Goal: Task Accomplishment & Management: Use online tool/utility

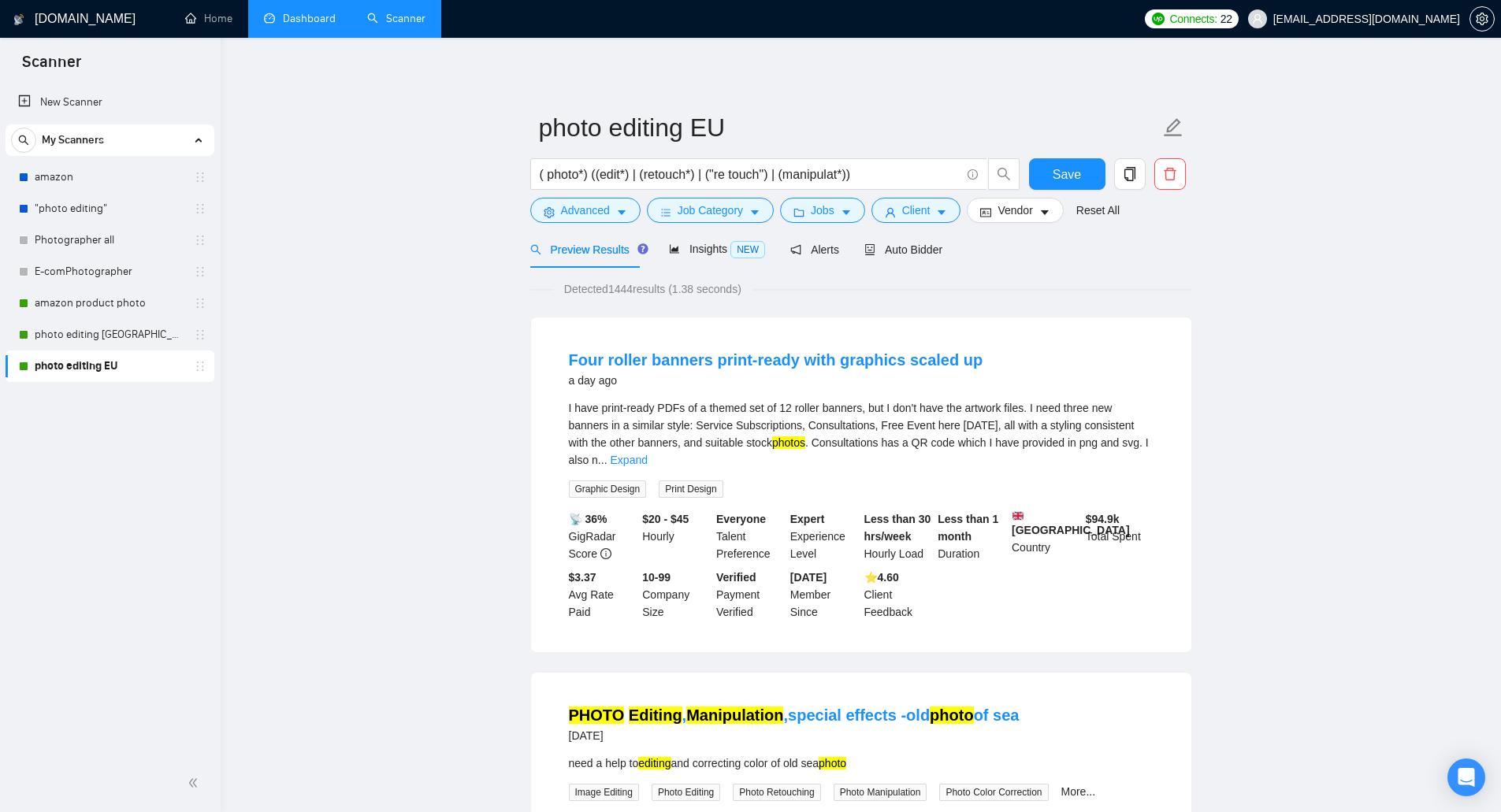
click at [297, 12] on link "Dashboard" at bounding box center [300, 18] width 72 height 13
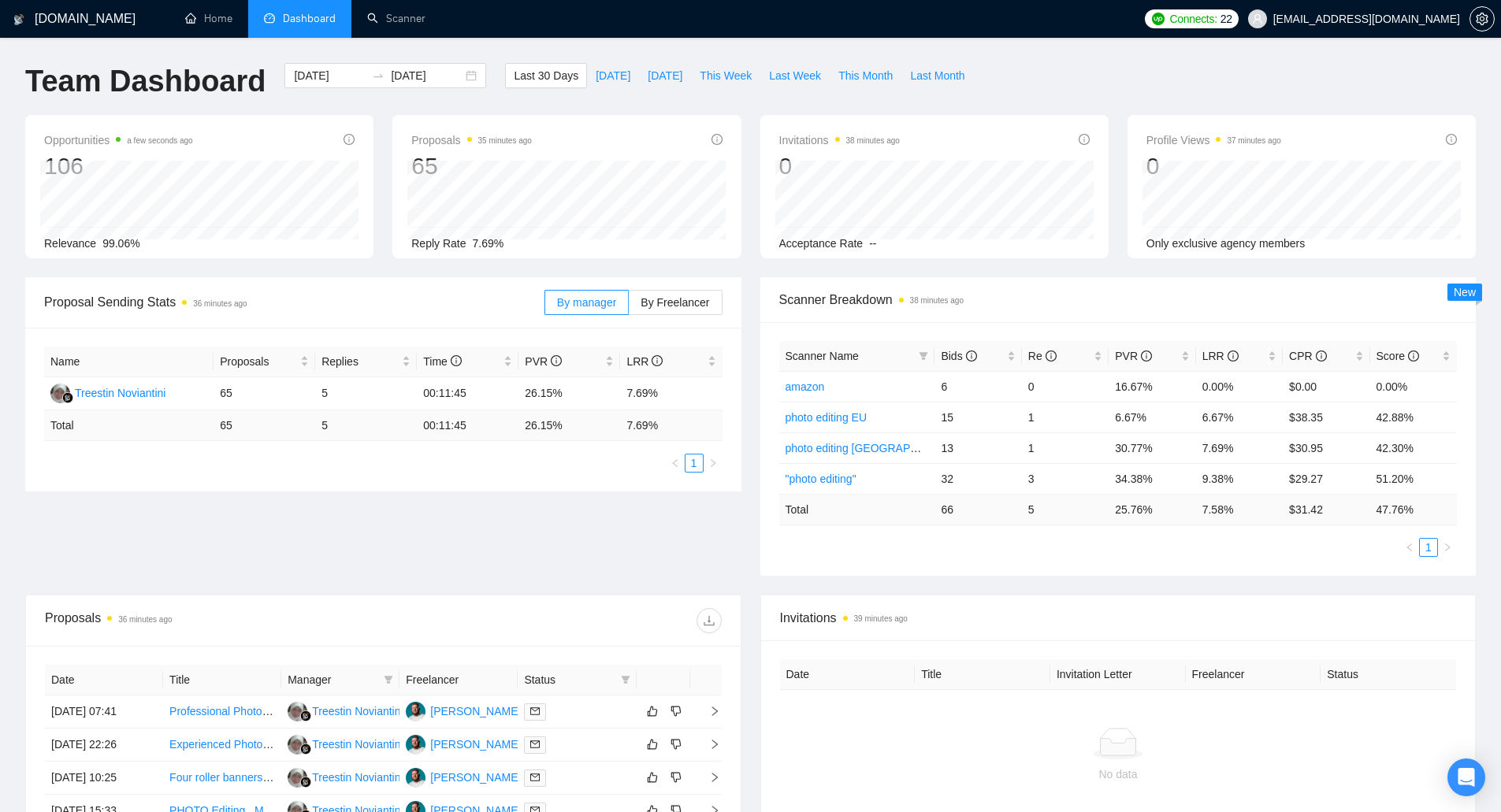
click at [687, 532] on div "Proposal Sending Stats 36 minutes ago By manager By Freelancer Name Proposals R…" at bounding box center [750, 436] width 1470 height 318
click at [418, 23] on link "Scanner" at bounding box center [396, 18] width 58 height 13
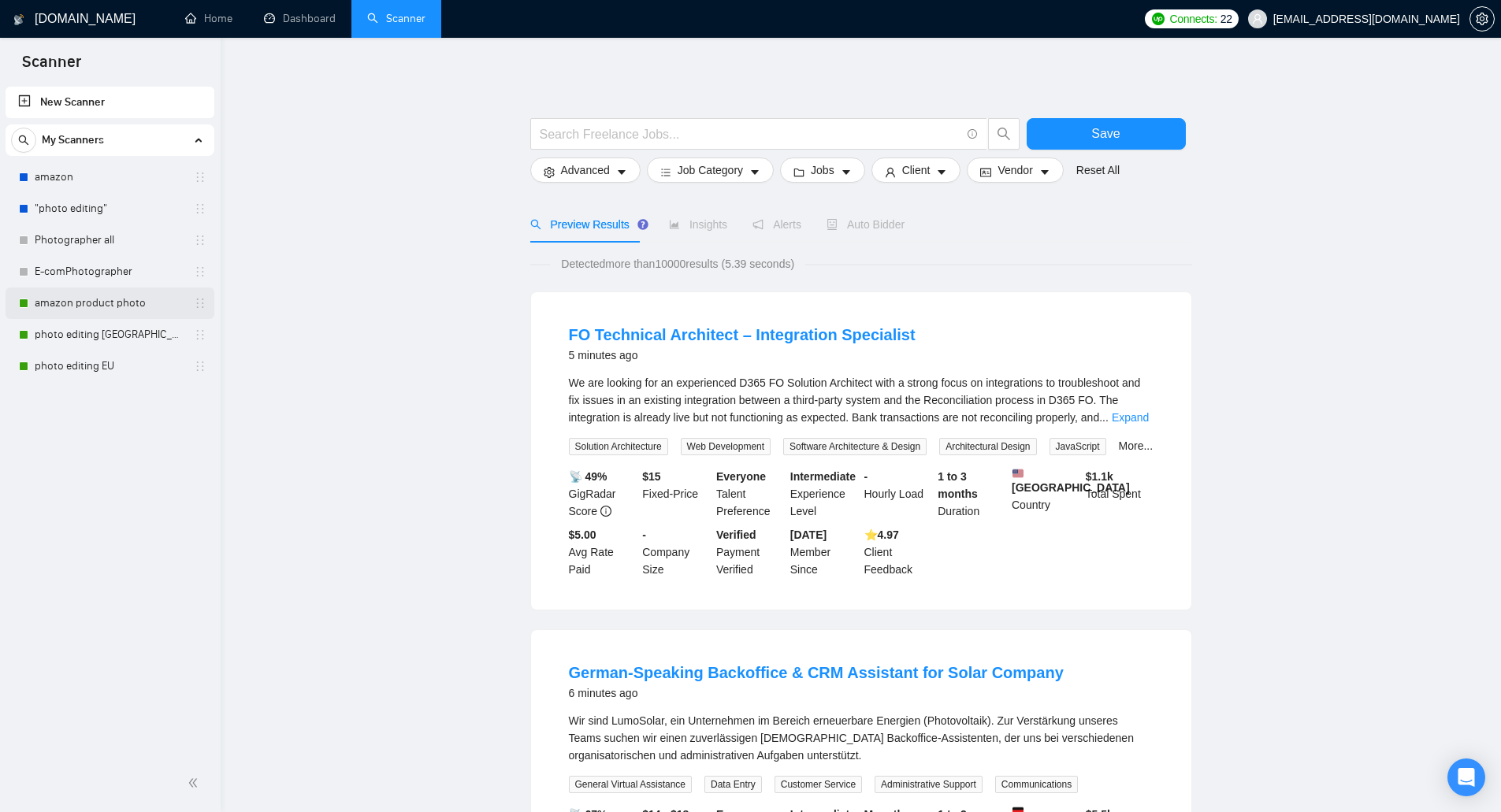
click at [106, 312] on link "amazon product photo" at bounding box center [110, 302] width 150 height 31
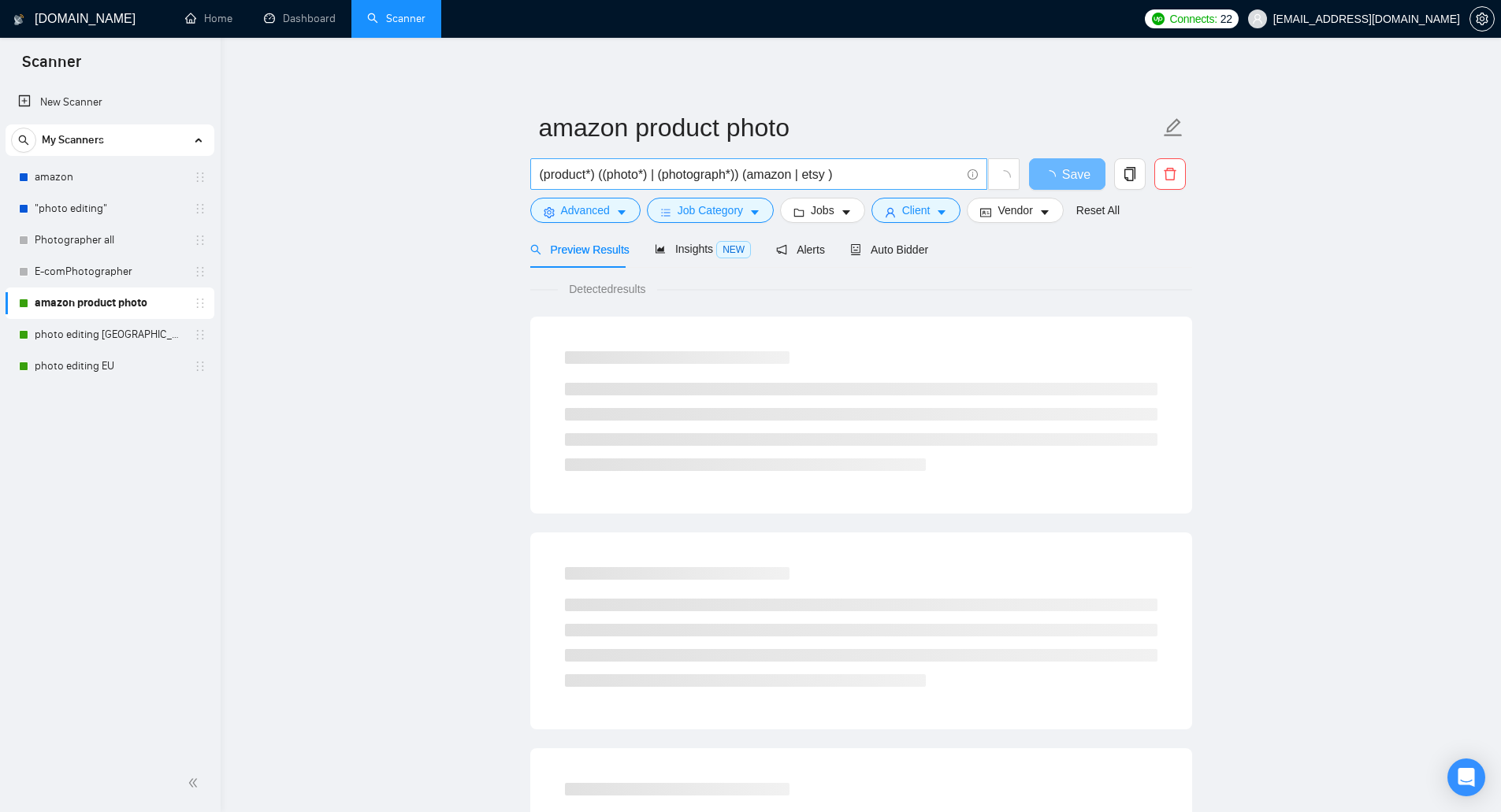
click at [865, 174] on input "(product*) ((photo*) | (photograph*)) (amazon | etsy )" at bounding box center [750, 174] width 421 height 20
paste input "Content Creation"
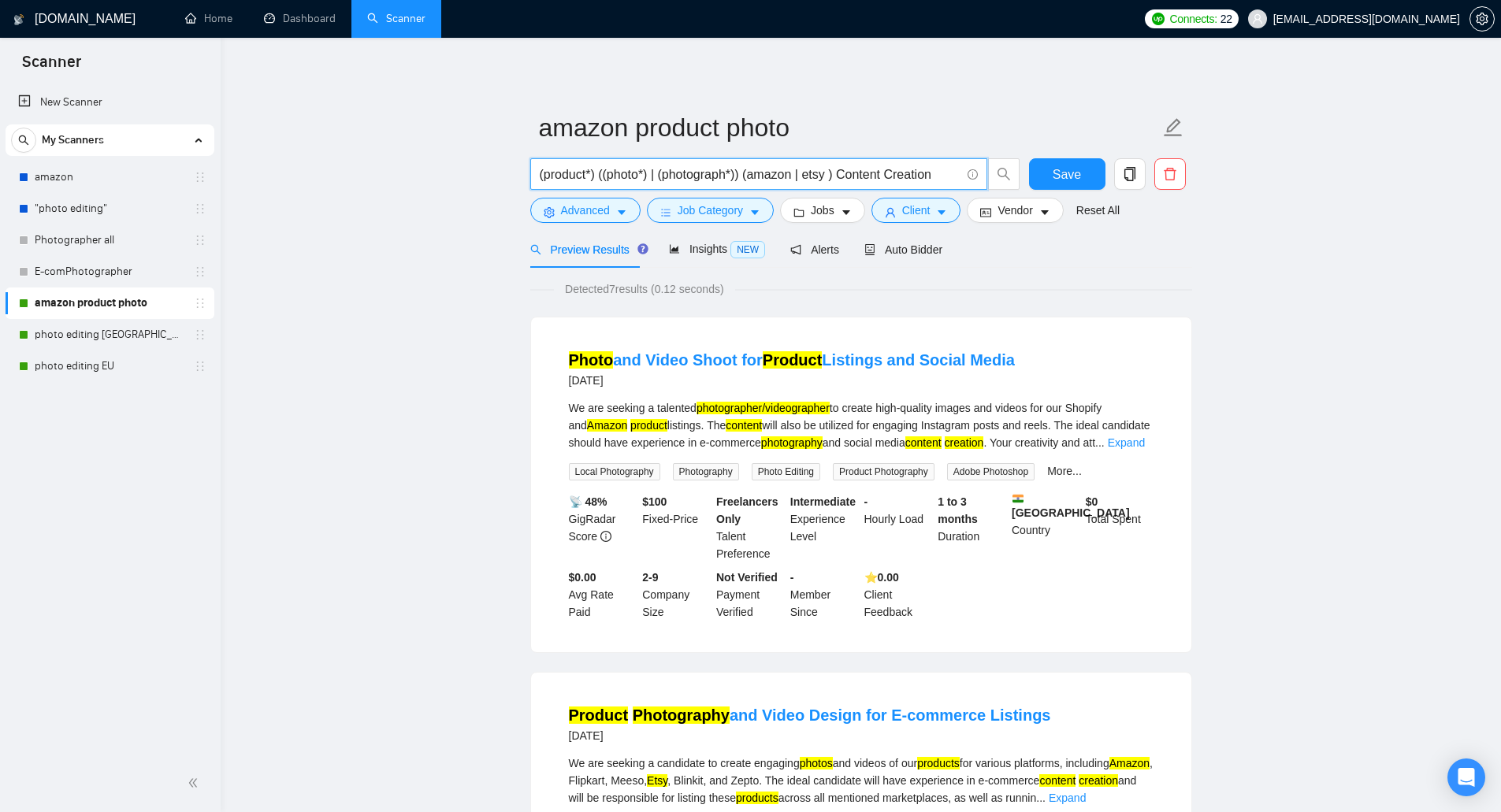
click at [652, 178] on input "(product*) ((photo*) | (photograph*)) (amazon | etsy ) Content Creation" at bounding box center [750, 174] width 421 height 20
click at [745, 179] on input "(product*) ((photo*) | (photograph*)) (amazon | etsy ) Content Creation" at bounding box center [750, 174] width 421 height 20
click at [838, 173] on input "(product*) ((photo*) | (photograph*)) (amazon | etsy ) Content Creation" at bounding box center [750, 174] width 421 height 20
type input "(product*) ((photo*) | (photograph*)) (amazon | etsy ) (Content Creation)"
click at [920, 215] on span "Client" at bounding box center [917, 210] width 29 height 17
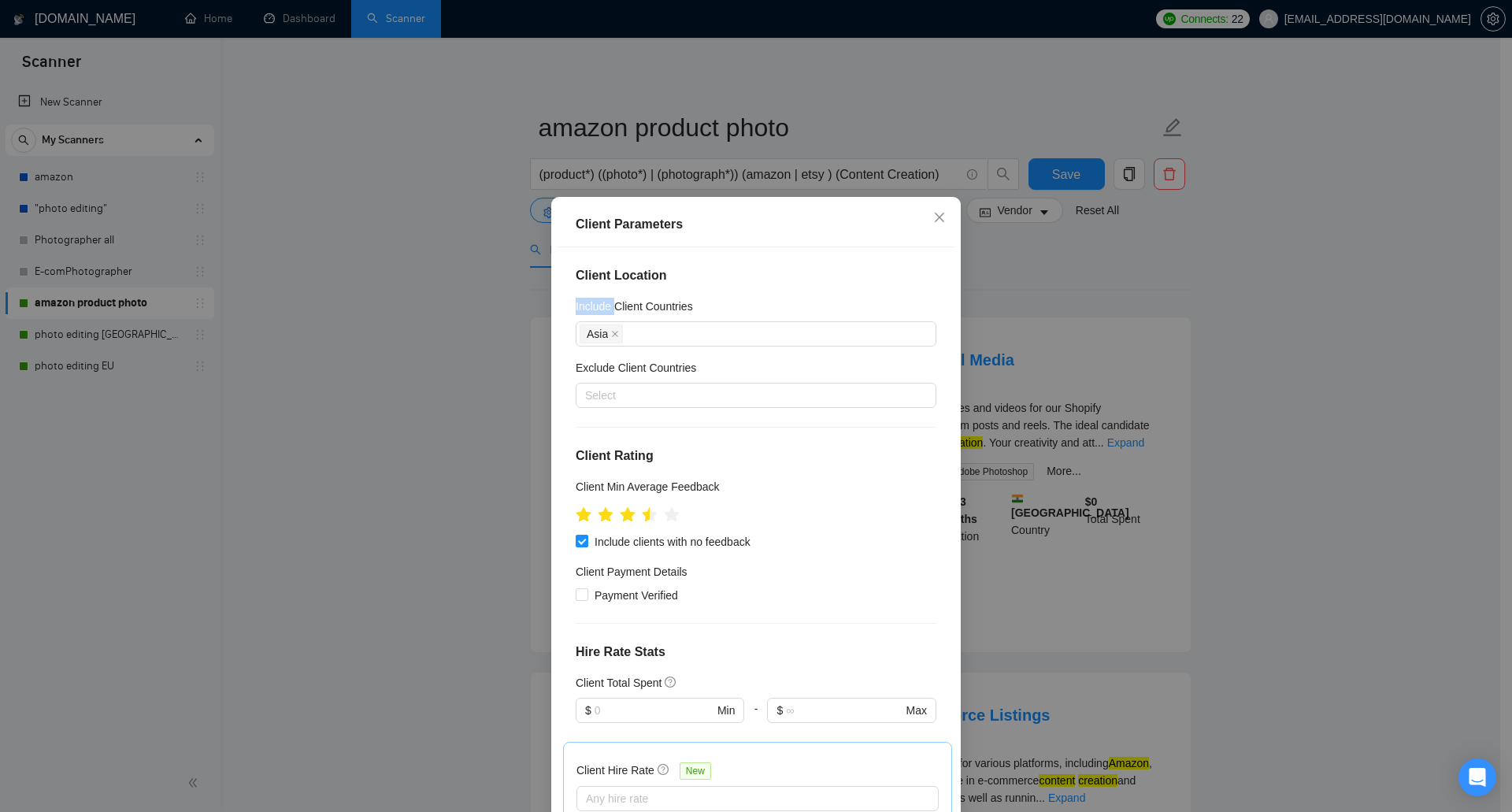
drag, startPoint x: 568, startPoint y: 305, endPoint x: 607, endPoint y: 310, distance: 39.3
click at [607, 310] on div "Client Location Include Client Countries Asia Exclude Client Countries Select C…" at bounding box center [756, 532] width 398 height 569
click at [612, 393] on div at bounding box center [748, 395] width 337 height 19
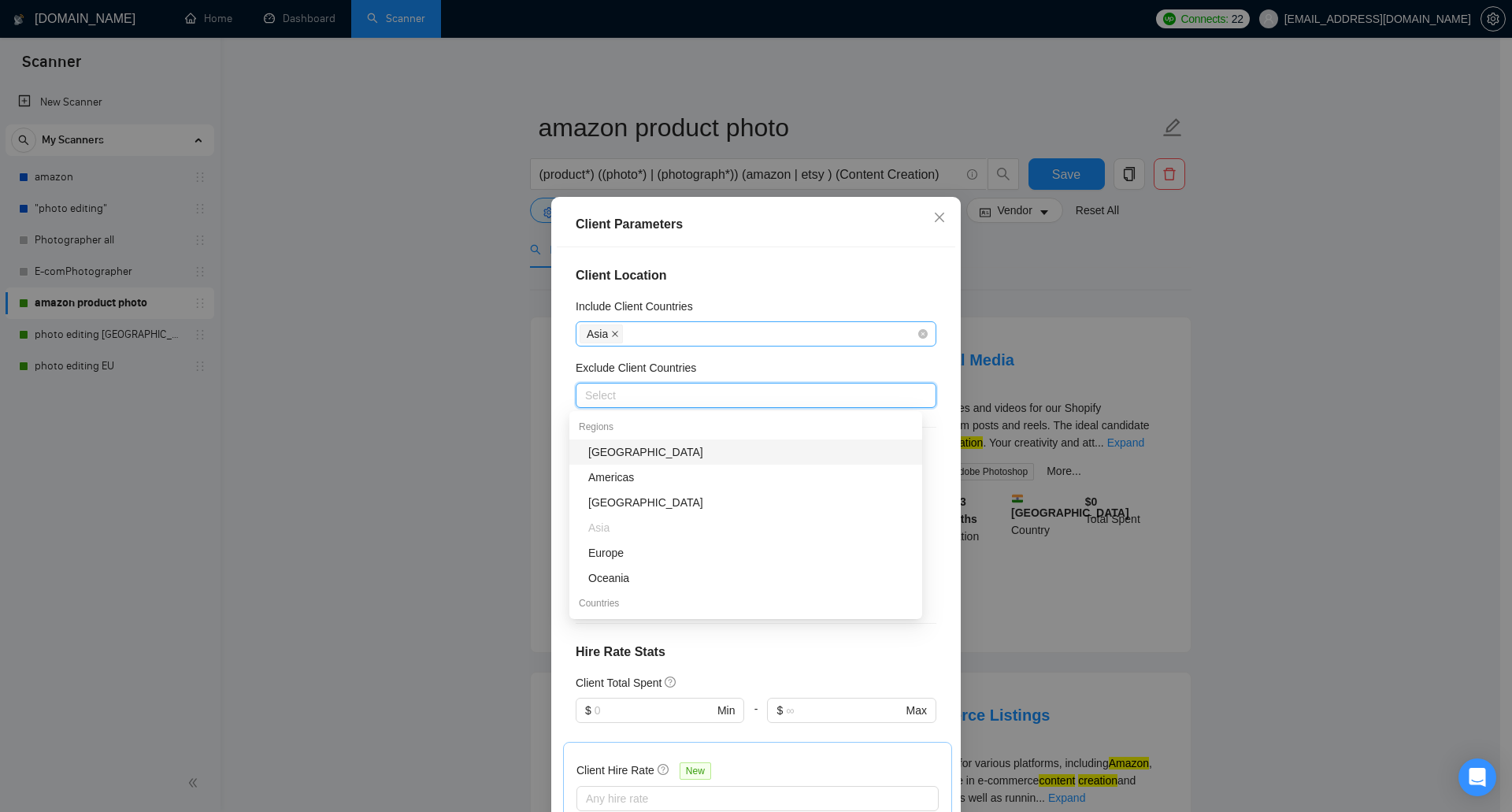
click at [611, 339] on span at bounding box center [615, 333] width 8 height 17
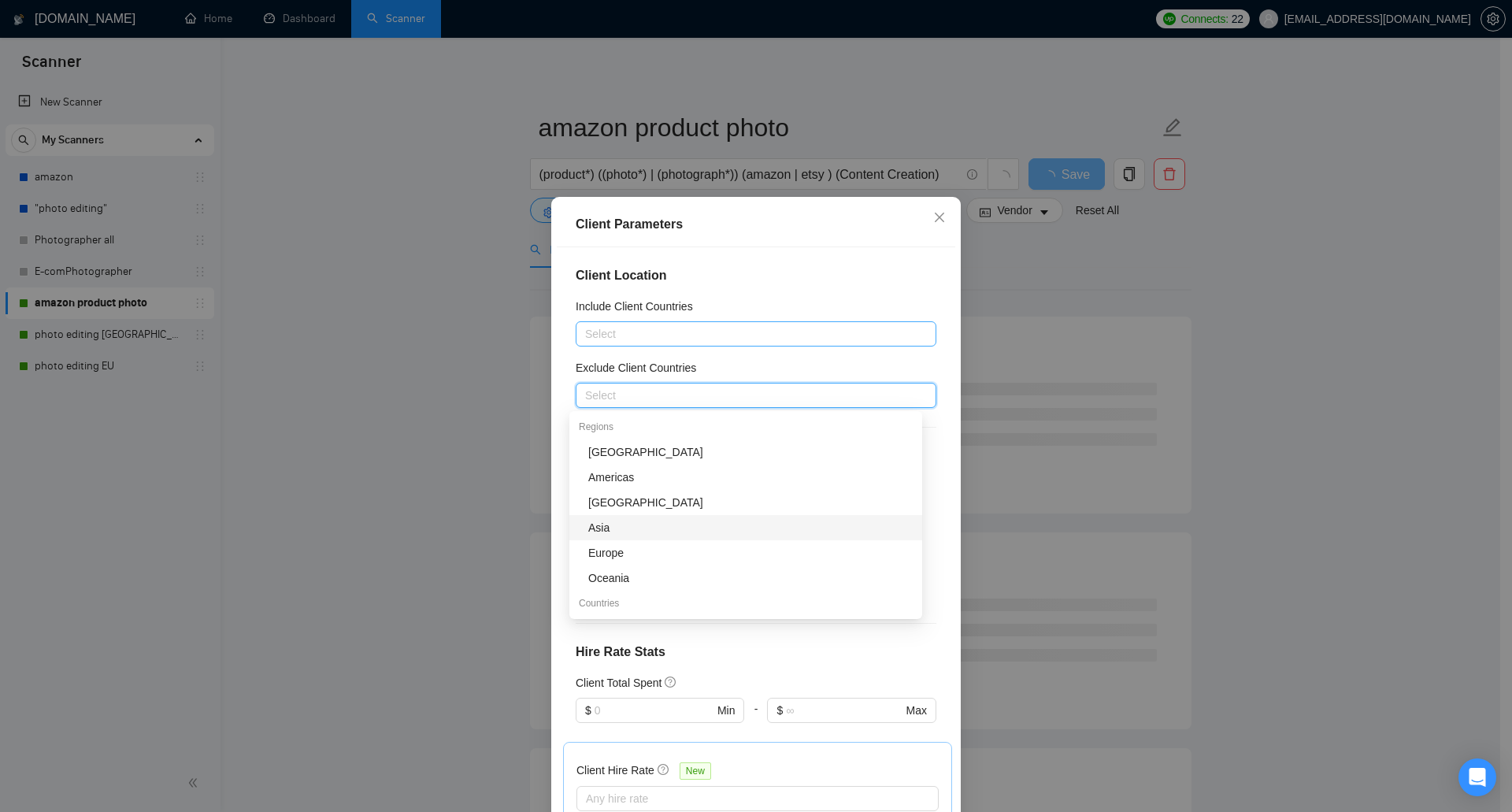
click at [637, 527] on div "Asia" at bounding box center [751, 527] width 325 height 17
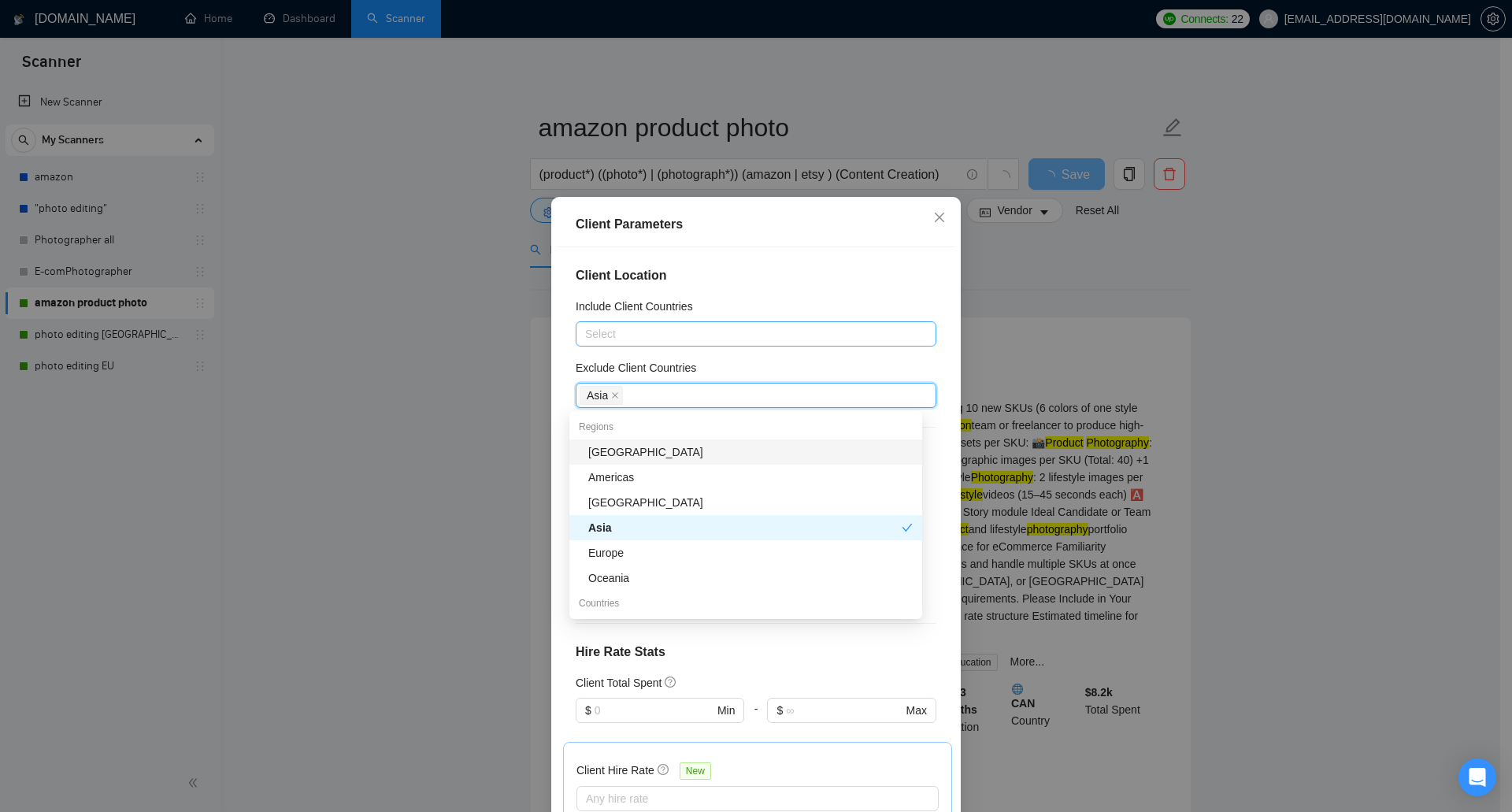
click at [841, 266] on h4 "Client Location" at bounding box center [756, 275] width 361 height 19
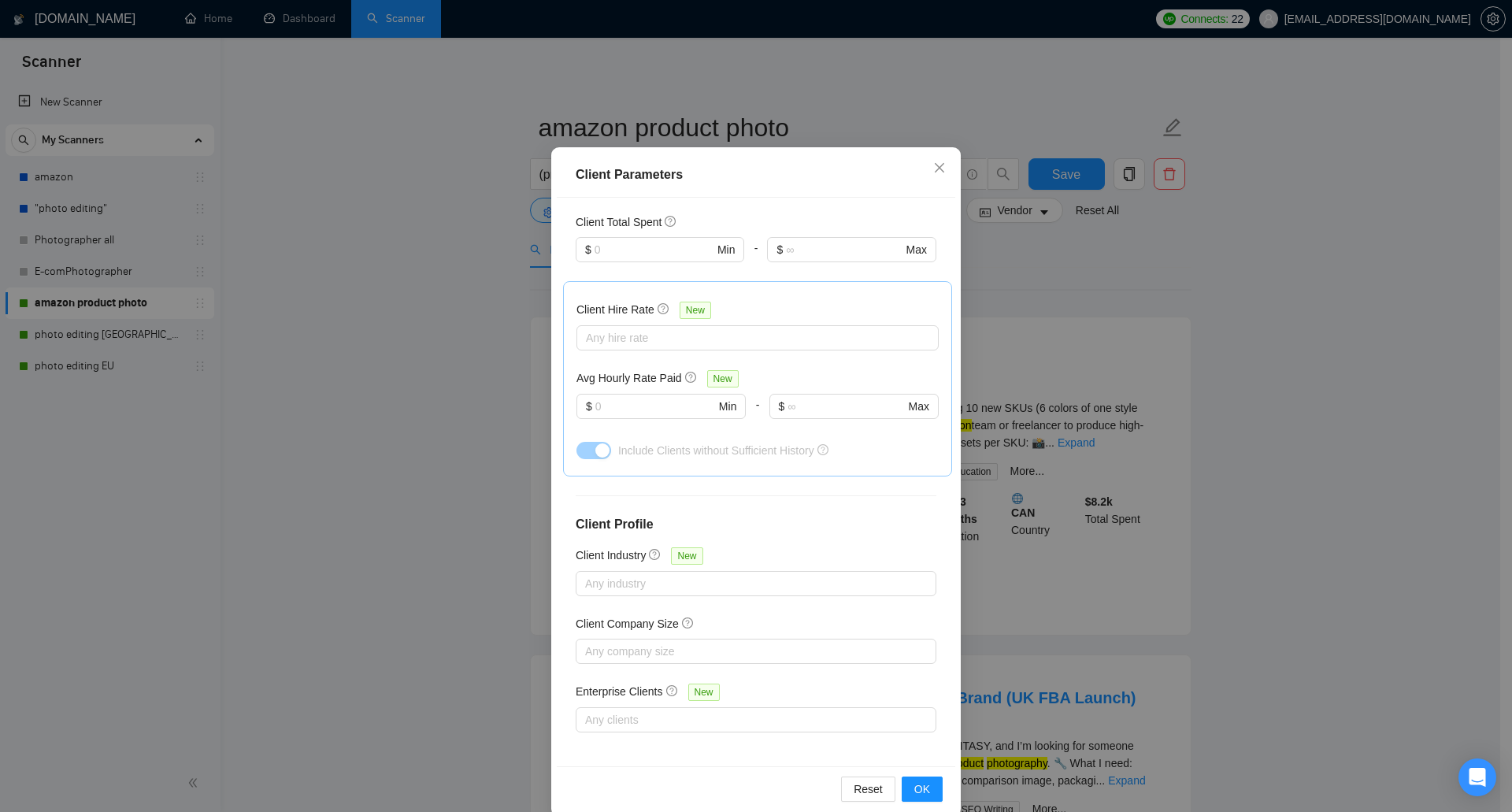
scroll to position [74, 0]
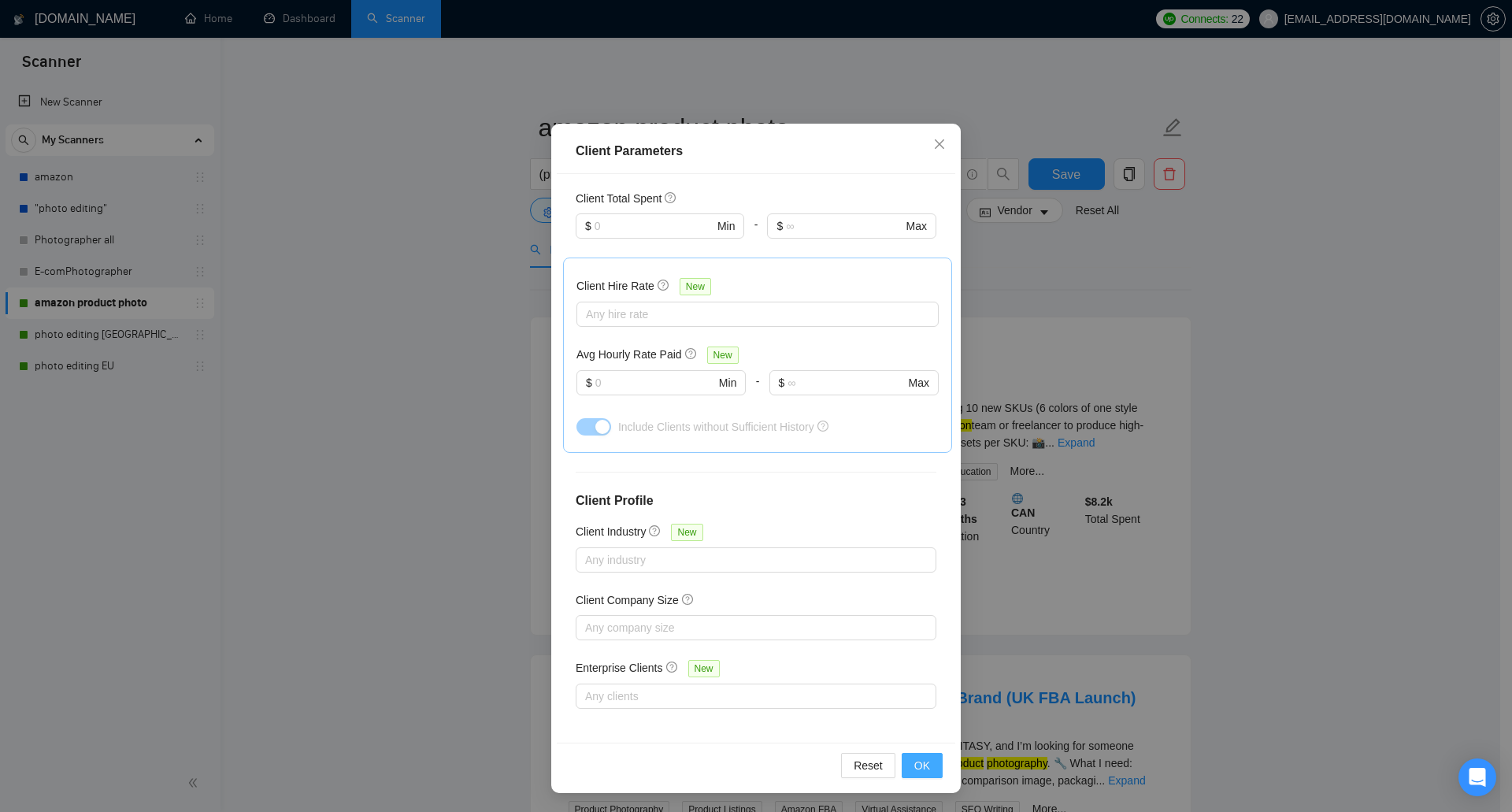
click at [903, 764] on button "OK" at bounding box center [922, 765] width 41 height 25
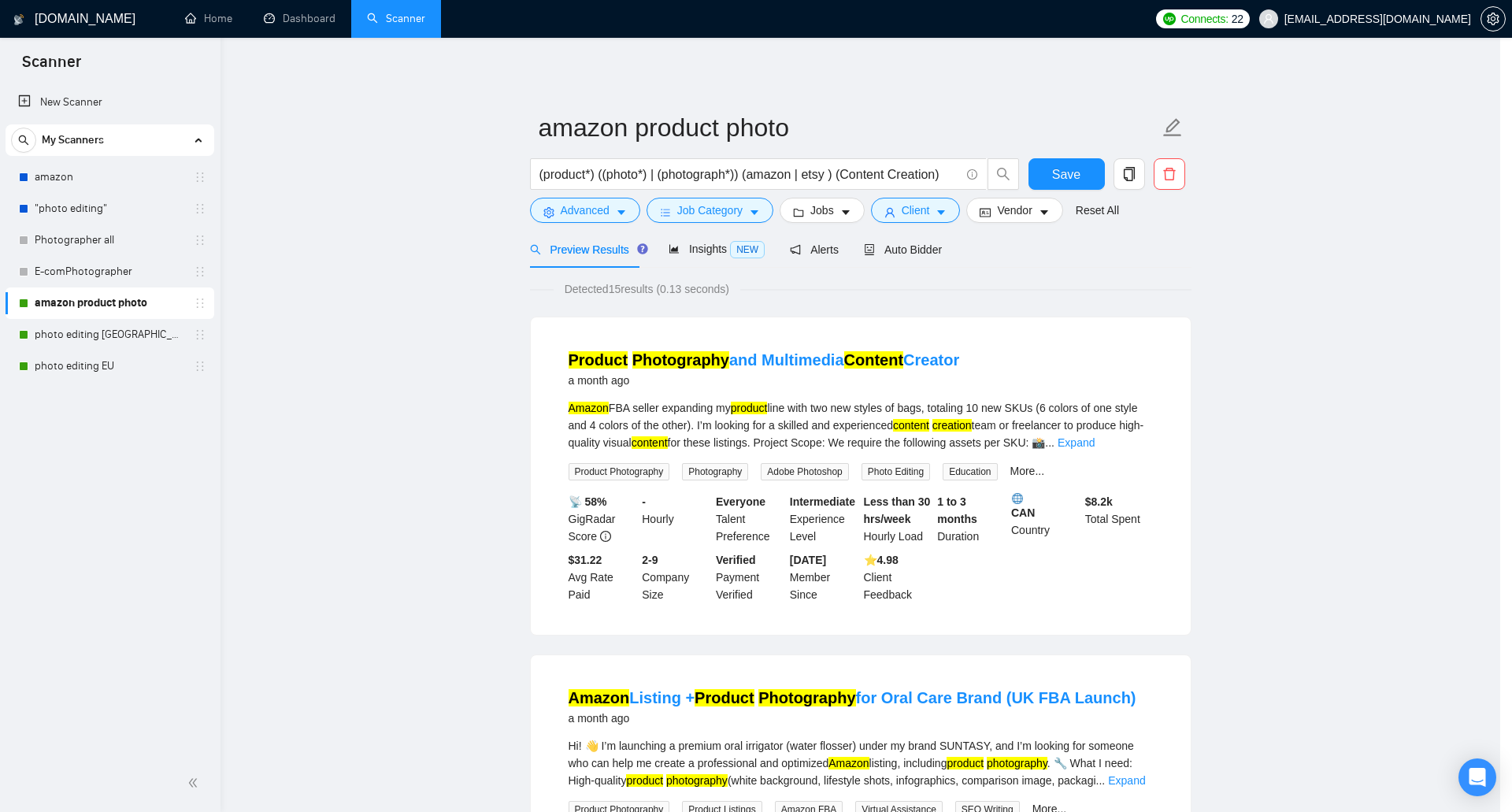
scroll to position [0, 0]
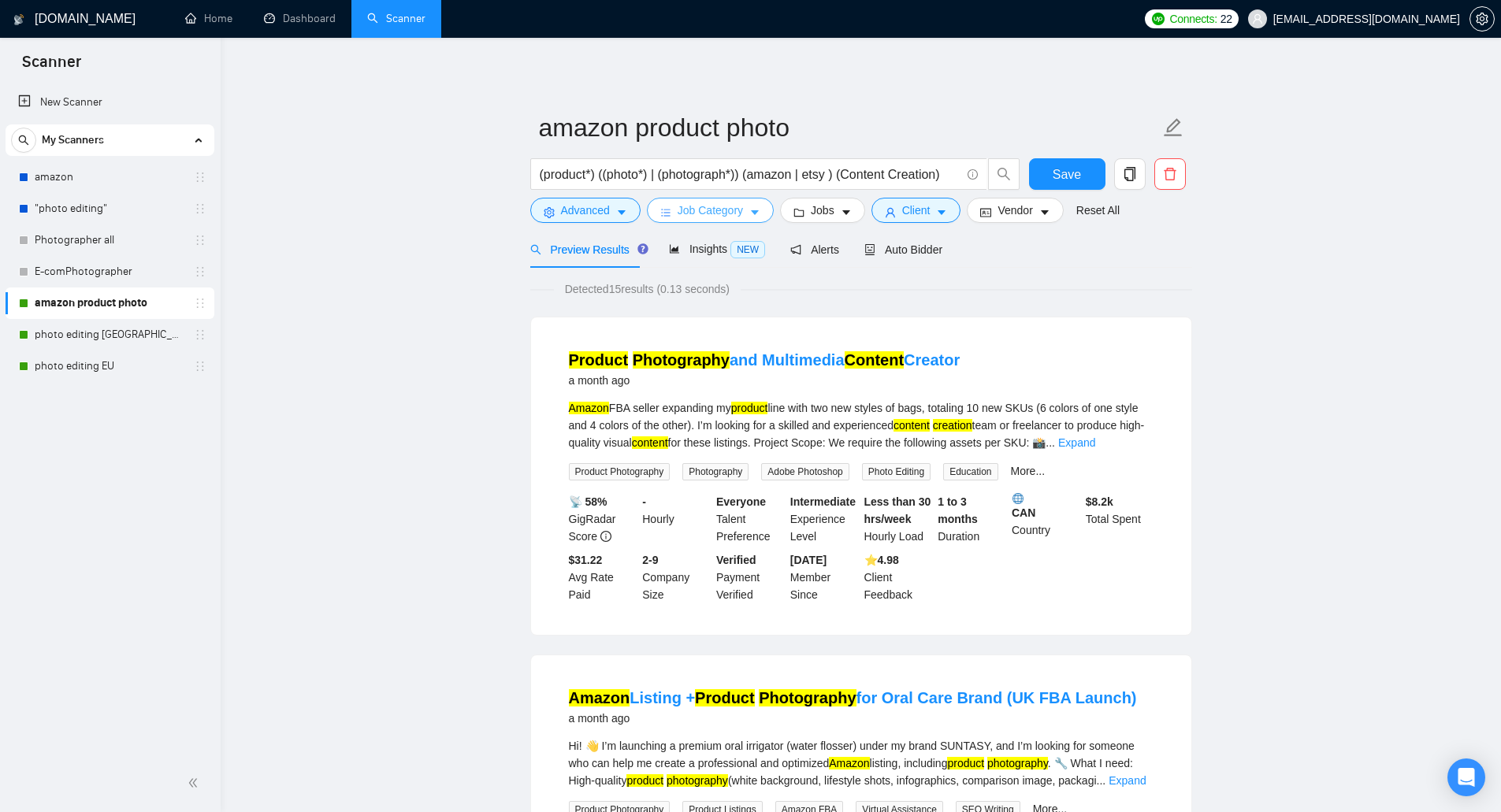
click at [718, 213] on span "Job Category" at bounding box center [710, 210] width 66 height 17
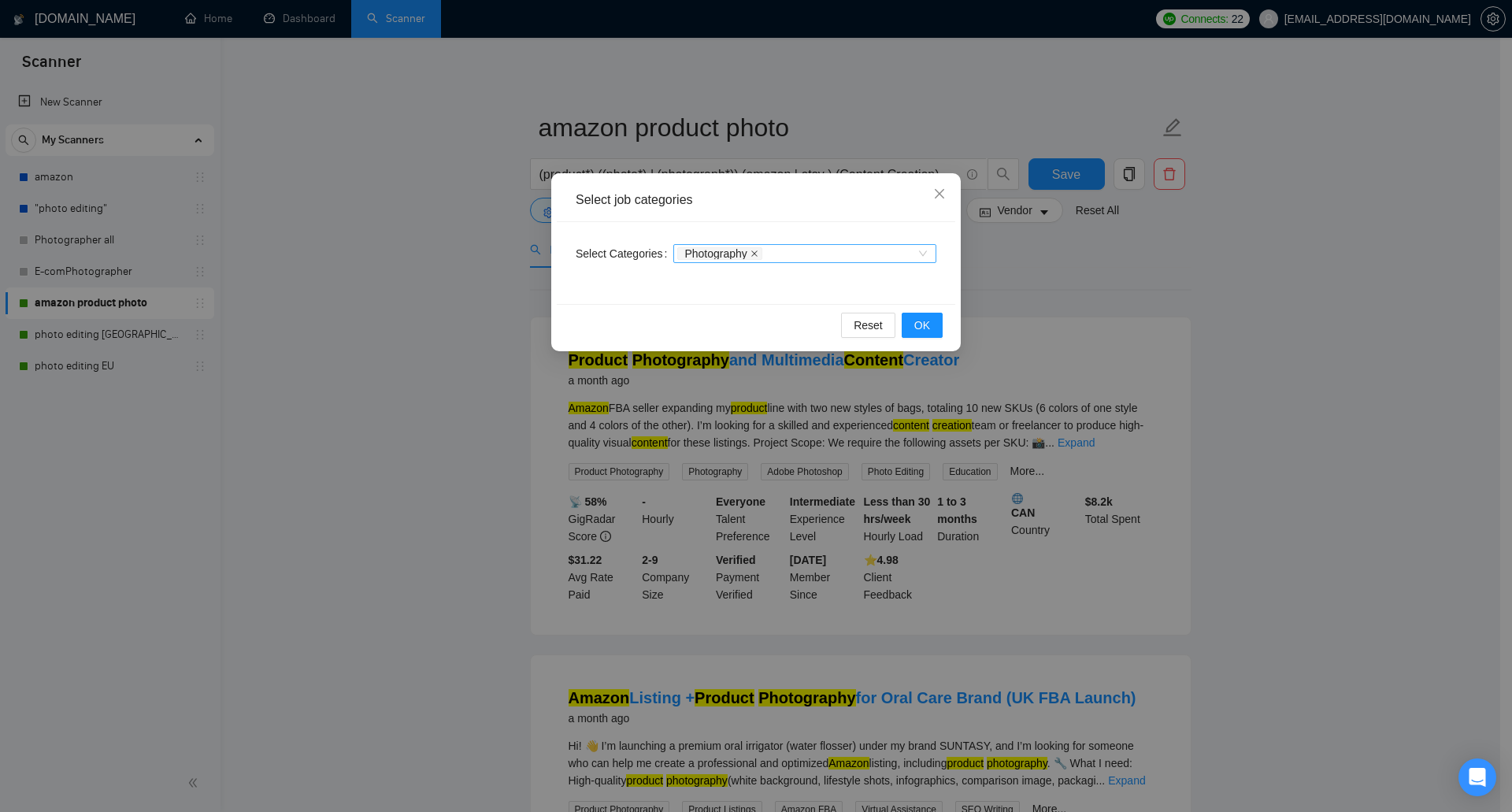
click at [754, 252] on icon "close" at bounding box center [754, 253] width 8 height 8
click at [909, 324] on button "OK" at bounding box center [922, 325] width 41 height 25
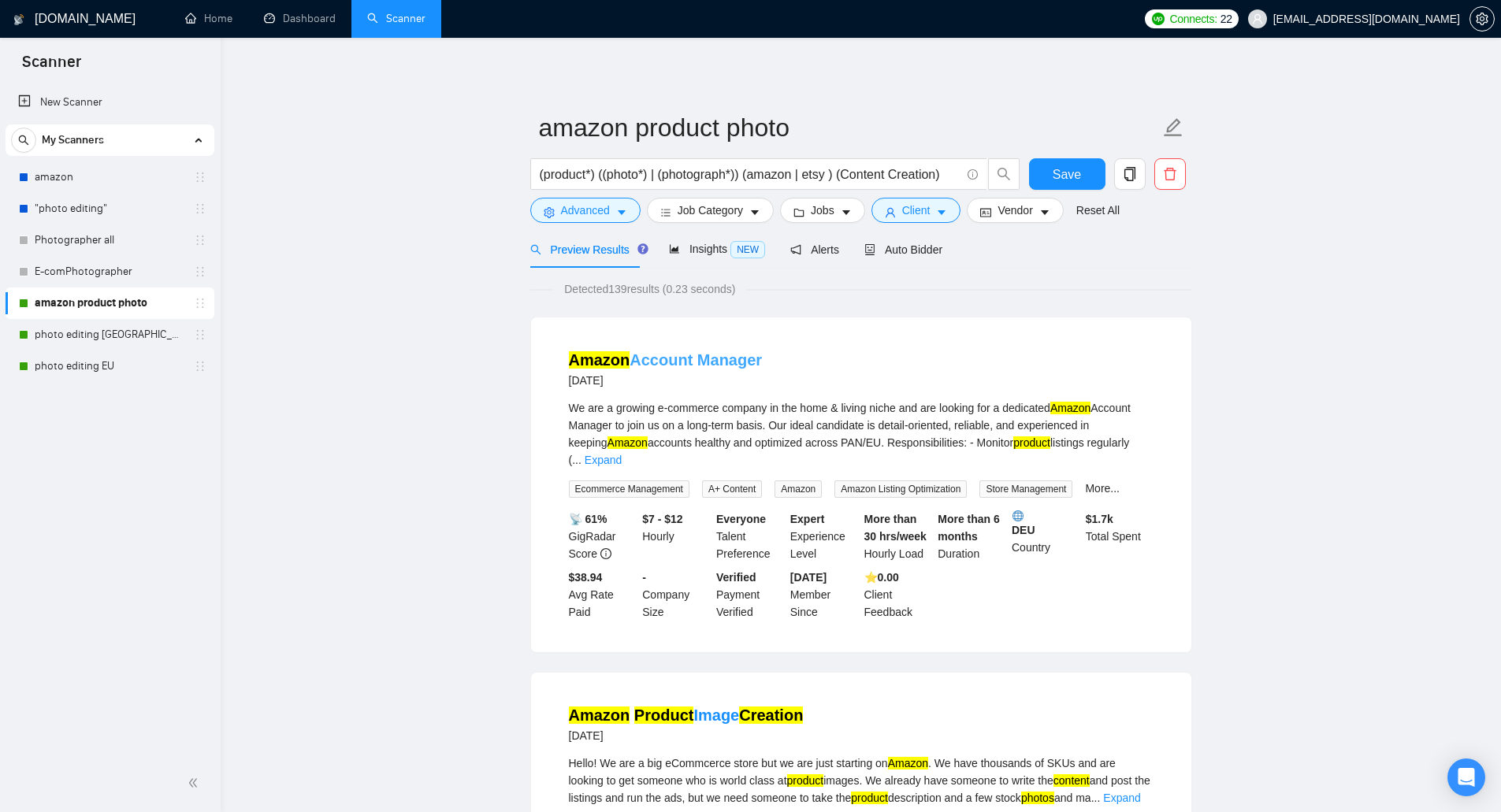
drag, startPoint x: 768, startPoint y: 369, endPoint x: 696, endPoint y: 364, distance: 72.2
click at [696, 364] on div "Amazon Account Manager 2 days ago" at bounding box center [861, 370] width 584 height 41
copy link "Manager"
click at [602, 211] on span "Advanced" at bounding box center [585, 210] width 48 height 17
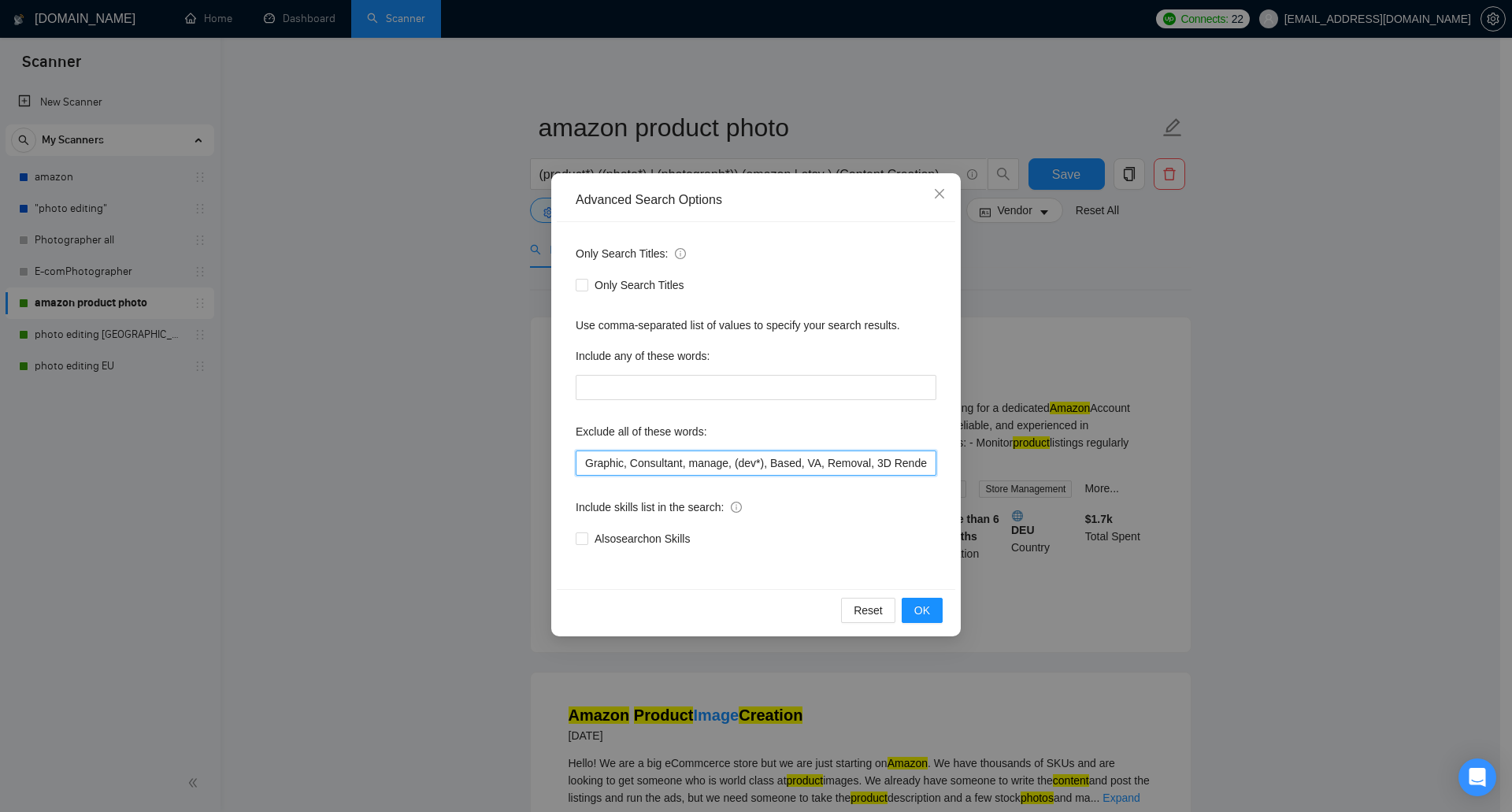
click at [720, 463] on input "Graphic, Consultant, manage, (dev*), Based, VA, Removal, 3D Rendering, rejected…" at bounding box center [756, 463] width 361 height 25
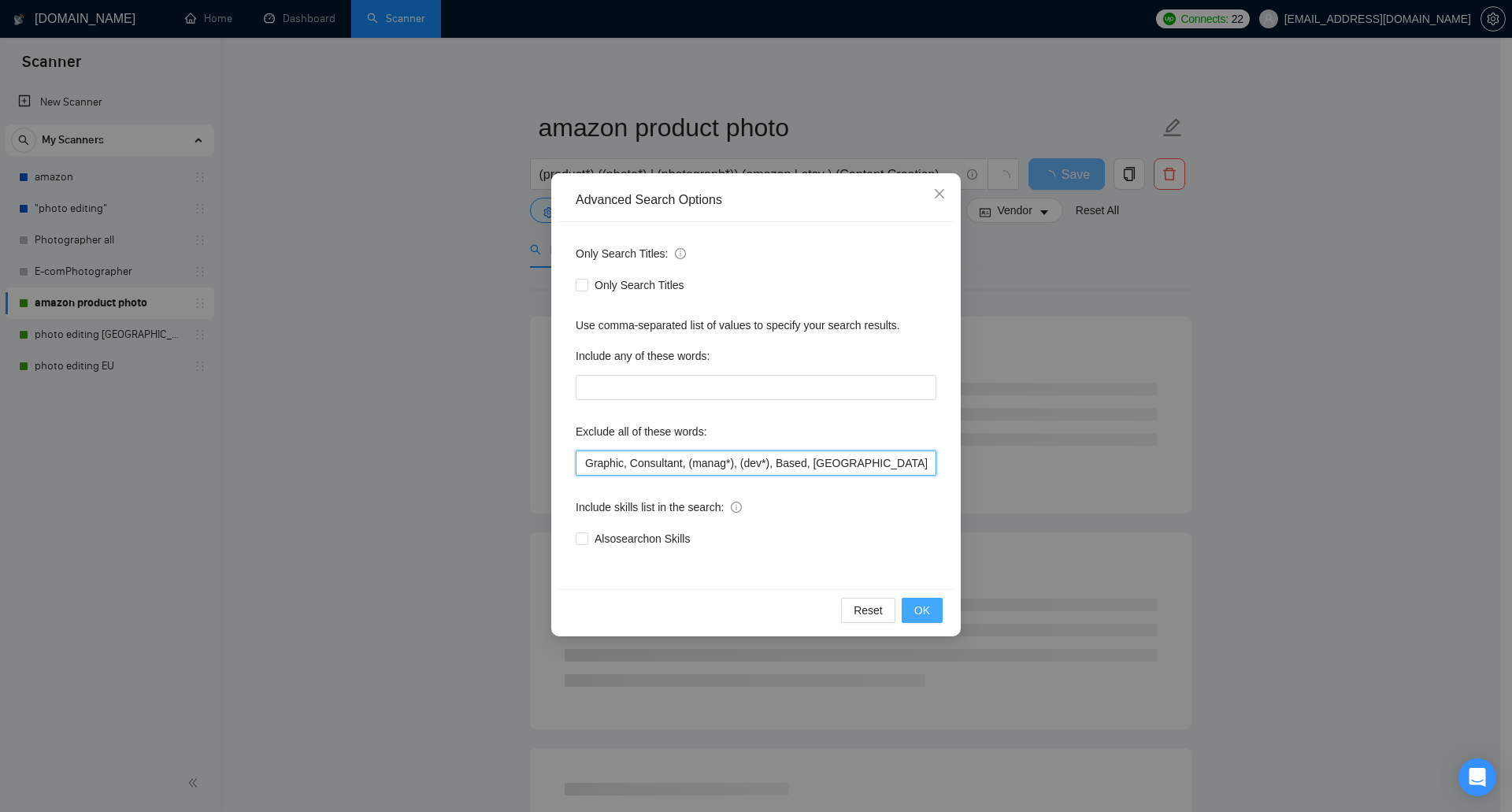
type input "Graphic, Consultant, (manag*), (dev*), Based, VA, Removal, 3D Rendering, reject…"
click at [925, 614] on span "OK" at bounding box center [922, 609] width 16 height 17
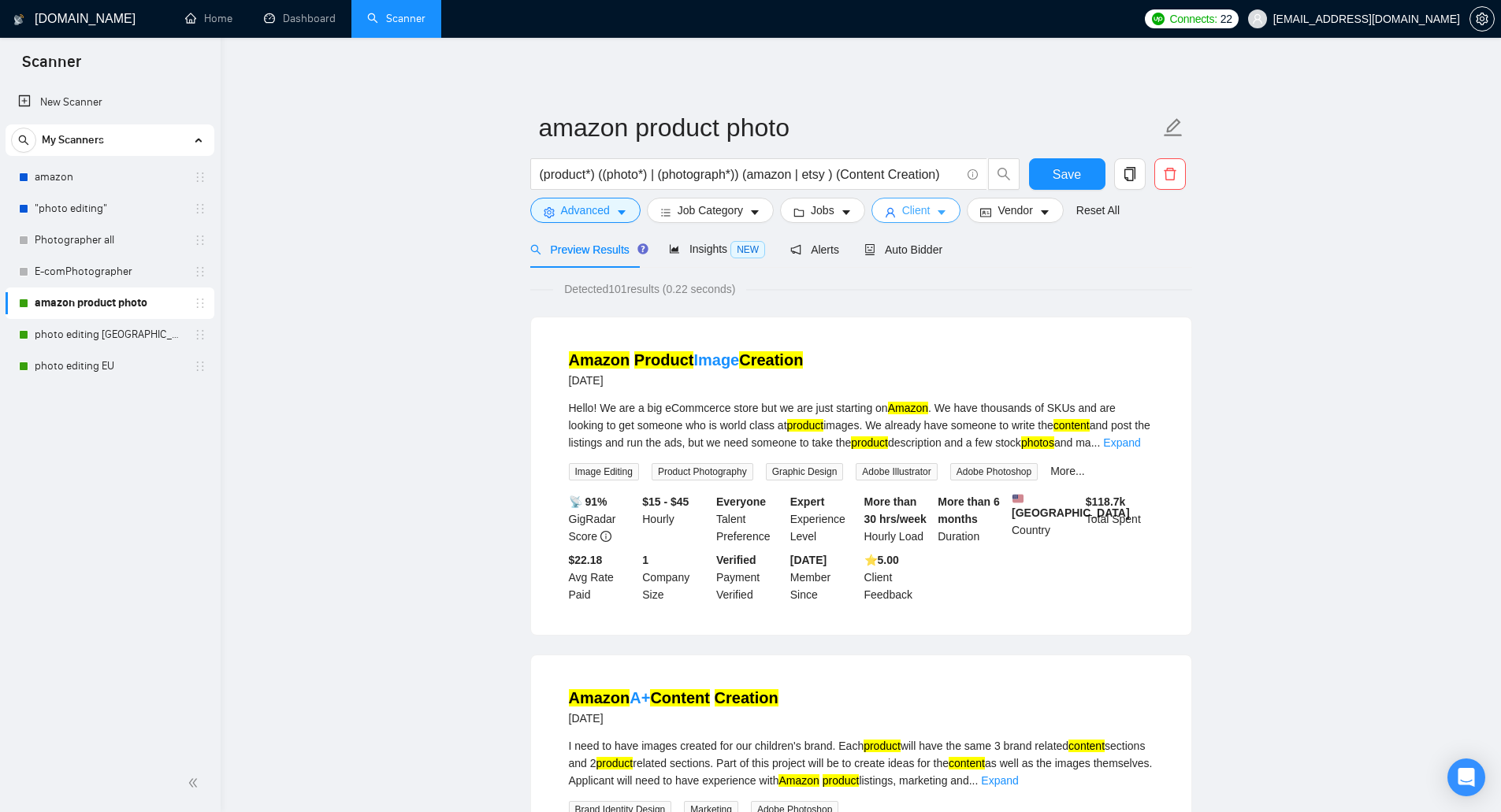
click at [905, 215] on span "Client" at bounding box center [917, 210] width 29 height 17
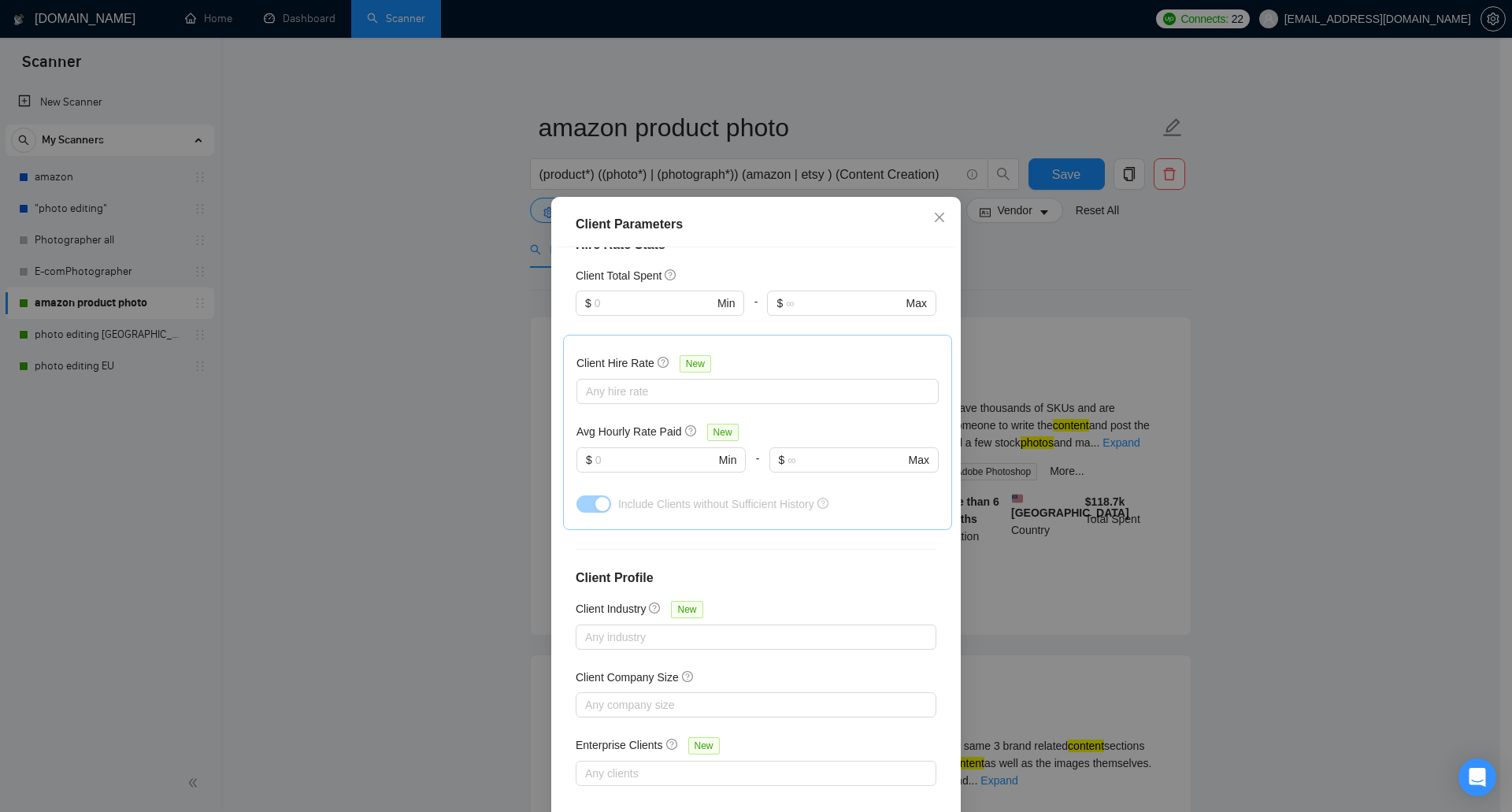
scroll to position [411, 0]
click at [984, 325] on div "Client Parameters Client Location Include Client Countries Select Exclude Clien…" at bounding box center [756, 406] width 1512 height 812
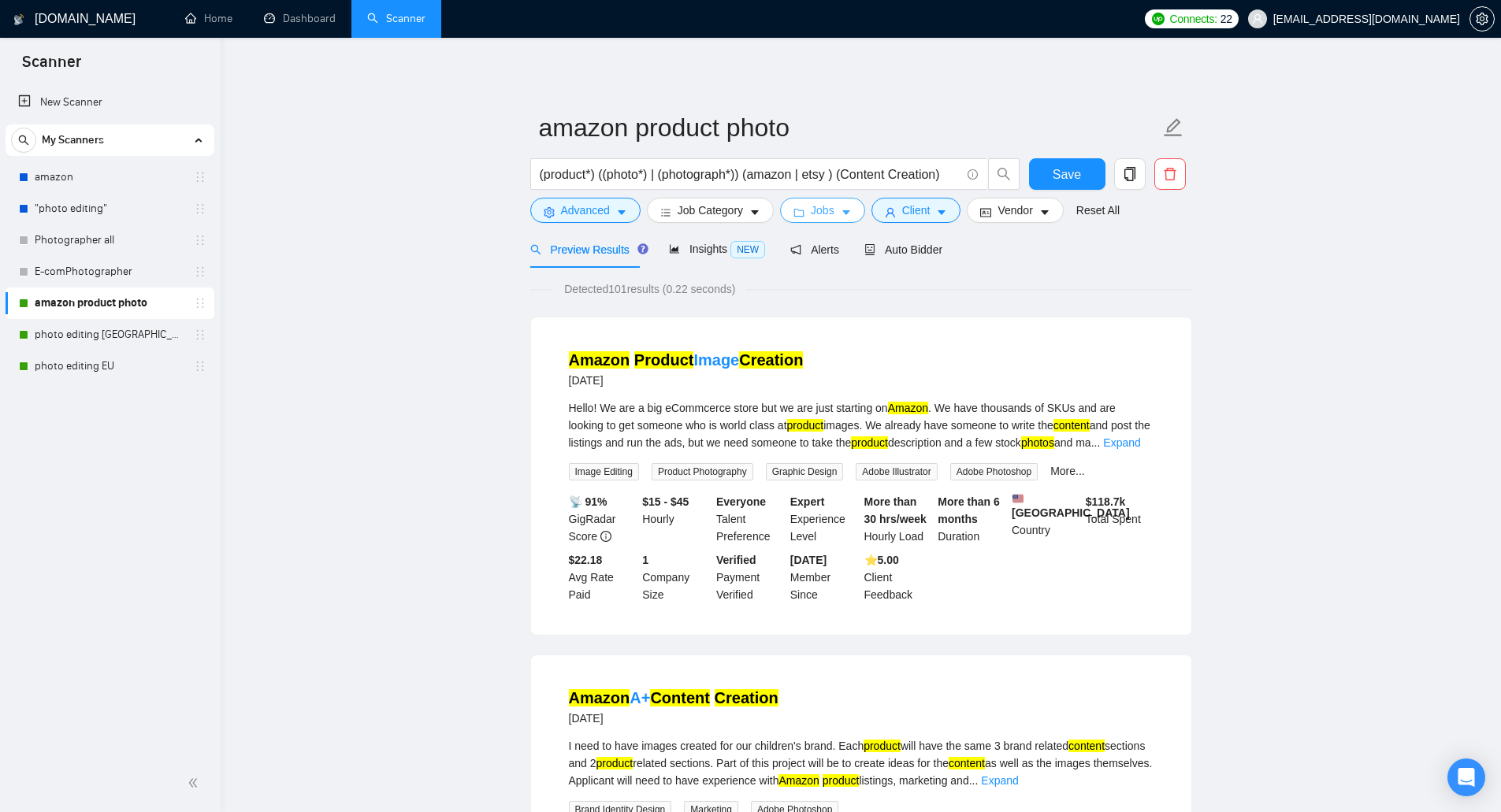
click at [821, 215] on span "Jobs" at bounding box center [822, 210] width 23 height 17
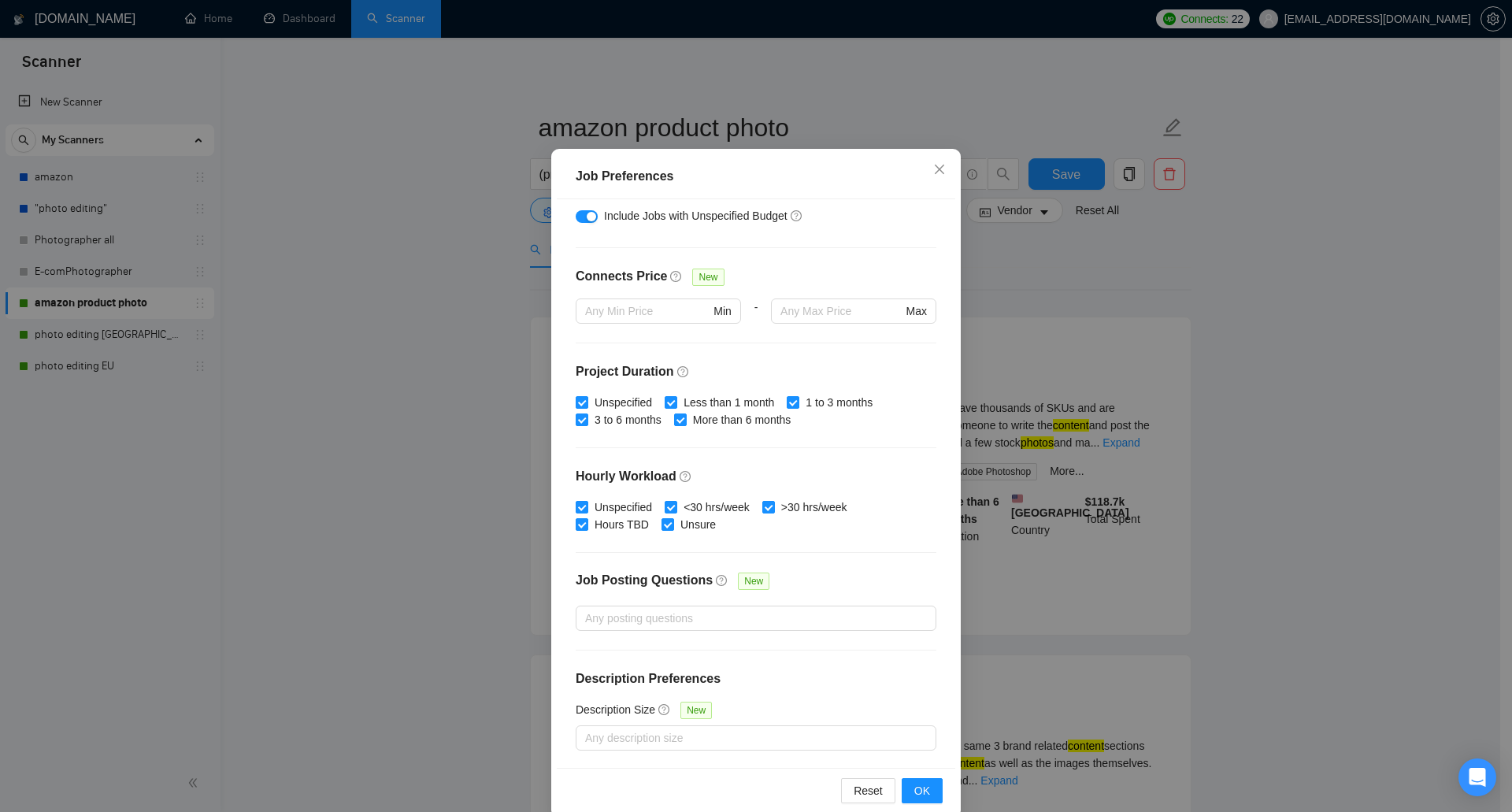
scroll to position [74, 0]
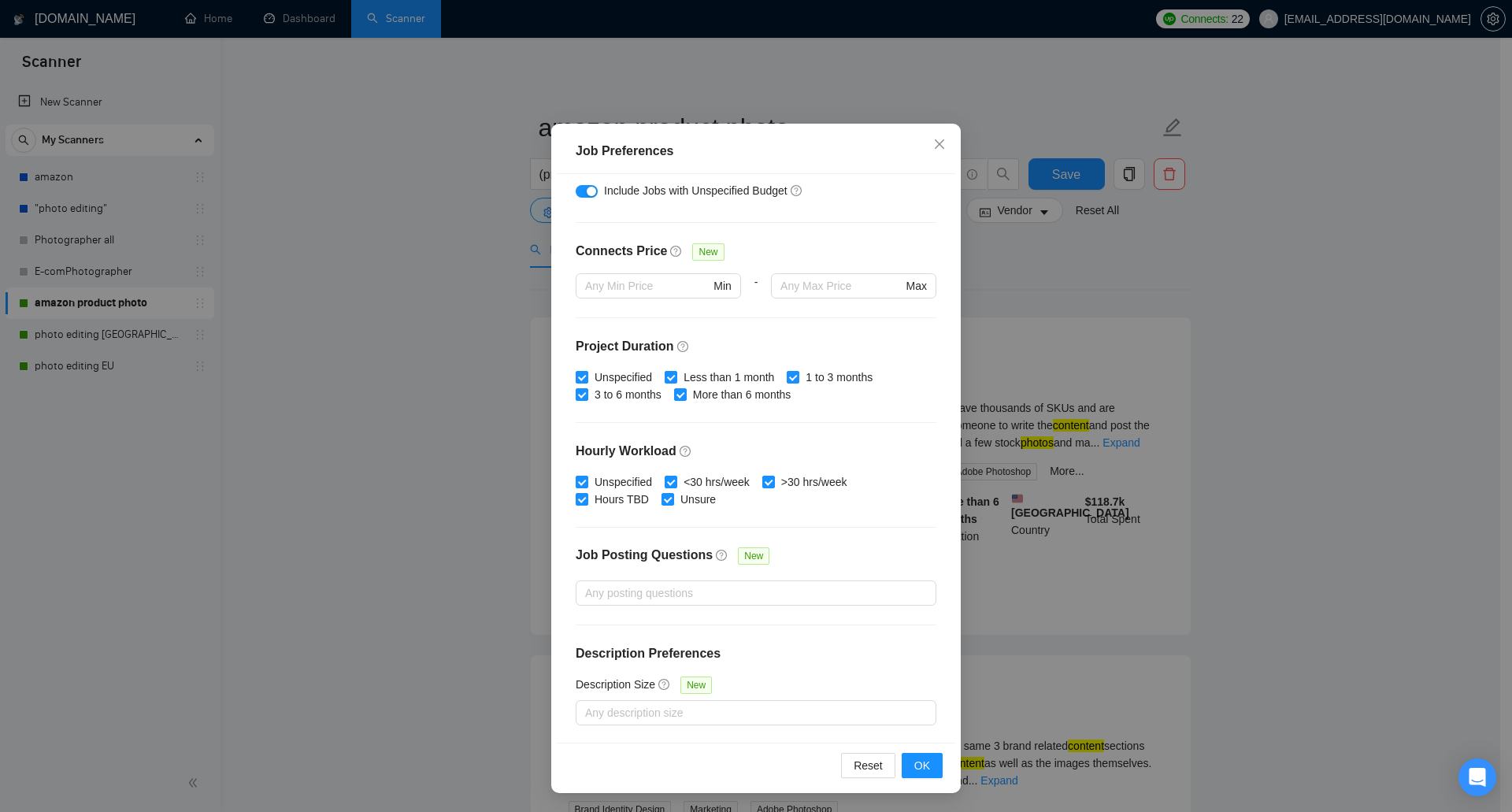
click at [1052, 245] on div "Job Preferences Budget Project Type All Fixed Price Hourly Rate Fixed Price Bud…" at bounding box center [756, 406] width 1512 height 812
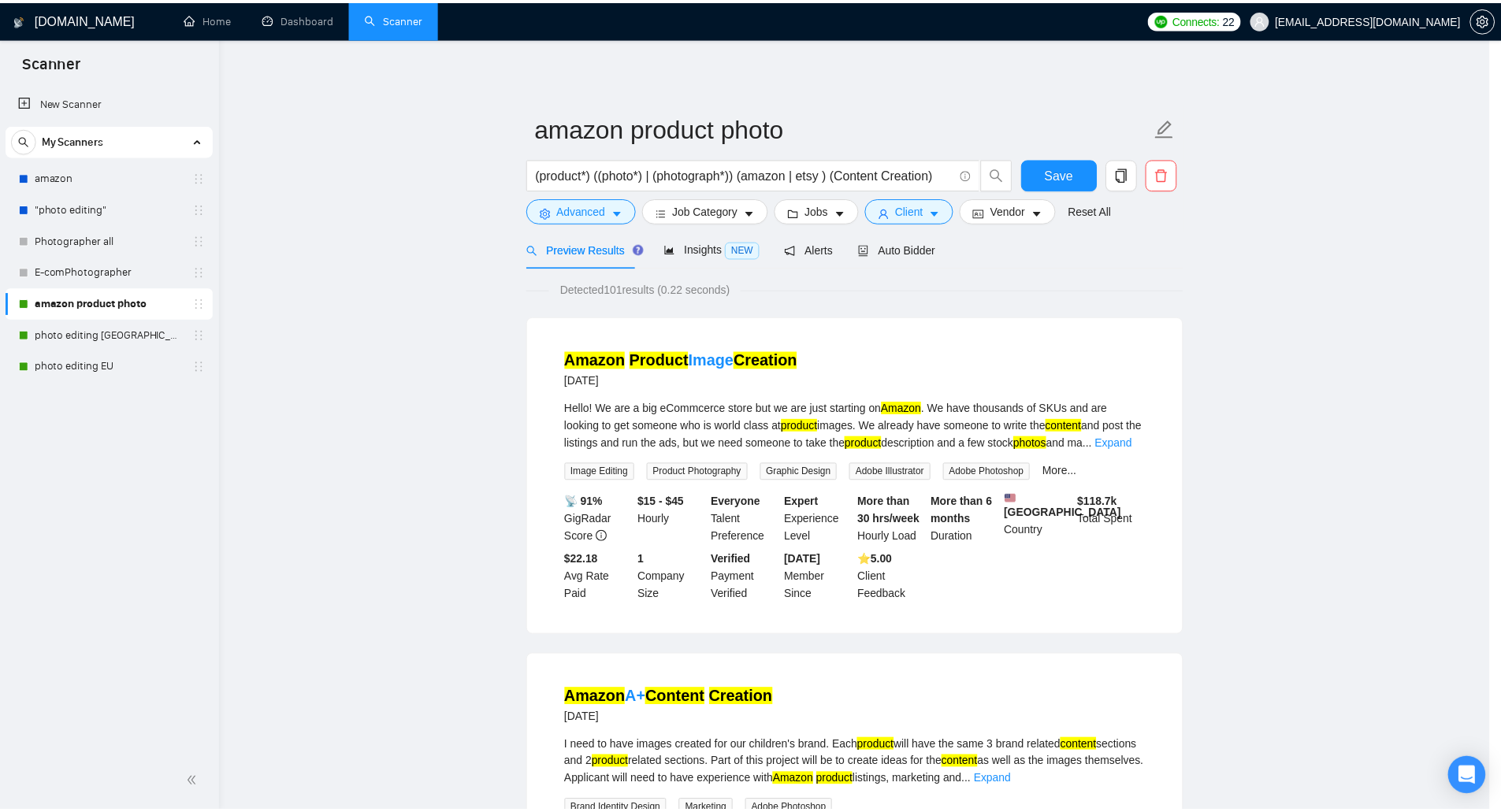
scroll to position [0, 0]
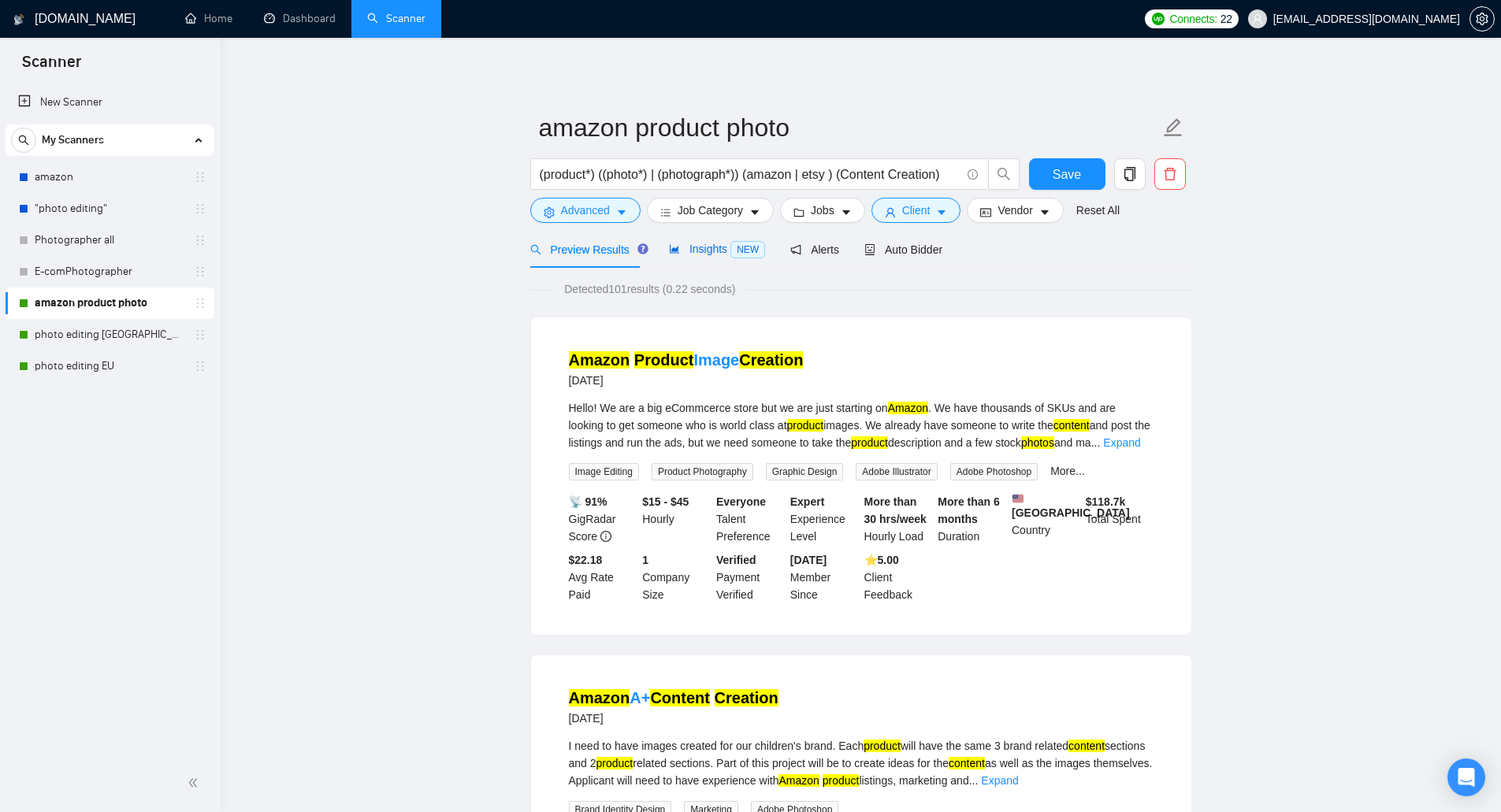
click at [730, 248] on span "NEW" at bounding box center [747, 249] width 35 height 17
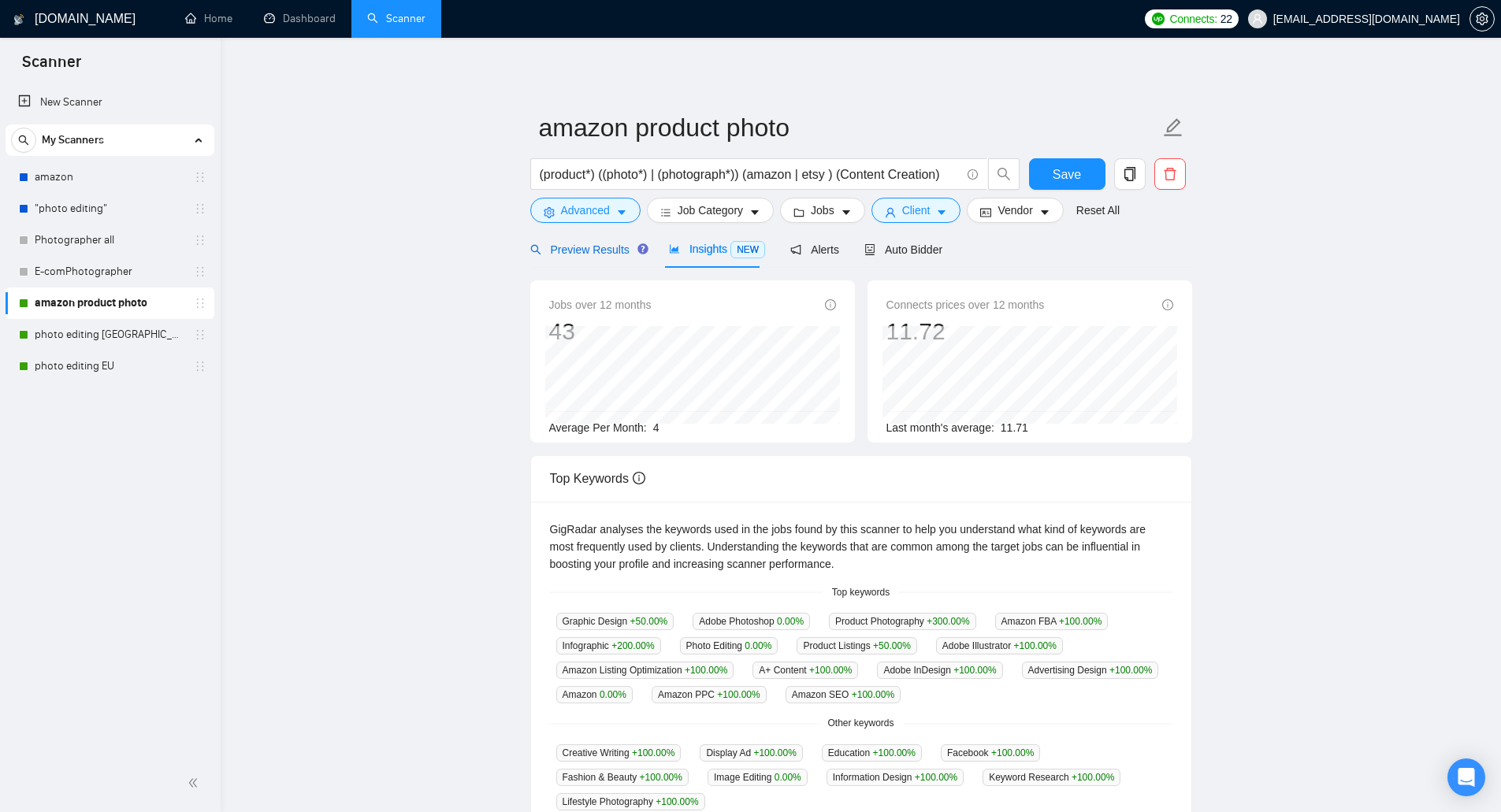
click at [593, 243] on span "Preview Results" at bounding box center [587, 249] width 113 height 13
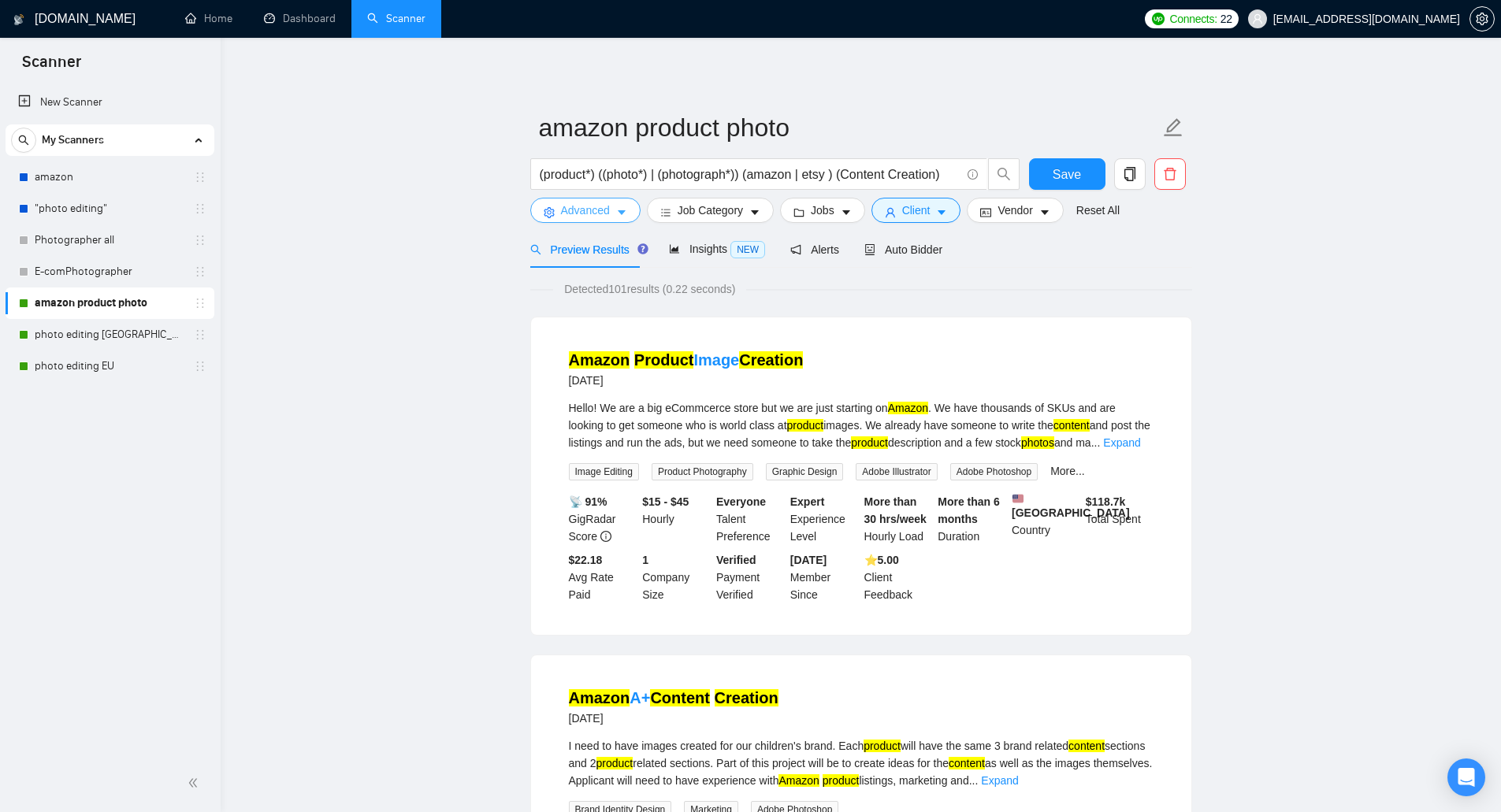
click at [613, 214] on button "Advanced" at bounding box center [585, 210] width 110 height 25
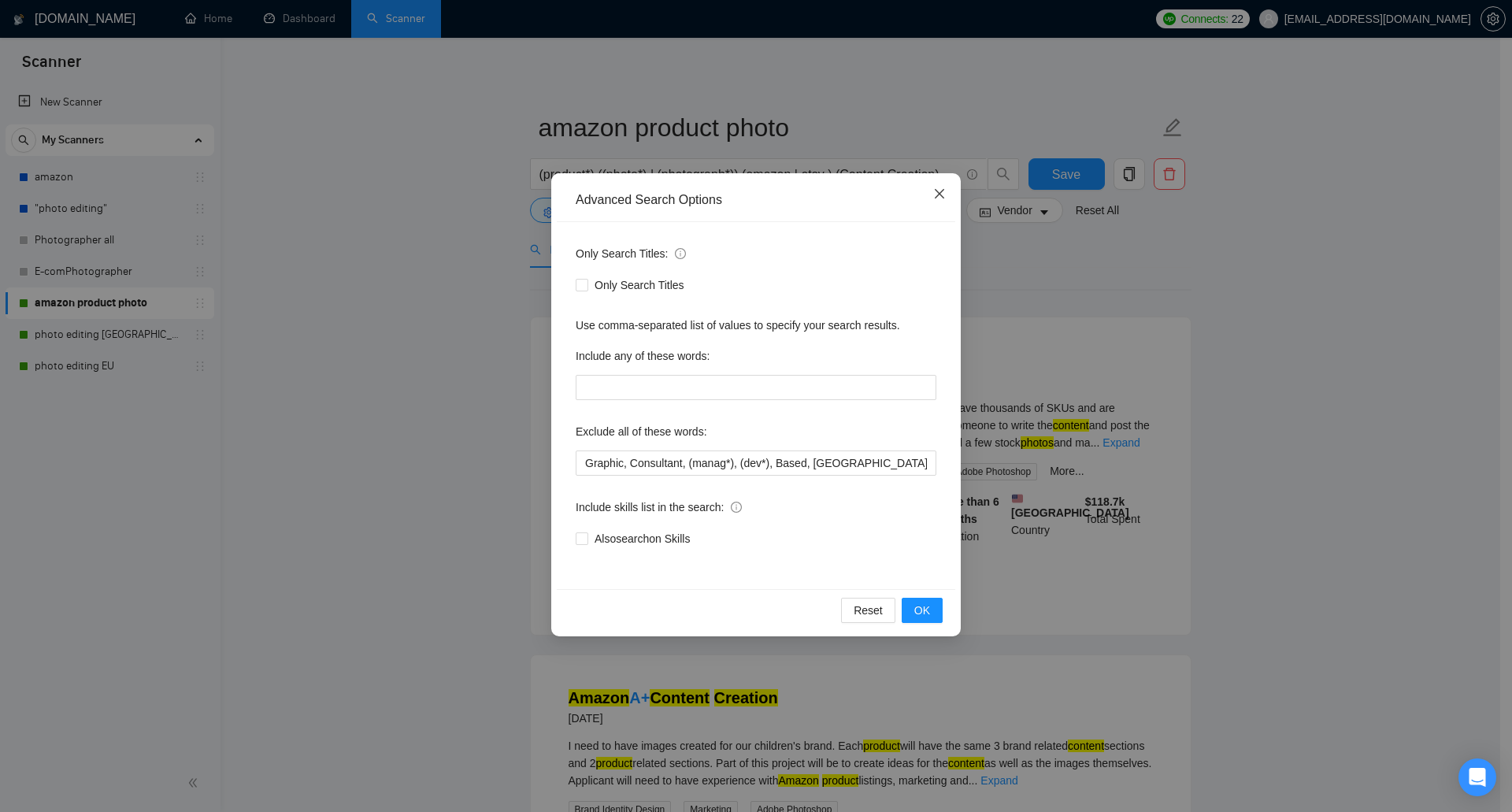
click at [937, 191] on icon "close" at bounding box center [940, 194] width 10 height 10
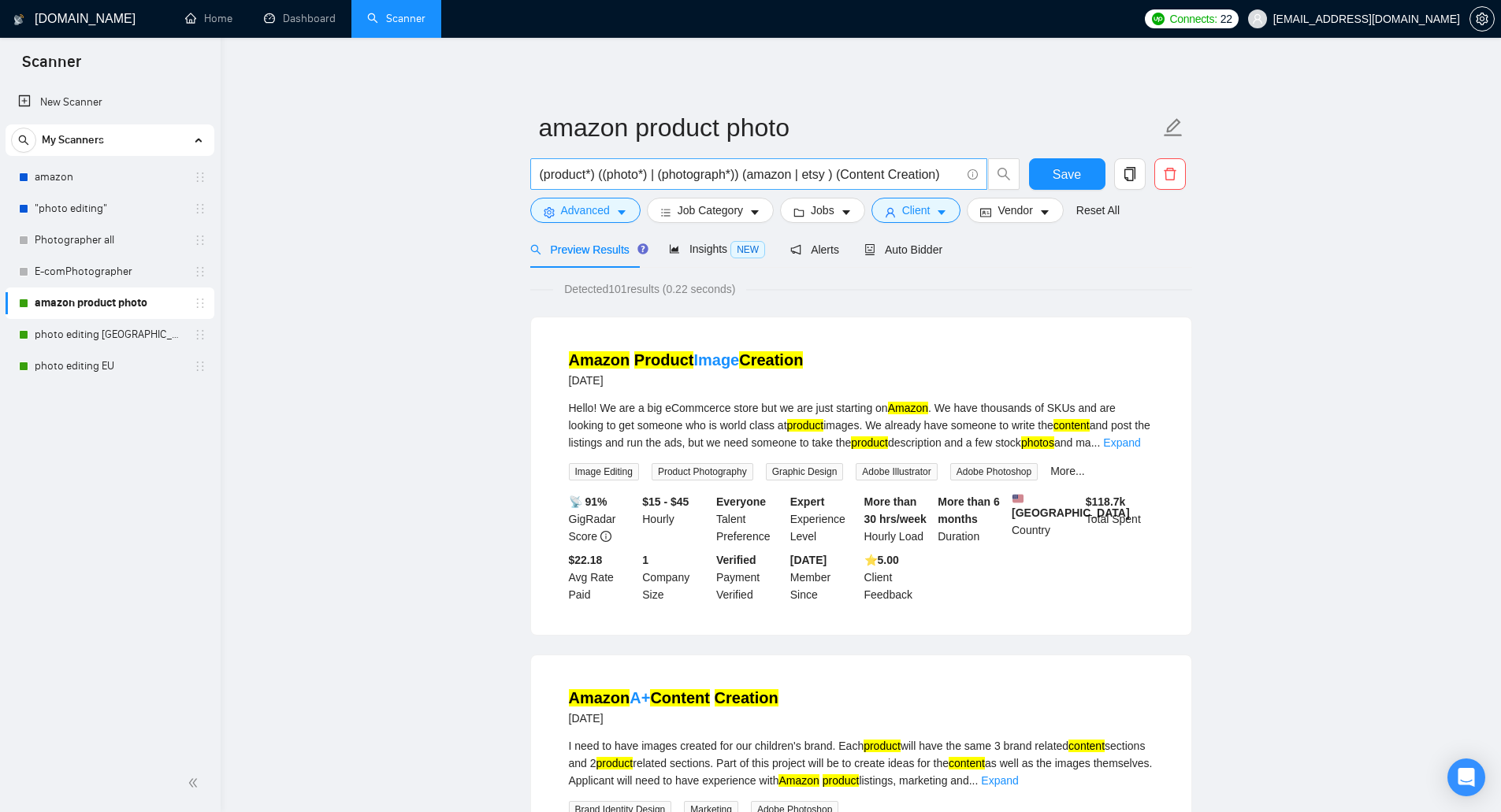
click at [889, 172] on input "(product*) ((photo*) | (photograph*)) (amazon | etsy ) (Content Creation)" at bounding box center [750, 174] width 421 height 20
type input "(product*) ((photo*) | (photograph*)) (amazon | etsy ) (Content) (Creation)"
click at [921, 215] on span "Client" at bounding box center [917, 210] width 29 height 17
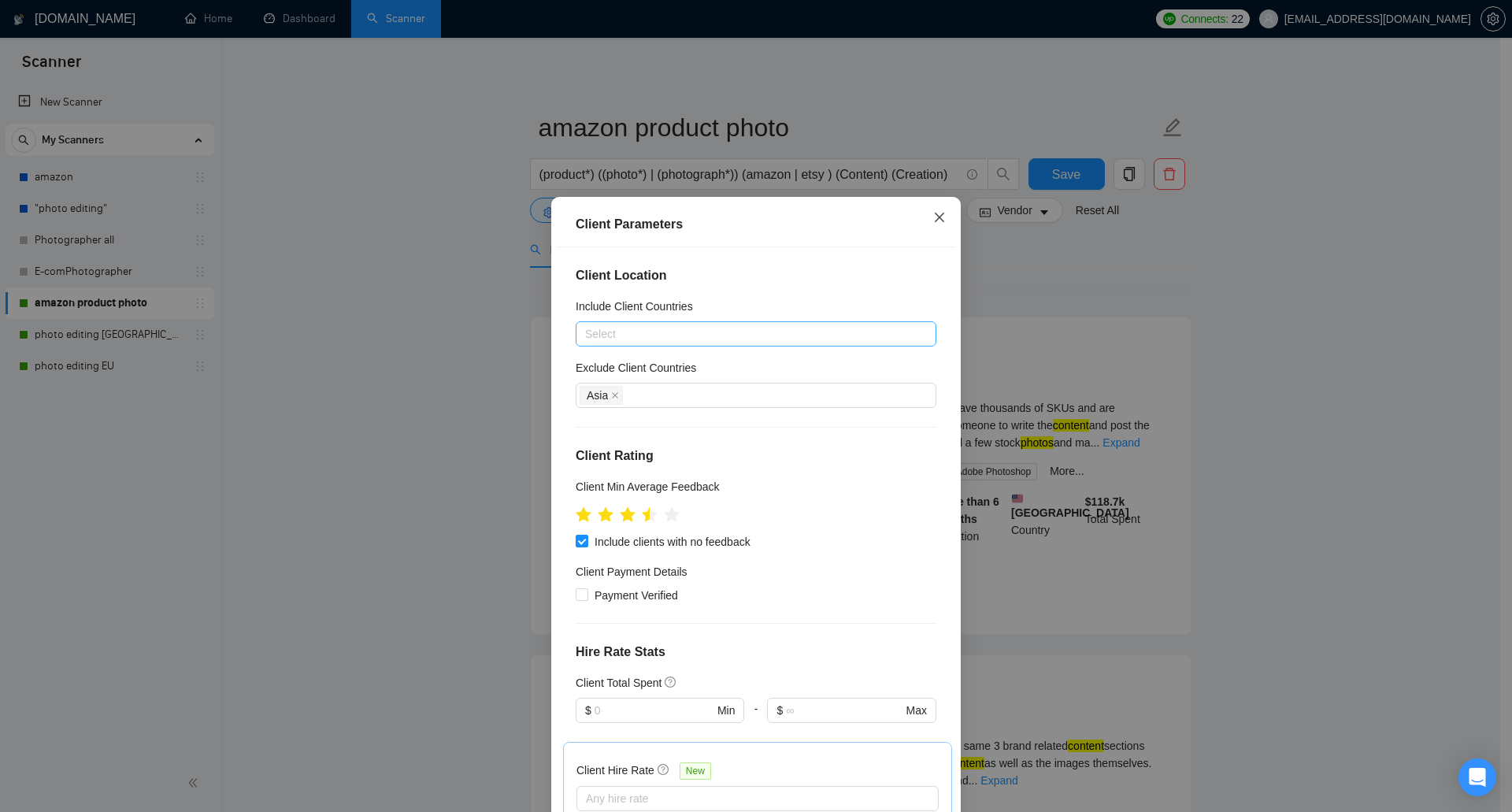
click at [933, 219] on icon "close" at bounding box center [940, 217] width 13 height 13
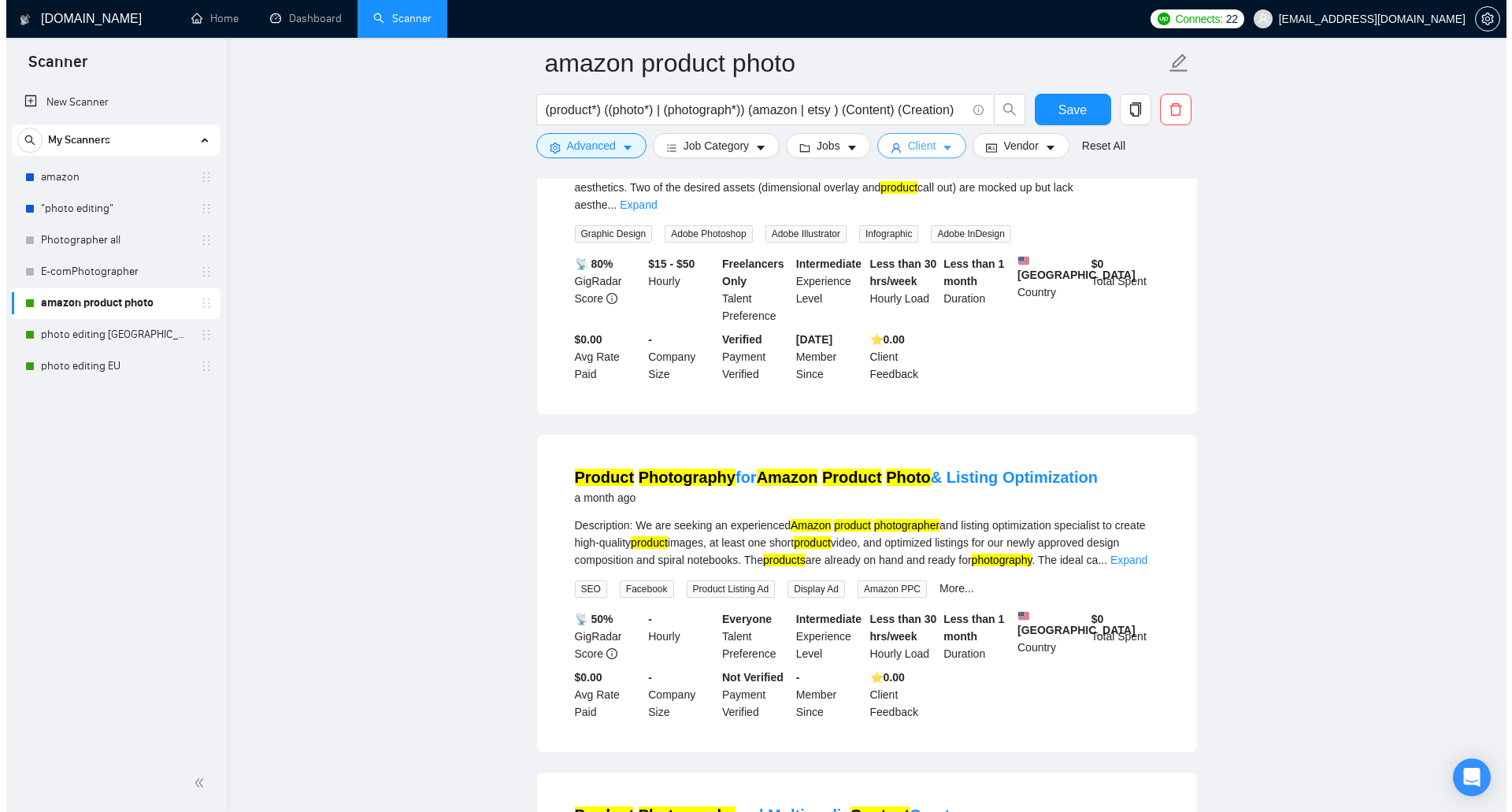
scroll to position [1733, 0]
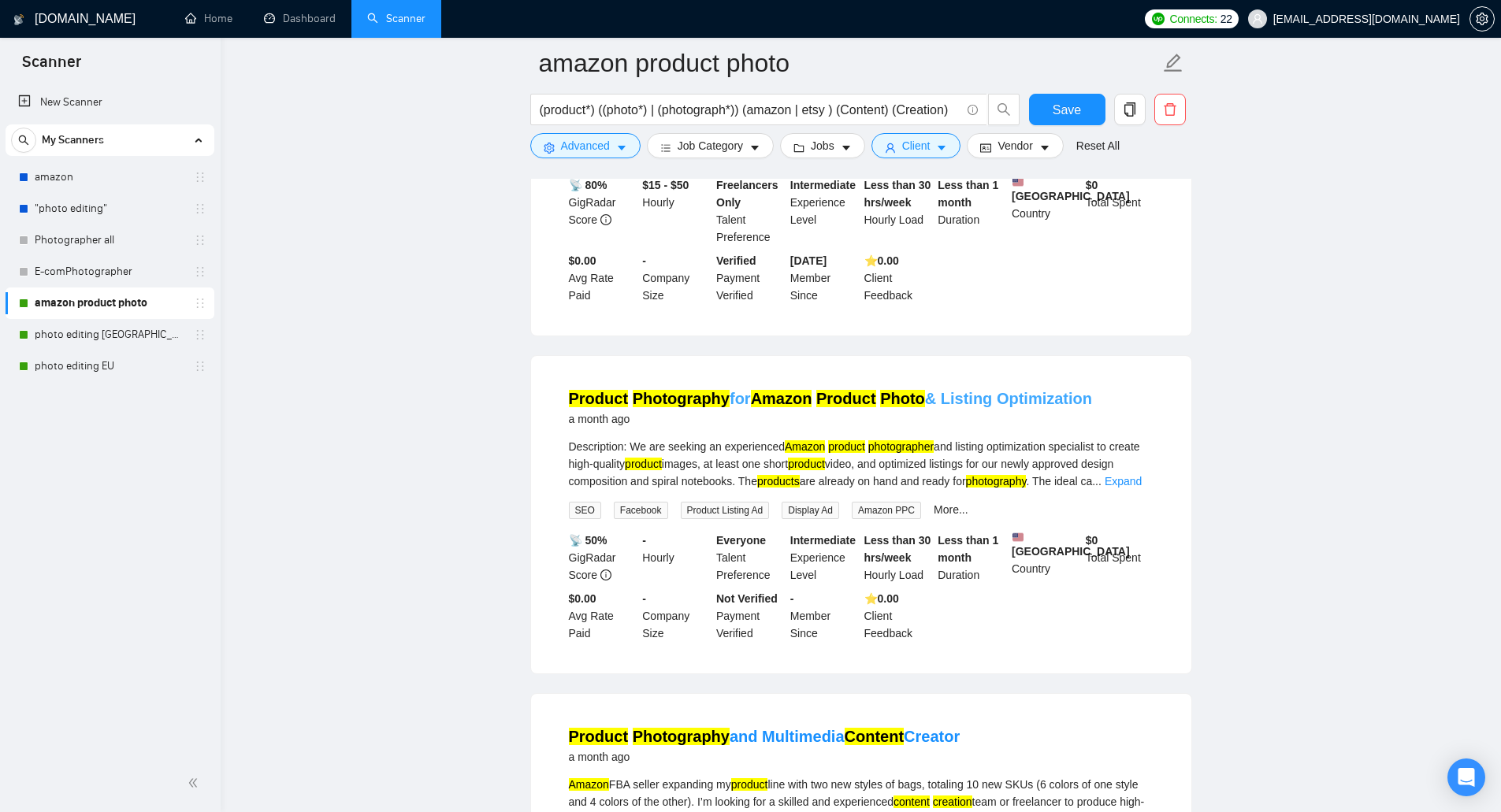
drag, startPoint x: 1105, startPoint y: 376, endPoint x: 990, endPoint y: 385, distance: 115.4
click at [990, 388] on div "Product Photography for Amazon Product Photo & Listing Optimization a month ago" at bounding box center [861, 408] width 584 height 41
copy link "Optimization"
click at [610, 141] on button "Advanced" at bounding box center [585, 145] width 110 height 25
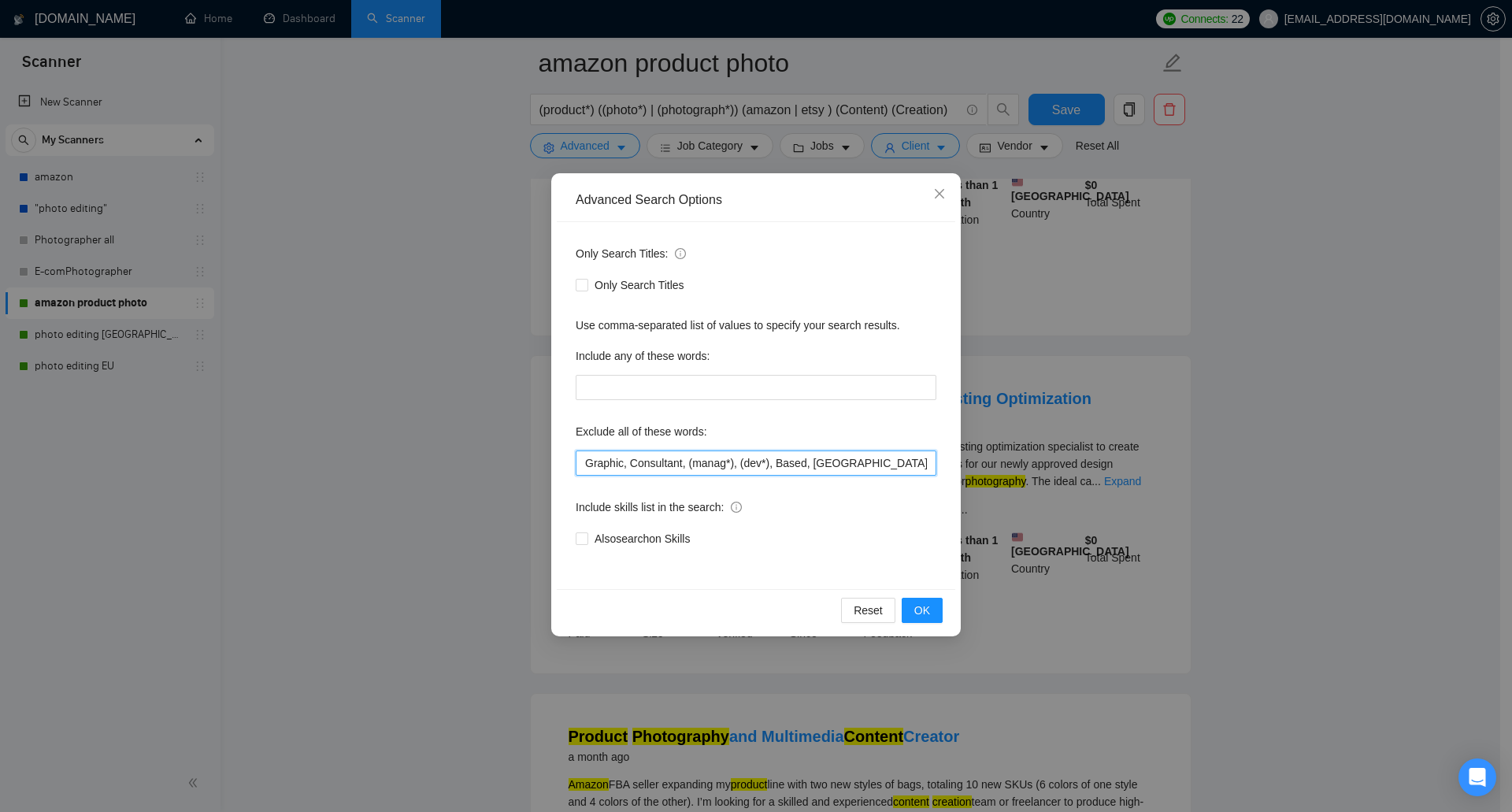
click at [817, 472] on input "Graphic, Consultant, (manag*), (dev*), Based, VA, Removal, 3D Rendering, reject…" at bounding box center [756, 463] width 361 height 25
drag, startPoint x: 836, startPoint y: 459, endPoint x: 956, endPoint y: 473, distance: 120.8
click at [956, 473] on div "Advanced Search Options Only Search Titles: Only Search Titles Use comma-separa…" at bounding box center [756, 405] width 409 height 463
click at [910, 467] on input "Graphic, Consultant, (manag*), (dev*), Based, VA, Removal, 3D Rendering, reject…" at bounding box center [756, 463] width 361 height 25
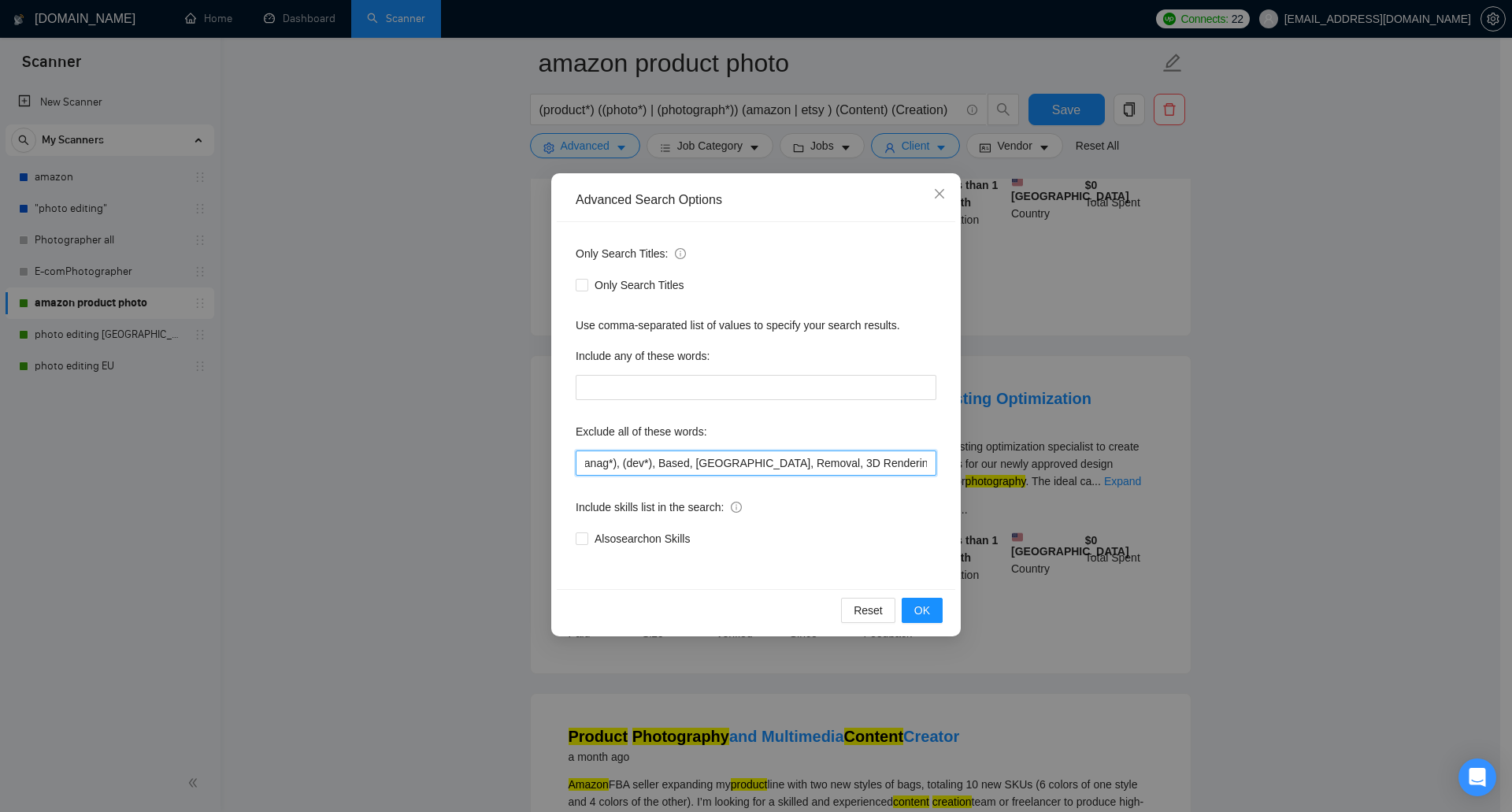
click at [930, 459] on input "Graphic, Consultant, (manag*), (dev*), Based, VA, Removal, 3D Rendering, reject…" at bounding box center [756, 463] width 361 height 25
paste input "Optimization"
type input "Graphic, Consultant, (manag*), (dev*), Based, [GEOGRAPHIC_DATA], Removal, 3D Re…"
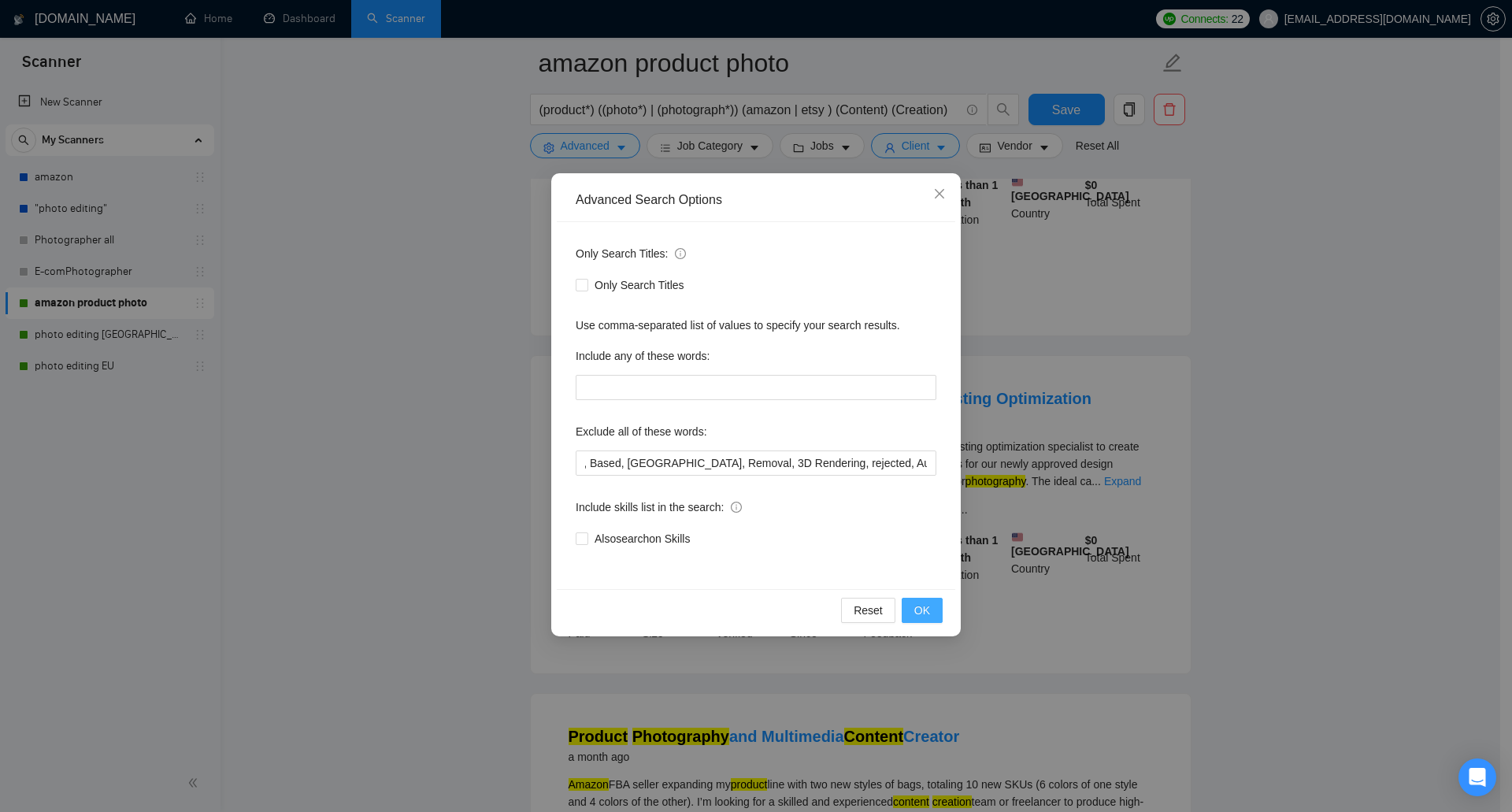
click at [921, 618] on span "OK" at bounding box center [922, 609] width 16 height 17
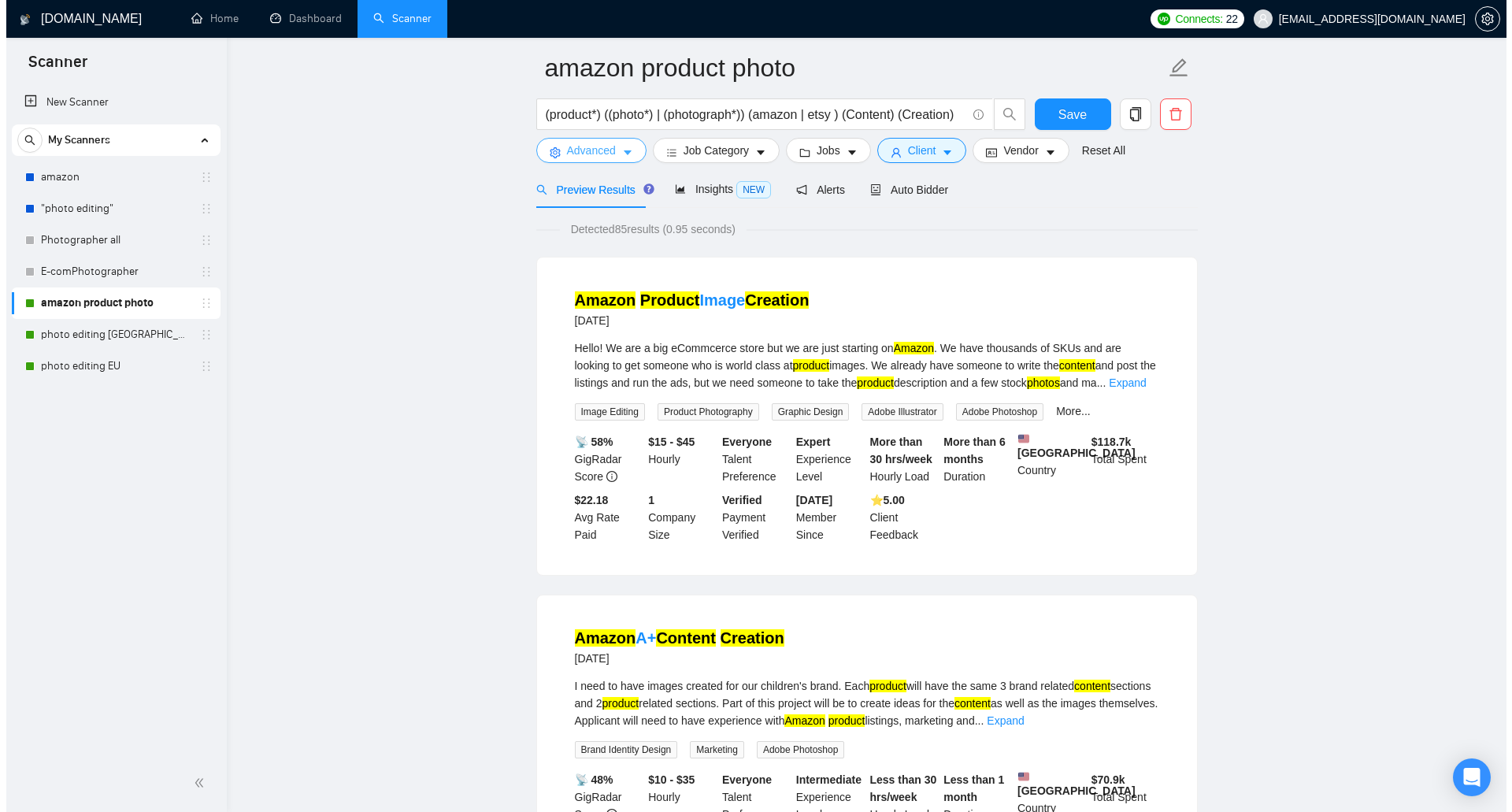
scroll to position [0, 0]
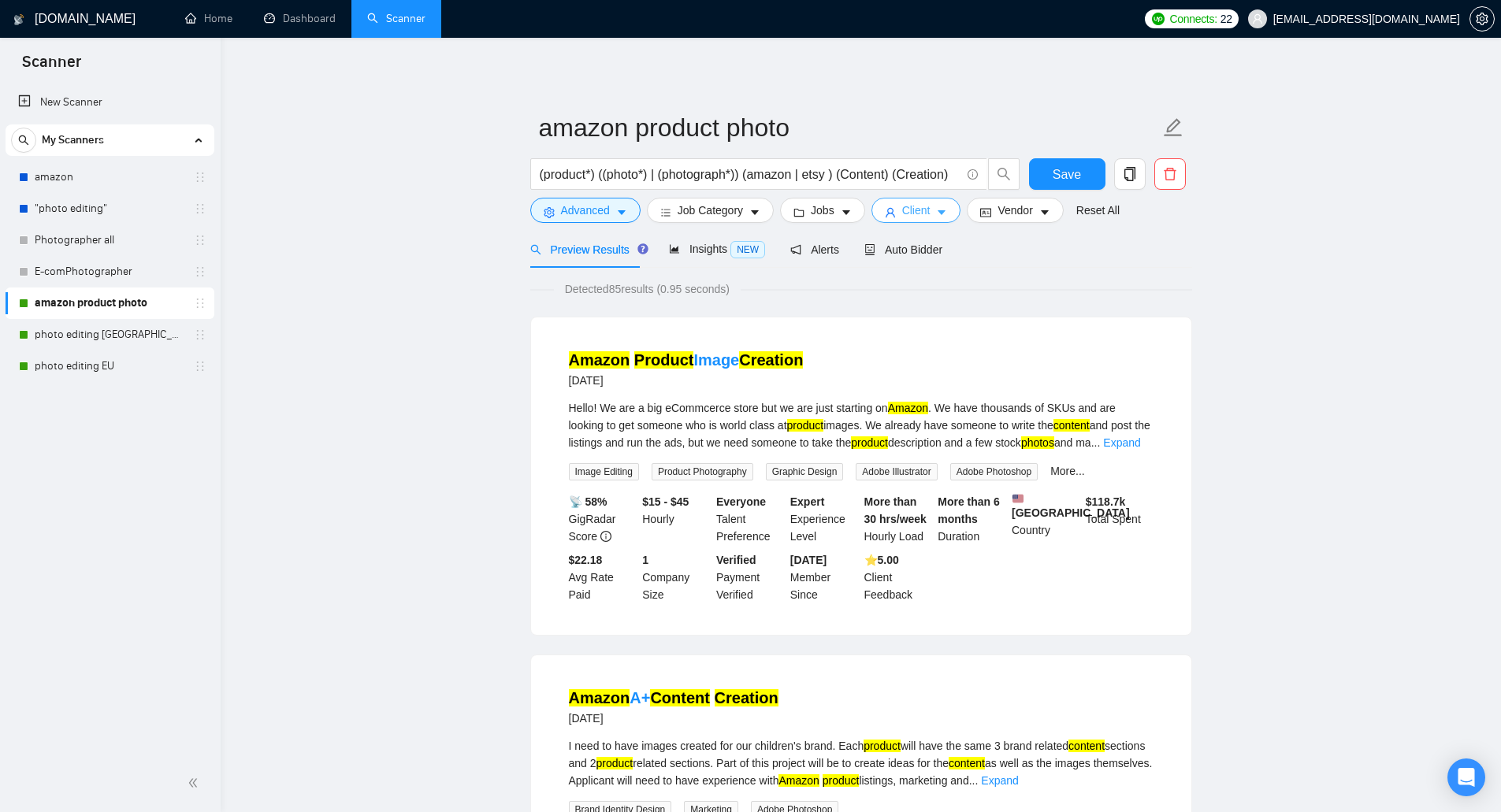
click at [910, 201] on button "Client" at bounding box center [917, 210] width 90 height 25
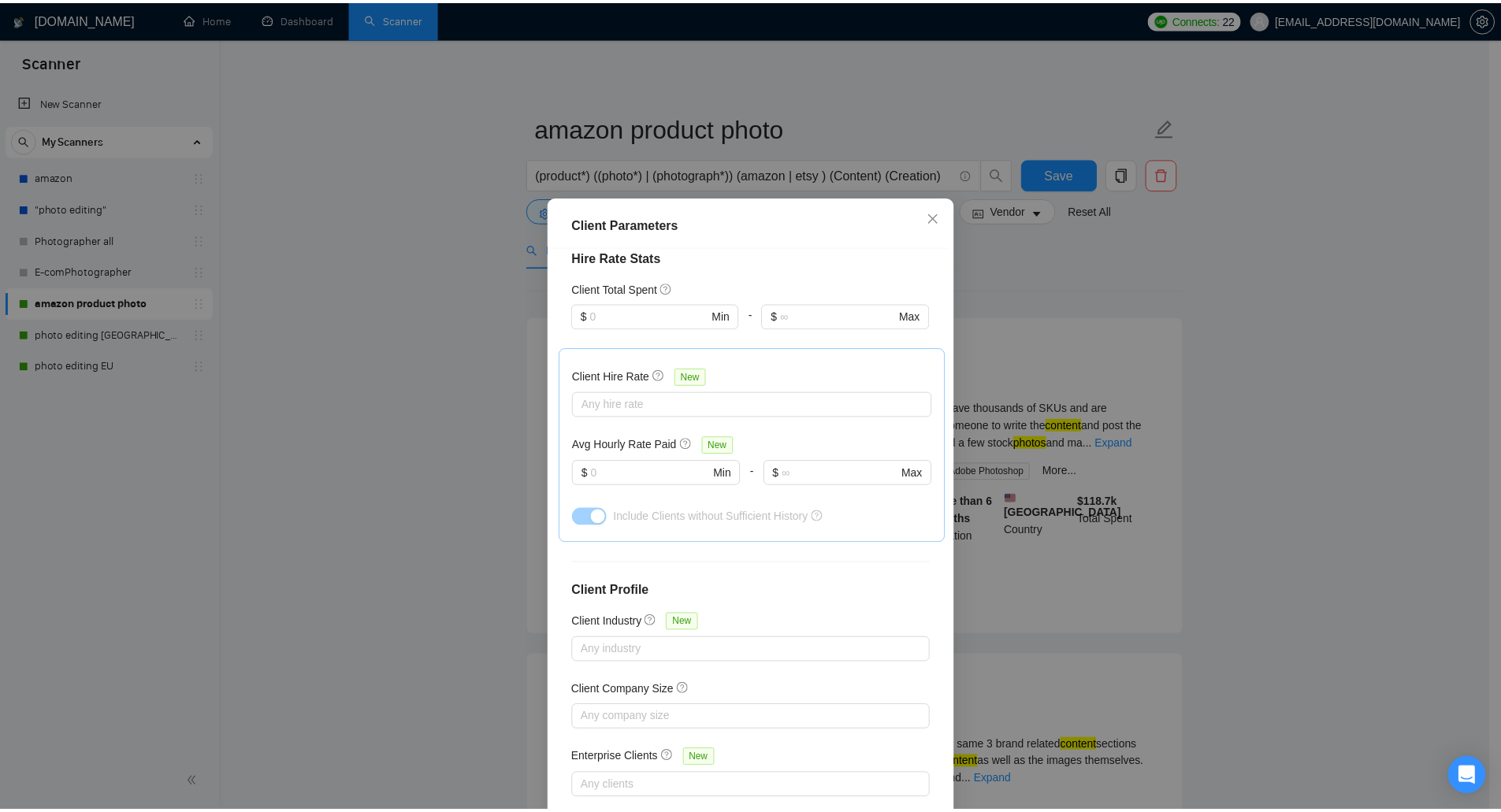
scroll to position [411, 0]
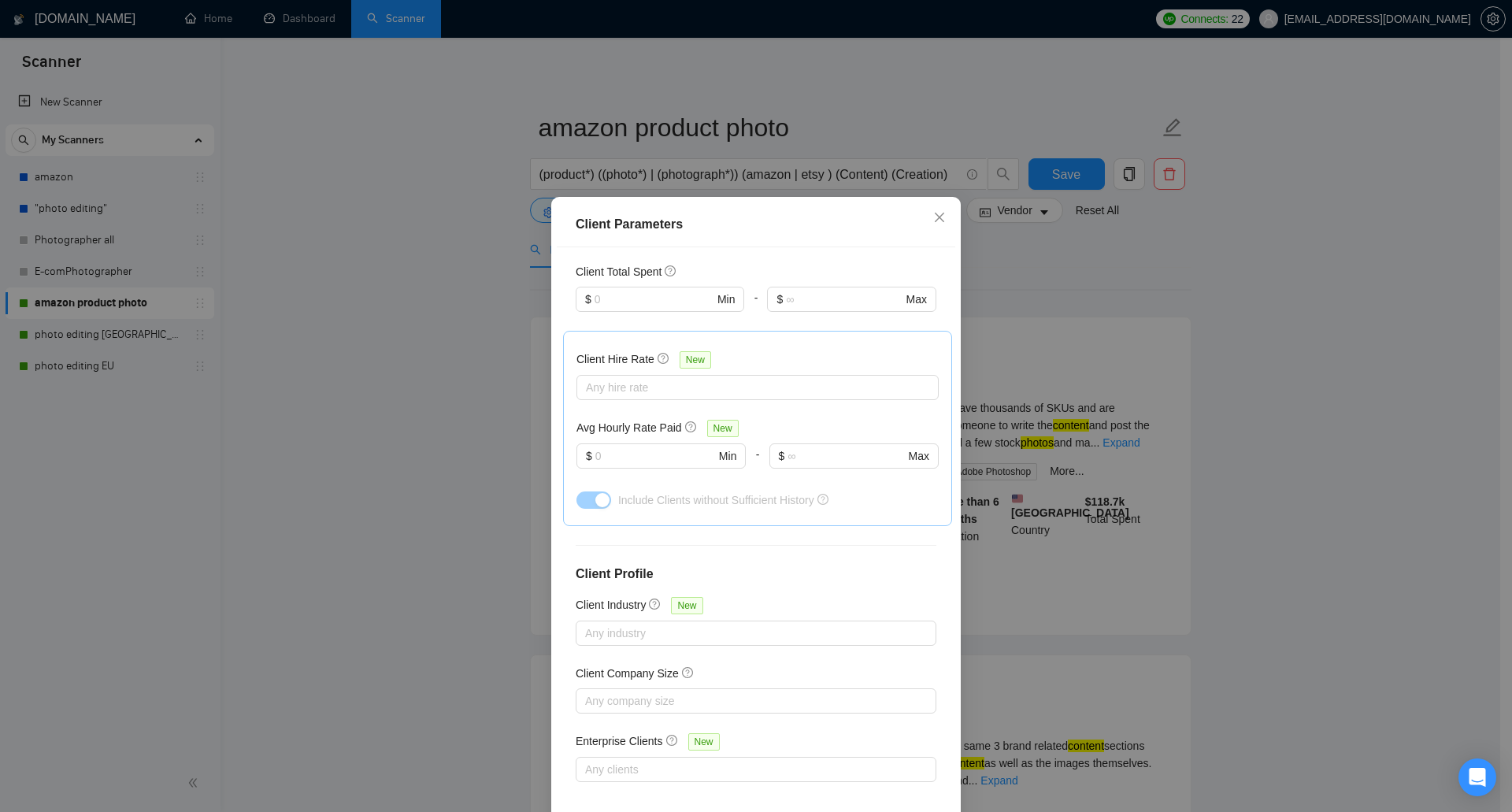
click at [1079, 304] on div "Client Parameters Client Location Include Client Countries Select Exclude Clien…" at bounding box center [756, 406] width 1512 height 812
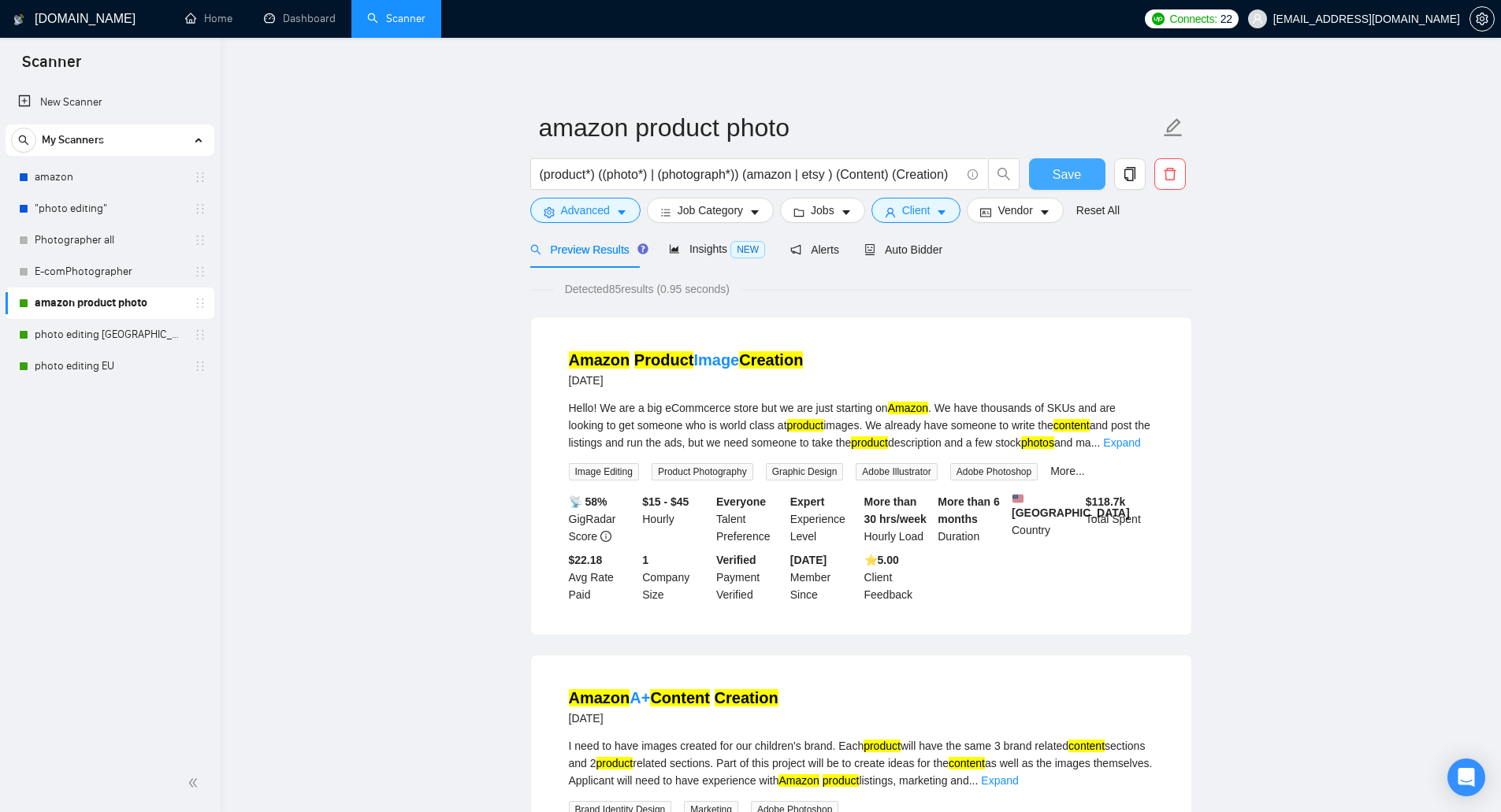
click at [1096, 170] on button "Save" at bounding box center [1066, 173] width 76 height 31
click at [724, 248] on span "Insights NEW" at bounding box center [716, 249] width 96 height 13
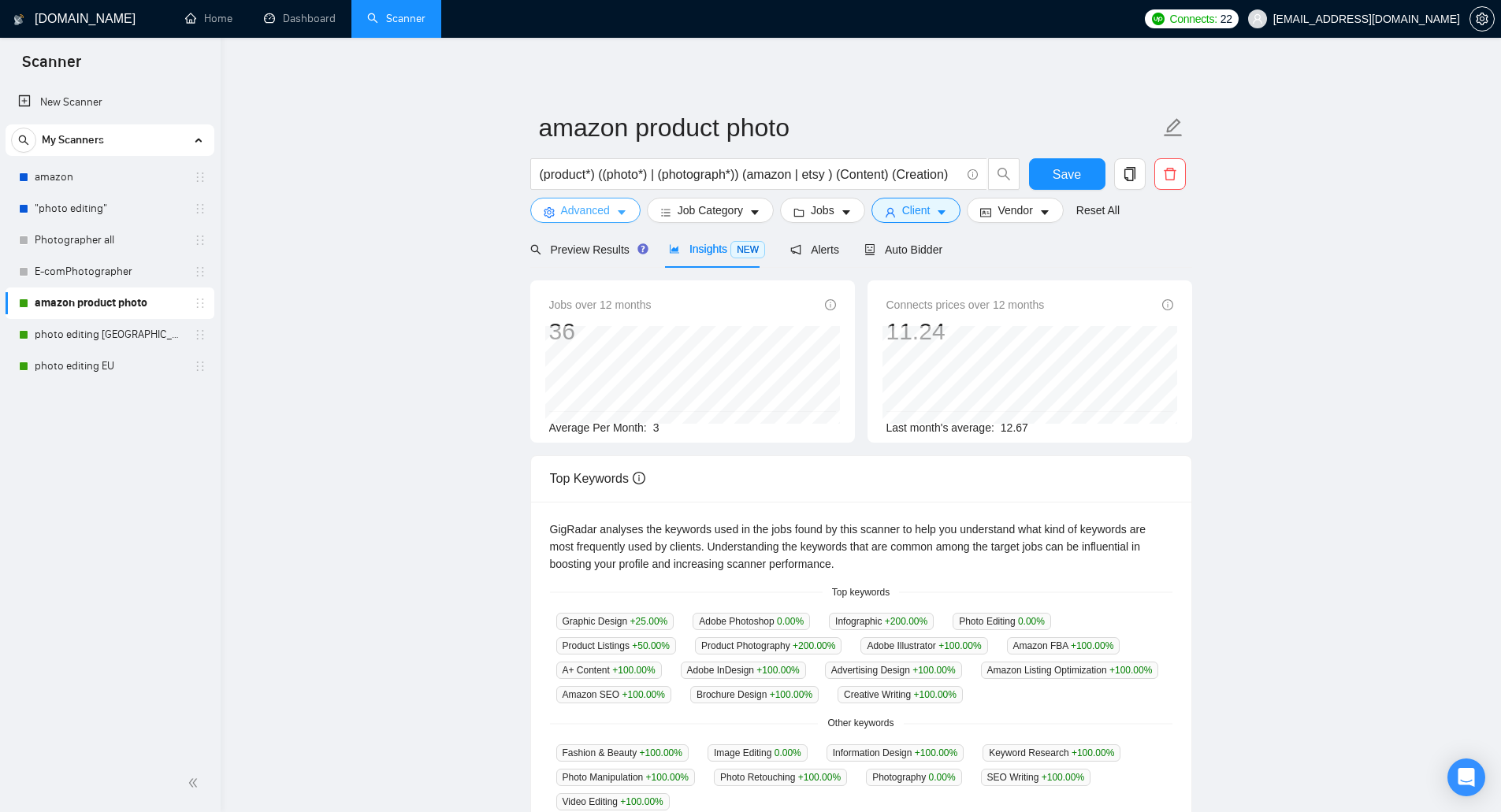
click at [593, 213] on span "Advanced" at bounding box center [585, 210] width 48 height 17
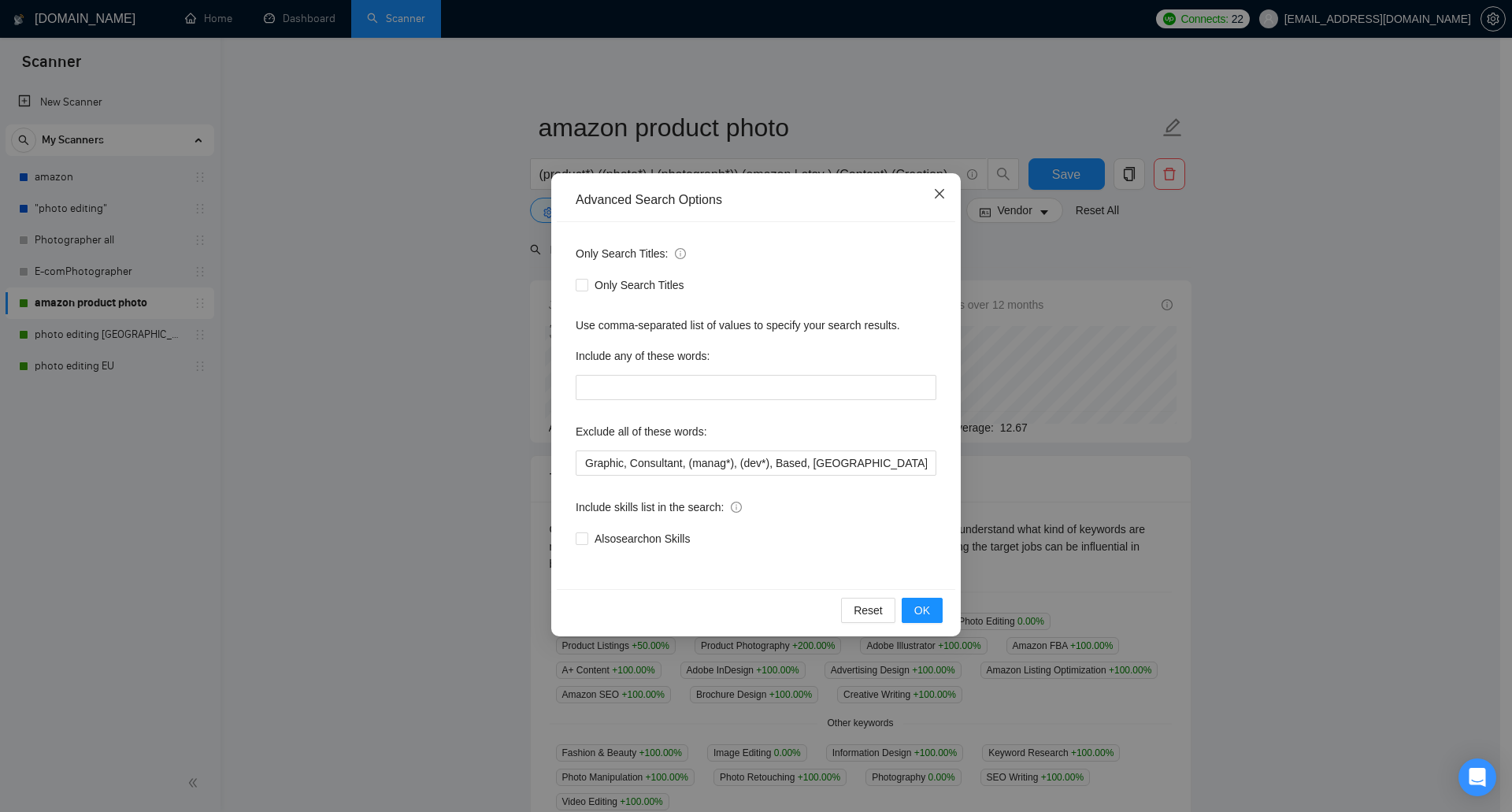
click at [942, 202] on span "Close" at bounding box center [939, 194] width 42 height 42
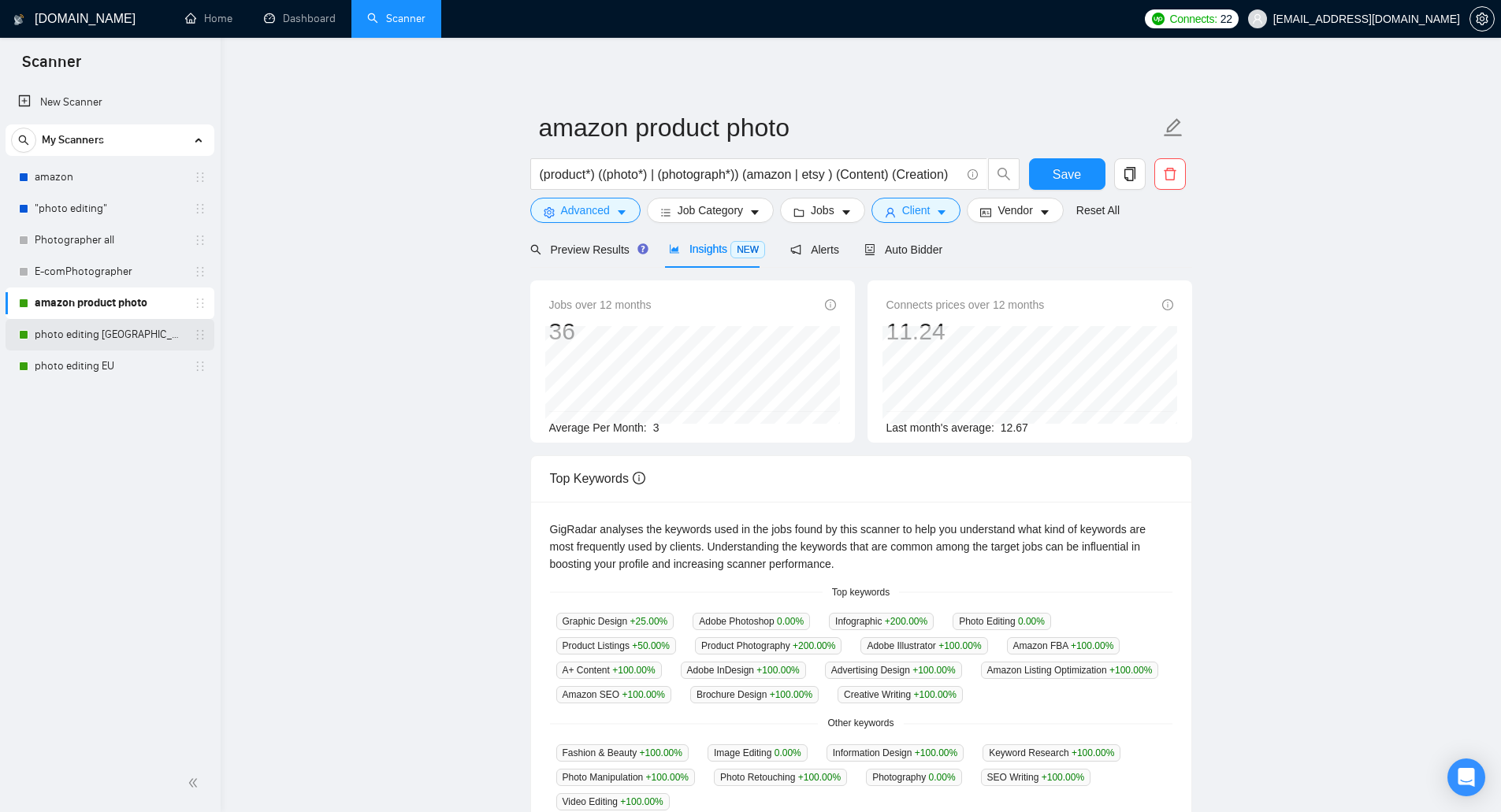
click at [112, 330] on link "photo editing [GEOGRAPHIC_DATA]" at bounding box center [110, 334] width 150 height 31
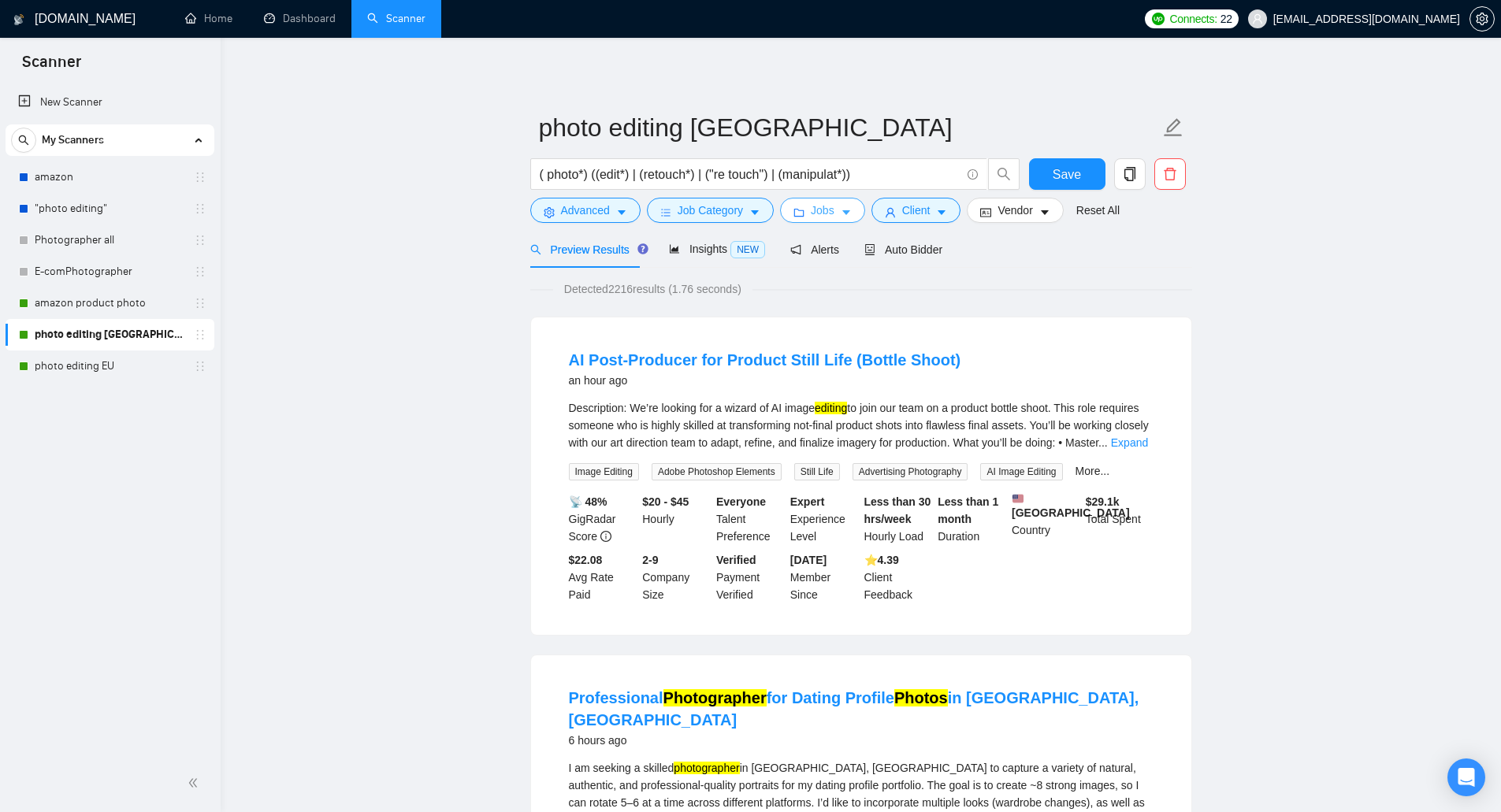
click at [811, 212] on span "Jobs" at bounding box center [822, 210] width 23 height 17
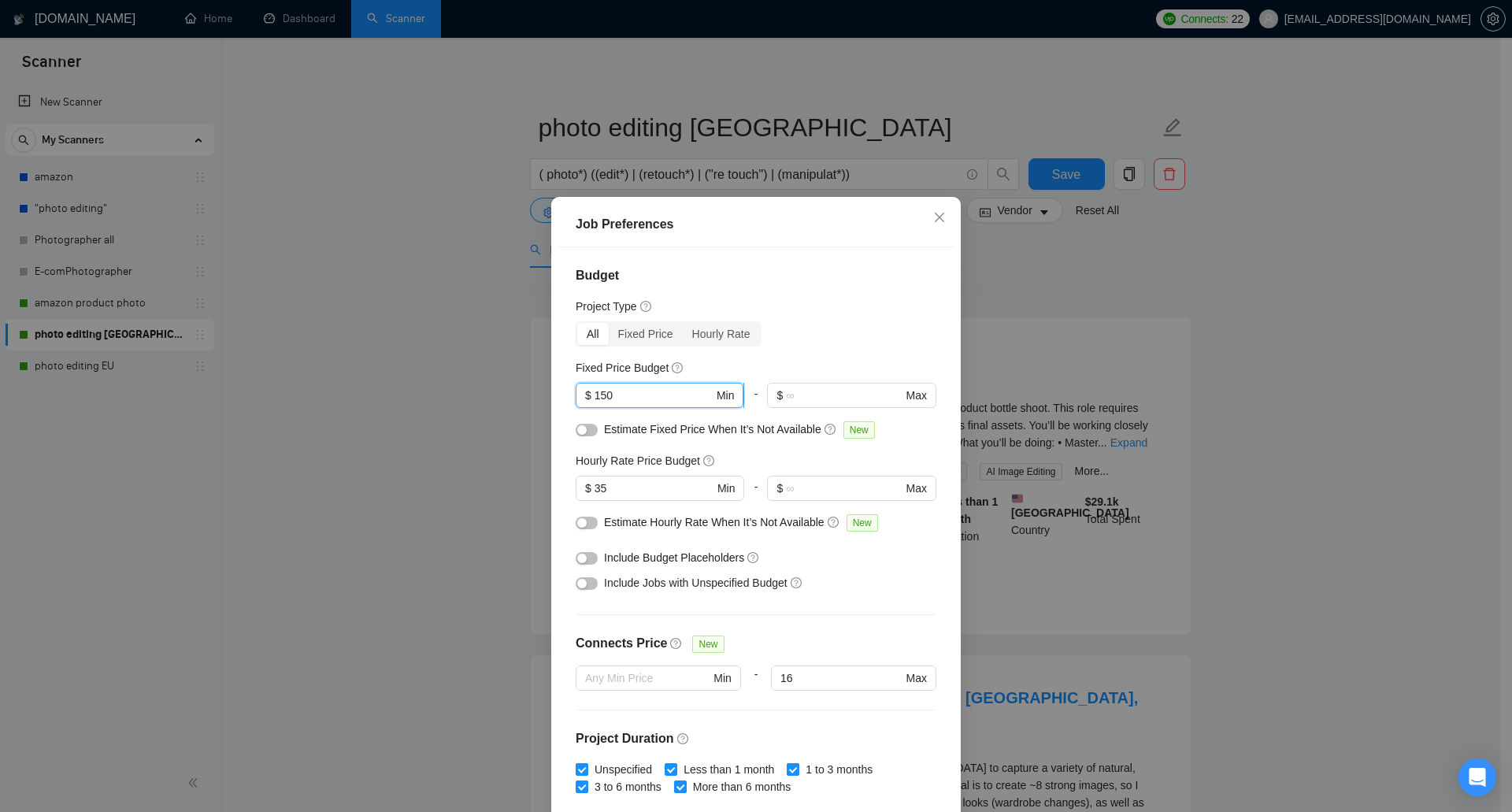
drag, startPoint x: 608, startPoint y: 396, endPoint x: 587, endPoint y: 401, distance: 21.6
click at [587, 401] on span "$ 150 Min" at bounding box center [659, 395] width 168 height 25
type input "50"
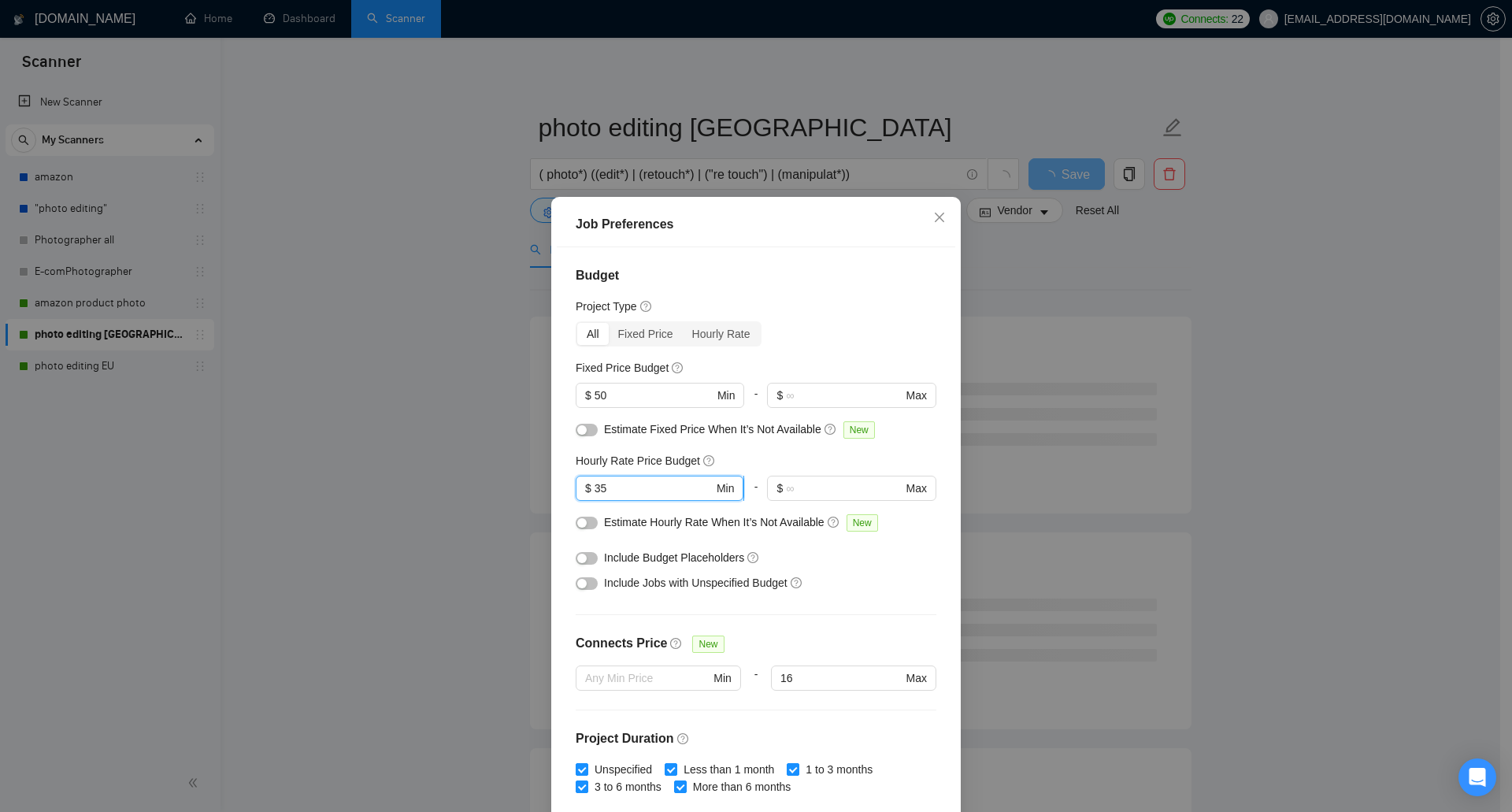
drag, startPoint x: 599, startPoint y: 490, endPoint x: 588, endPoint y: 494, distance: 11.7
click at [588, 494] on span "$ 35 Min" at bounding box center [659, 488] width 168 height 25
type input "15"
drag, startPoint x: 573, startPoint y: 524, endPoint x: 587, endPoint y: 465, distance: 60.6
click at [577, 524] on div "button" at bounding box center [581, 522] width 10 height 10
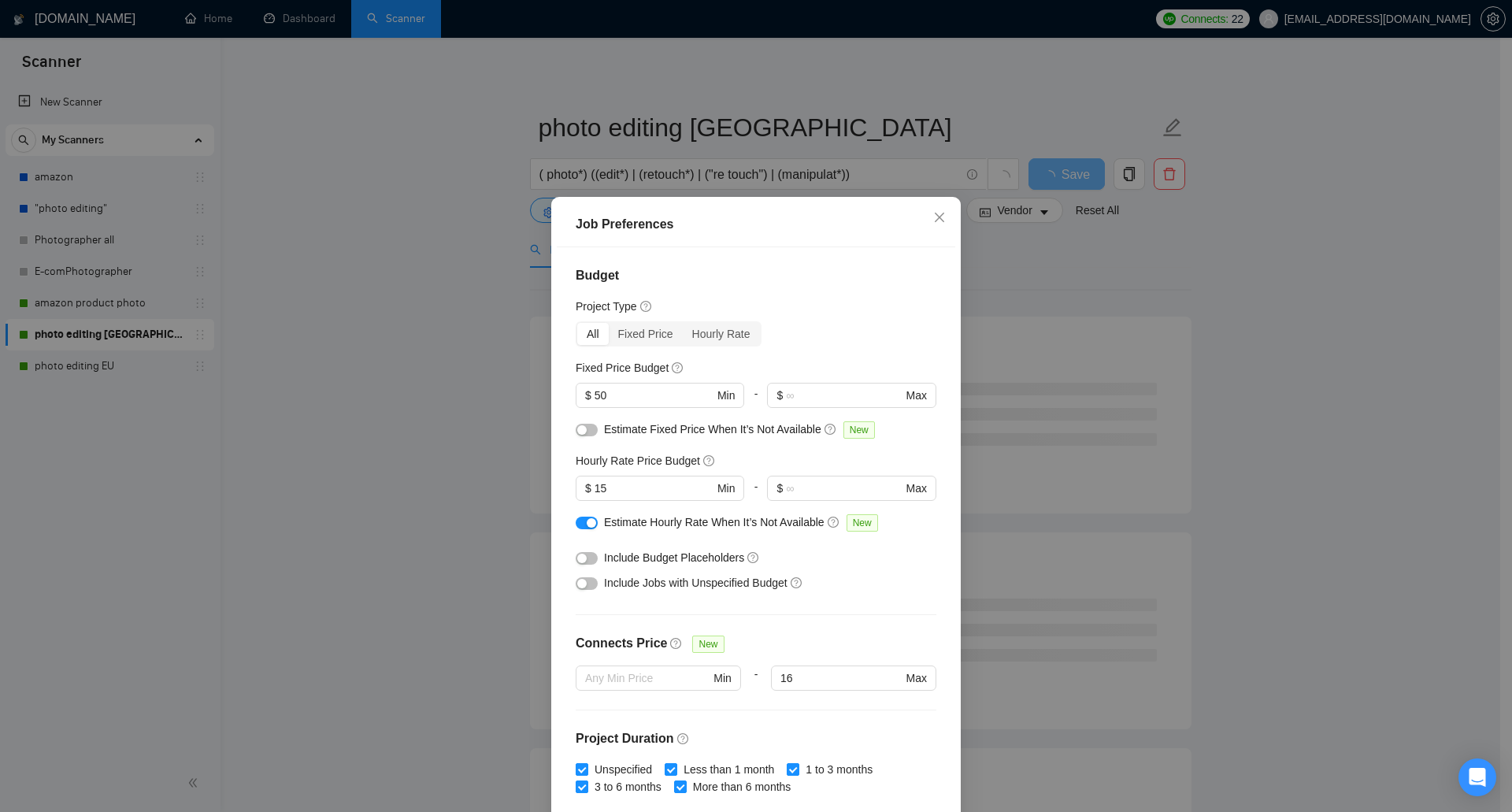
click at [578, 439] on div at bounding box center [586, 433] width 22 height 25
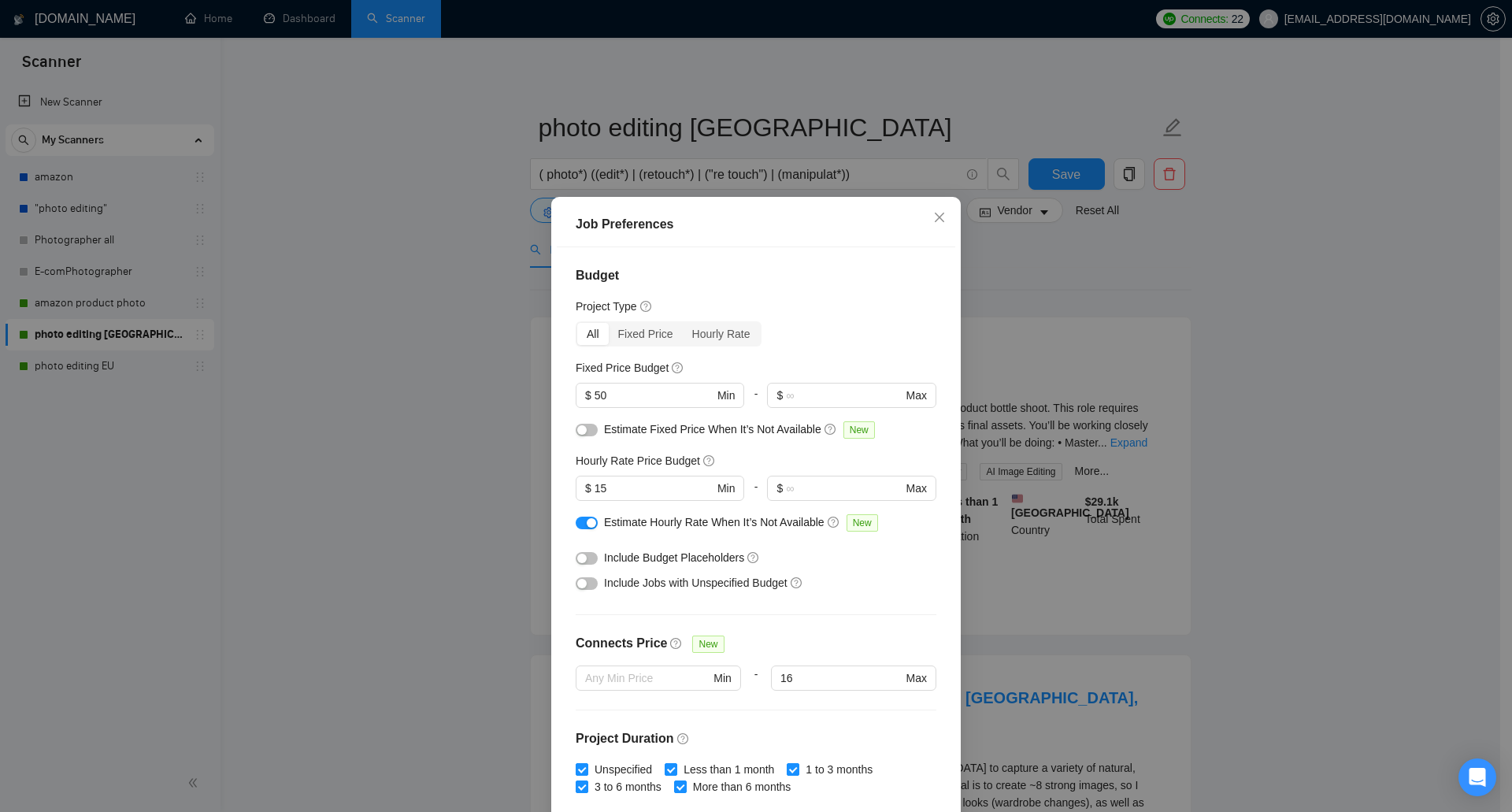
click at [582, 435] on button "button" at bounding box center [586, 430] width 22 height 13
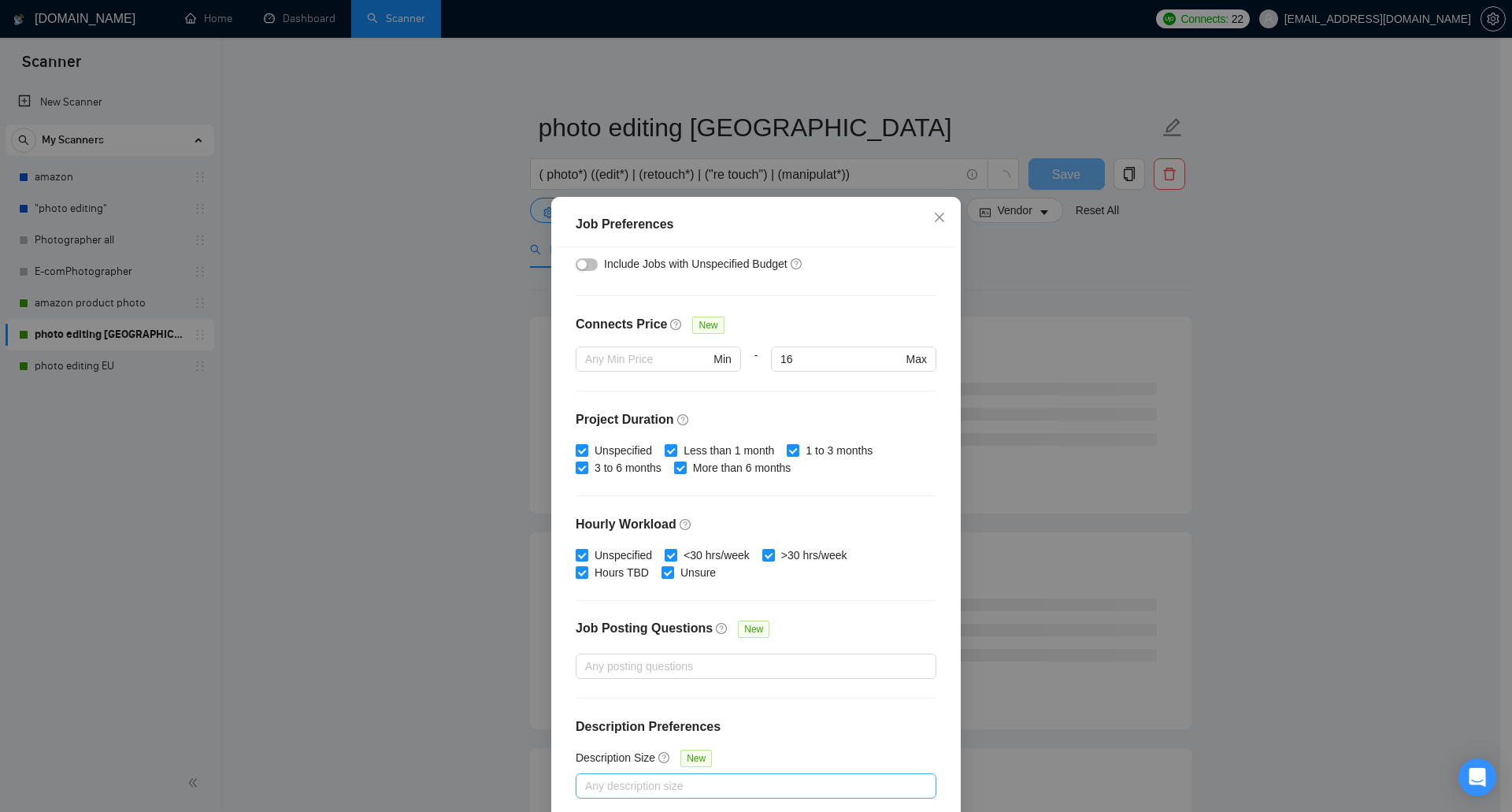
scroll to position [74, 0]
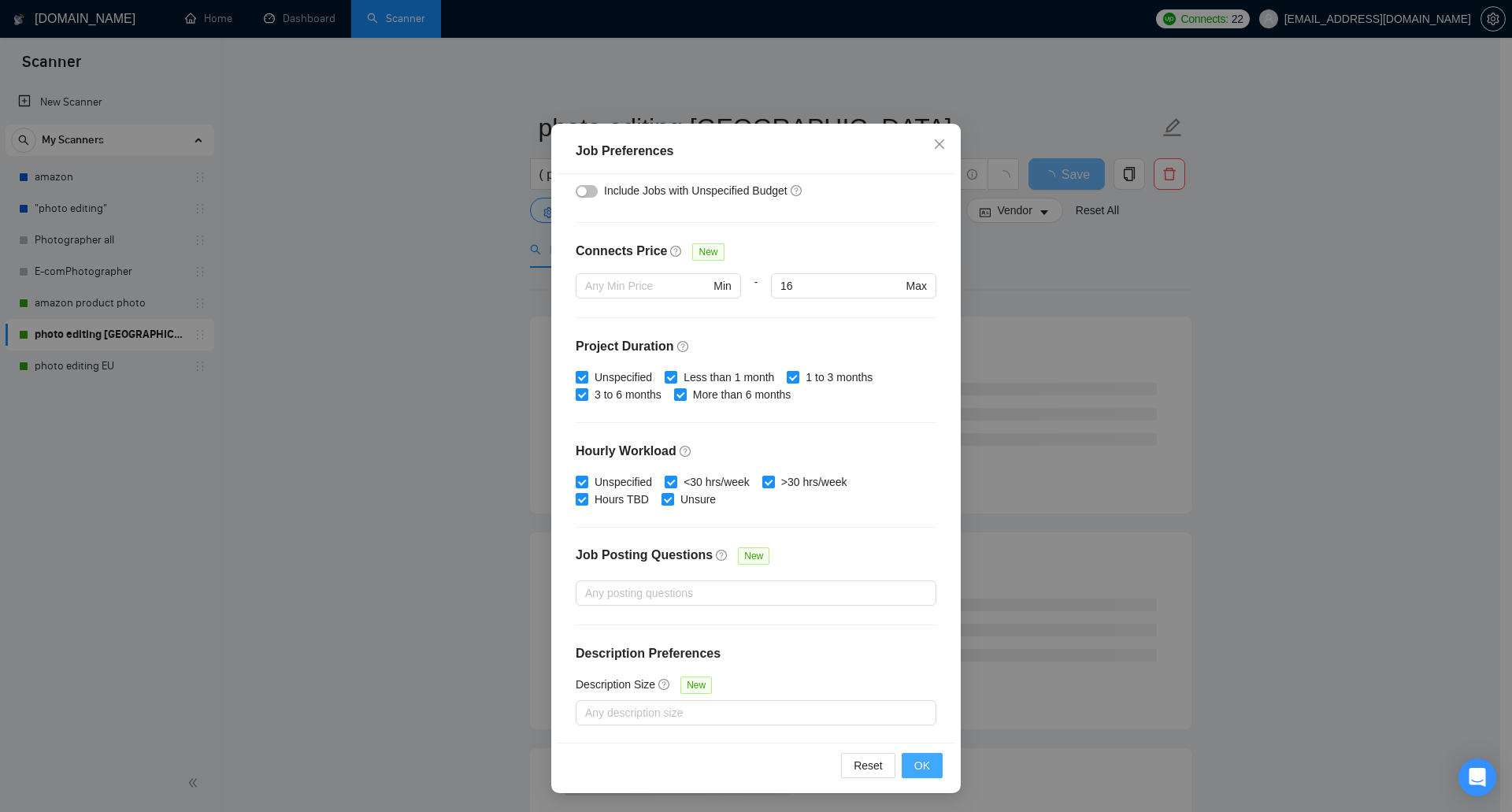
click at [917, 769] on span "OK" at bounding box center [922, 764] width 16 height 17
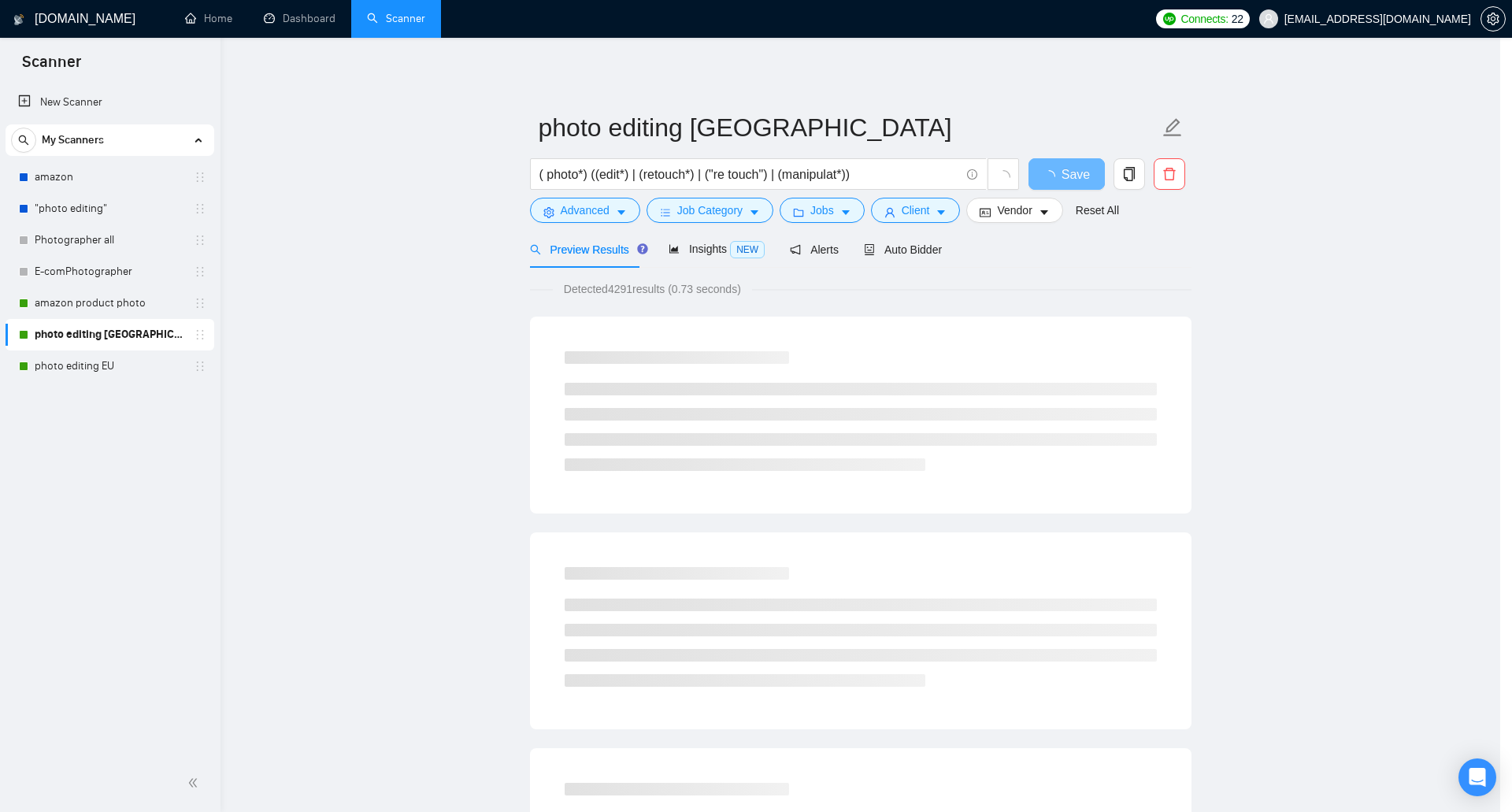
scroll to position [0, 0]
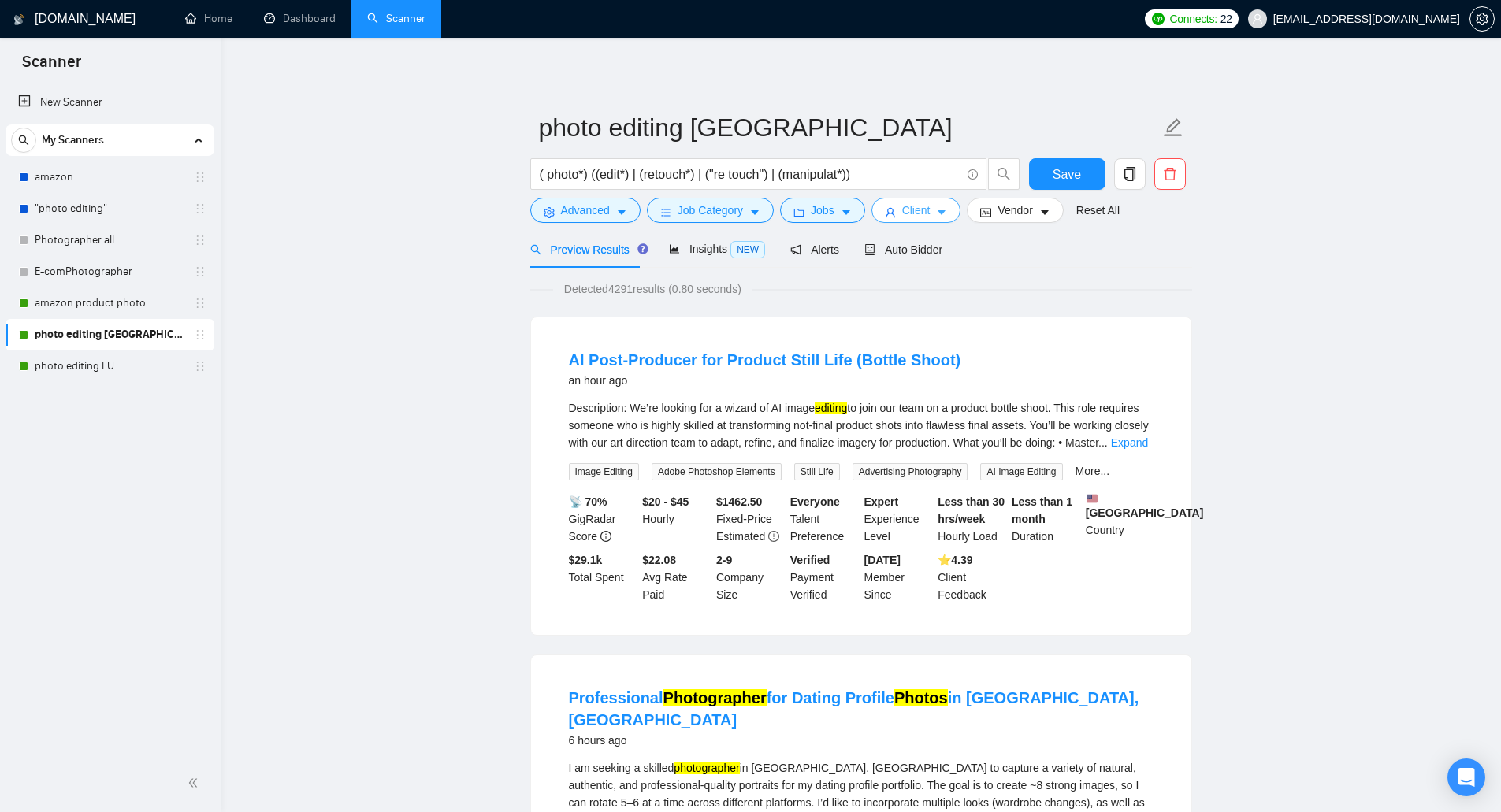
click at [904, 209] on span "Client" at bounding box center [917, 210] width 29 height 17
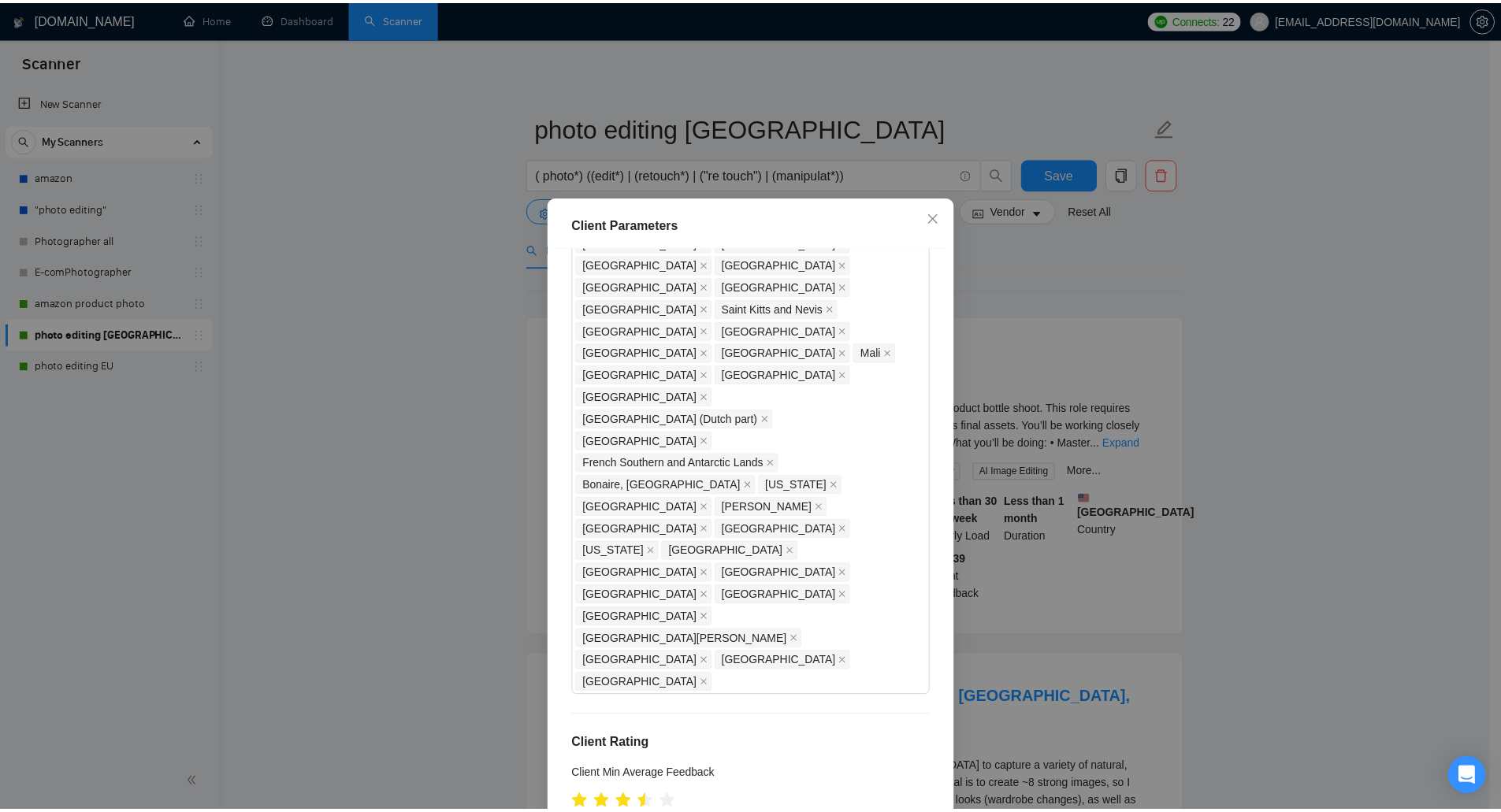
scroll to position [757, 0]
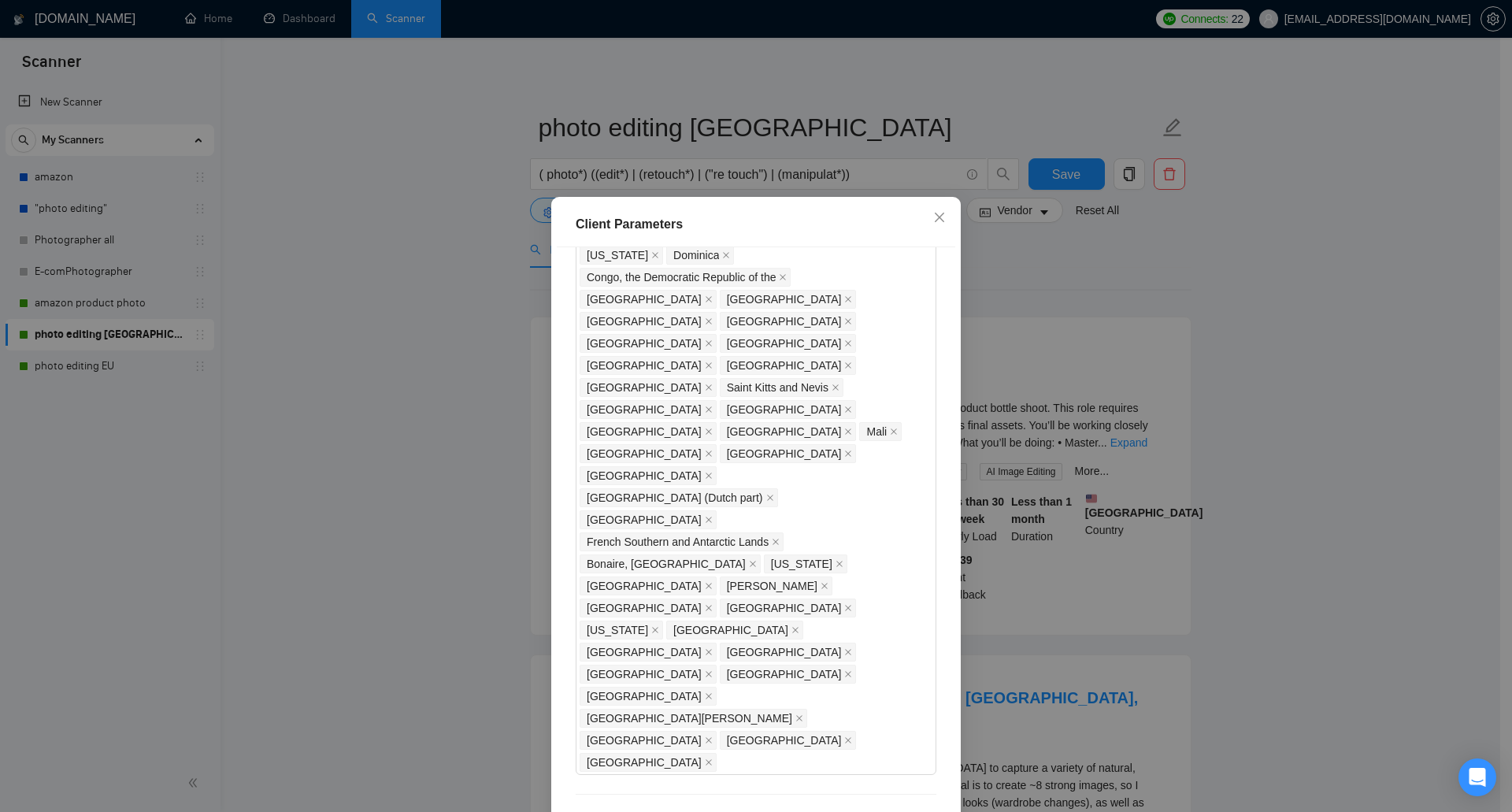
click at [341, 368] on div "Client Parameters Client Location Include Client Countries United States Exclud…" at bounding box center [756, 406] width 1512 height 812
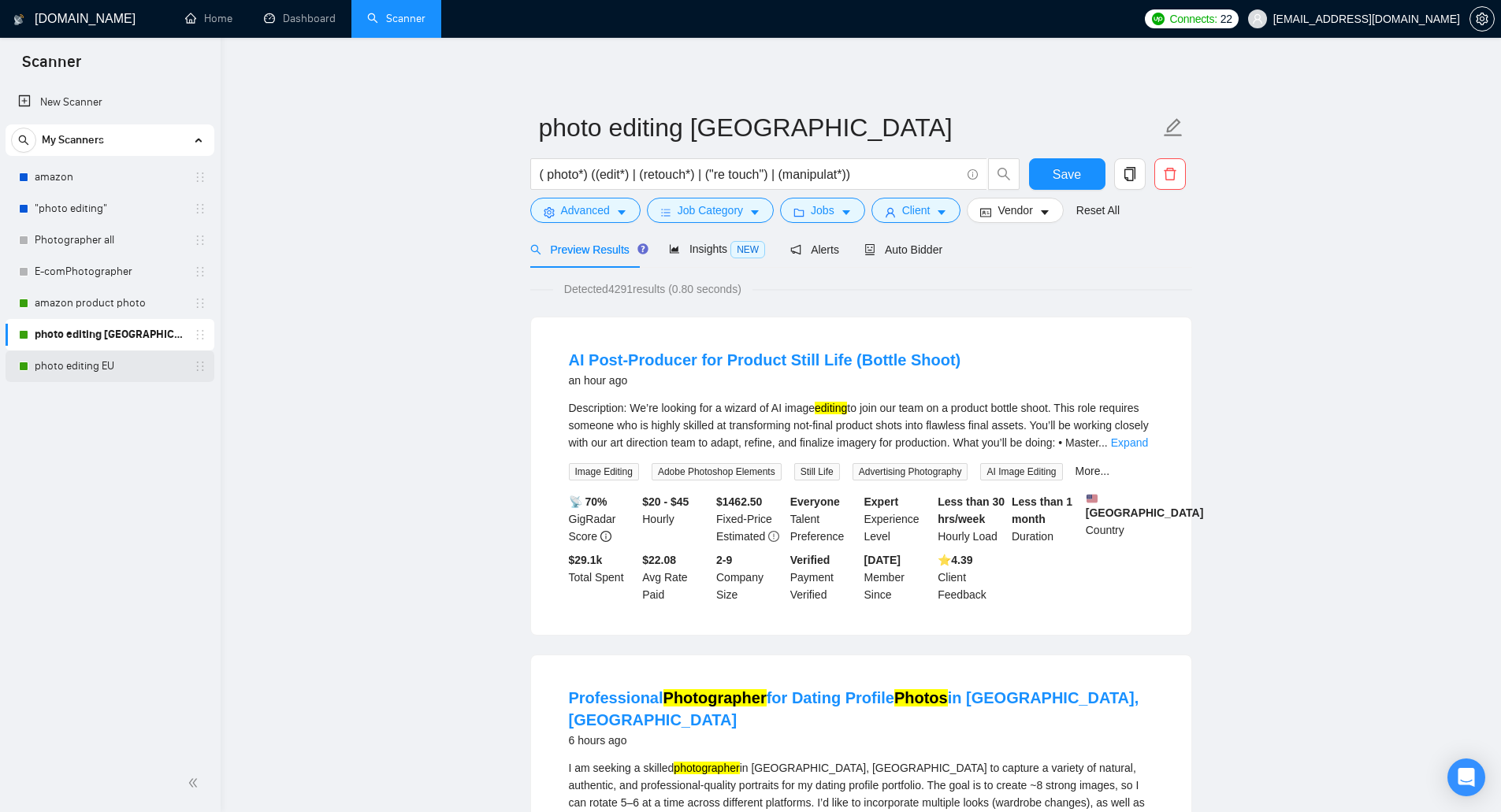
click at [112, 359] on link "photo editing EU" at bounding box center [110, 366] width 150 height 31
click at [1066, 171] on span "Save" at bounding box center [1066, 174] width 29 height 20
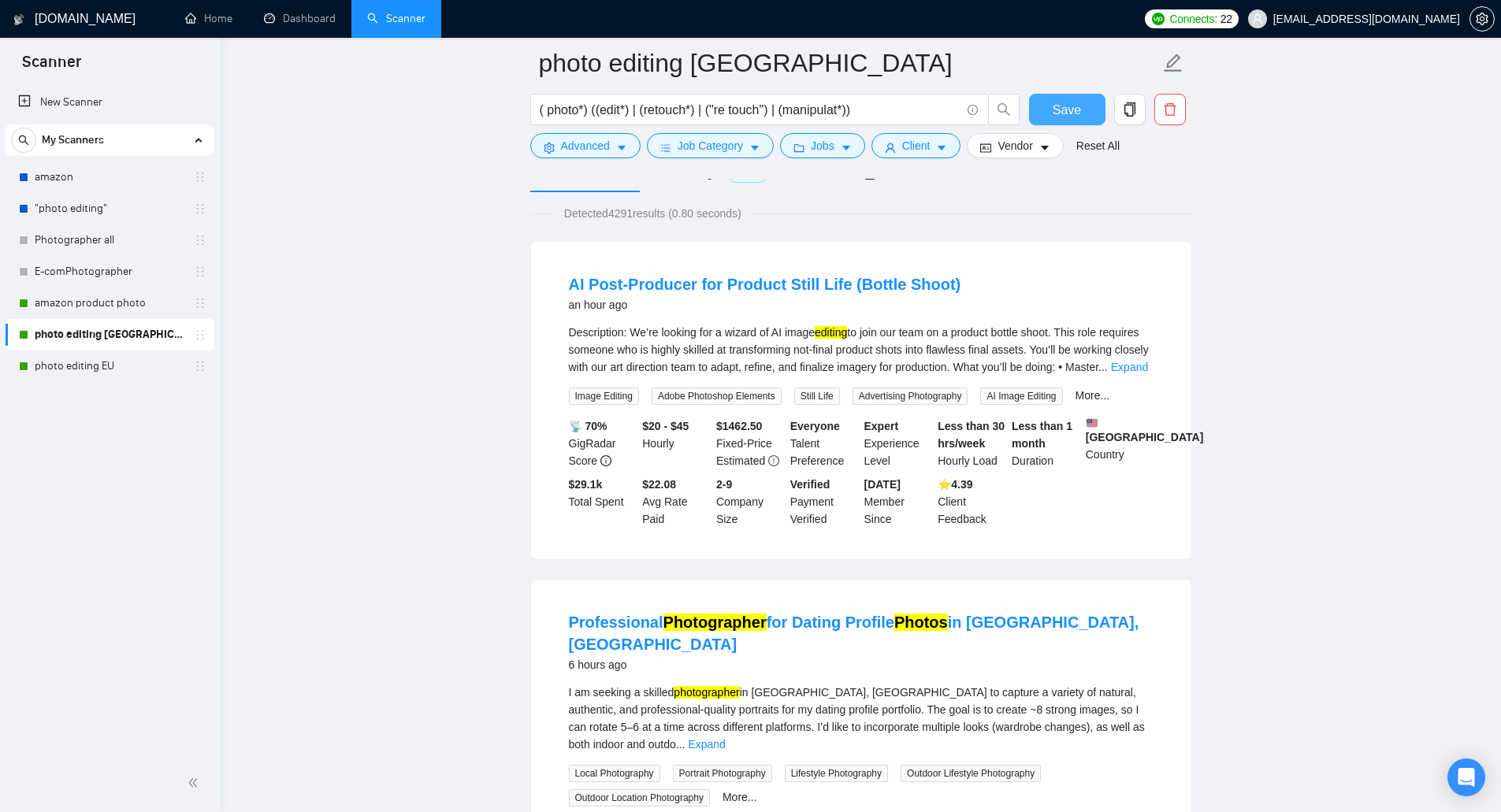
scroll to position [236, 0]
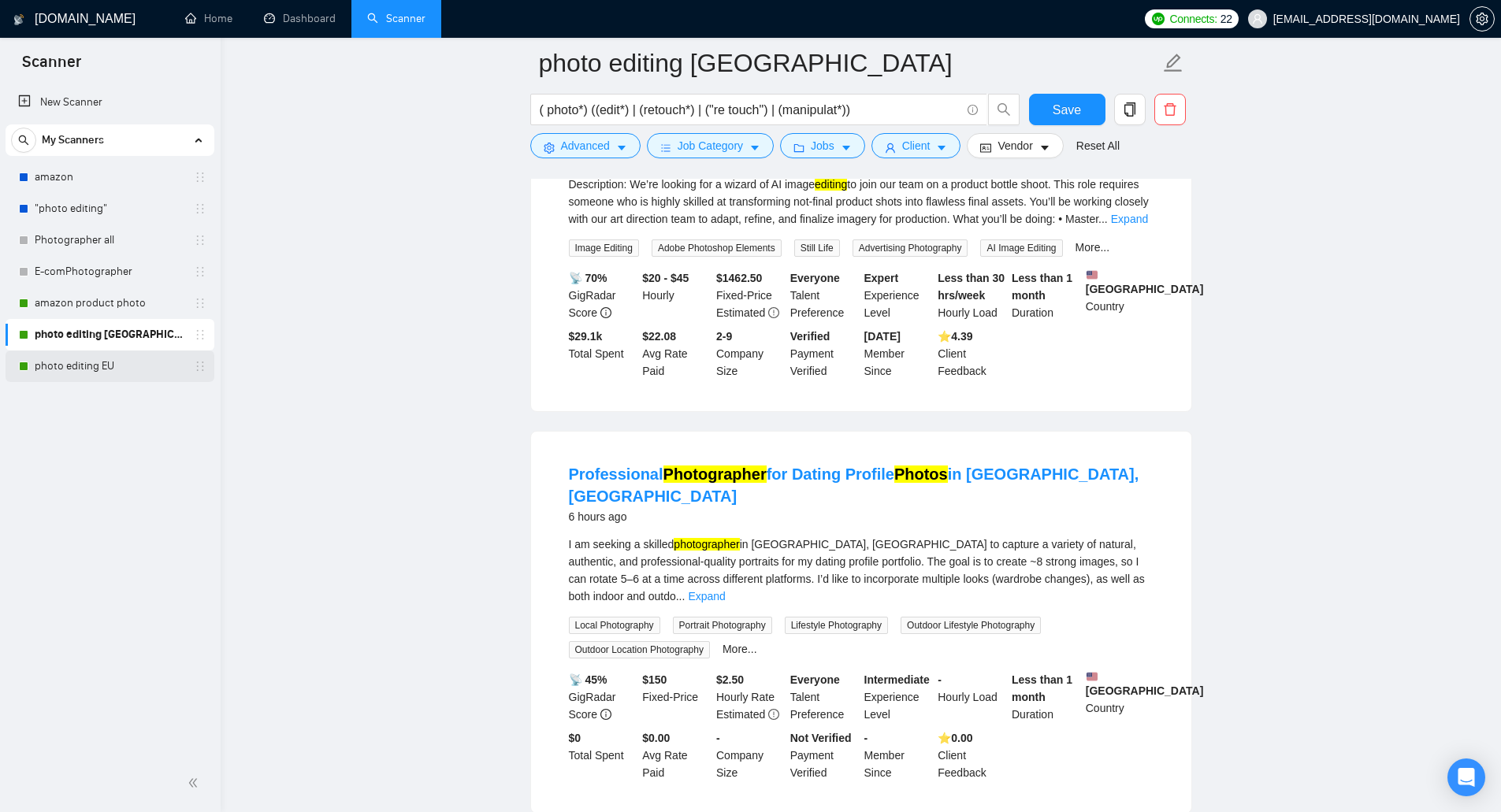
click at [100, 363] on link "photo editing EU" at bounding box center [110, 366] width 150 height 31
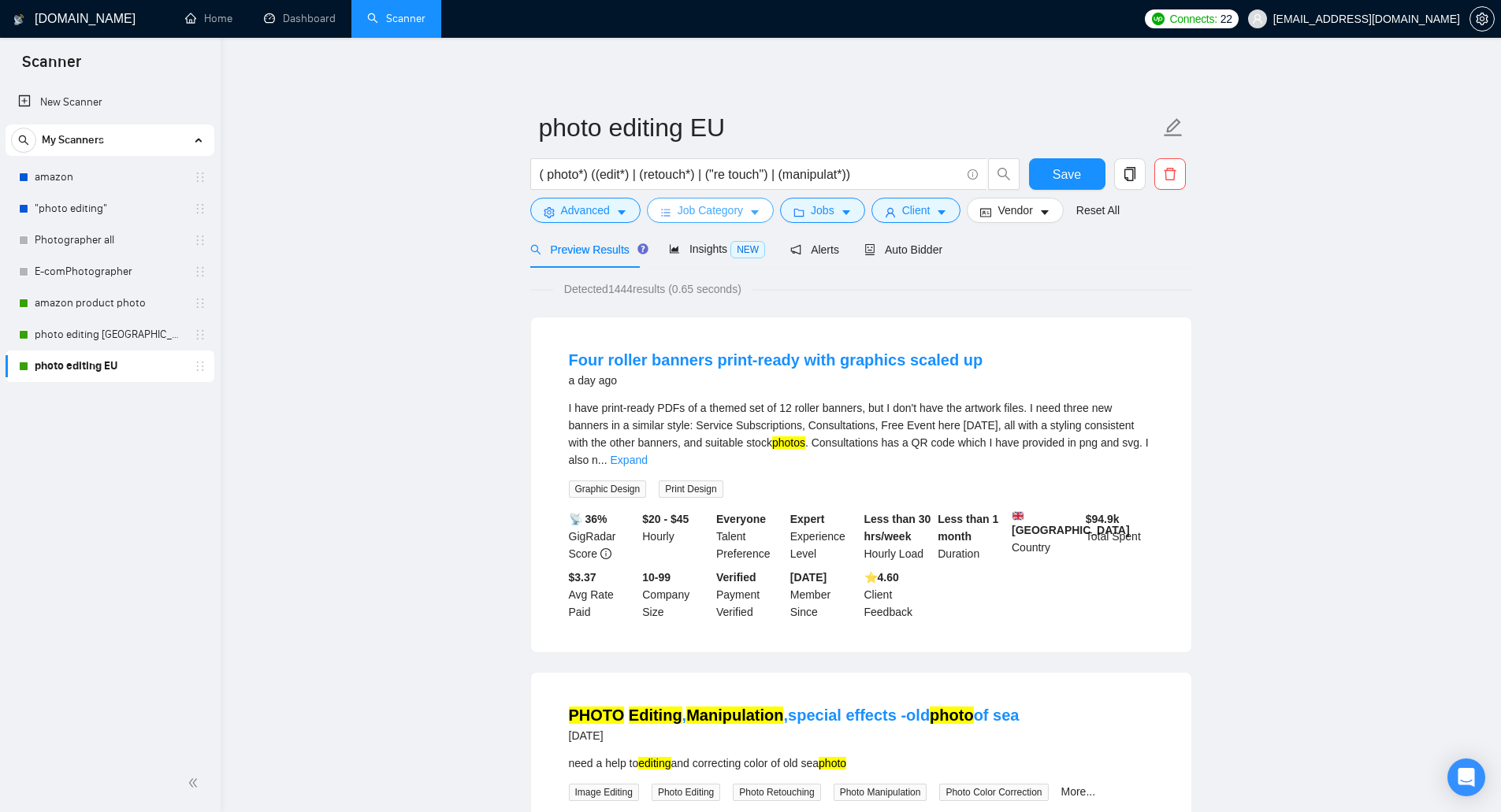
click at [709, 213] on span "Job Category" at bounding box center [710, 210] width 66 height 17
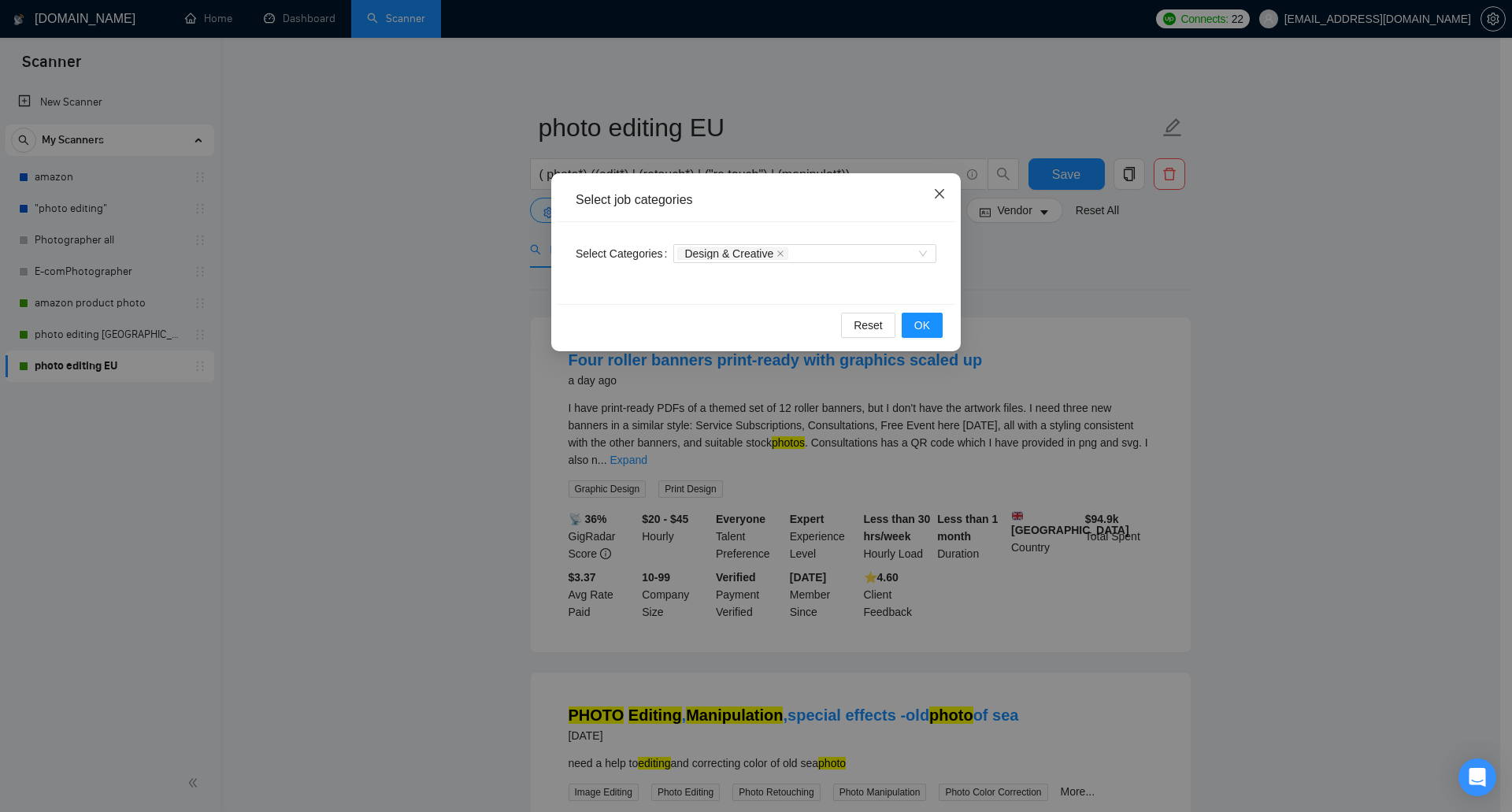
click at [934, 192] on icon "close" at bounding box center [940, 194] width 13 height 13
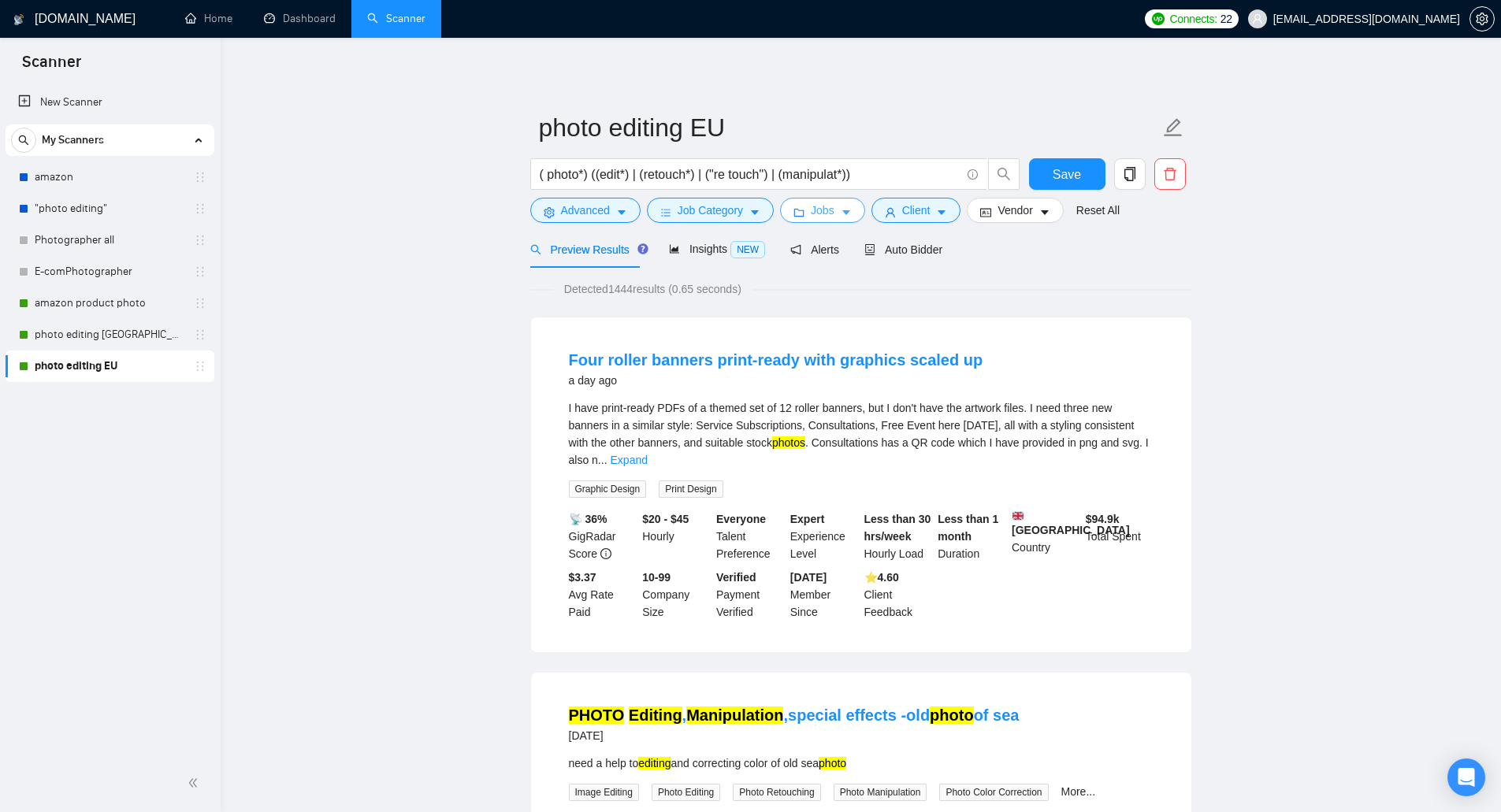
click at [805, 213] on button "Jobs" at bounding box center [822, 210] width 85 height 25
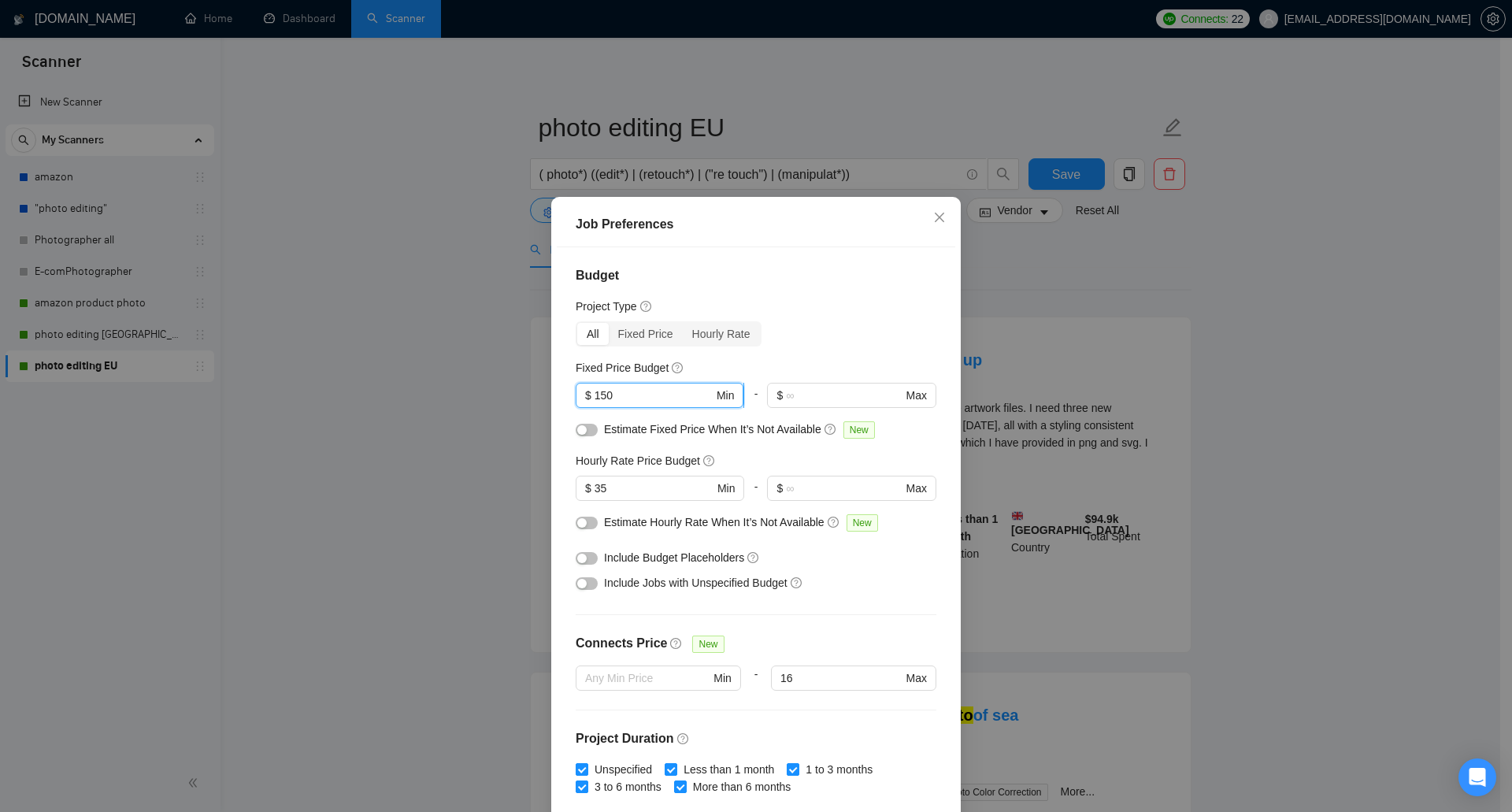
drag, startPoint x: 615, startPoint y: 392, endPoint x: 587, endPoint y: 398, distance: 28.6
click at [587, 398] on span "$ 150 Min" at bounding box center [659, 395] width 168 height 25
type input "50"
drag, startPoint x: 608, startPoint y: 485, endPoint x: 558, endPoint y: 490, distance: 50.2
click at [558, 490] on div "Budget Project Type All Fixed Price Hourly Rate Fixed Price Budget $ 50 Min - $…" at bounding box center [756, 532] width 398 height 569
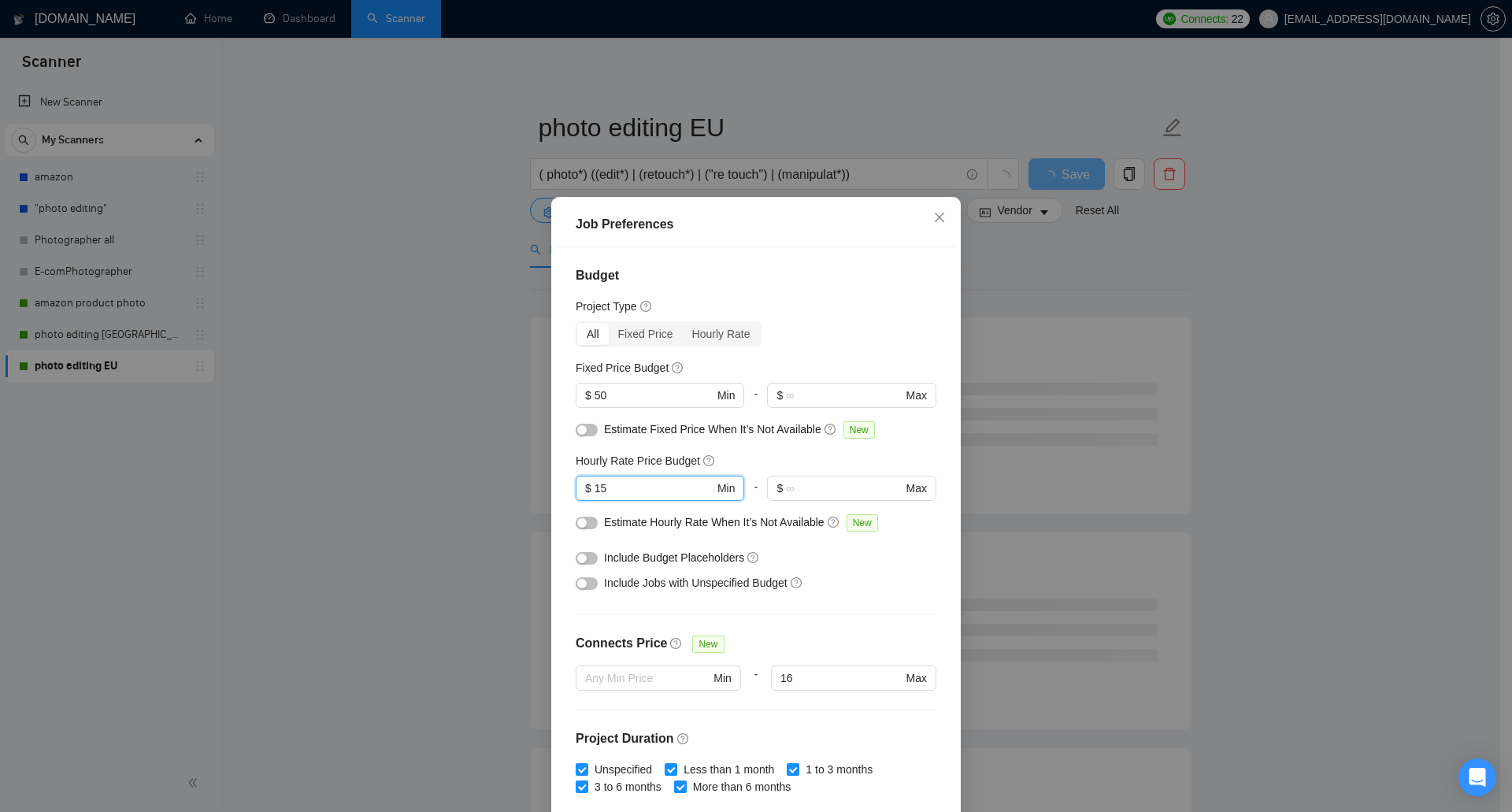
type input "15"
click at [581, 582] on button "button" at bounding box center [586, 583] width 22 height 13
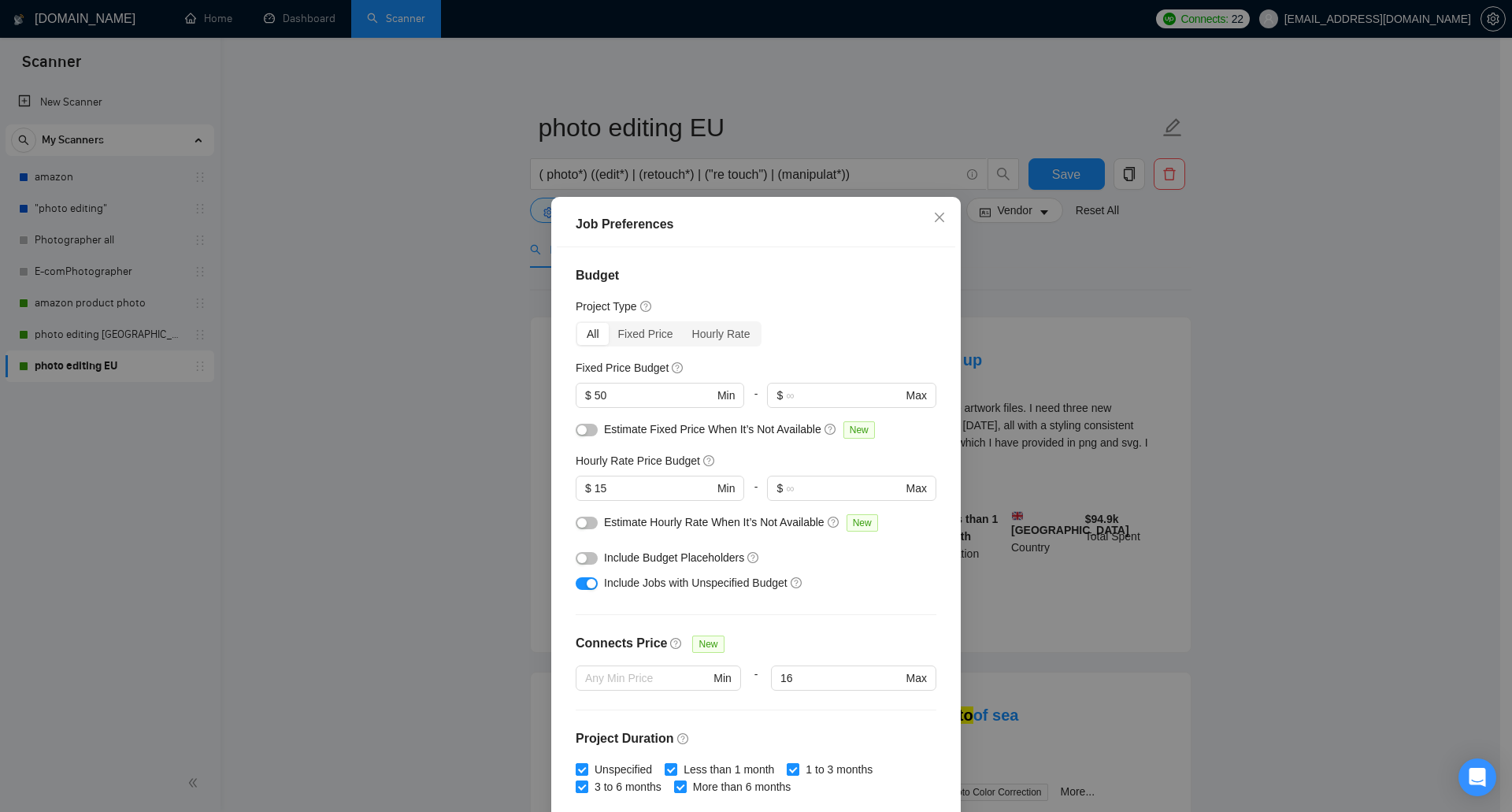
click at [582, 560] on button "button" at bounding box center [586, 558] width 22 height 13
click at [585, 522] on button "button" at bounding box center [586, 523] width 22 height 13
click at [585, 432] on button "button" at bounding box center [586, 430] width 22 height 13
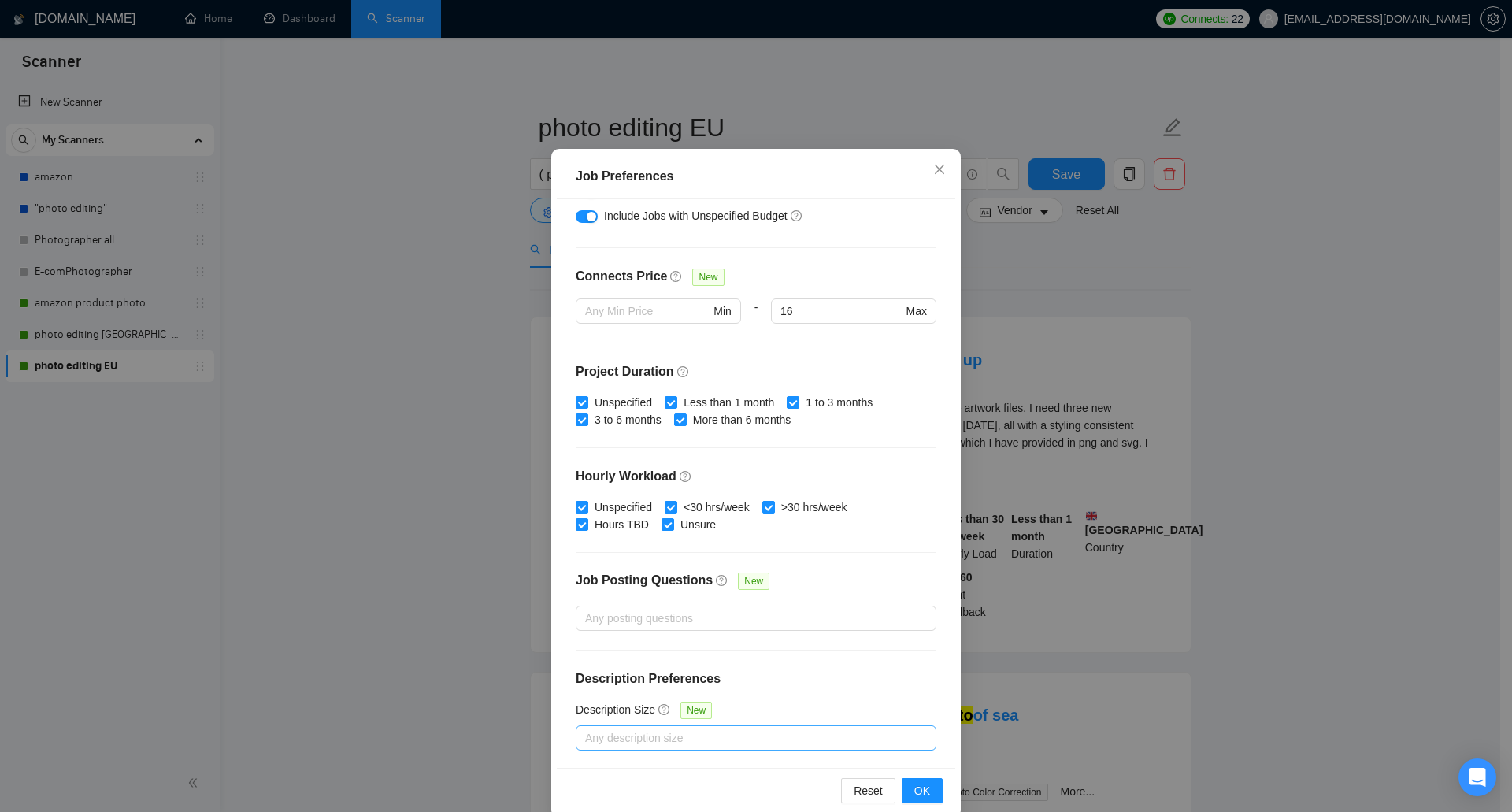
scroll to position [74, 0]
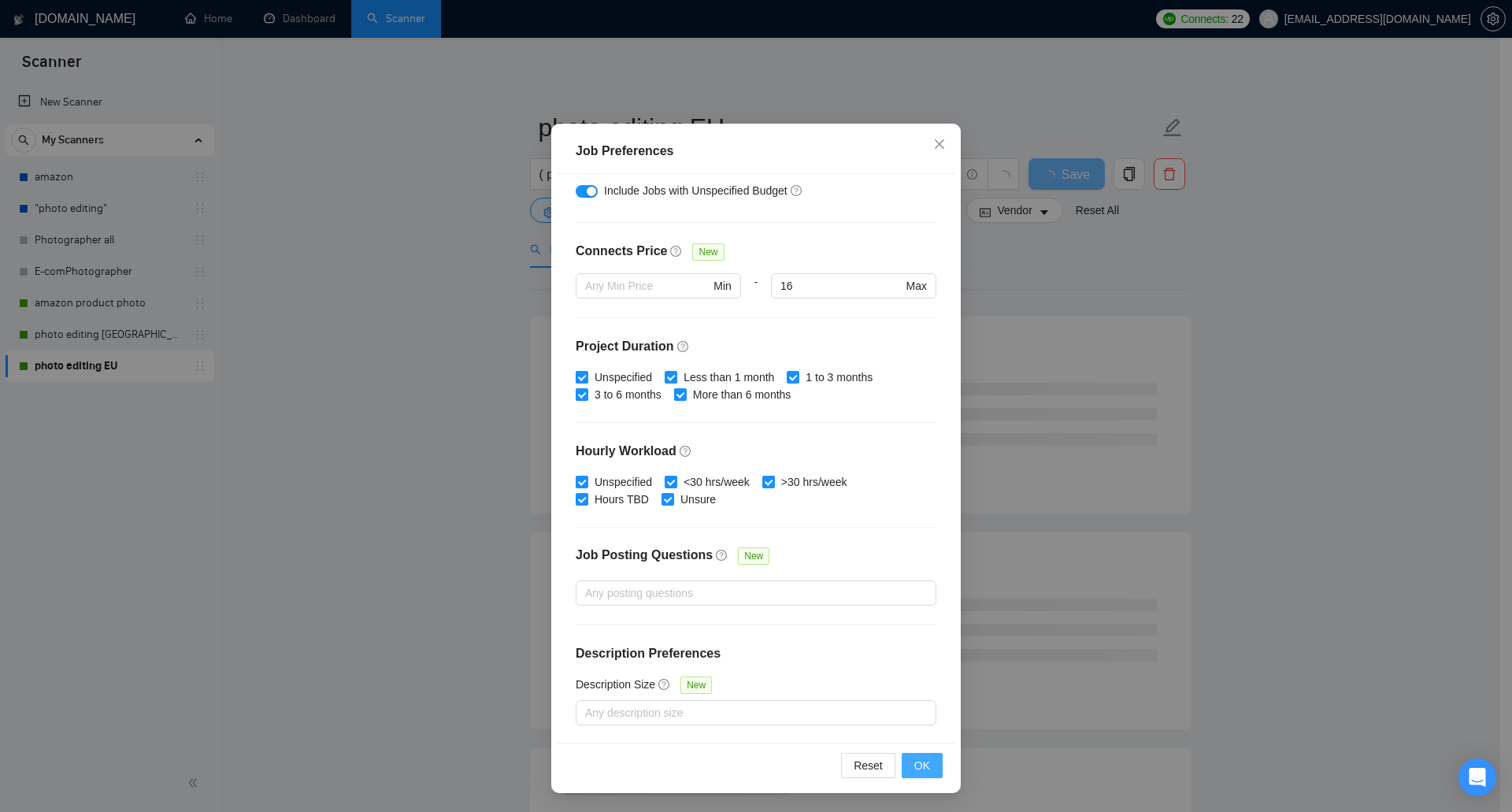
click at [922, 768] on span "OK" at bounding box center [922, 764] width 16 height 17
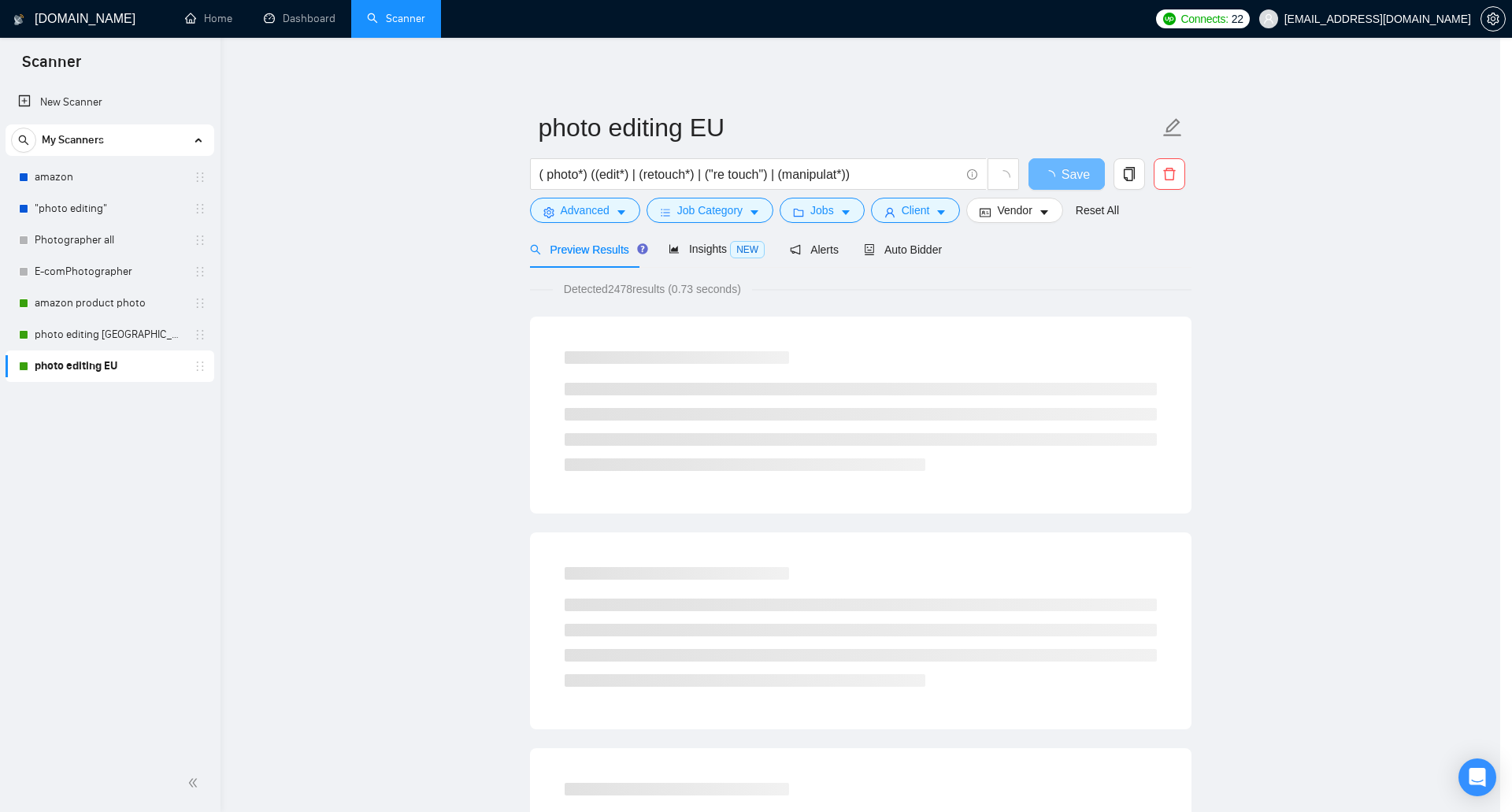
scroll to position [0, 0]
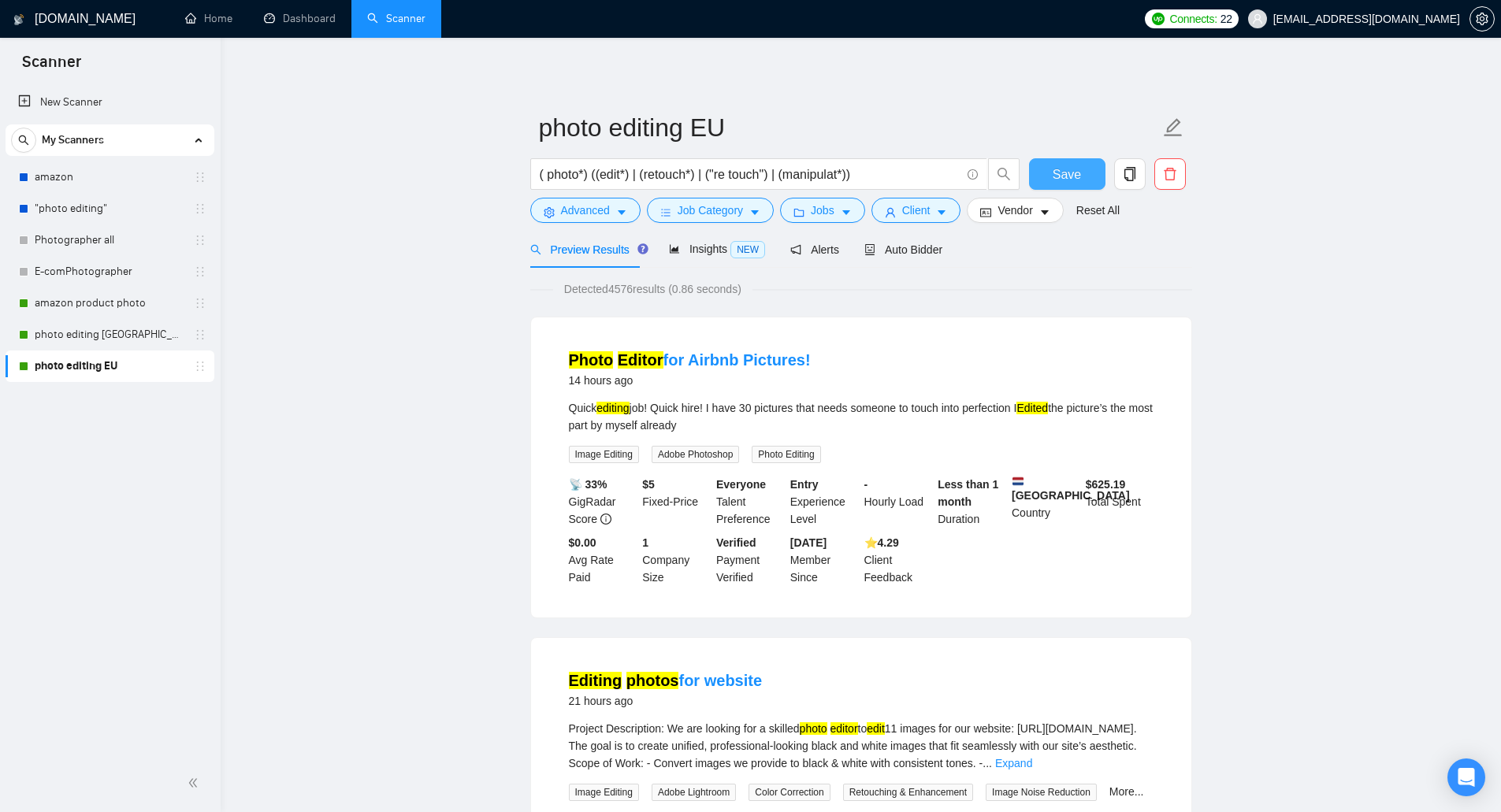
click at [1079, 171] on span "Save" at bounding box center [1066, 174] width 29 height 20
click at [750, 210] on icon "caret-down" at bounding box center [755, 213] width 11 height 11
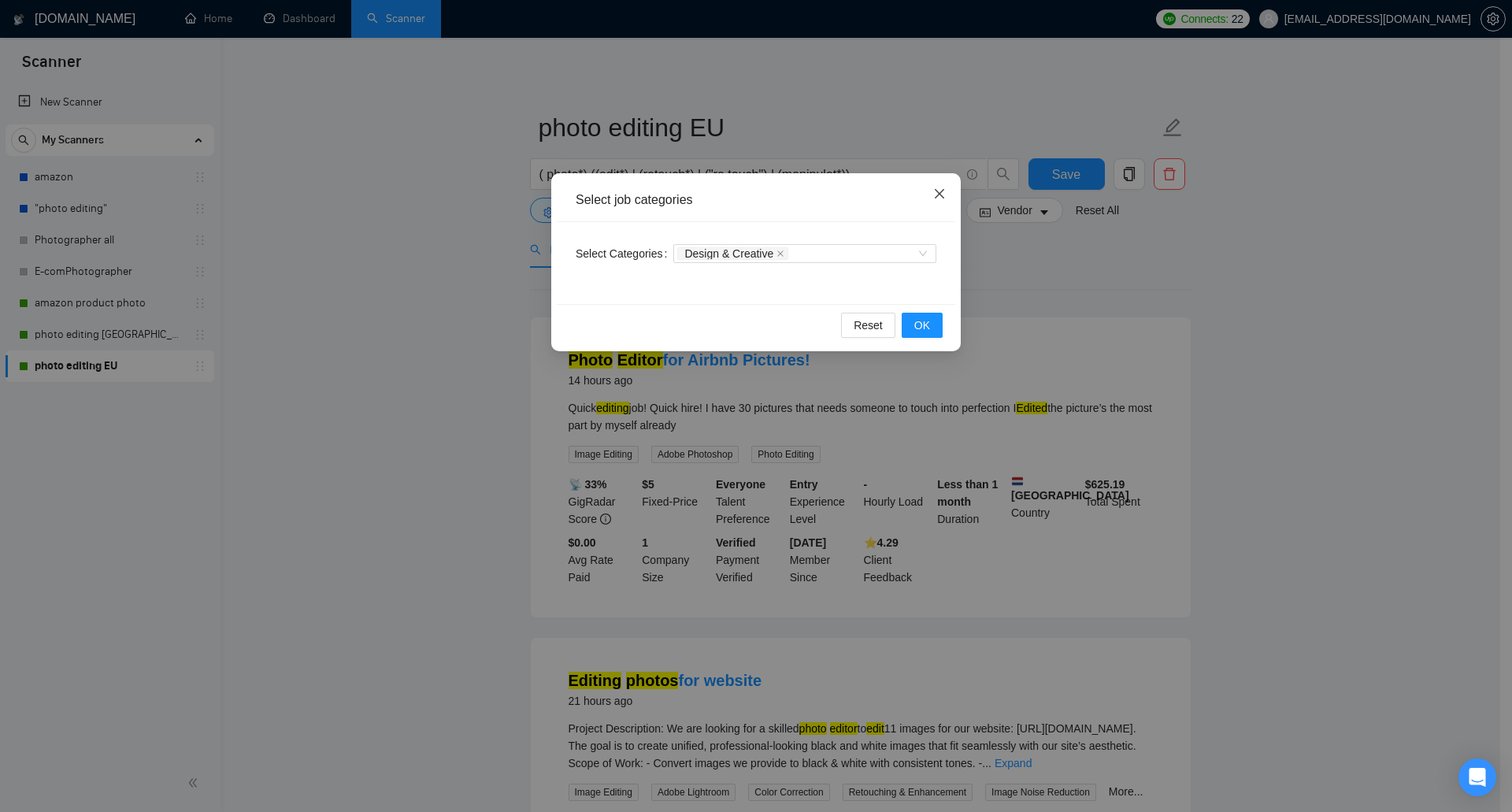
click at [940, 190] on icon "close" at bounding box center [940, 194] width 13 height 13
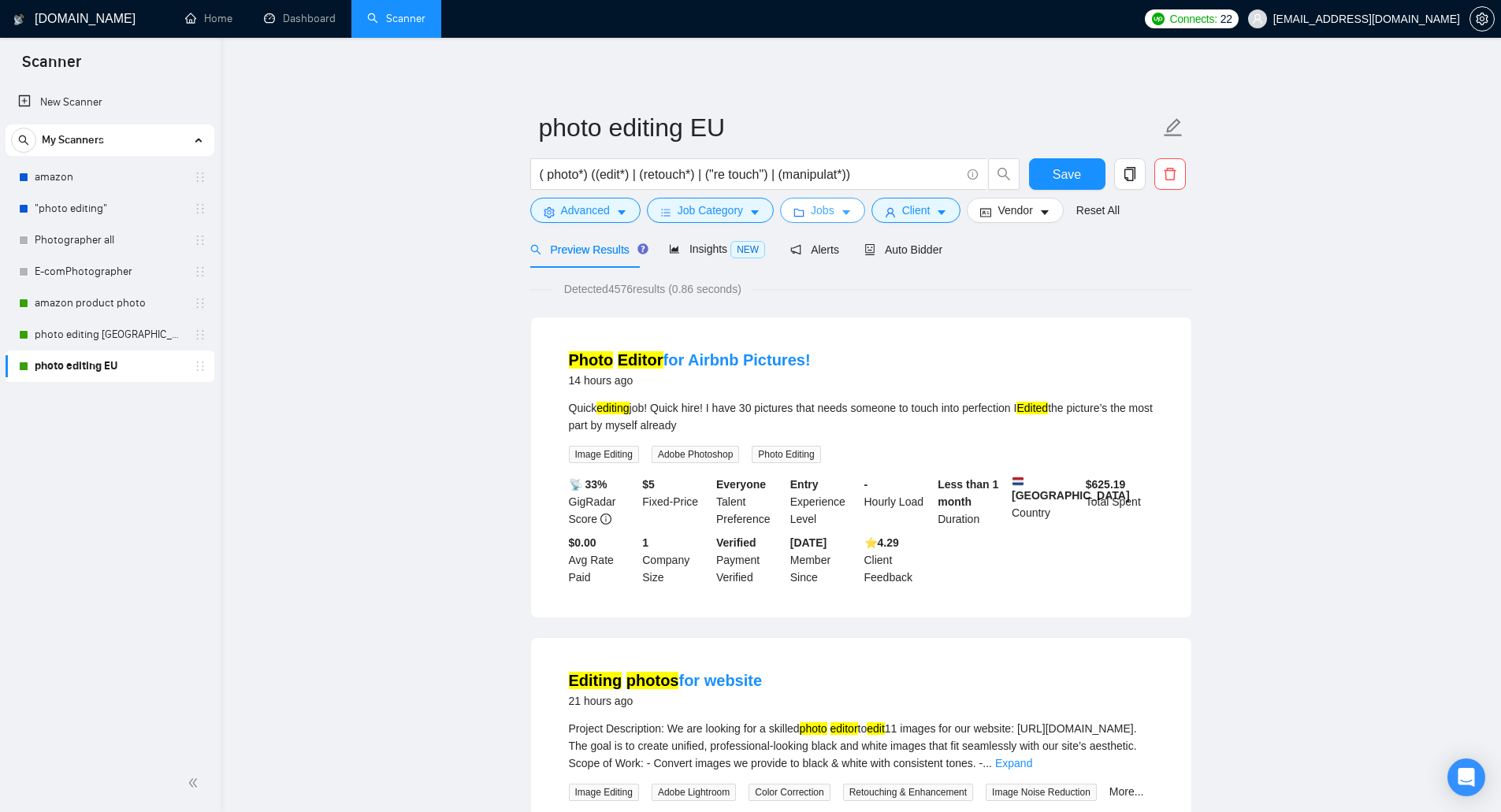
click at [803, 211] on button "Jobs" at bounding box center [822, 210] width 85 height 25
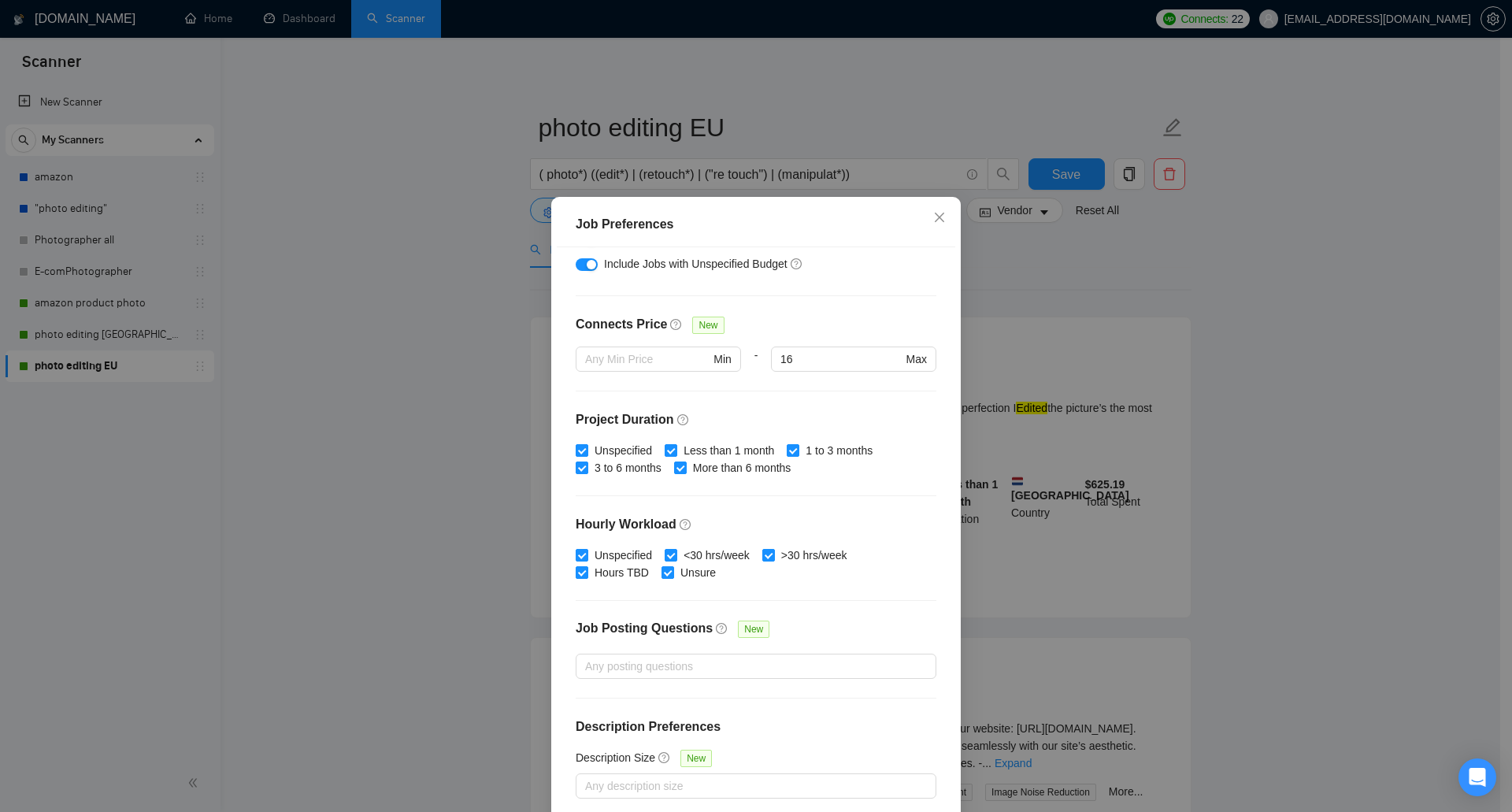
click at [1002, 266] on div "Job Preferences Budget Project Type All Fixed Price Hourly Rate Fixed Price Bud…" at bounding box center [756, 406] width 1512 height 812
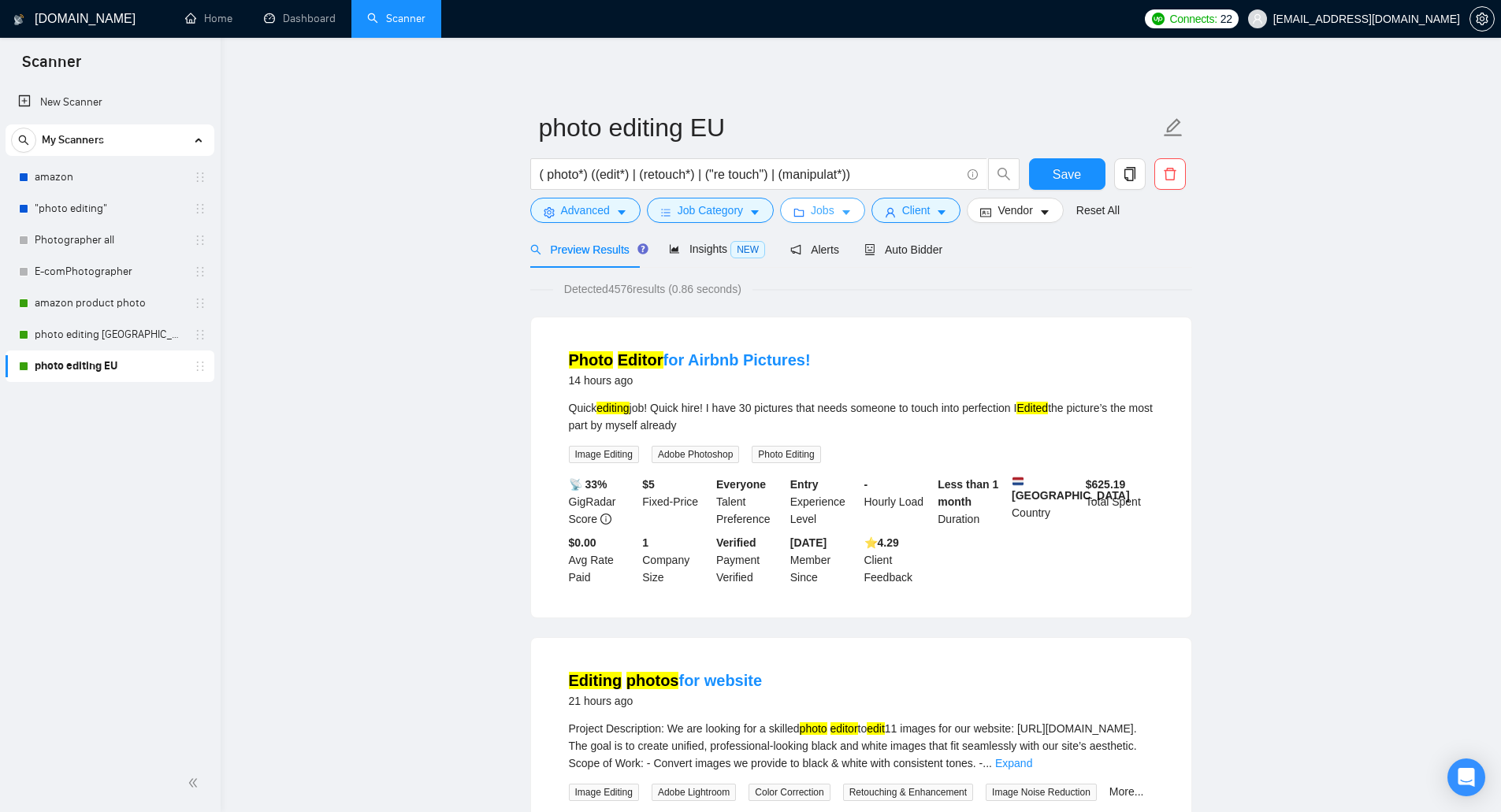
click at [831, 207] on button "Jobs" at bounding box center [822, 210] width 85 height 25
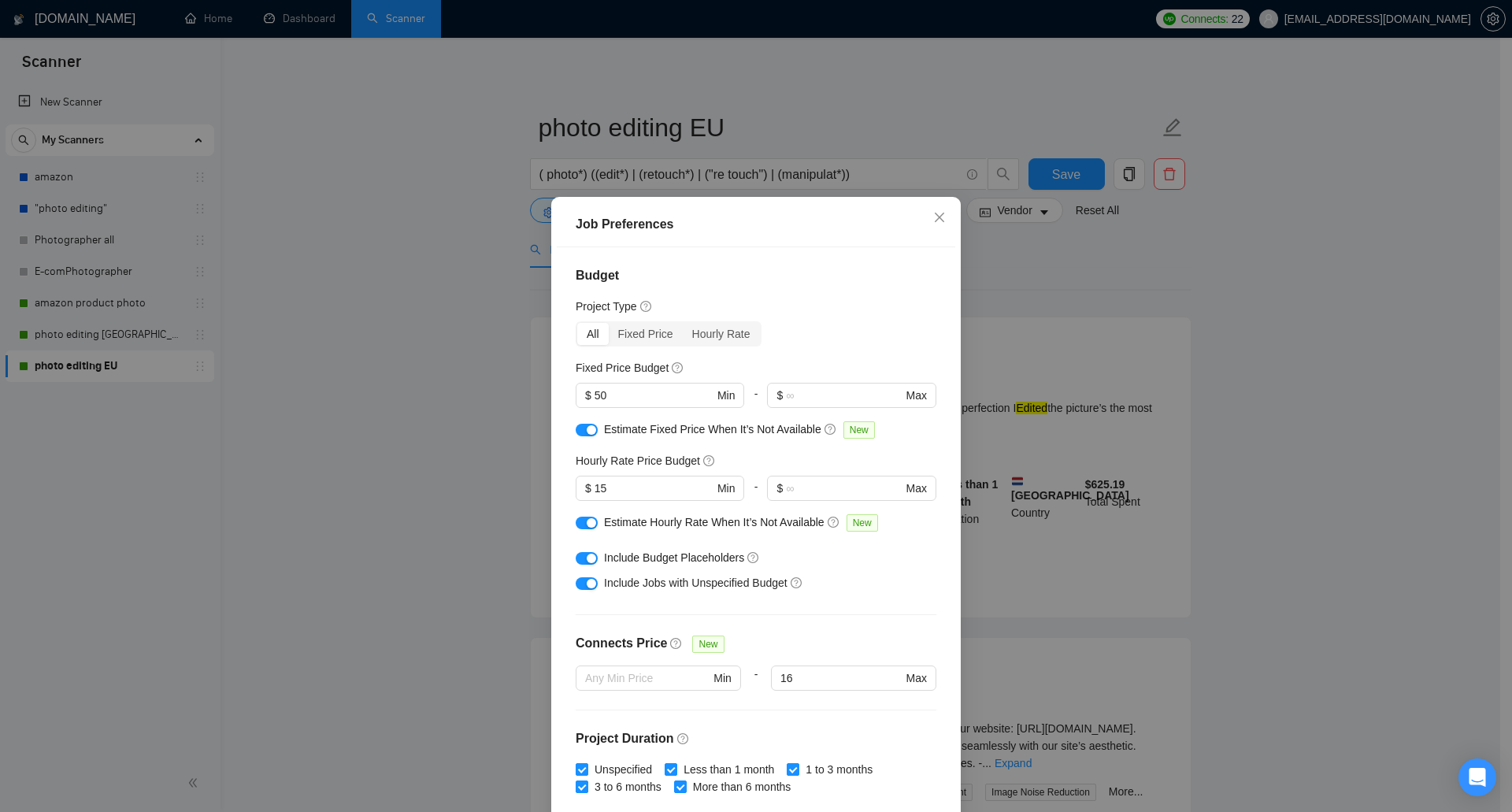
click at [587, 524] on div "button" at bounding box center [591, 522] width 10 height 10
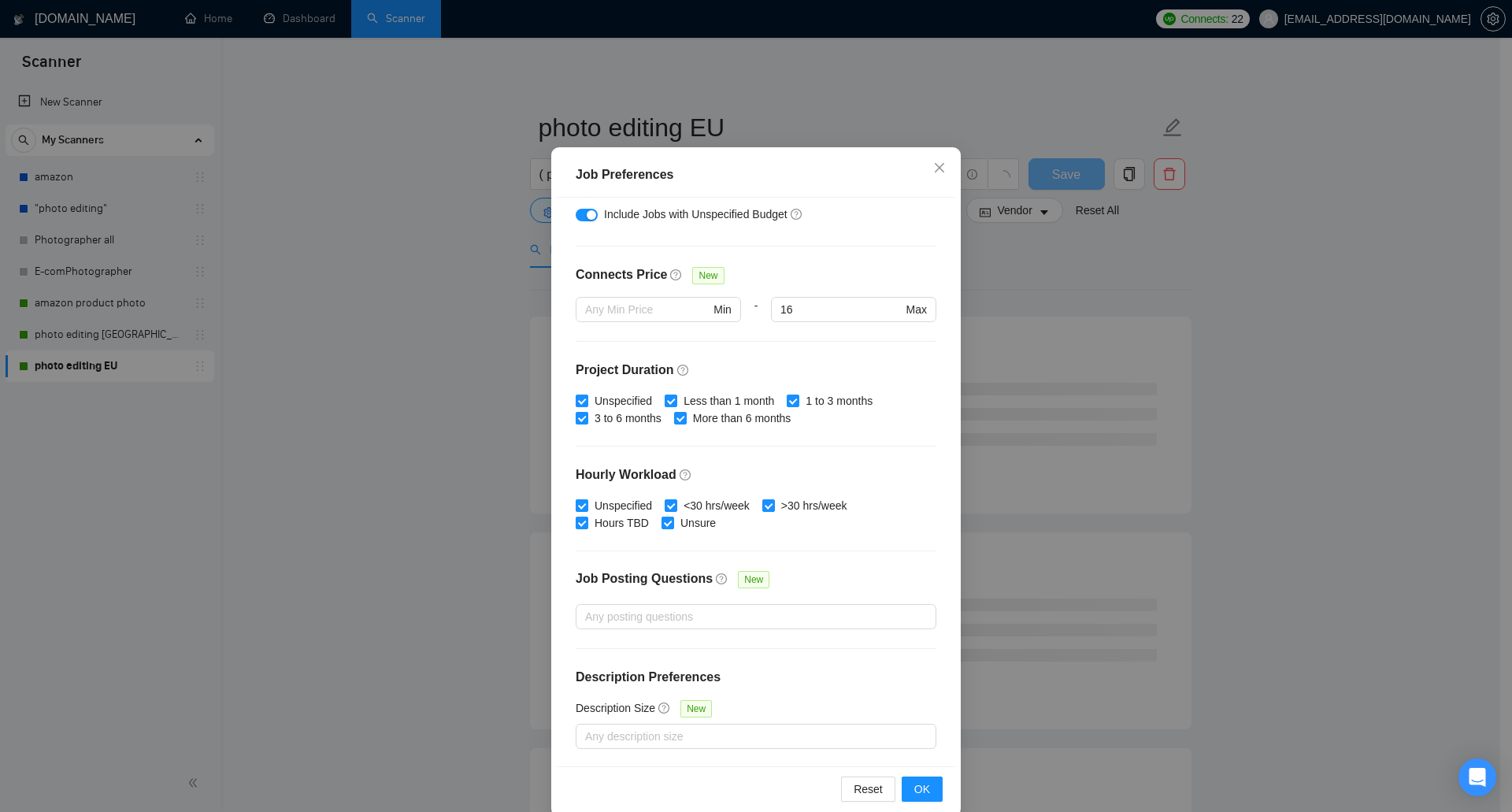
scroll to position [74, 0]
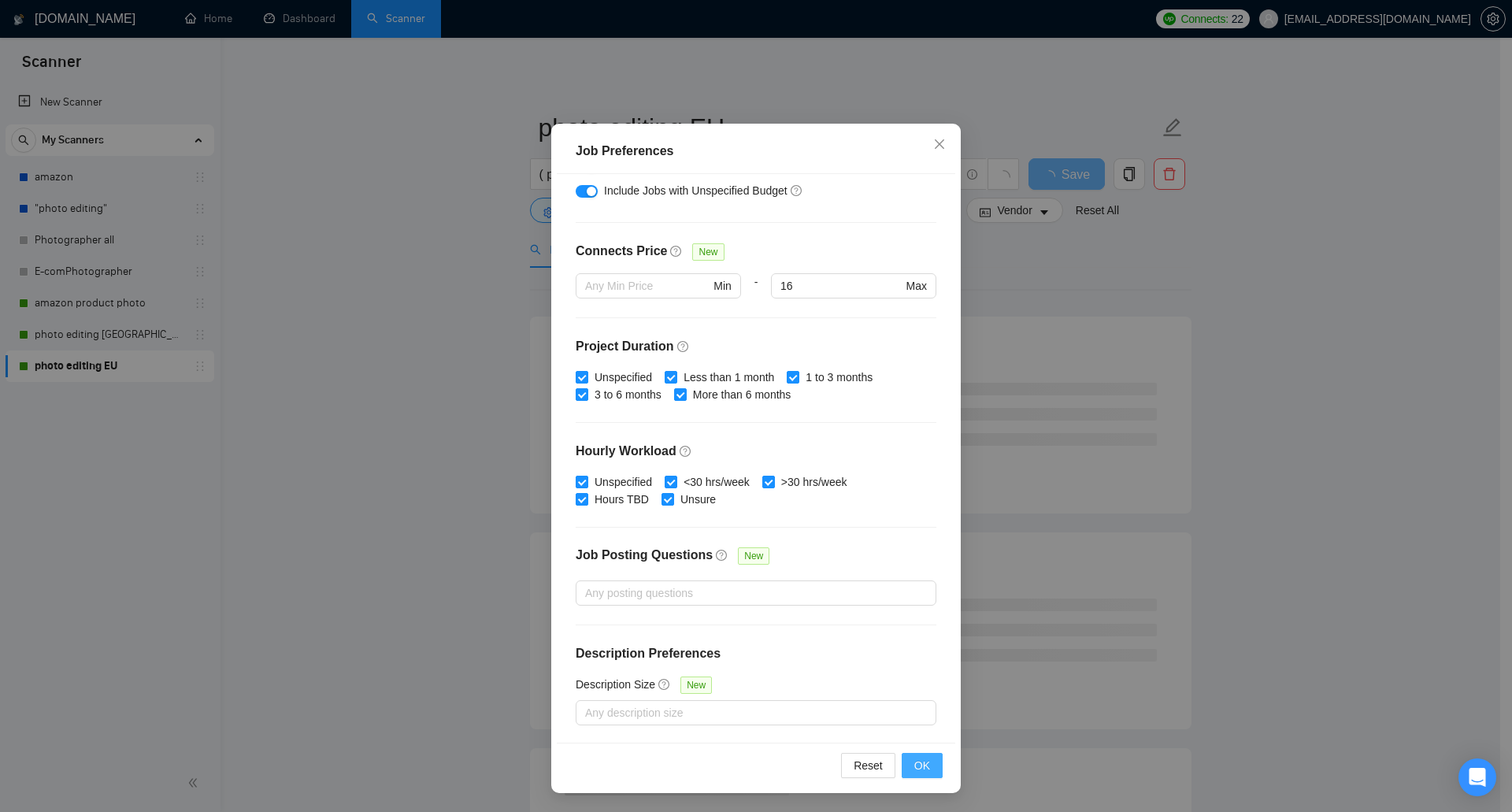
click at [916, 773] on span "OK" at bounding box center [922, 764] width 16 height 17
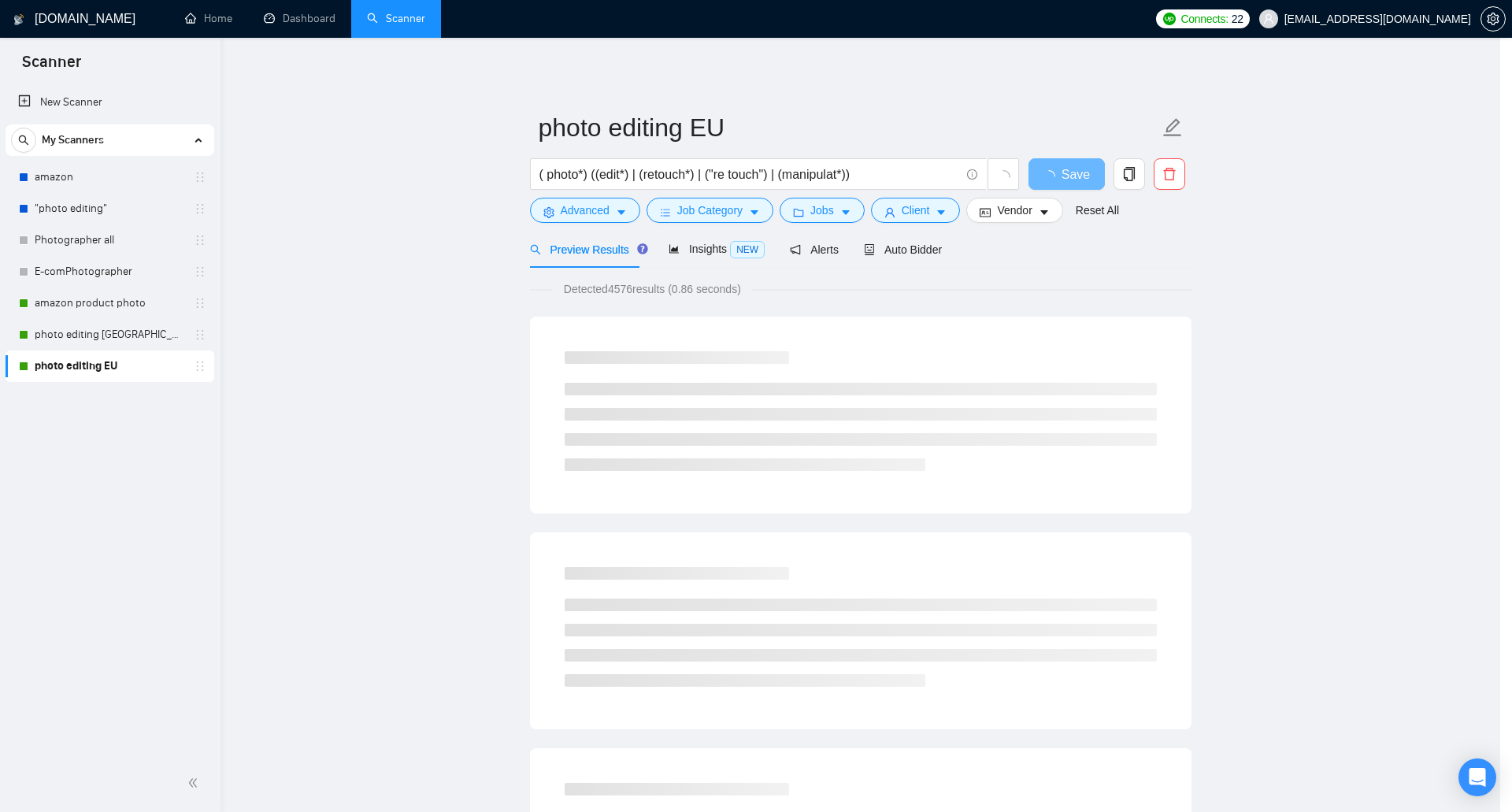
scroll to position [0, 0]
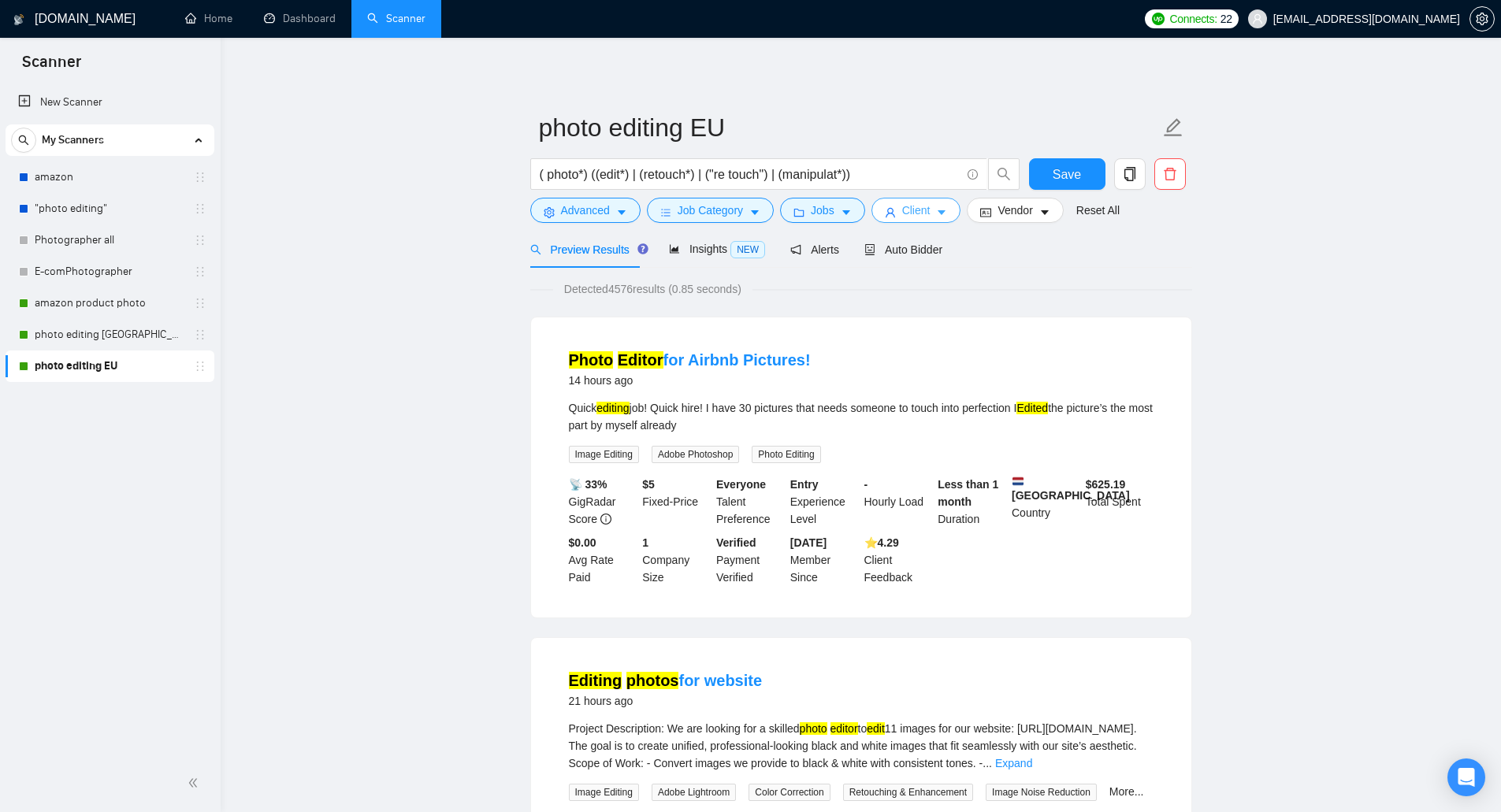
click at [902, 203] on span "Client" at bounding box center [917, 210] width 29 height 17
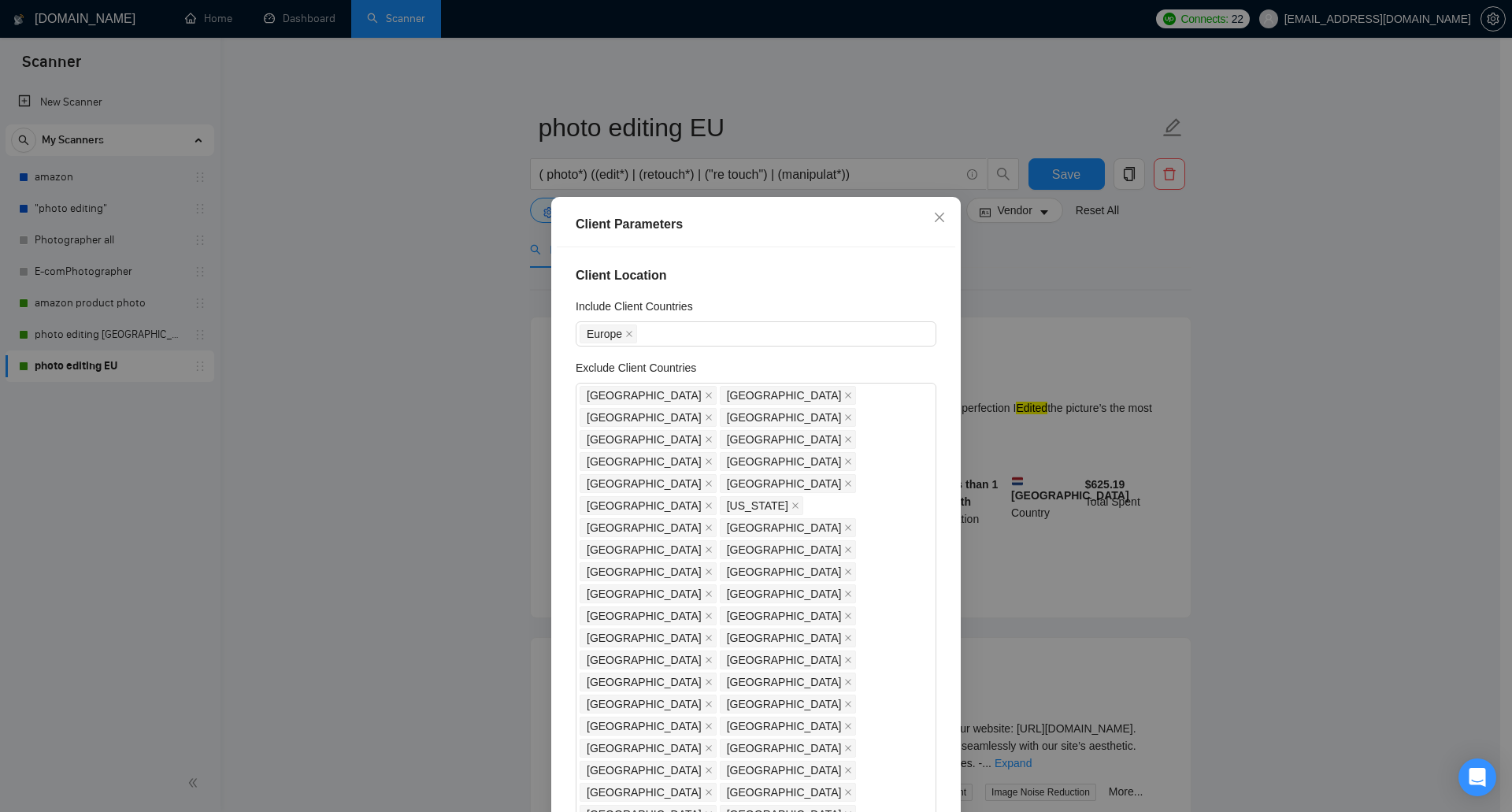
click at [1063, 328] on div "Client Parameters Client Location Include Client Countries Europe Exclude Clien…" at bounding box center [756, 406] width 1512 height 812
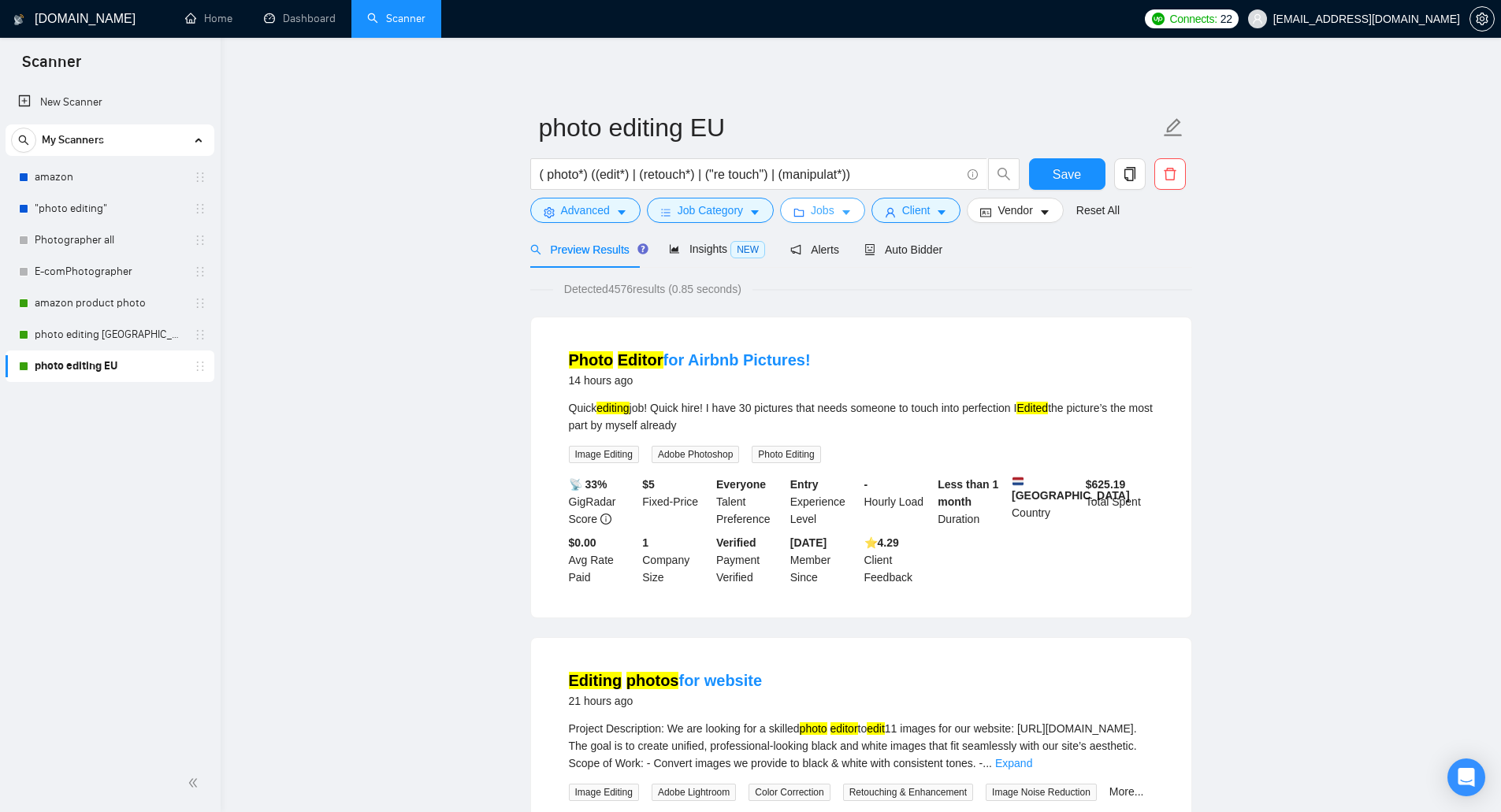
click at [794, 205] on button "Jobs" at bounding box center [822, 210] width 85 height 25
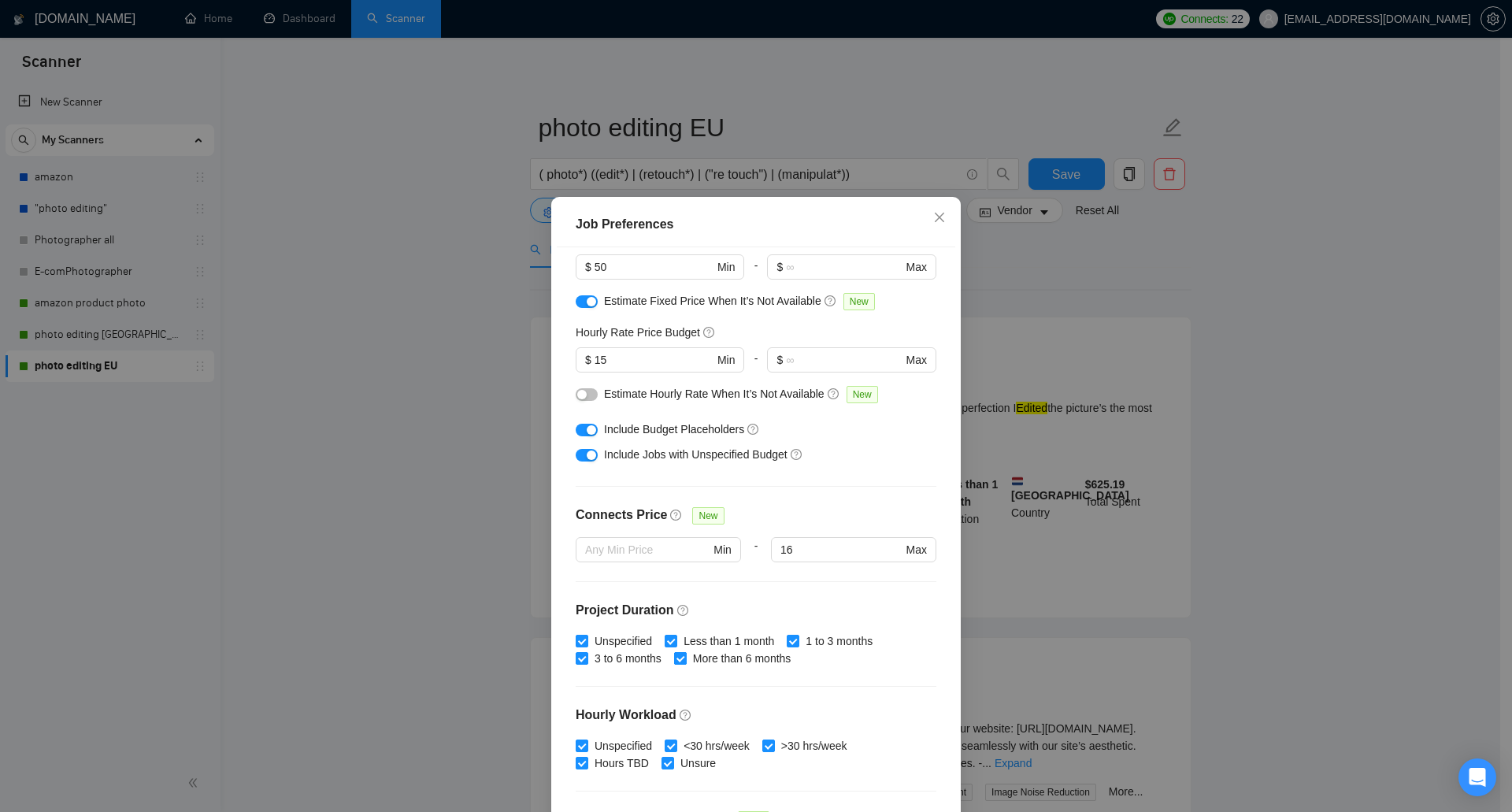
scroll to position [83, 0]
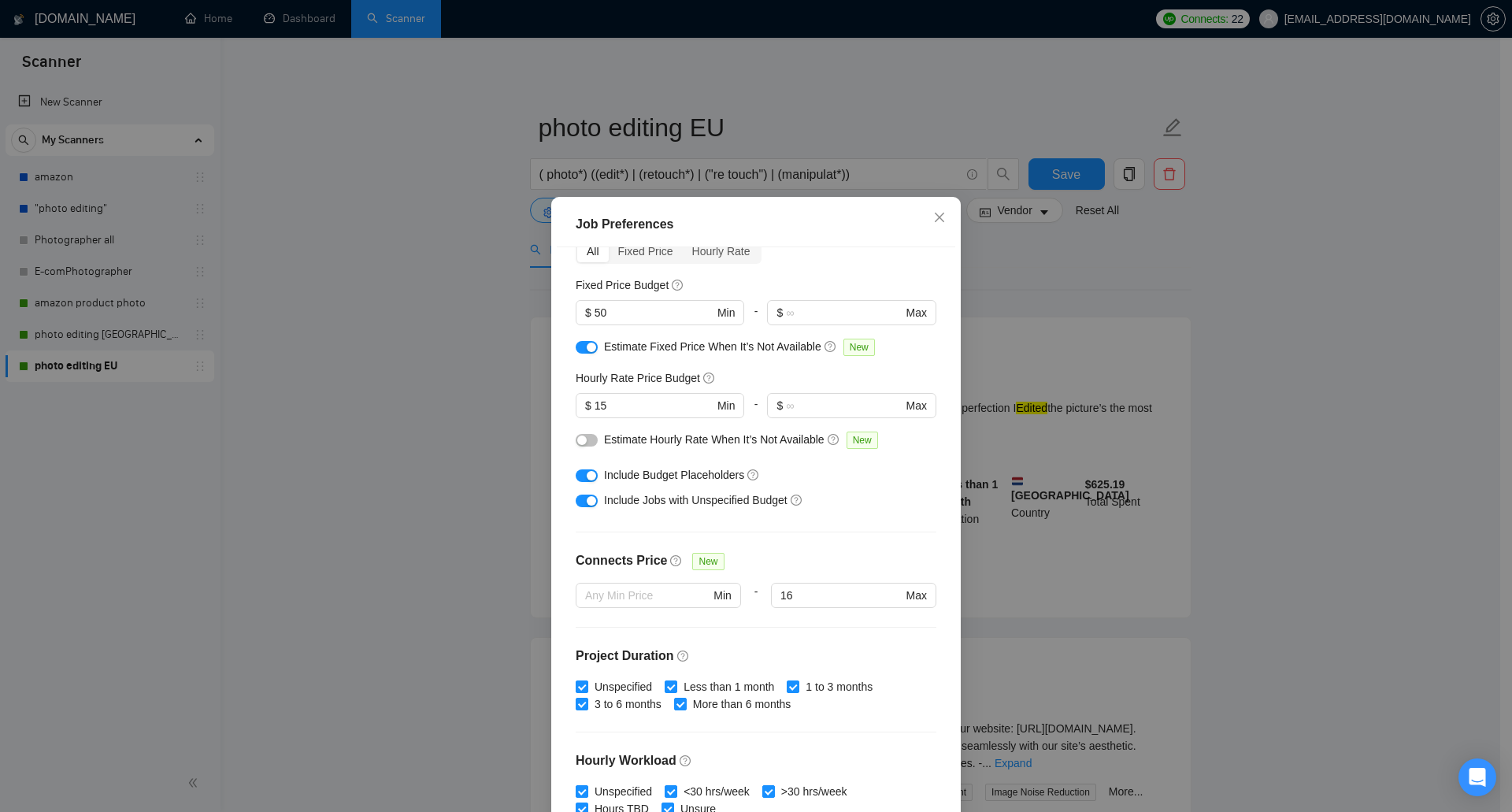
click at [575, 430] on div at bounding box center [660, 424] width 169 height 13
click at [580, 444] on div "button" at bounding box center [581, 440] width 10 height 10
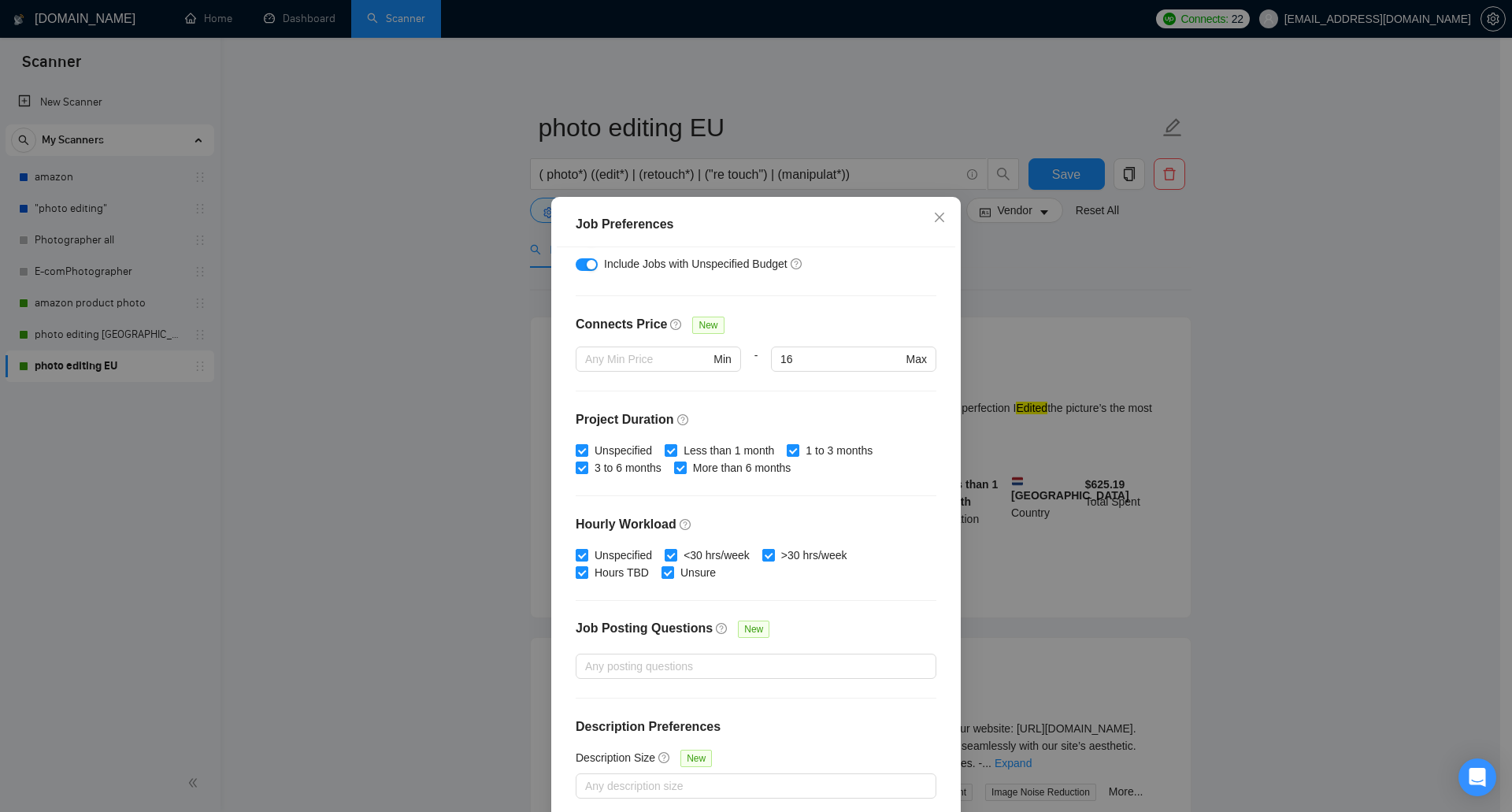
scroll to position [74, 0]
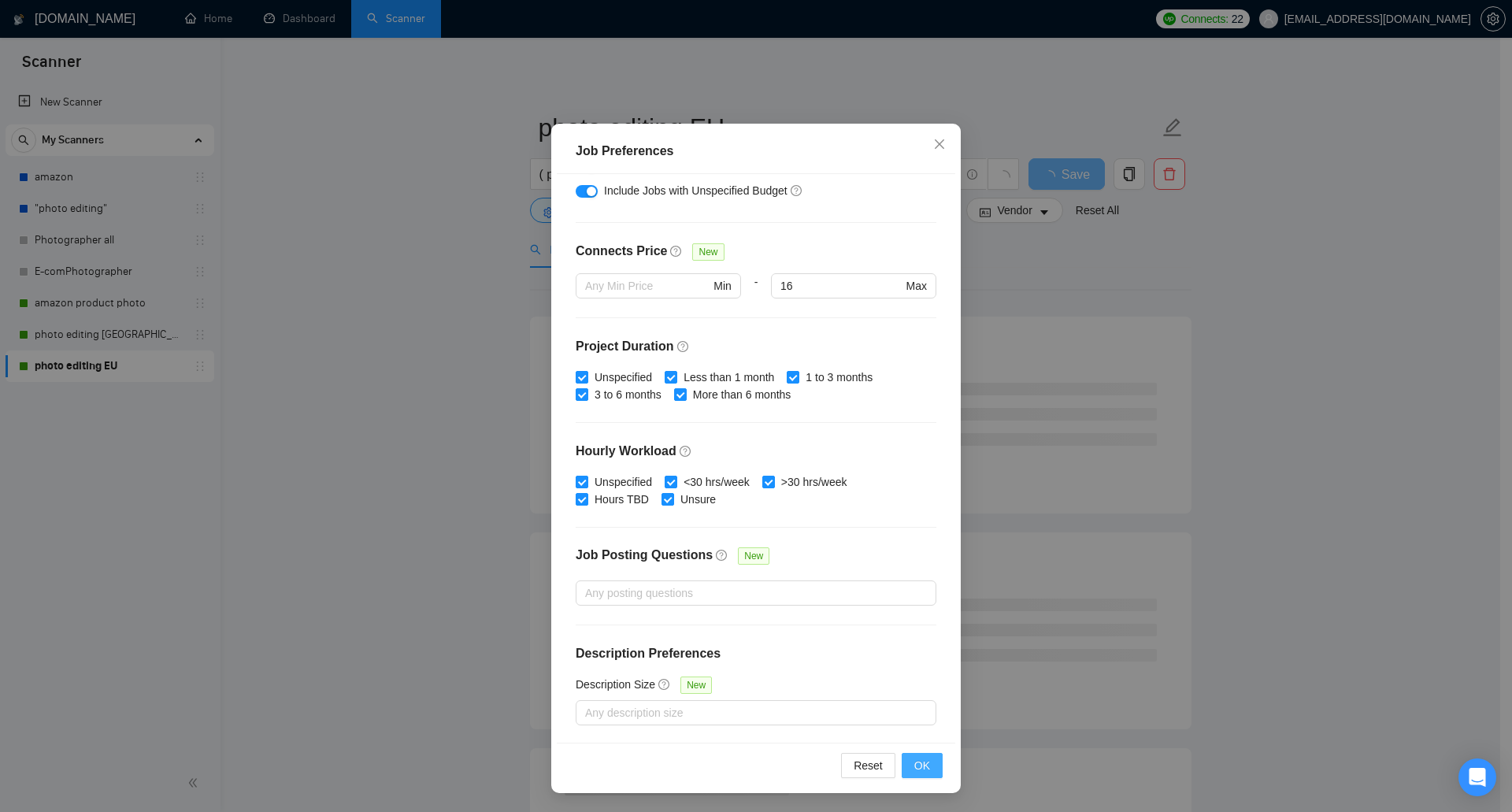
click at [915, 764] on span "OK" at bounding box center [922, 764] width 16 height 17
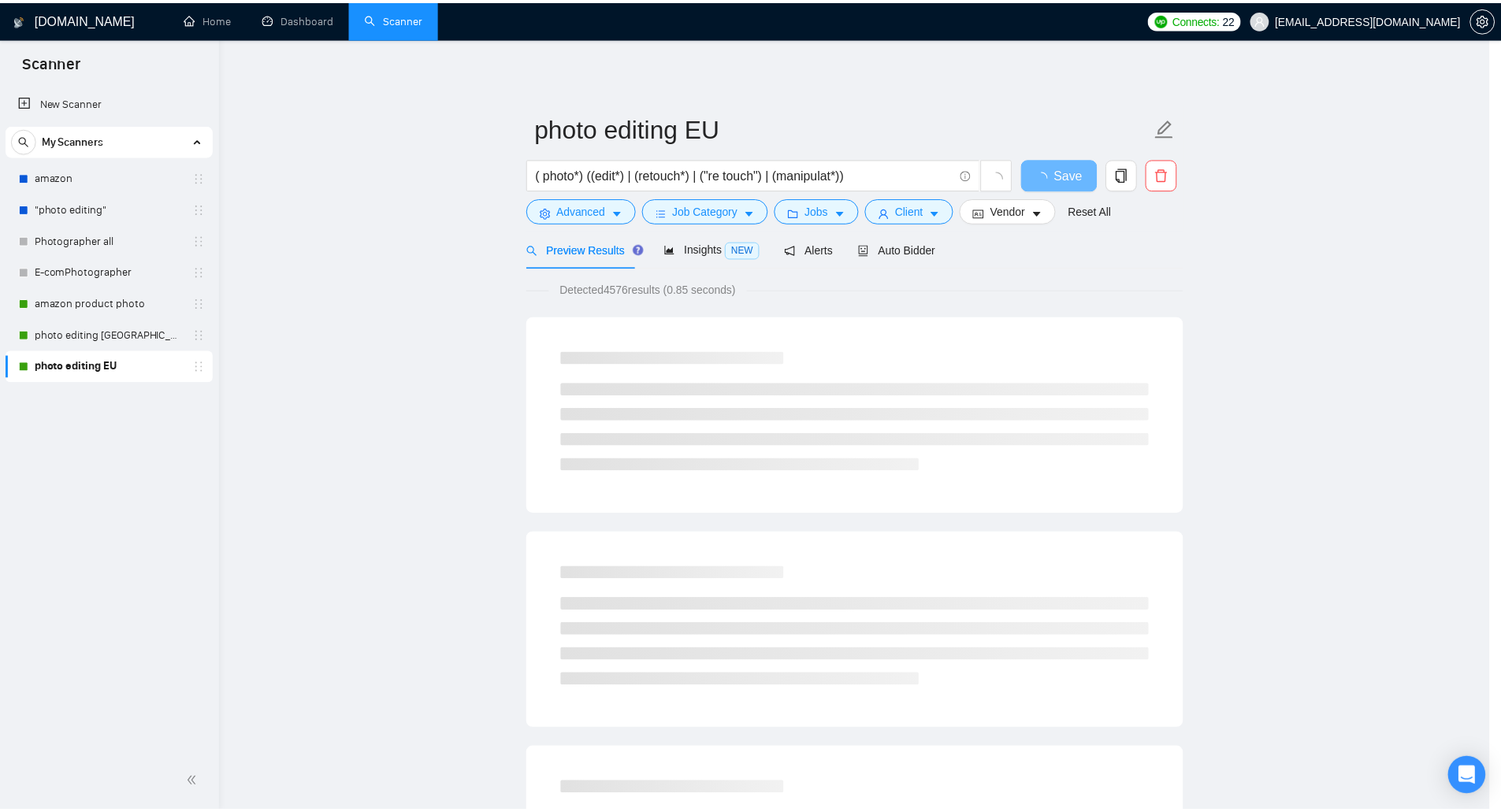
scroll to position [0, 0]
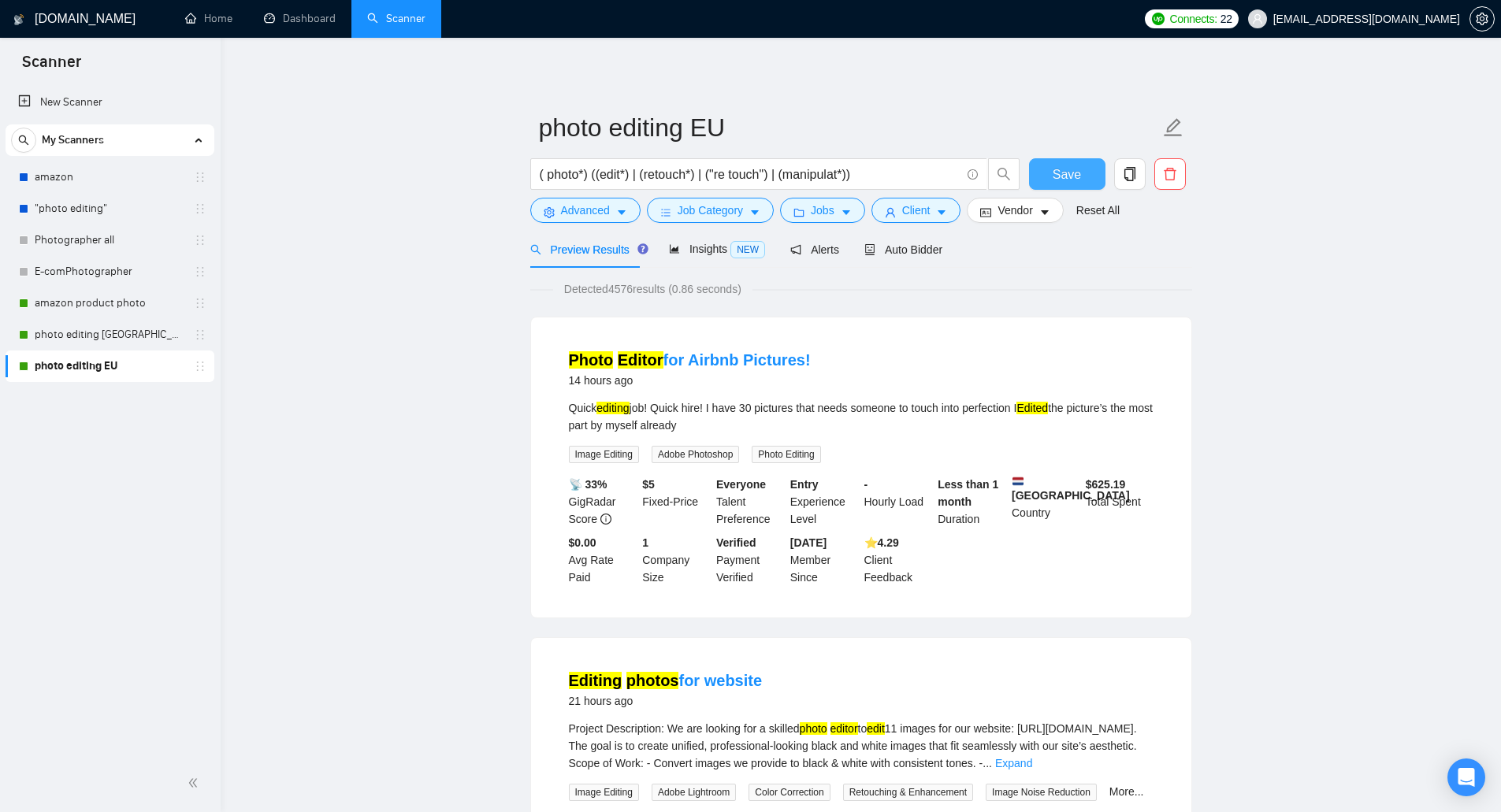
click at [1051, 164] on button "Save" at bounding box center [1066, 173] width 76 height 31
click at [707, 248] on span "Insights NEW" at bounding box center [716, 249] width 96 height 13
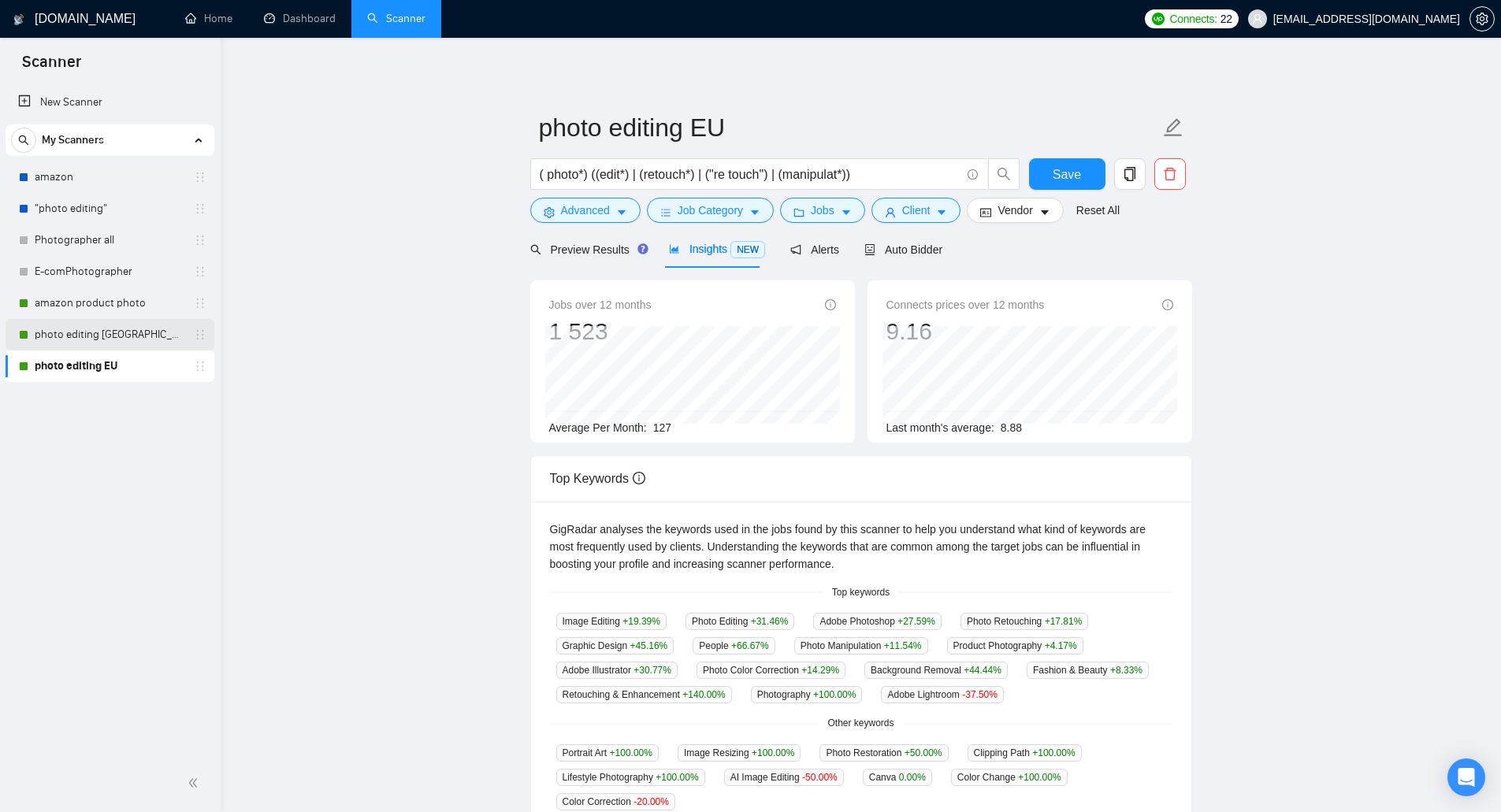
click at [87, 329] on link "photo editing [GEOGRAPHIC_DATA]" at bounding box center [110, 334] width 150 height 31
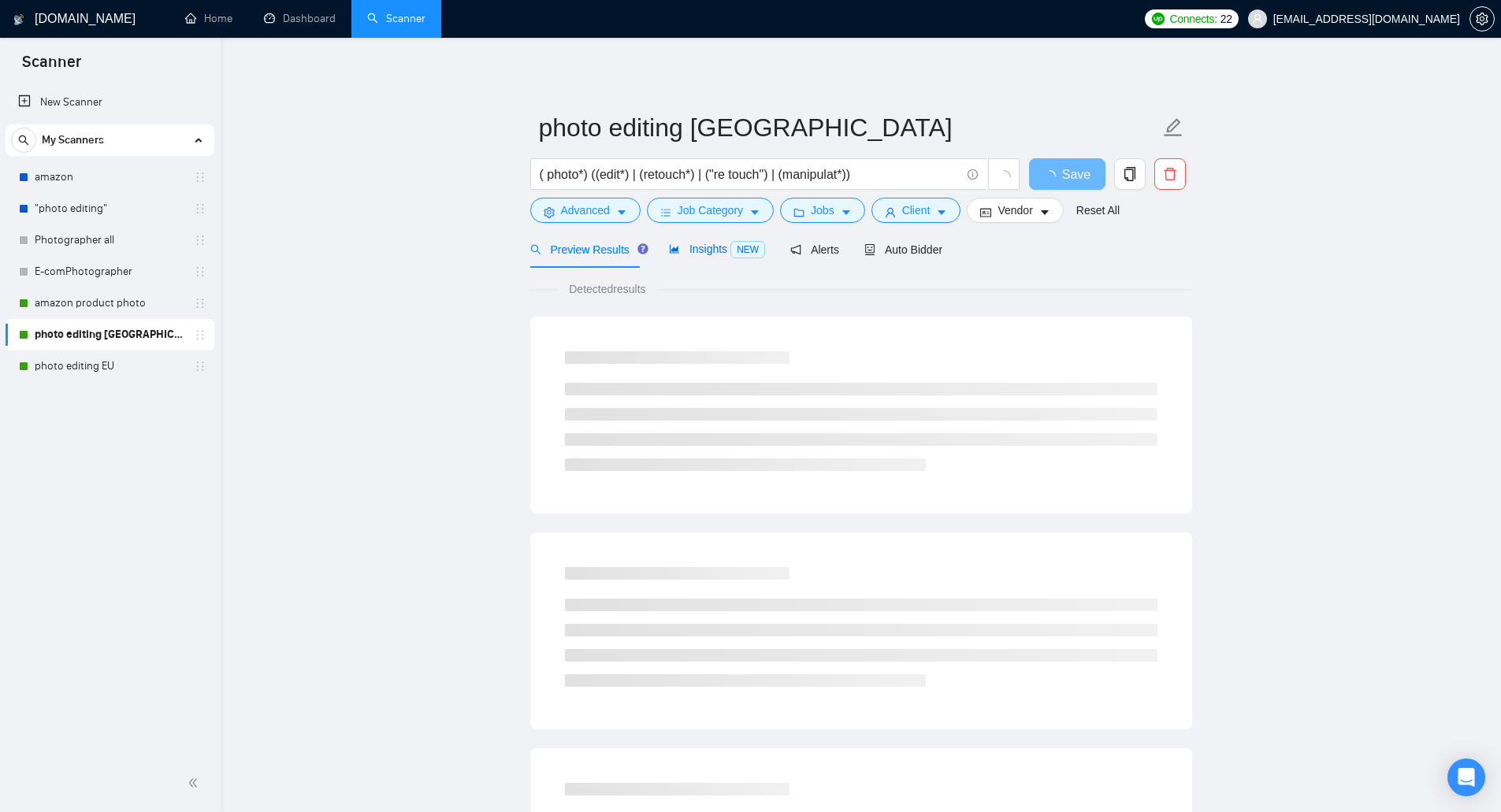
click at [698, 253] on span "Insights NEW" at bounding box center [716, 249] width 96 height 13
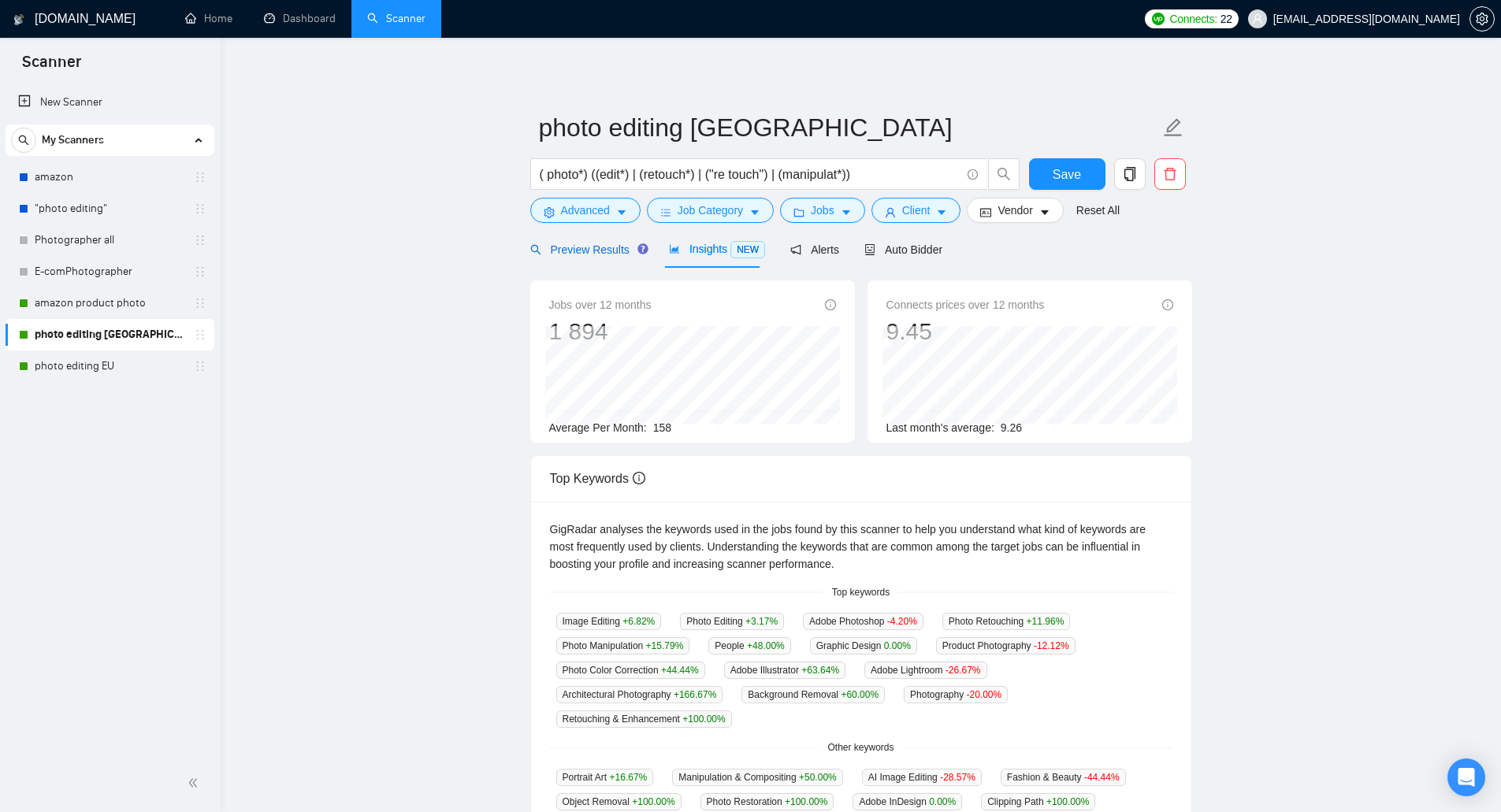
click at [585, 254] on span "Preview Results" at bounding box center [587, 249] width 113 height 13
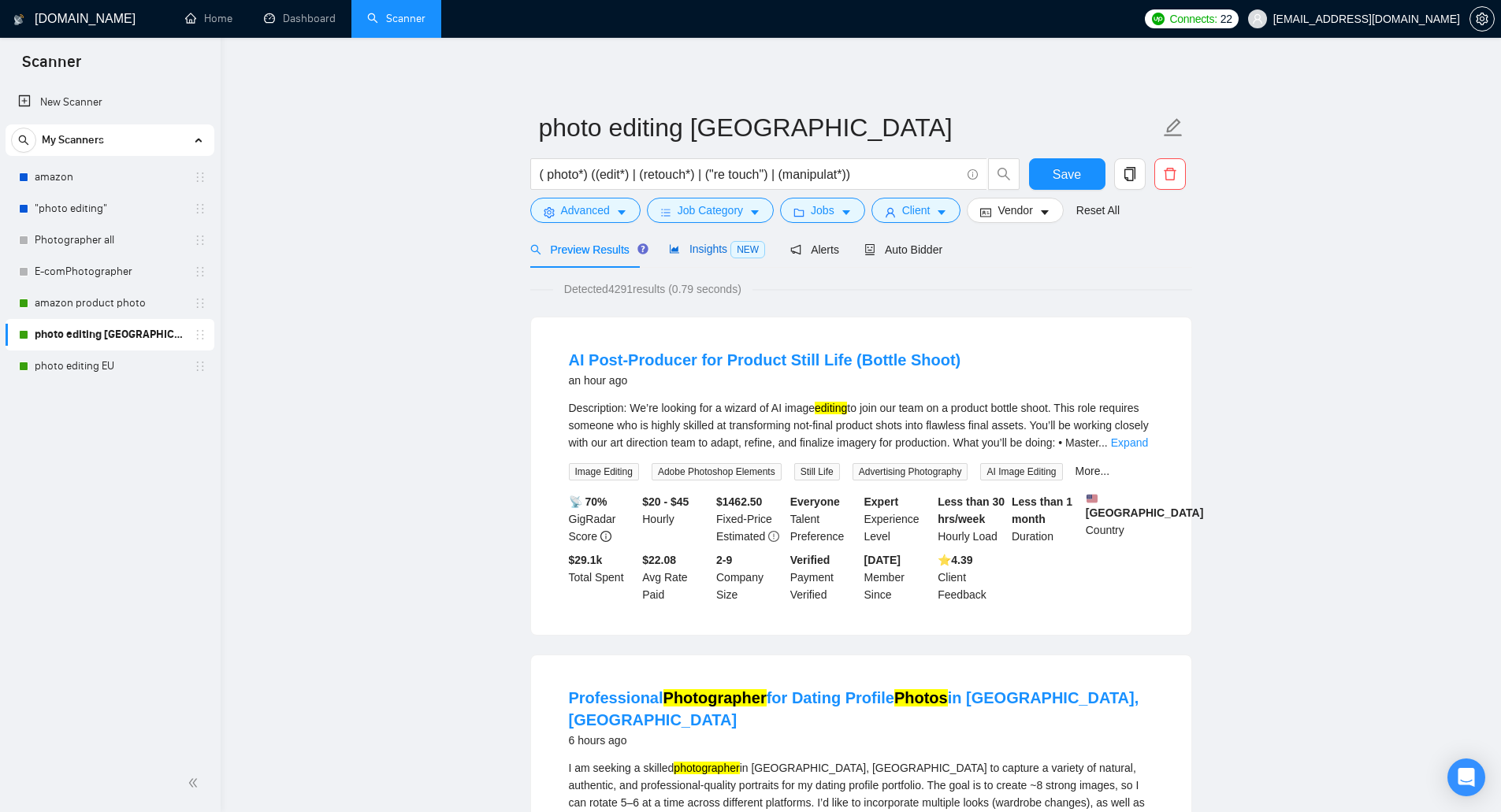
click at [700, 249] on span "Insights NEW" at bounding box center [716, 249] width 96 height 13
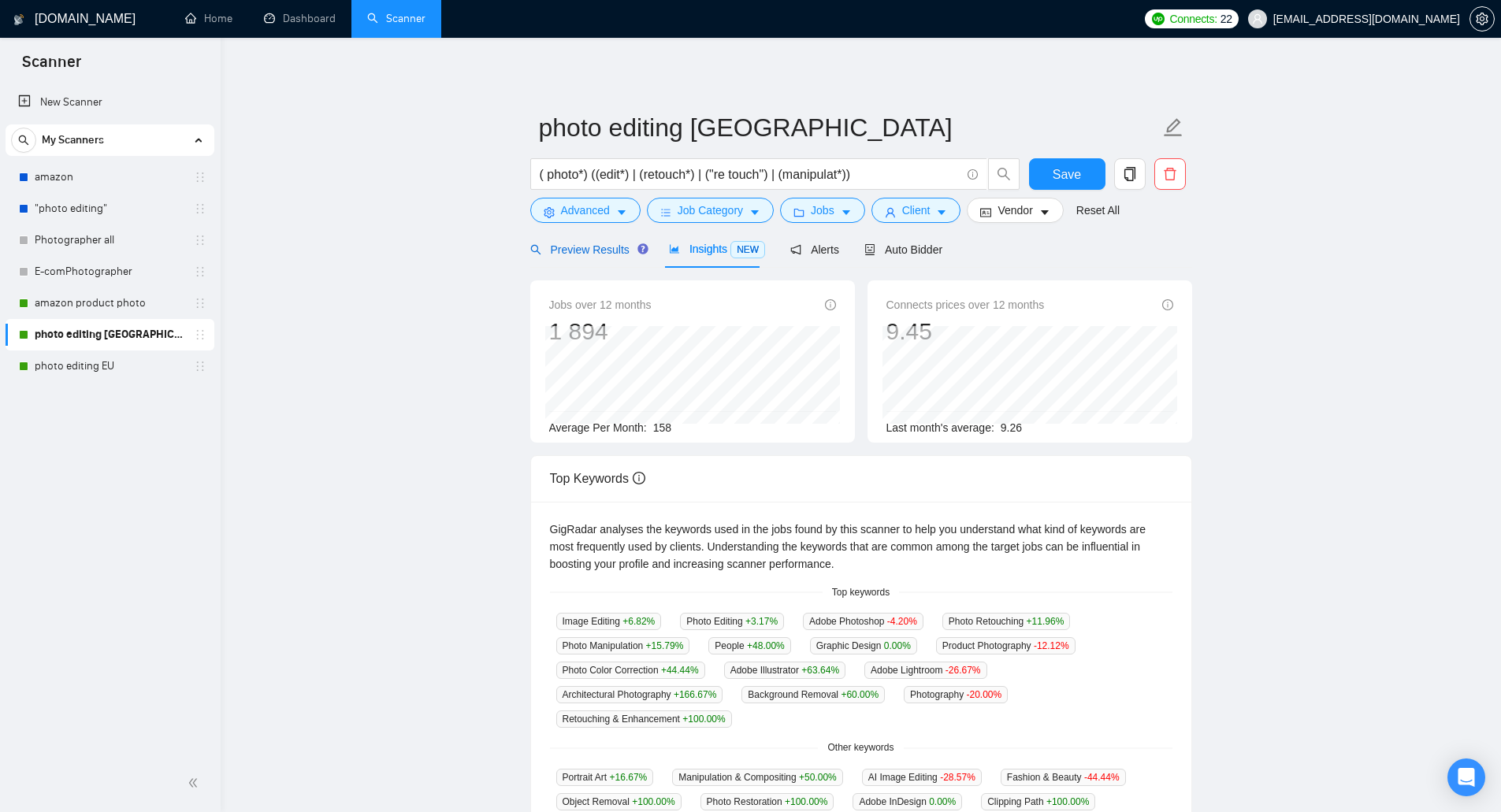
click at [595, 243] on span "Preview Results" at bounding box center [587, 249] width 113 height 13
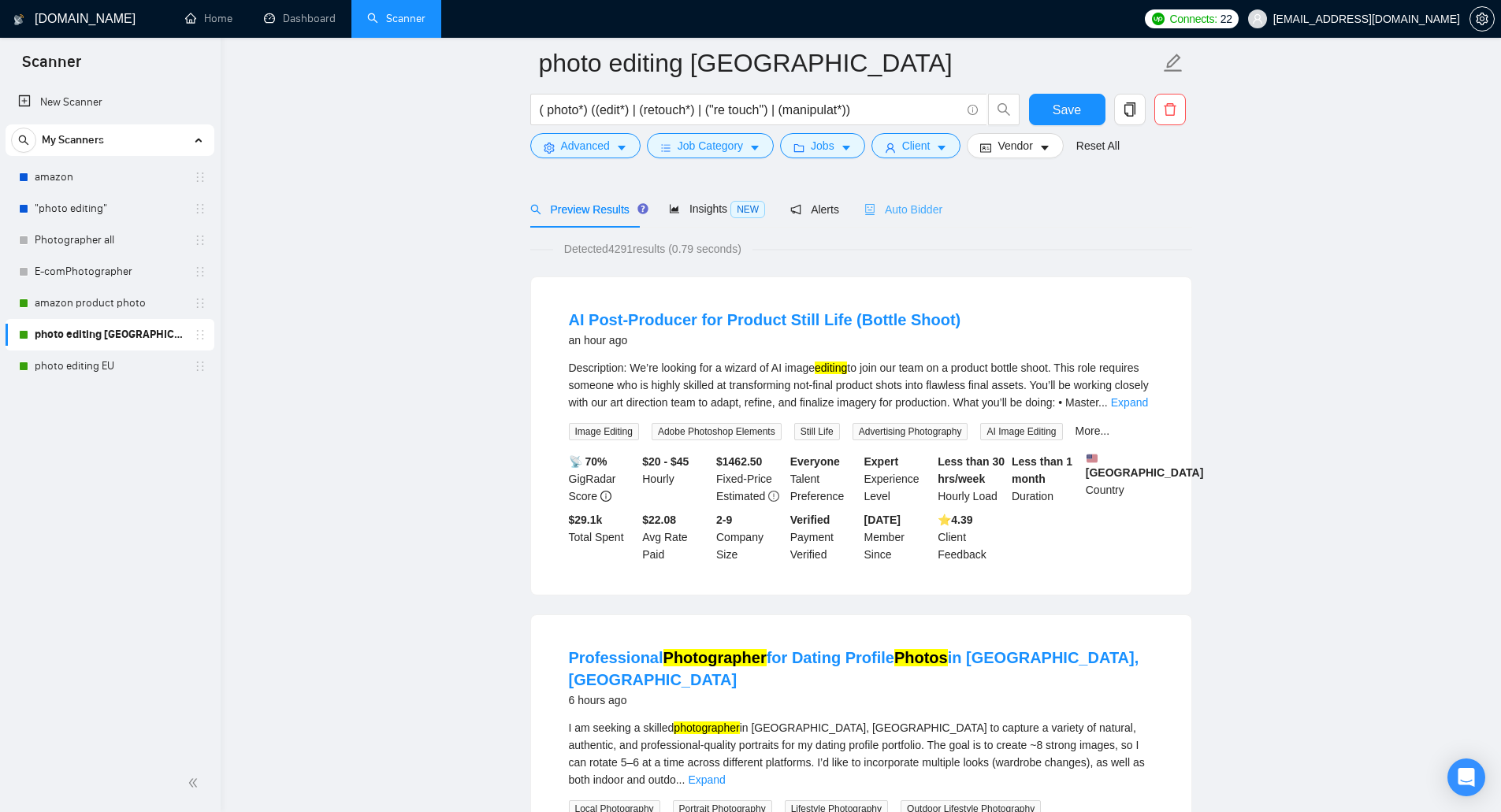
scroll to position [79, 0]
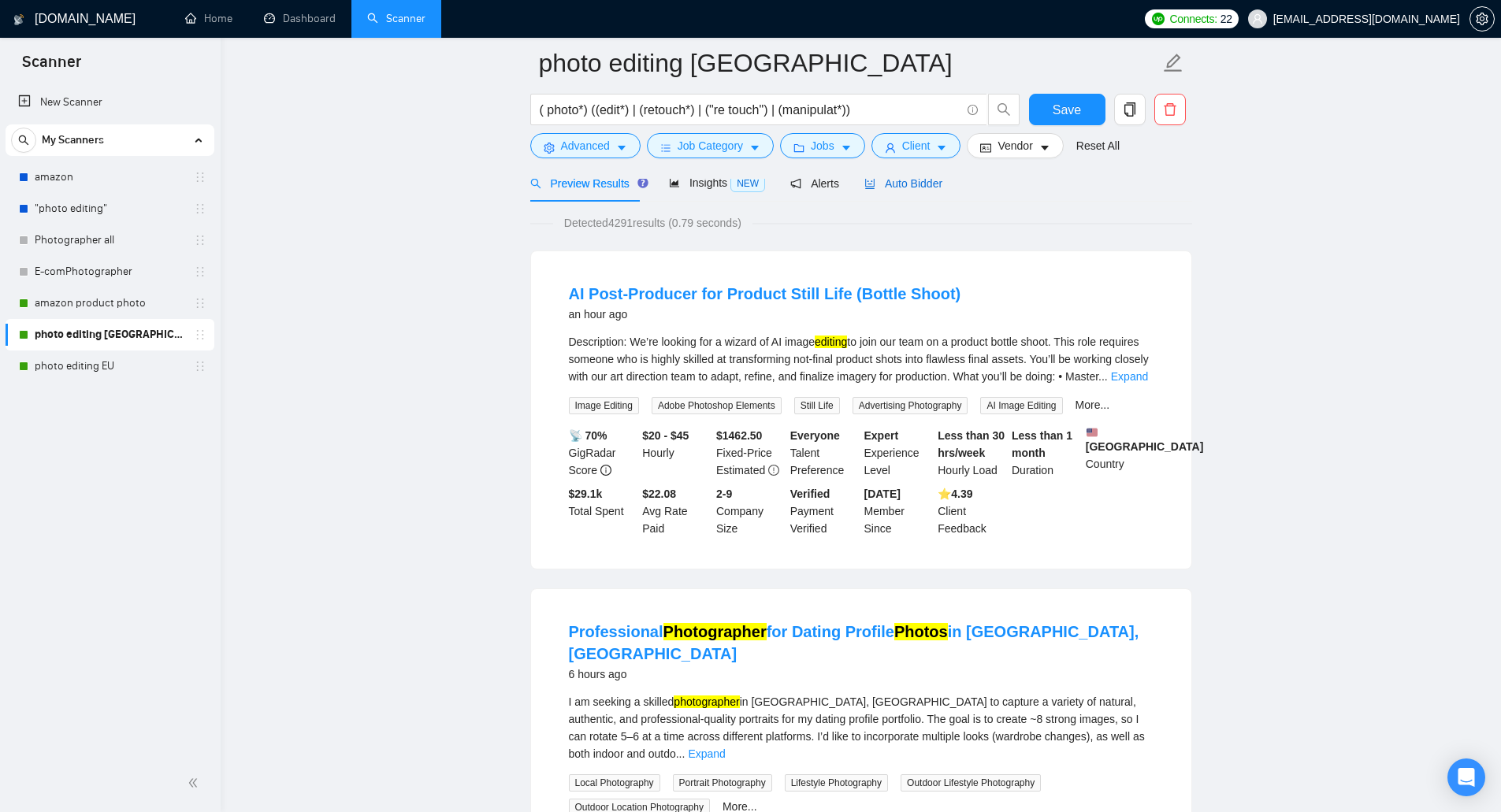
click at [916, 181] on span "Auto Bidder" at bounding box center [903, 183] width 78 height 13
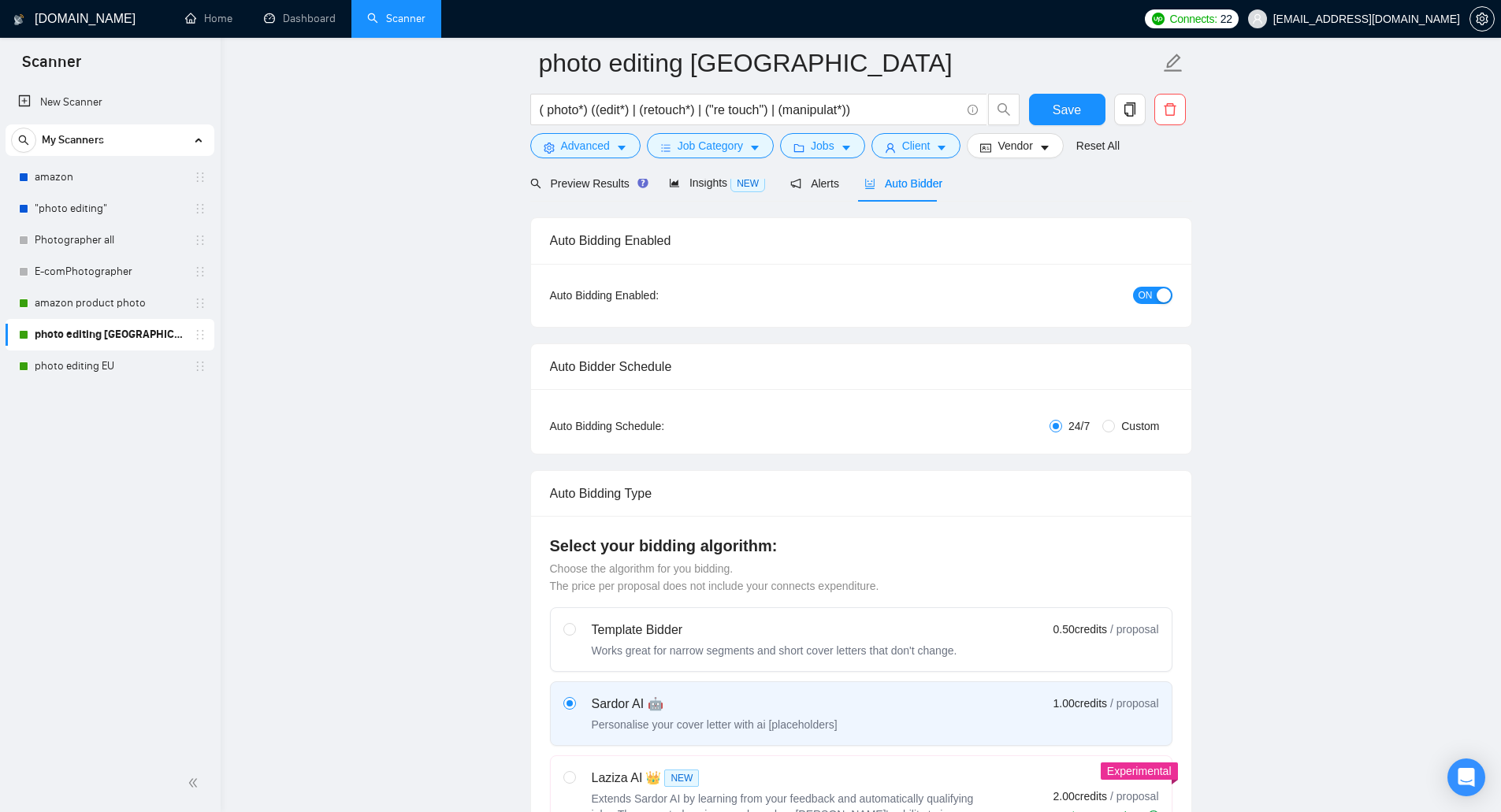
checkbox input "true"
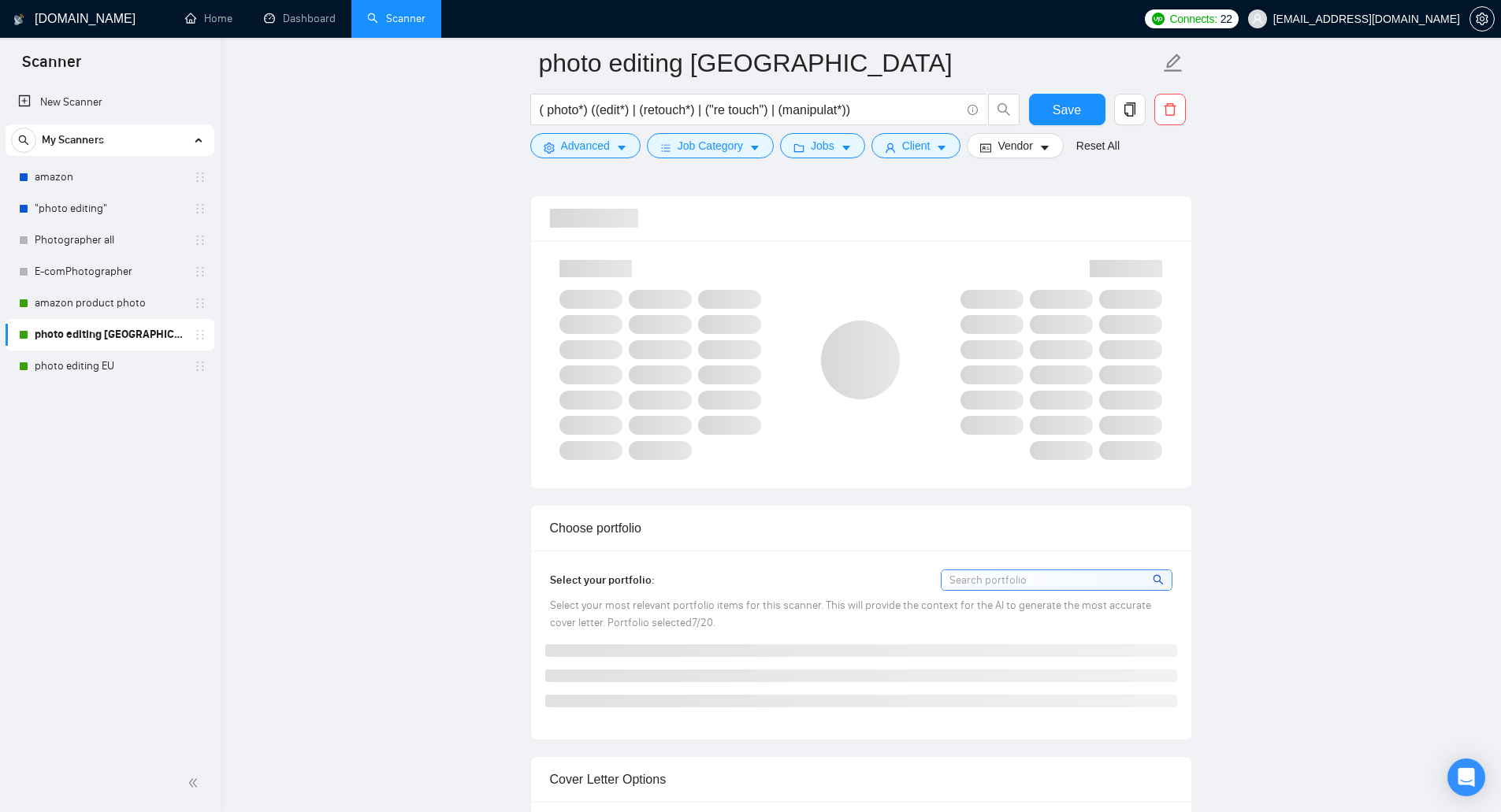
scroll to position [1024, 0]
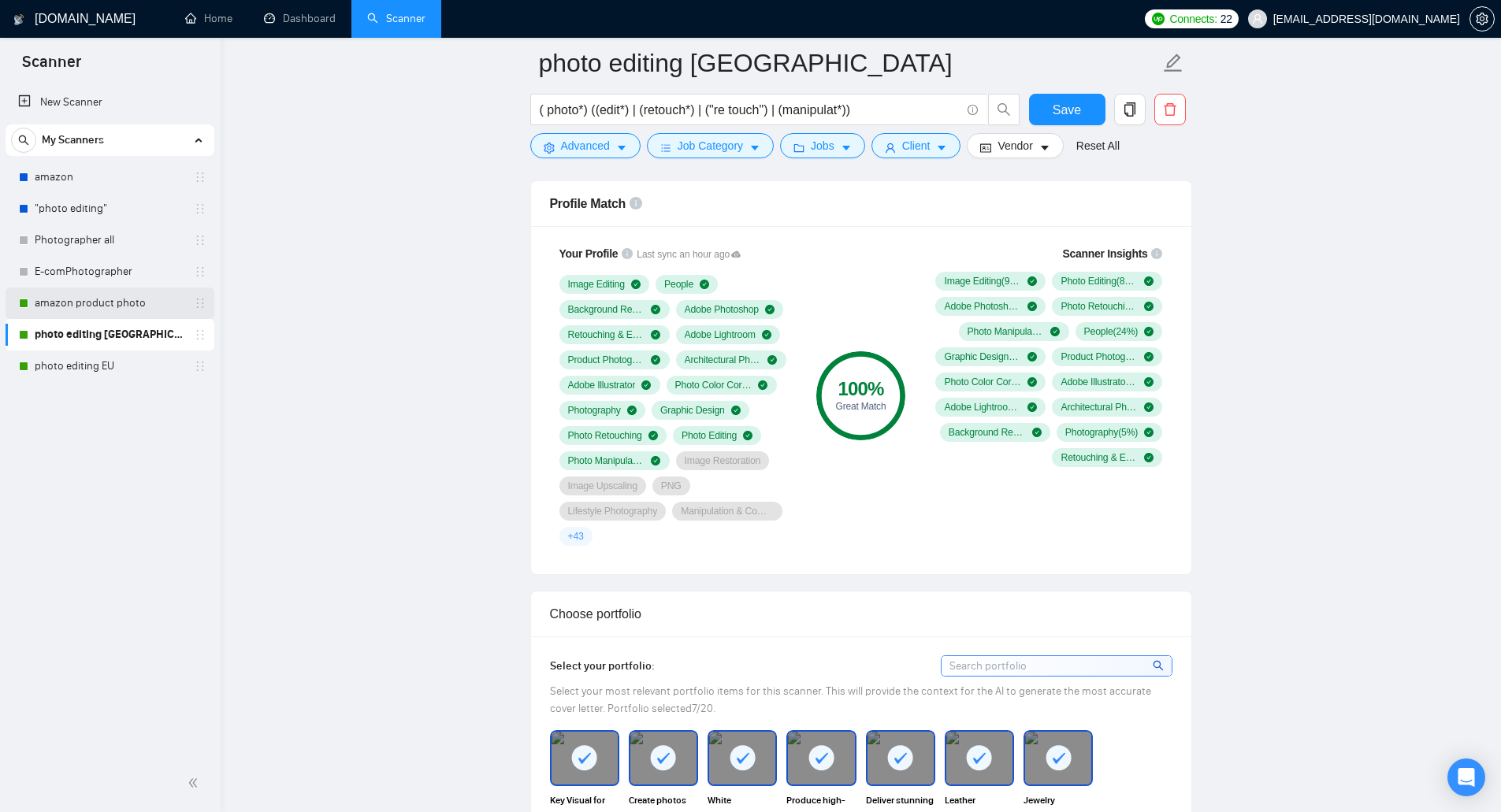
click at [111, 301] on link "amazon product photo" at bounding box center [110, 302] width 150 height 31
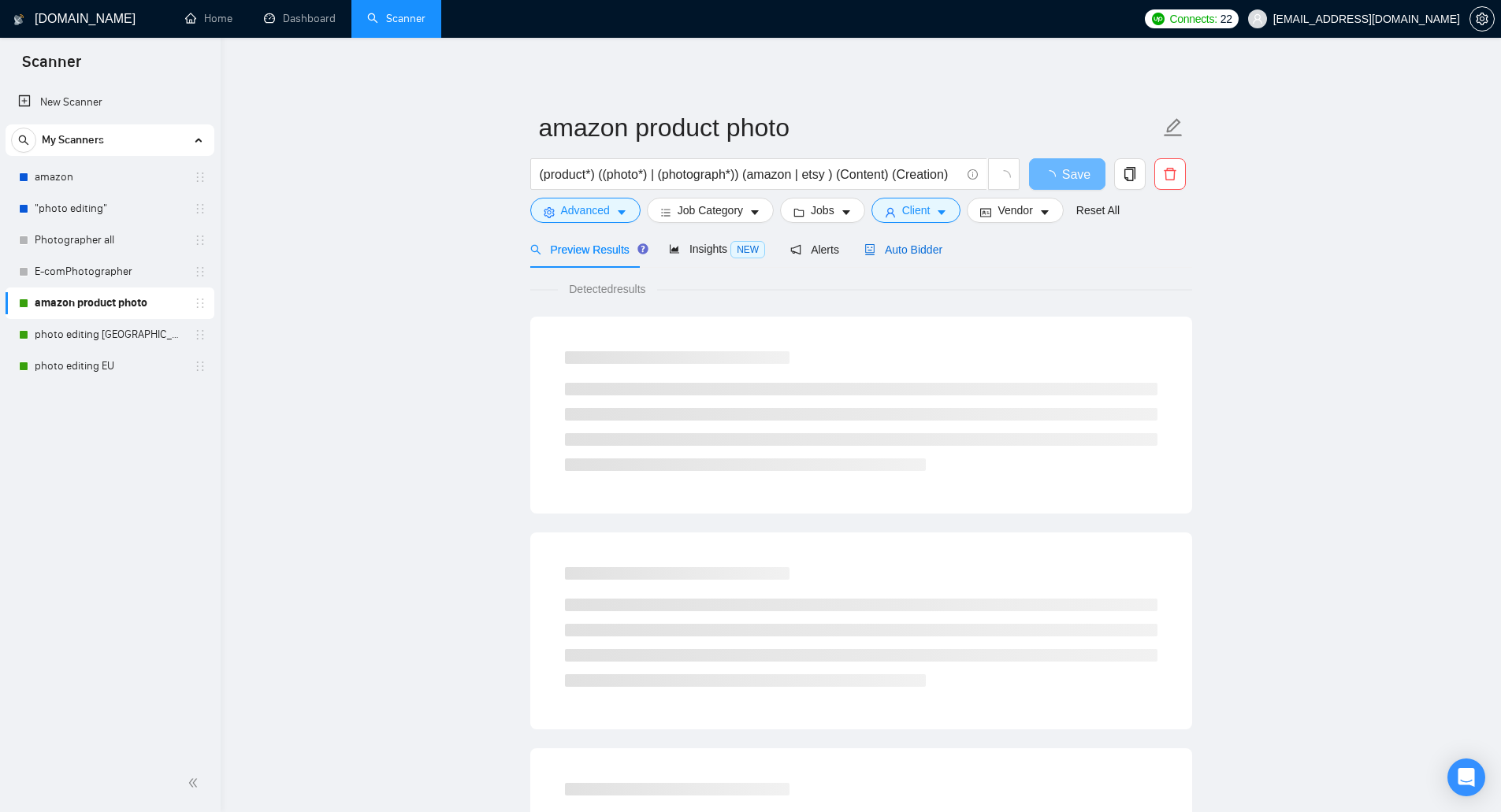
click at [886, 243] on span "Auto Bidder" at bounding box center [903, 249] width 78 height 13
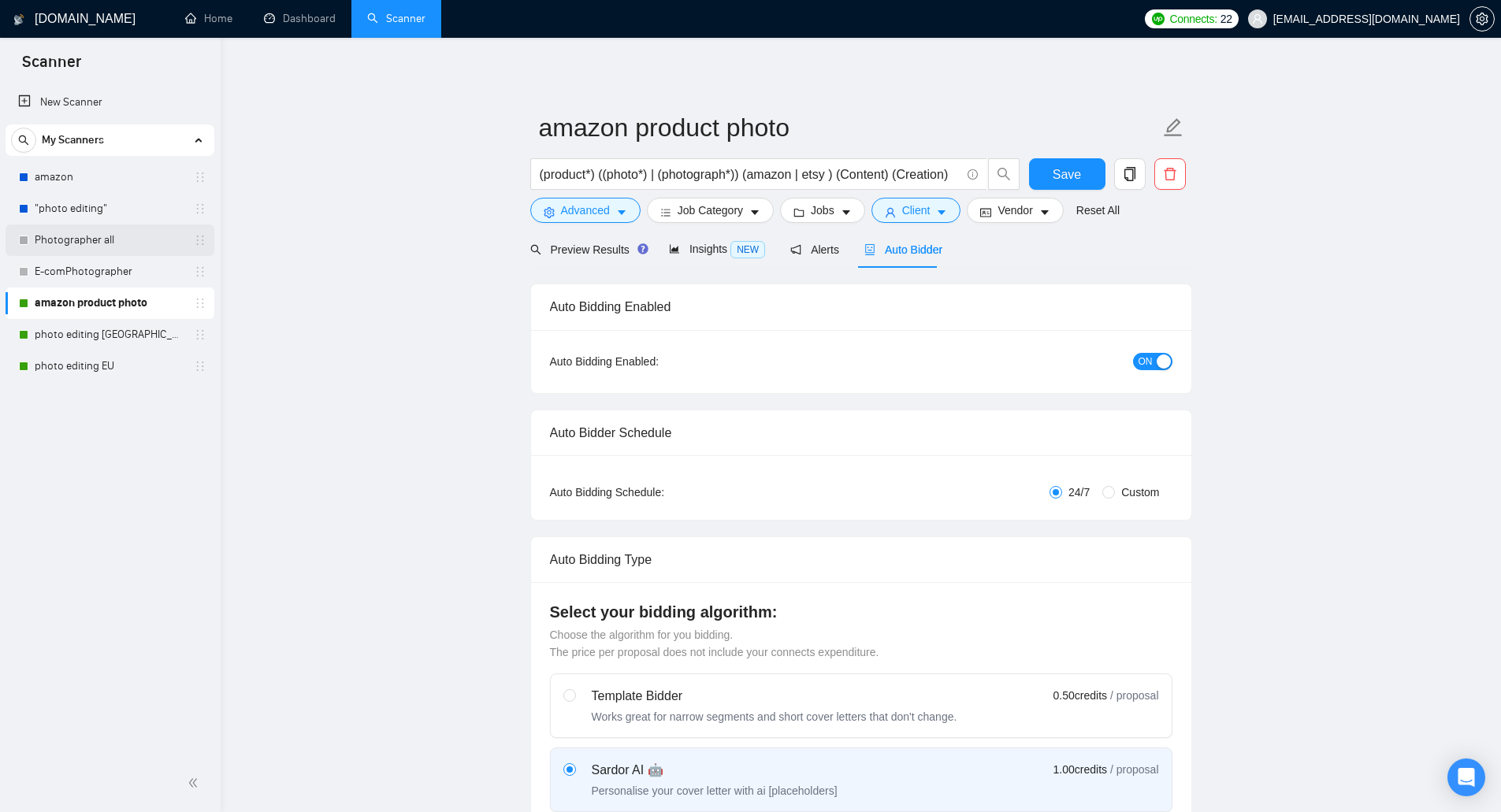
click at [107, 246] on link "Photographer all" at bounding box center [110, 240] width 150 height 31
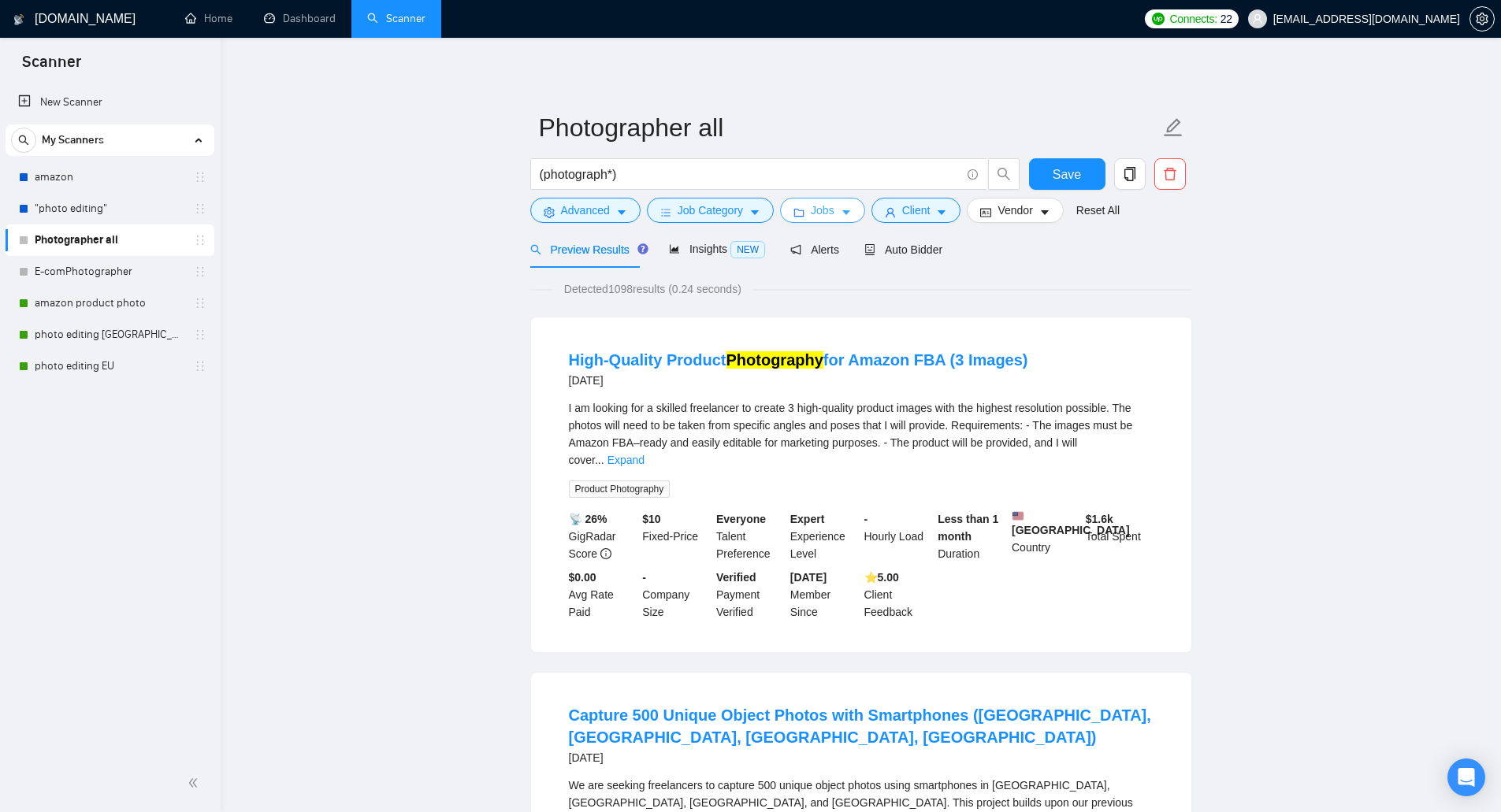
click at [840, 214] on icon "caret-down" at bounding box center [846, 213] width 11 height 11
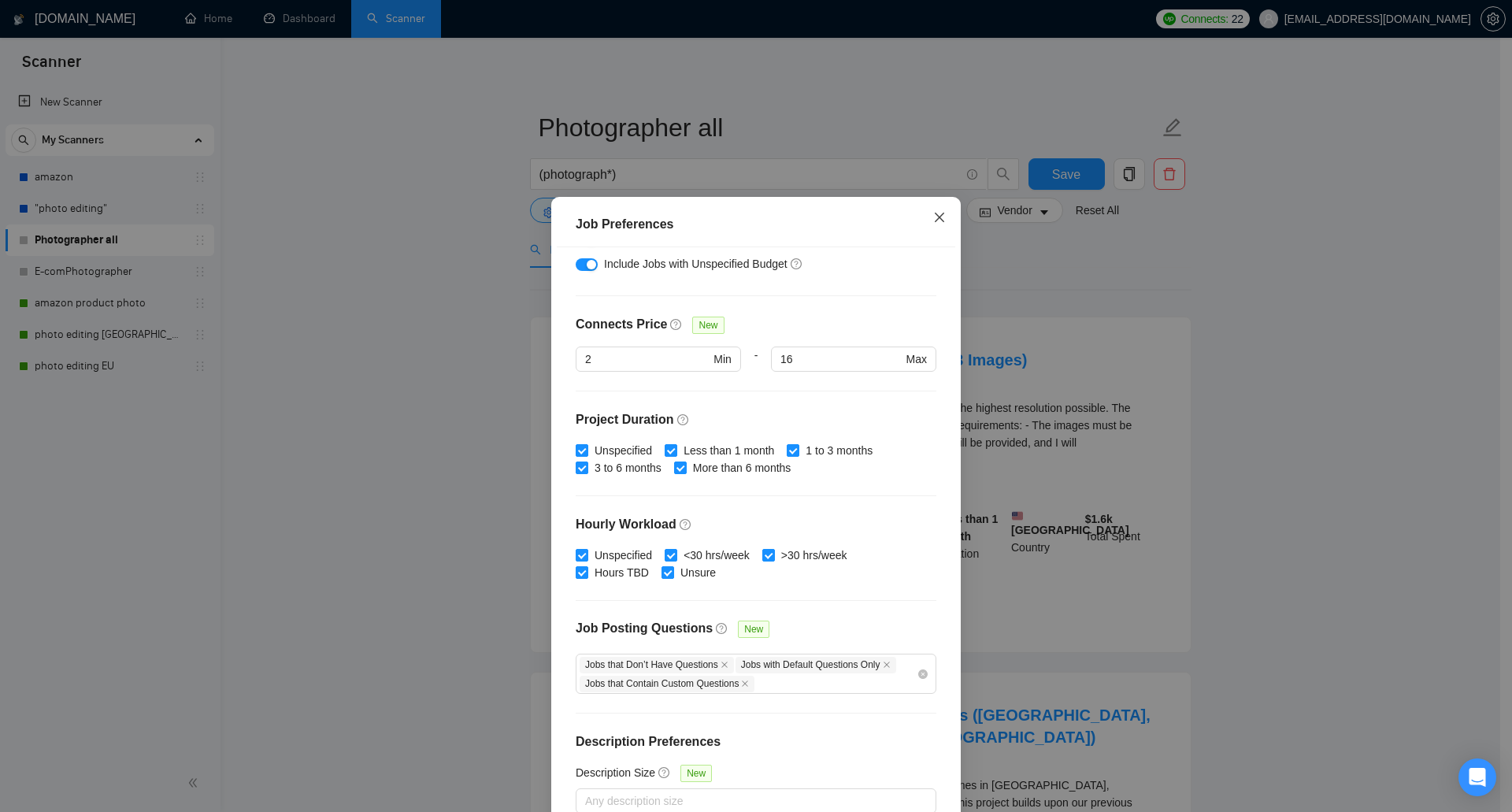
click at [933, 215] on icon "close" at bounding box center [940, 217] width 13 height 13
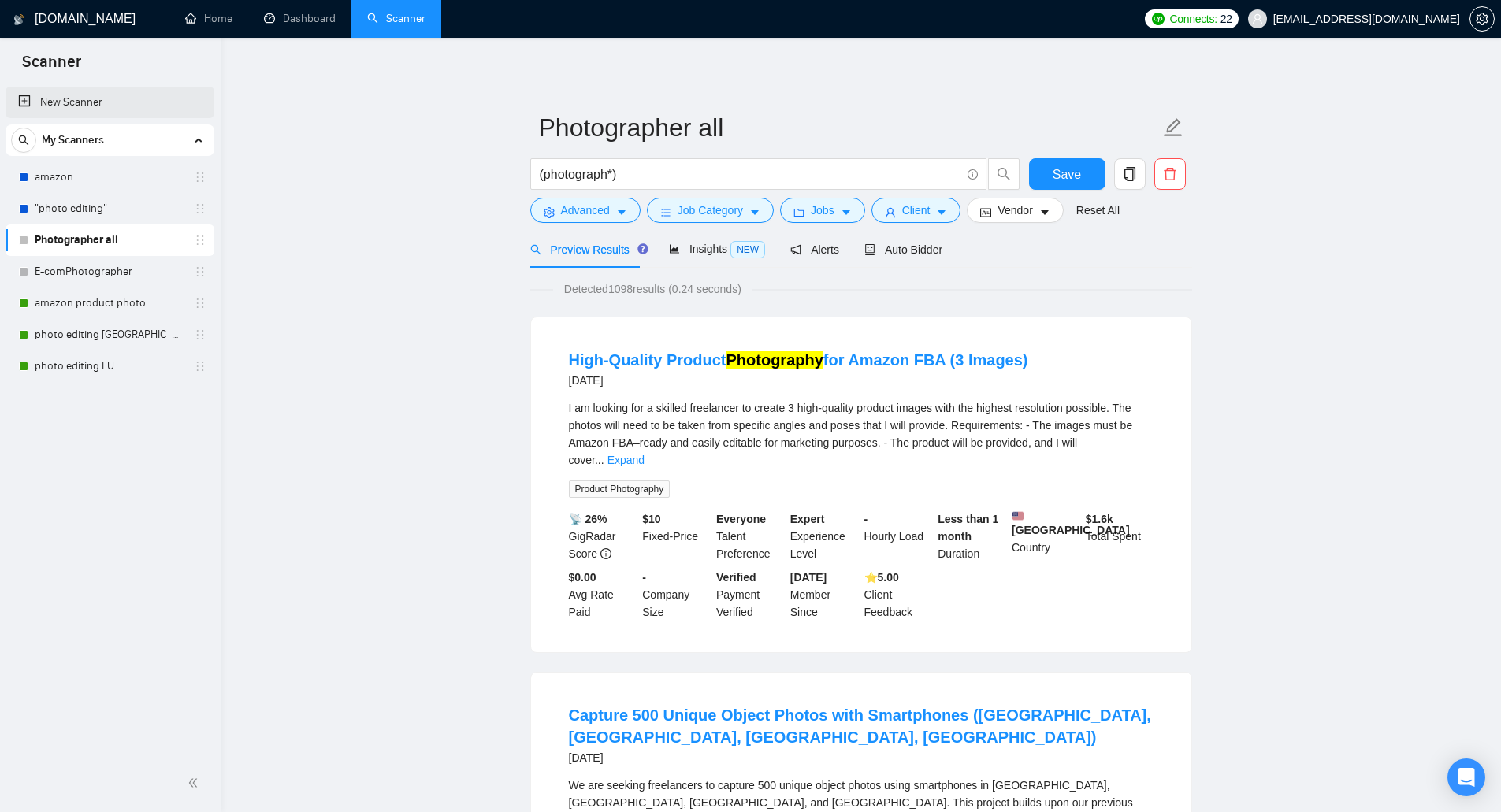
click at [112, 106] on link "New Scanner" at bounding box center [110, 102] width 183 height 31
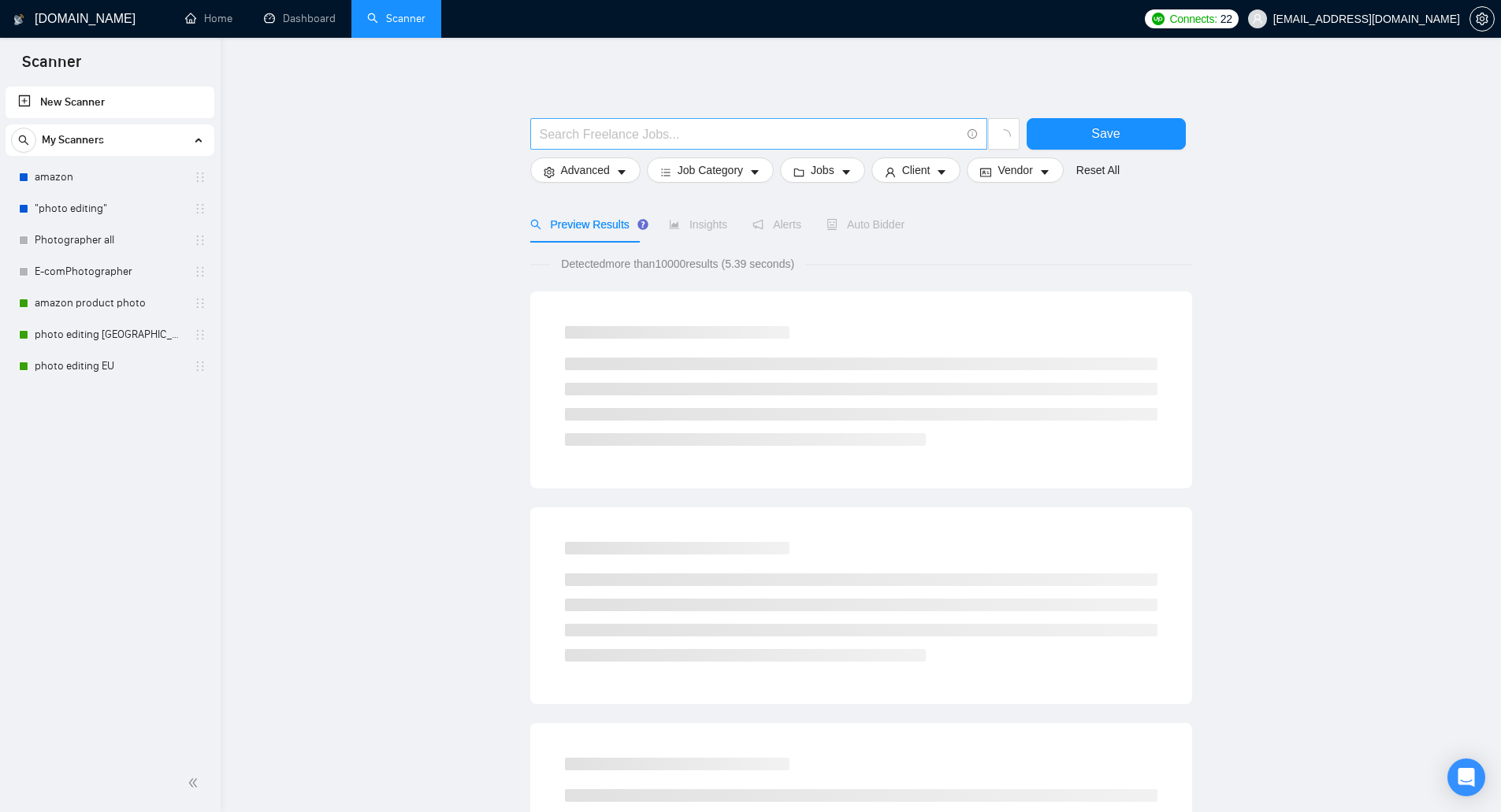
click at [581, 140] on input "text" at bounding box center [750, 135] width 421 height 20
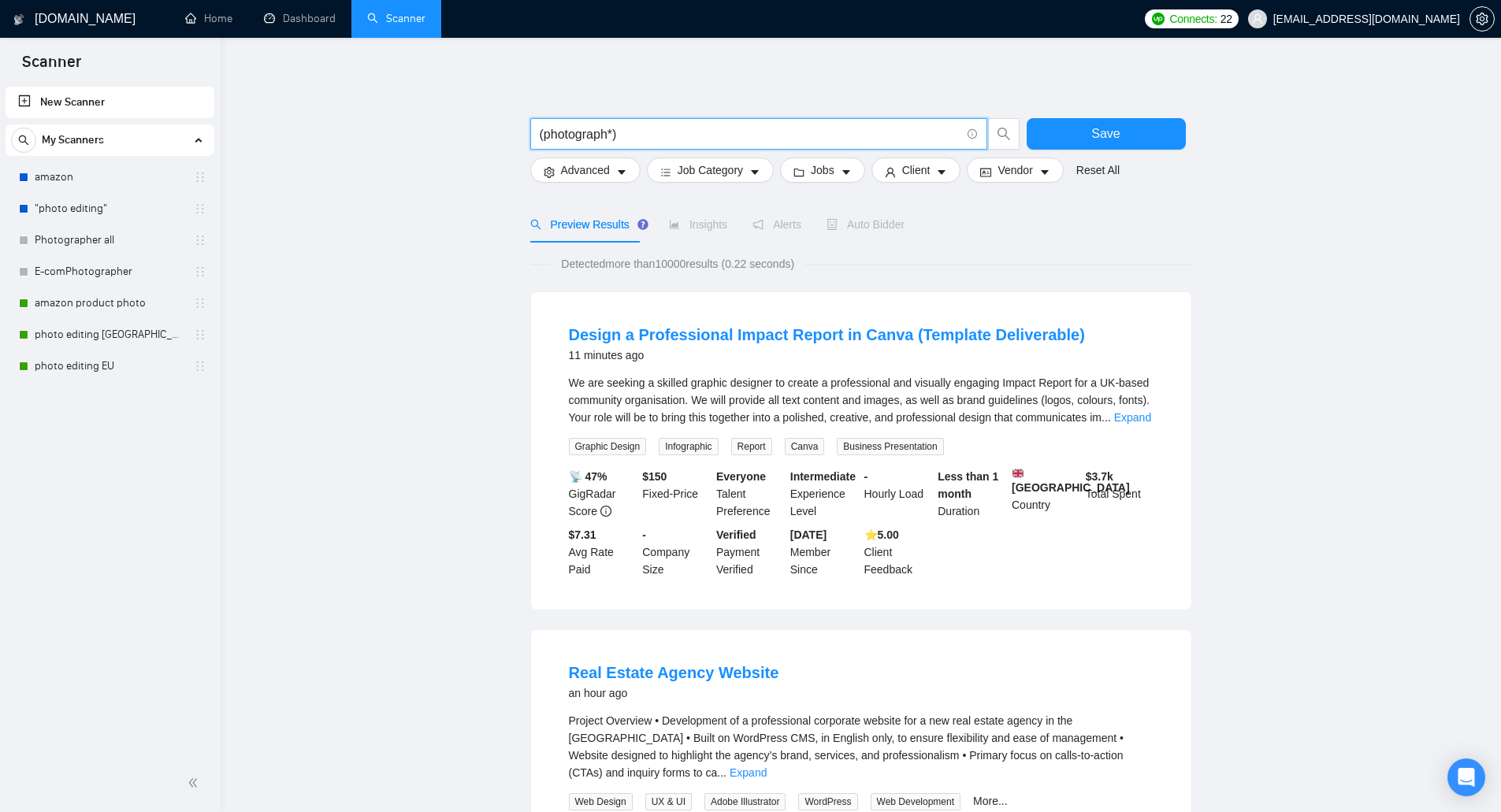
type input "(photograph*)"
click at [620, 175] on icon "caret-down" at bounding box center [621, 172] width 11 height 11
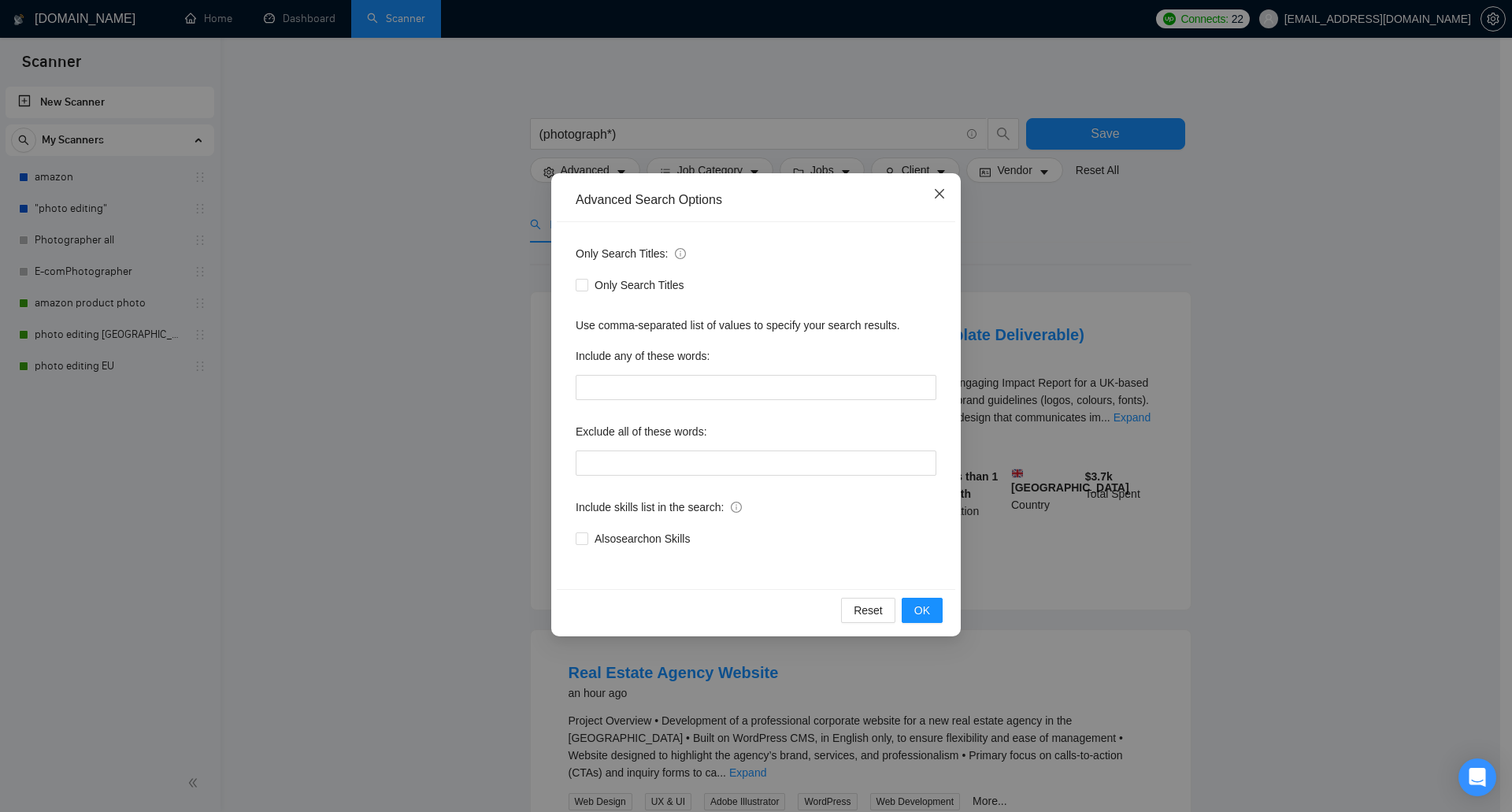
click at [942, 189] on icon "close" at bounding box center [940, 194] width 13 height 13
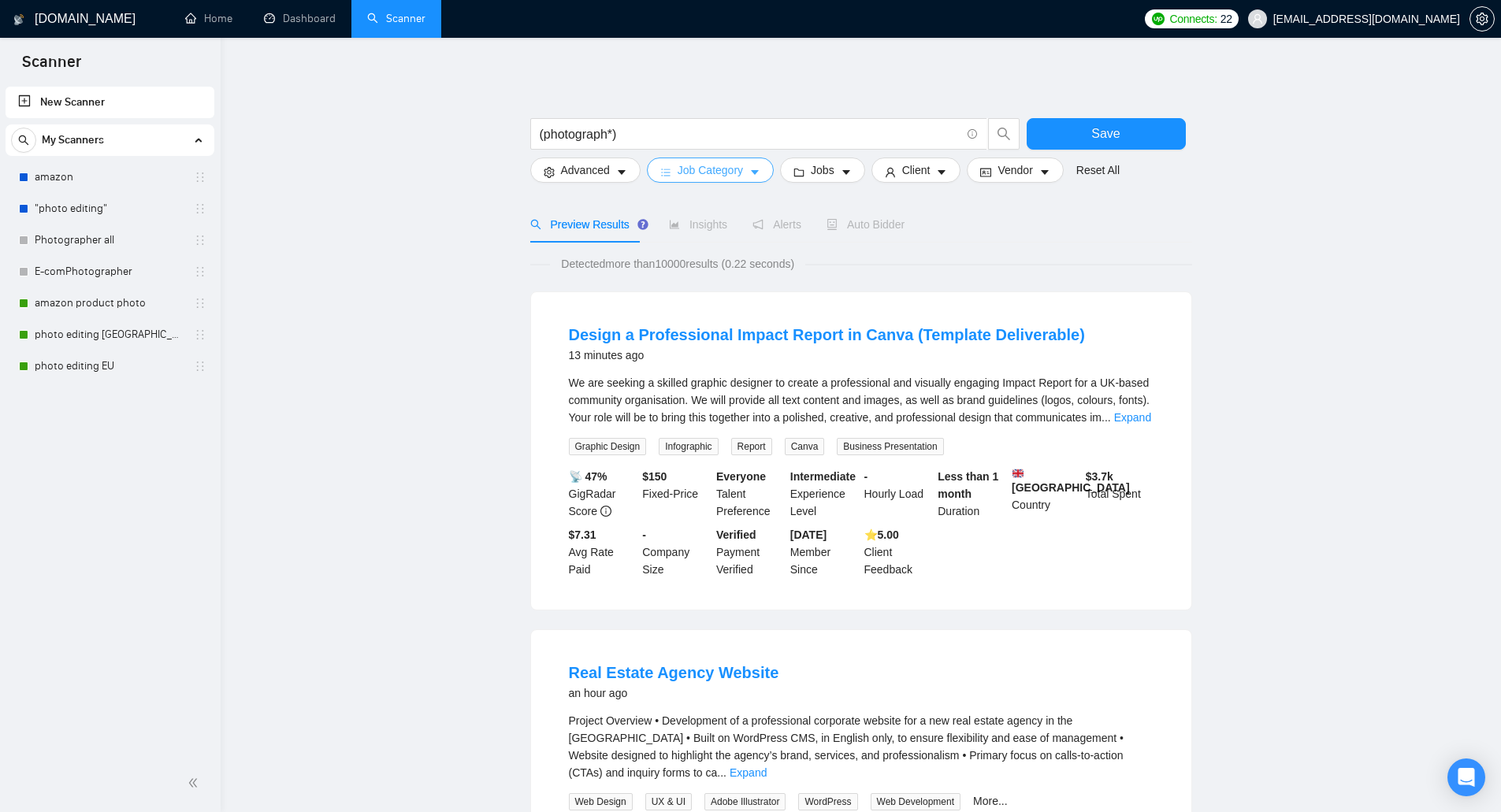
click at [750, 174] on icon "caret-down" at bounding box center [755, 172] width 11 height 11
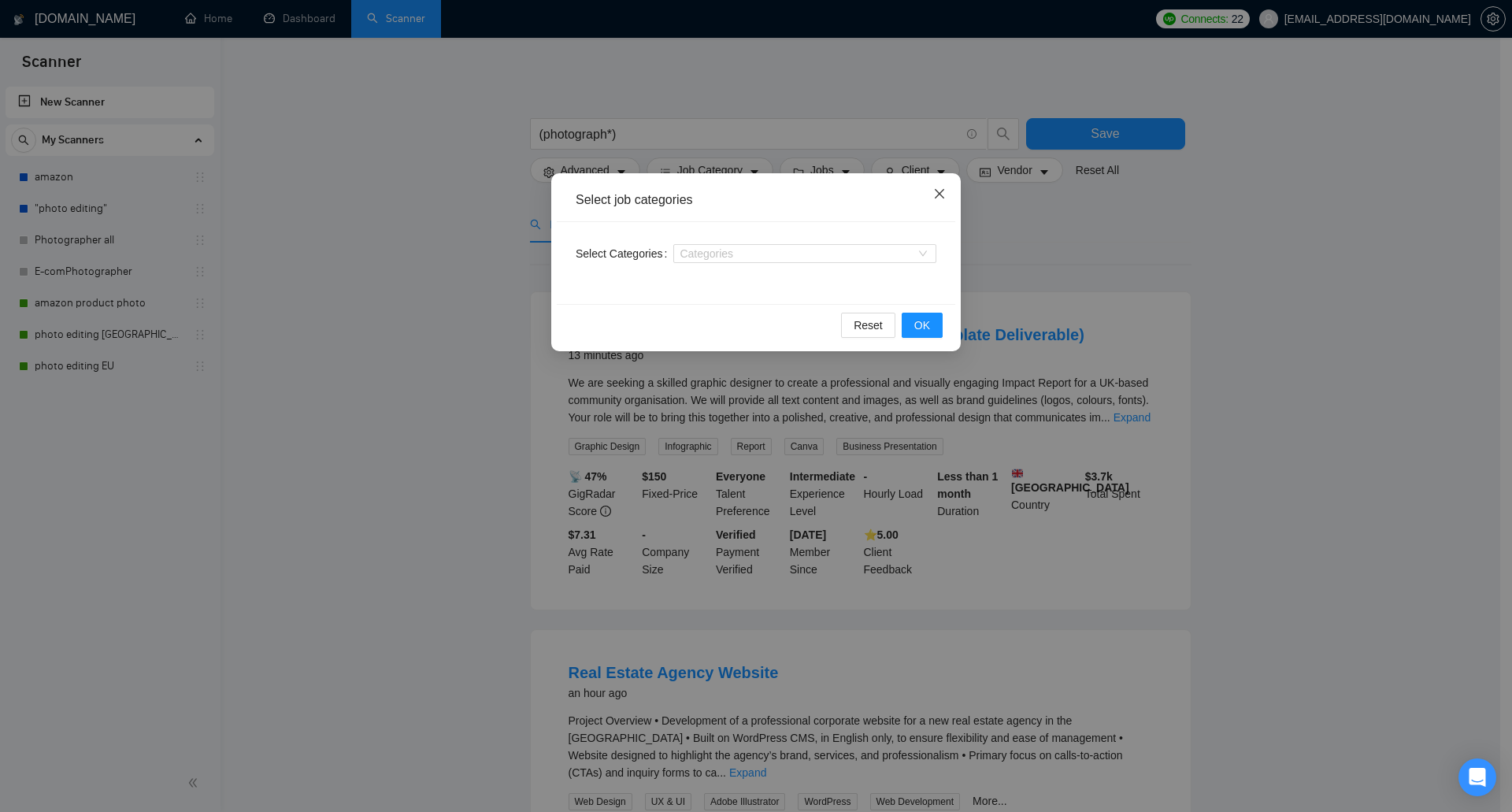
click at [935, 198] on icon "close" at bounding box center [940, 194] width 10 height 10
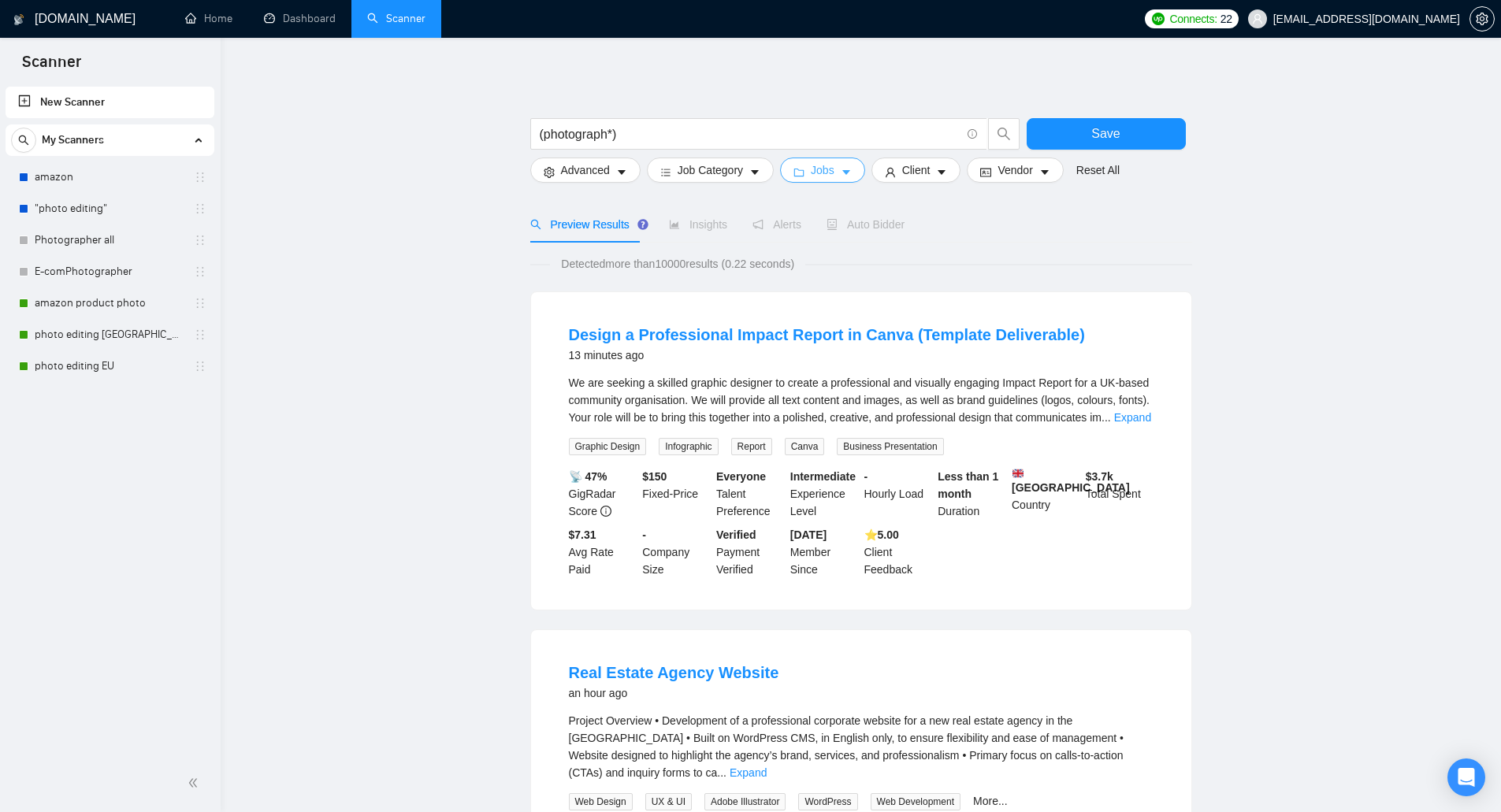
click at [811, 170] on span "Jobs" at bounding box center [822, 170] width 23 height 17
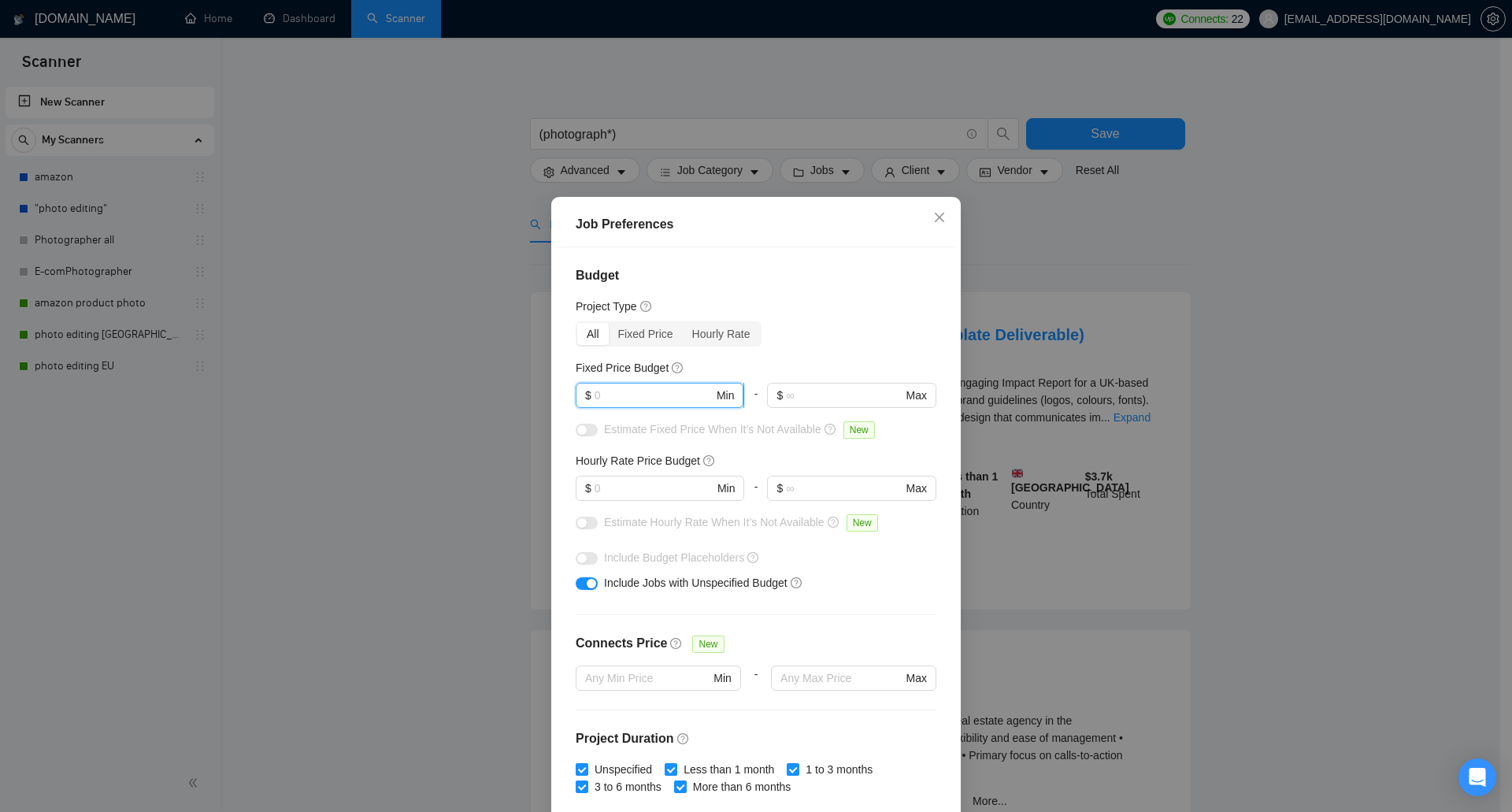
click at [611, 391] on input "text" at bounding box center [654, 395] width 119 height 17
type input "50"
click at [610, 493] on input "text" at bounding box center [654, 487] width 119 height 17
type input "5"
type input "35"
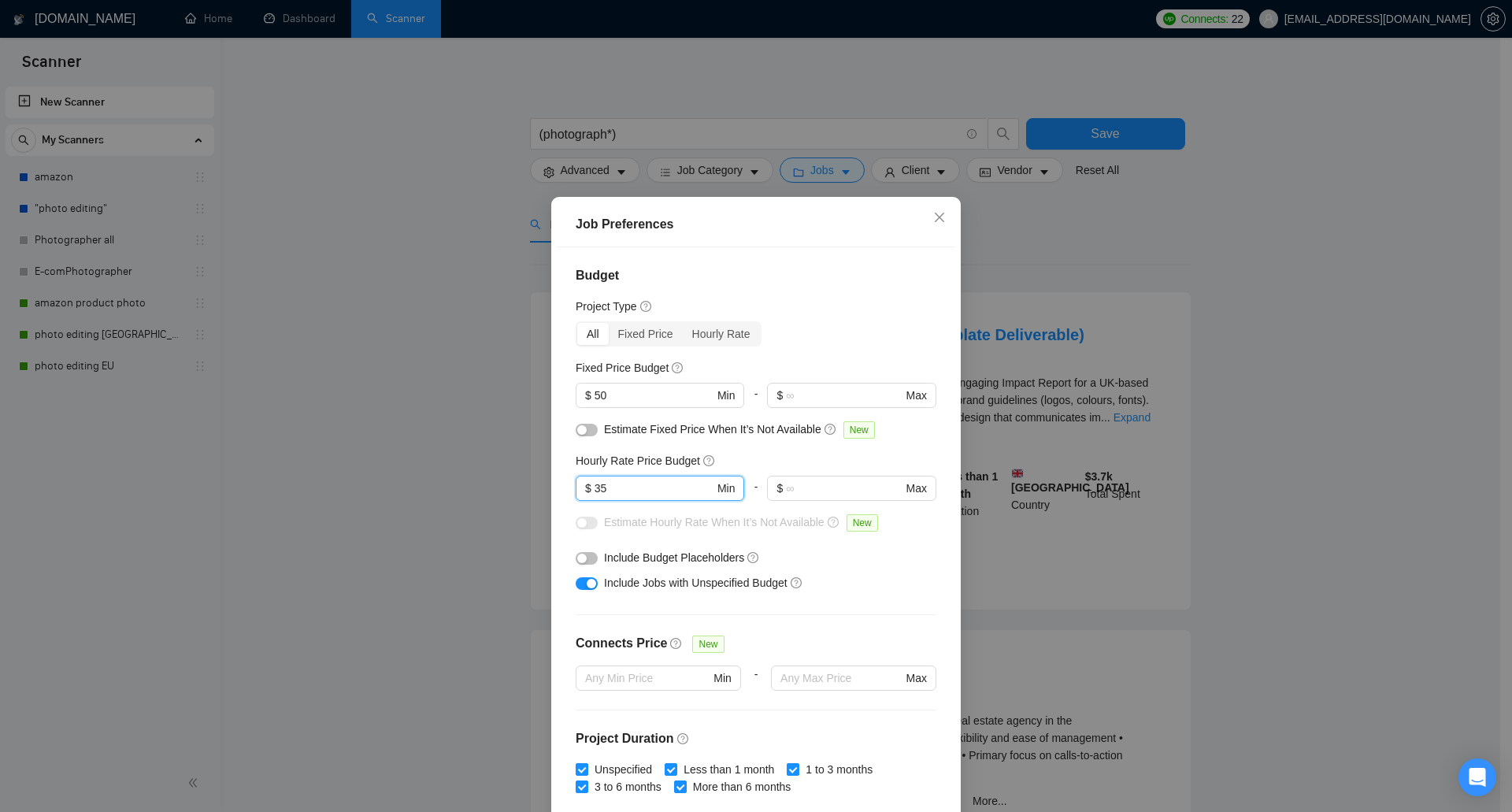
click at [580, 555] on div "button" at bounding box center [581, 558] width 10 height 10
click at [577, 441] on div at bounding box center [586, 433] width 22 height 25
click at [582, 436] on button "button" at bounding box center [586, 430] width 22 height 13
click at [618, 531] on div "Estimate Hourly Rate When It’s Not Available New" at bounding box center [756, 526] width 361 height 25
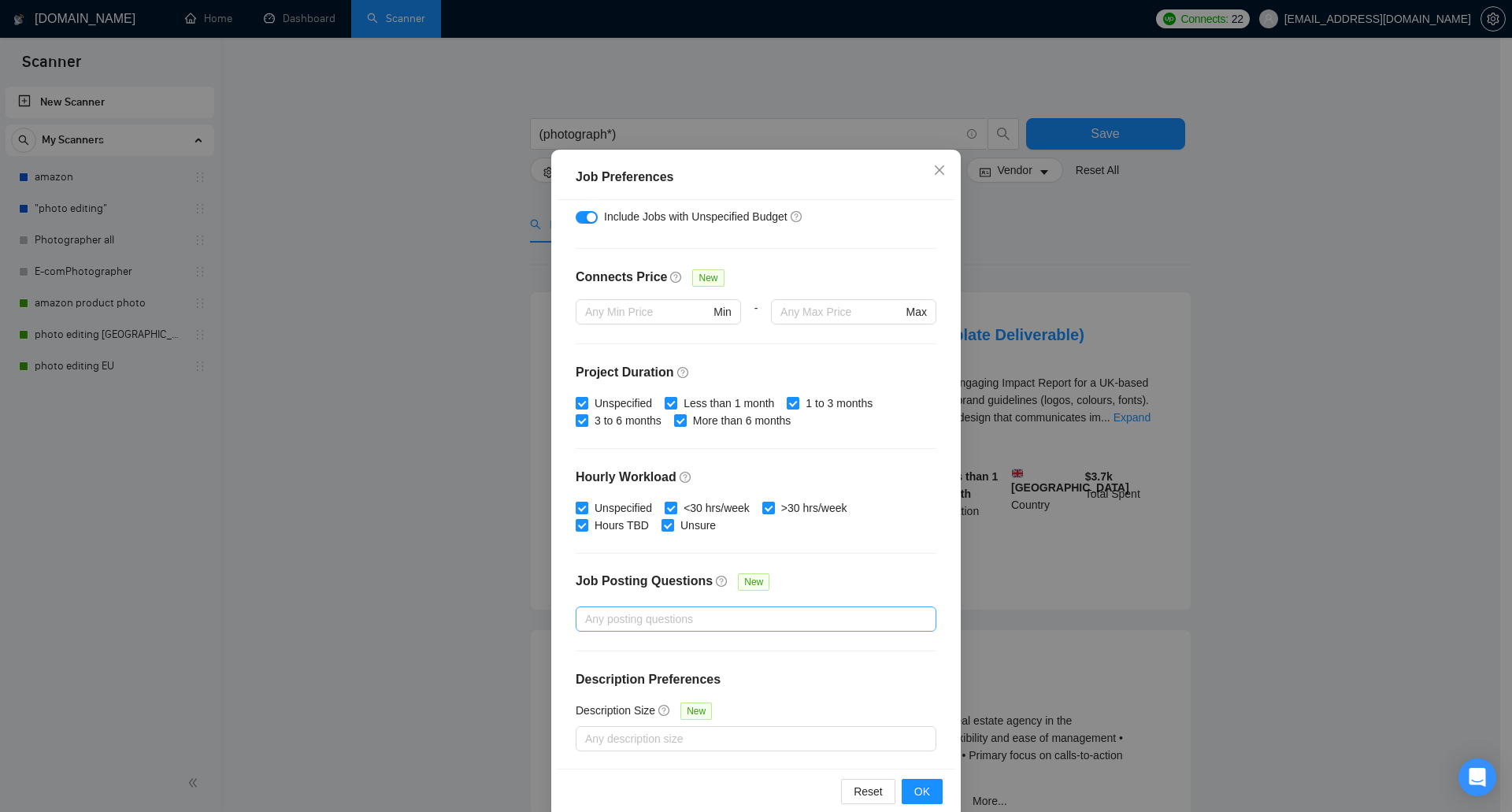
scroll to position [74, 0]
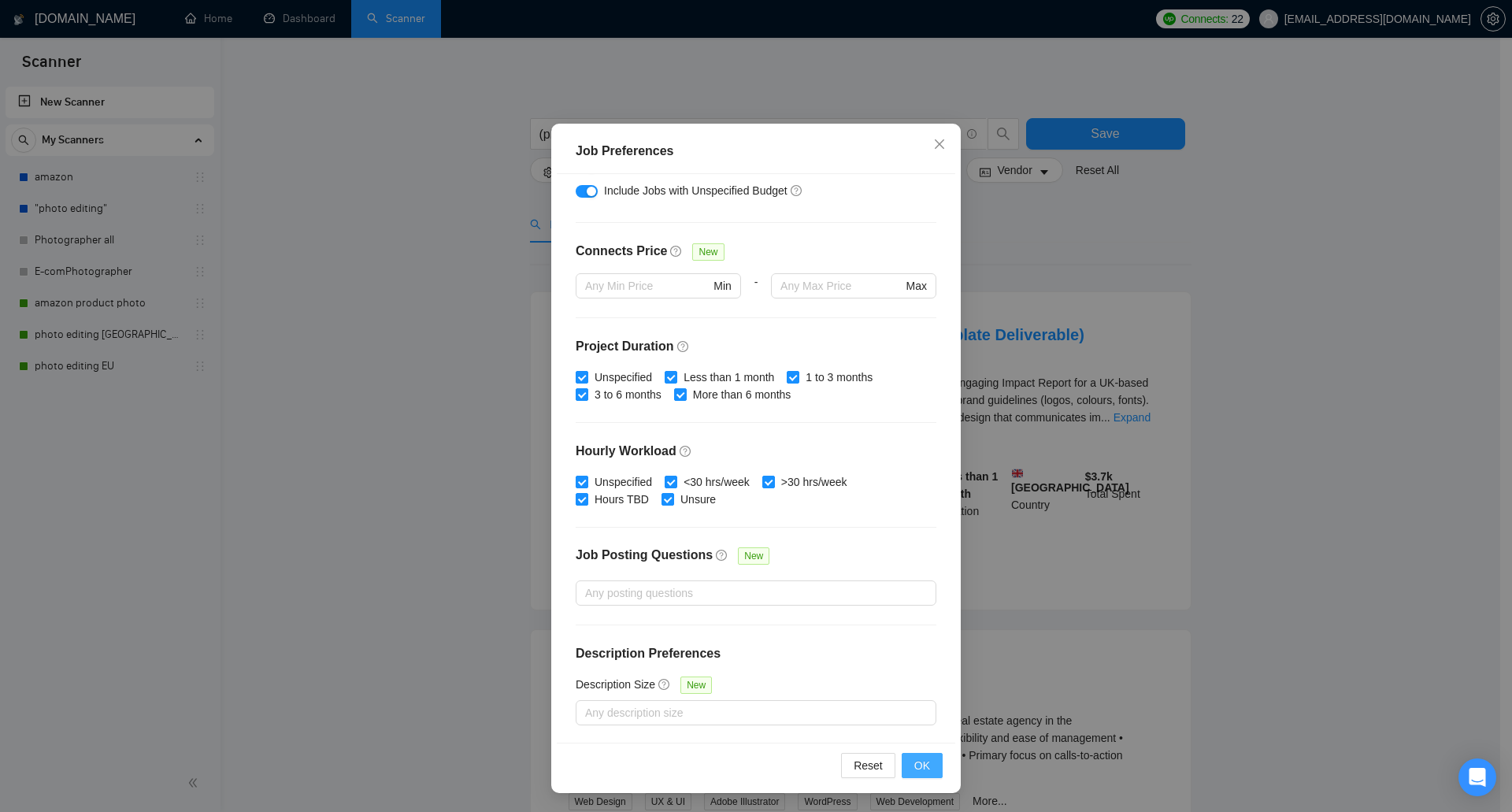
click at [914, 763] on span "OK" at bounding box center [922, 764] width 16 height 17
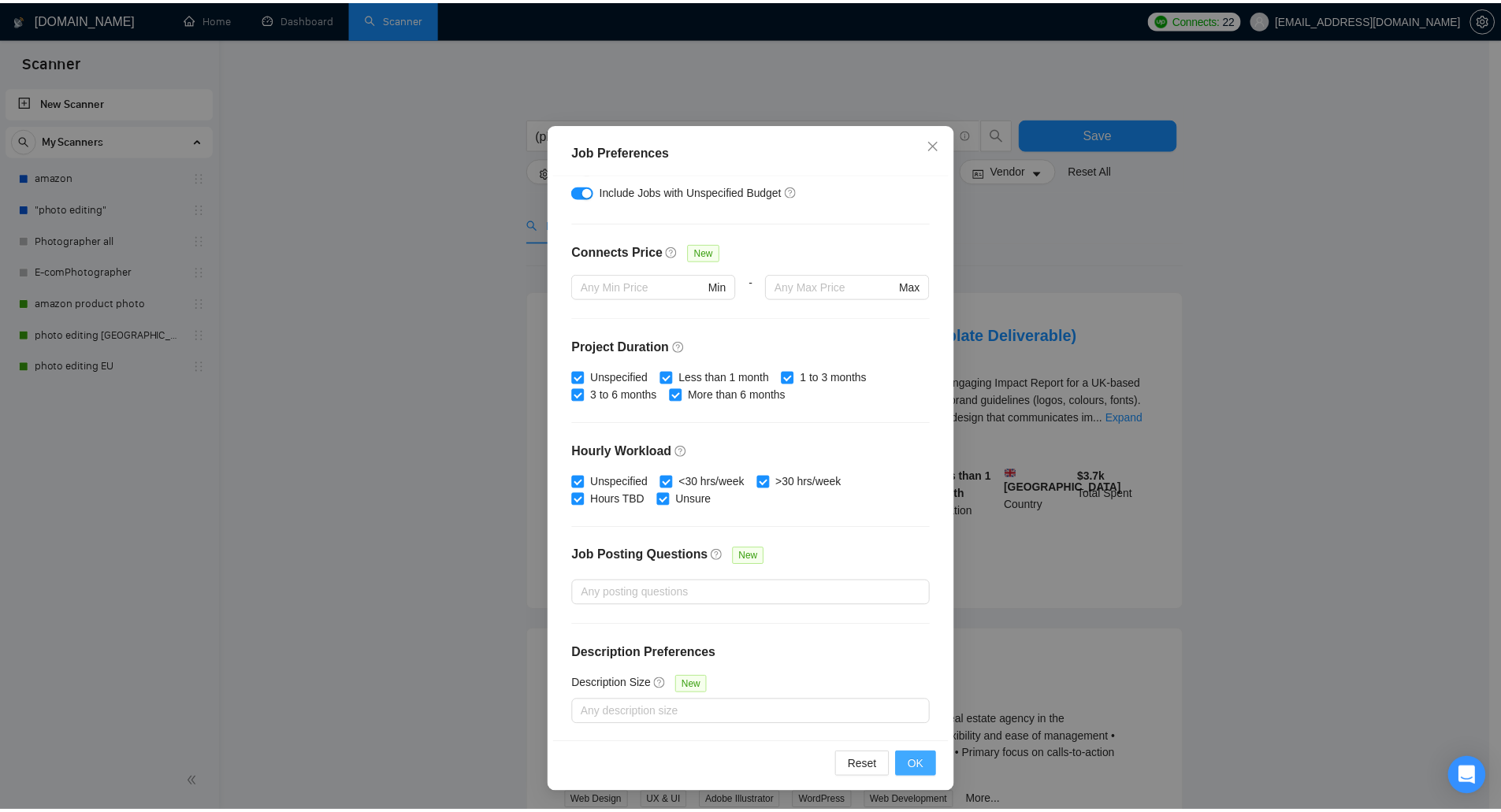
scroll to position [0, 0]
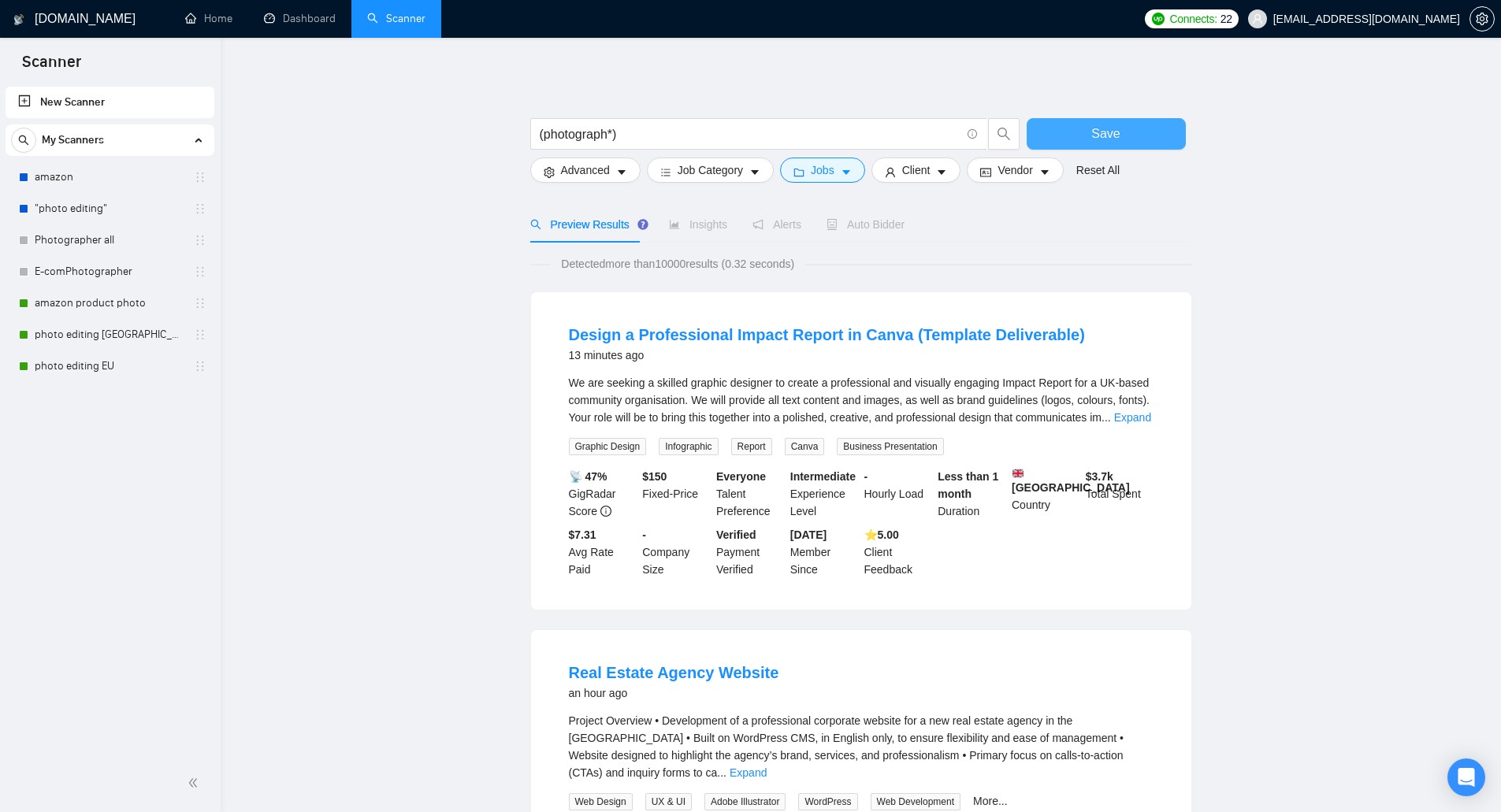
click at [1075, 134] on button "Save" at bounding box center [1105, 134] width 159 height 31
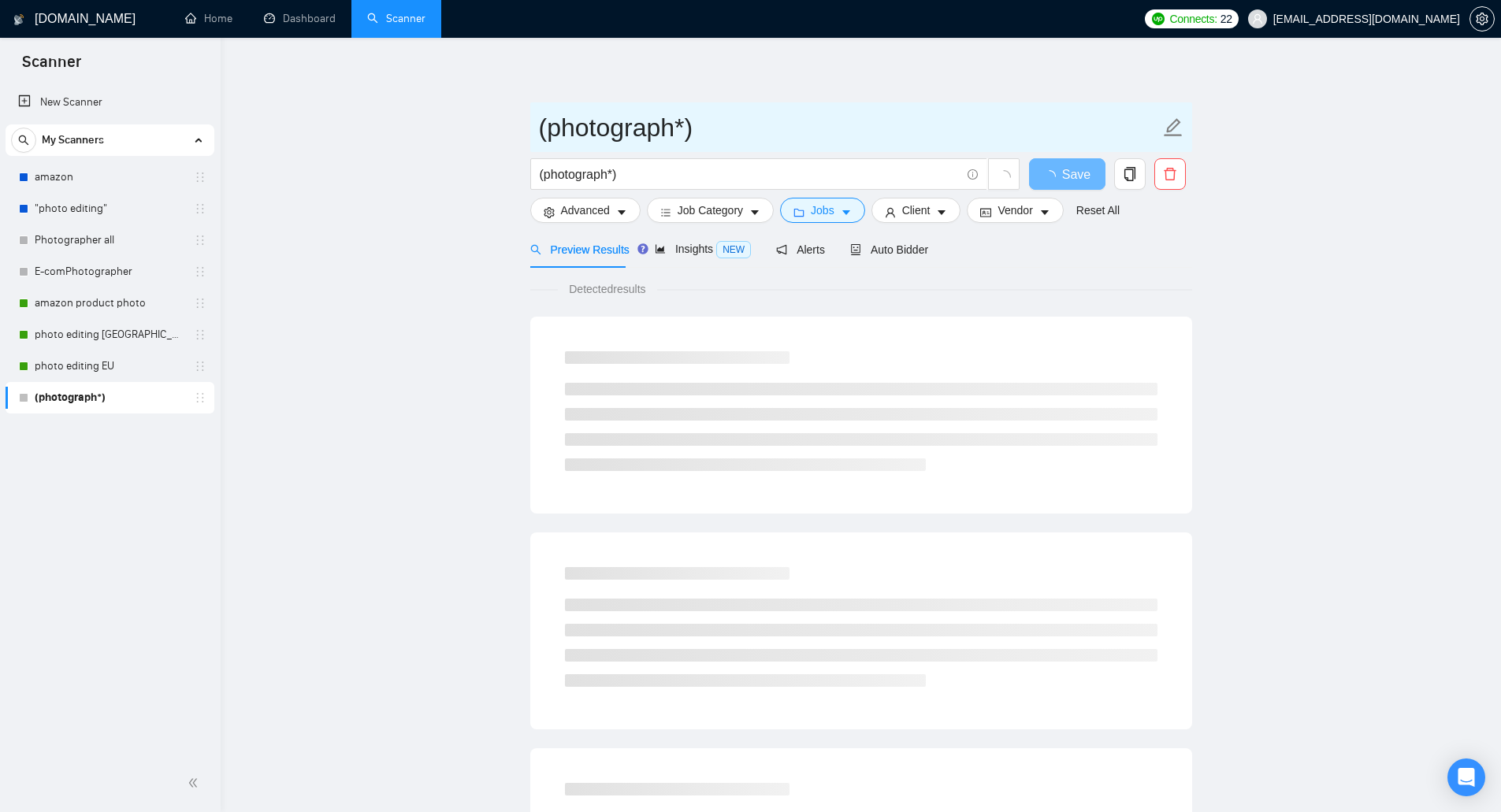
click at [646, 137] on input "(photograph*)" at bounding box center [849, 127] width 621 height 39
drag, startPoint x: 713, startPoint y: 127, endPoint x: 540, endPoint y: 135, distance: 173.2
click at [557, 136] on input "(photograph*)" at bounding box center [849, 127] width 621 height 39
click at [544, 136] on input "(photograph*)" at bounding box center [849, 127] width 621 height 39
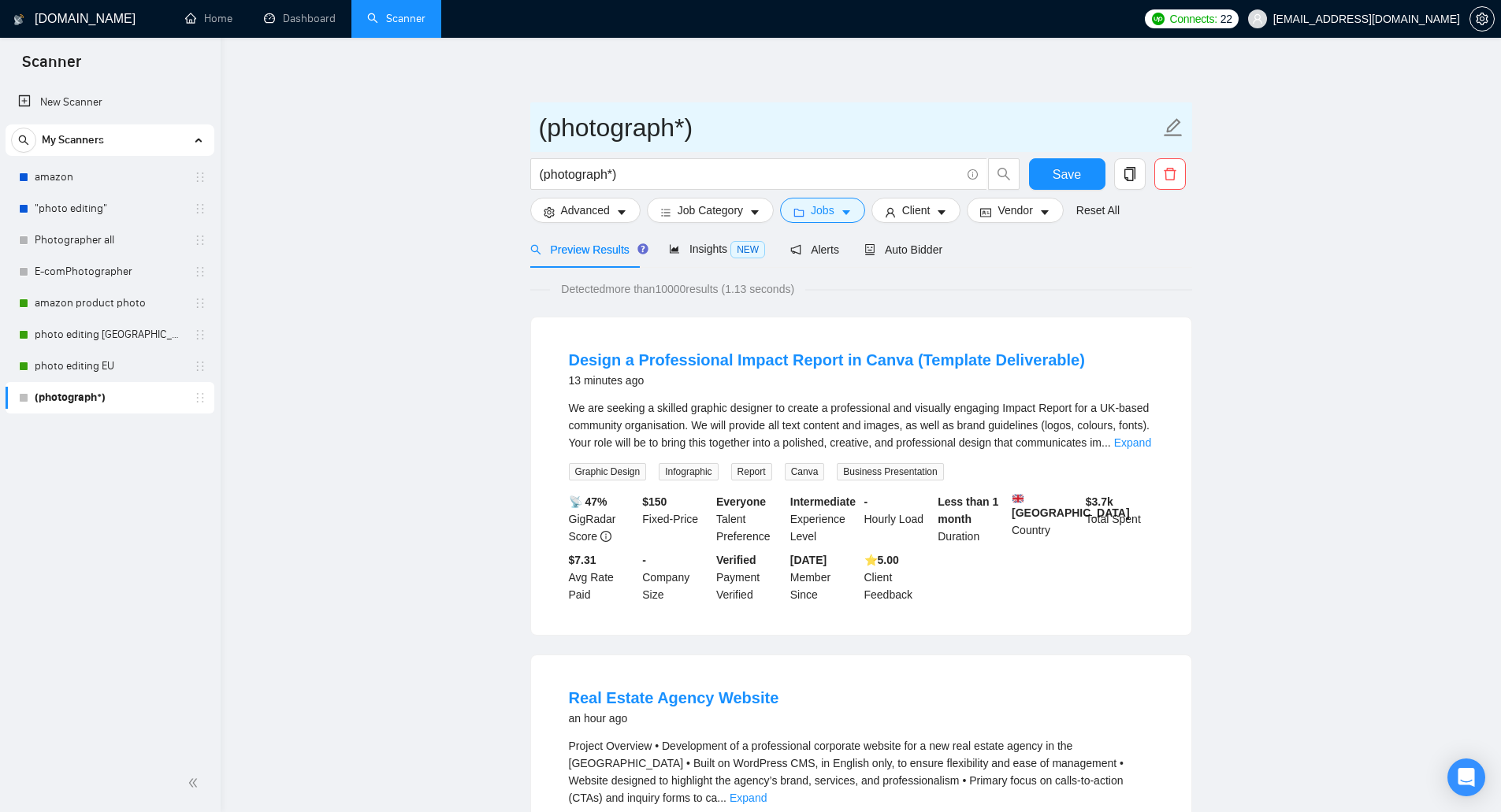
drag, startPoint x: 614, startPoint y: 127, endPoint x: 724, endPoint y: 135, distance: 110.3
click at [724, 135] on input "(photograph*)" at bounding box center [849, 127] width 621 height 39
click at [548, 133] on input "(photo" at bounding box center [849, 127] width 621 height 39
click at [635, 134] on input "photo" at bounding box center [849, 127] width 621 height 39
type input "photo"
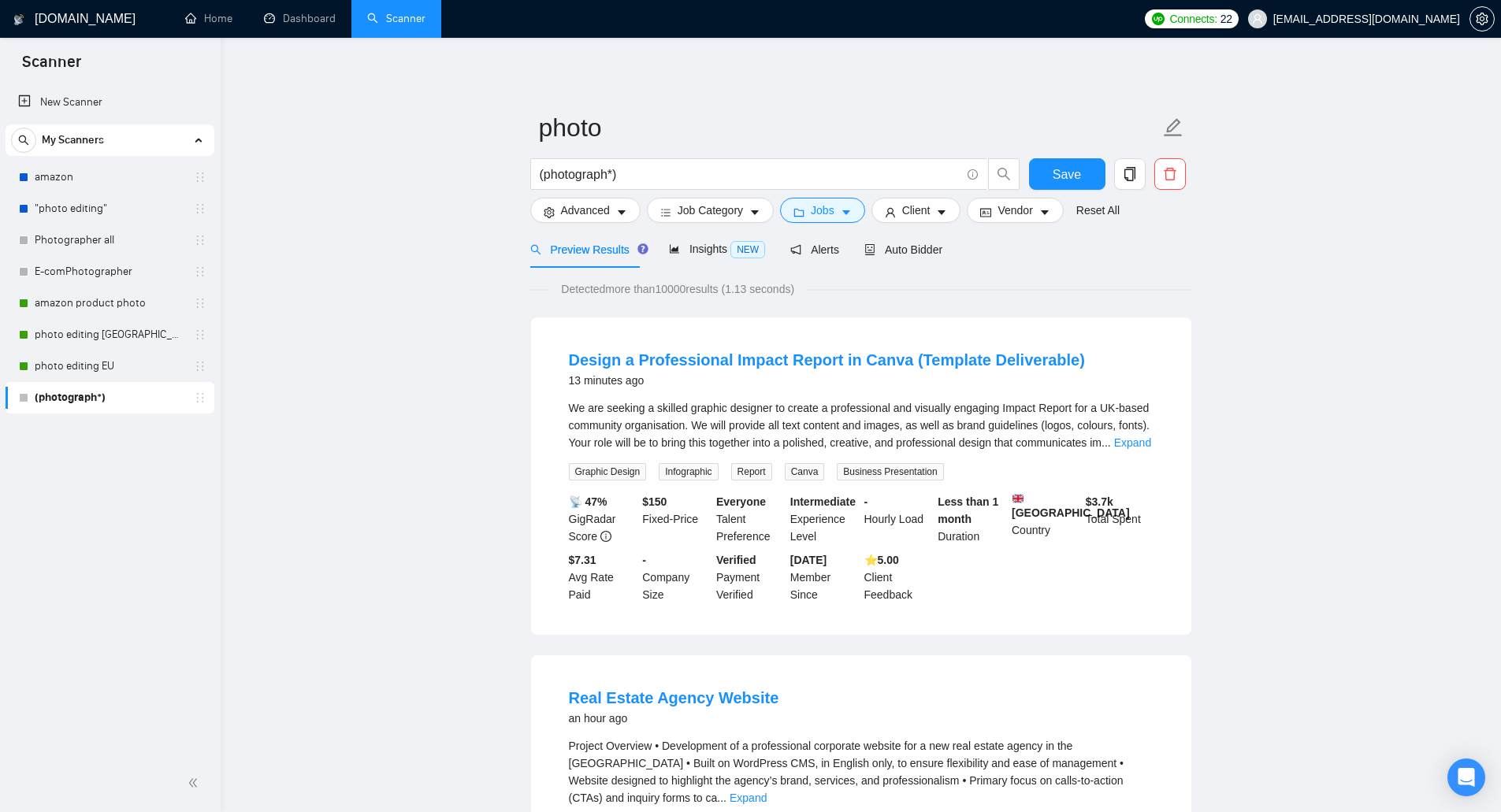
click at [1091, 170] on button "Save" at bounding box center [1066, 173] width 76 height 31
click at [739, 407] on div "We are seeking a skilled graphic designer to create a professional and visually…" at bounding box center [861, 425] width 584 height 52
drag, startPoint x: 727, startPoint y: 405, endPoint x: 769, endPoint y: 408, distance: 42.1
click at [769, 408] on div "We are seeking a skilled graphic designer to create a professional and visually…" at bounding box center [861, 425] width 584 height 52
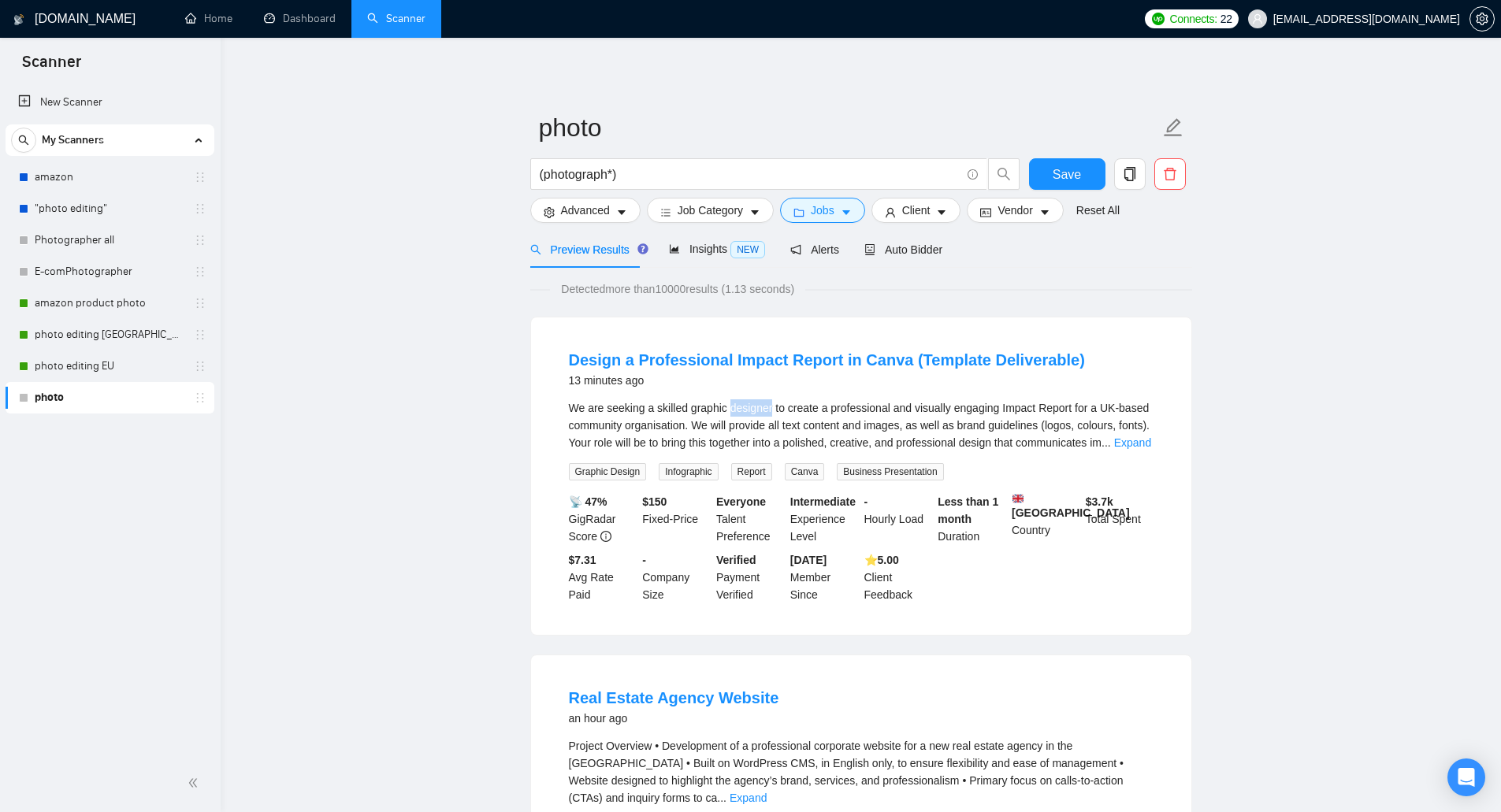
copy div "designer"
click at [611, 215] on button "Advanced" at bounding box center [585, 210] width 110 height 25
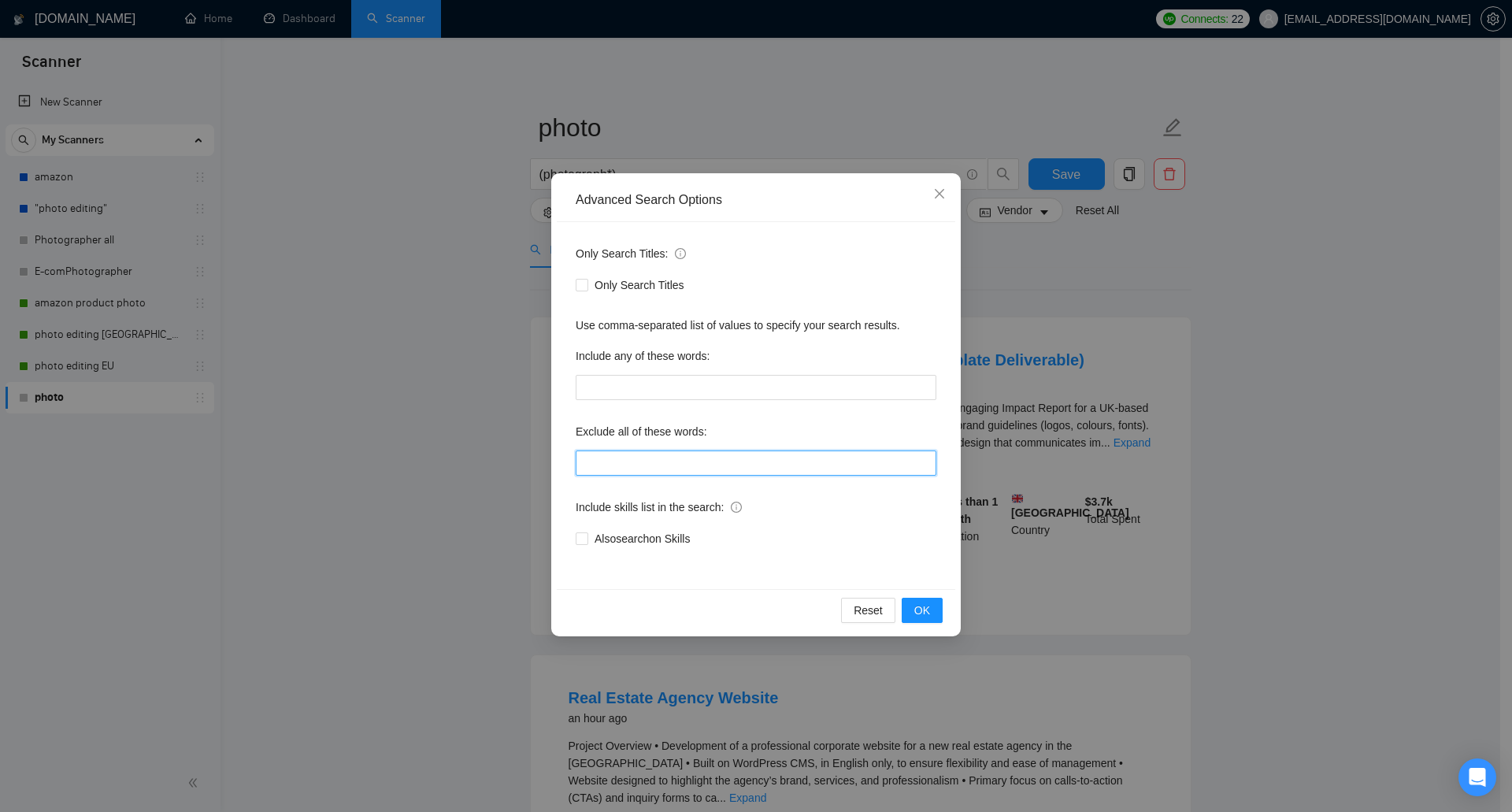
click at [654, 450] on input "text" at bounding box center [756, 463] width 361 height 25
paste input "designer"
click at [921, 603] on span "OK" at bounding box center [922, 609] width 16 height 17
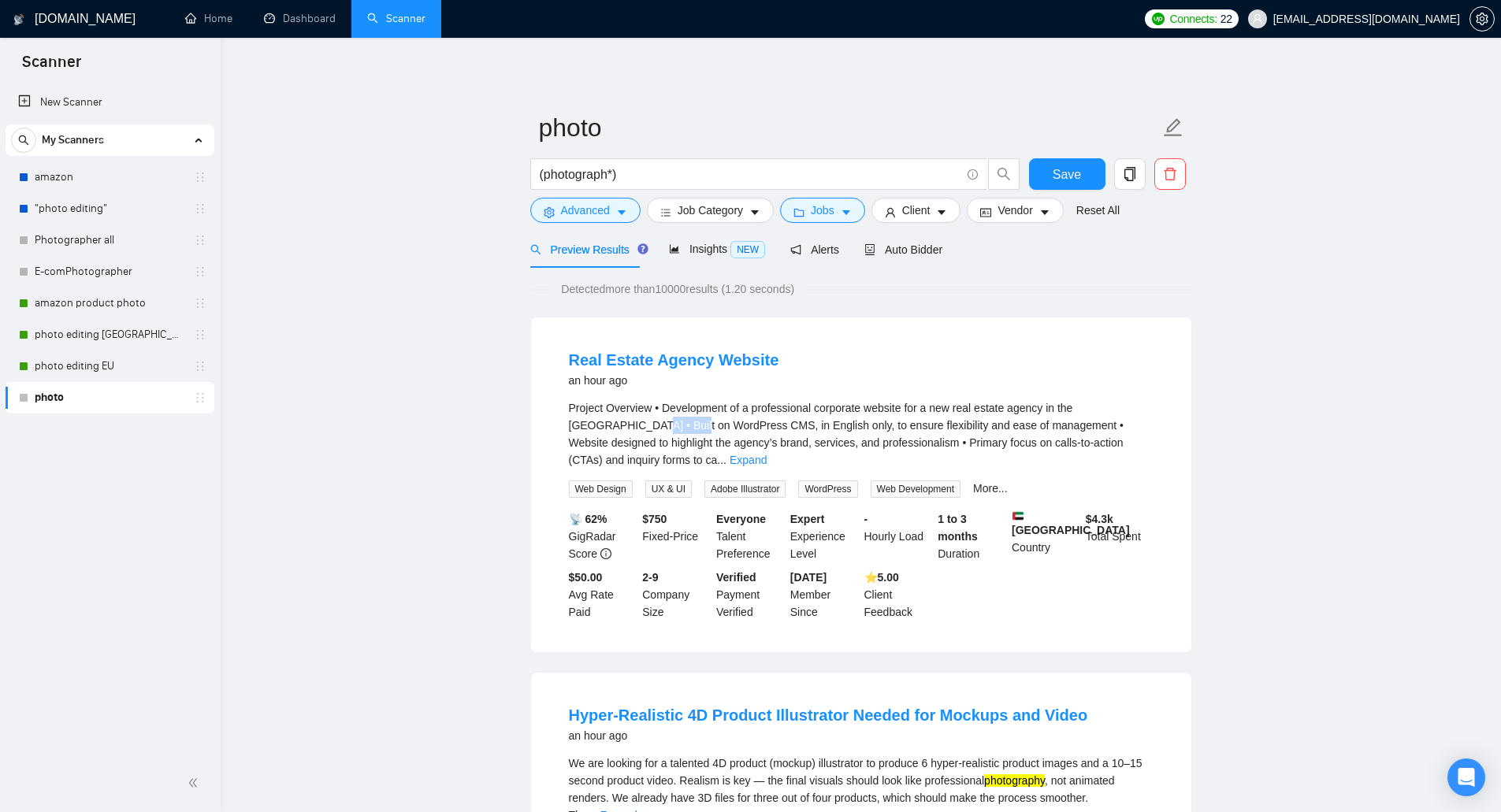
drag, startPoint x: 572, startPoint y: 422, endPoint x: 619, endPoint y: 427, distance: 47.3
click at [619, 427] on div "Project Overview • Development of a professional corporate website for a new re…" at bounding box center [861, 433] width 584 height 69
copy div "WordPress"
click at [583, 212] on span "Advanced" at bounding box center [585, 210] width 48 height 17
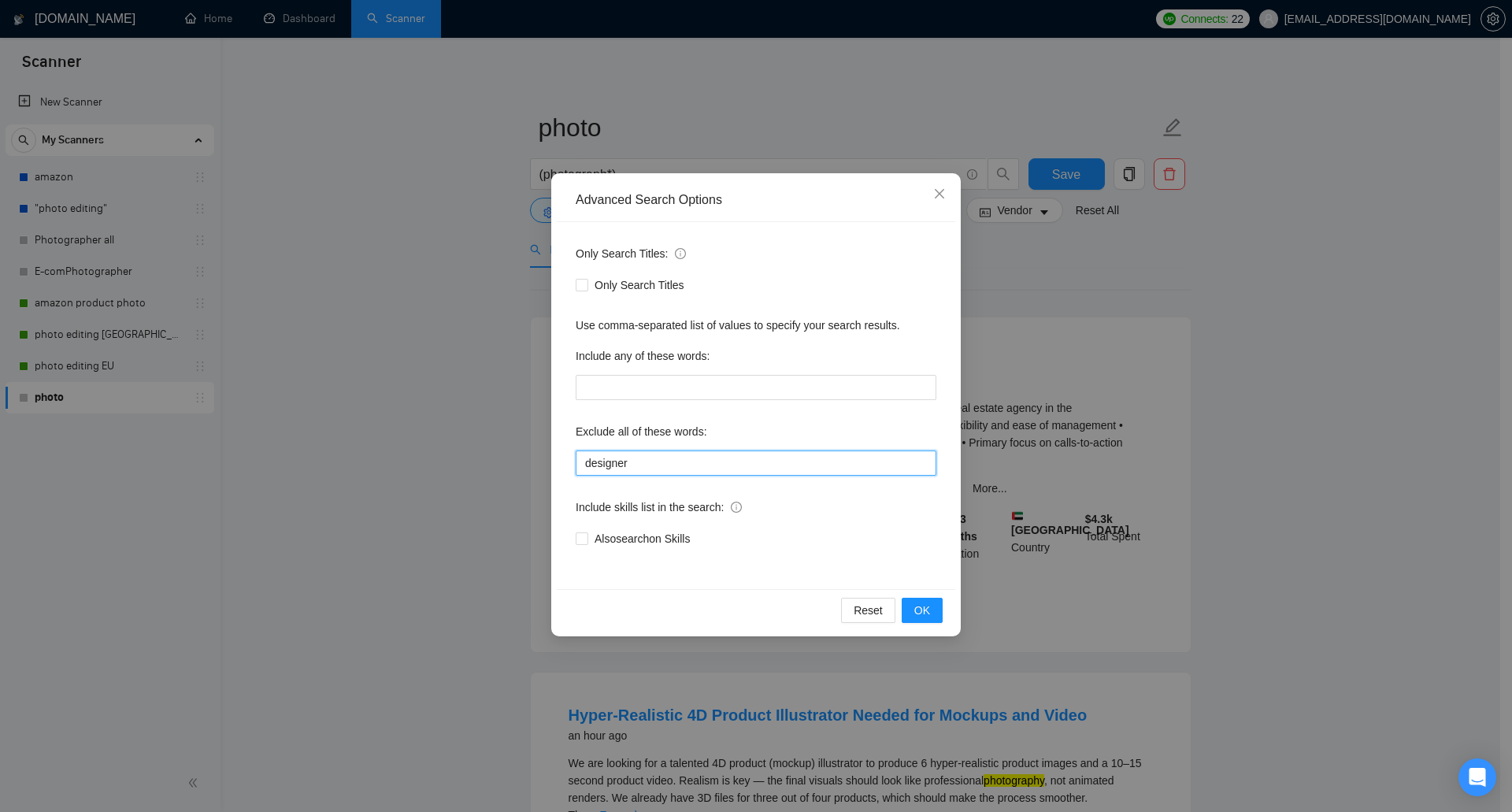
click at [675, 459] on input "designer" at bounding box center [756, 463] width 361 height 25
paste input "WordPress"
click at [922, 612] on span "OK" at bounding box center [922, 609] width 16 height 17
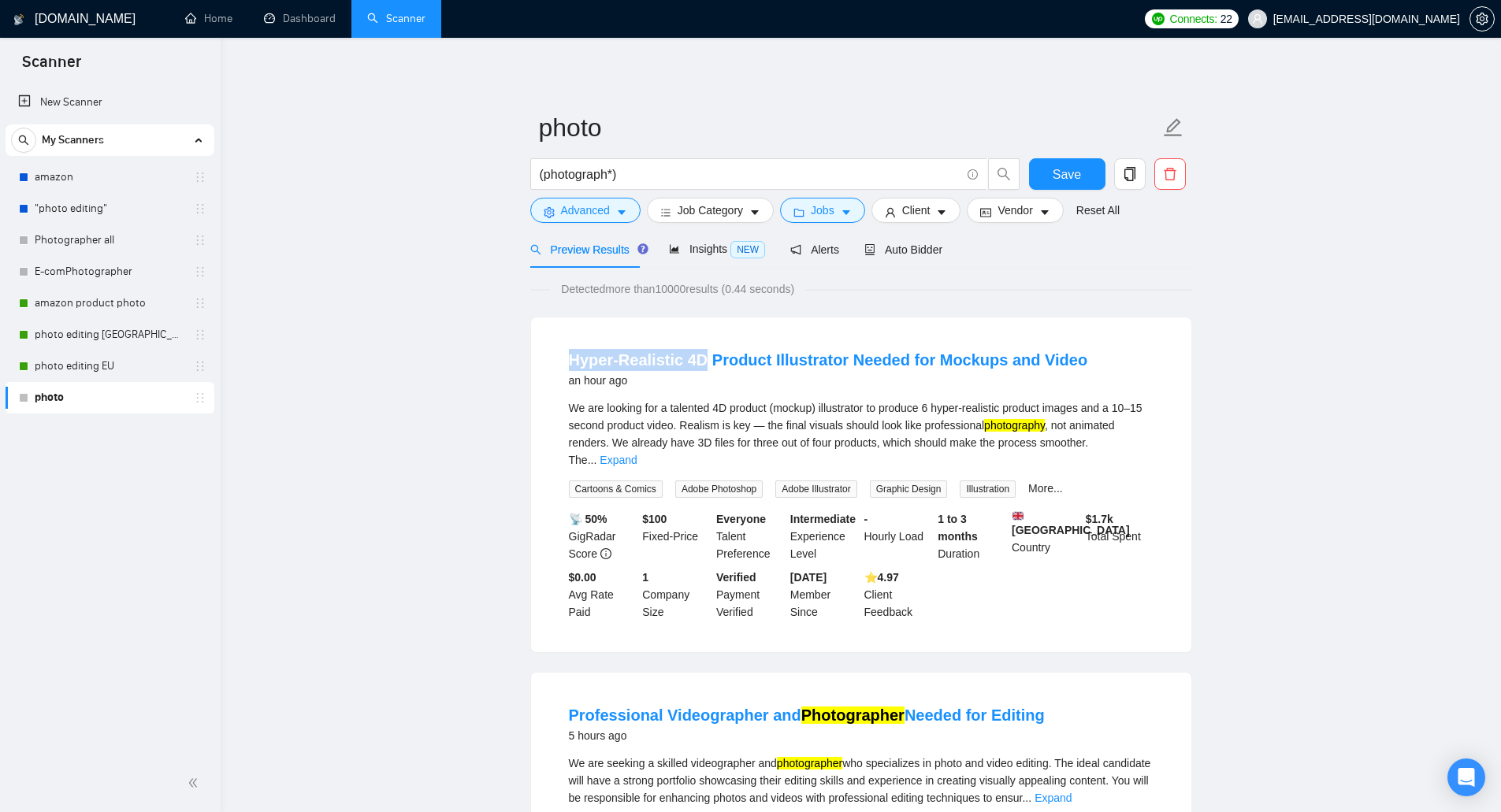
drag, startPoint x: 561, startPoint y: 354, endPoint x: 698, endPoint y: 370, distance: 137.9
click at [698, 370] on li "Hyper-Realistic 4D Product Illustrator Needed for Mockups and Video an hour ago…" at bounding box center [861, 485] width 622 height 297
copy link "Hyper-Realistic 4D"
click at [591, 205] on span "Advanced" at bounding box center [585, 210] width 48 height 17
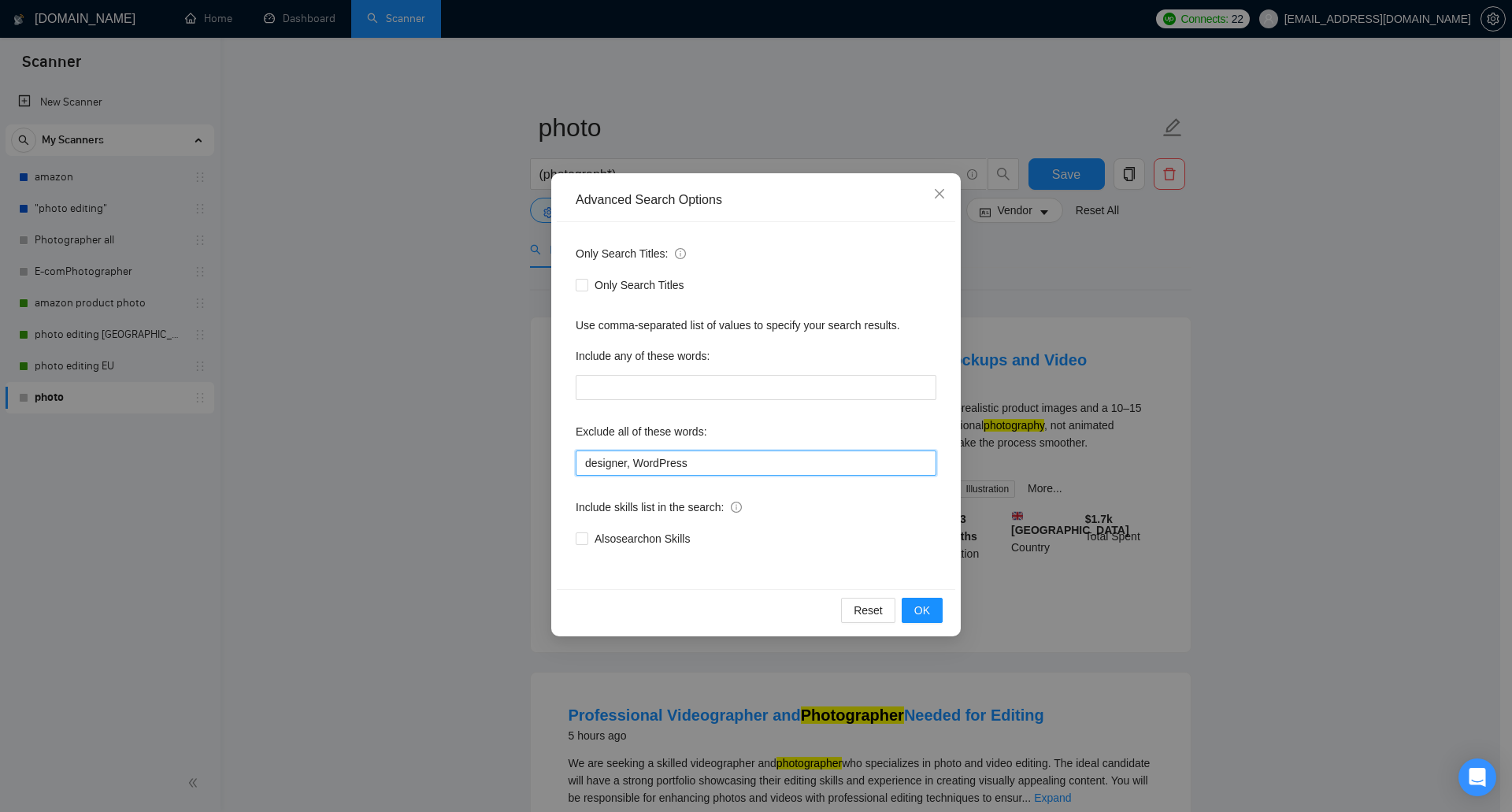
click at [719, 470] on input "designer, WordPress" at bounding box center [756, 463] width 361 height 25
paste input "Hyper-Realistic 4D"
click at [685, 460] on input "designer, WordPress, Hyper-Realistic 4D" at bounding box center [756, 463] width 361 height 25
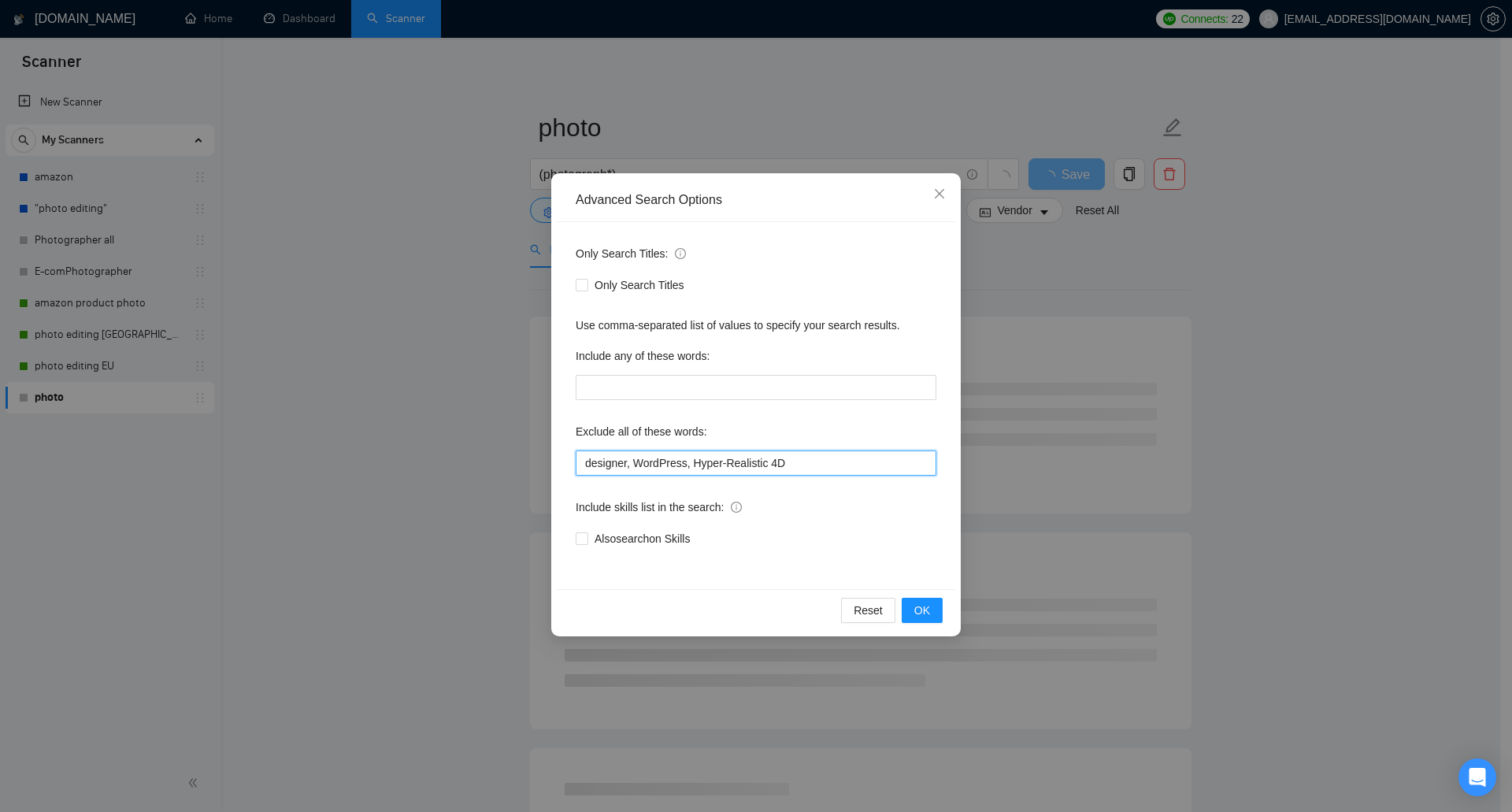
click at [686, 462] on input "designer, WordPress, Hyper-Realistic 4D" at bounding box center [756, 463] width 361 height 25
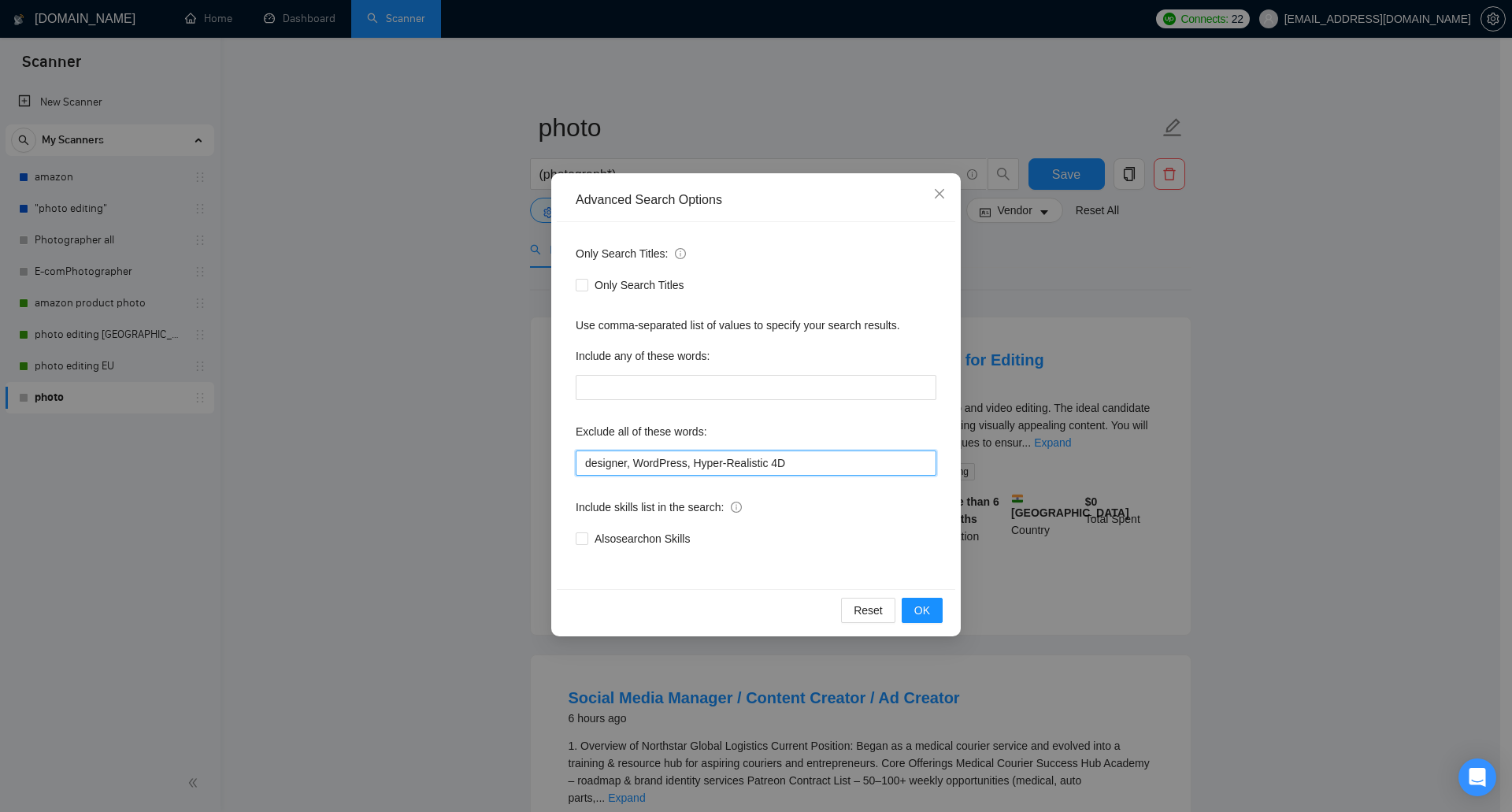
click at [764, 467] on input "designer, WordPress, Hyper-Realistic 4D" at bounding box center [756, 463] width 361 height 25
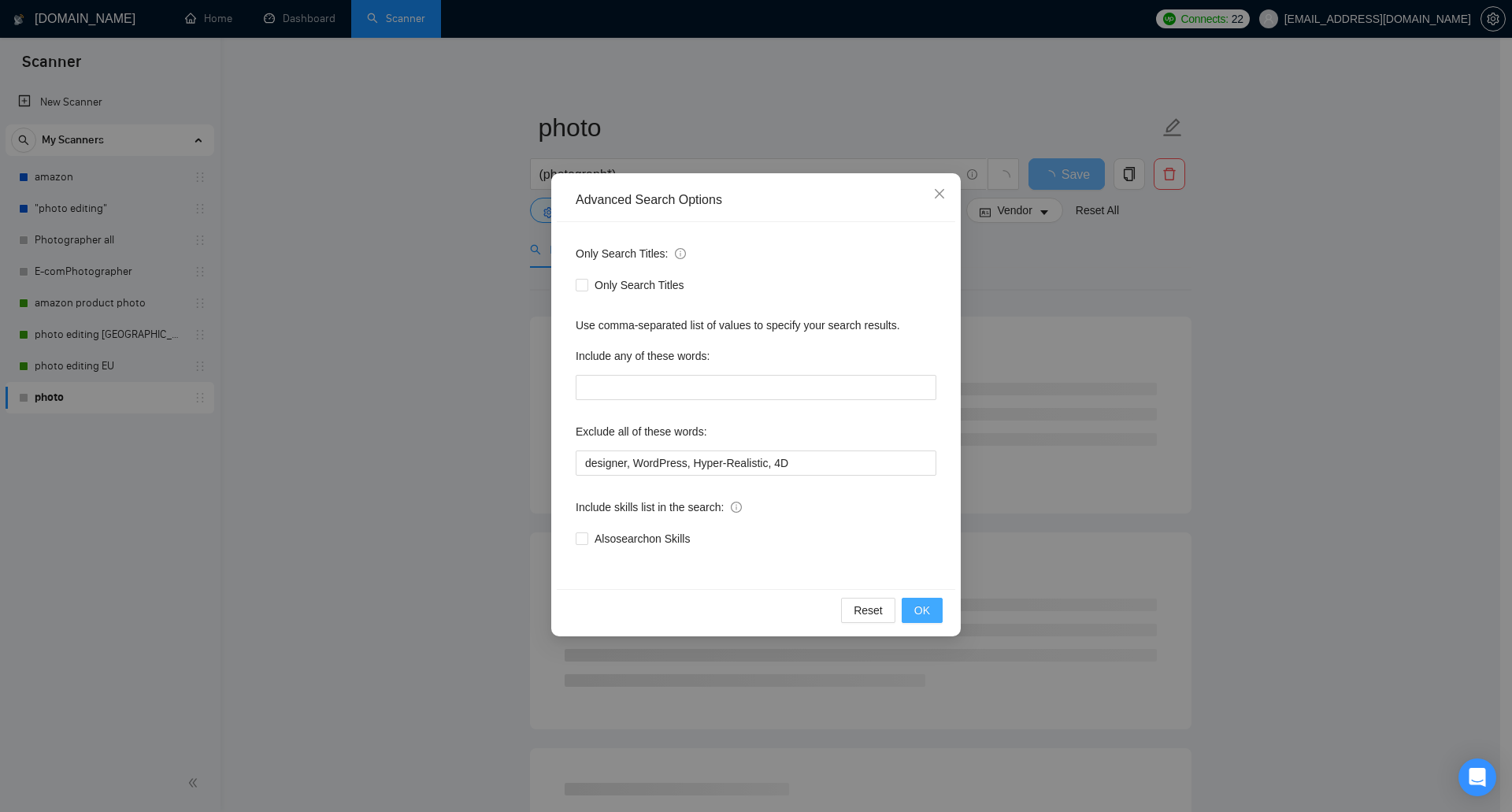
click at [918, 602] on span "OK" at bounding box center [922, 609] width 16 height 17
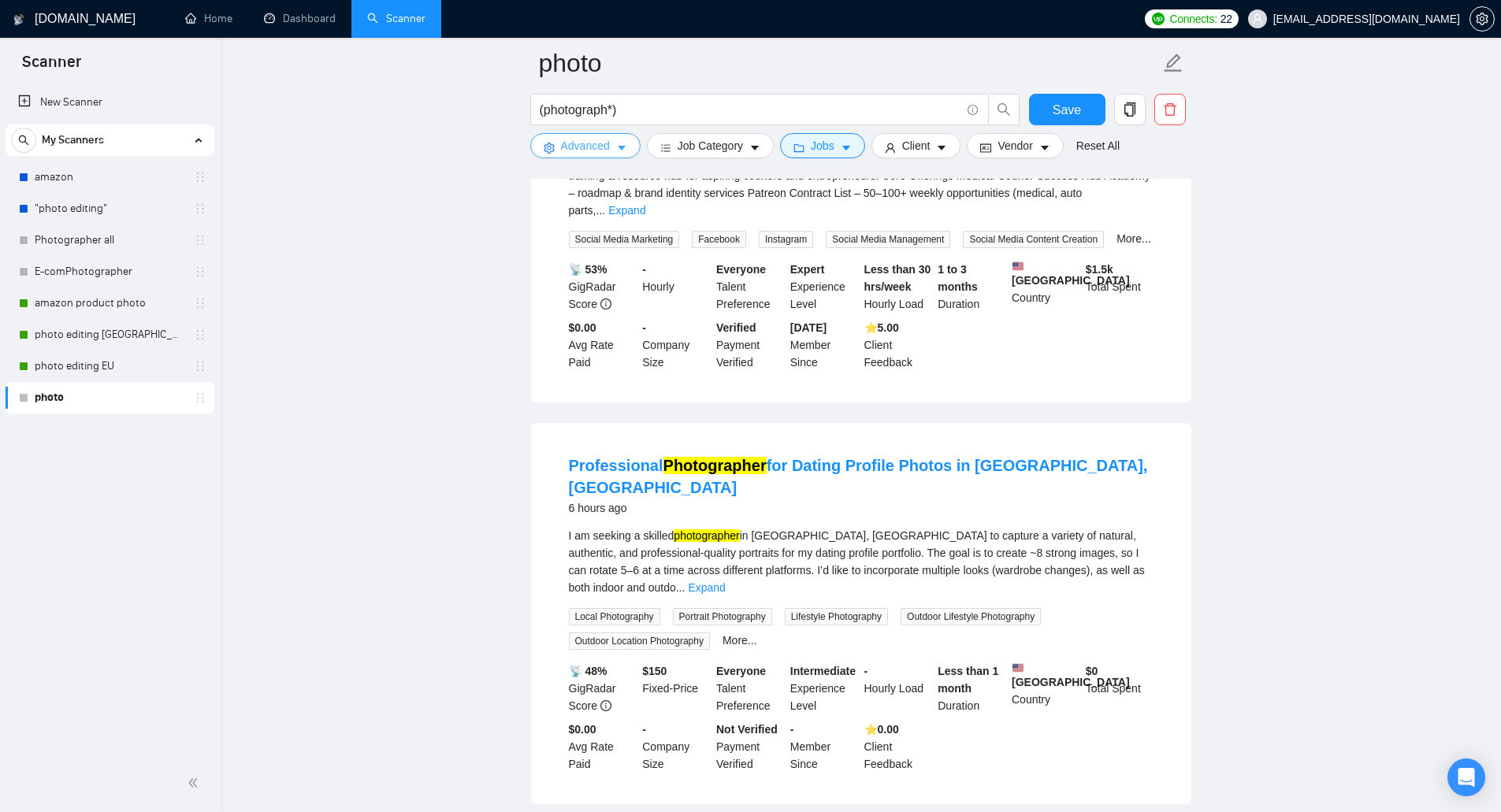
scroll to position [630, 0]
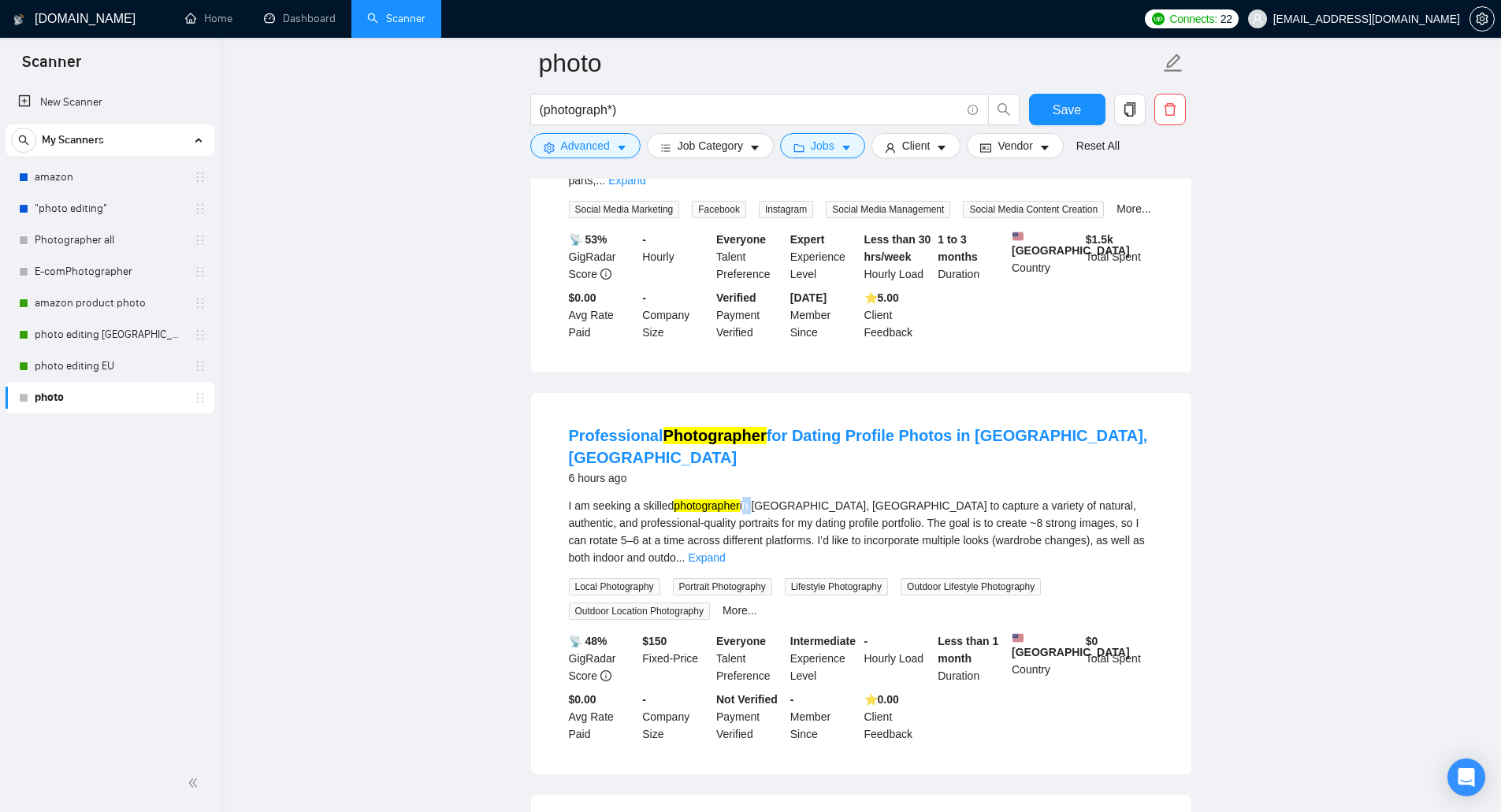
drag, startPoint x: 745, startPoint y: 475, endPoint x: 755, endPoint y: 475, distance: 10.0
click at [755, 497] on div "I am seeking a skilled photographer in Huntsville, AL to capture a variety of n…" at bounding box center [861, 531] width 584 height 69
copy div "in"
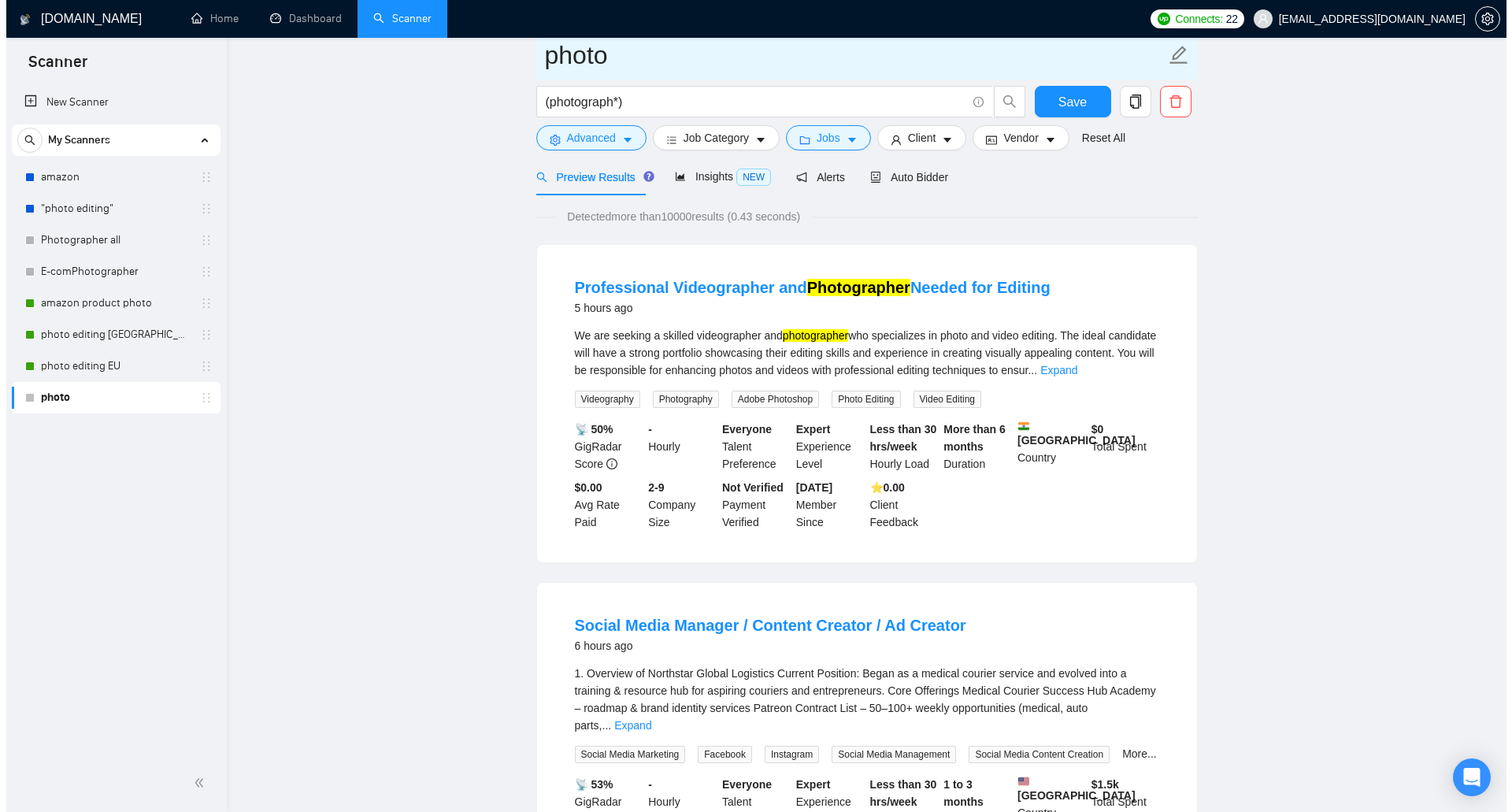
scroll to position [0, 0]
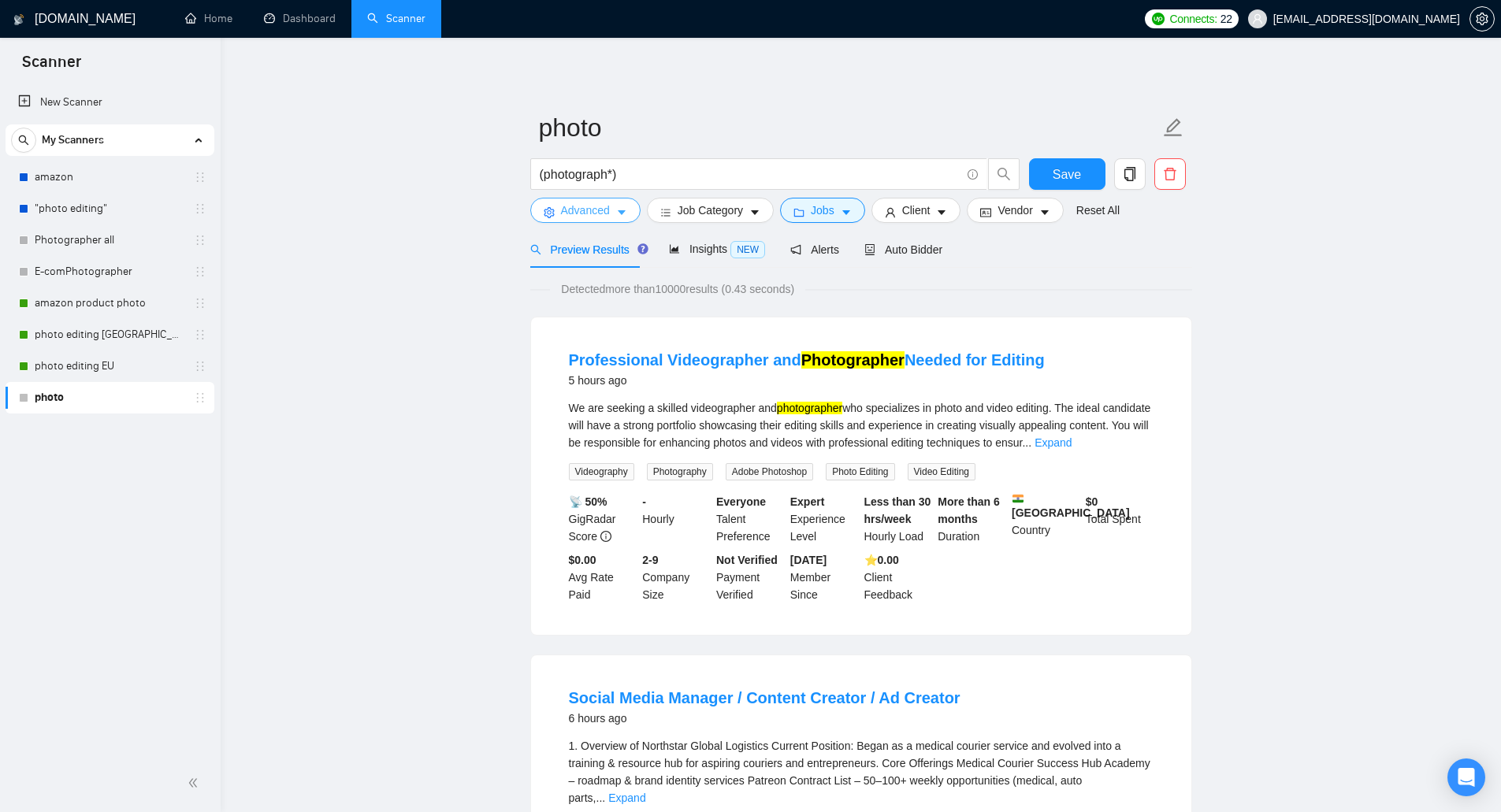
click at [598, 201] on button "Advanced" at bounding box center [585, 210] width 110 height 25
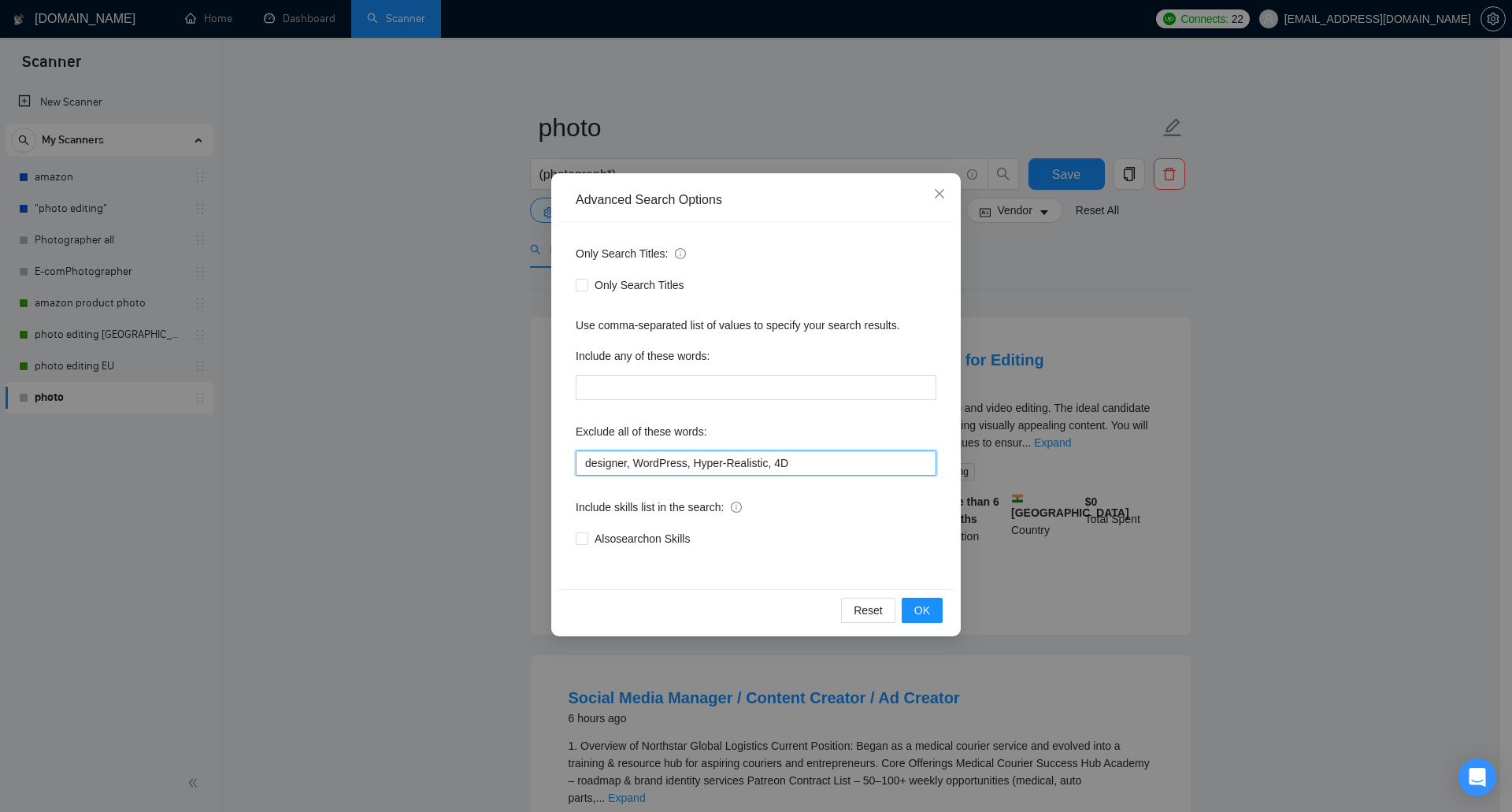
click at [800, 468] on input "designer, WordPress, Hyper-Realistic, 4D" at bounding box center [756, 463] width 361 height 25
paste input "in"
click at [918, 607] on span "OK" at bounding box center [922, 609] width 16 height 17
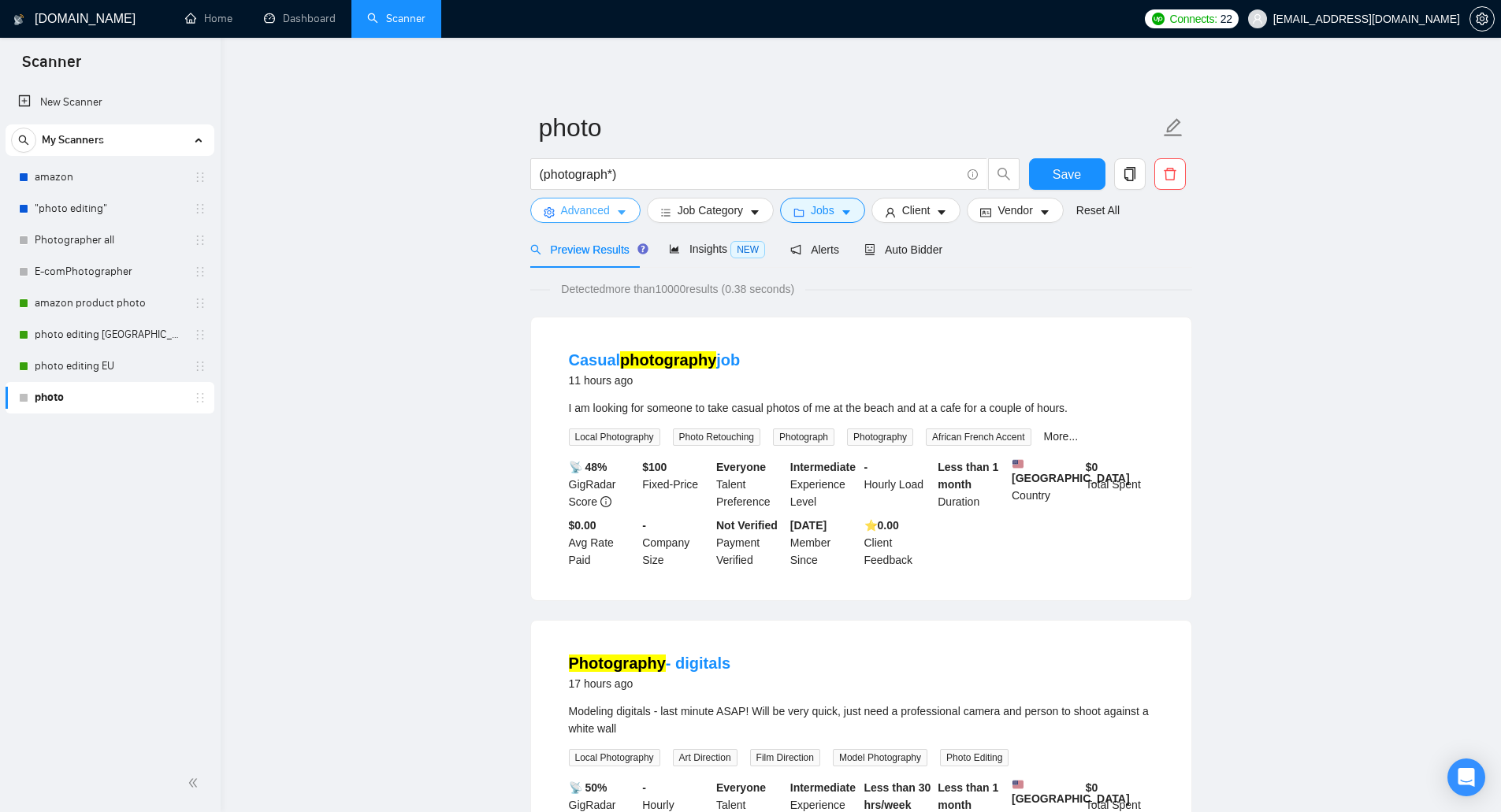
click at [594, 214] on span "Advanced" at bounding box center [585, 210] width 48 height 17
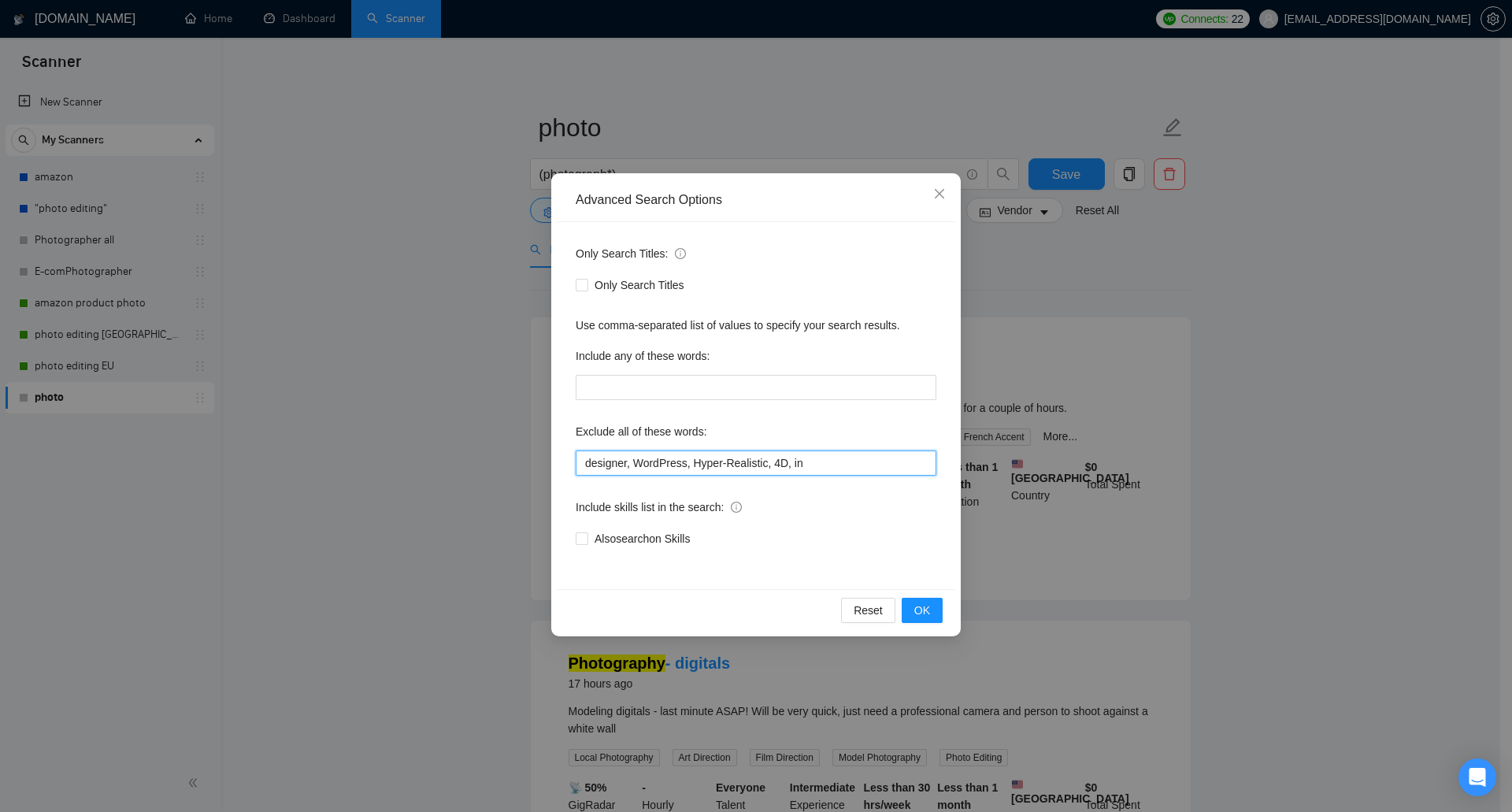
drag, startPoint x: 782, startPoint y: 459, endPoint x: 809, endPoint y: 459, distance: 27.0
click at [809, 459] on input "designer, WordPress, Hyper-Realistic, 4D, in" at bounding box center [756, 463] width 361 height 25
type input "designer, WordPress, Hyper-Realistic, 4D,"
click at [913, 604] on button "OK" at bounding box center [922, 610] width 41 height 25
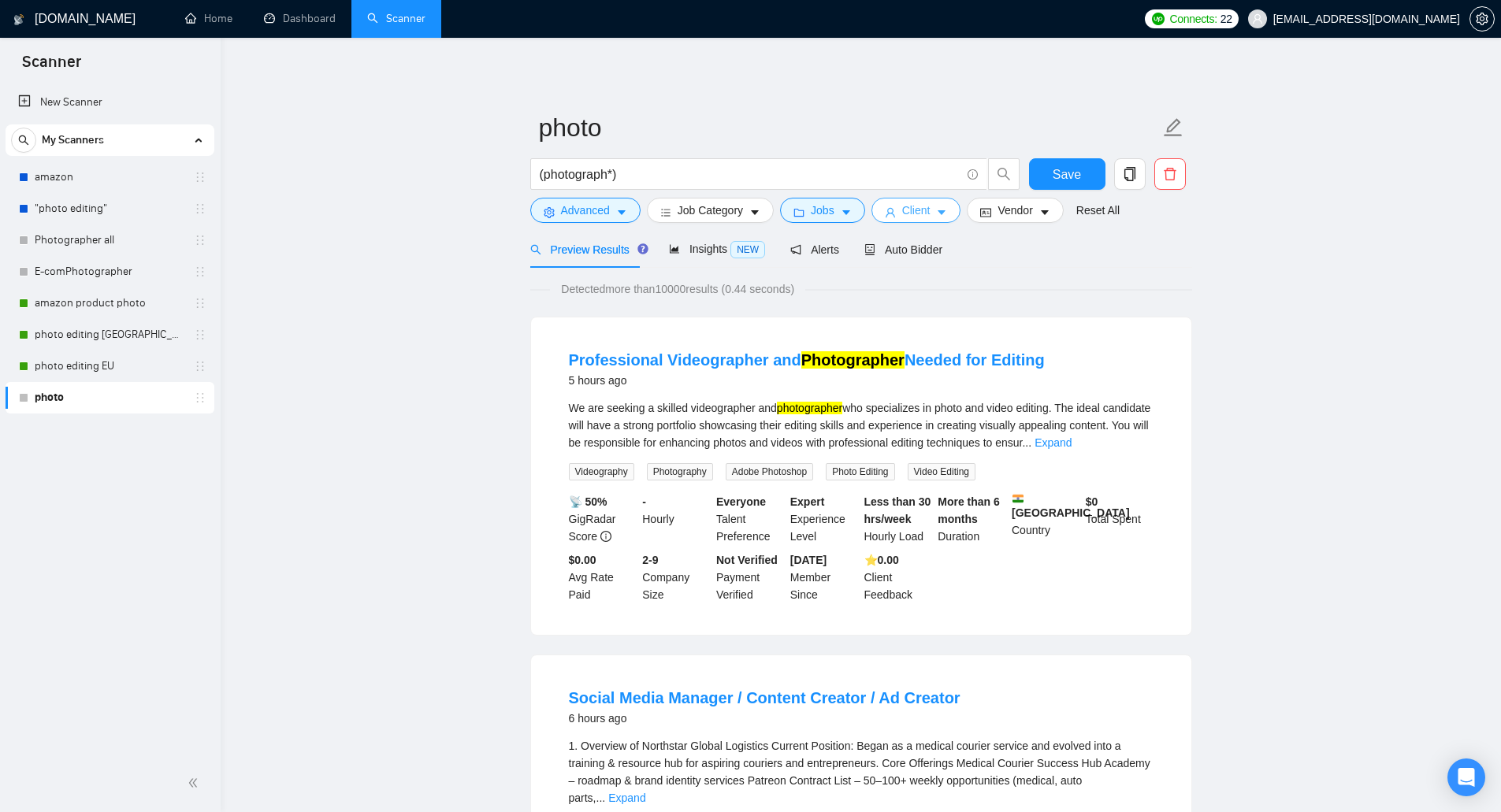
click at [889, 216] on icon "user" at bounding box center [890, 213] width 11 height 11
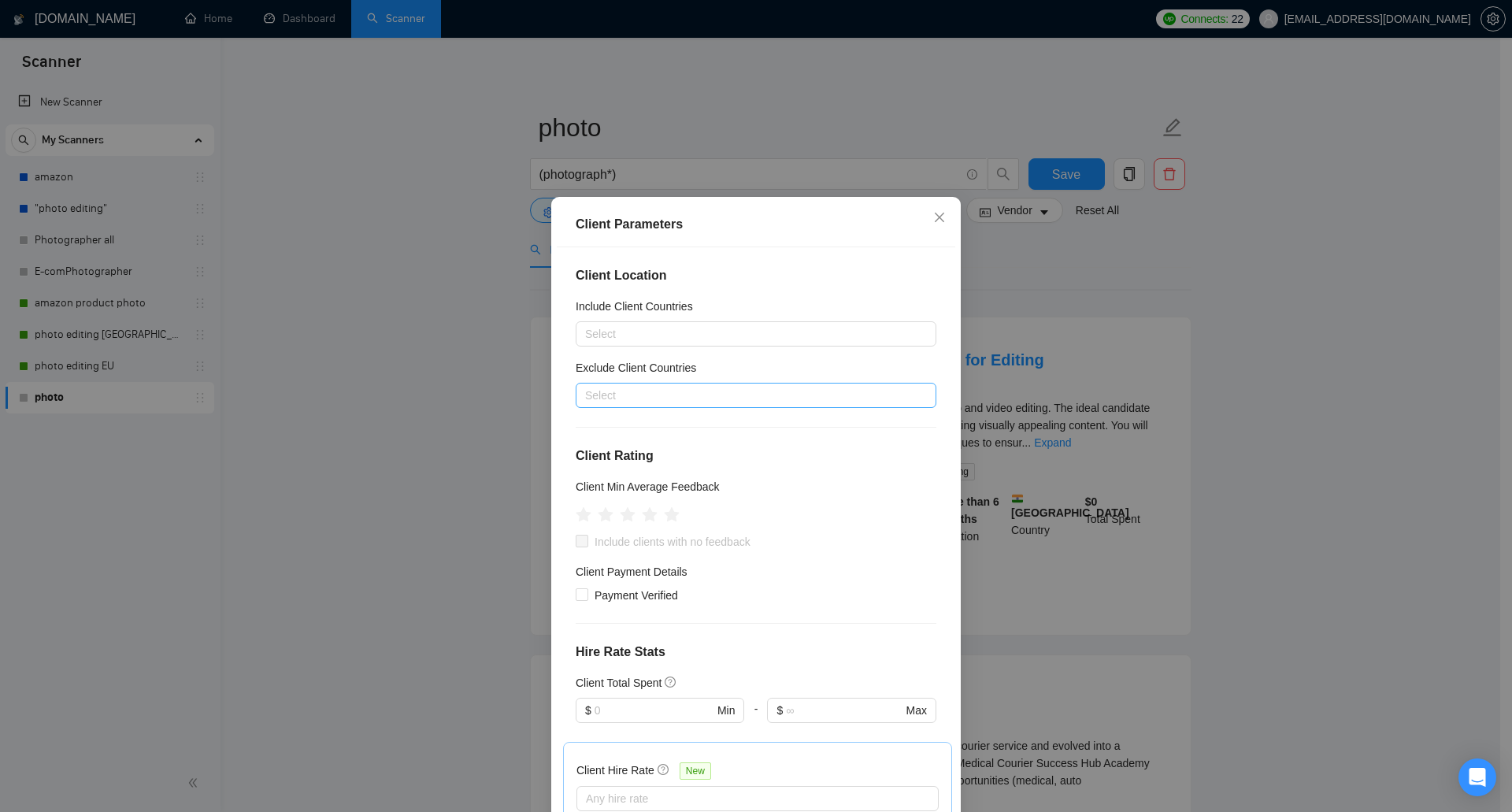
click at [666, 390] on div at bounding box center [748, 395] width 337 height 19
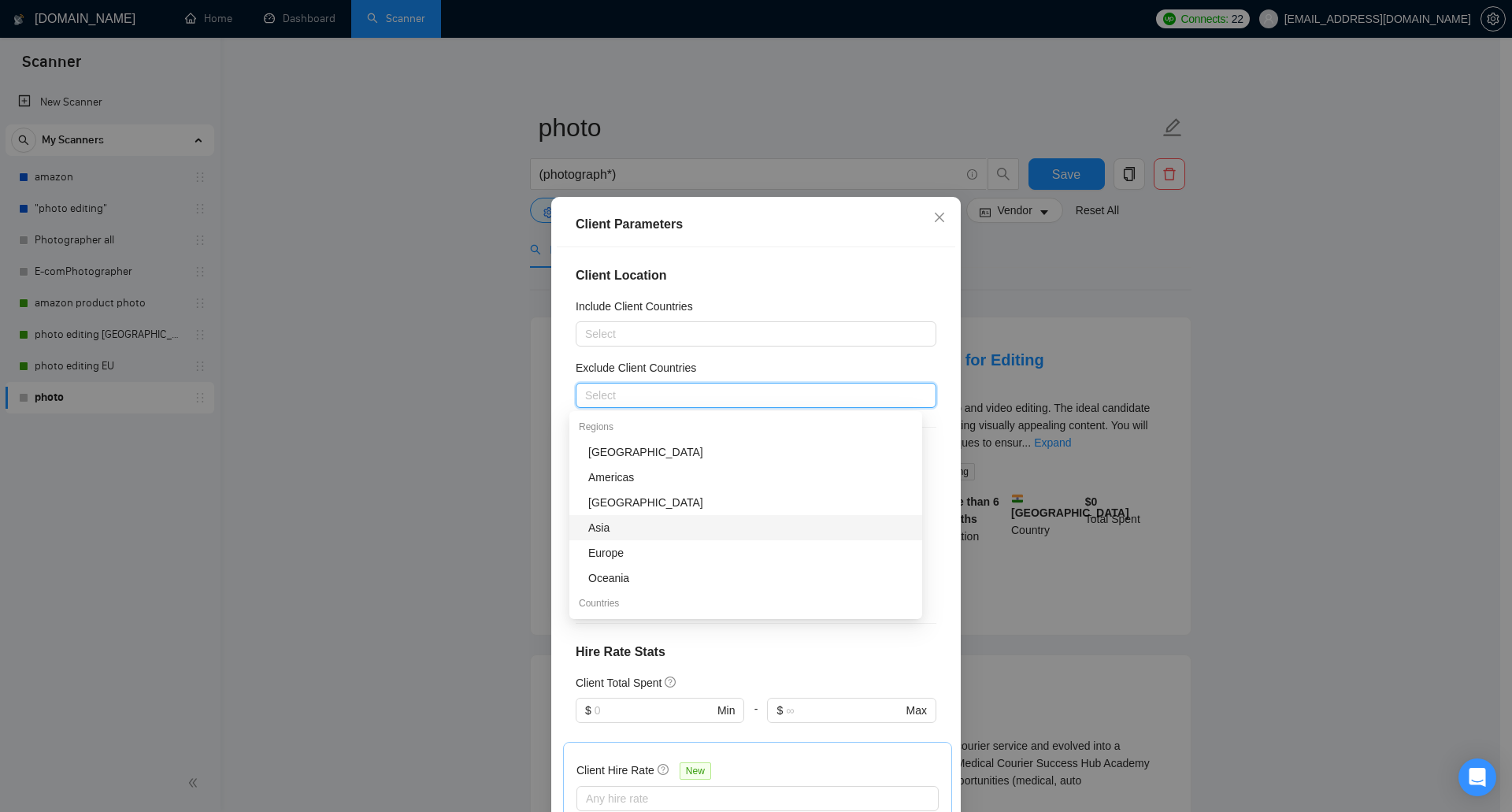
click at [642, 536] on div "Asia" at bounding box center [751, 527] width 325 height 17
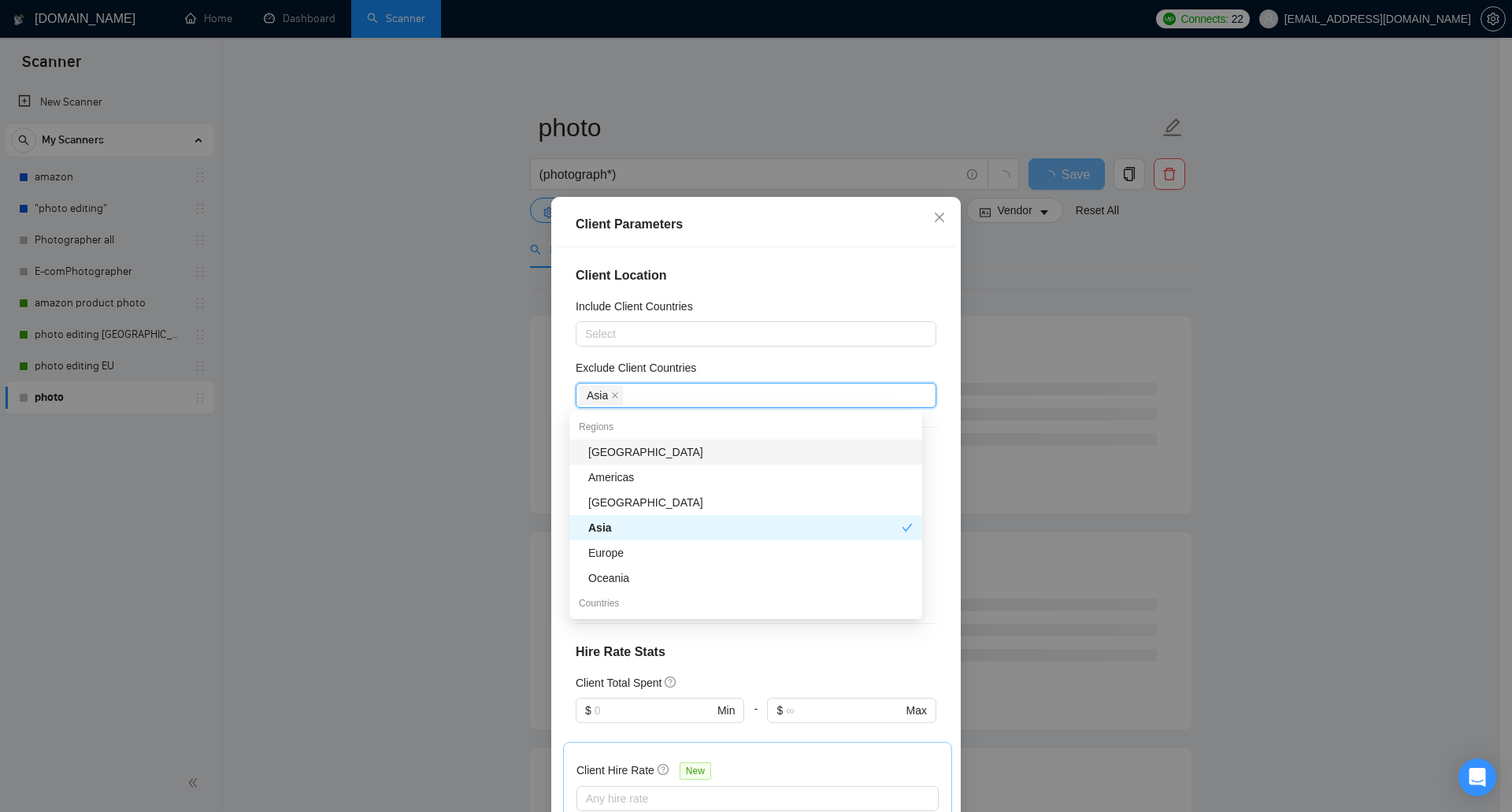
click at [767, 461] on div "[GEOGRAPHIC_DATA]" at bounding box center [745, 452] width 353 height 25
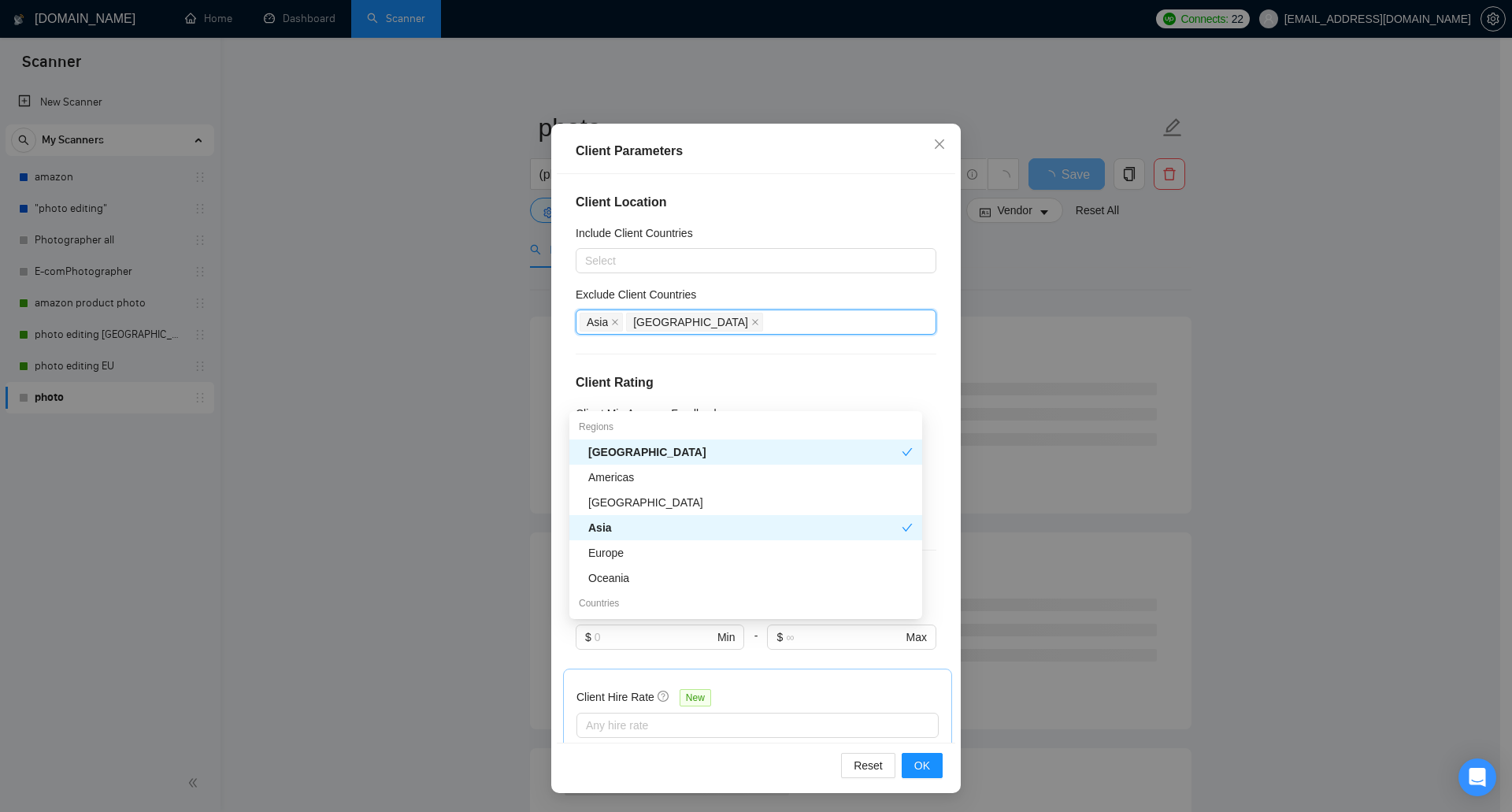
click at [814, 691] on div "Client Hire Rate New" at bounding box center [757, 700] width 363 height 24
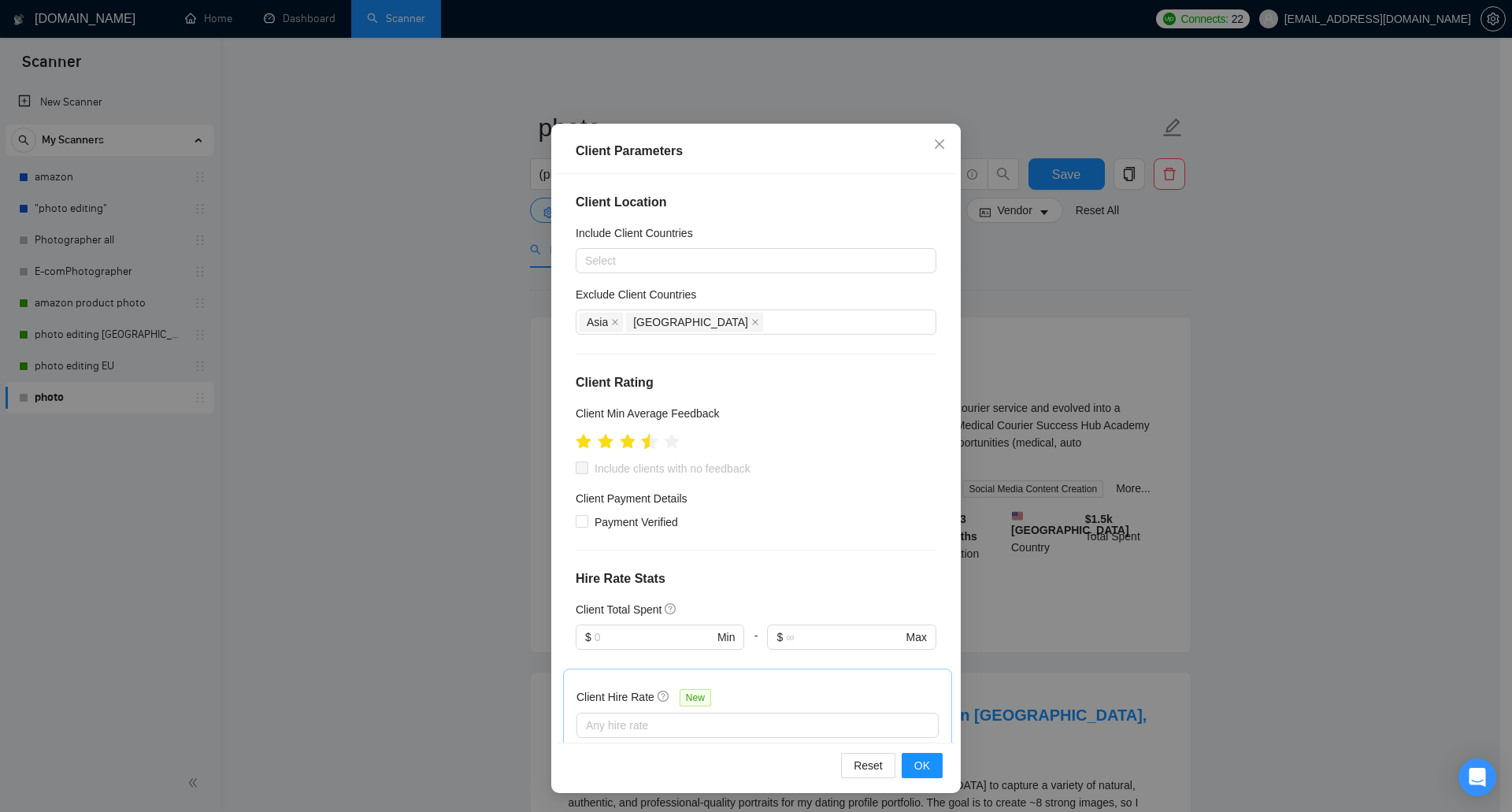
click at [642, 443] on icon "star" at bounding box center [650, 441] width 16 height 16
click at [633, 468] on span "Include clients with no feedback" at bounding box center [673, 467] width 169 height 17
click at [587, 468] on input "Include clients with no feedback" at bounding box center [581, 467] width 11 height 11
checkbox input "true"
click at [914, 769] on span "OK" at bounding box center [922, 764] width 16 height 17
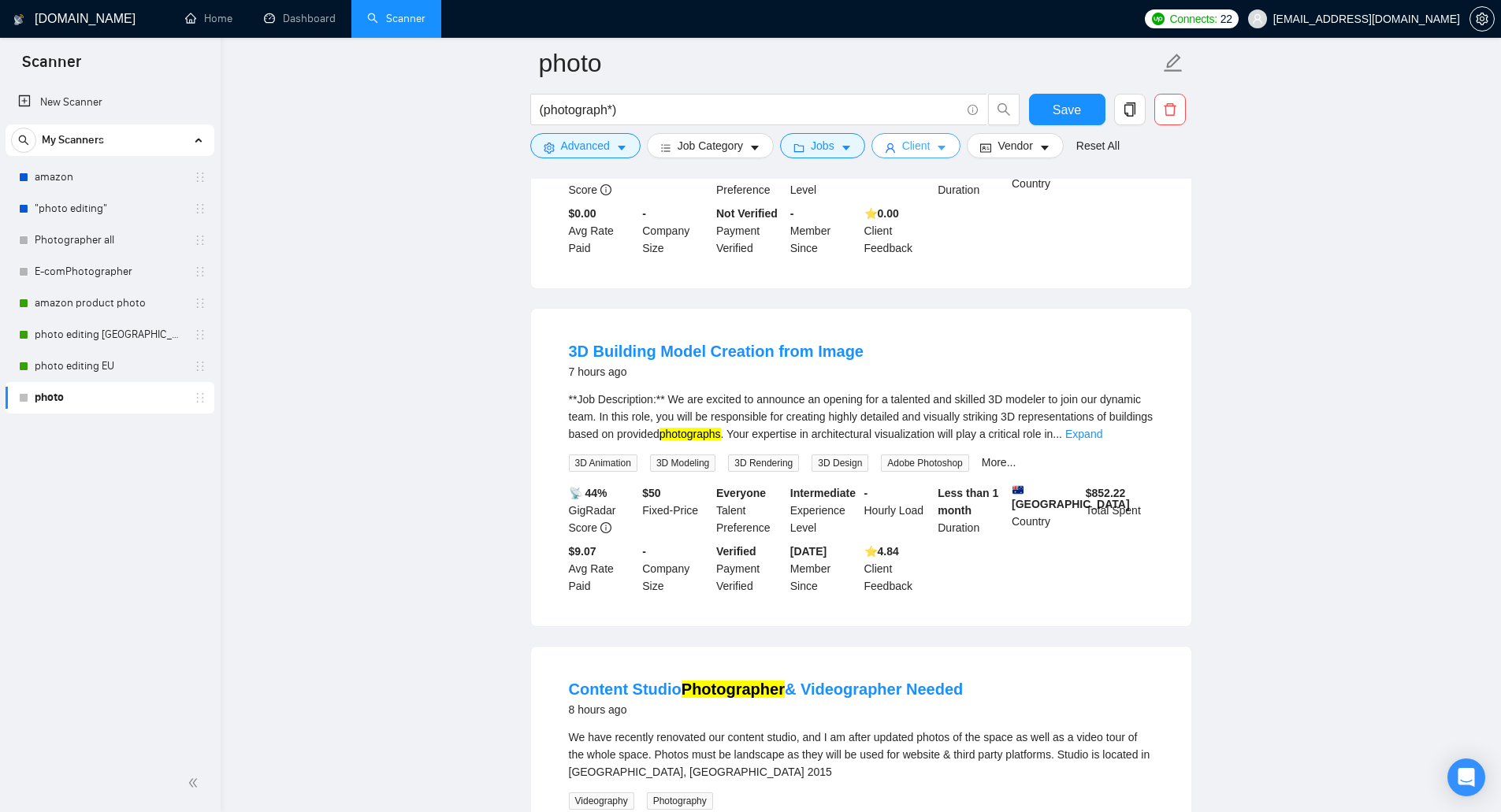
scroll to position [788, 0]
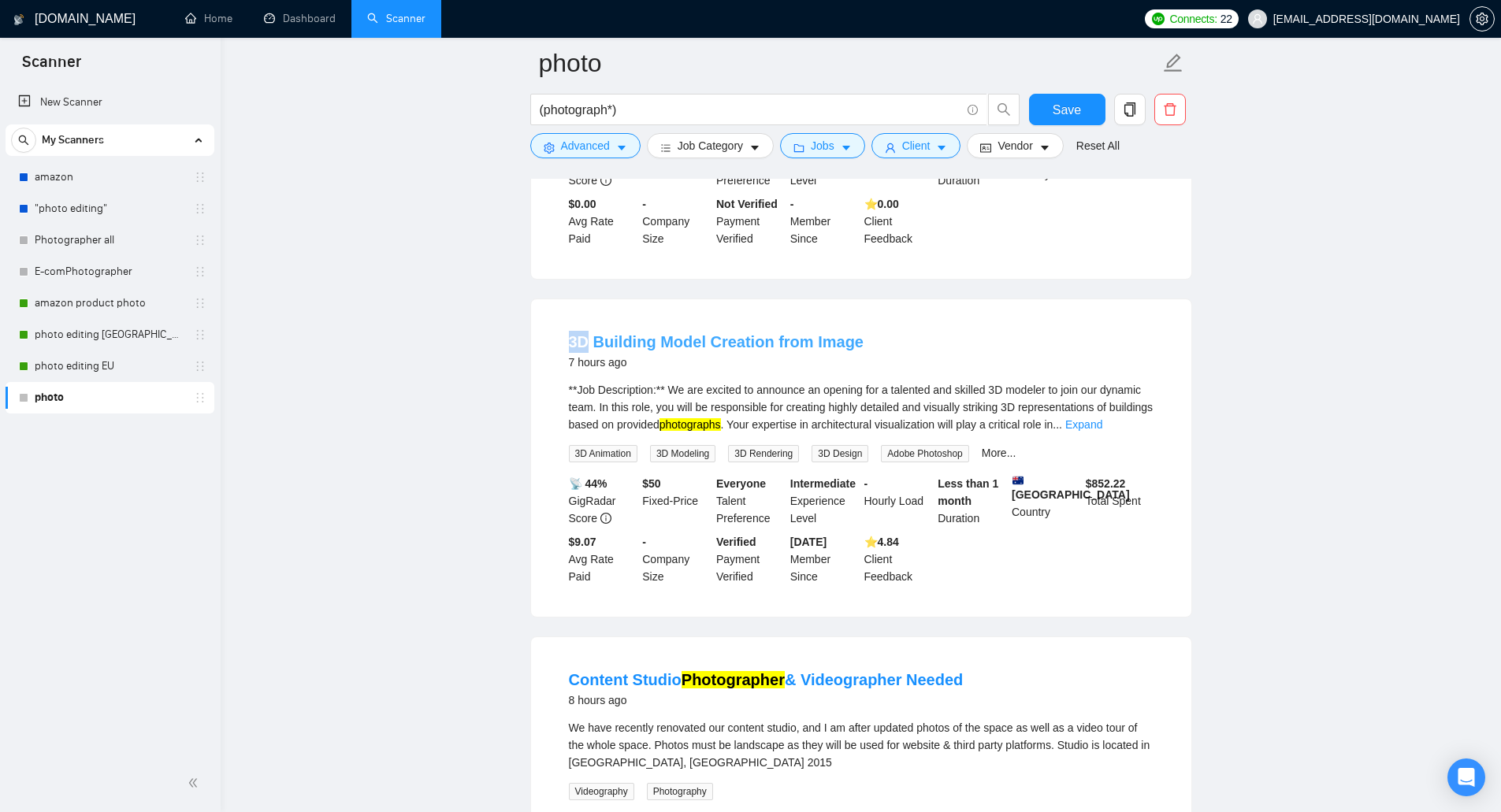
drag, startPoint x: 563, startPoint y: 305, endPoint x: 584, endPoint y: 306, distance: 21.0
click at [584, 319] on li "3D Building Model Creation from Image 7 hours ago **Job Description:** We are e…" at bounding box center [861, 458] width 622 height 280
copy link "3D"
click at [570, 151] on span "Advanced" at bounding box center [585, 145] width 48 height 17
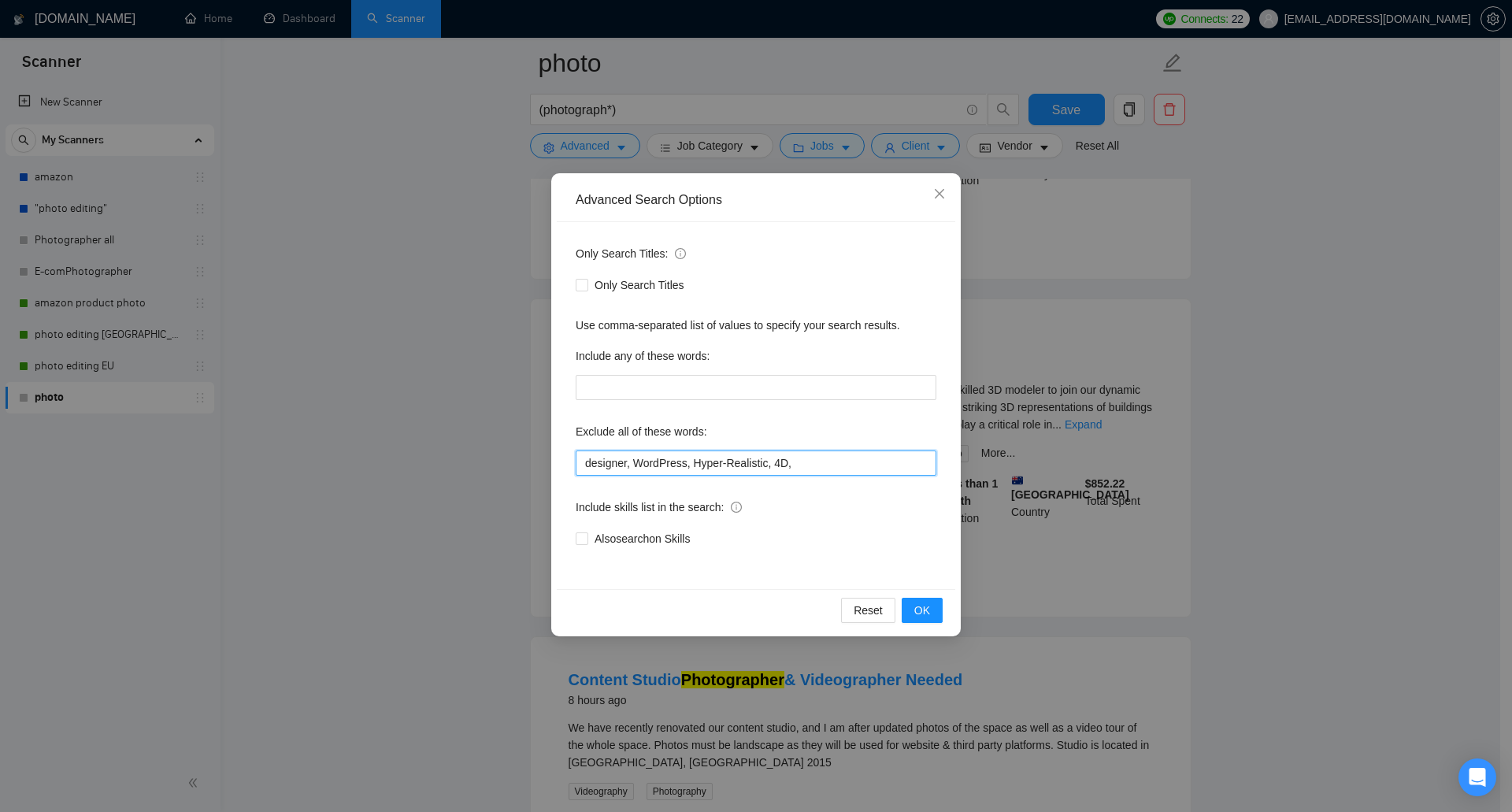
click at [802, 467] on input "designer, WordPress, Hyper-Realistic, 4D," at bounding box center [756, 463] width 361 height 25
paste input "3D"
click at [918, 605] on span "OK" at bounding box center [922, 609] width 16 height 17
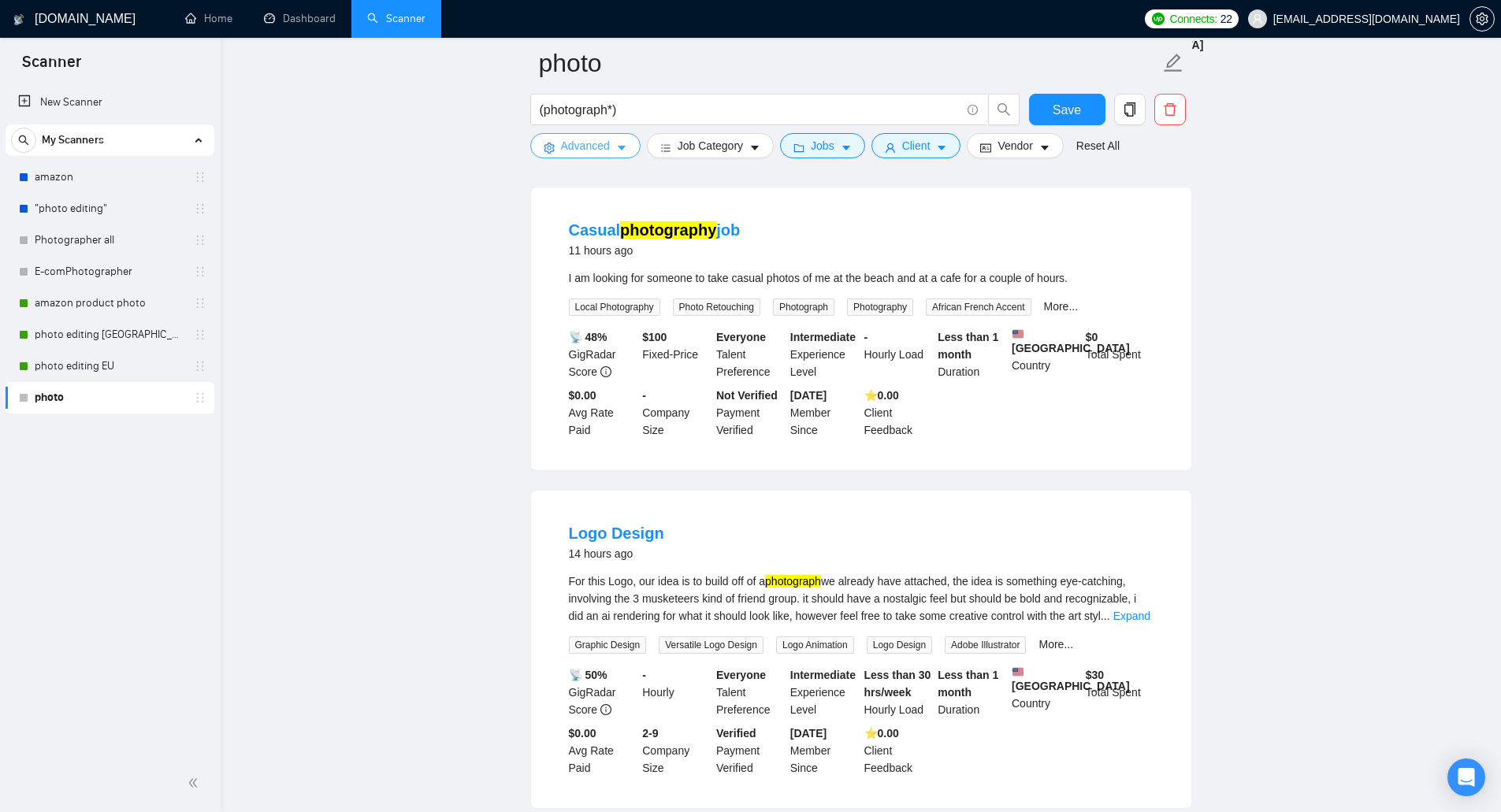
scroll to position [1654, 0]
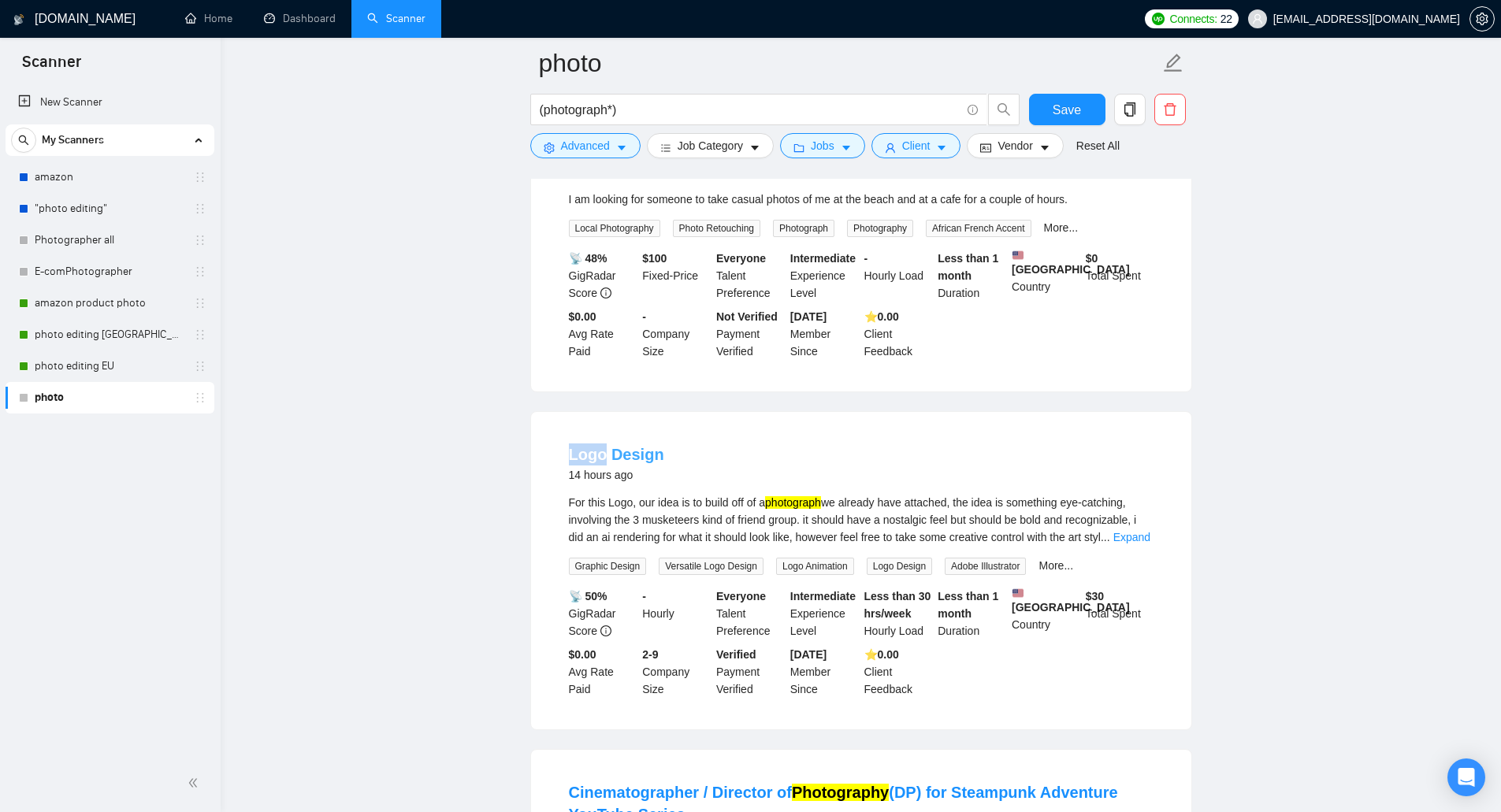
drag, startPoint x: 558, startPoint y: 434, endPoint x: 601, endPoint y: 447, distance: 44.9
click at [601, 447] on li "Logo Design 14 hours ago For this Logo, our idea is to build off of a photograp…" at bounding box center [861, 571] width 622 height 280
copy link "Logo"
click at [578, 153] on span "Advanced" at bounding box center [585, 145] width 48 height 17
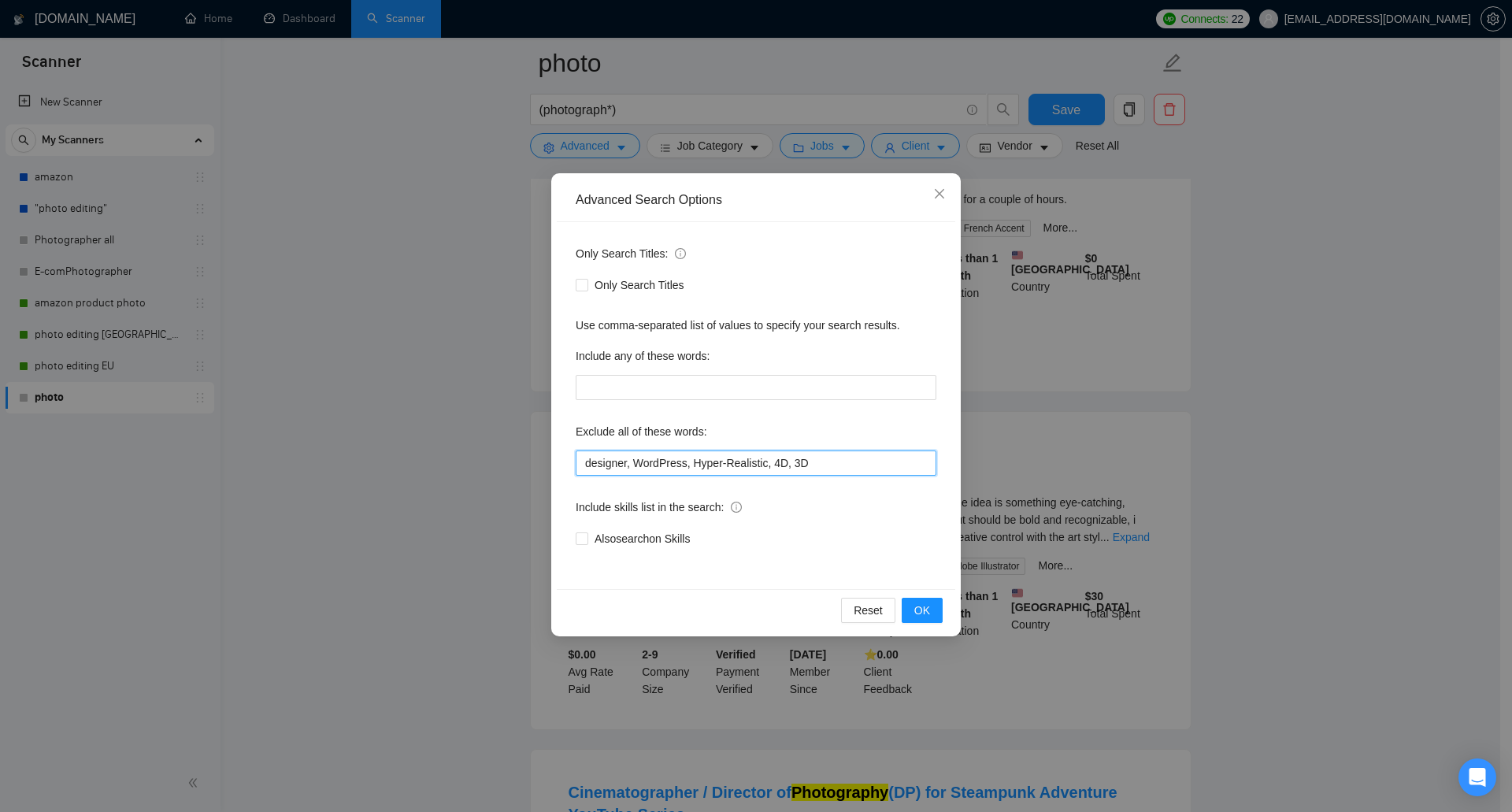
click at [827, 468] on input "designer, WordPress, Hyper-Realistic, 4D, 3D" at bounding box center [756, 463] width 361 height 25
paste input "Logo"
type input "designer, WordPress, Hyper-Realistic, 4D, 3D, Logo"
click at [921, 602] on span "OK" at bounding box center [922, 609] width 16 height 17
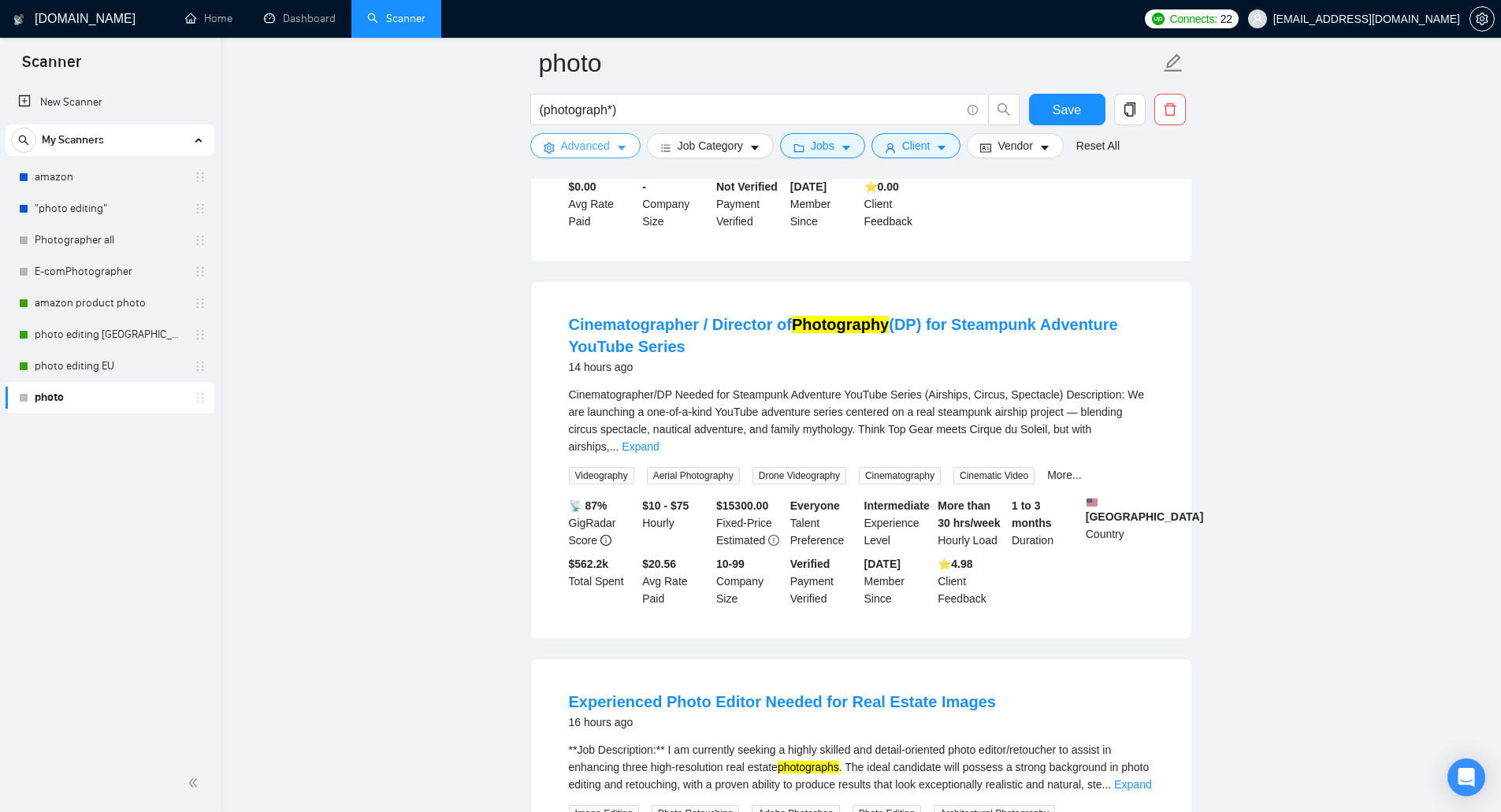
scroll to position [1811, 0]
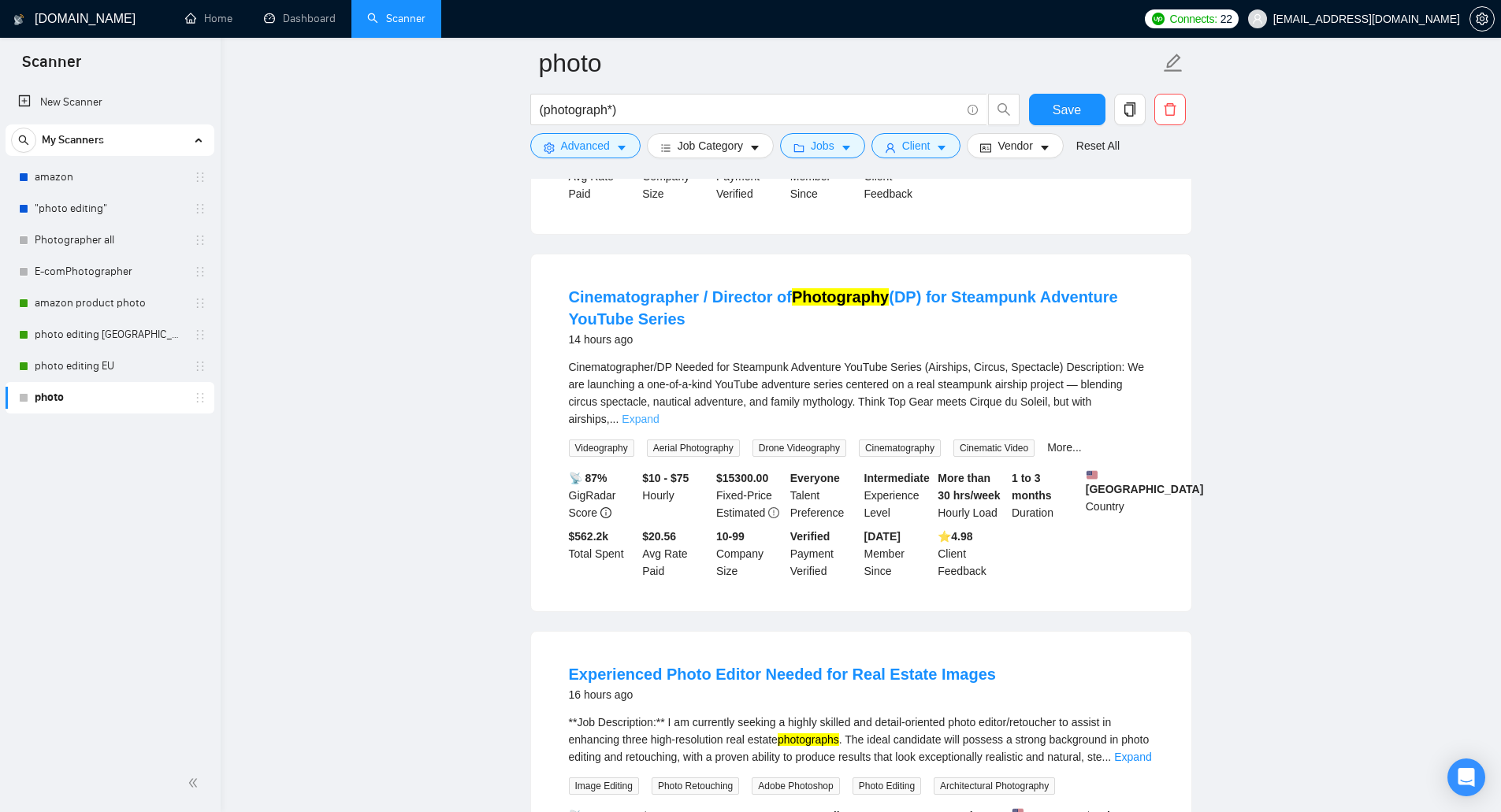
click at [659, 413] on link "Expand" at bounding box center [639, 419] width 37 height 13
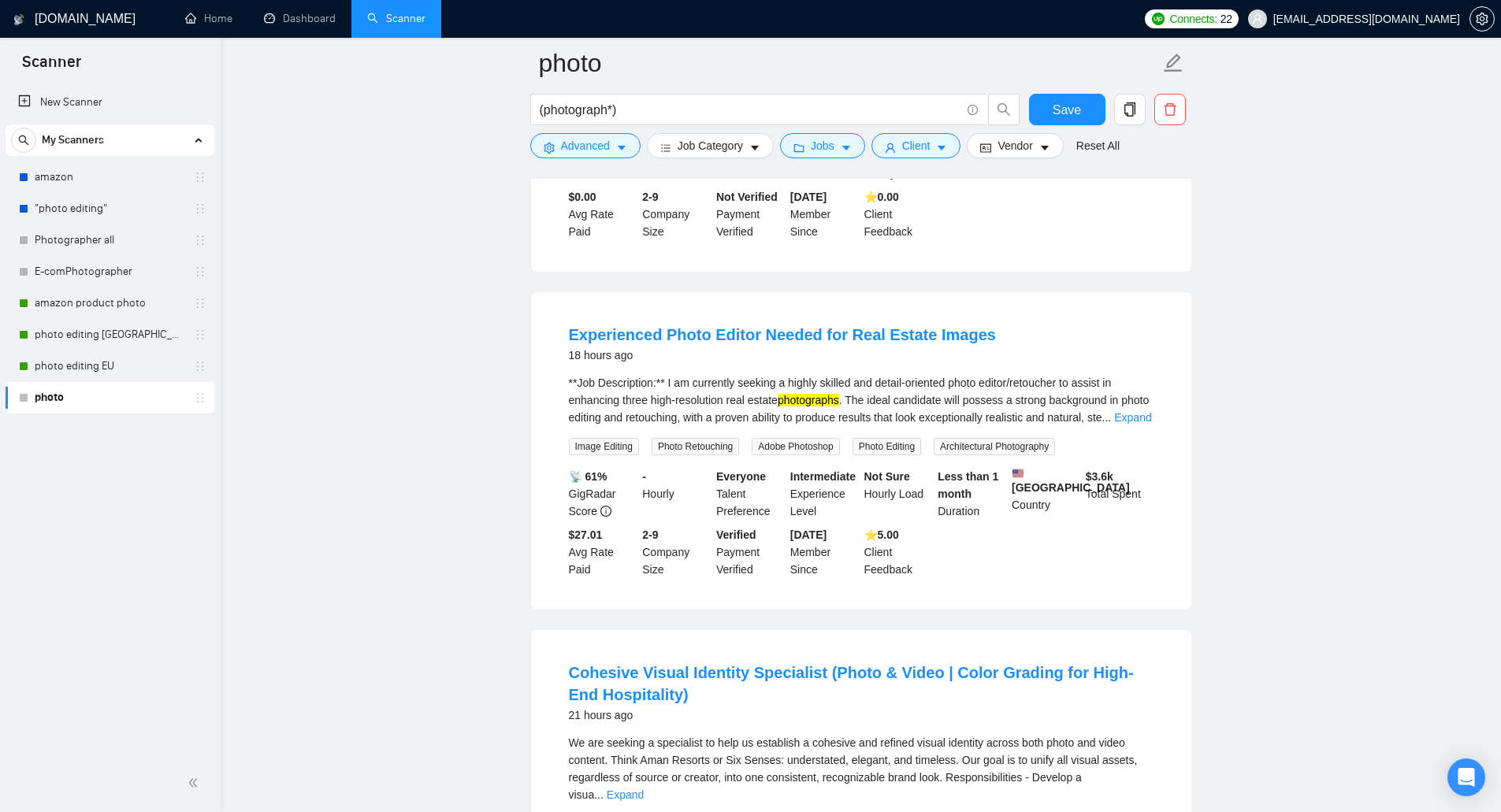
scroll to position [3228, 0]
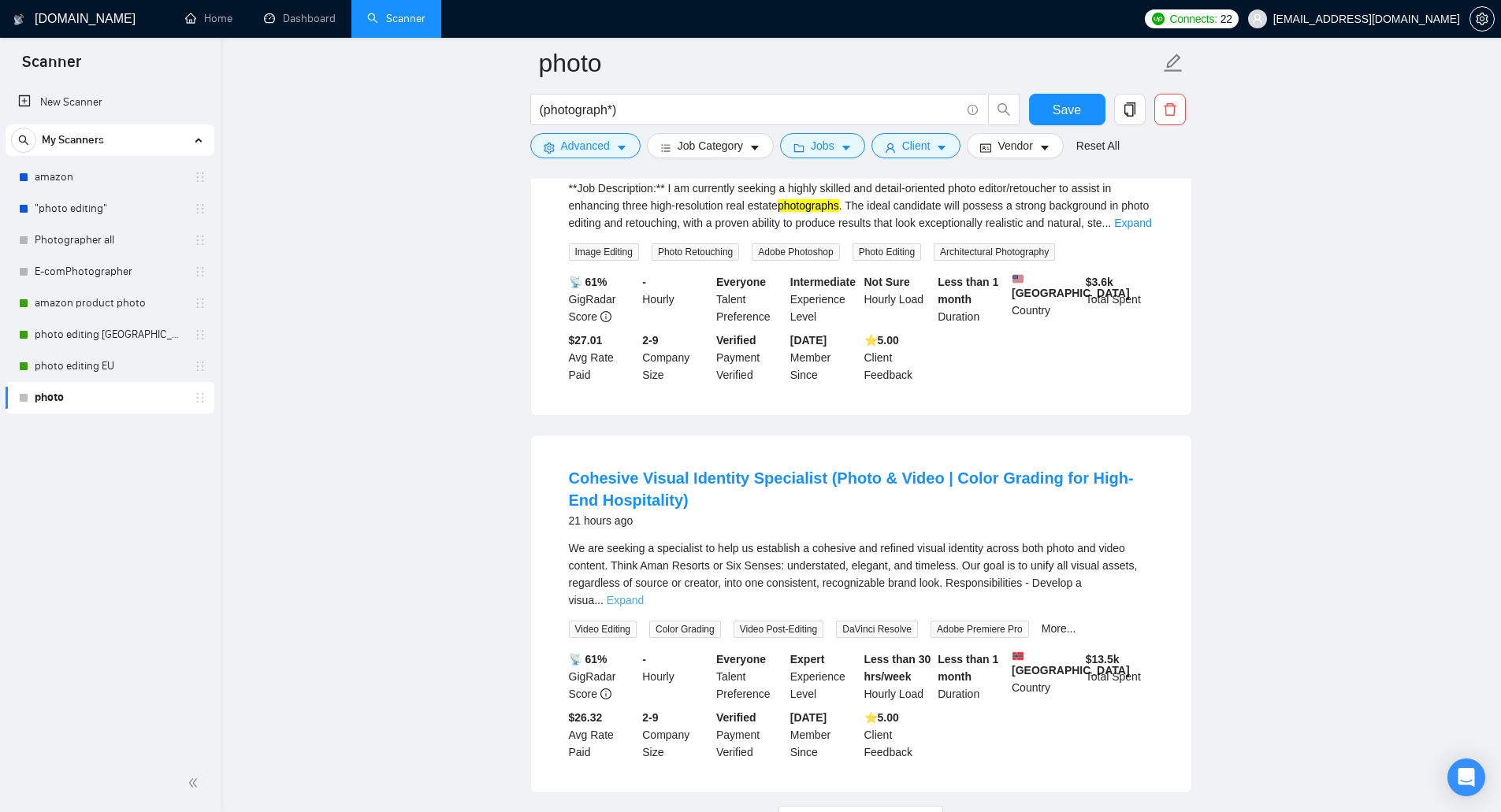
click at [644, 594] on link "Expand" at bounding box center [625, 600] width 37 height 13
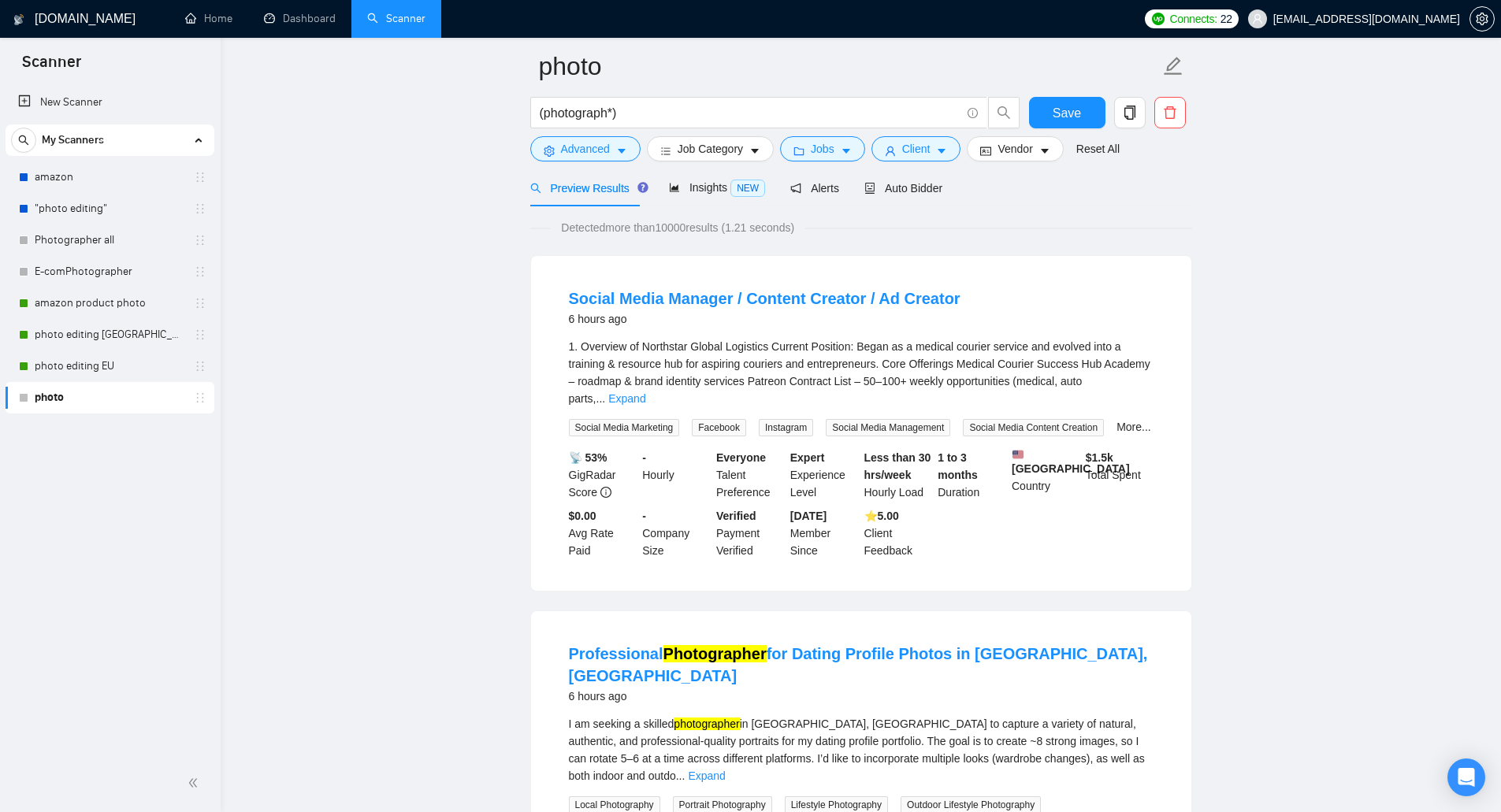
scroll to position [0, 0]
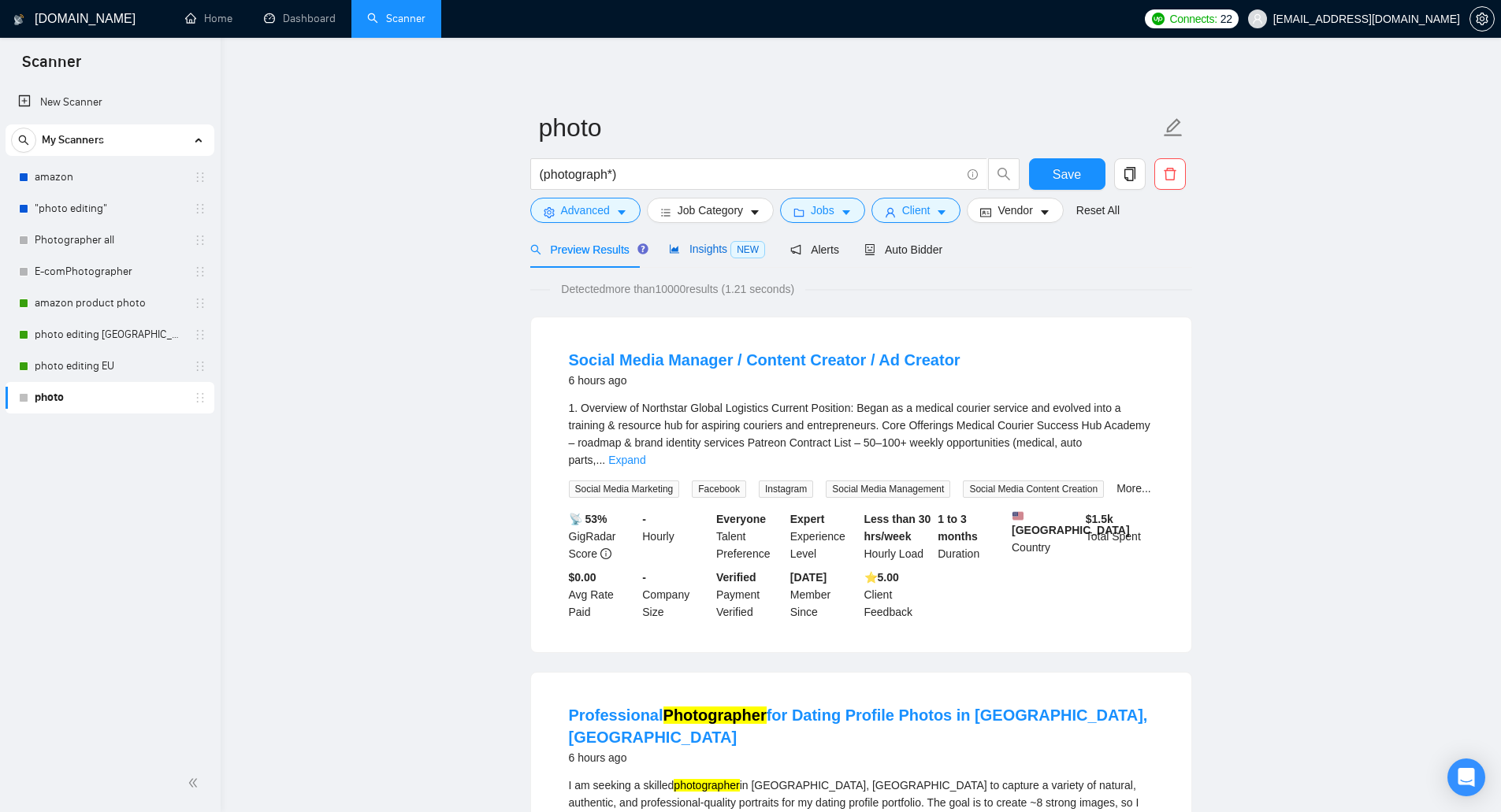
click at [705, 248] on span "Insights NEW" at bounding box center [716, 249] width 96 height 13
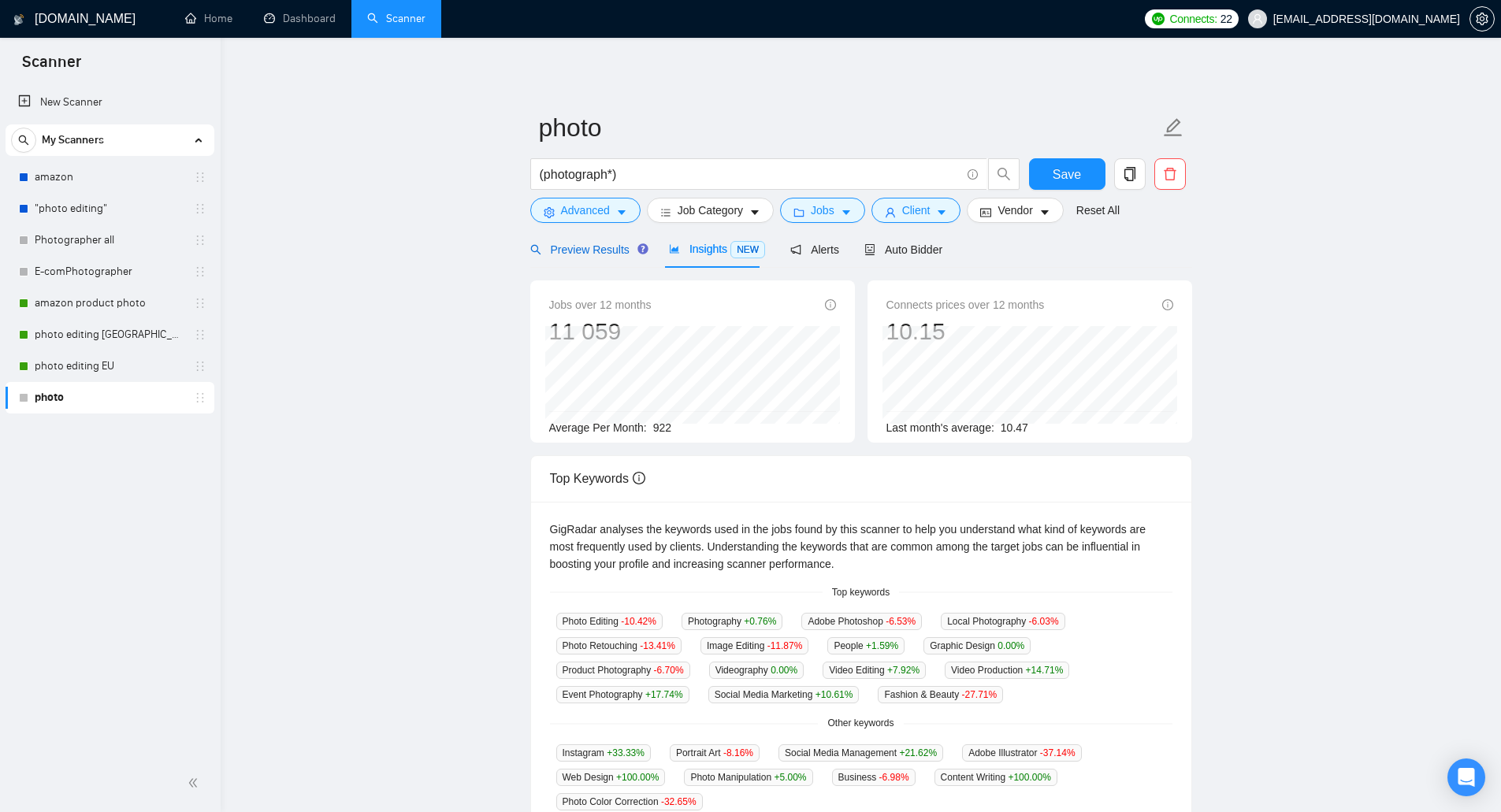
click at [612, 253] on span "Preview Results" at bounding box center [587, 249] width 113 height 13
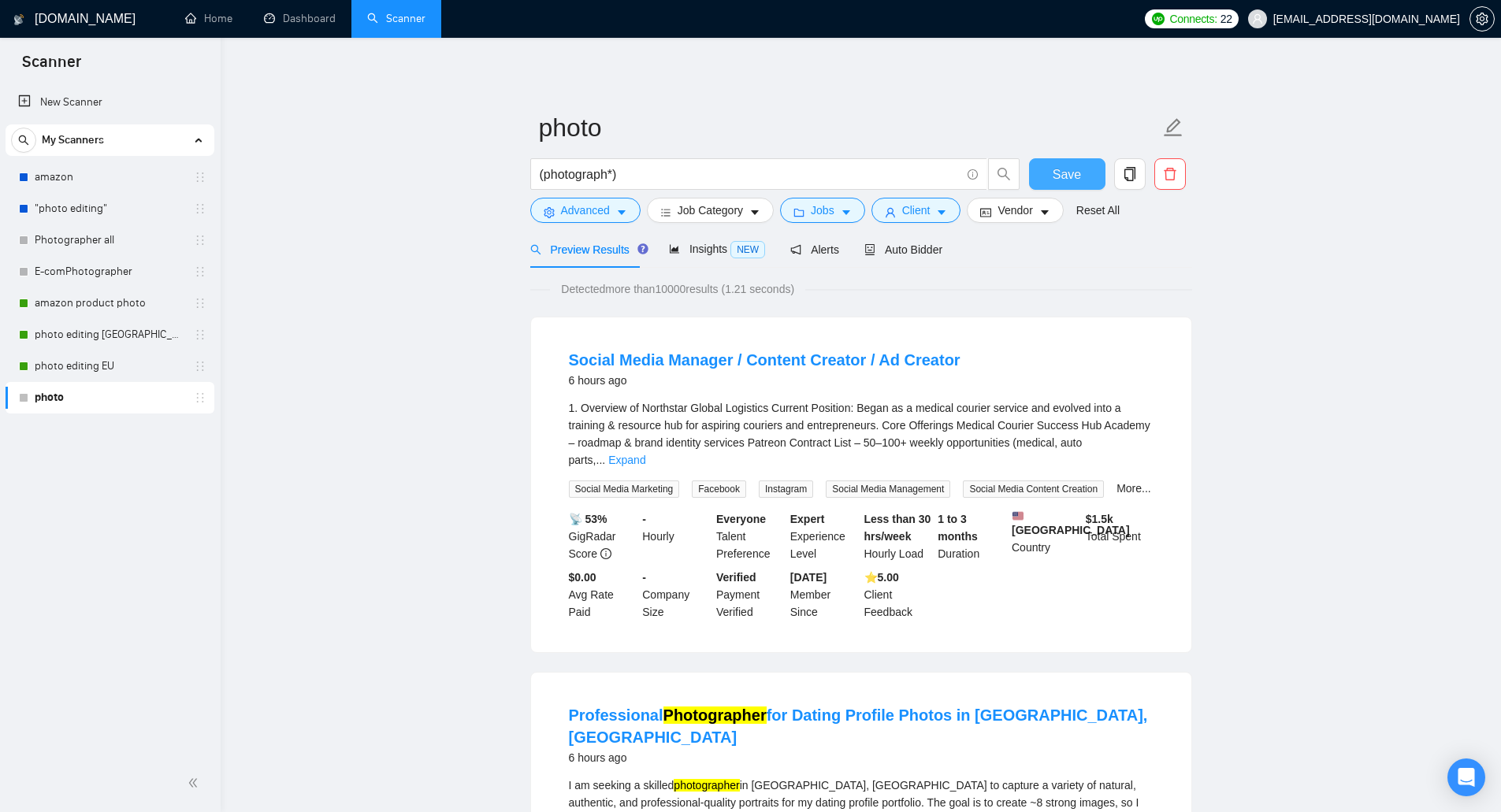
click at [1043, 164] on button "Save" at bounding box center [1066, 173] width 76 height 31
click at [909, 255] on span "Auto Bidder" at bounding box center [903, 249] width 78 height 13
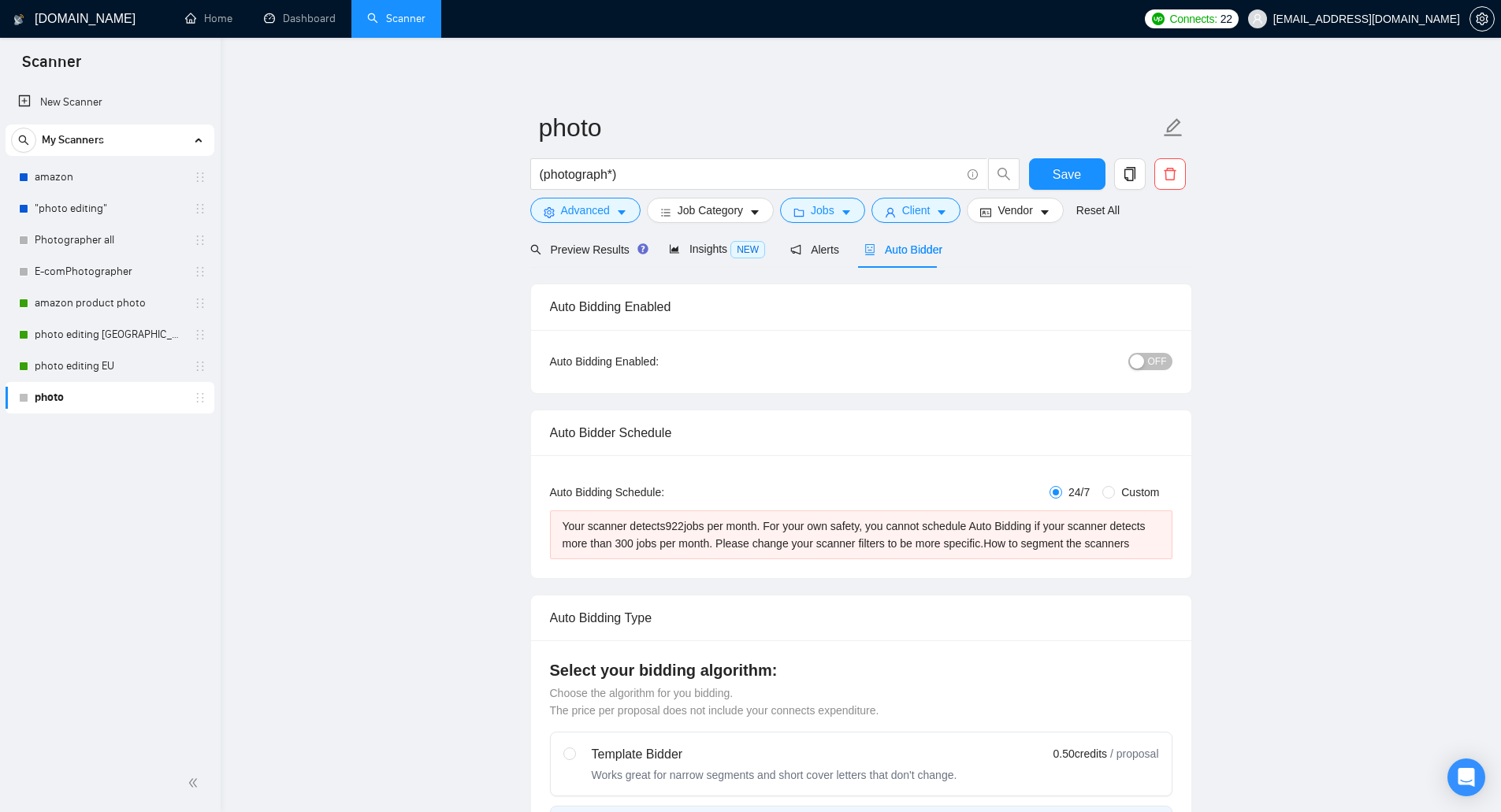
click at [1161, 365] on span "OFF" at bounding box center [1157, 361] width 19 height 17
click at [596, 252] on span "Preview Results" at bounding box center [587, 249] width 113 height 13
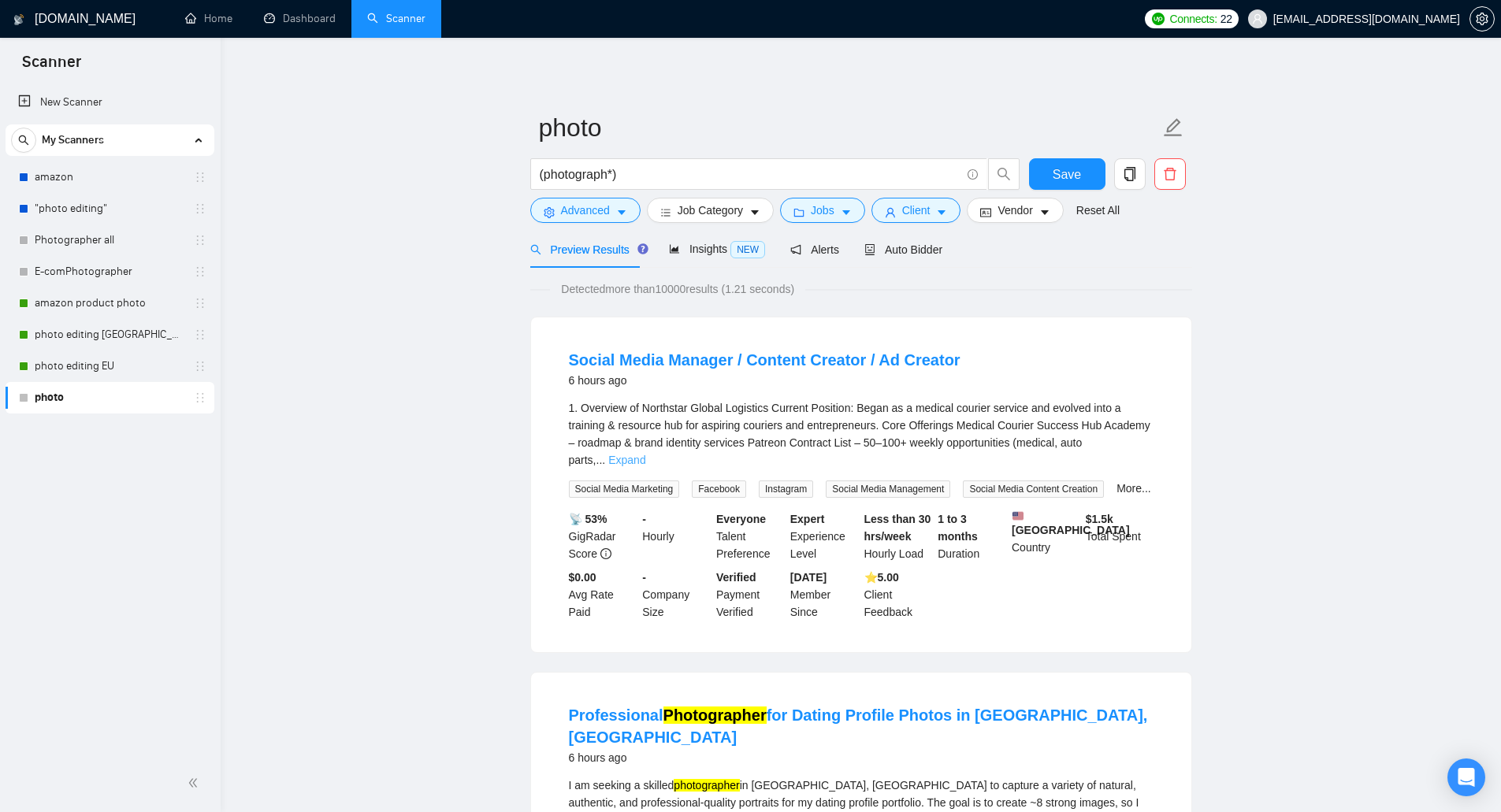
click at [645, 453] on link "Expand" at bounding box center [626, 459] width 37 height 13
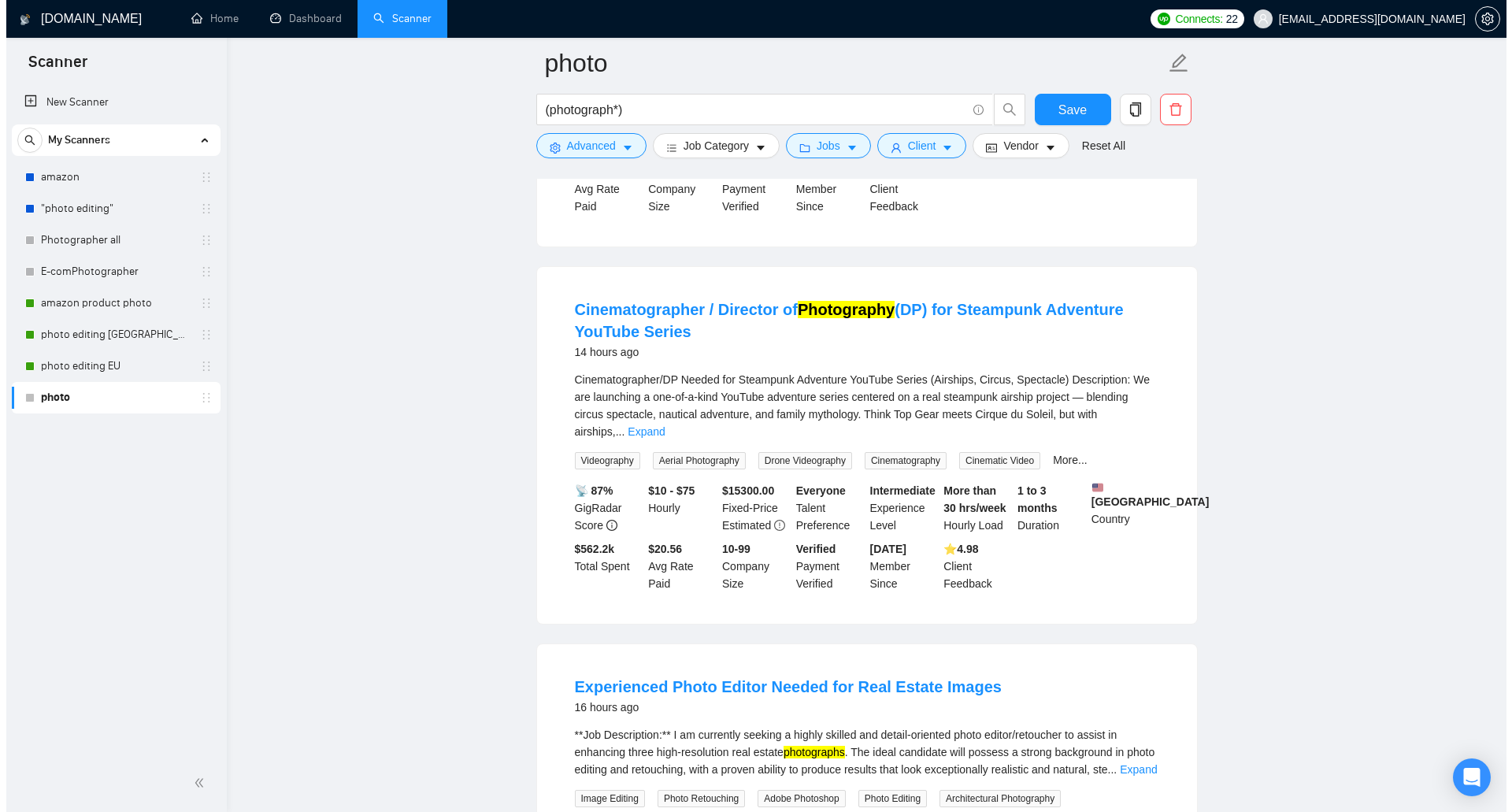
scroll to position [2205, 0]
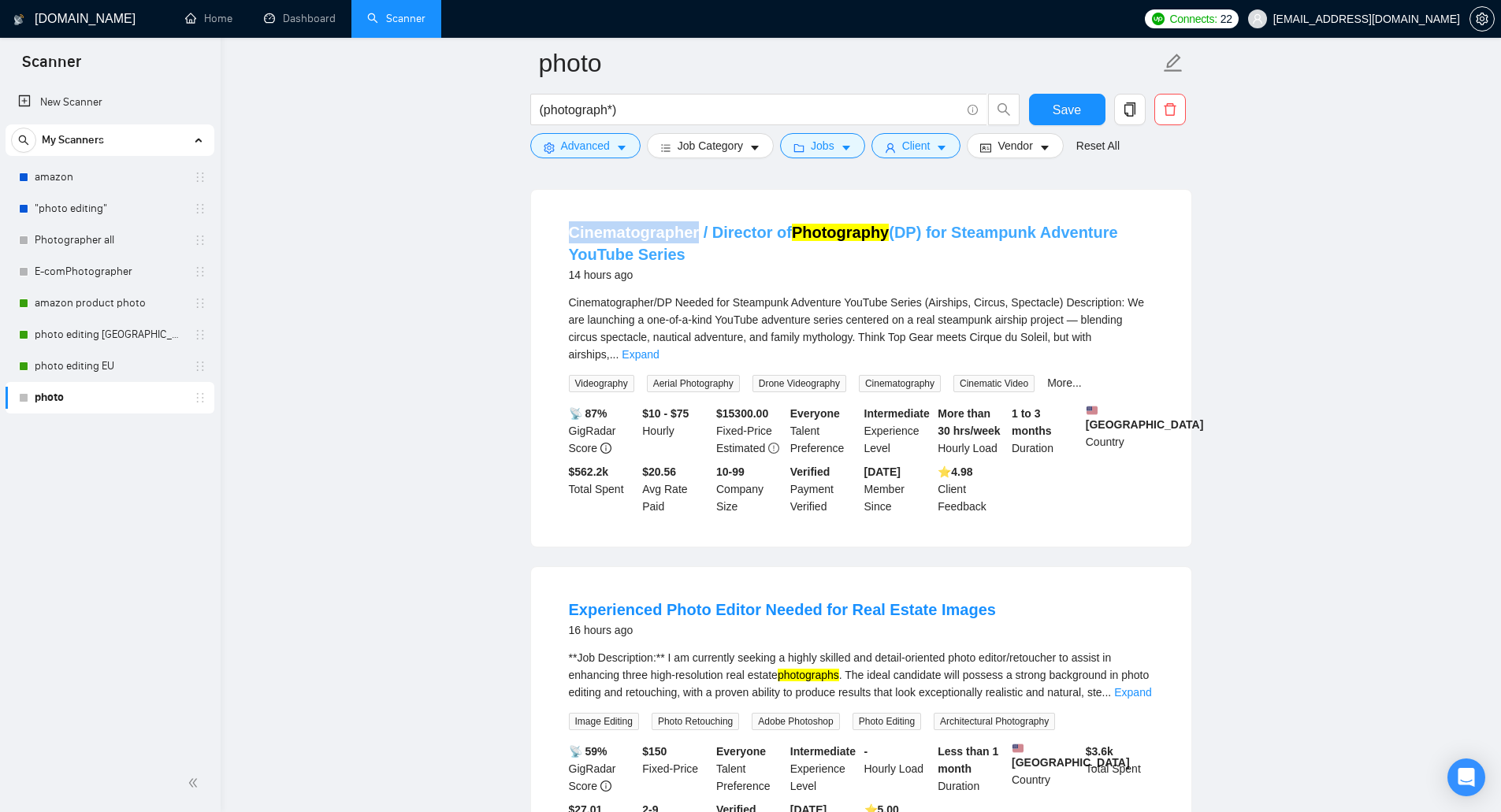
drag, startPoint x: 564, startPoint y: 228, endPoint x: 695, endPoint y: 235, distance: 131.2
click at [695, 235] on li "Cinematographer / Director of Photography (DP) for Steampunk Adventure YouTube …" at bounding box center [861, 368] width 622 height 319
copy link "Cinematographer"
click at [608, 142] on span "Advanced" at bounding box center [585, 145] width 48 height 17
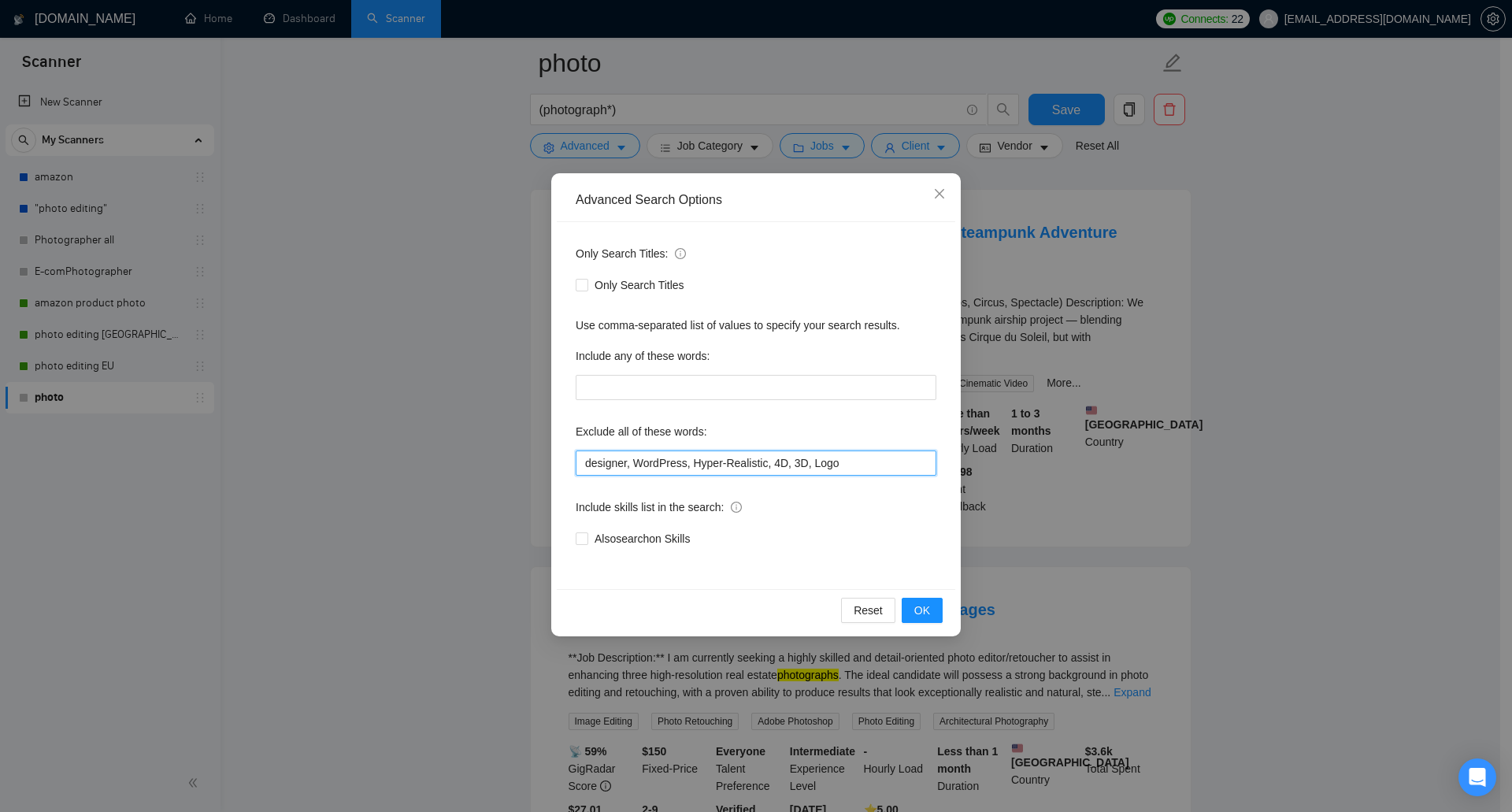
click at [843, 459] on input "designer, WordPress, Hyper-Realistic, 4D, 3D, Logo" at bounding box center [756, 463] width 361 height 25
paste input "Cinematographer"
click at [905, 599] on div "Reset OK" at bounding box center [756, 609] width 398 height 42
click at [907, 600] on button "OK" at bounding box center [922, 610] width 41 height 25
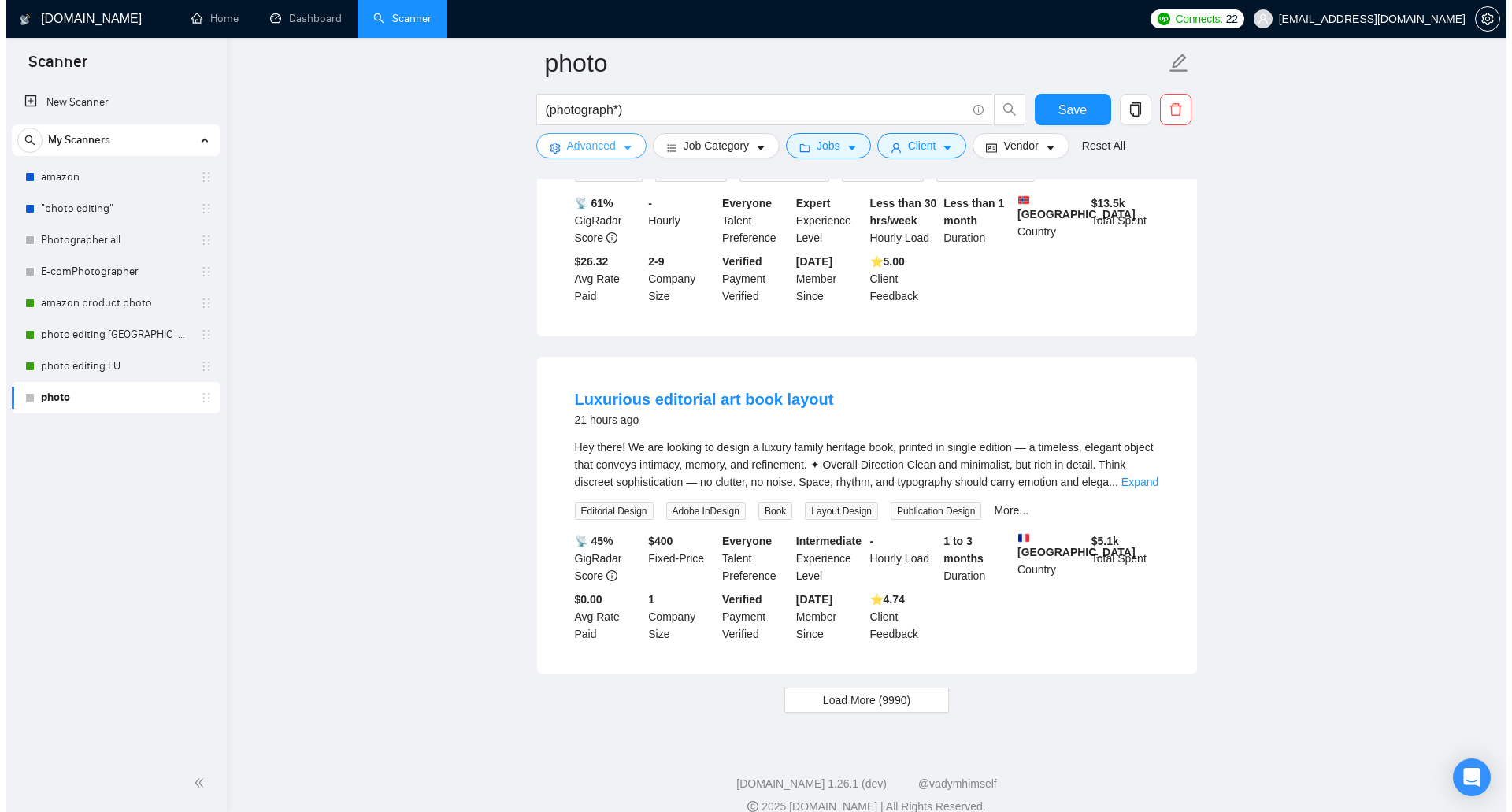
scroll to position [3097, 0]
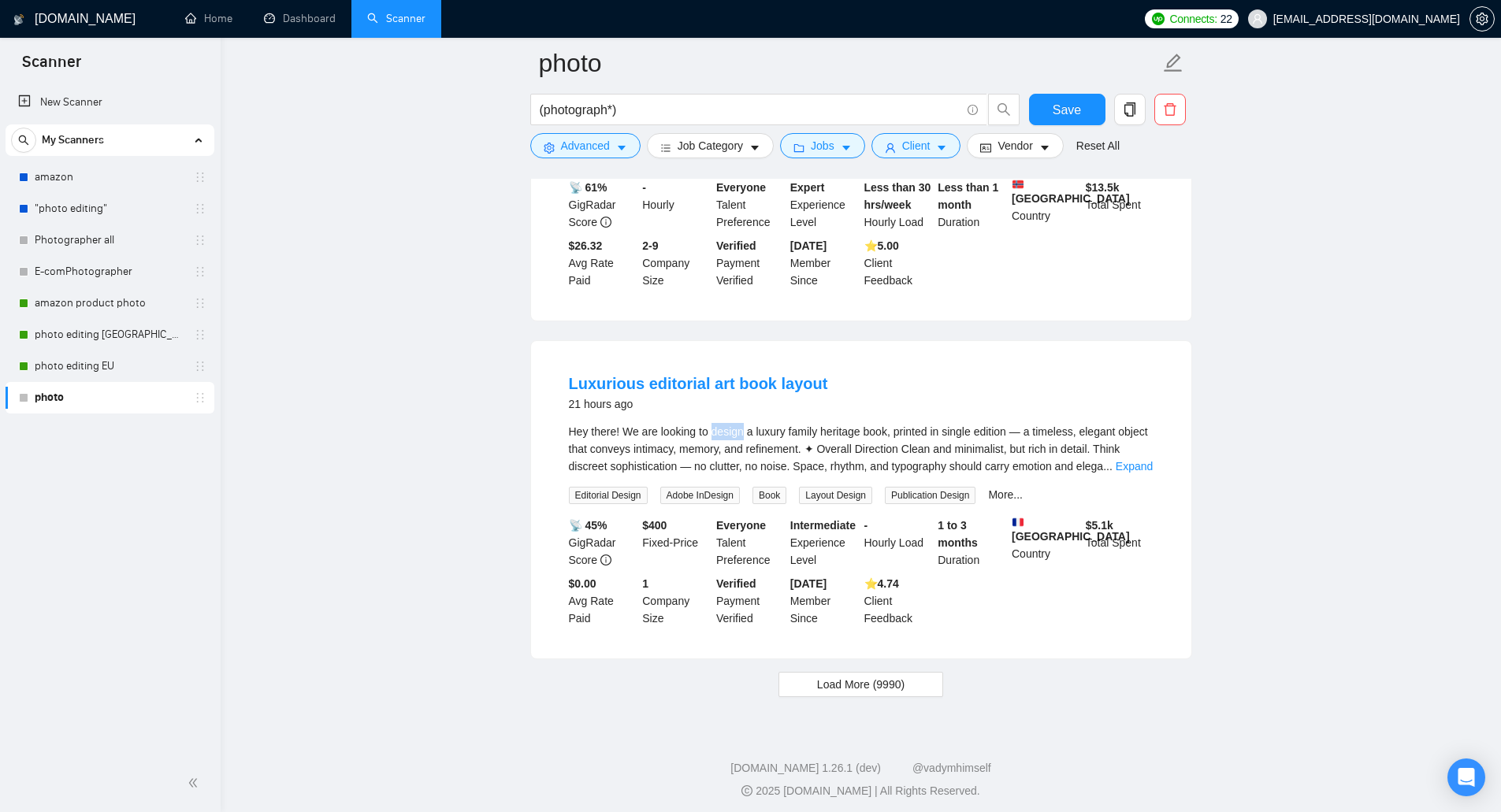
drag, startPoint x: 715, startPoint y: 419, endPoint x: 743, endPoint y: 421, distance: 28.1
click at [743, 423] on div "Hey there! We are looking to design a luxury family heritage book, printed in s…" at bounding box center [861, 449] width 584 height 52
copy div "design"
click at [578, 144] on span "Advanced" at bounding box center [585, 145] width 48 height 17
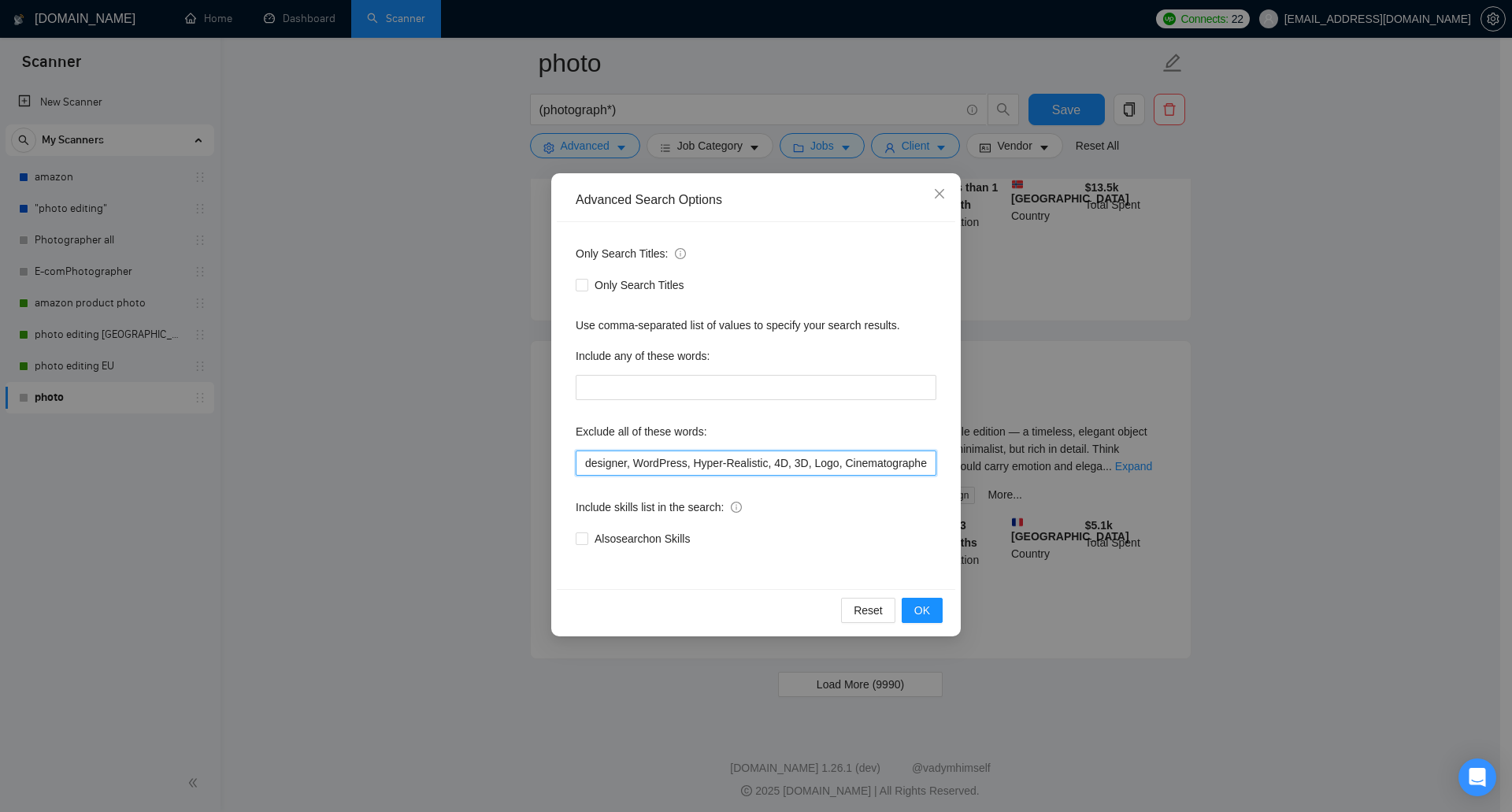
click at [625, 465] on input "designer, WordPress, Hyper-Realistic, 4D, 3D, Logo, Cinematographer" at bounding box center [756, 463] width 361 height 25
click at [627, 462] on input "designer, WordPress, Hyper-Realistic, 4D, 3D, Logo, Cinematographer" at bounding box center [756, 463] width 361 height 25
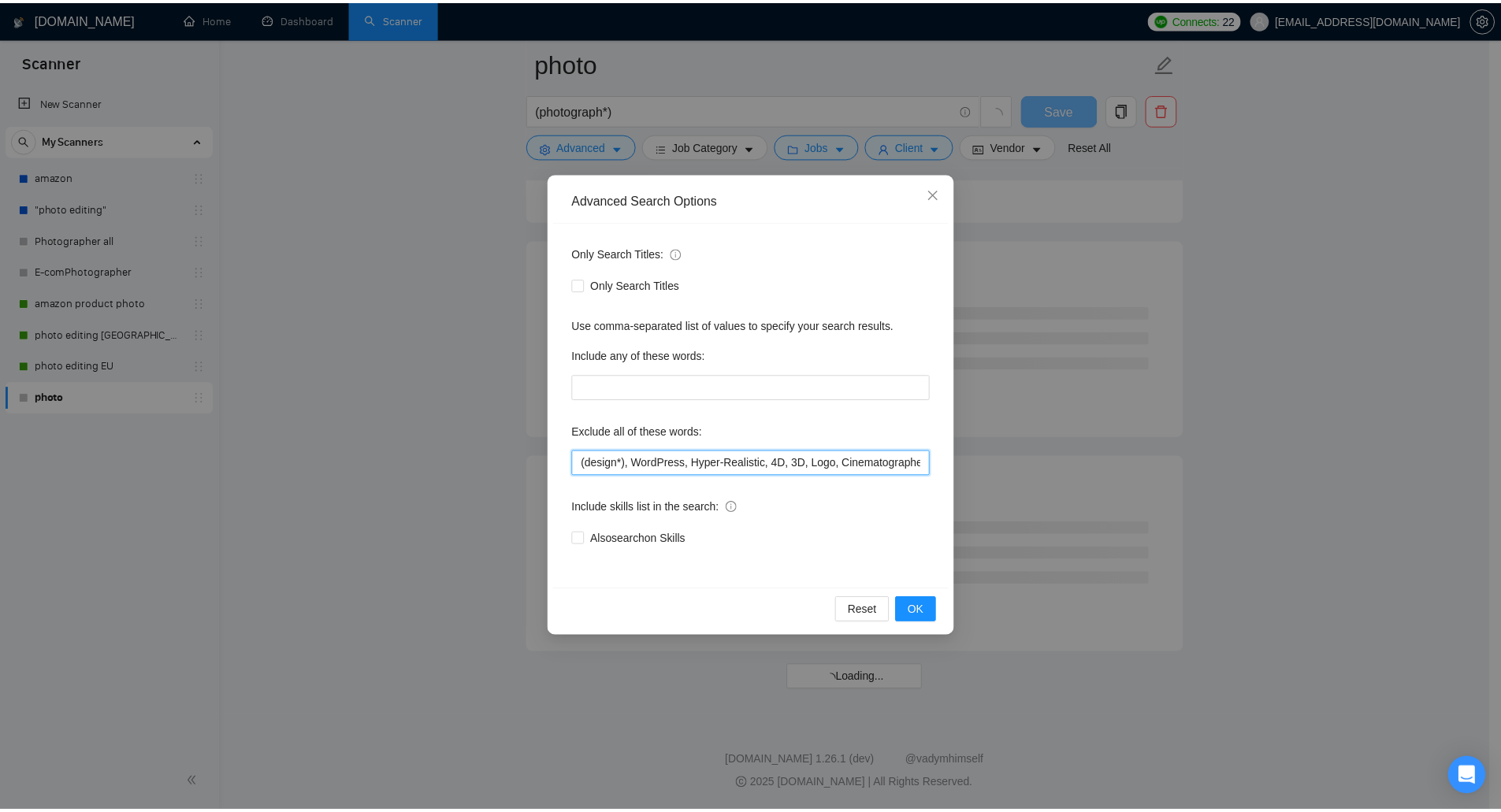
scroll to position [1814, 0]
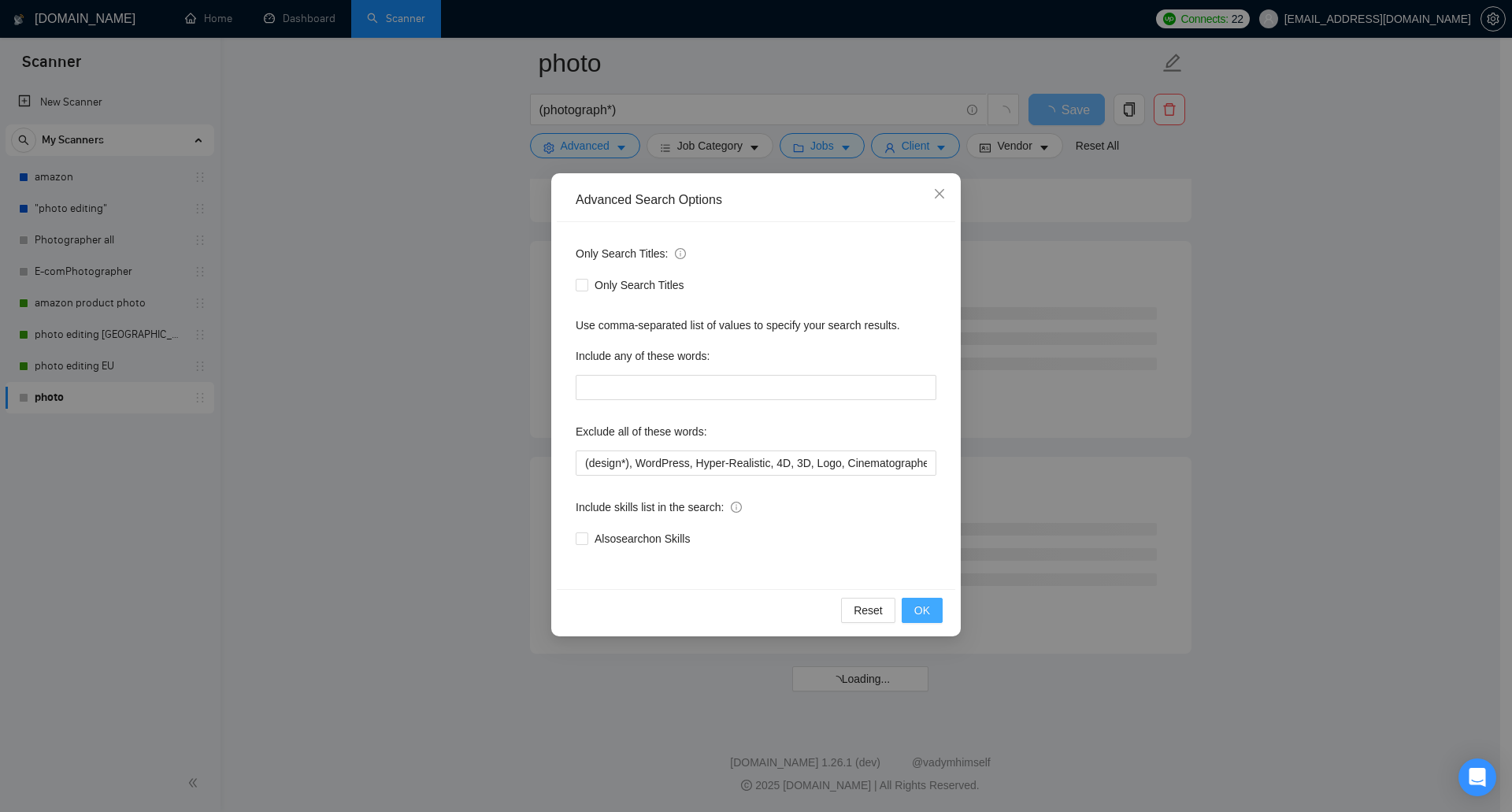
click at [938, 606] on button "OK" at bounding box center [922, 610] width 41 height 25
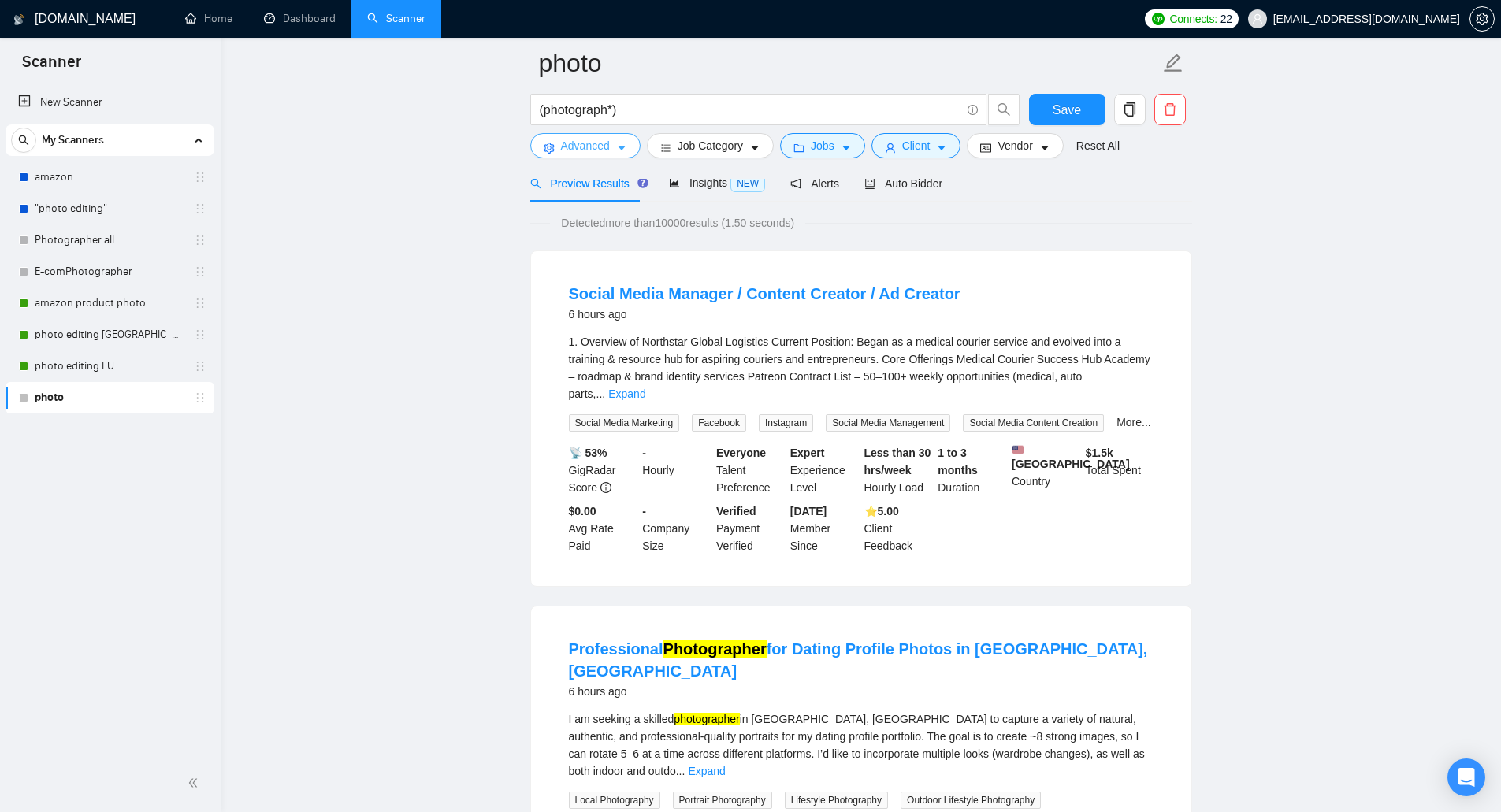
scroll to position [0, 0]
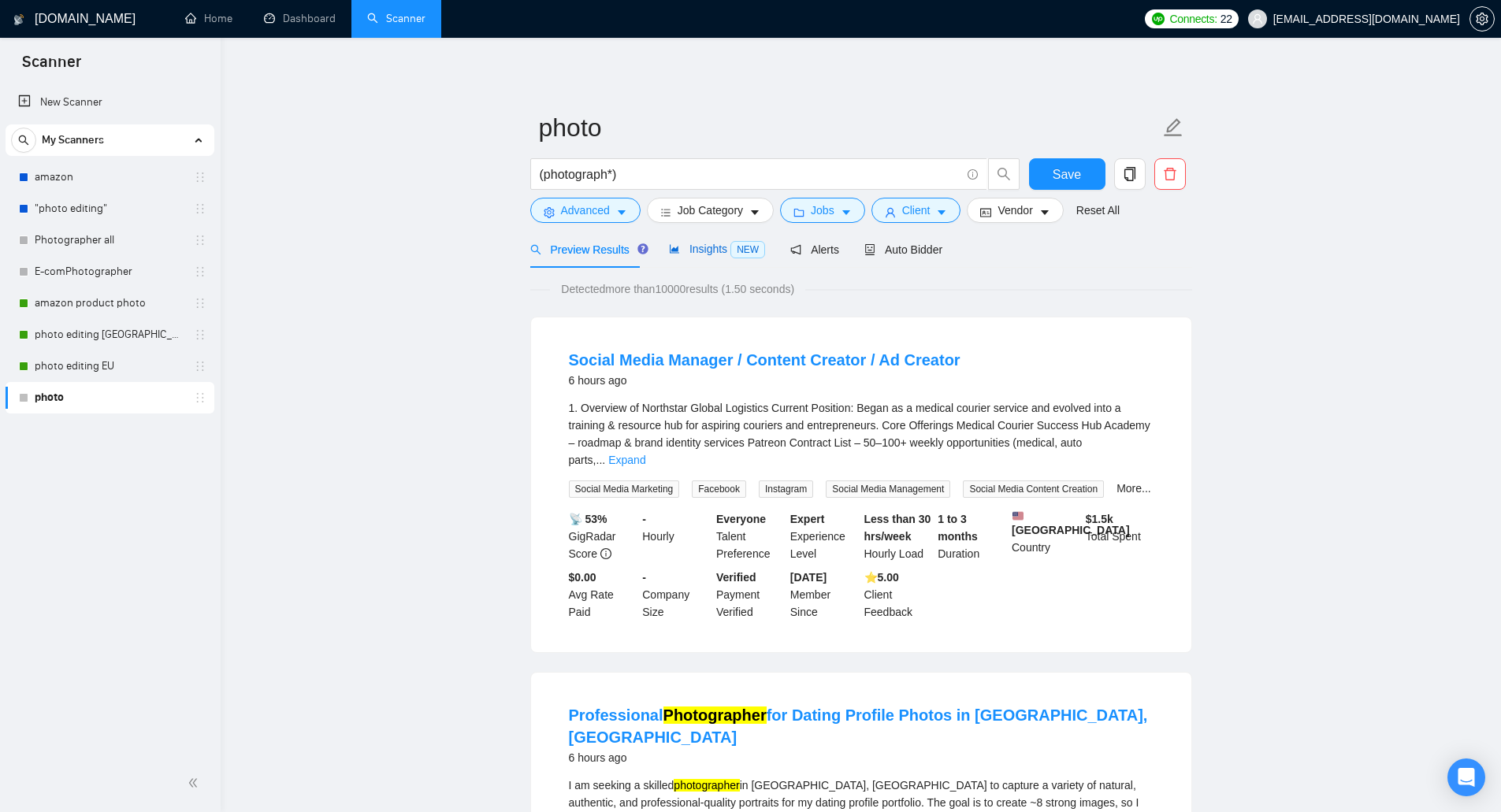
click at [706, 253] on span "Insights NEW" at bounding box center [716, 249] width 96 height 13
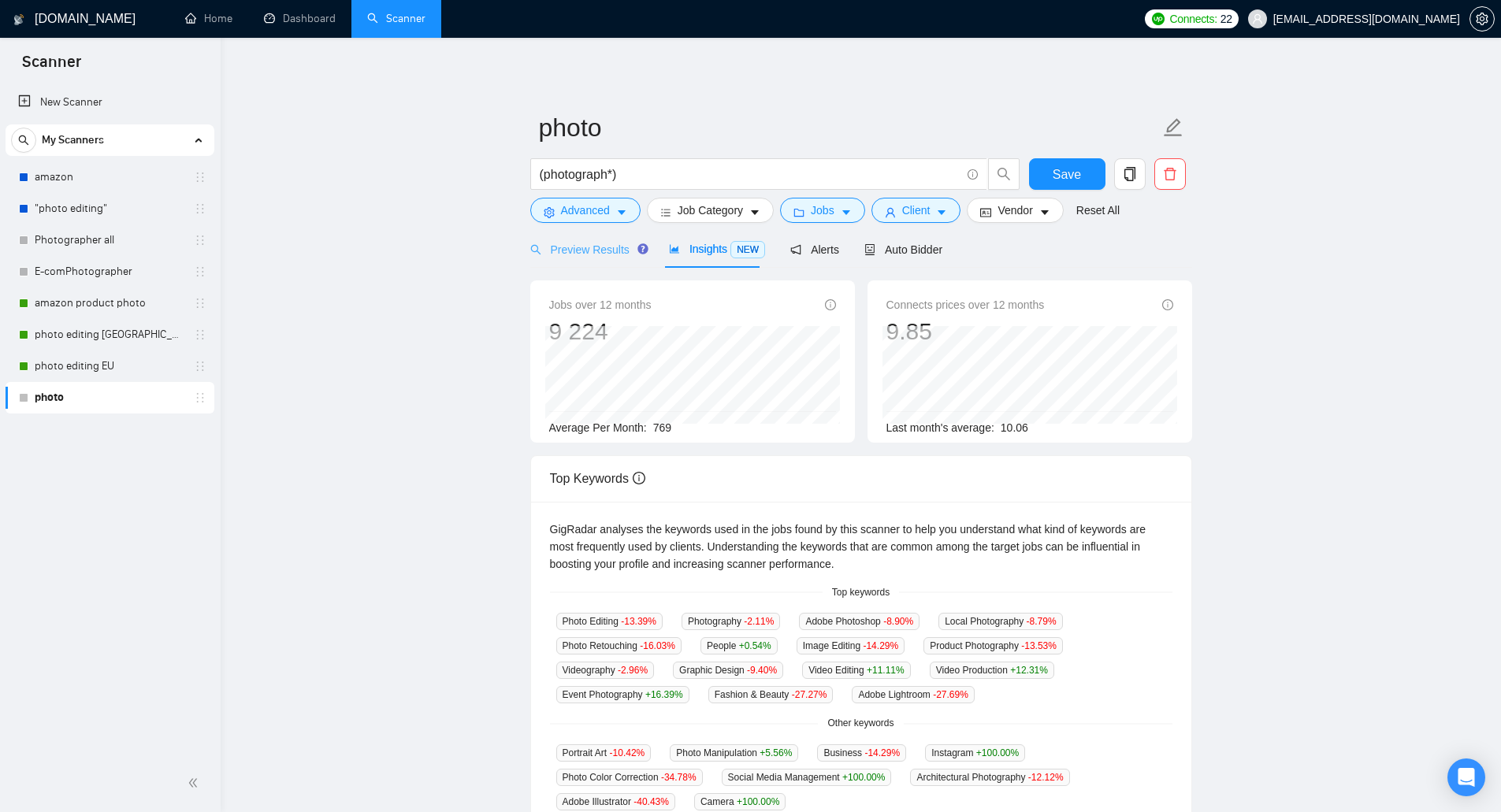
click at [595, 261] on div "Preview Results" at bounding box center [587, 249] width 113 height 37
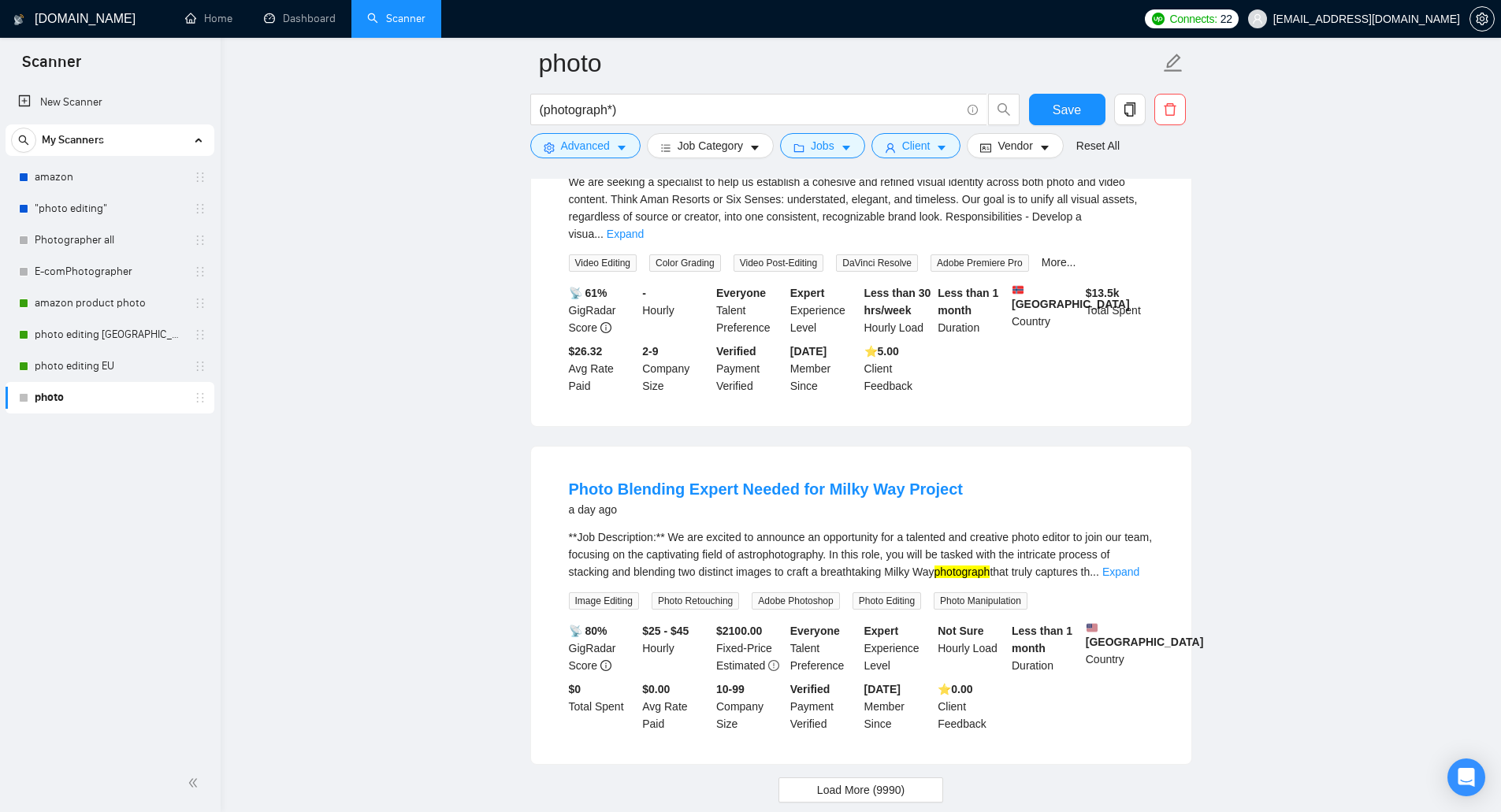
scroll to position [3109, 0]
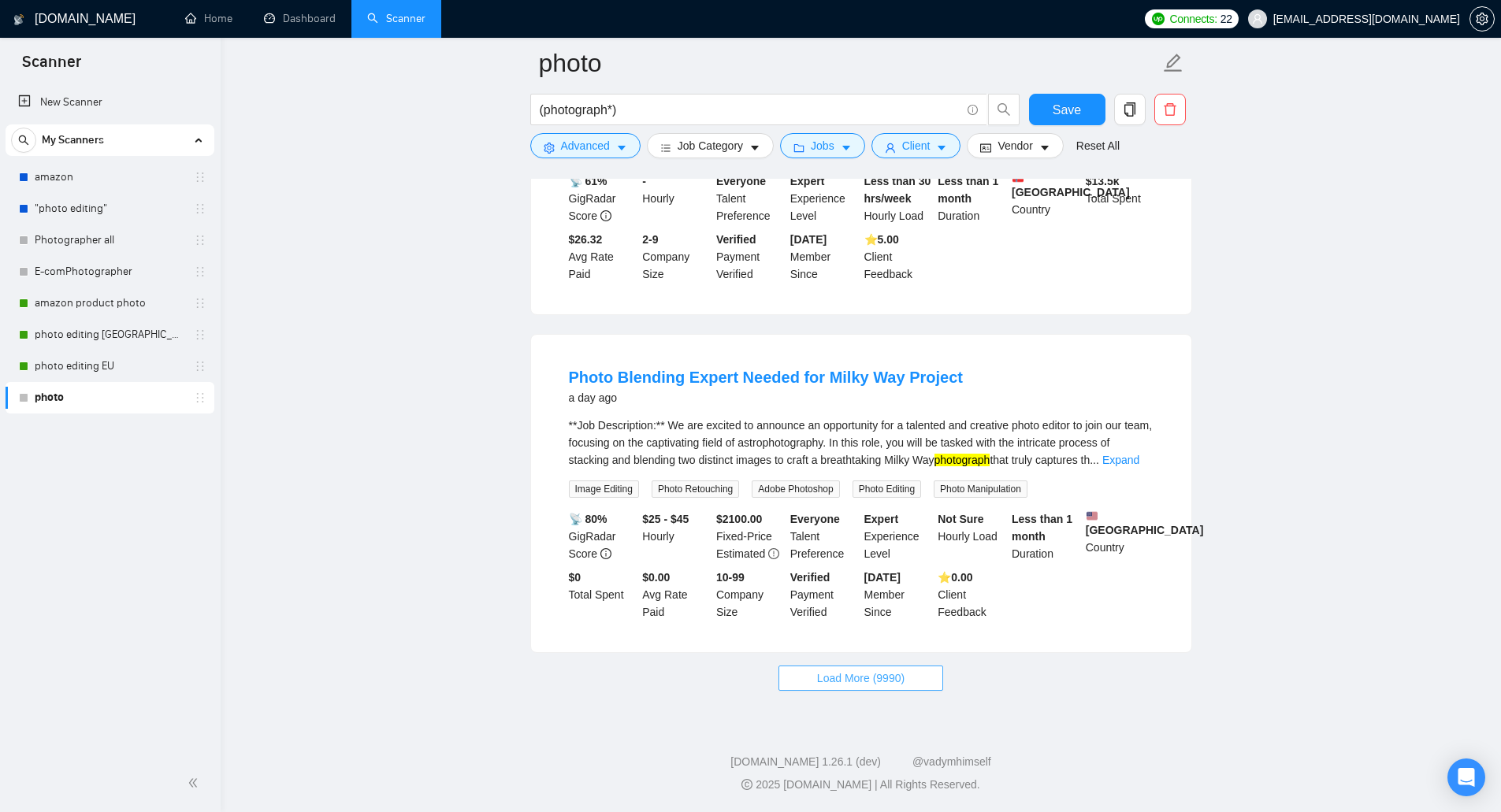
click at [849, 689] on button "Load More (9990)" at bounding box center [860, 678] width 164 height 25
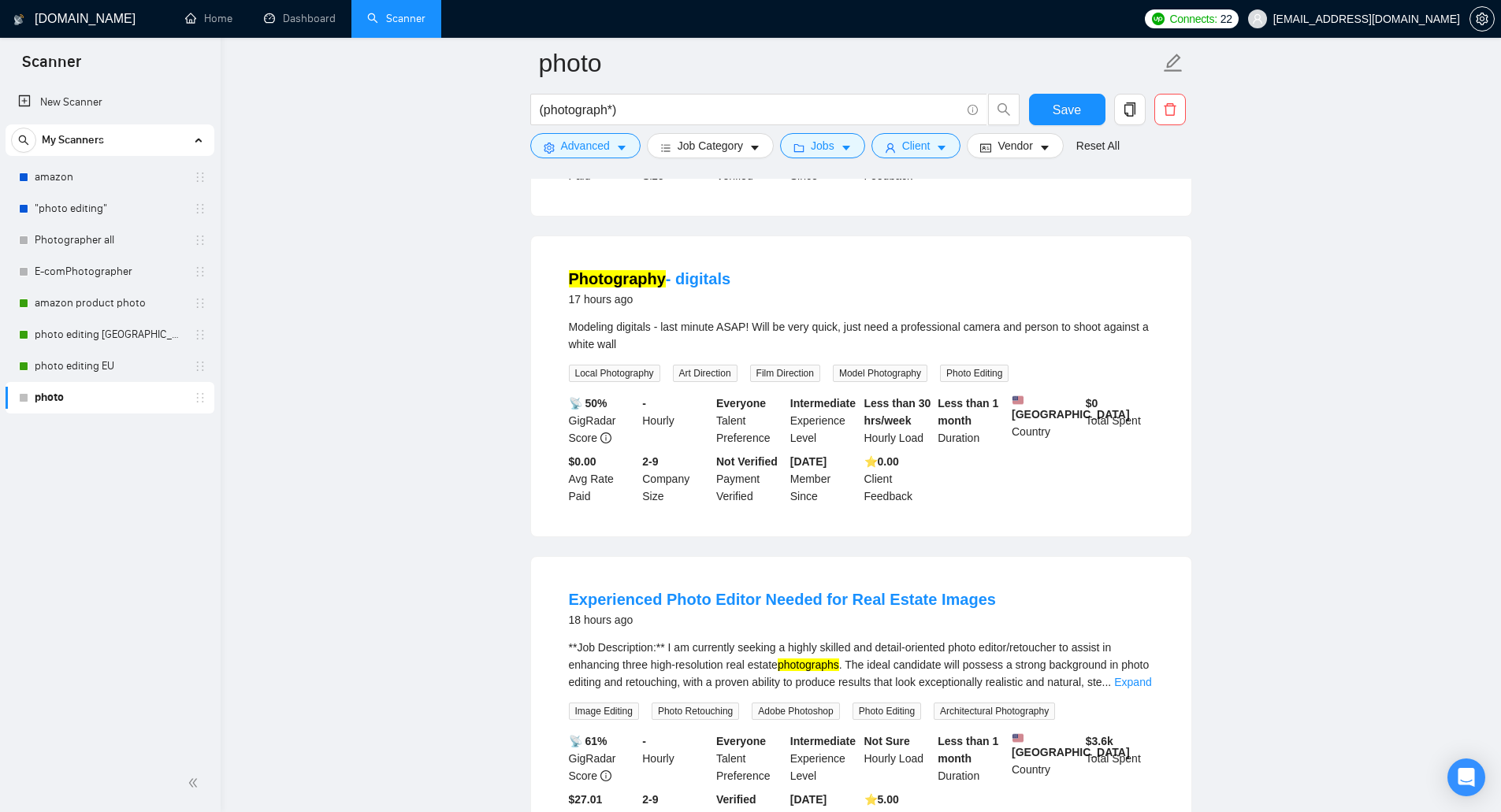
scroll to position [2164, 0]
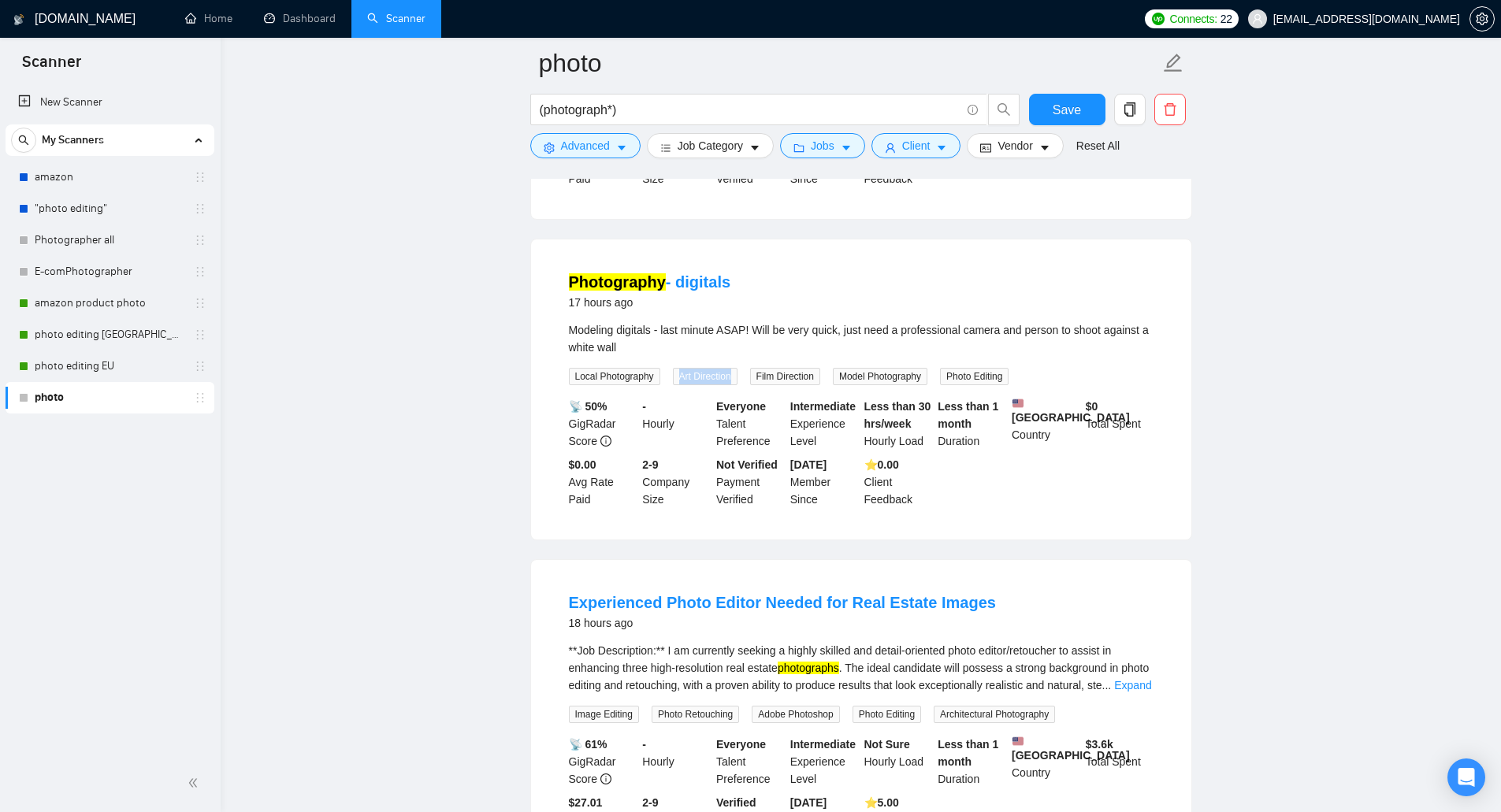
drag, startPoint x: 678, startPoint y: 367, endPoint x: 732, endPoint y: 376, distance: 54.7
click at [732, 376] on span "Art Direction" at bounding box center [705, 376] width 65 height 17
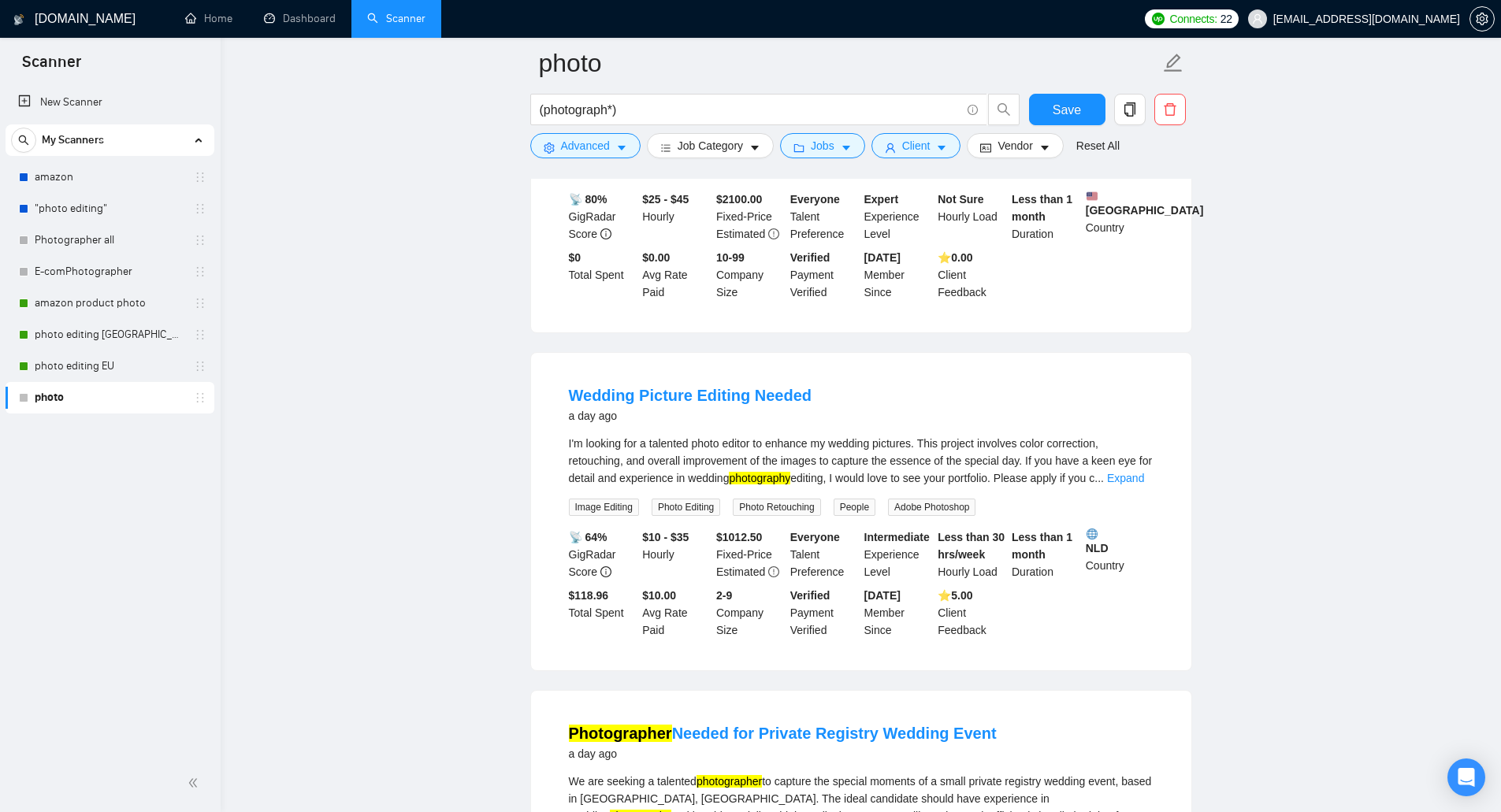
scroll to position [3896, 0]
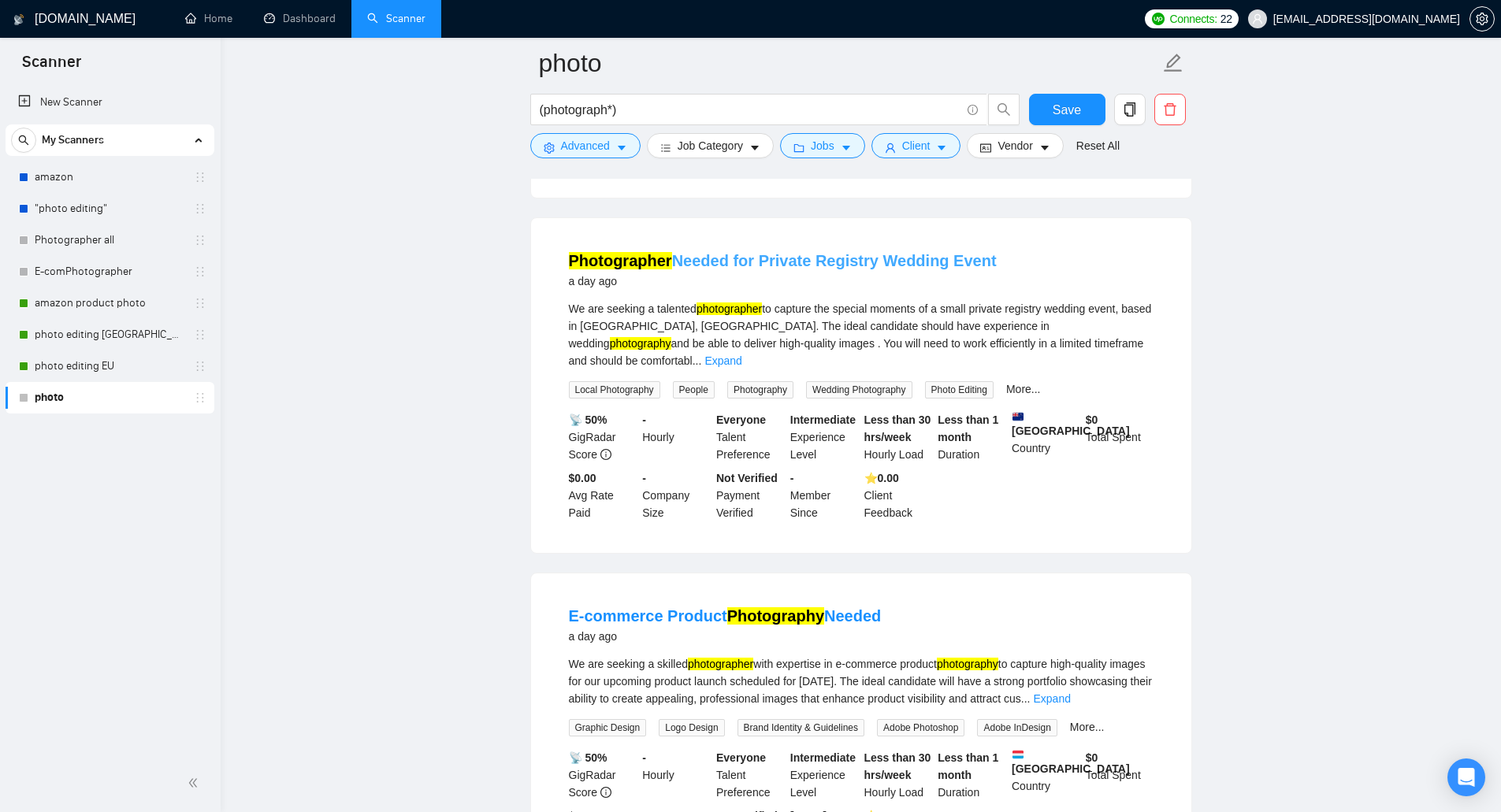
drag, startPoint x: 999, startPoint y: 270, endPoint x: 945, endPoint y: 274, distance: 54.1
click at [945, 274] on div "Photographer Needed for Private Registry Wedding Event a day ago" at bounding box center [861, 270] width 584 height 41
click at [574, 151] on span "Advanced" at bounding box center [585, 145] width 48 height 17
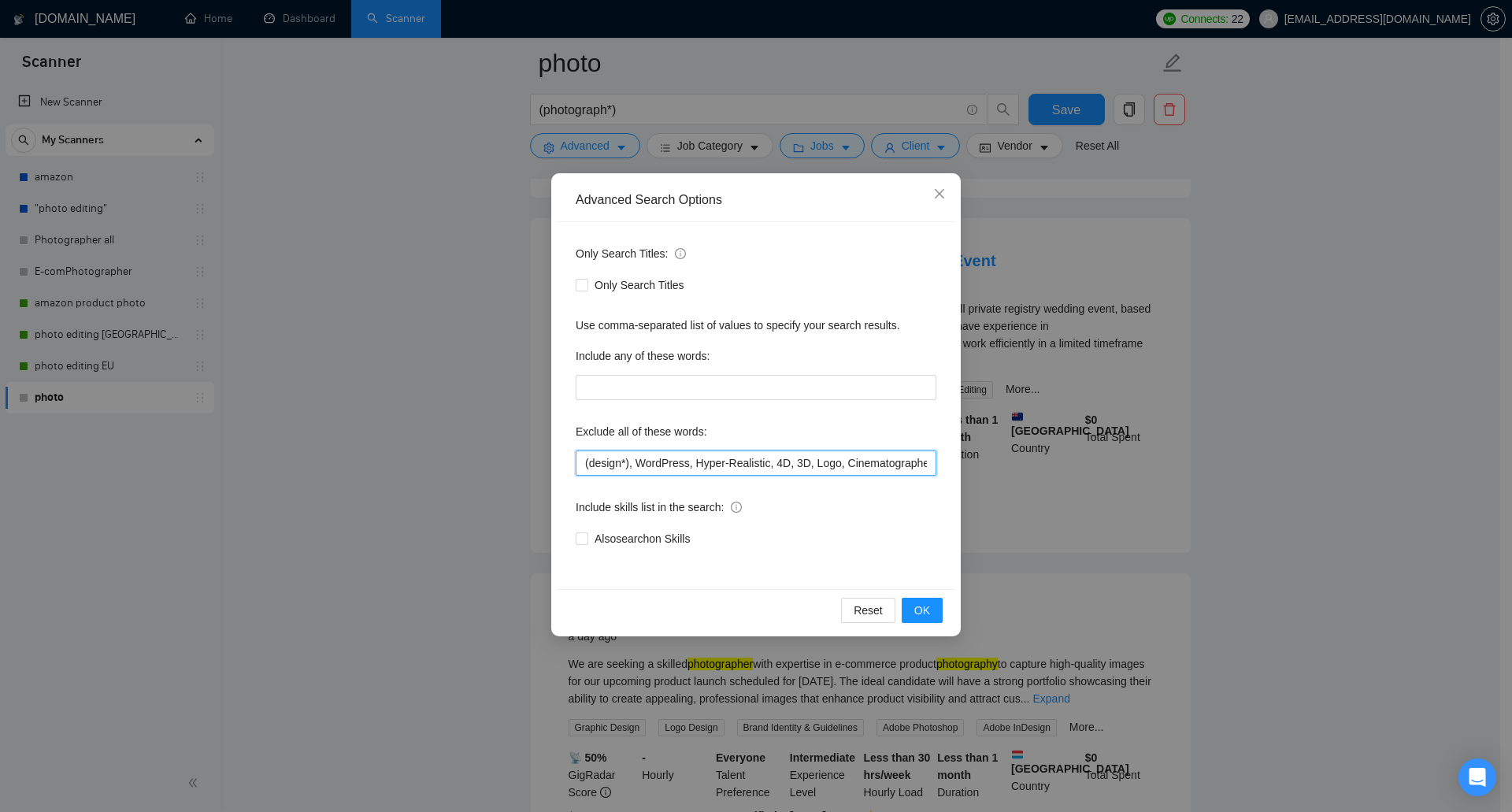
click at [582, 463] on input "(design*), WordPress, Hyper-Realistic, 4D, 3D, Logo, Cinematographer" at bounding box center [756, 463] width 361 height 25
paste input "Event"
click at [916, 610] on span "OK" at bounding box center [922, 609] width 16 height 17
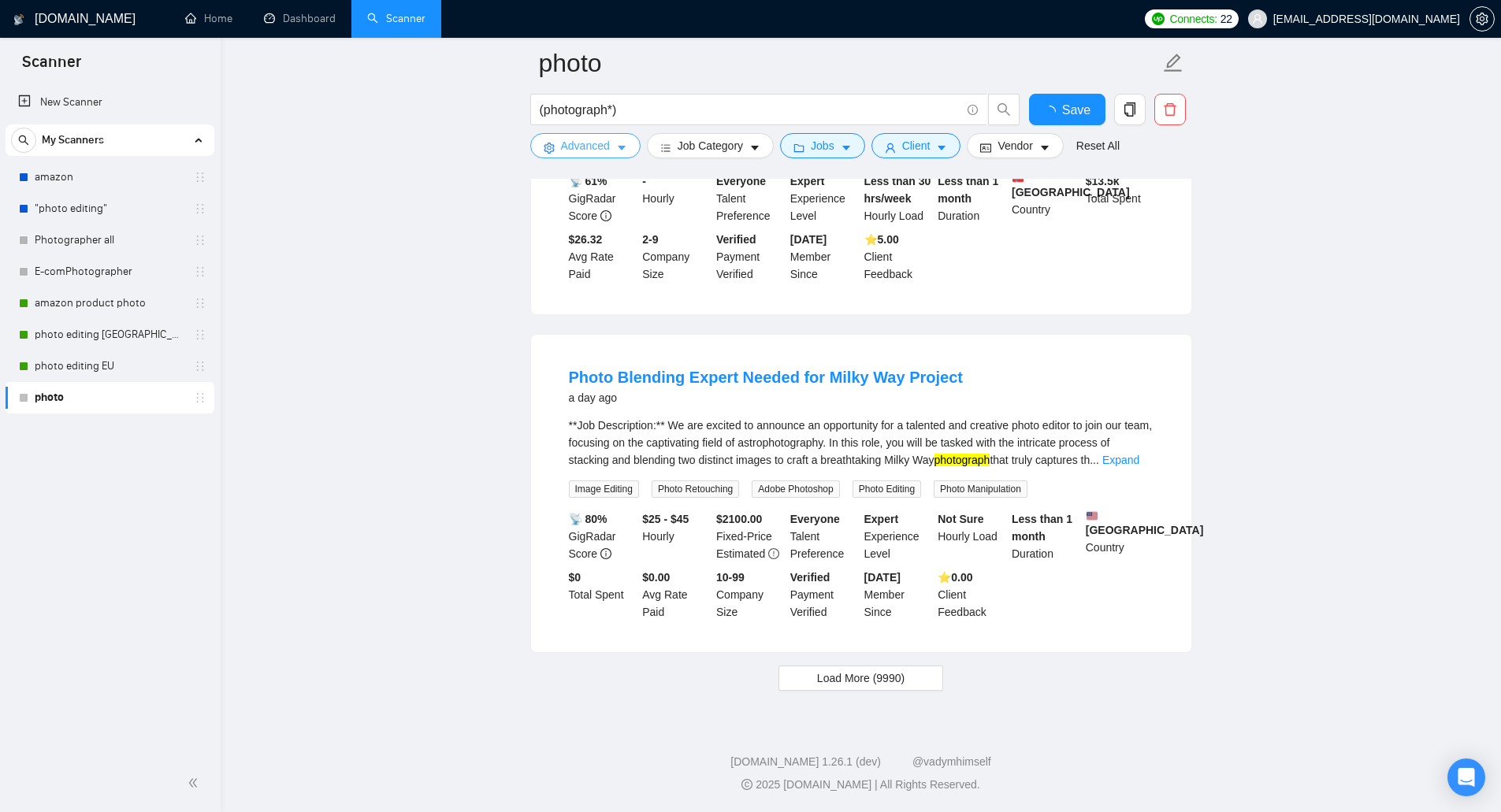
scroll to position [3109, 0]
click at [891, 678] on span "Load More (9990)" at bounding box center [860, 677] width 87 height 17
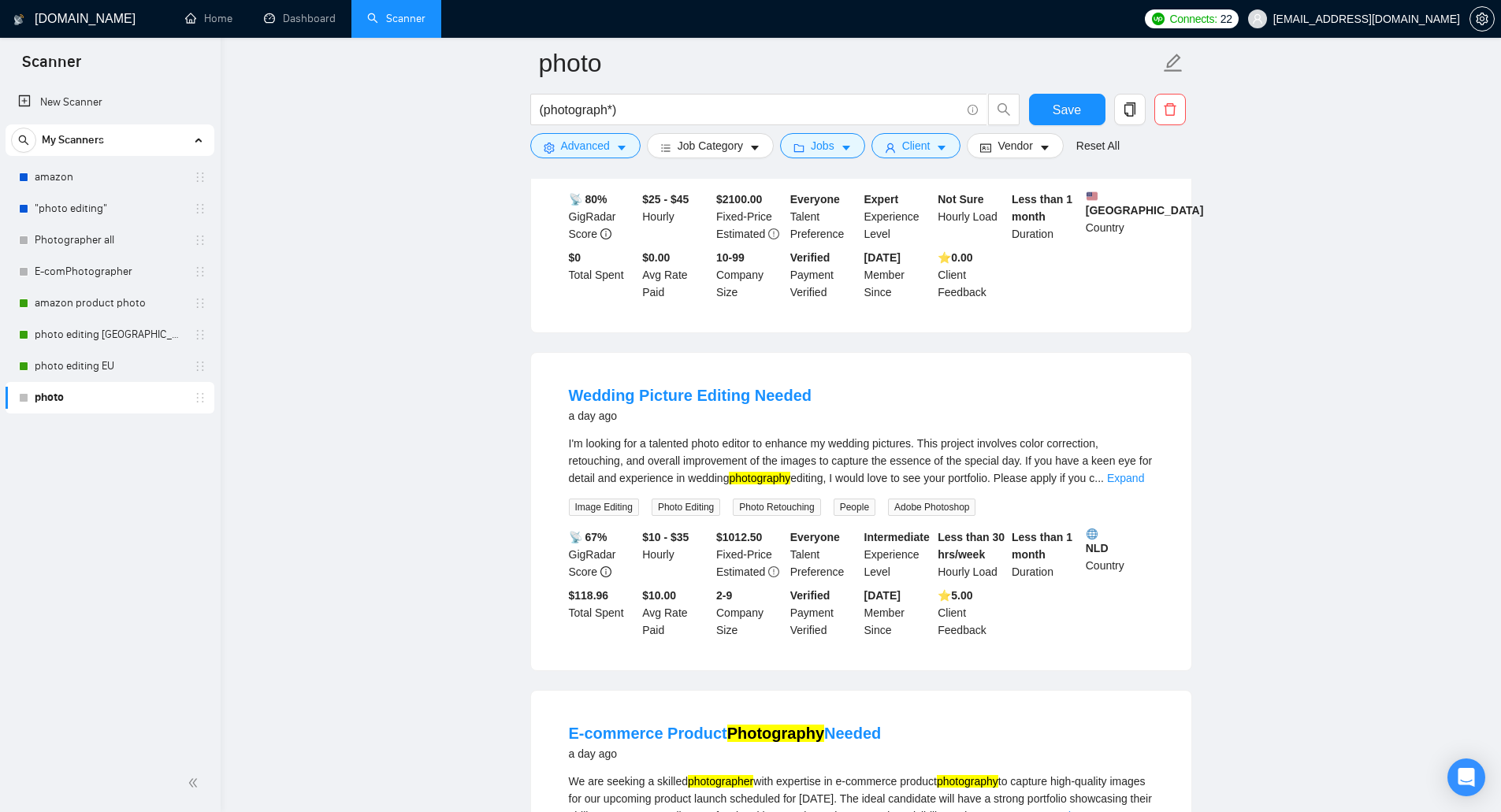
scroll to position [3187, 0]
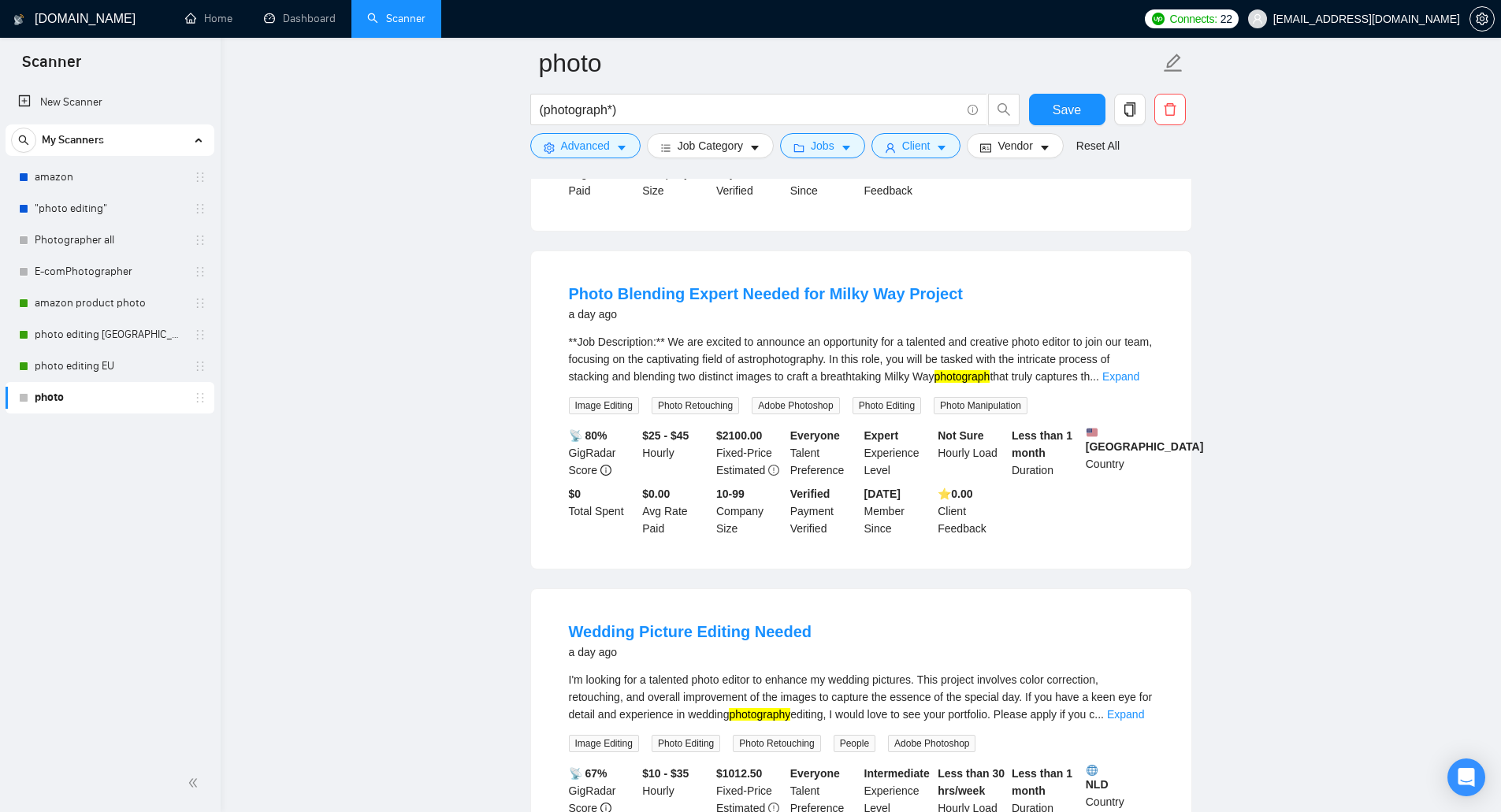
click at [428, 409] on main "photo (photograph*) Save Advanced Job Category Jobs Client Vendor Reset All Pre…" at bounding box center [861, 476] width 1230 height 7200
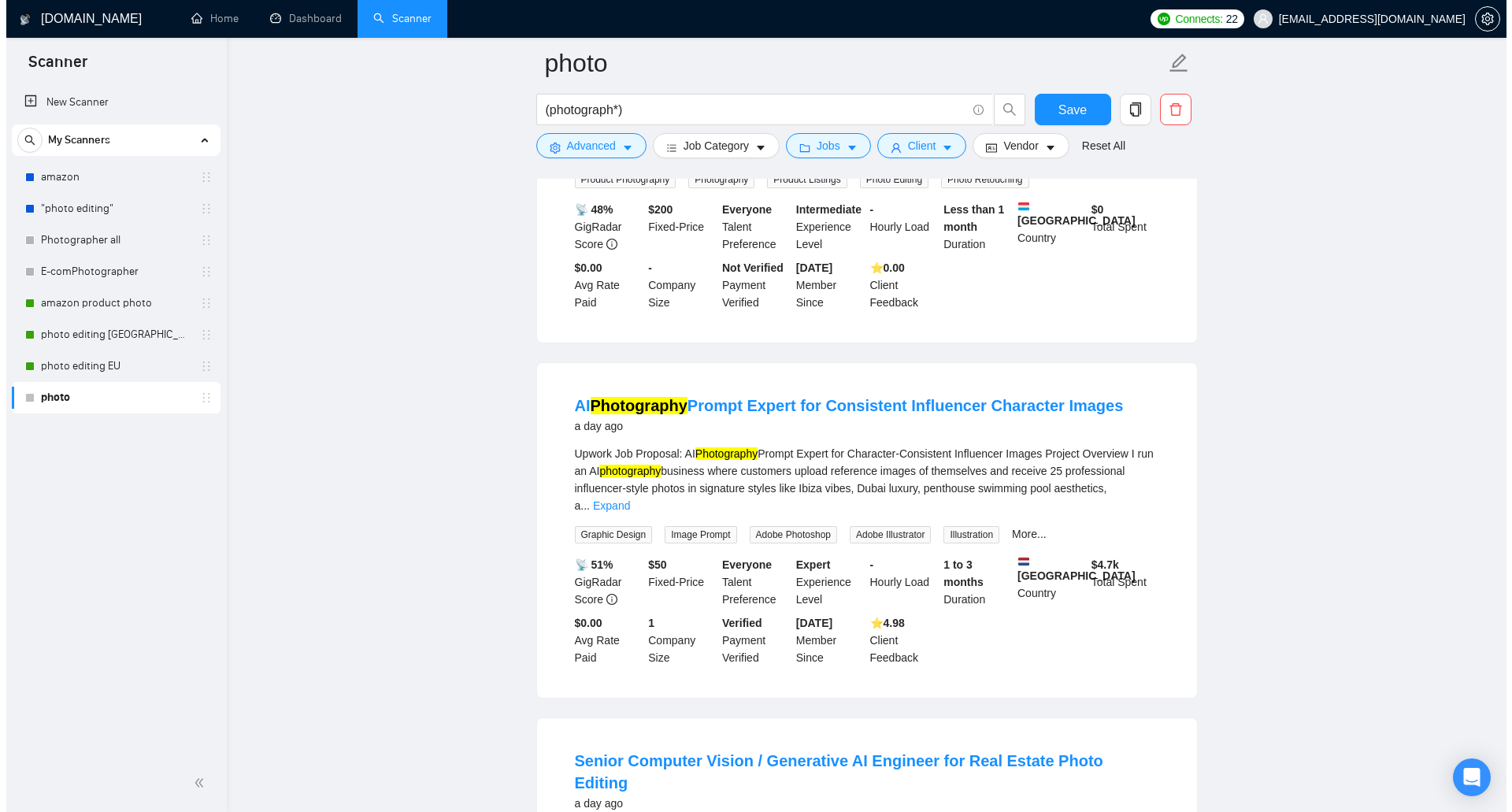
scroll to position [4447, 0]
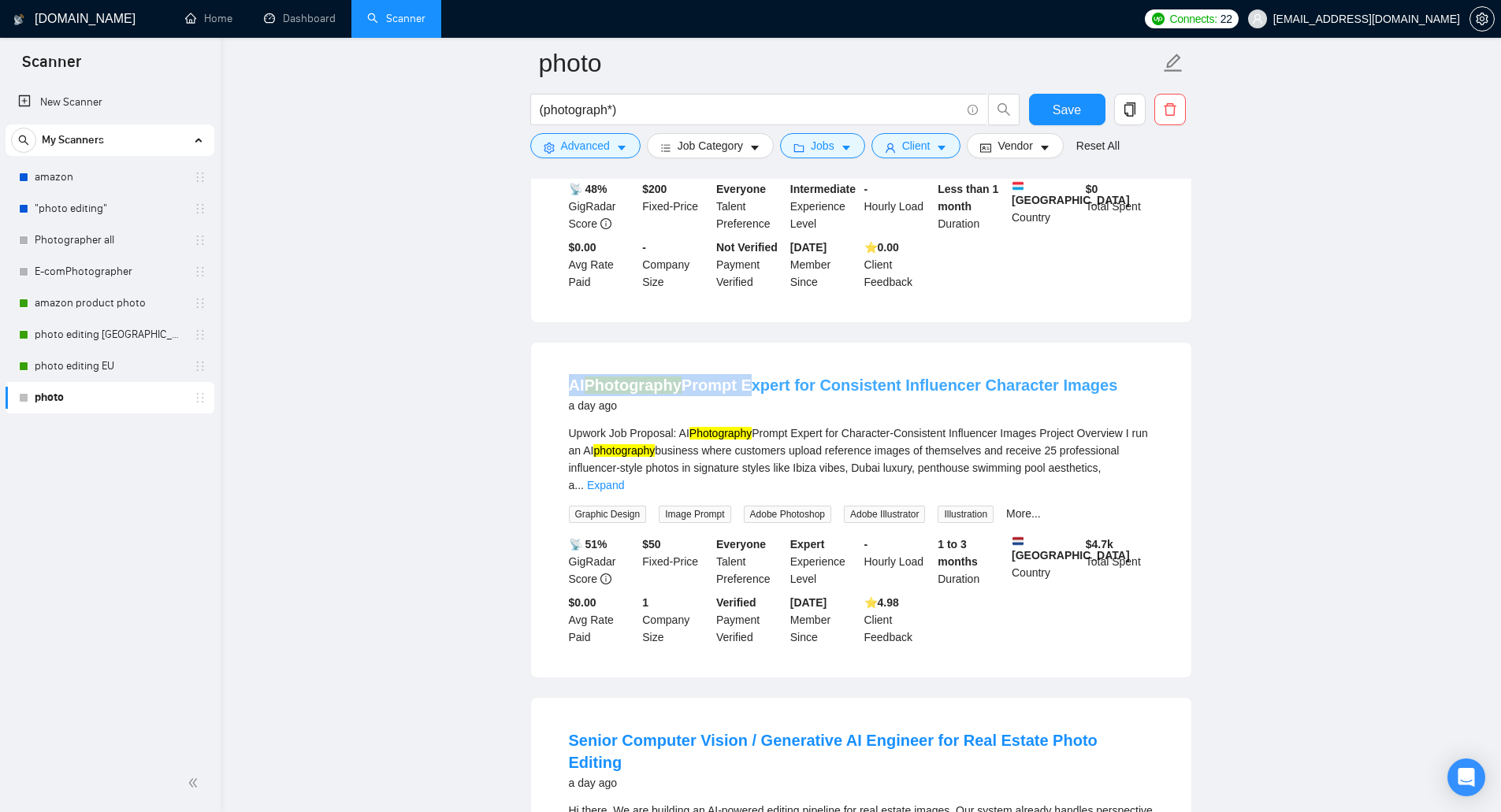
drag, startPoint x: 576, startPoint y: 389, endPoint x: 742, endPoint y: 384, distance: 166.1
click at [742, 384] on li "AI Photography Prompt Expert for Consistent Influencer Character Images a day a…" at bounding box center [861, 510] width 622 height 297
click at [593, 143] on span "Advanced" at bounding box center [585, 145] width 48 height 17
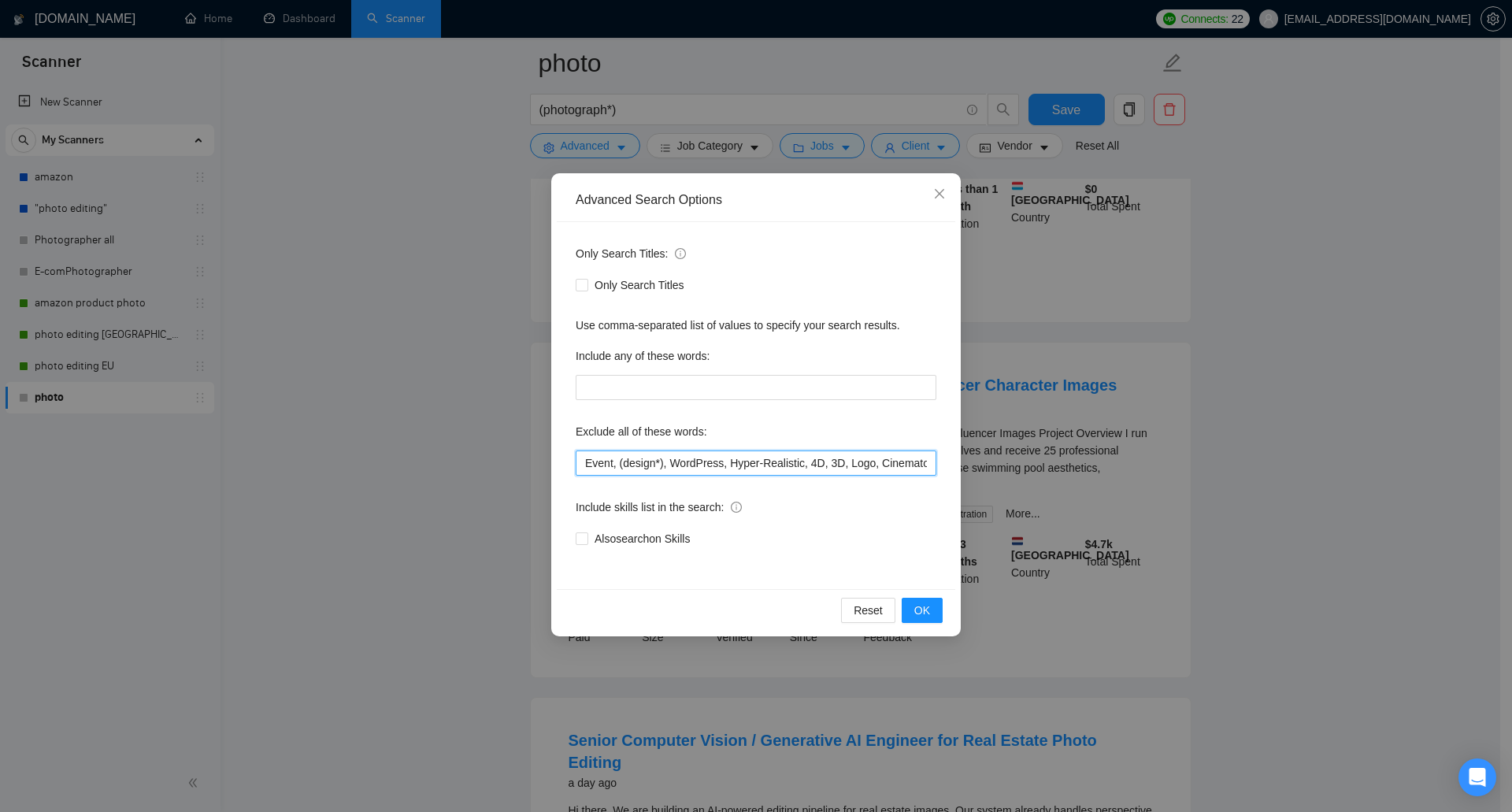
click at [589, 458] on input "Event, (design*), WordPress, Hyper-Realistic, 4D, 3D, Logo, Cinematographer" at bounding box center [756, 463] width 361 height 25
click at [588, 458] on input "Event, (design*), WordPress, Hyper-Realistic, 4D, 3D, Logo, Cinematographer" at bounding box center [756, 463] width 361 height 25
paste input "AI Photography Prompt"
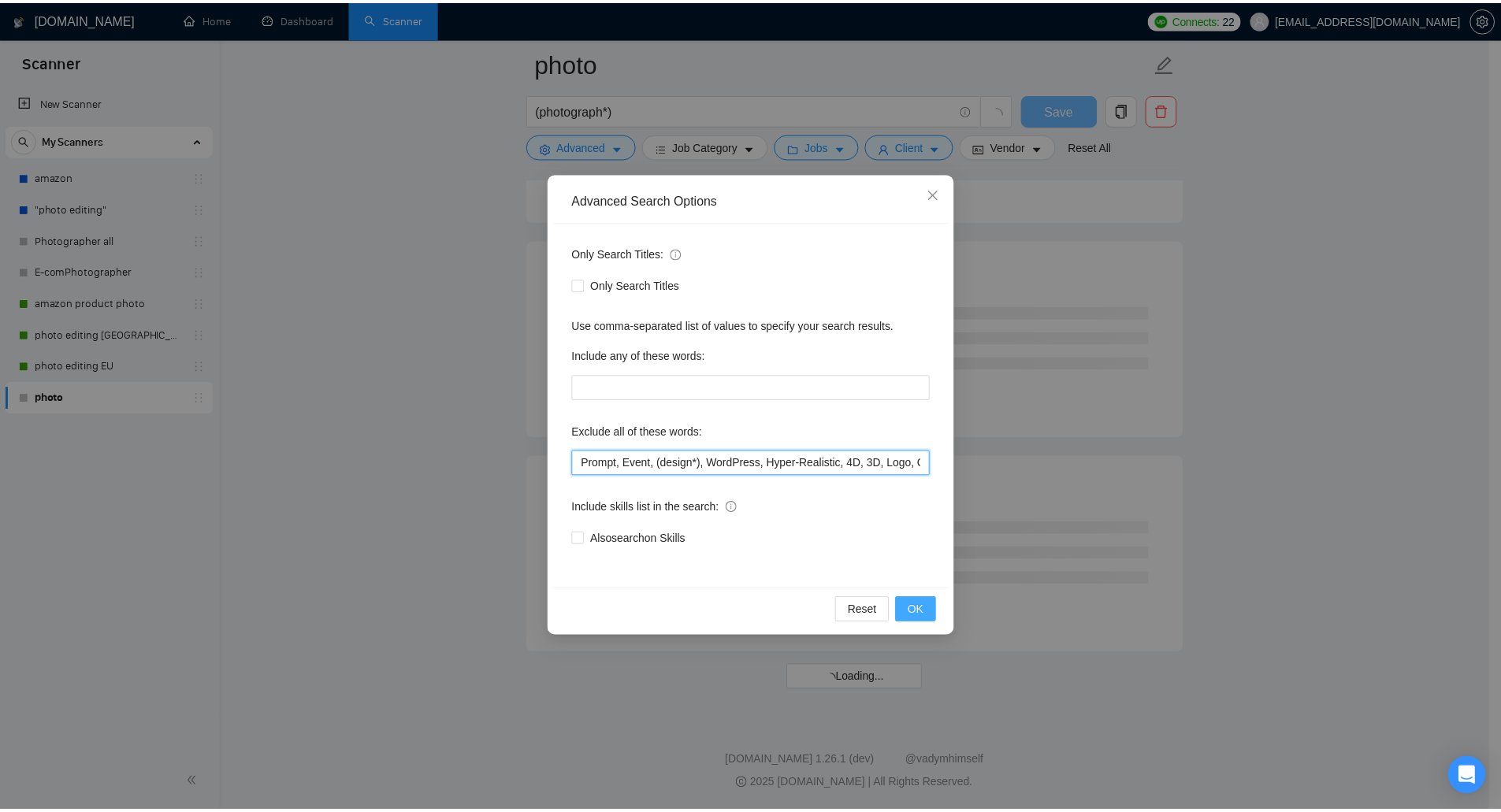
scroll to position [1814, 0]
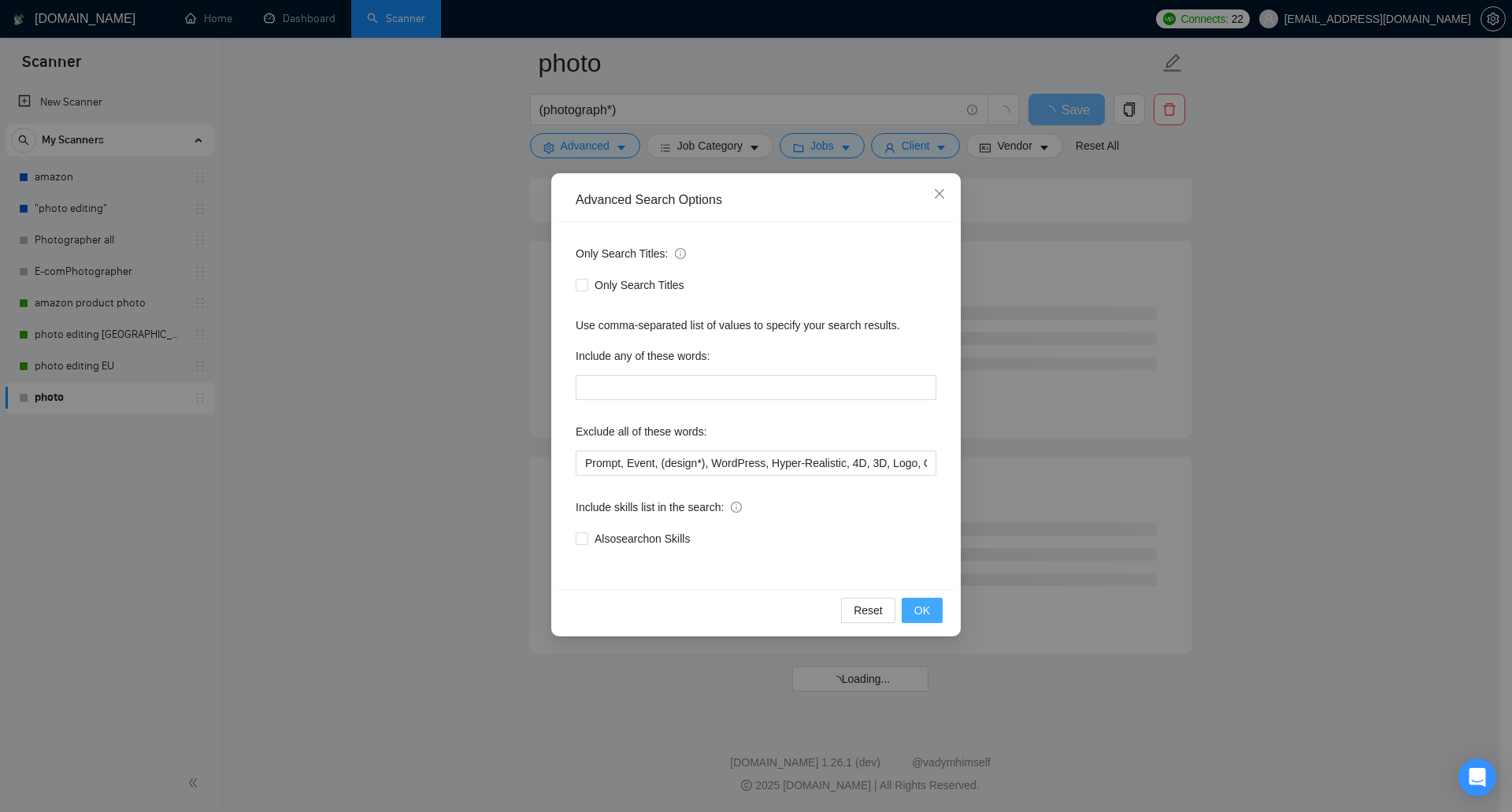
click at [931, 619] on button "OK" at bounding box center [922, 610] width 41 height 25
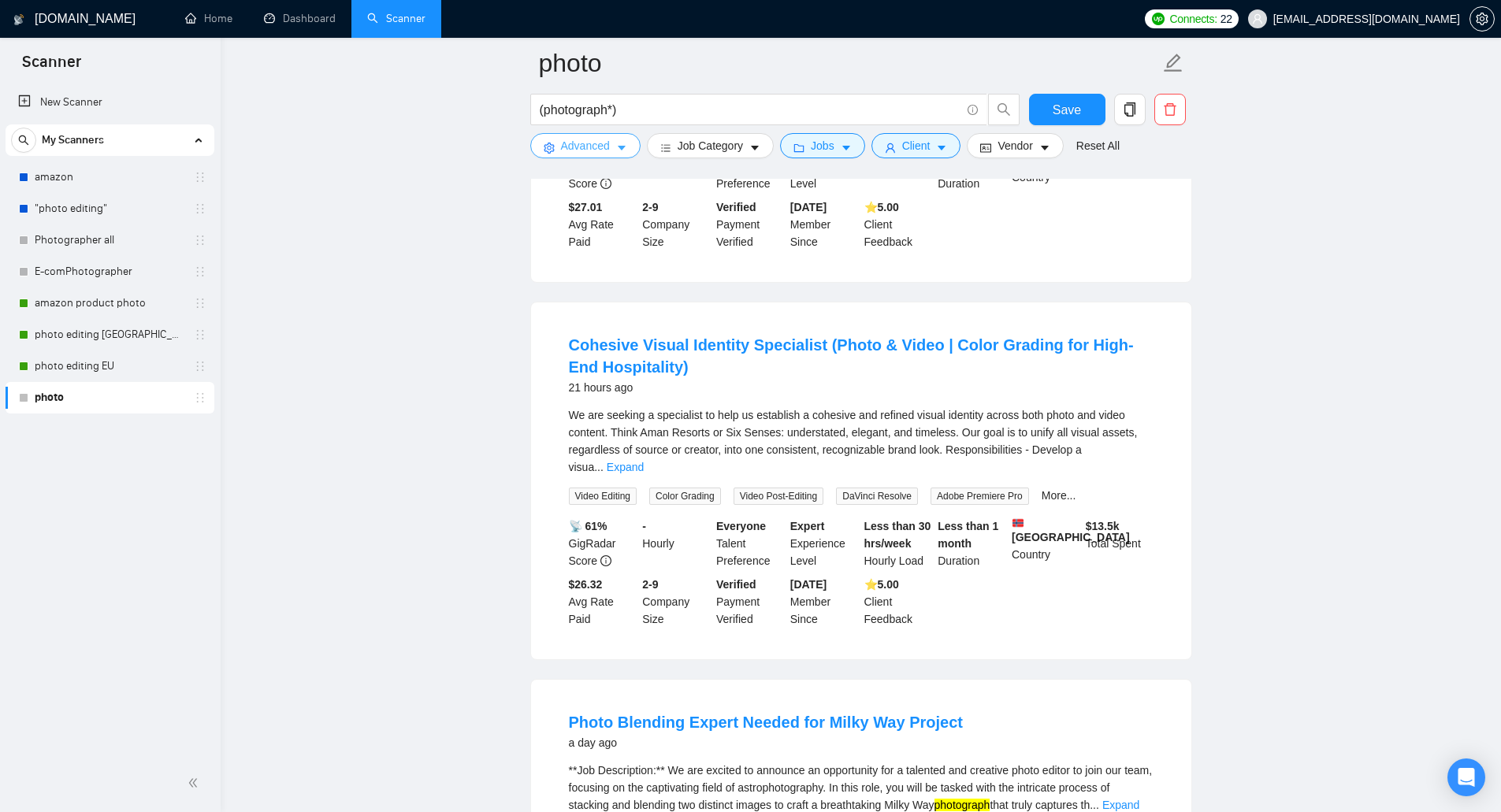
scroll to position [3109, 0]
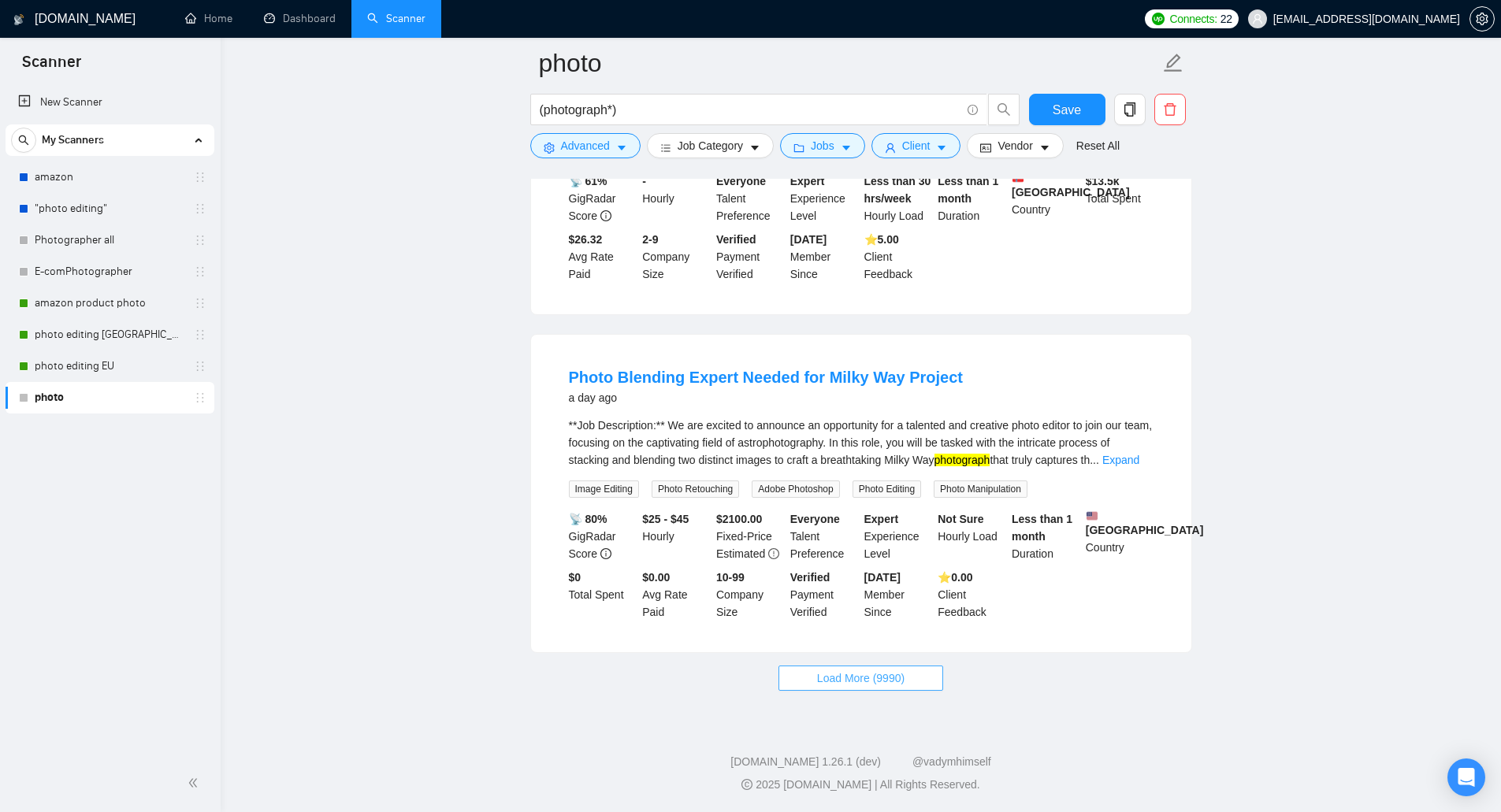
click at [878, 678] on span "Load More (9990)" at bounding box center [860, 677] width 87 height 17
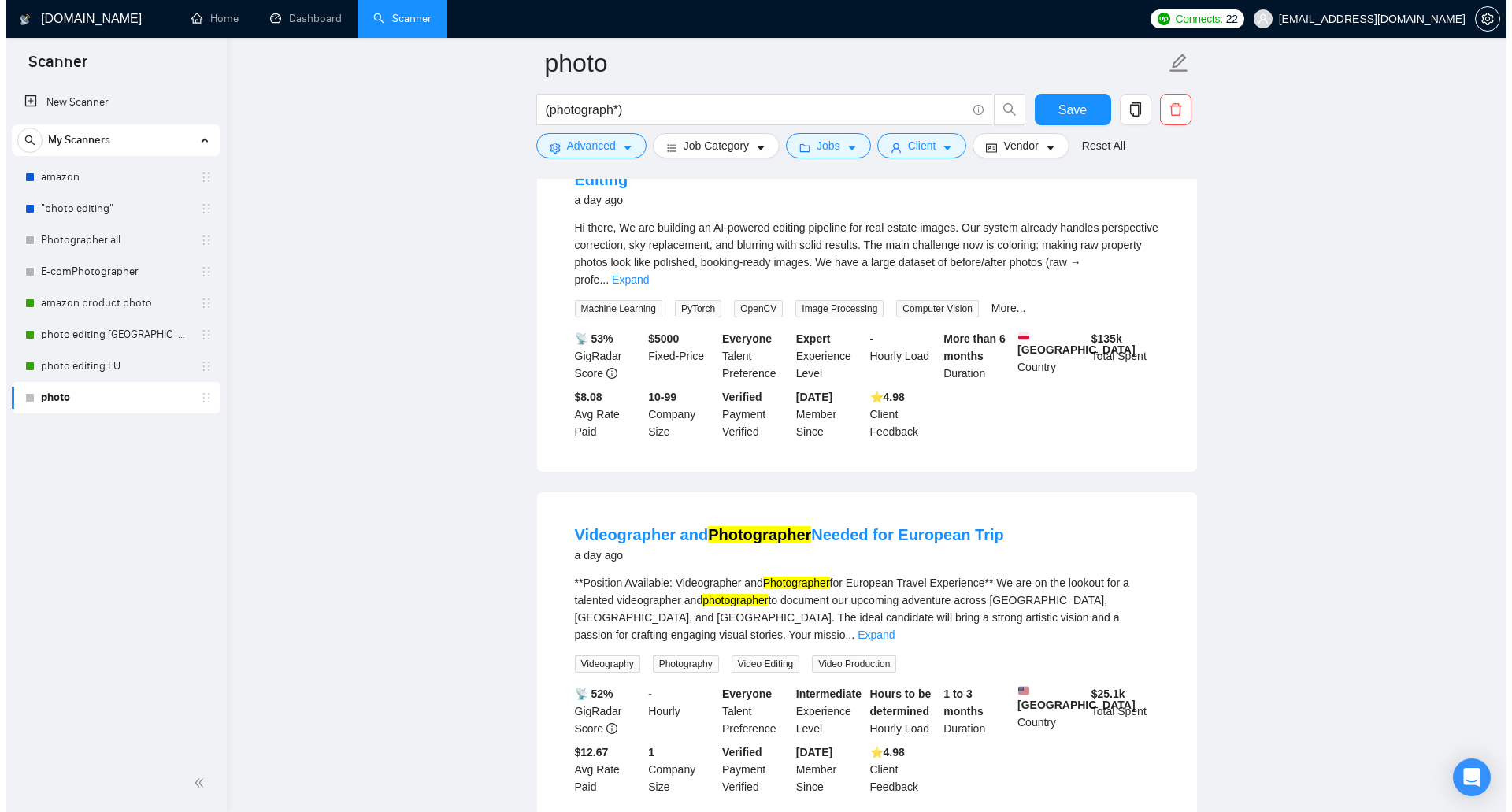
scroll to position [4920, 0]
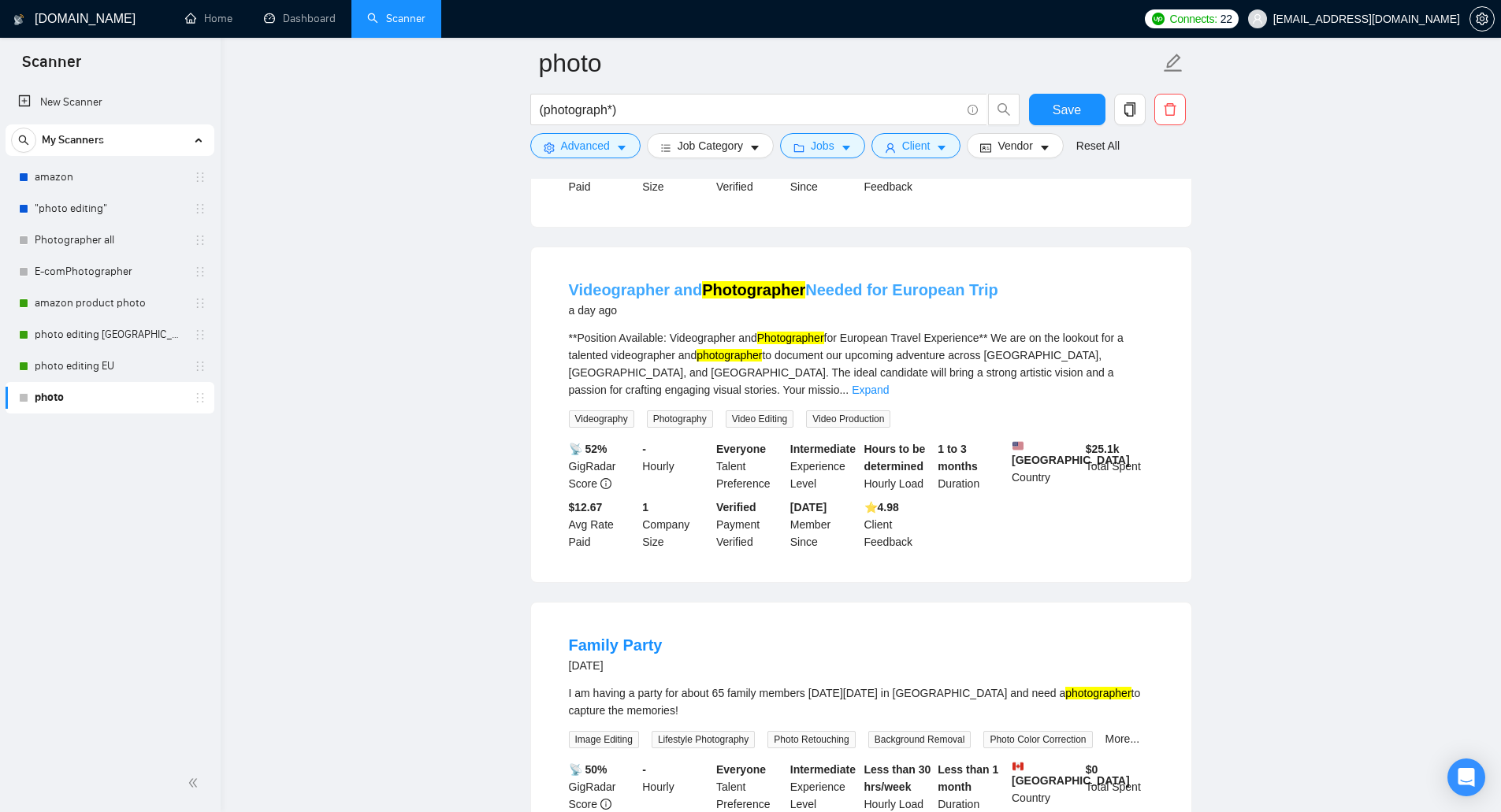
drag, startPoint x: 1004, startPoint y: 260, endPoint x: 966, endPoint y: 262, distance: 38.1
click at [966, 279] on div "Videographer and Photographer Needed for European Trip a day ago" at bounding box center [861, 300] width 584 height 41
click at [591, 149] on span "Advanced" at bounding box center [585, 145] width 48 height 17
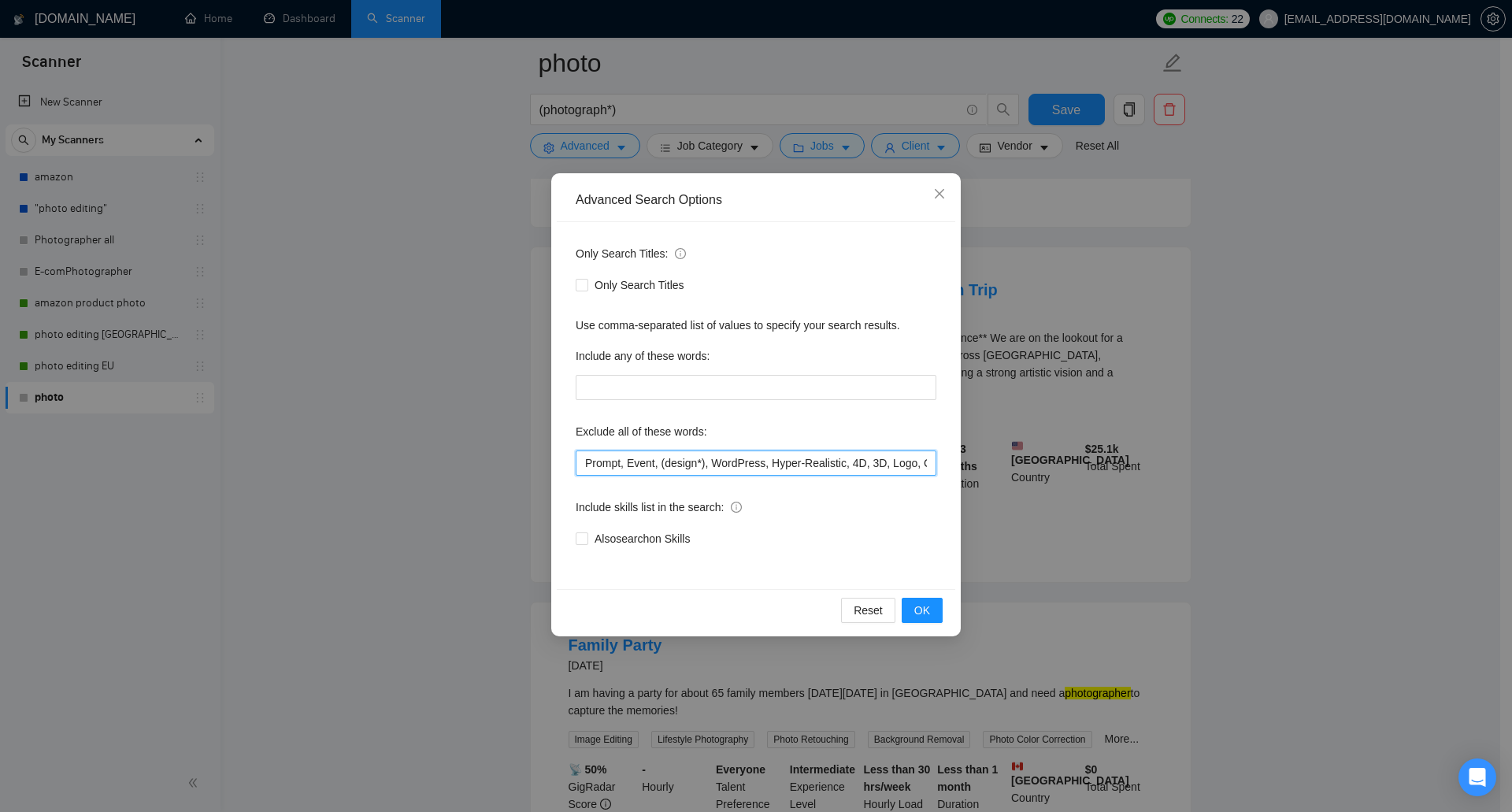
click at [585, 467] on input "Prompt, Event, (design*), WordPress, Hyper-Realistic, 4D, 3D, Logo, Cinematogra…" at bounding box center [756, 463] width 361 height 25
paste input "Trip"
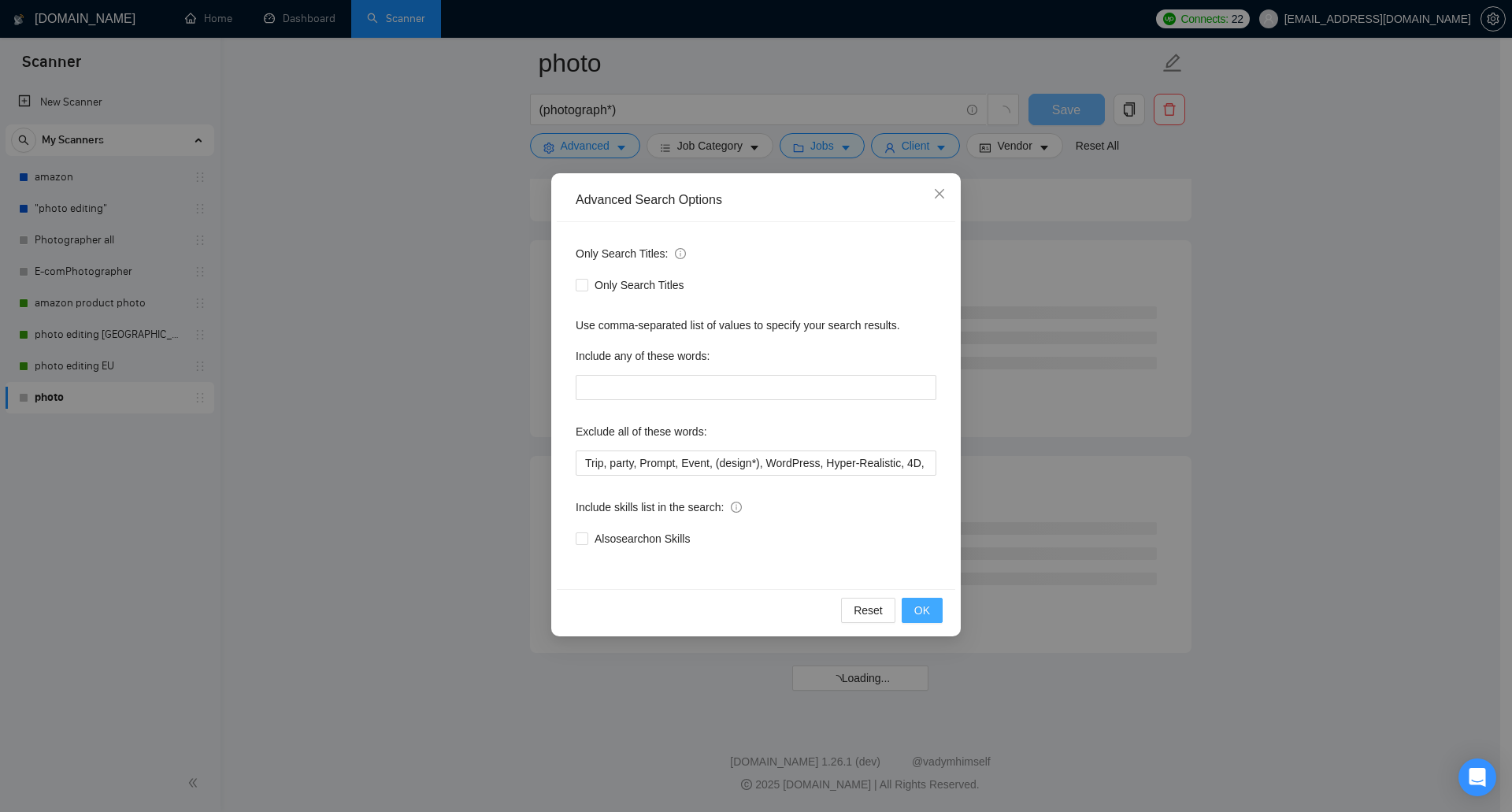
click at [913, 613] on button "OK" at bounding box center [922, 610] width 41 height 25
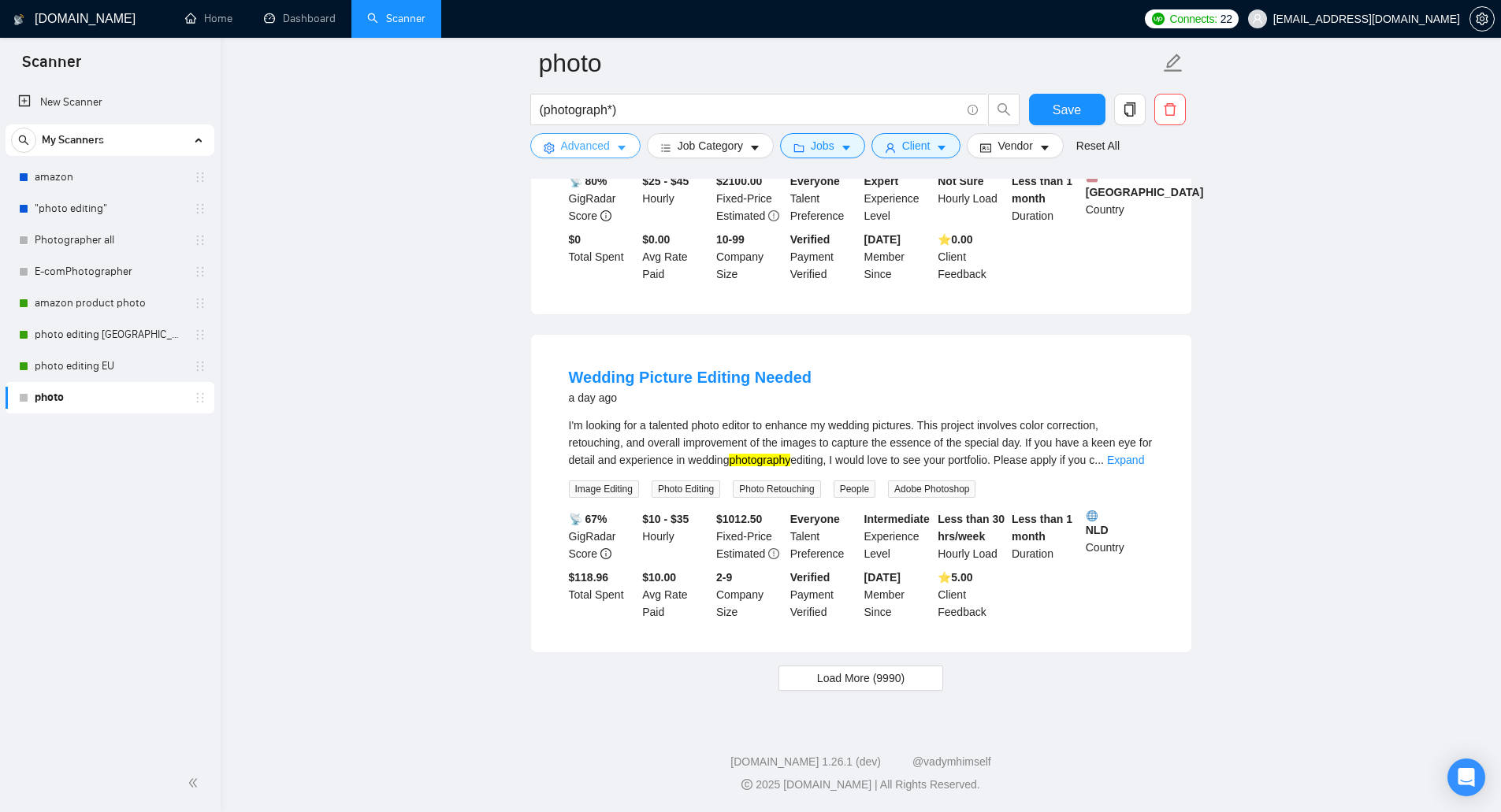
scroll to position [3109, 0]
click at [843, 678] on span "Load More (9990)" at bounding box center [860, 677] width 87 height 17
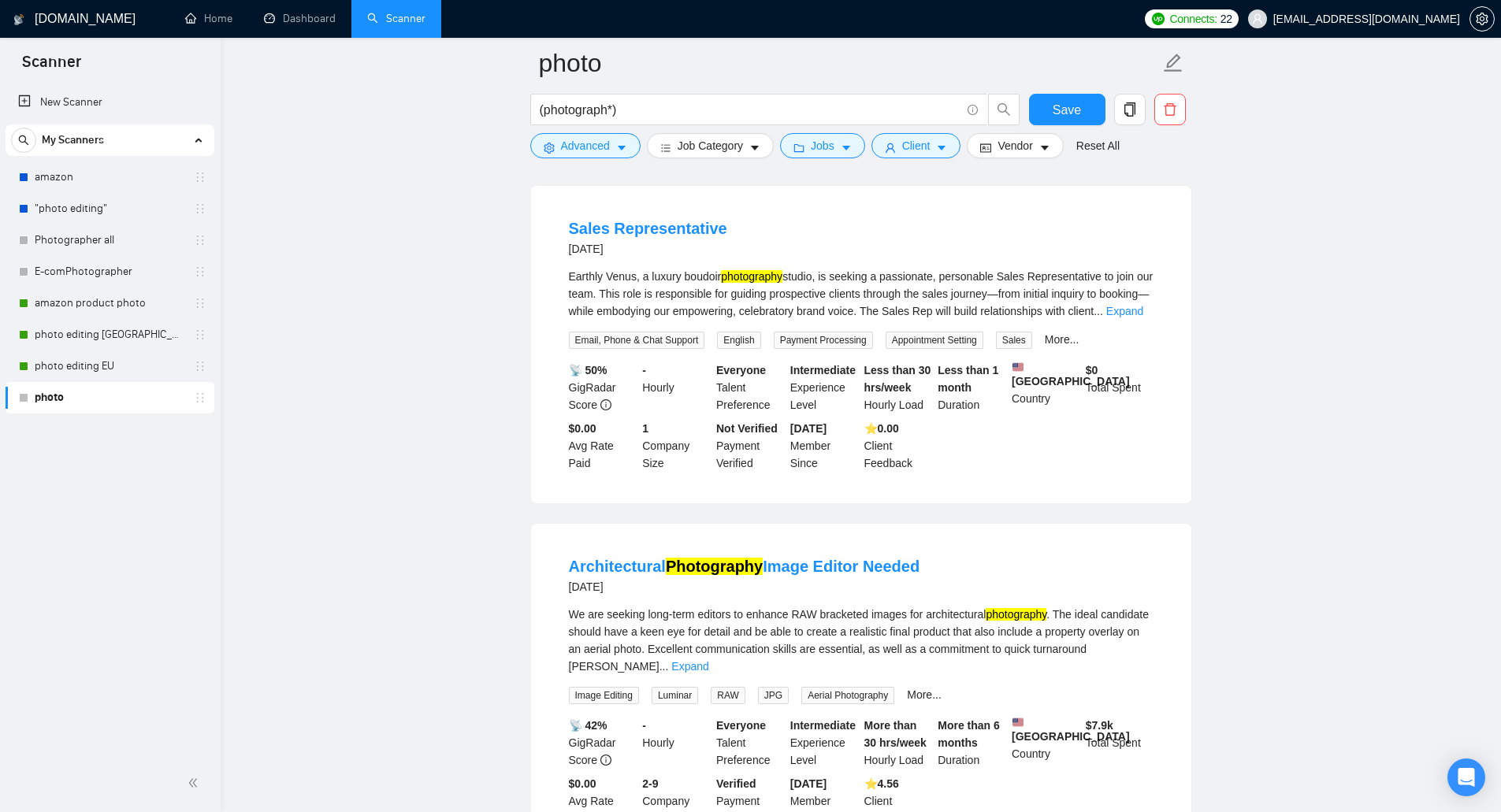
scroll to position [4920, 0]
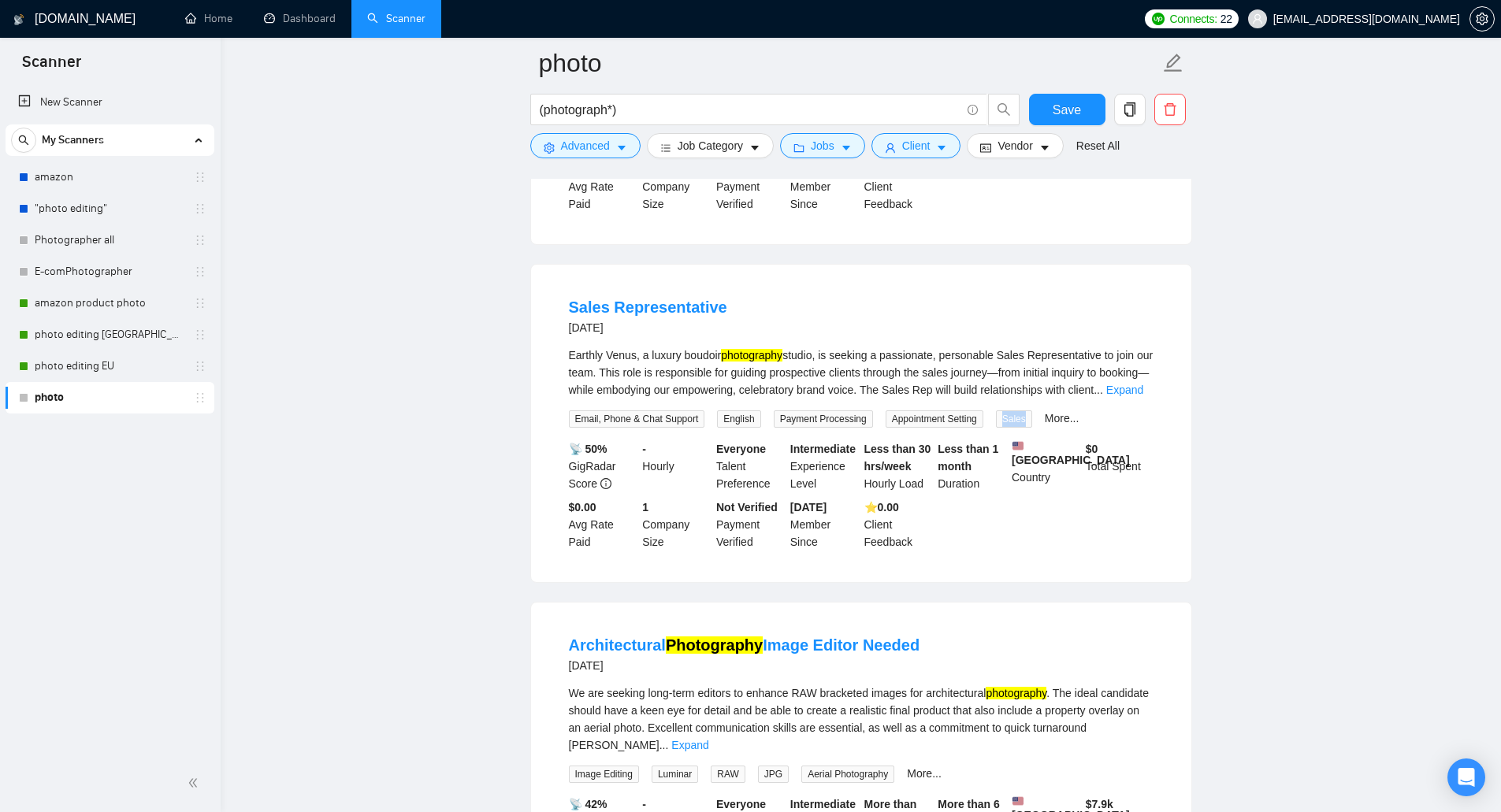
drag, startPoint x: 999, startPoint y: 363, endPoint x: 1019, endPoint y: 363, distance: 20.0
click at [1019, 410] on span "Sales" at bounding box center [1014, 418] width 36 height 17
drag, startPoint x: 662, startPoint y: 364, endPoint x: 699, endPoint y: 363, distance: 37.0
click at [699, 410] on span "Email, Phone & Chat Support" at bounding box center [637, 418] width 136 height 17
click at [601, 145] on span "Advanced" at bounding box center [585, 145] width 48 height 17
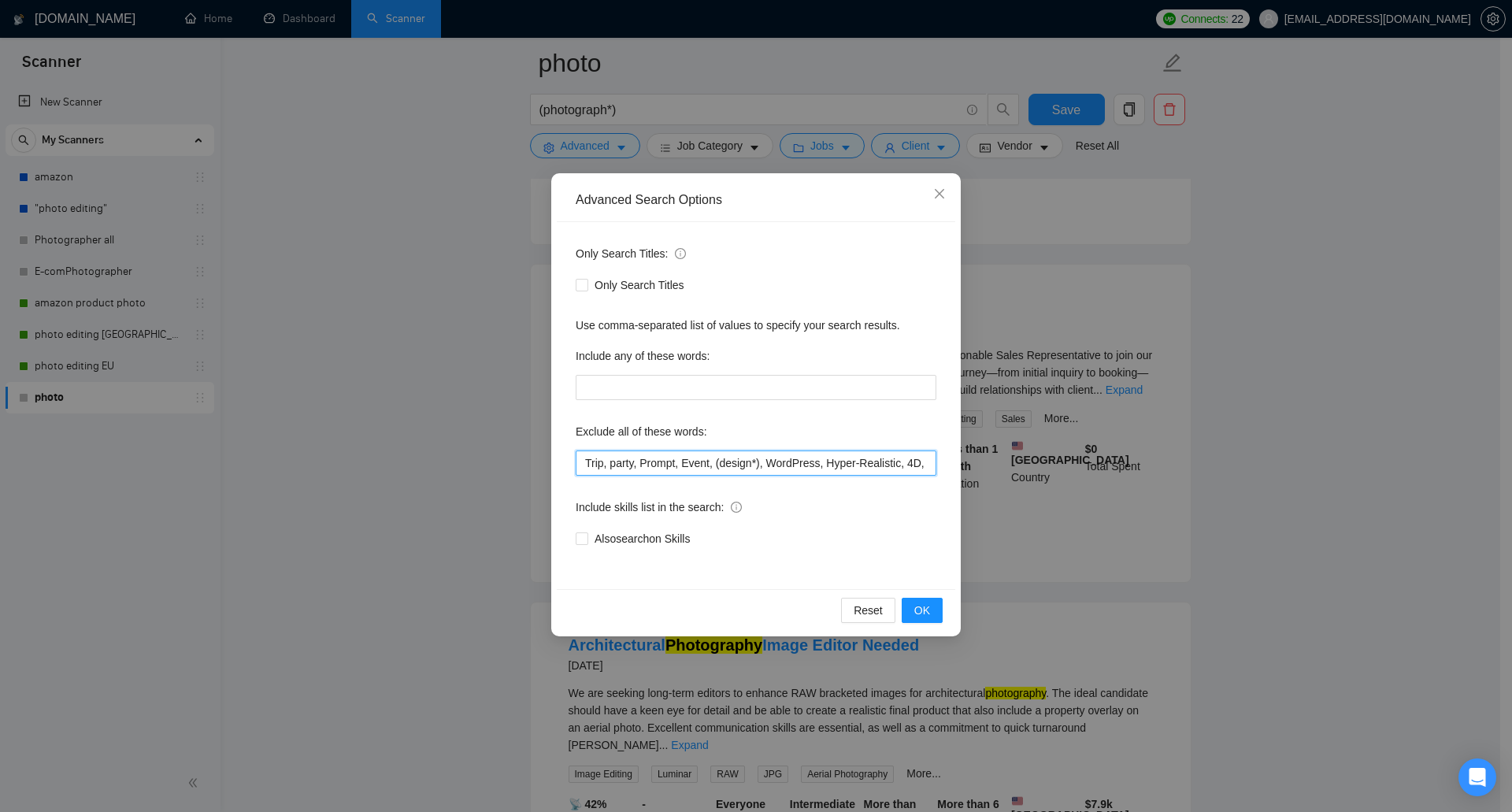
click at [587, 456] on input "Trip, party, Prompt, Event, (design*), WordPress, Hyper-Realistic, 4D, 3D, Logo…" at bounding box center [756, 463] width 361 height 25
paste input "Support"
click at [905, 599] on button "OK" at bounding box center [922, 610] width 41 height 25
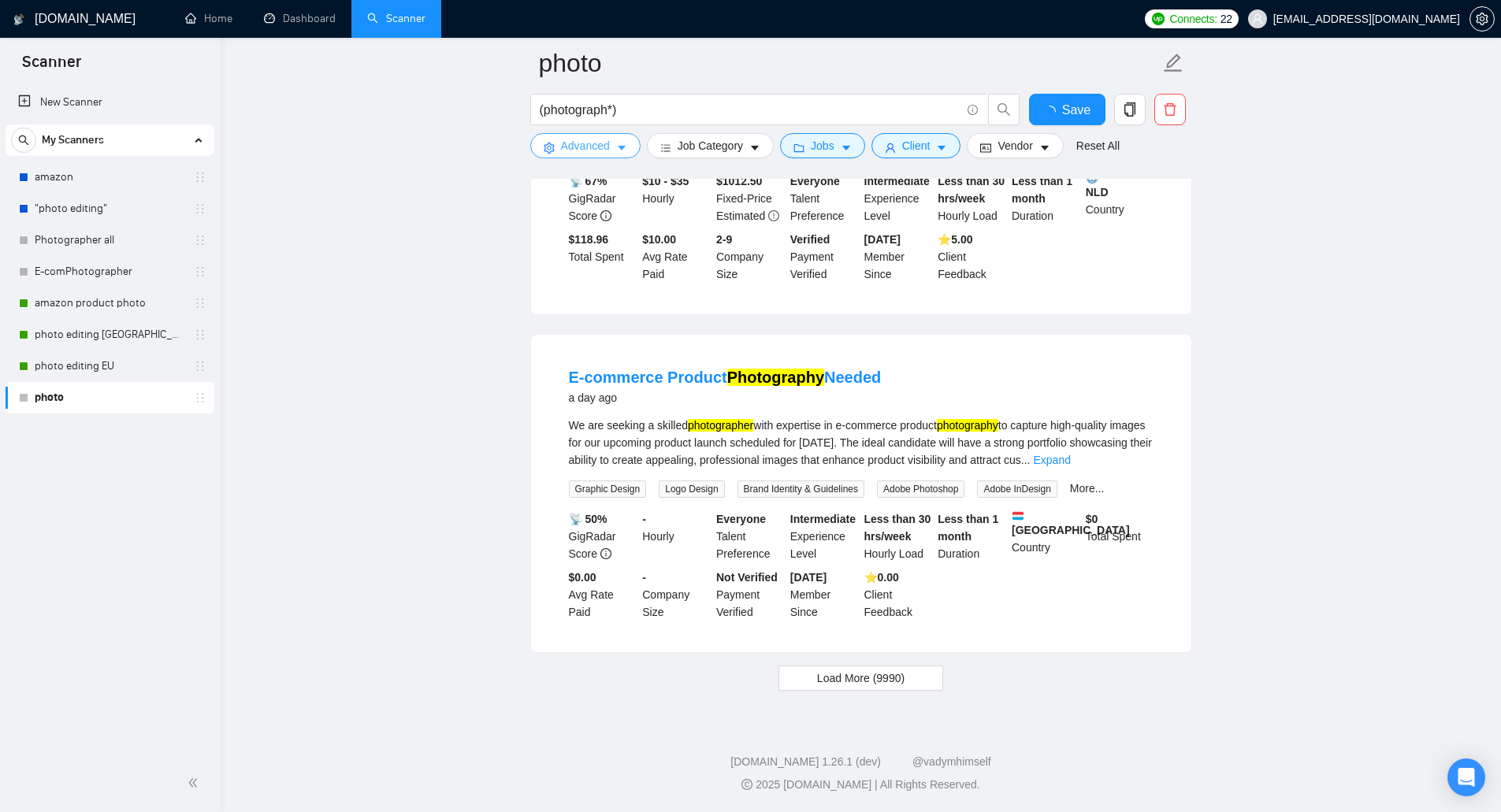
scroll to position [3086, 0]
click at [841, 673] on span "Load More (9990)" at bounding box center [860, 677] width 87 height 17
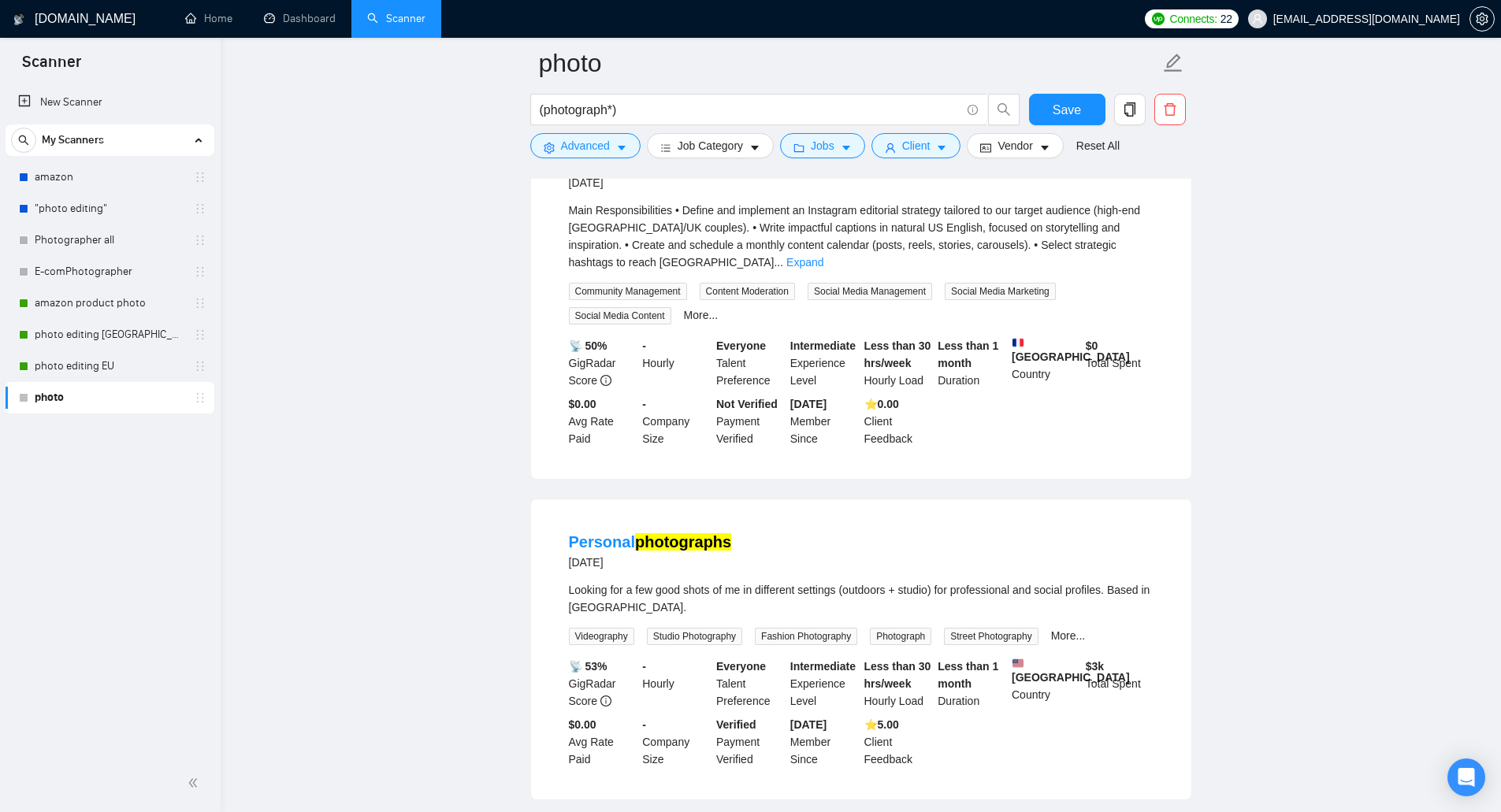
scroll to position [6158, 0]
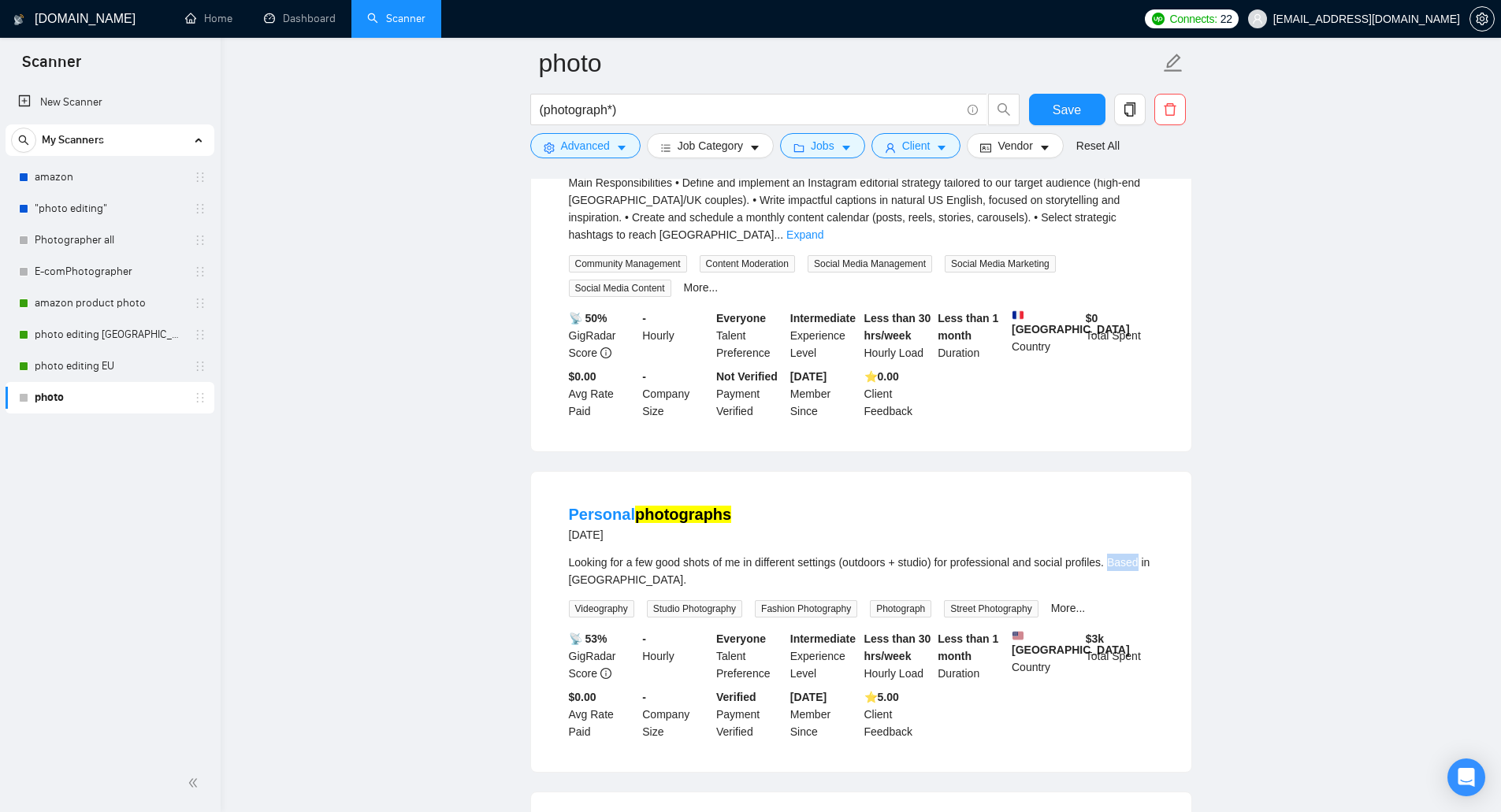
drag, startPoint x: 1114, startPoint y: 456, endPoint x: 1146, endPoint y: 450, distance: 32.6
click at [1146, 554] on div "Looking for a few good shots of me in different settings (outdoors + studio) fo…" at bounding box center [861, 571] width 584 height 35
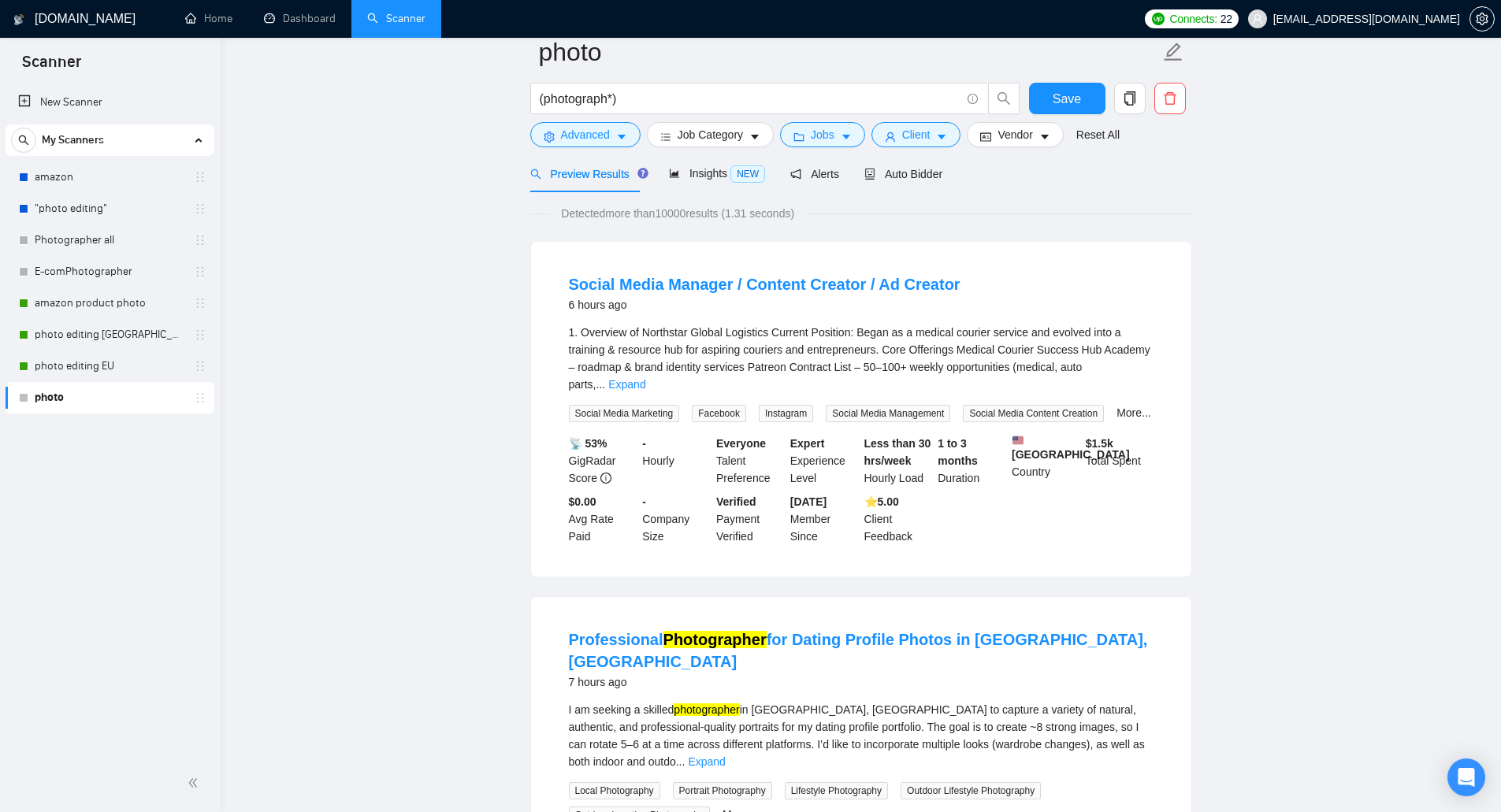
scroll to position [39, 0]
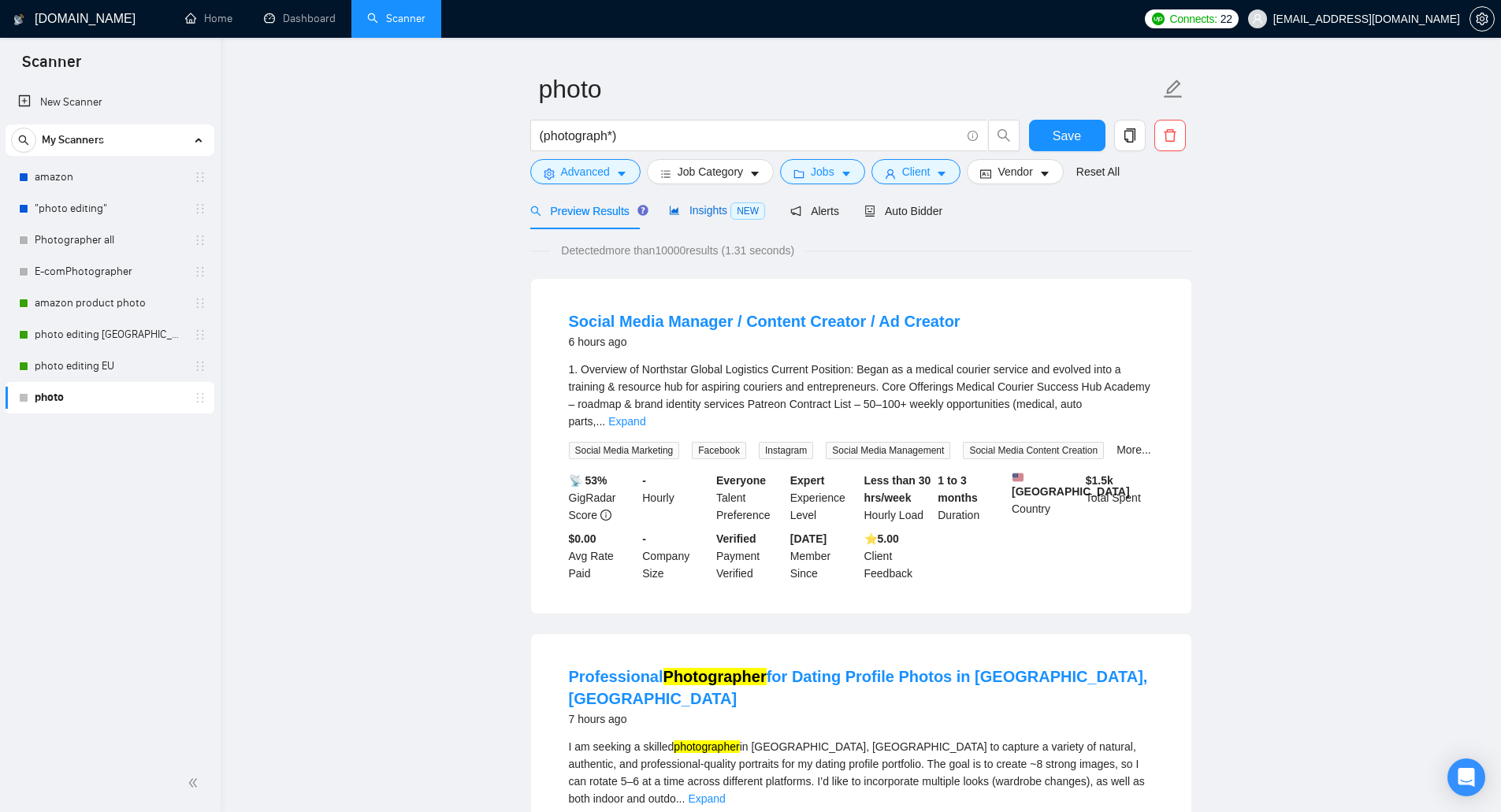
click at [718, 218] on div "Insights NEW" at bounding box center [716, 211] width 96 height 18
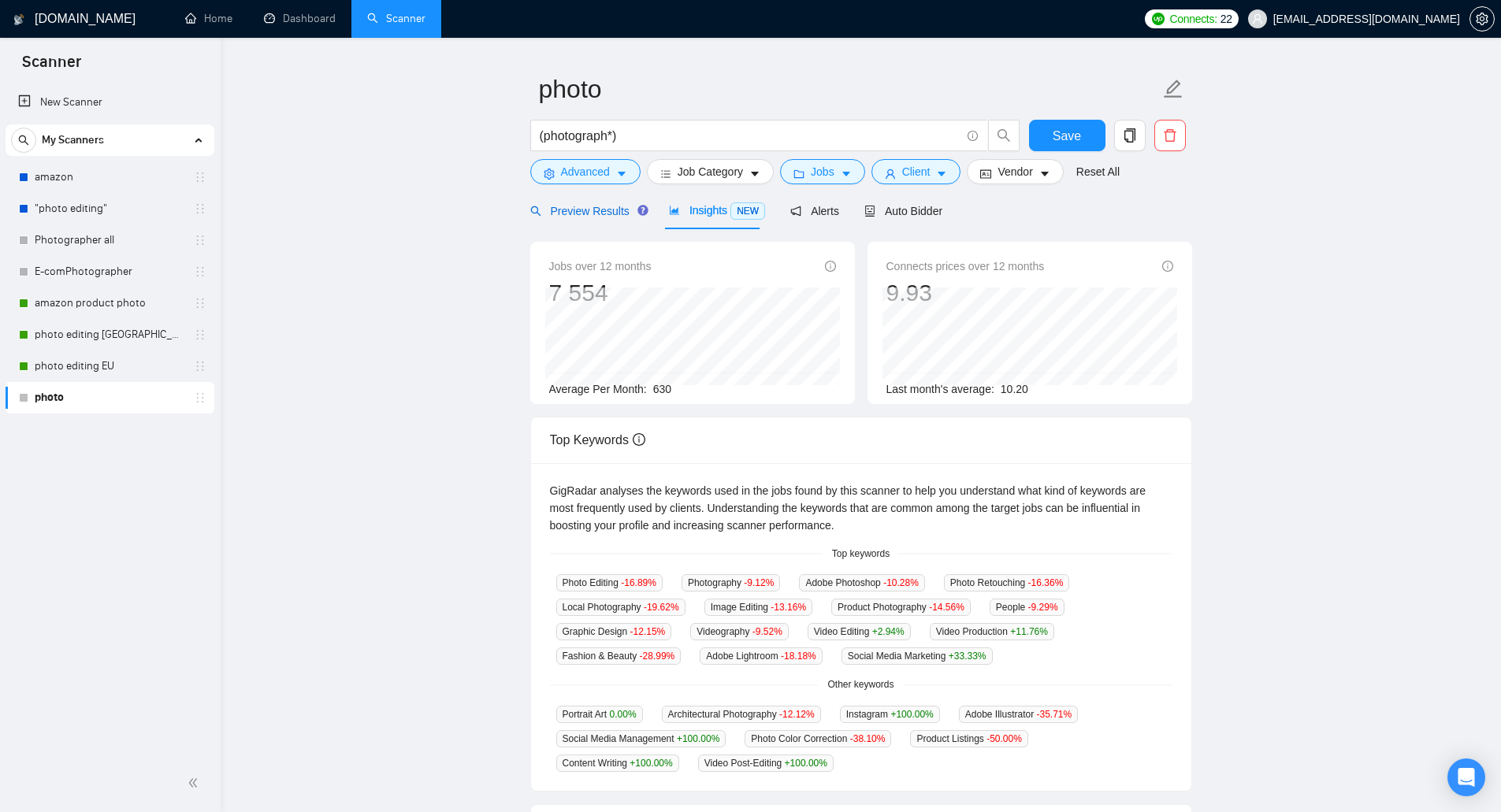
click at [592, 213] on span "Preview Results" at bounding box center [587, 211] width 113 height 13
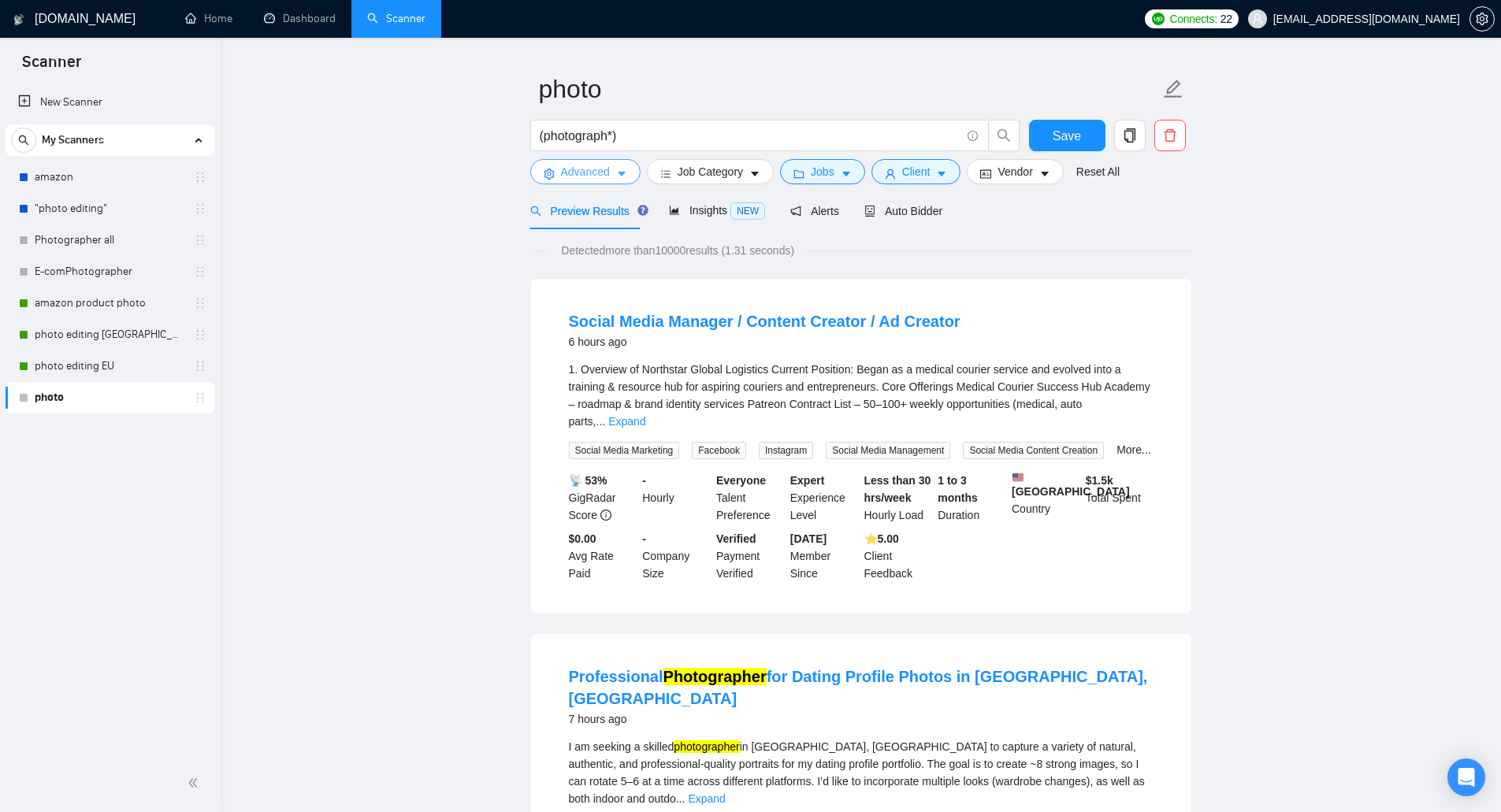
click at [594, 177] on span "Advanced" at bounding box center [585, 171] width 48 height 17
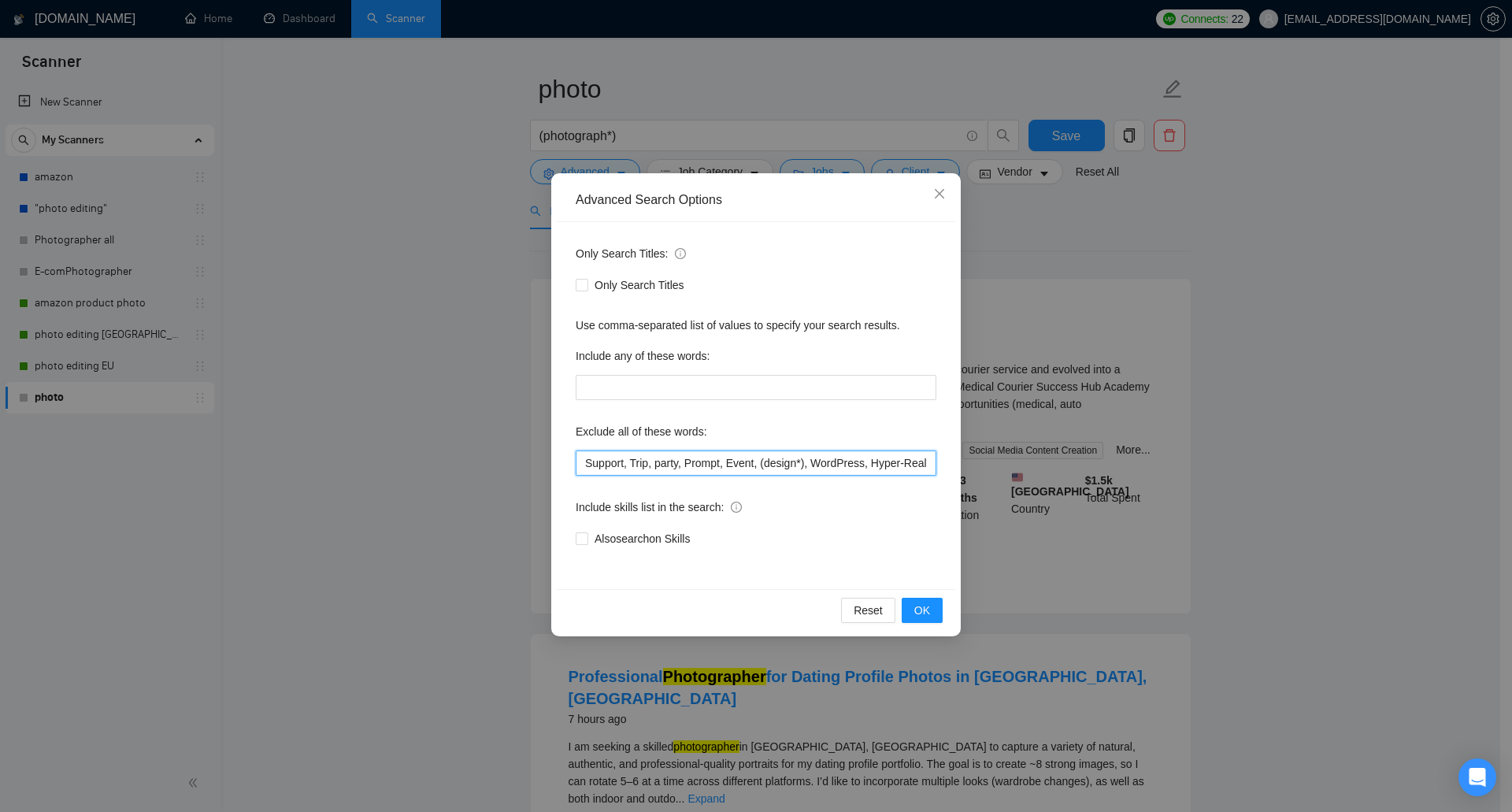
click at [587, 463] on input "Support, Trip, party, Prompt, Event, (design*), WordPress, Hyper-Realistic, 4D,…" at bounding box center [756, 463] width 361 height 25
paste input "Based"
click at [916, 615] on span "OK" at bounding box center [922, 609] width 16 height 17
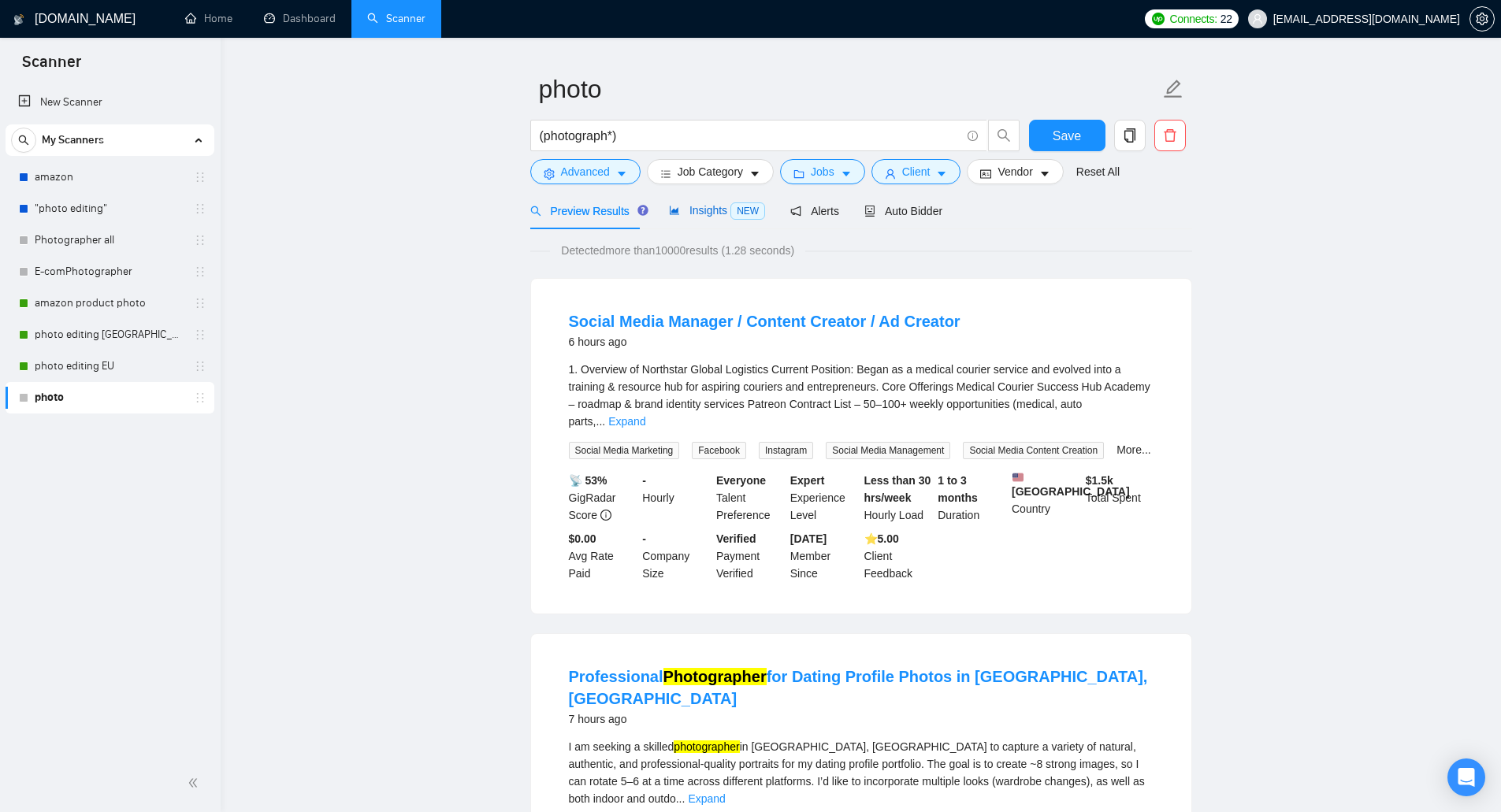
click at [694, 216] on span "Insights NEW" at bounding box center [716, 210] width 96 height 13
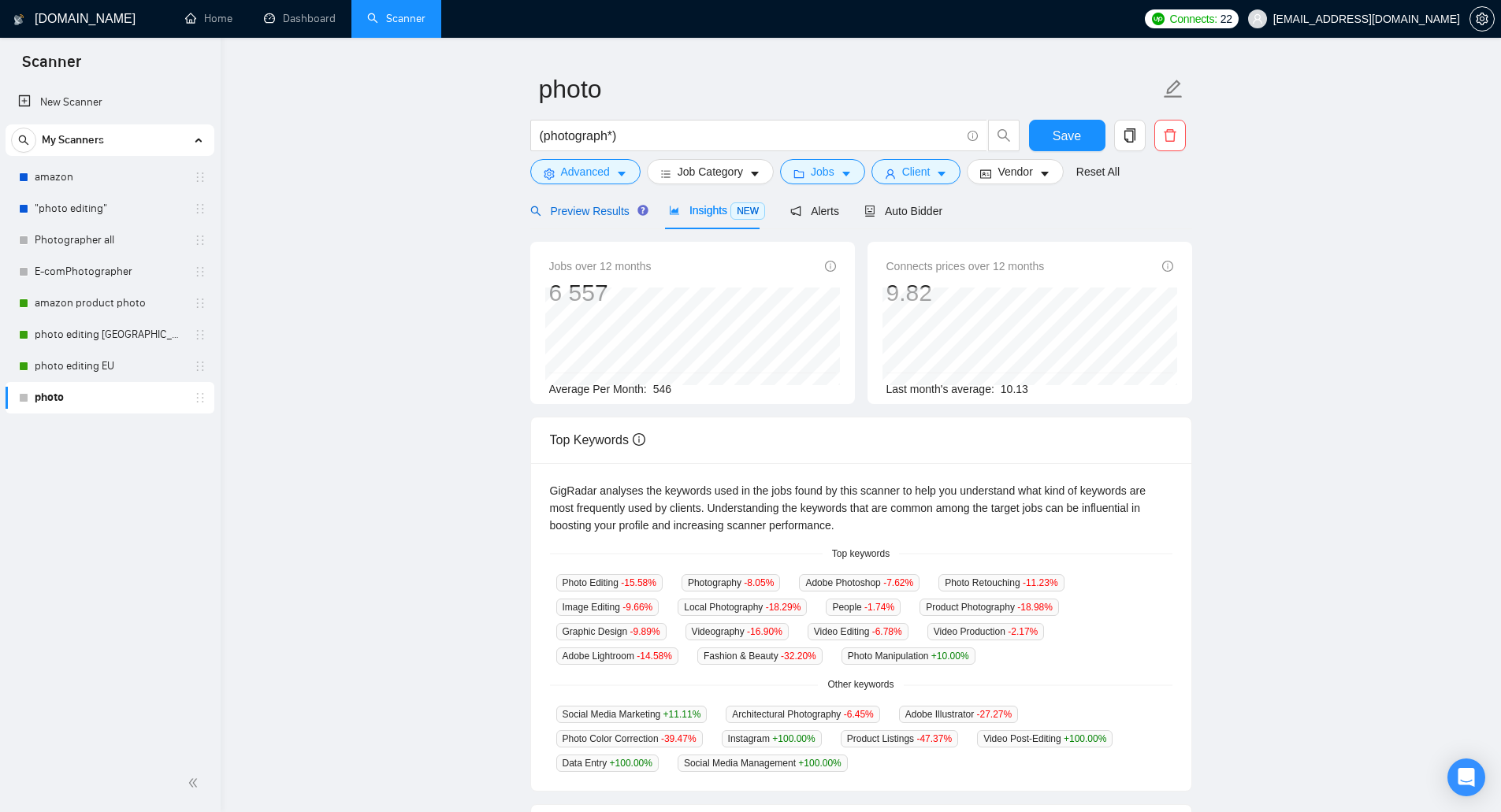
click at [589, 213] on span "Preview Results" at bounding box center [587, 211] width 113 height 13
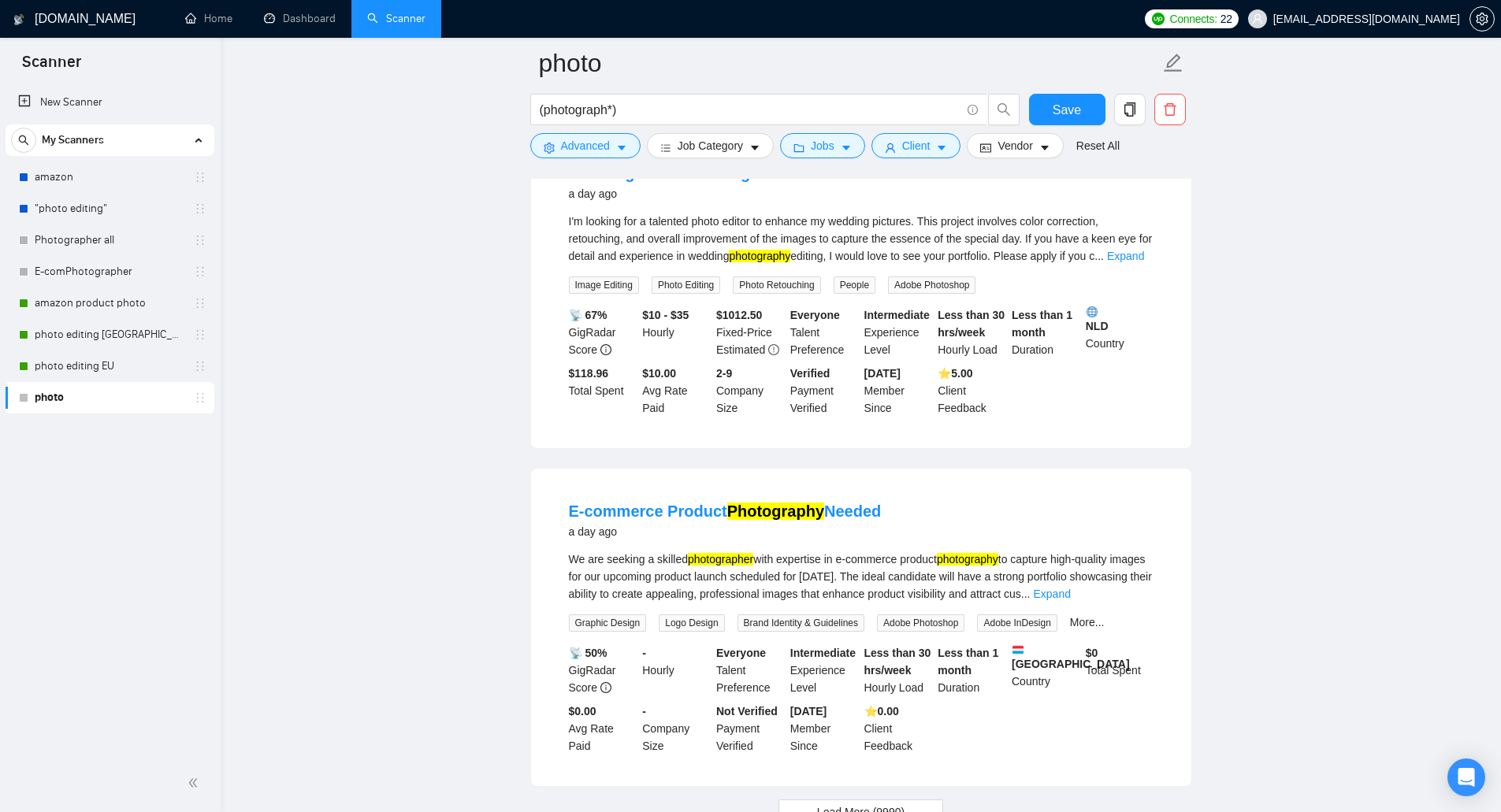
scroll to position [3086, 0]
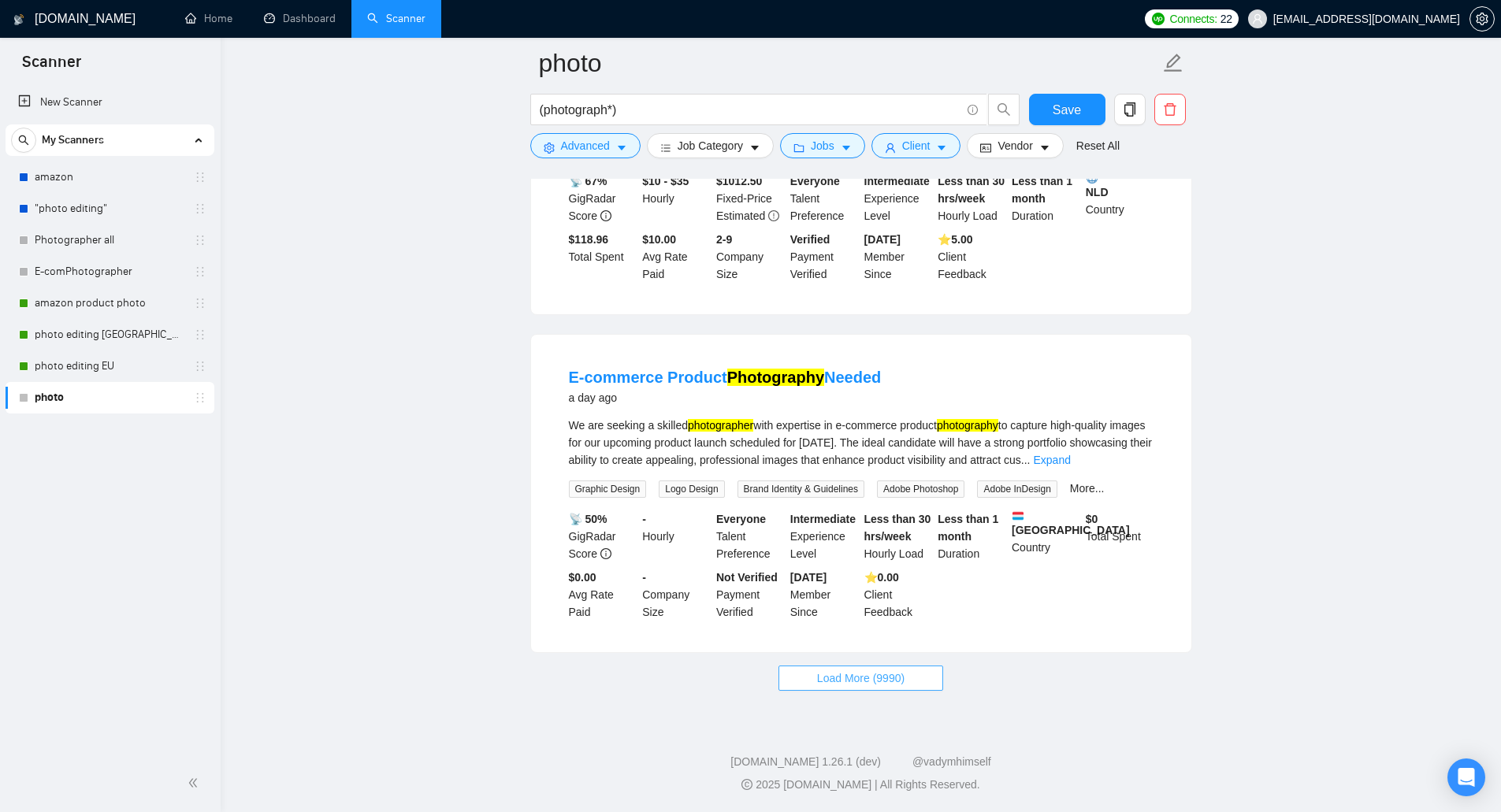
click at [886, 683] on span "Load More (9990)" at bounding box center [860, 677] width 87 height 17
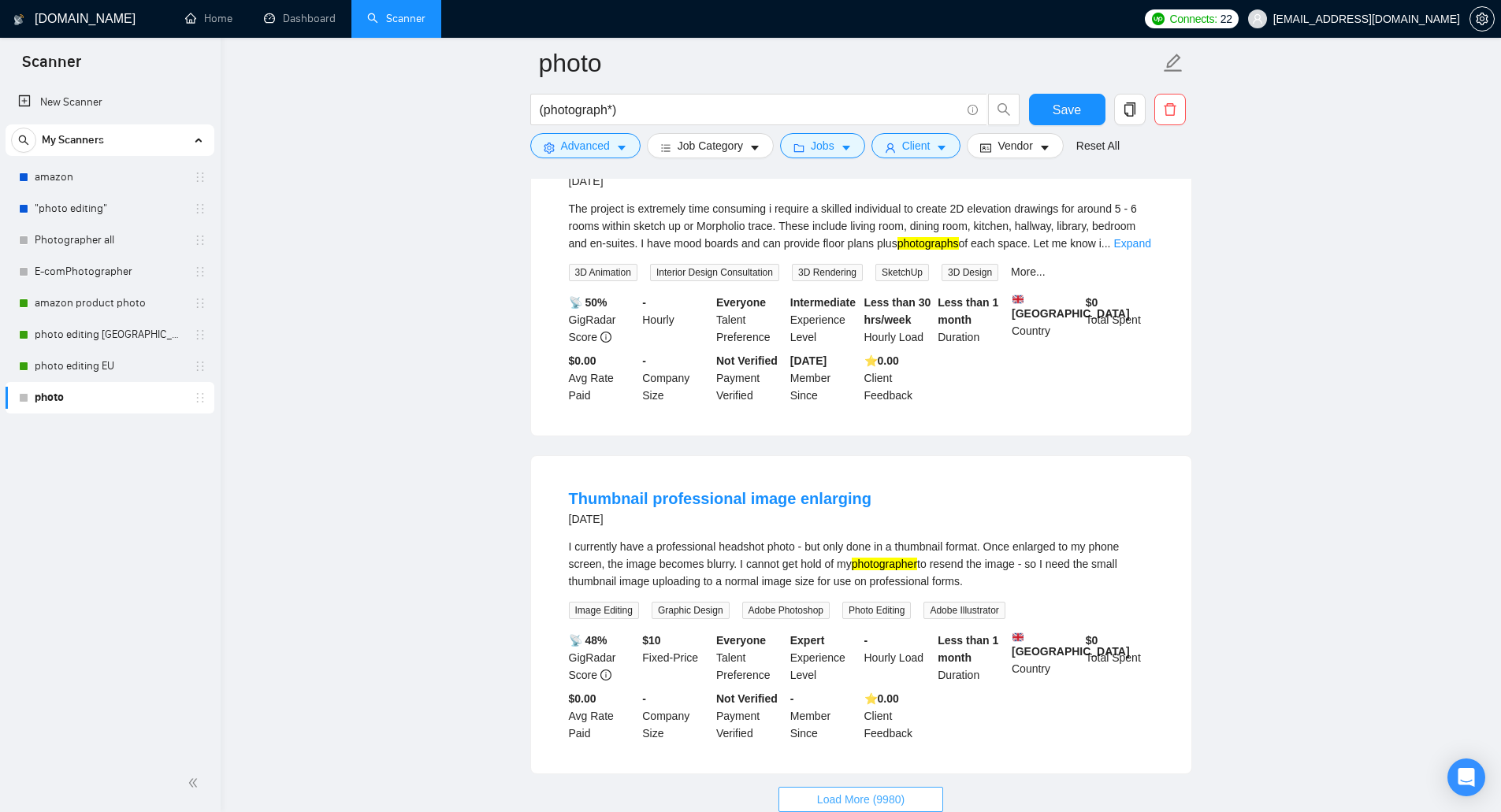
scroll to position [6542, 0]
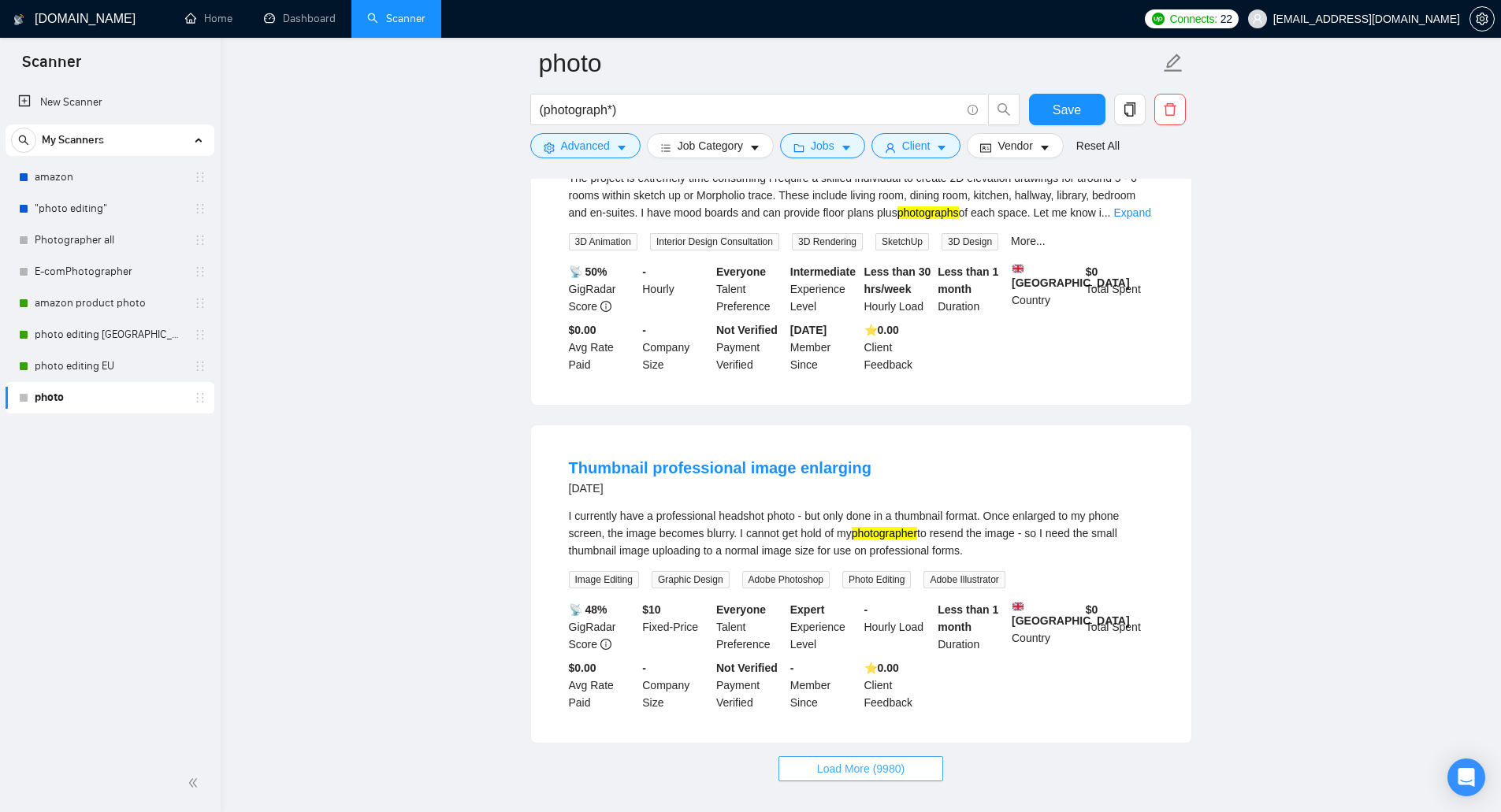
click at [876, 760] on span "Load More (9980)" at bounding box center [860, 768] width 87 height 17
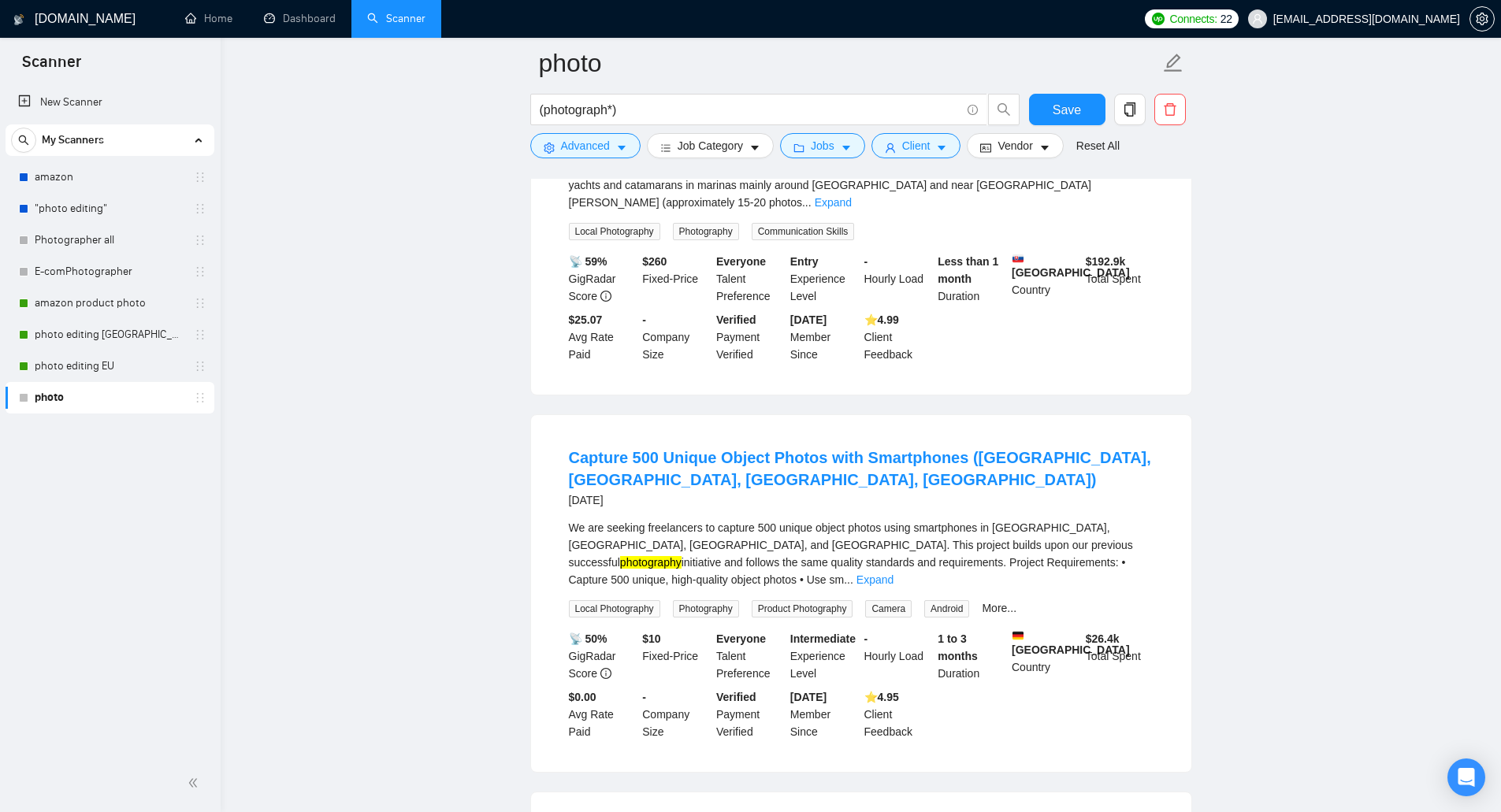
scroll to position [8352, 0]
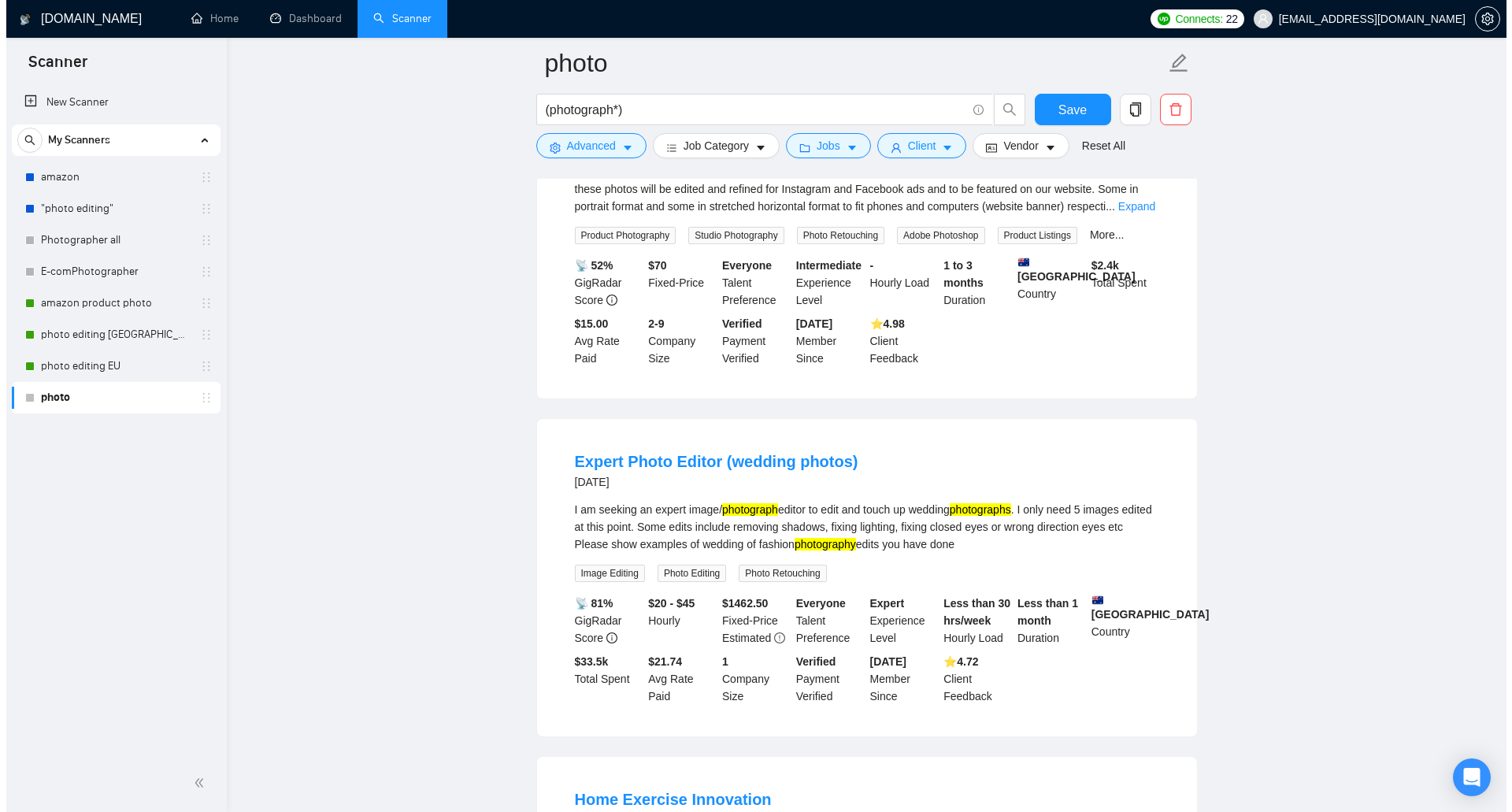
scroll to position [9297, 0]
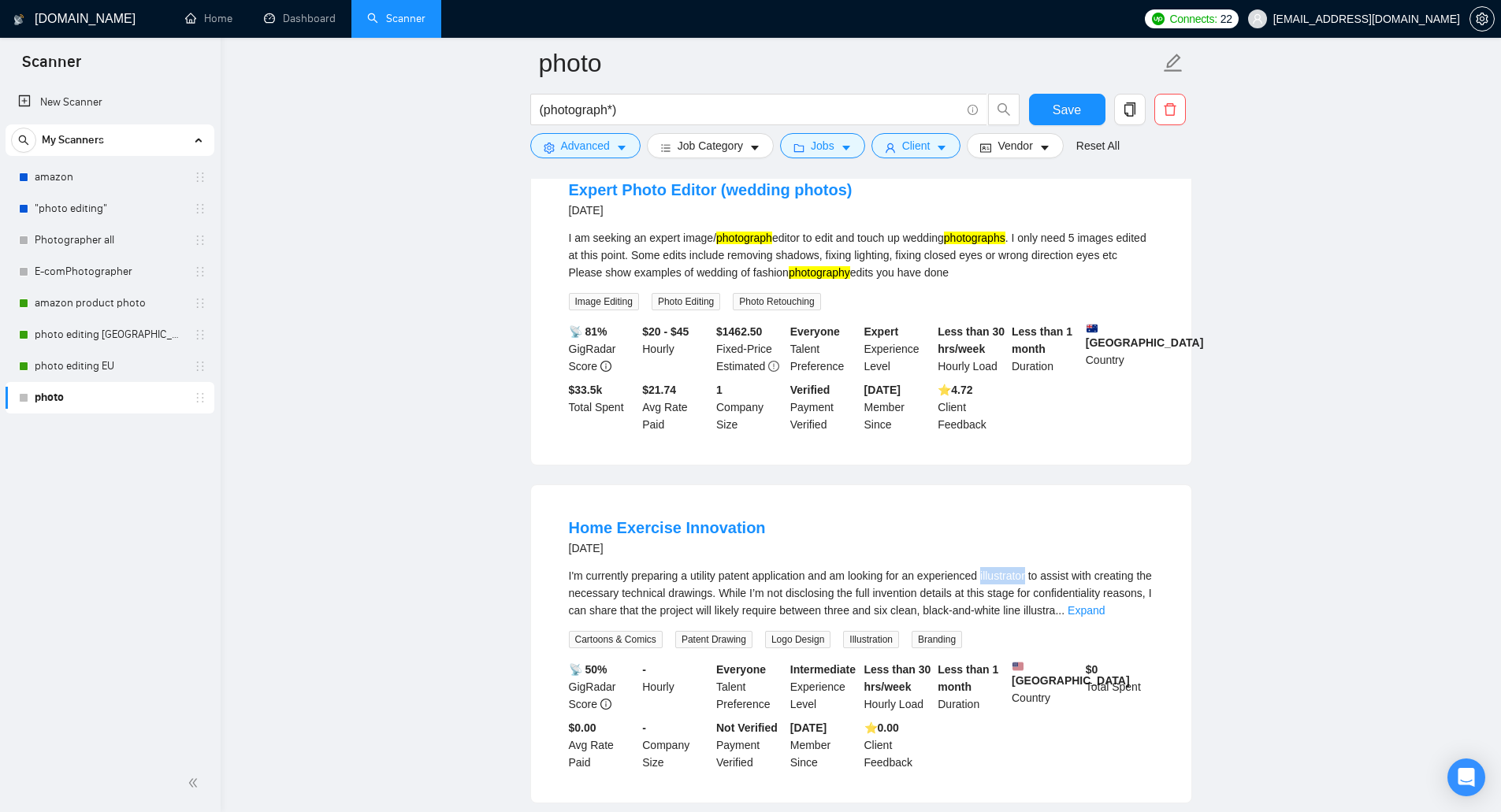
drag, startPoint x: 985, startPoint y: 421, endPoint x: 1032, endPoint y: 417, distance: 47.2
click at [1032, 567] on div "I'm currently preparing a utility patent application and am looking for an expe…" at bounding box center [861, 593] width 584 height 52
click at [577, 152] on span "Advanced" at bounding box center [585, 145] width 48 height 17
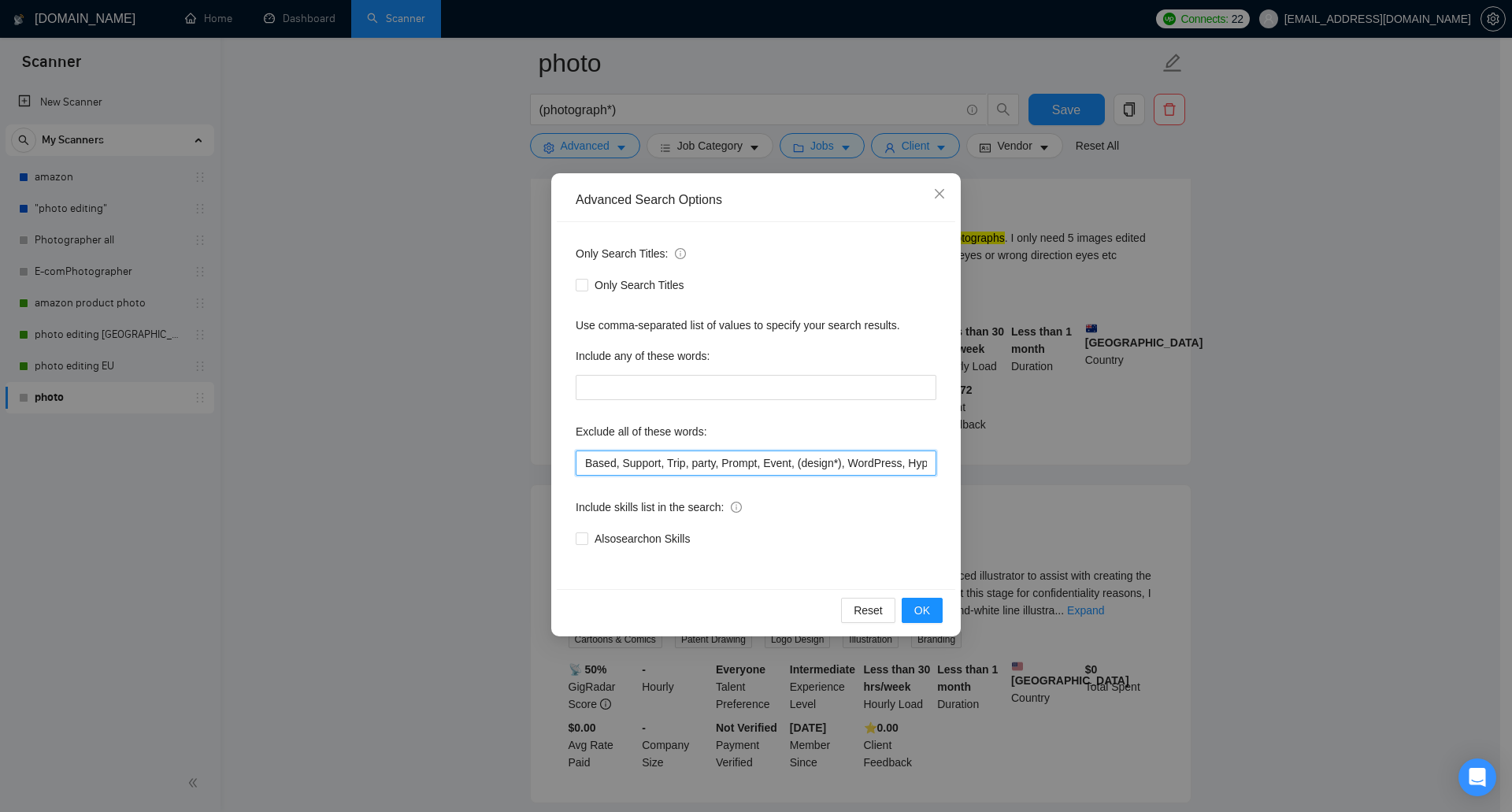
click at [589, 463] on input "Based, Support, Trip, party, Prompt, Event, (design*), WordPress, Hyper-Realist…" at bounding box center [756, 463] width 361 height 25
click at [585, 463] on input "Based, Support, Trip, party, Prompt, Event, (design*), WordPress, Hyper-Realist…" at bounding box center [756, 463] width 361 height 25
paste input "illustrator"
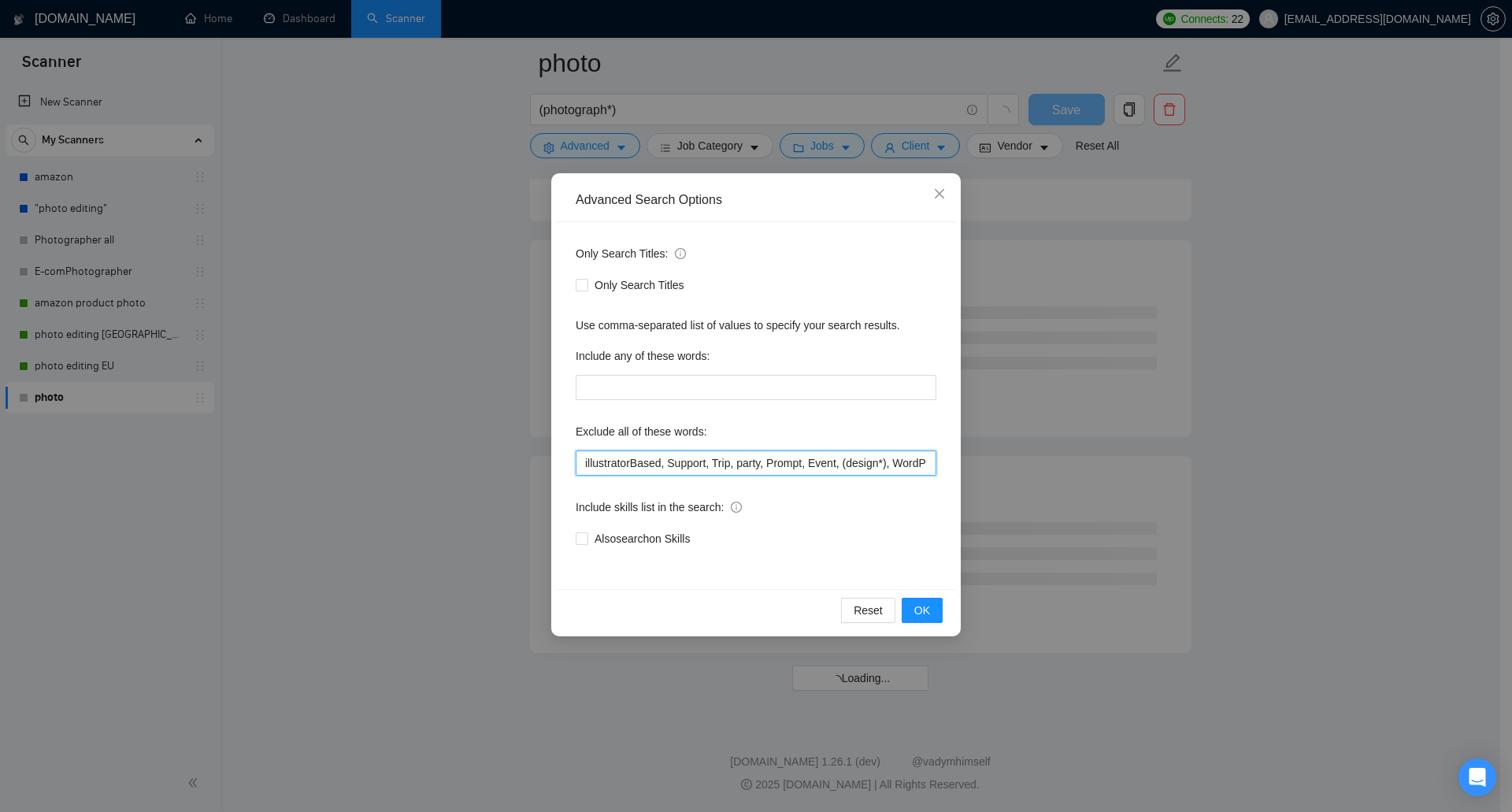
scroll to position [6129, 0]
click at [922, 604] on span "OK" at bounding box center [922, 609] width 16 height 17
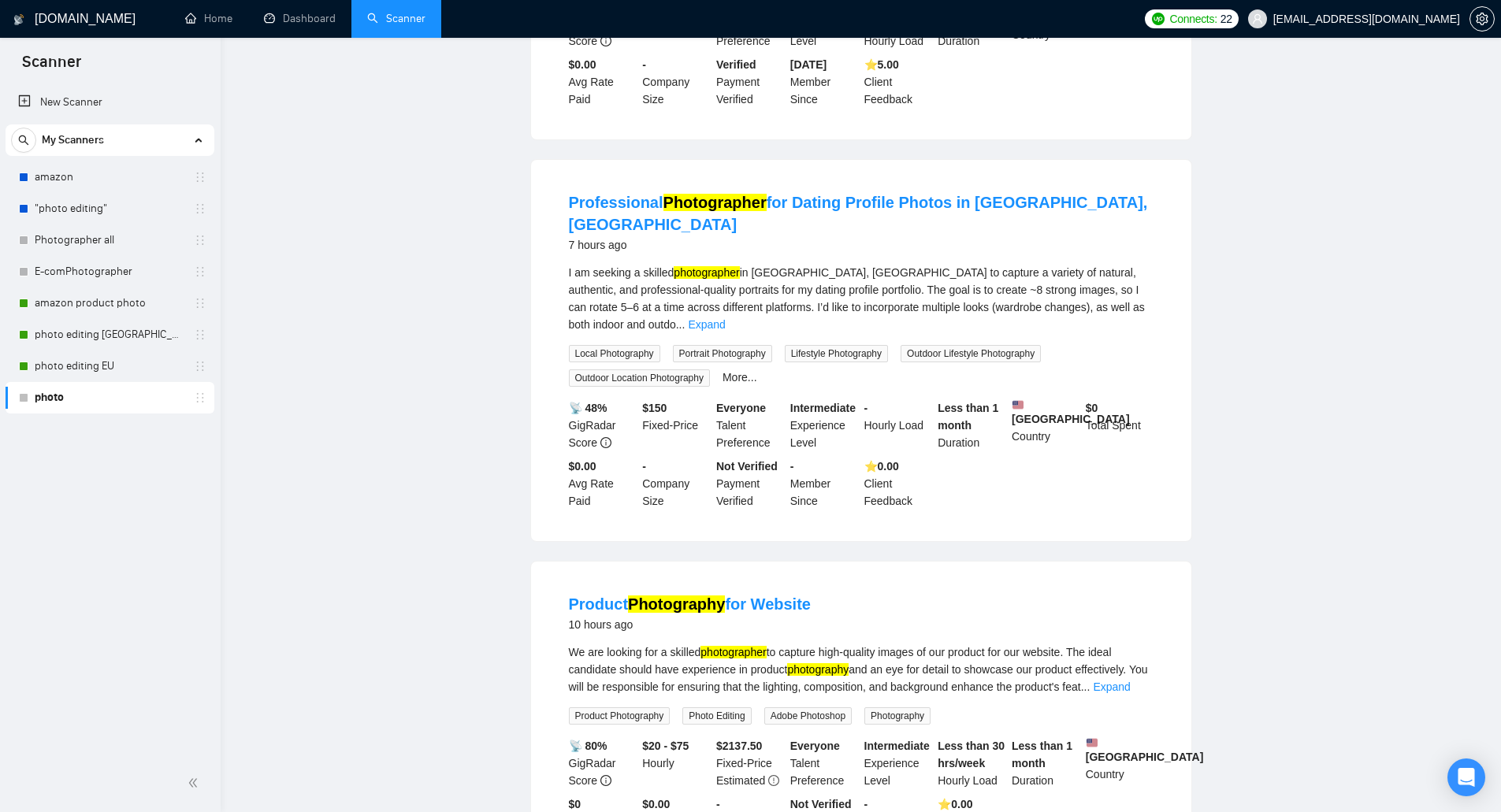
scroll to position [0, 0]
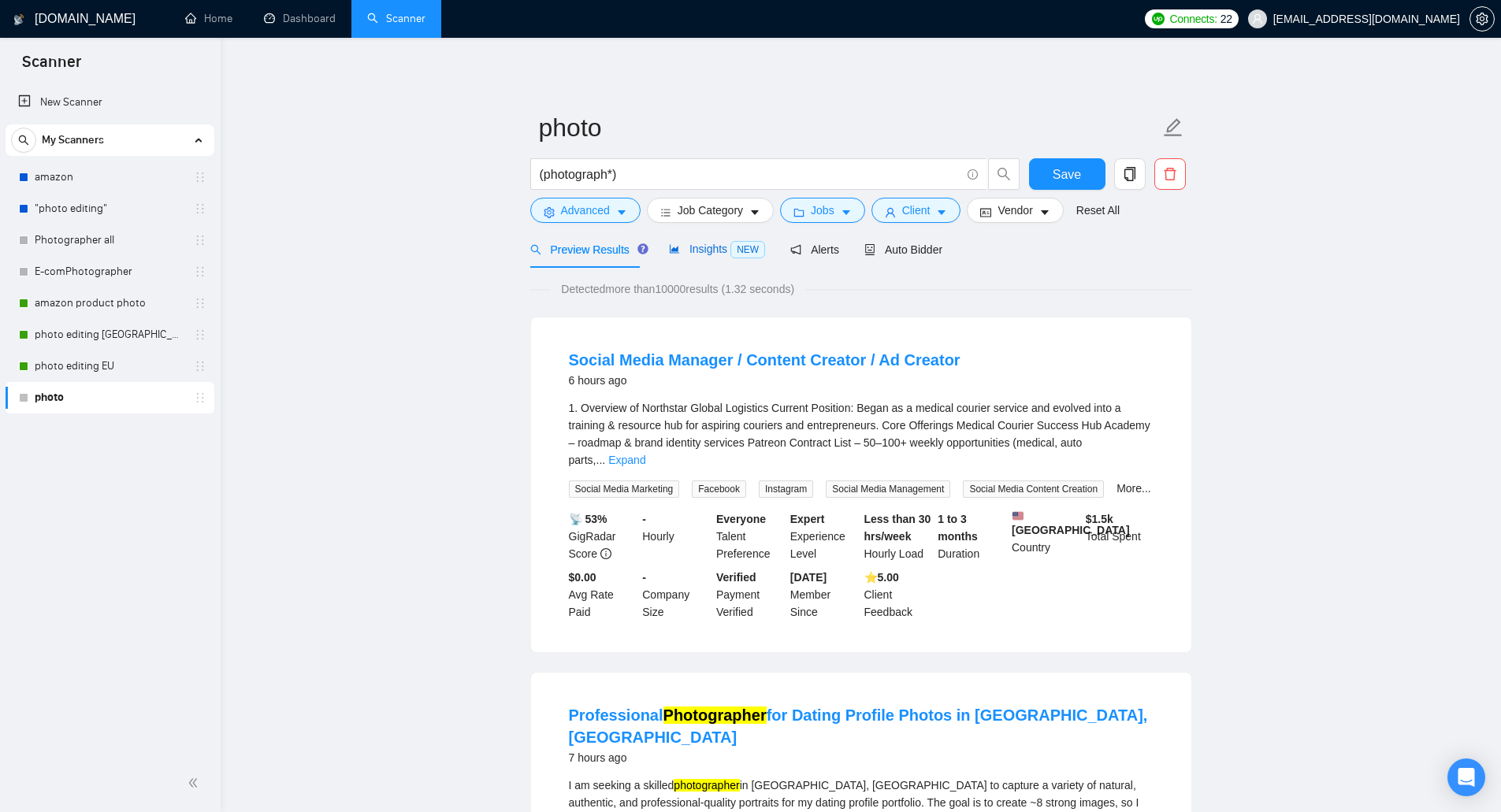
click at [707, 257] on div "Insights NEW" at bounding box center [716, 249] width 96 height 18
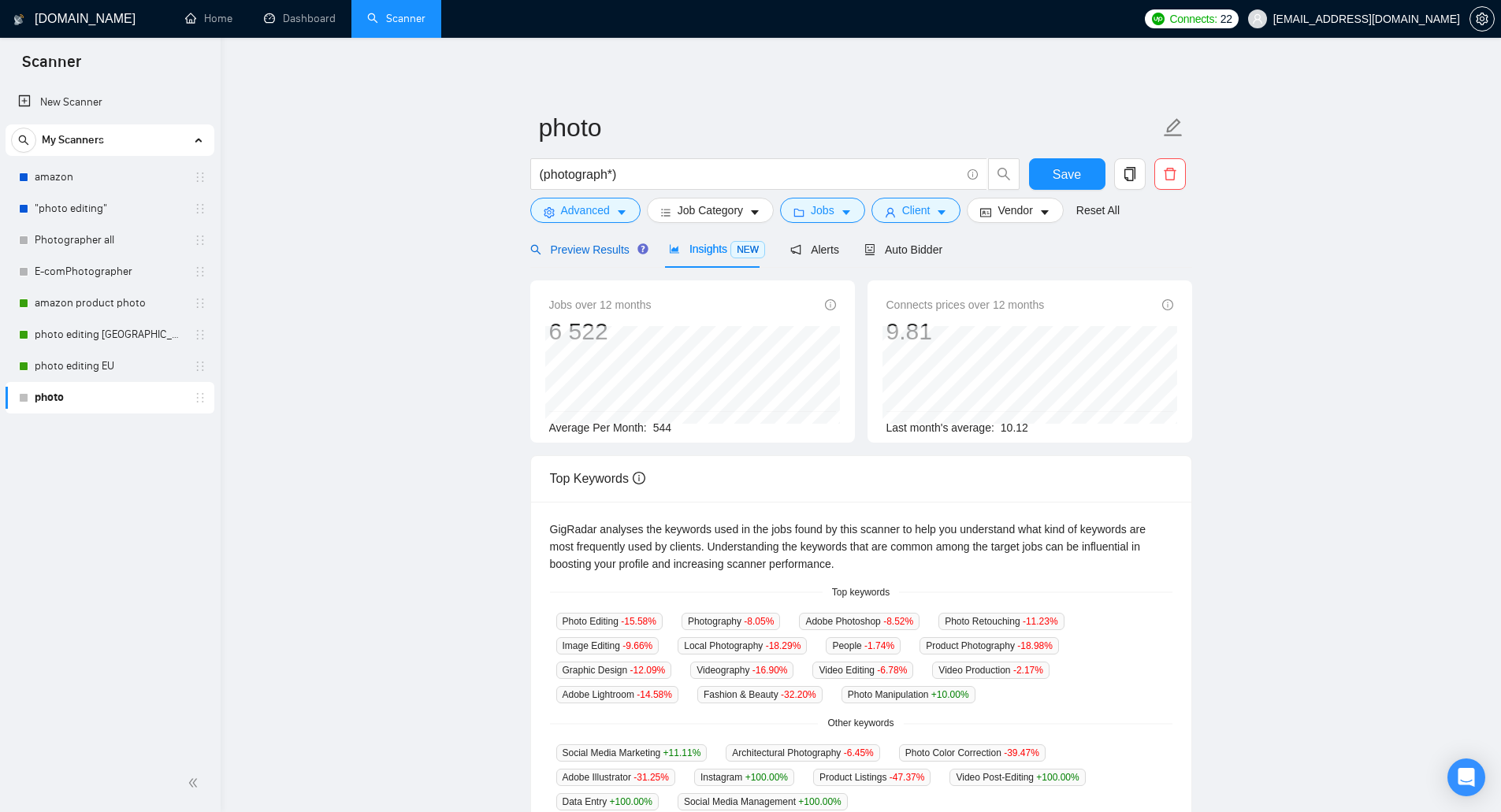
click at [597, 252] on span "Preview Results" at bounding box center [587, 249] width 113 height 13
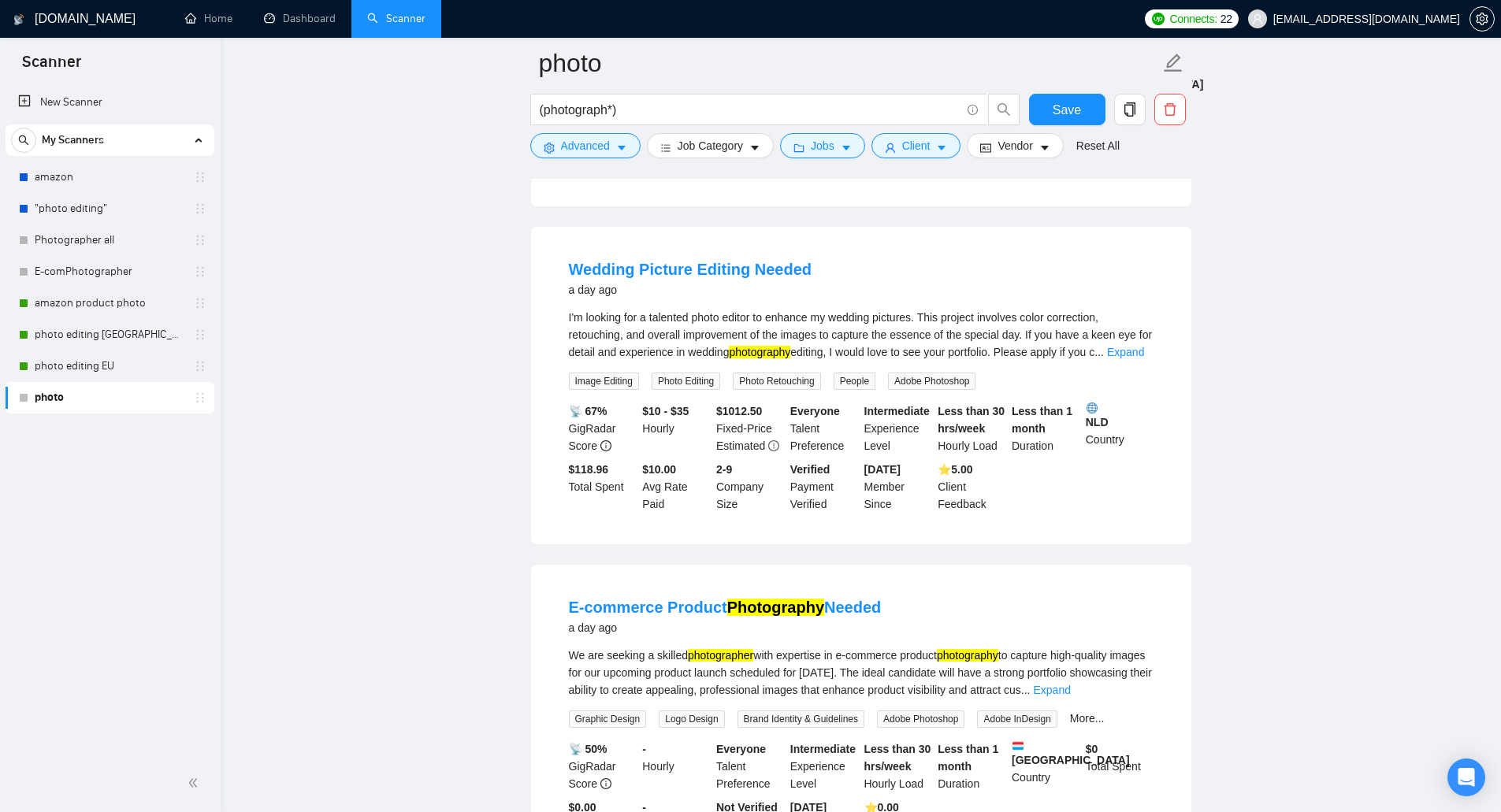
scroll to position [3086, 0]
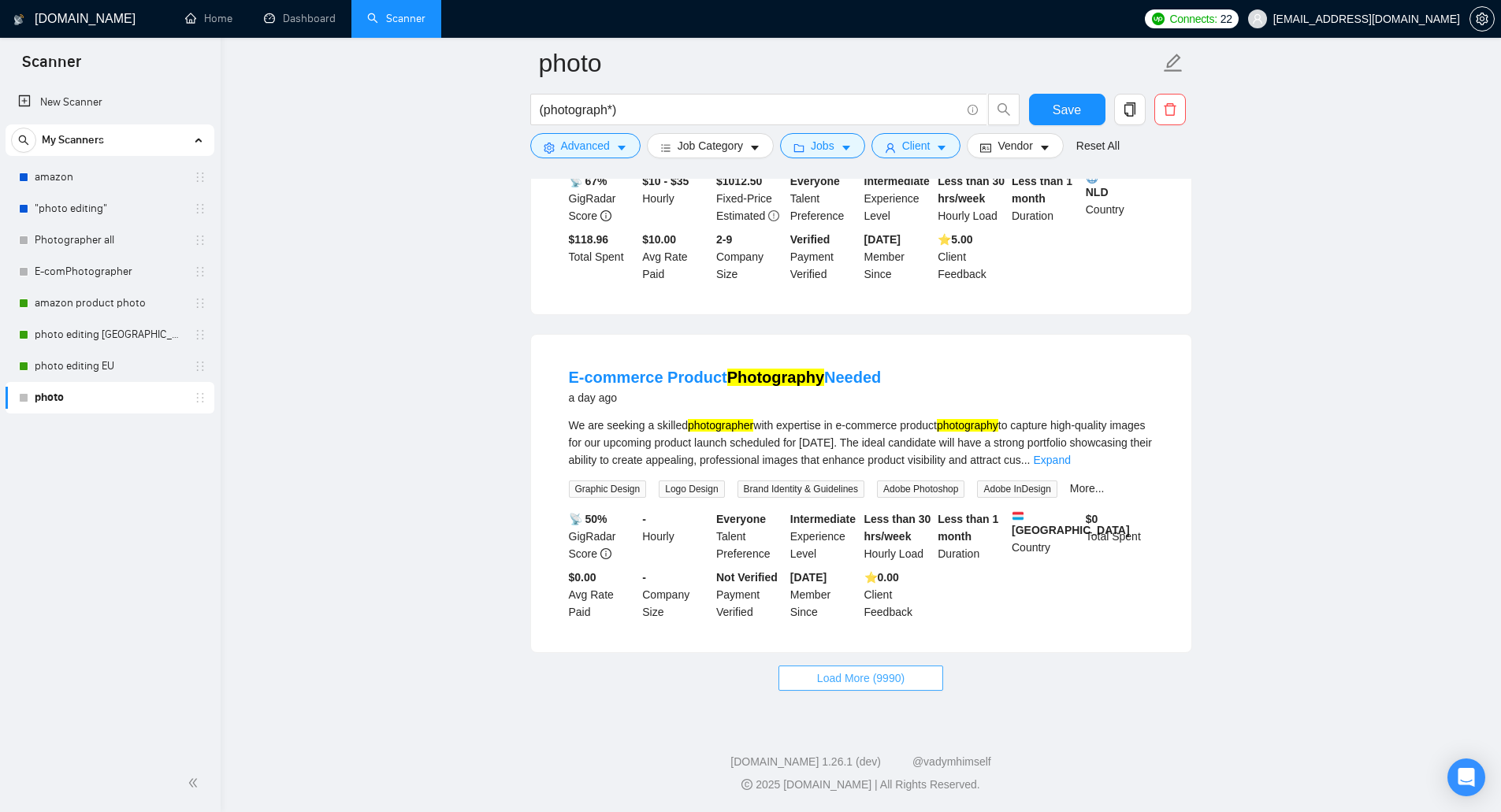
click at [891, 667] on button "Load More (9990)" at bounding box center [860, 678] width 164 height 25
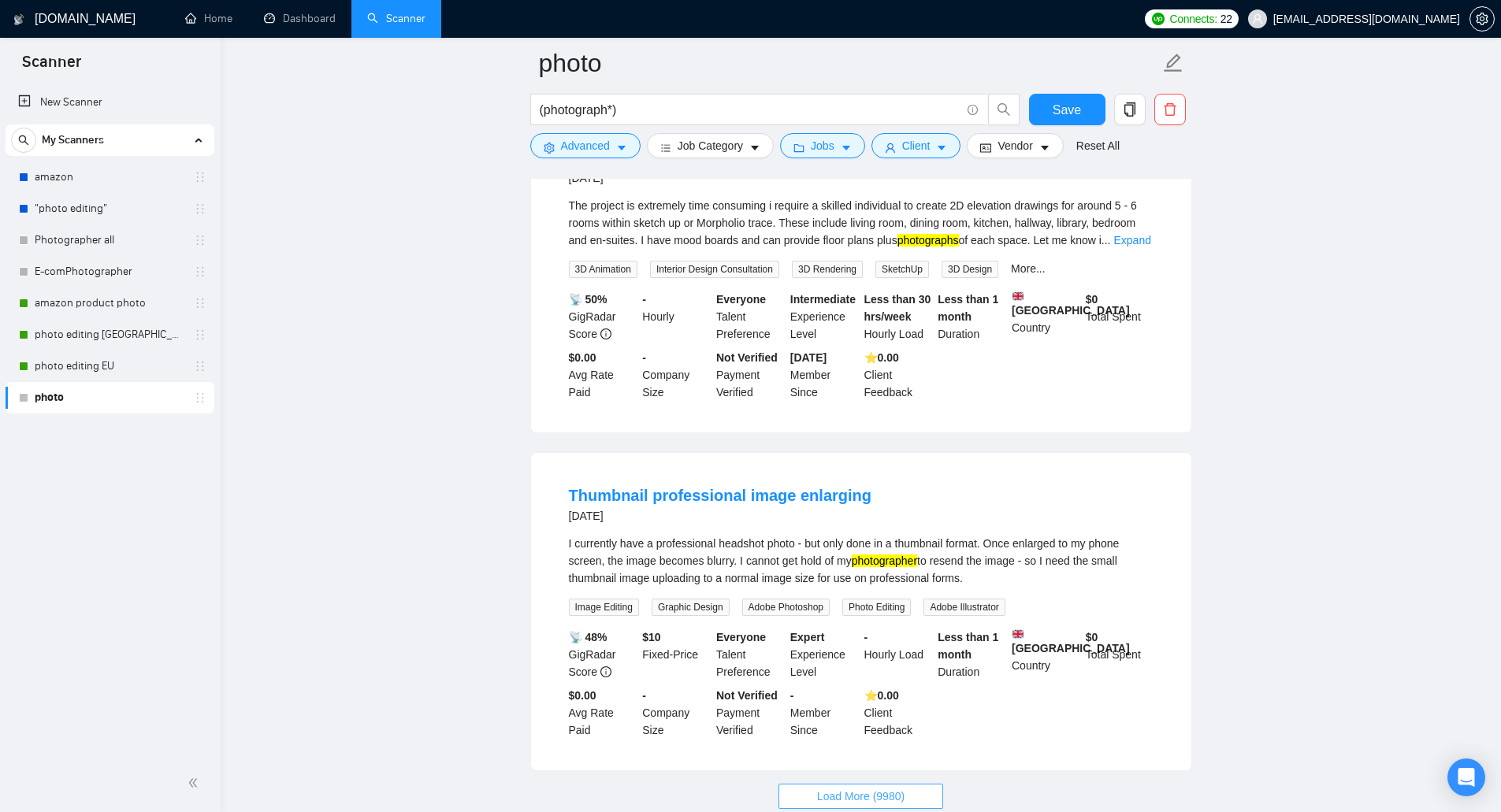
scroll to position [6542, 0]
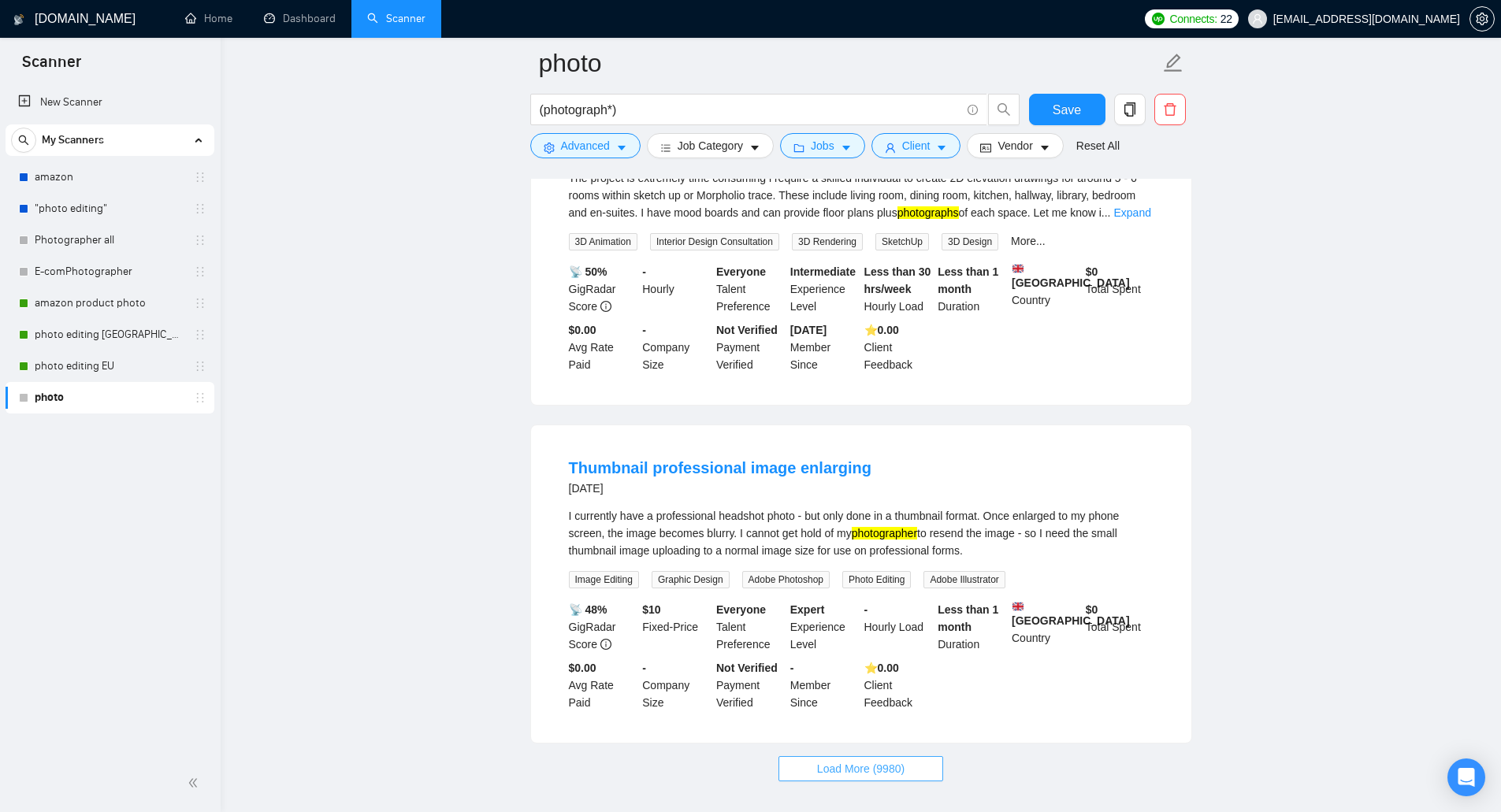
click at [860, 760] on span "Load More (9980)" at bounding box center [860, 768] width 87 height 17
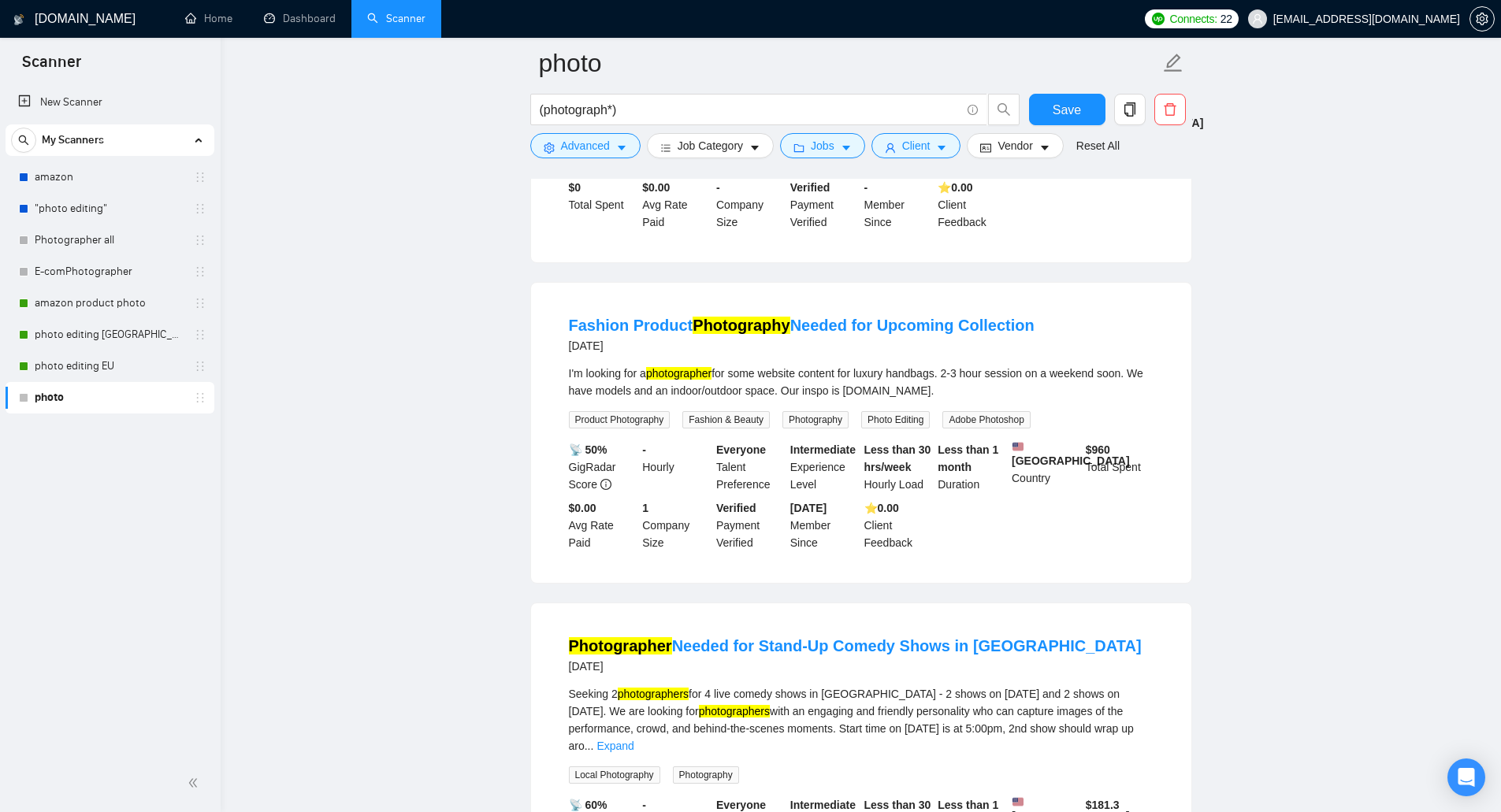
scroll to position [9927, 0]
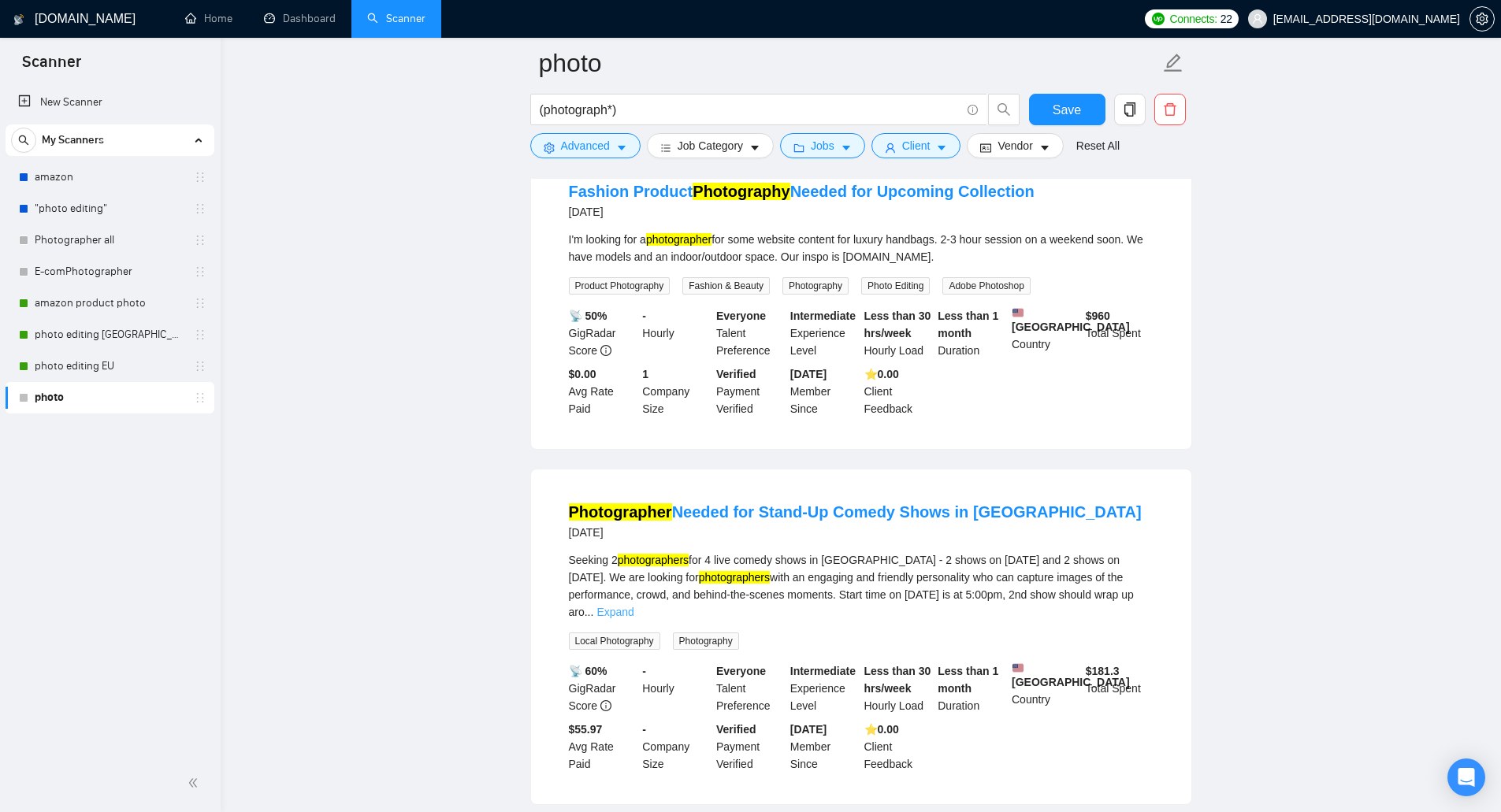
click at [634, 606] on link "Expand" at bounding box center [614, 612] width 37 height 13
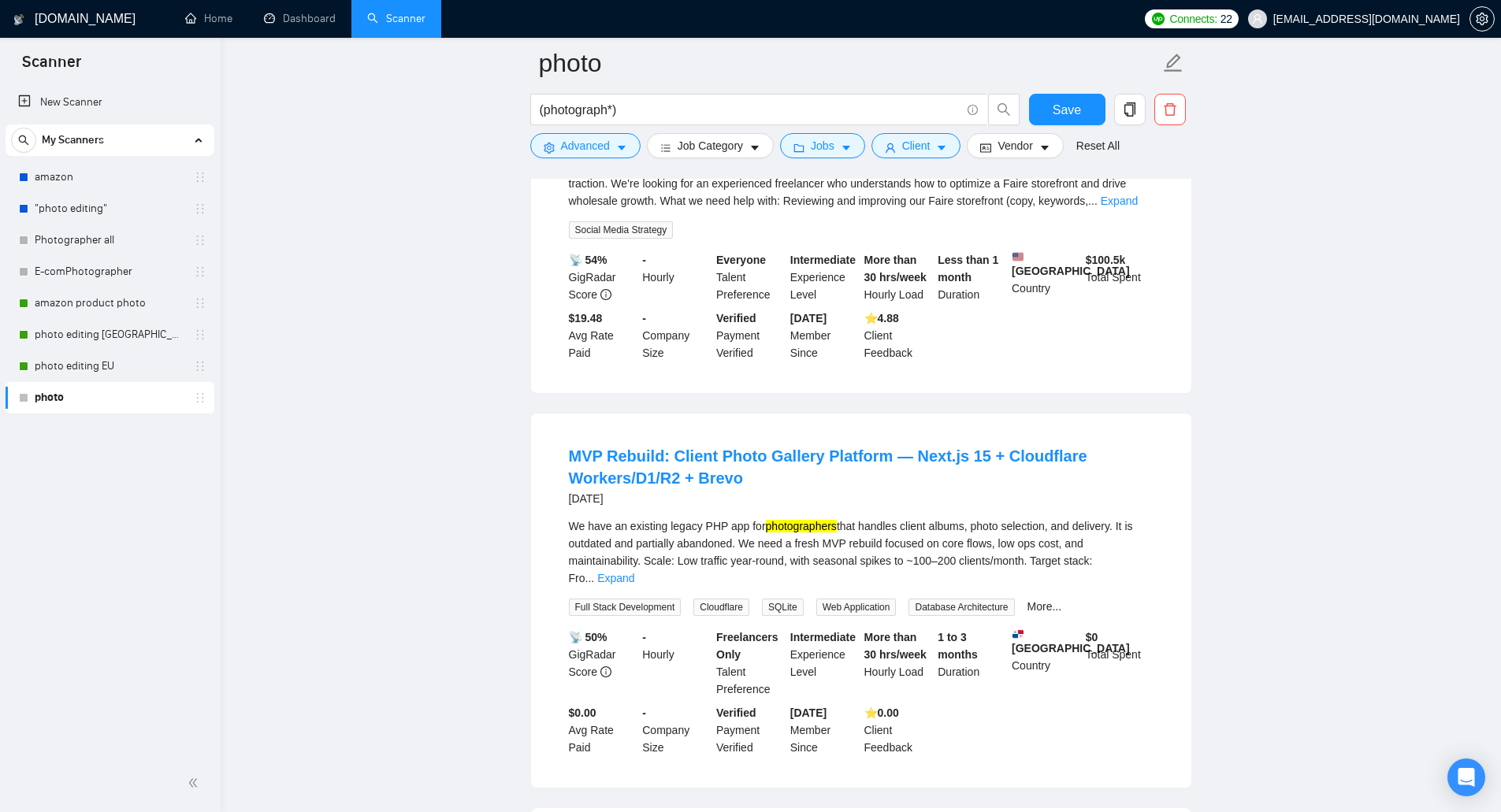
scroll to position [11187, 0]
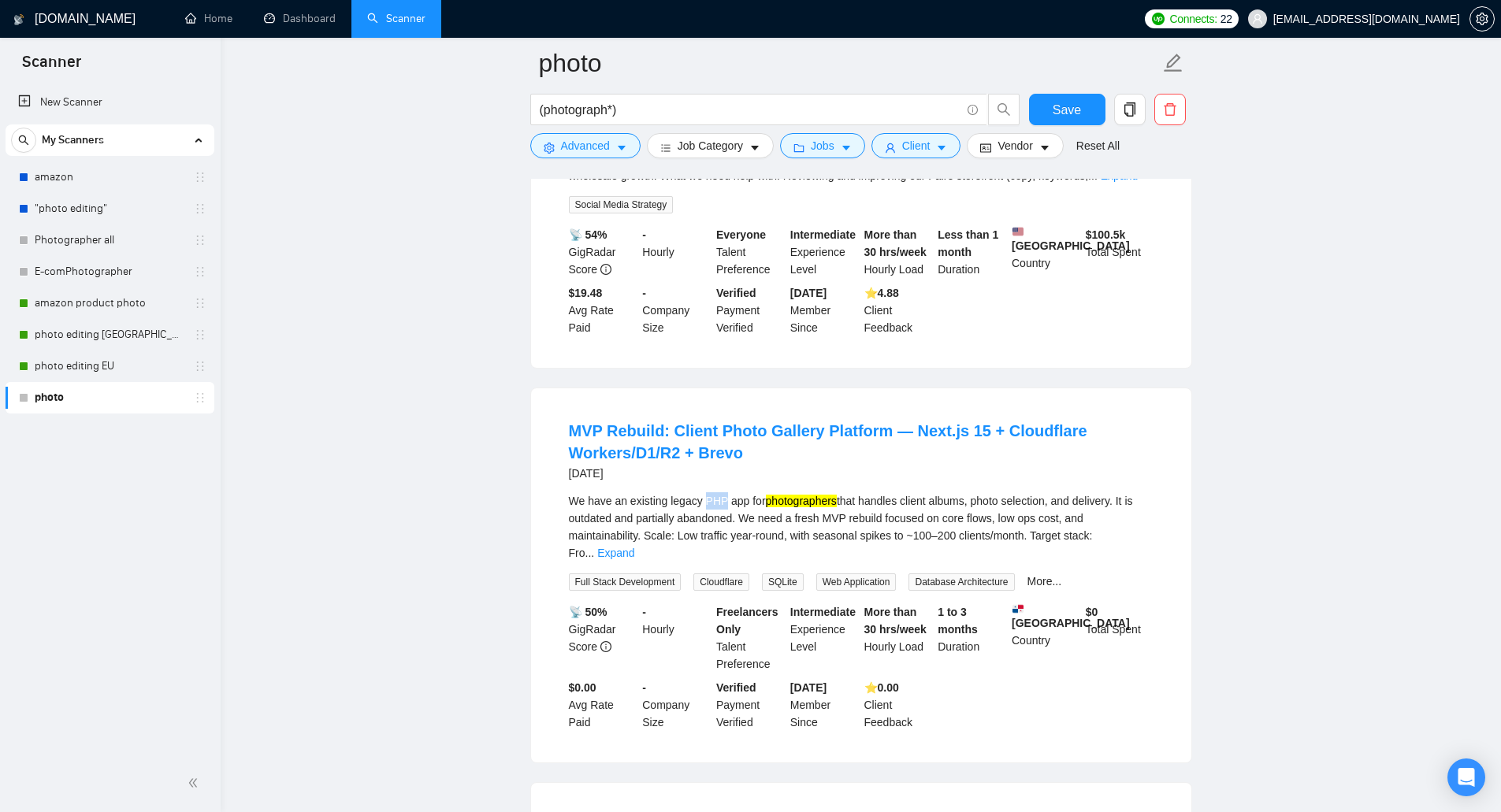
drag, startPoint x: 703, startPoint y: 341, endPoint x: 724, endPoint y: 340, distance: 21.0
click at [724, 492] on div "We have an existing legacy PHP app for photographers that handles client albums…" at bounding box center [861, 526] width 584 height 69
click at [587, 144] on span "Advanced" at bounding box center [585, 145] width 48 height 17
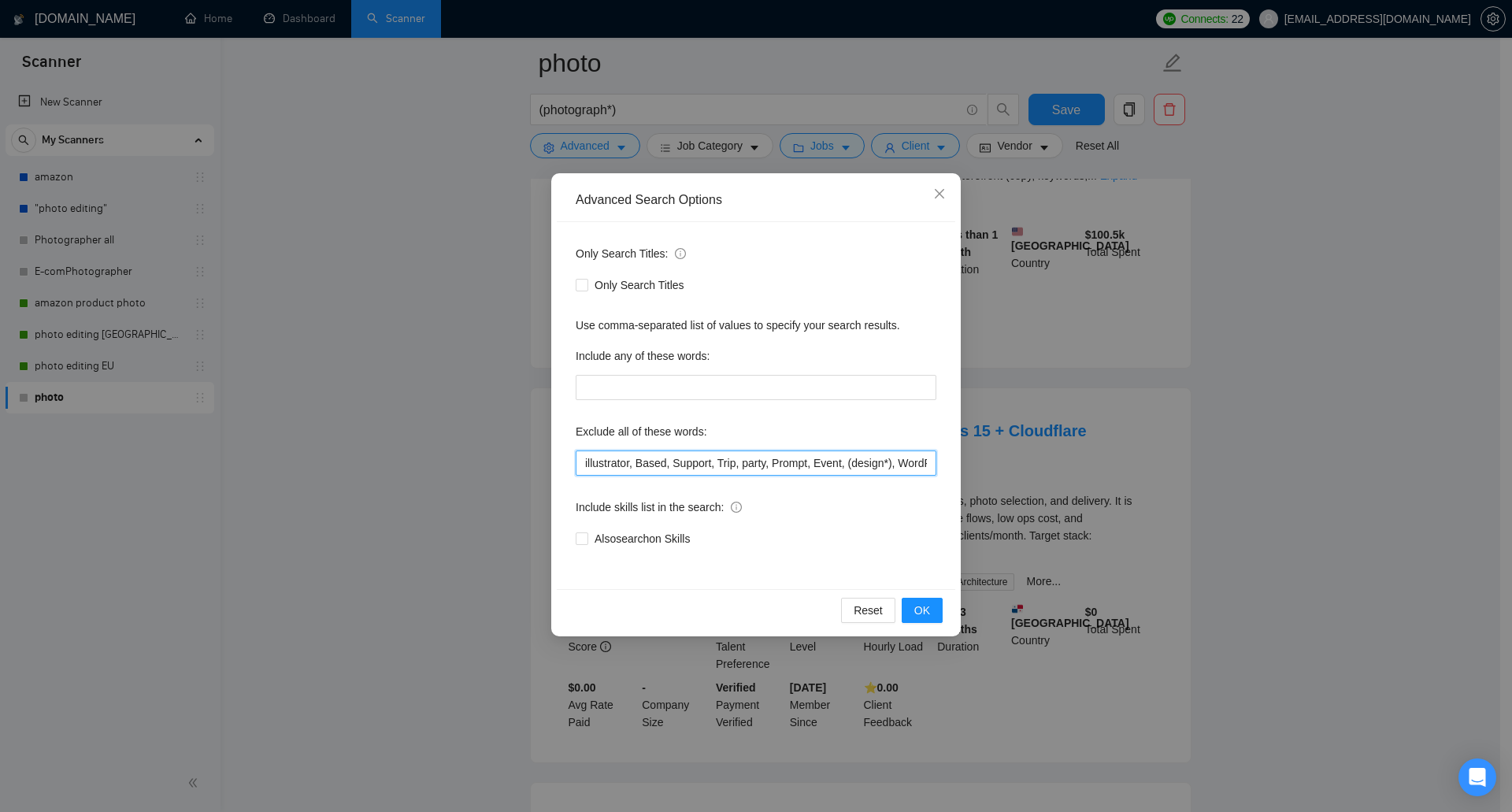
click at [584, 459] on input "illustrator, Based, Support, Trip, party, Prompt, Event, (design*), WordPress, …" at bounding box center [756, 463] width 361 height 25
paste input "PHP"
click at [926, 608] on span "OK" at bounding box center [922, 609] width 16 height 17
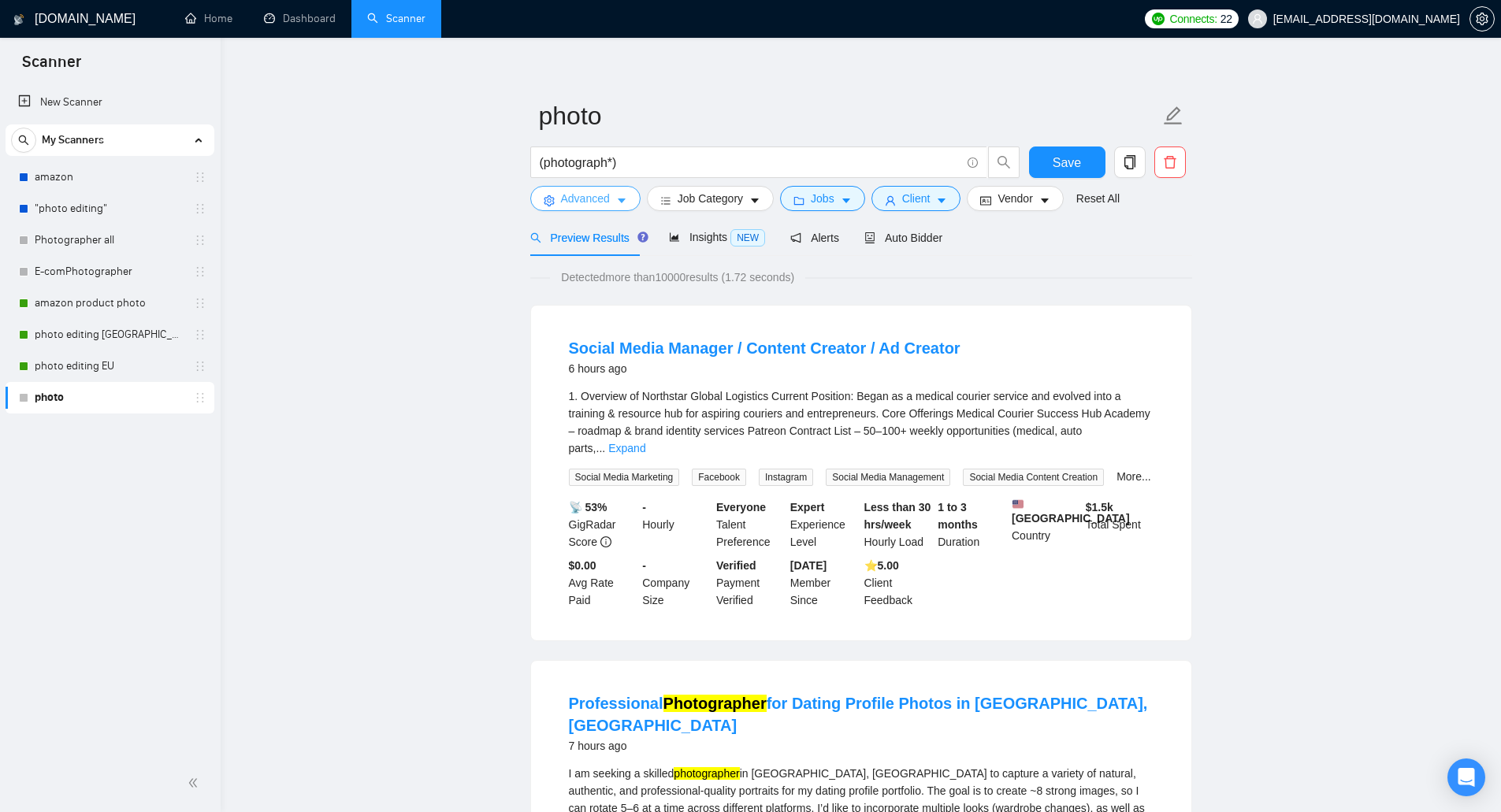
scroll to position [0, 0]
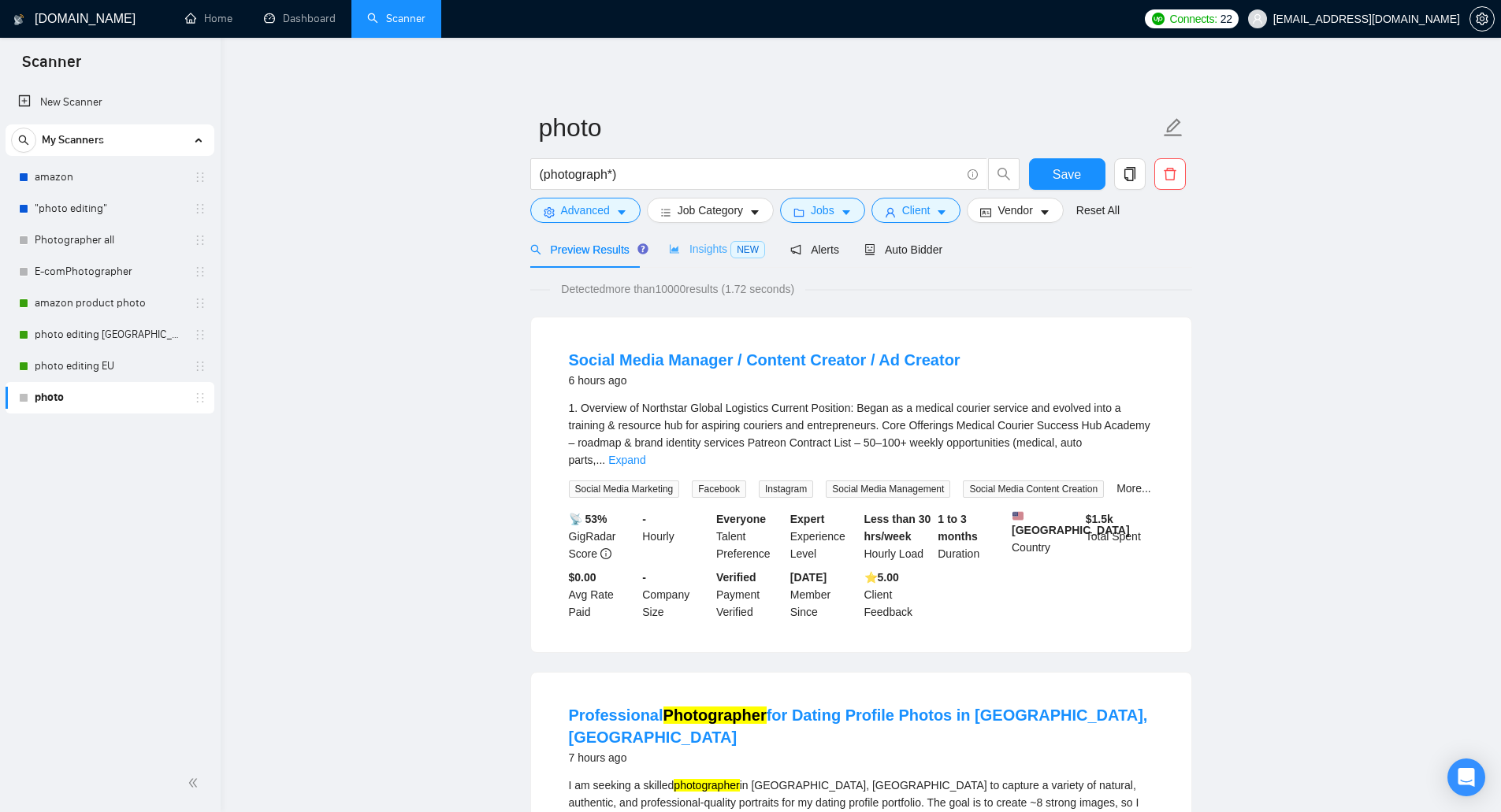
click at [696, 235] on div "Insights NEW" at bounding box center [716, 249] width 96 height 37
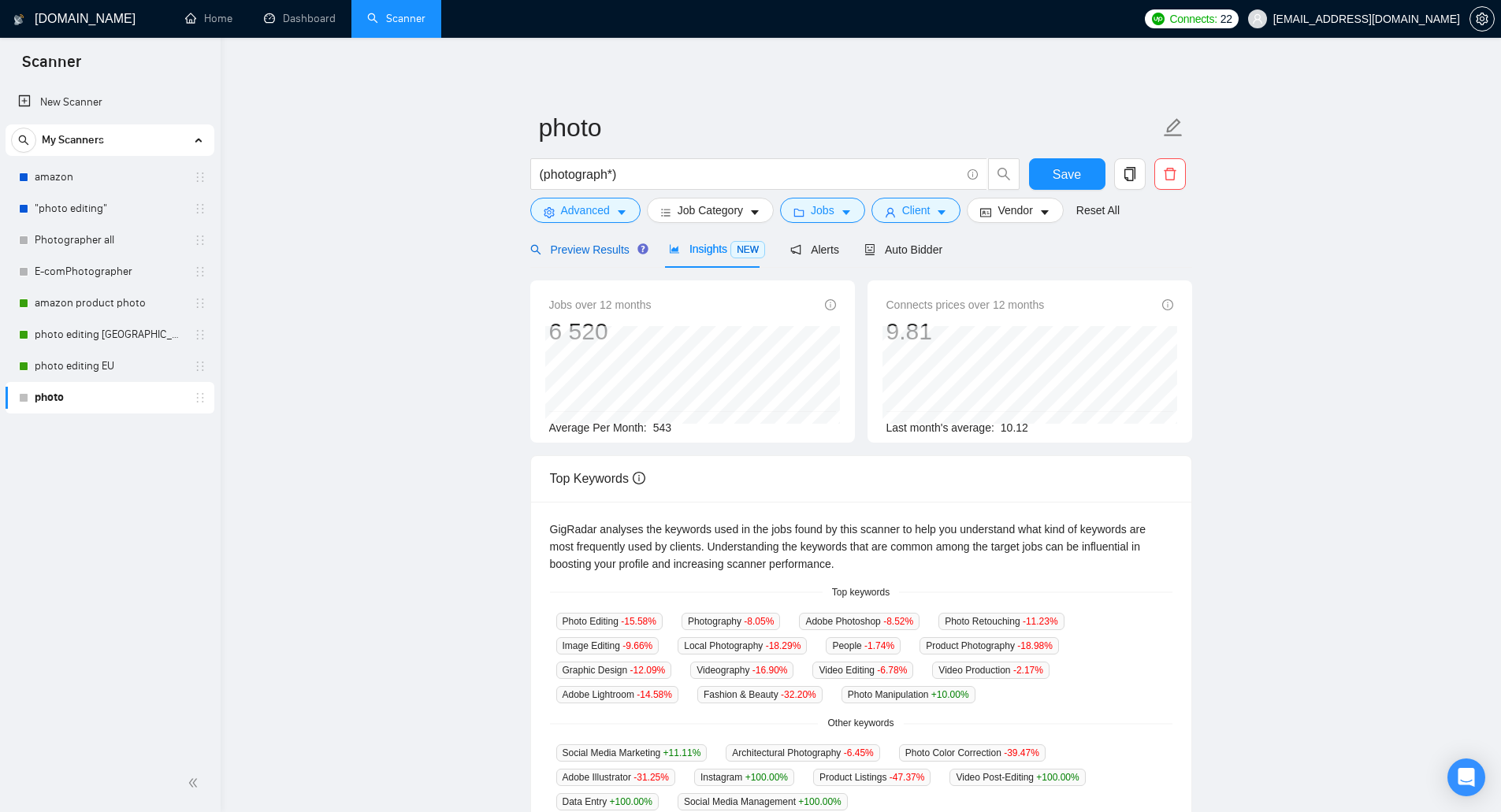
click at [581, 254] on span "Preview Results" at bounding box center [587, 249] width 113 height 13
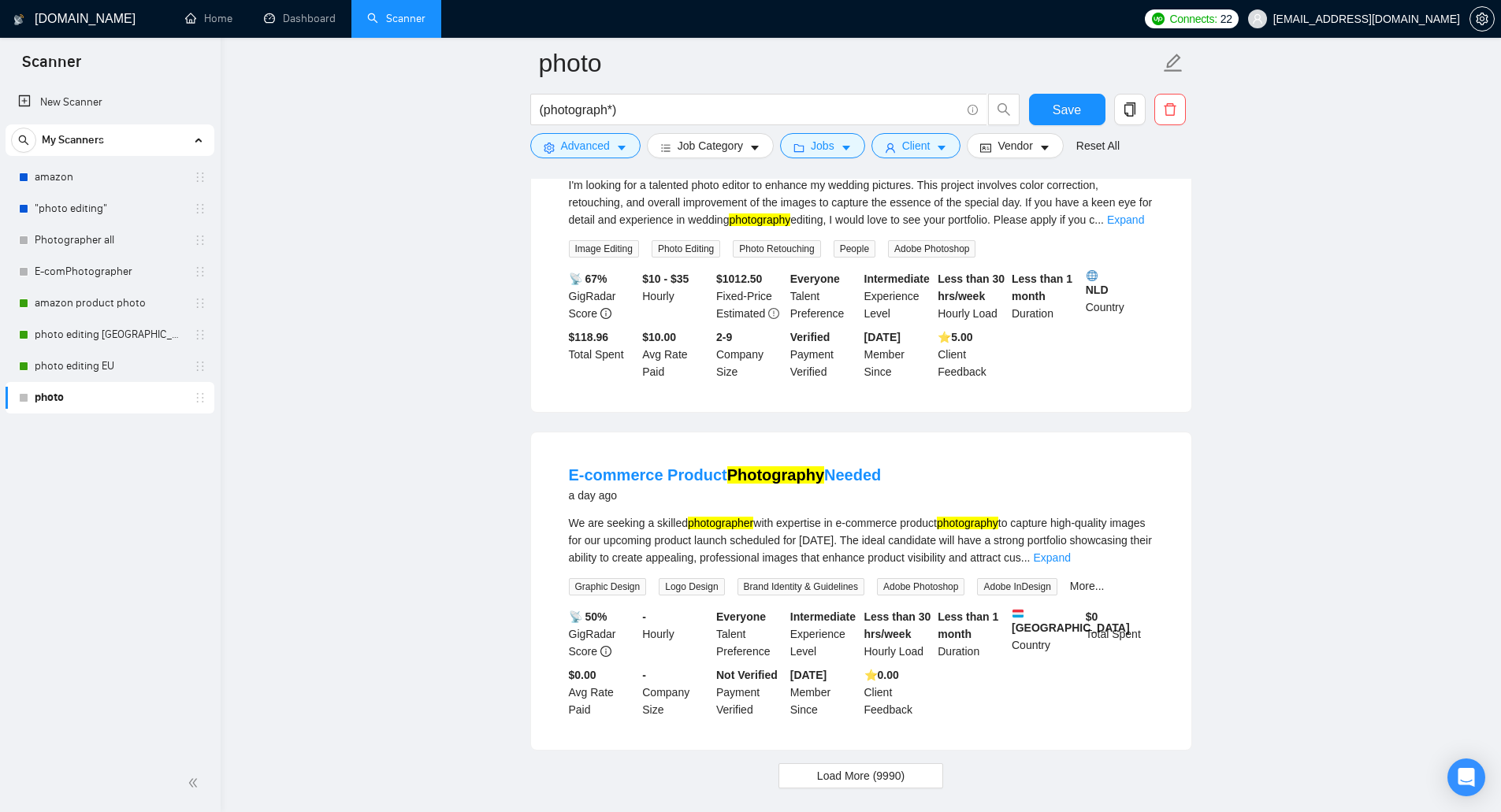
scroll to position [3086, 0]
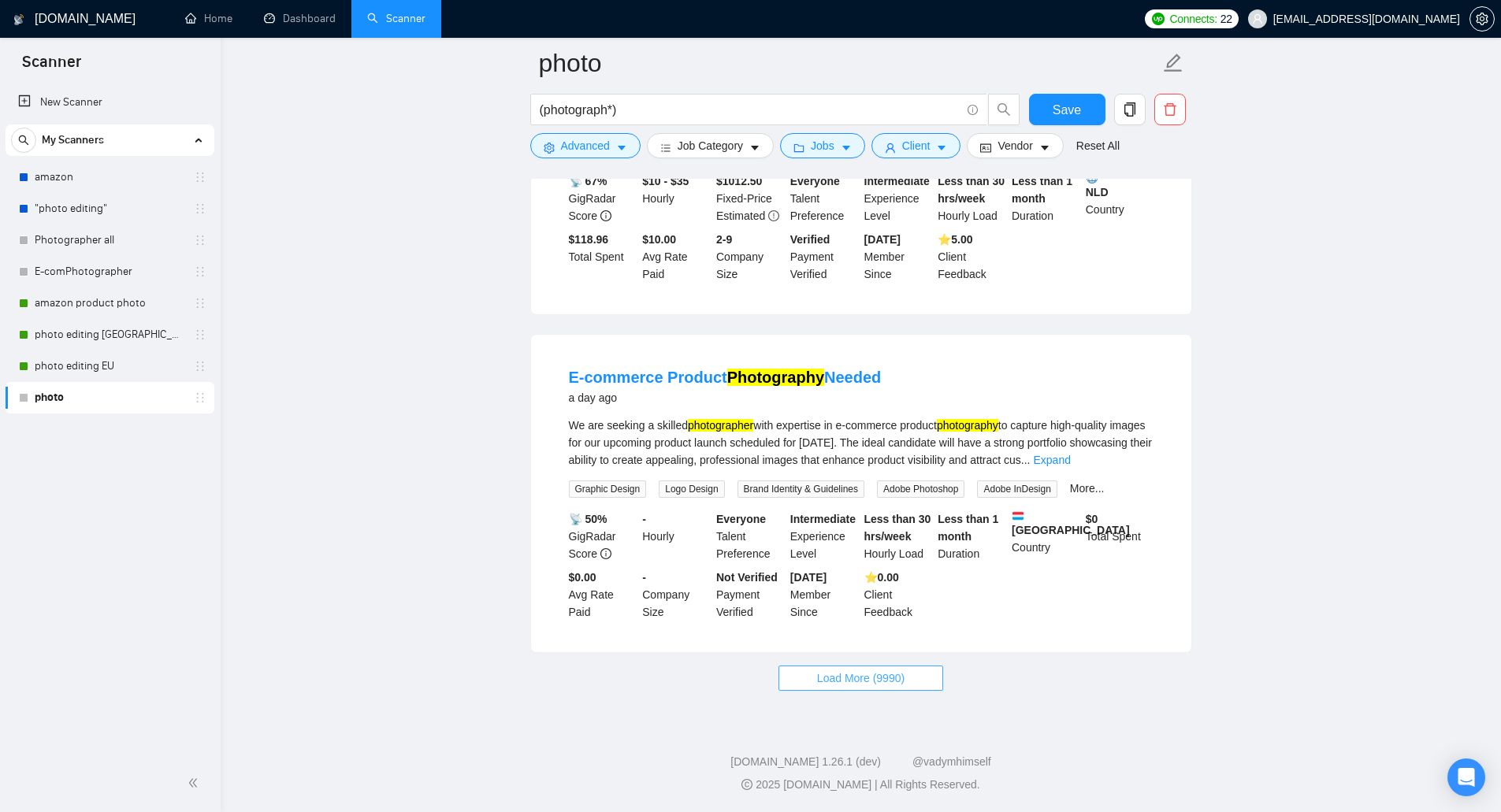
click at [874, 678] on span "Load More (9990)" at bounding box center [860, 677] width 87 height 17
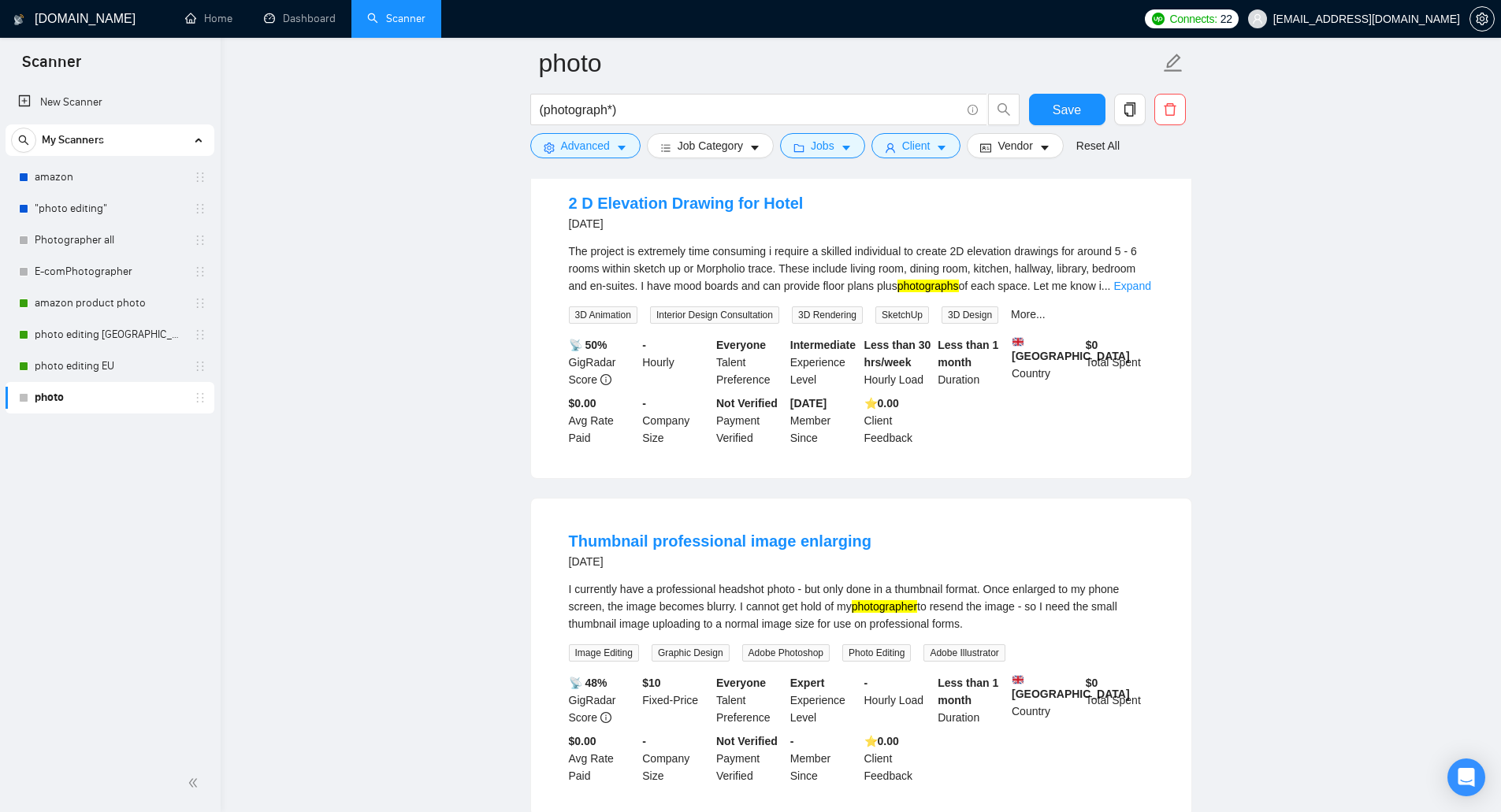
scroll to position [6542, 0]
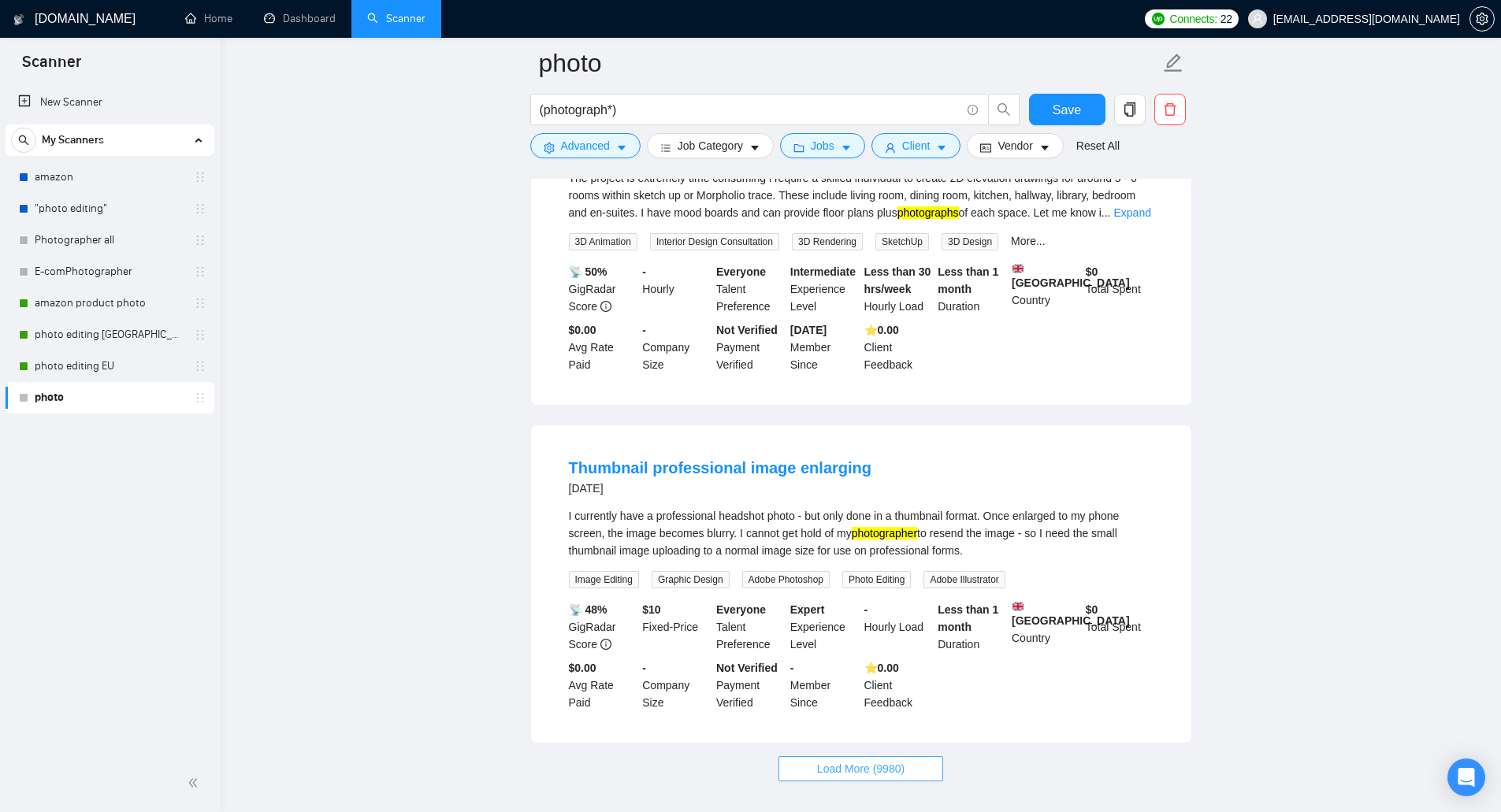
click at [867, 760] on span "Load More (9980)" at bounding box center [860, 768] width 87 height 17
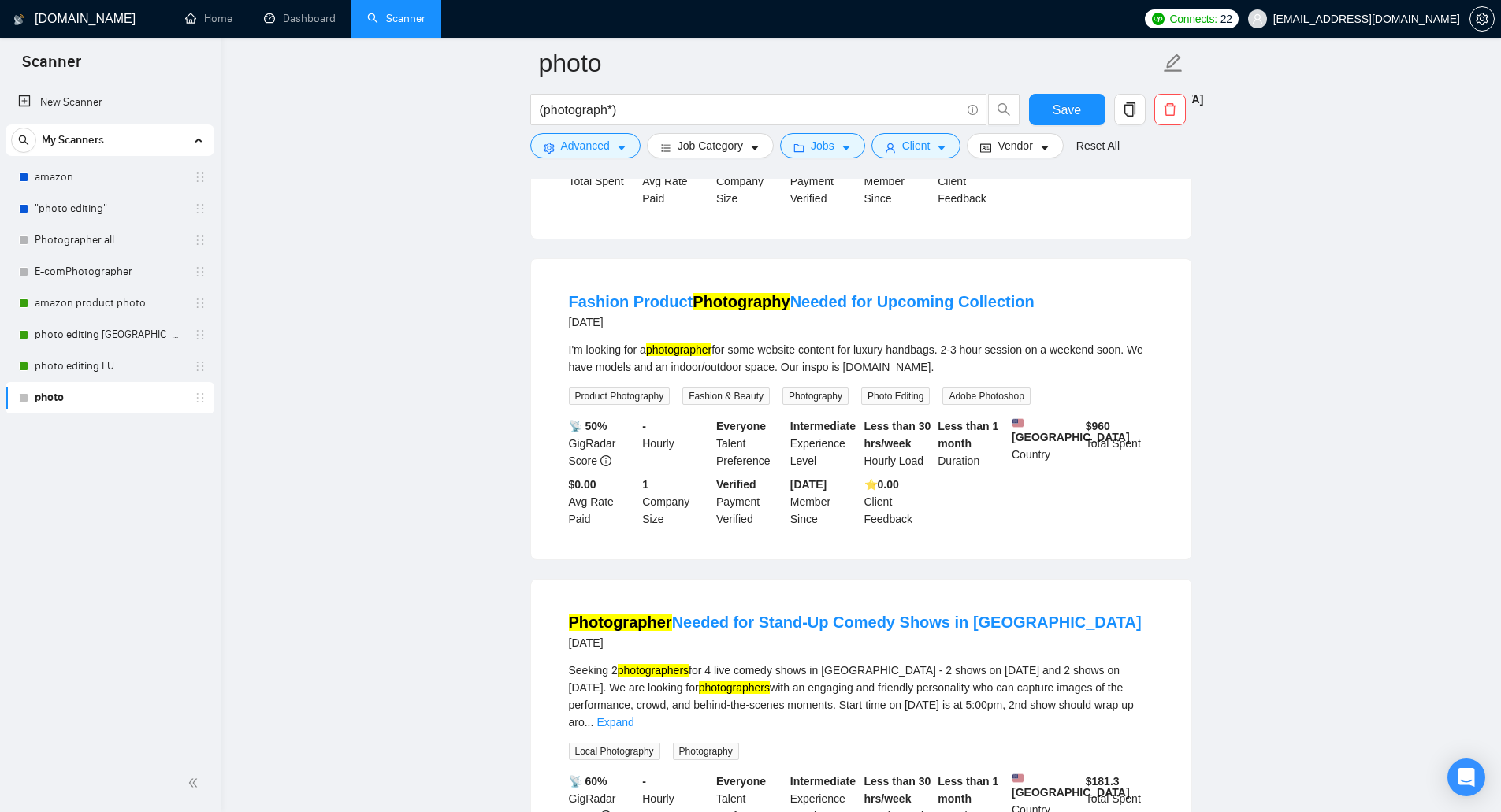
scroll to position [9967, 0]
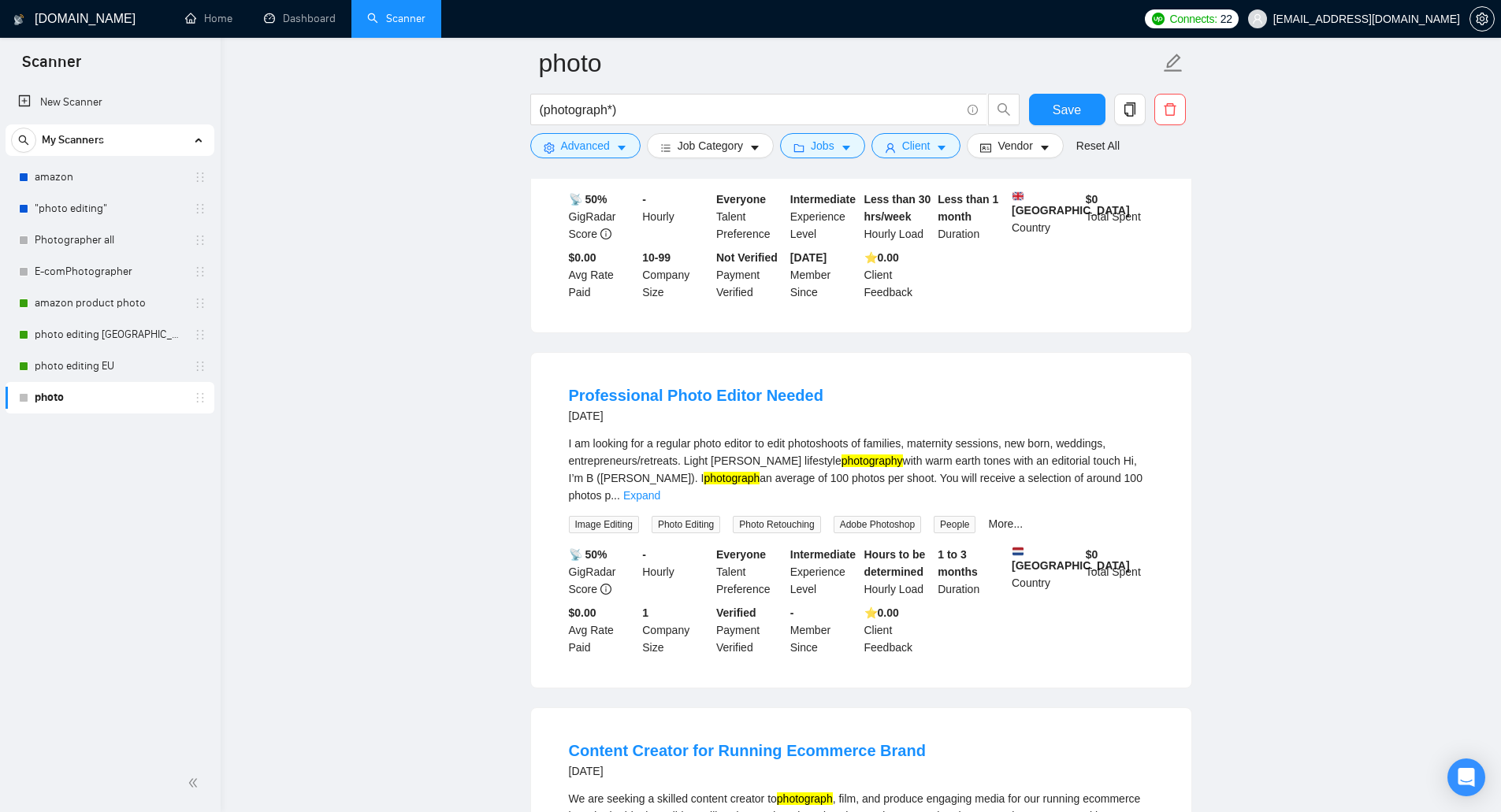
scroll to position [13335, 0]
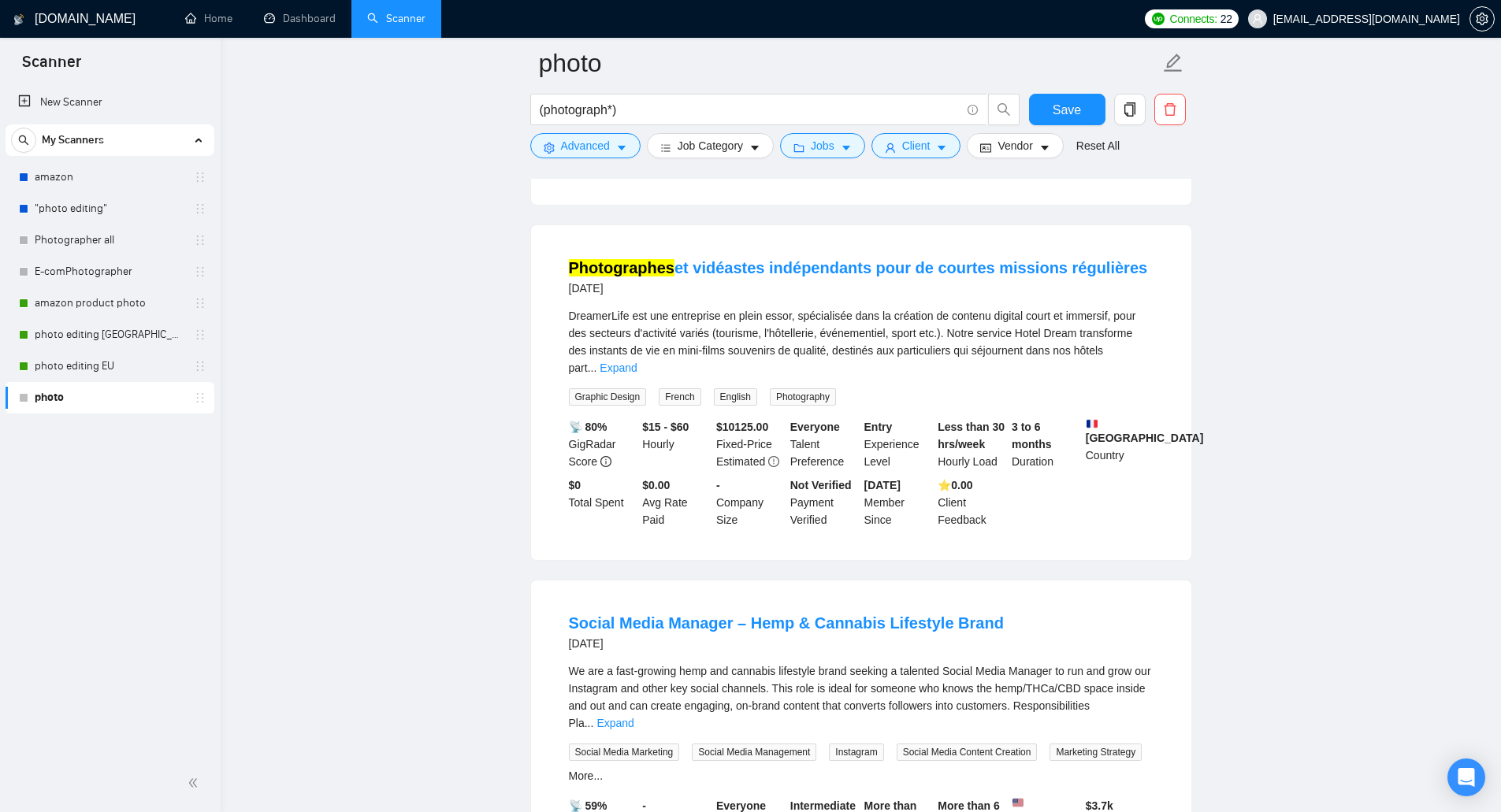
scroll to position [16721, 0]
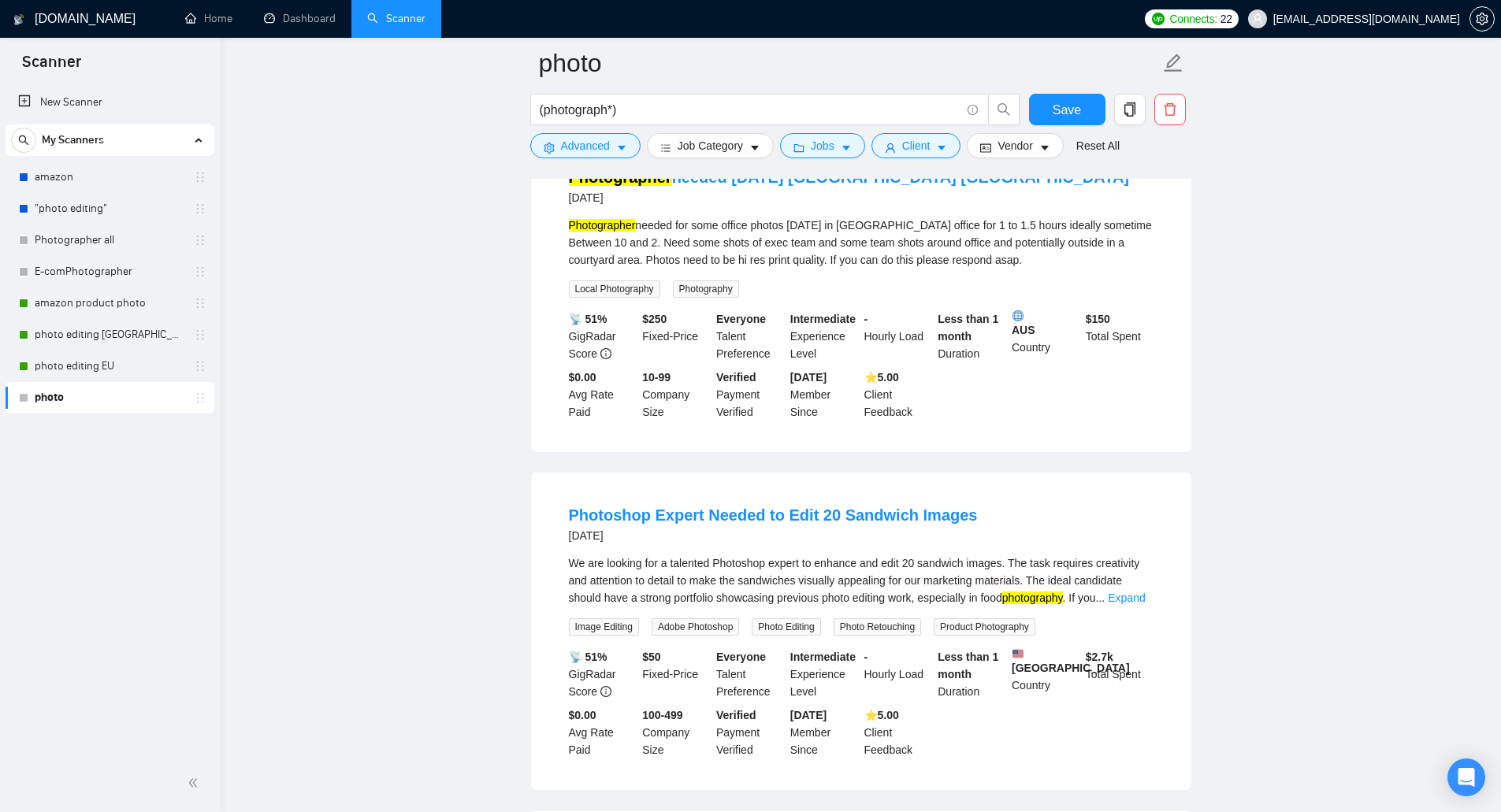
scroll to position [18768, 0]
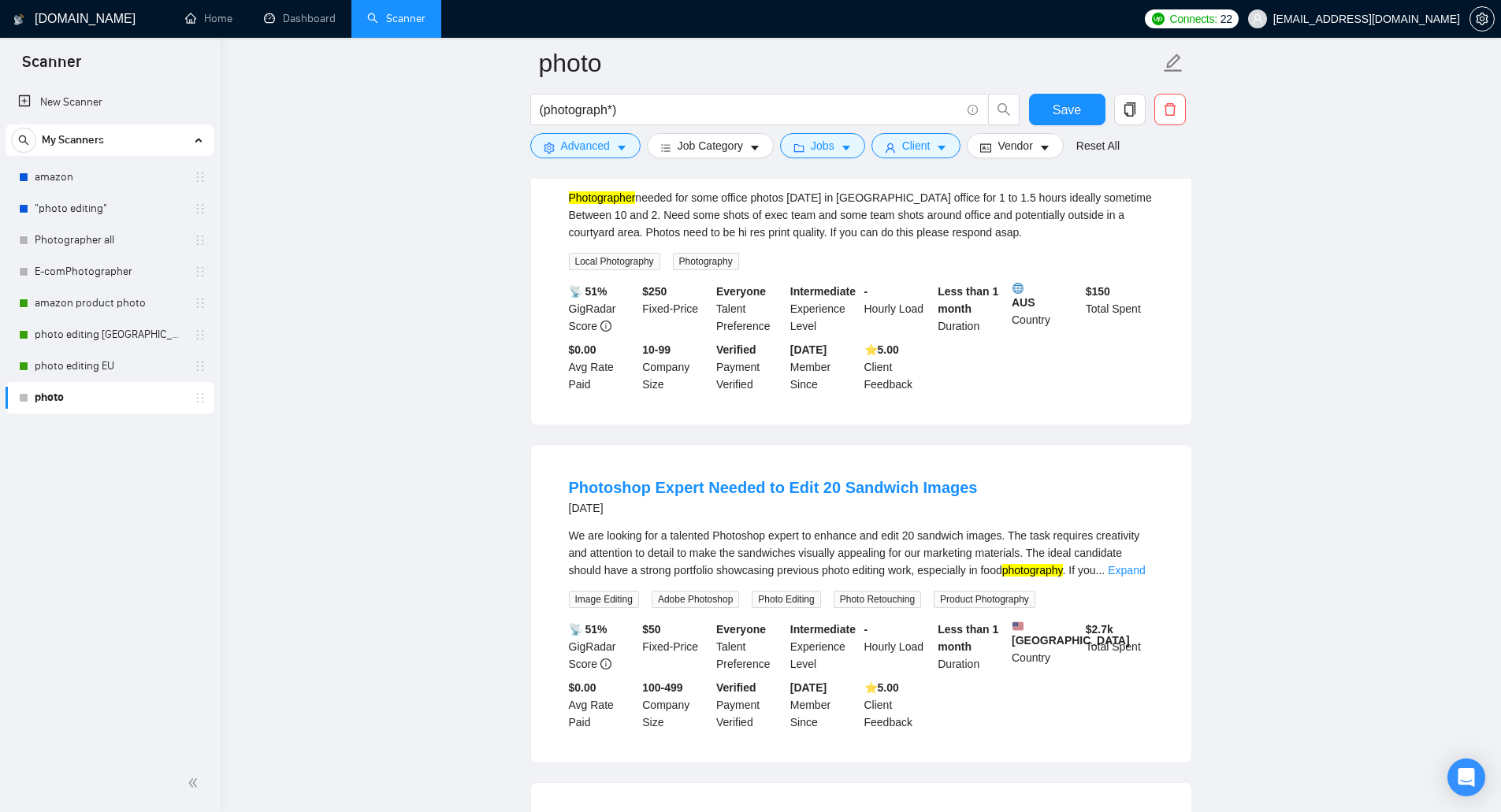
drag, startPoint x: 569, startPoint y: 492, endPoint x: 610, endPoint y: 499, distance: 41.6
click at [577, 152] on span "Advanced" at bounding box center [585, 145] width 48 height 17
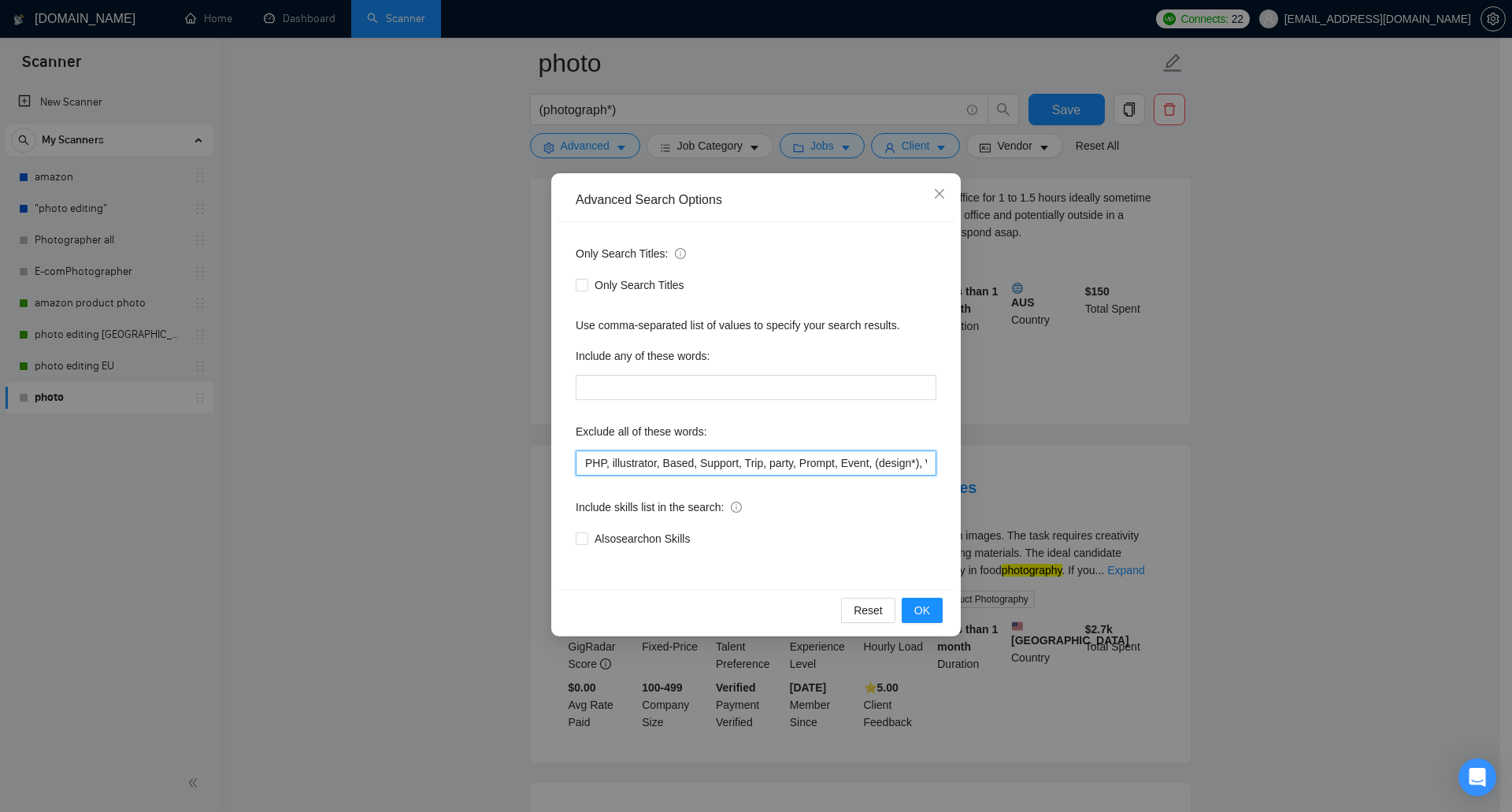
click at [587, 461] on input "PHP, illustrator, Based, Support, Trip, party, Prompt, Event, (design*), WordPr…" at bounding box center [756, 463] width 361 height 25
paste input "Location"
type input "Location, PHP, illustrator, Based, Support, Trip, party, Prompt, Event, (design…"
click at [908, 614] on button "OK" at bounding box center [922, 610] width 41 height 25
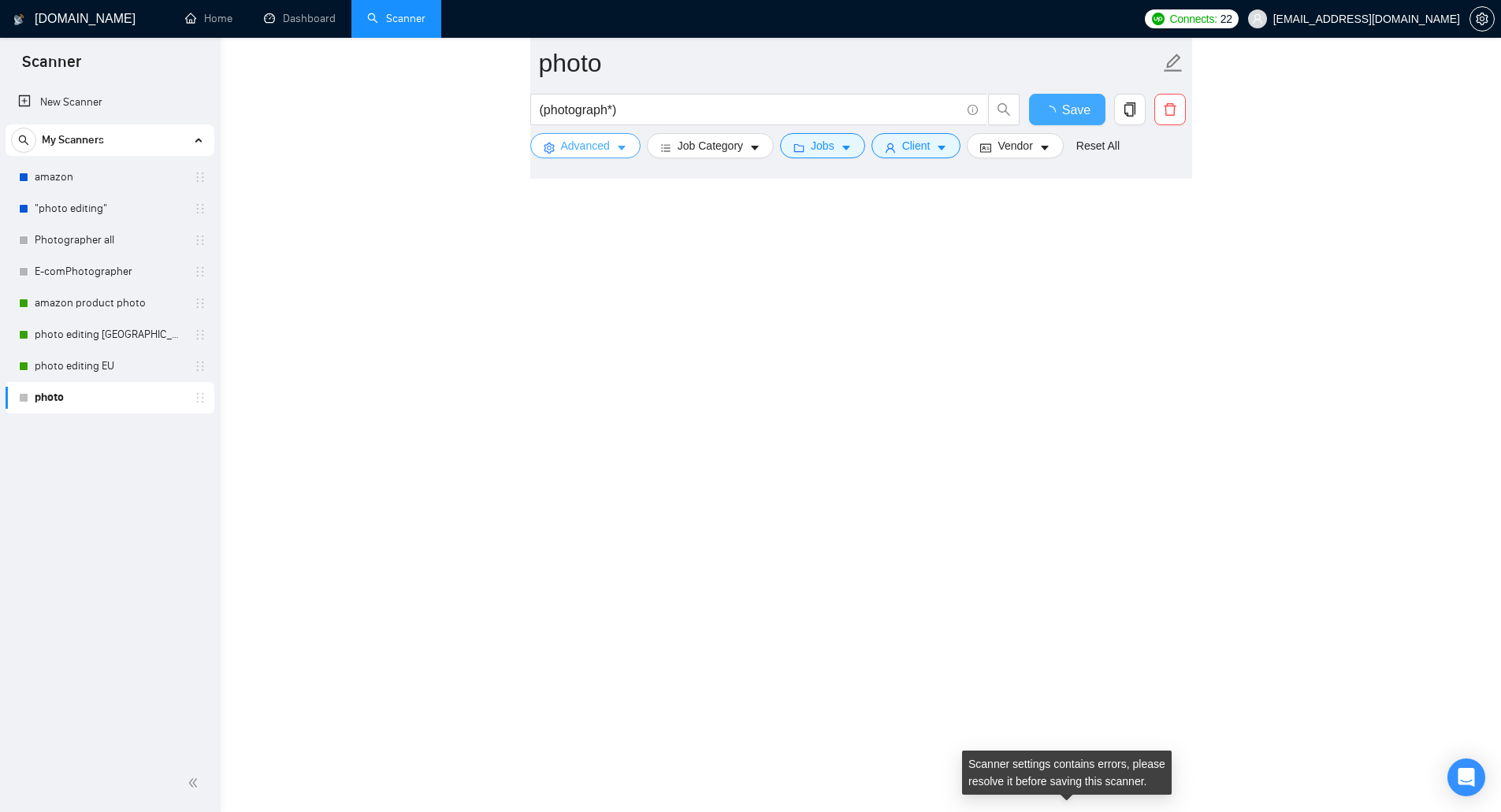
scroll to position [11893, 0]
click at [1070, 112] on span "Save" at bounding box center [1066, 109] width 29 height 20
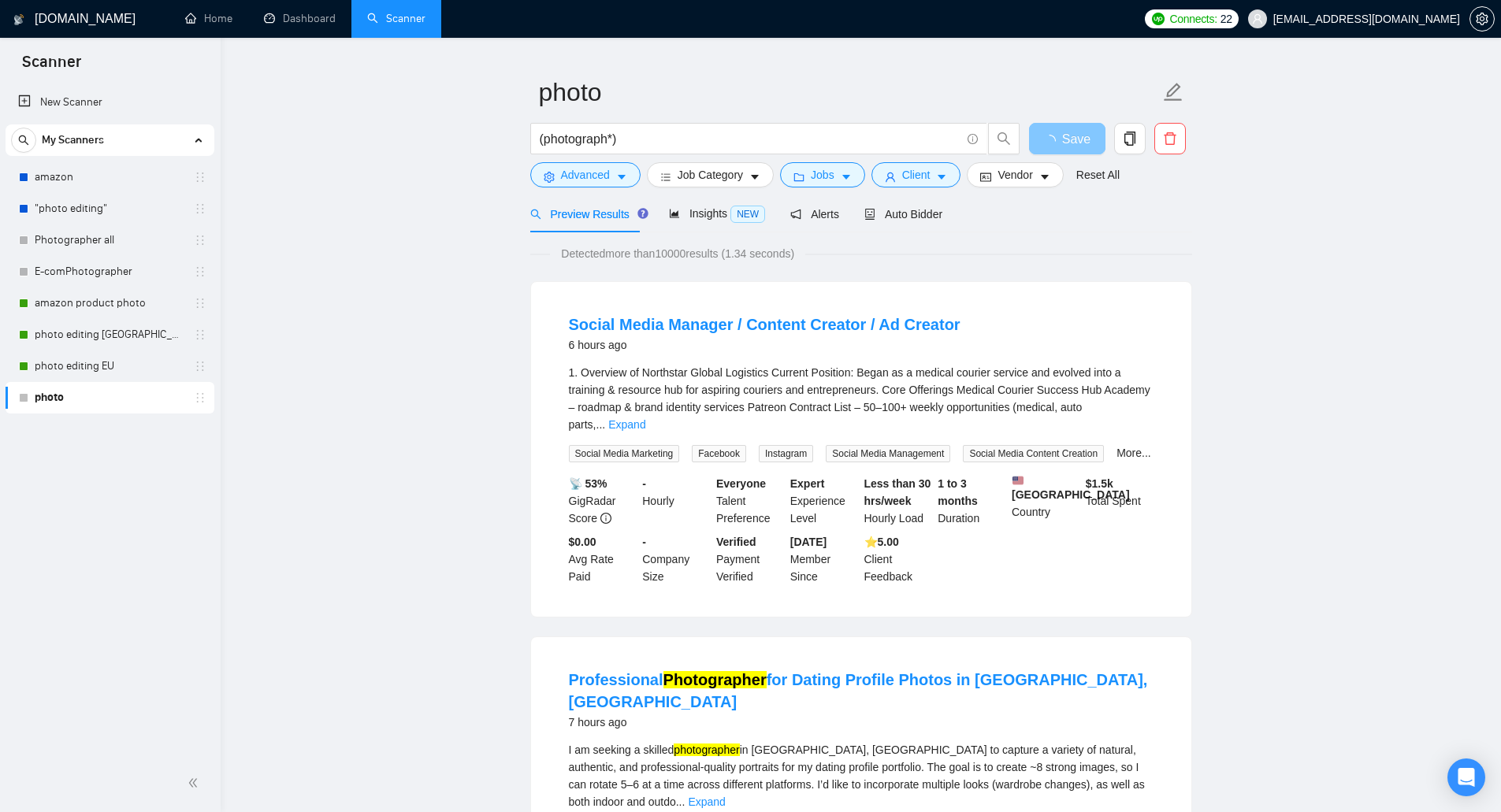
scroll to position [4, 0]
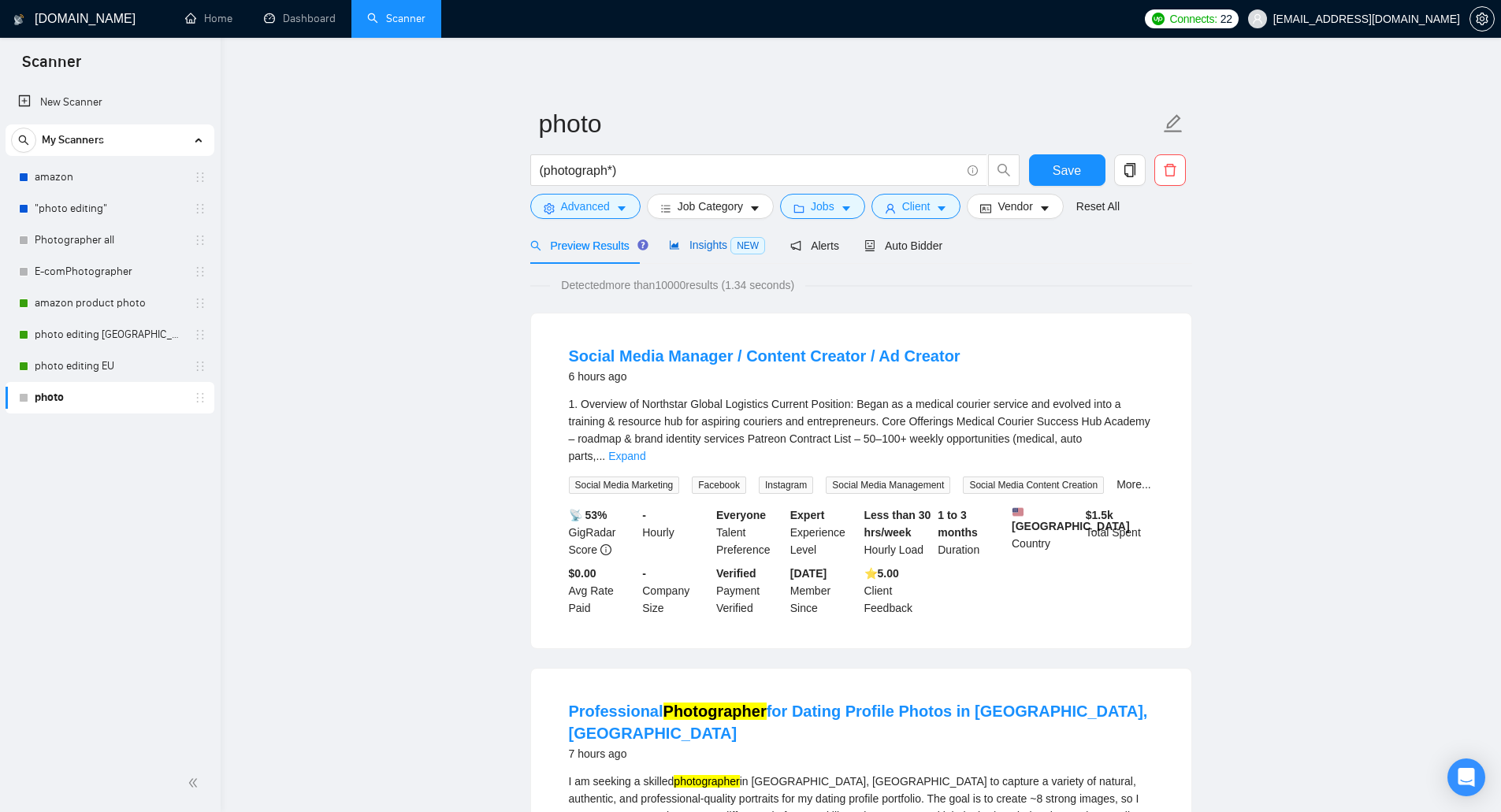
click at [730, 244] on span "NEW" at bounding box center [747, 245] width 35 height 17
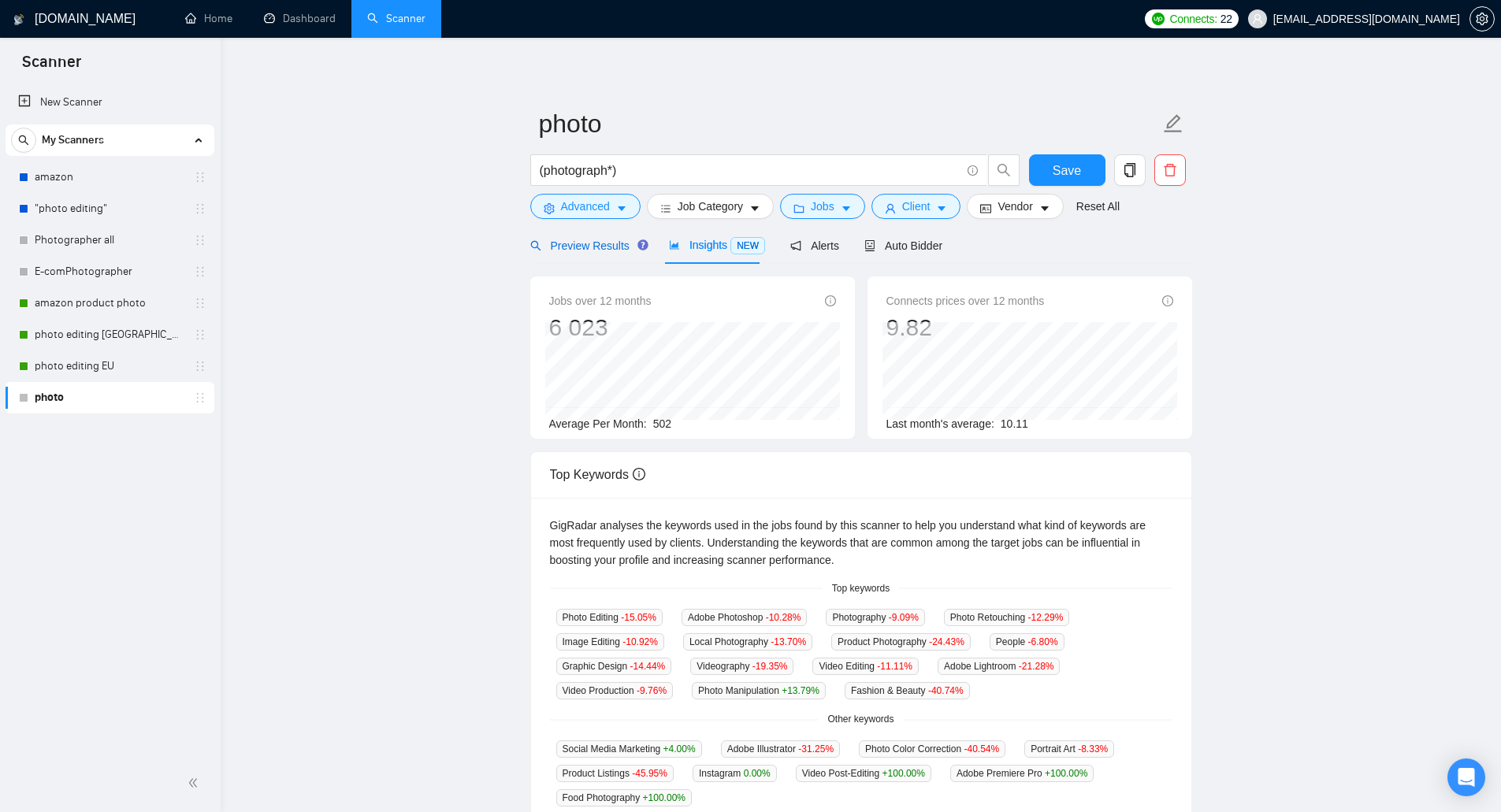
click at [575, 247] on span "Preview Results" at bounding box center [587, 246] width 113 height 13
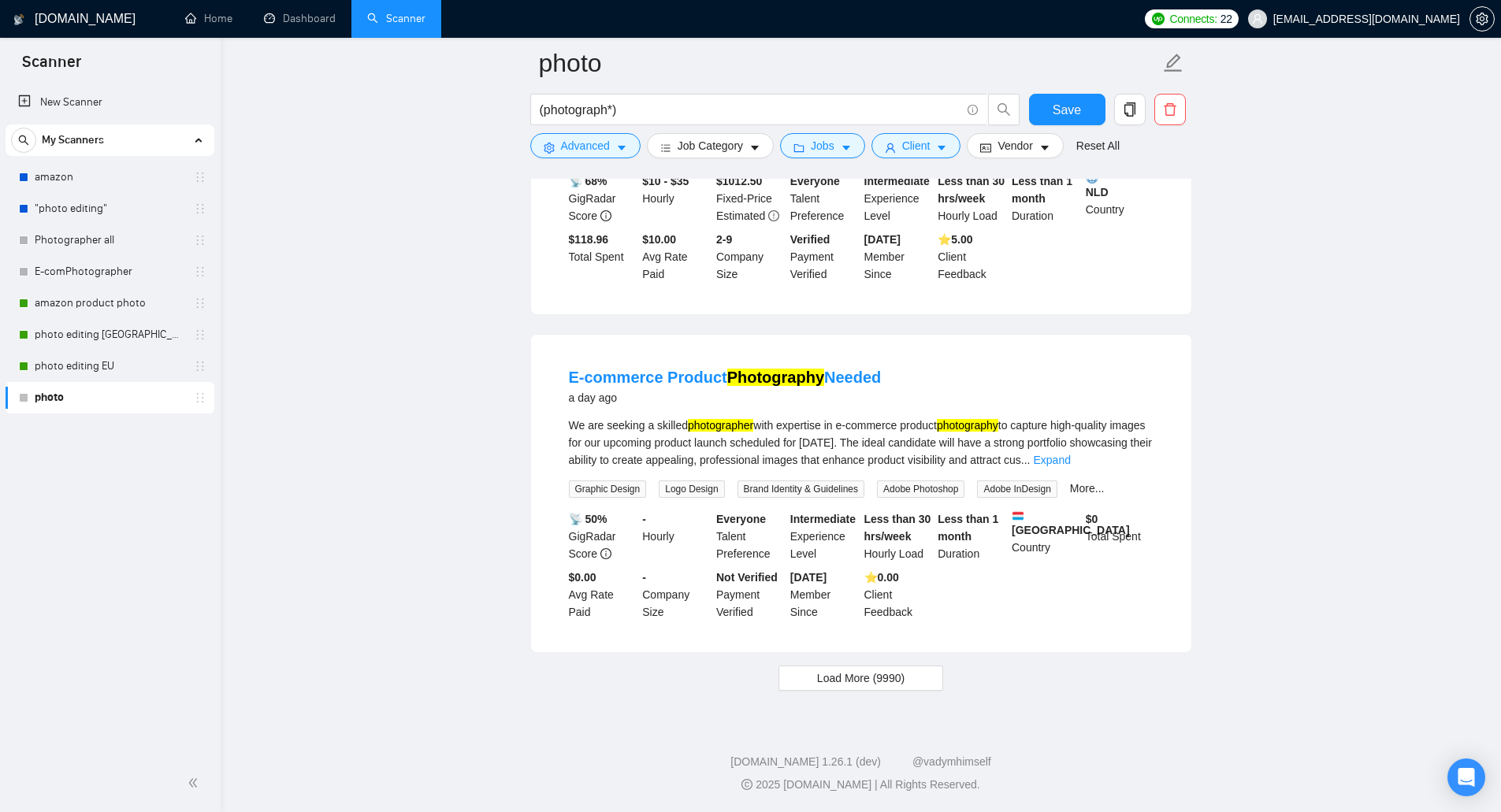
scroll to position [3086, 0]
click at [875, 677] on span "Load More (9990)" at bounding box center [860, 677] width 87 height 17
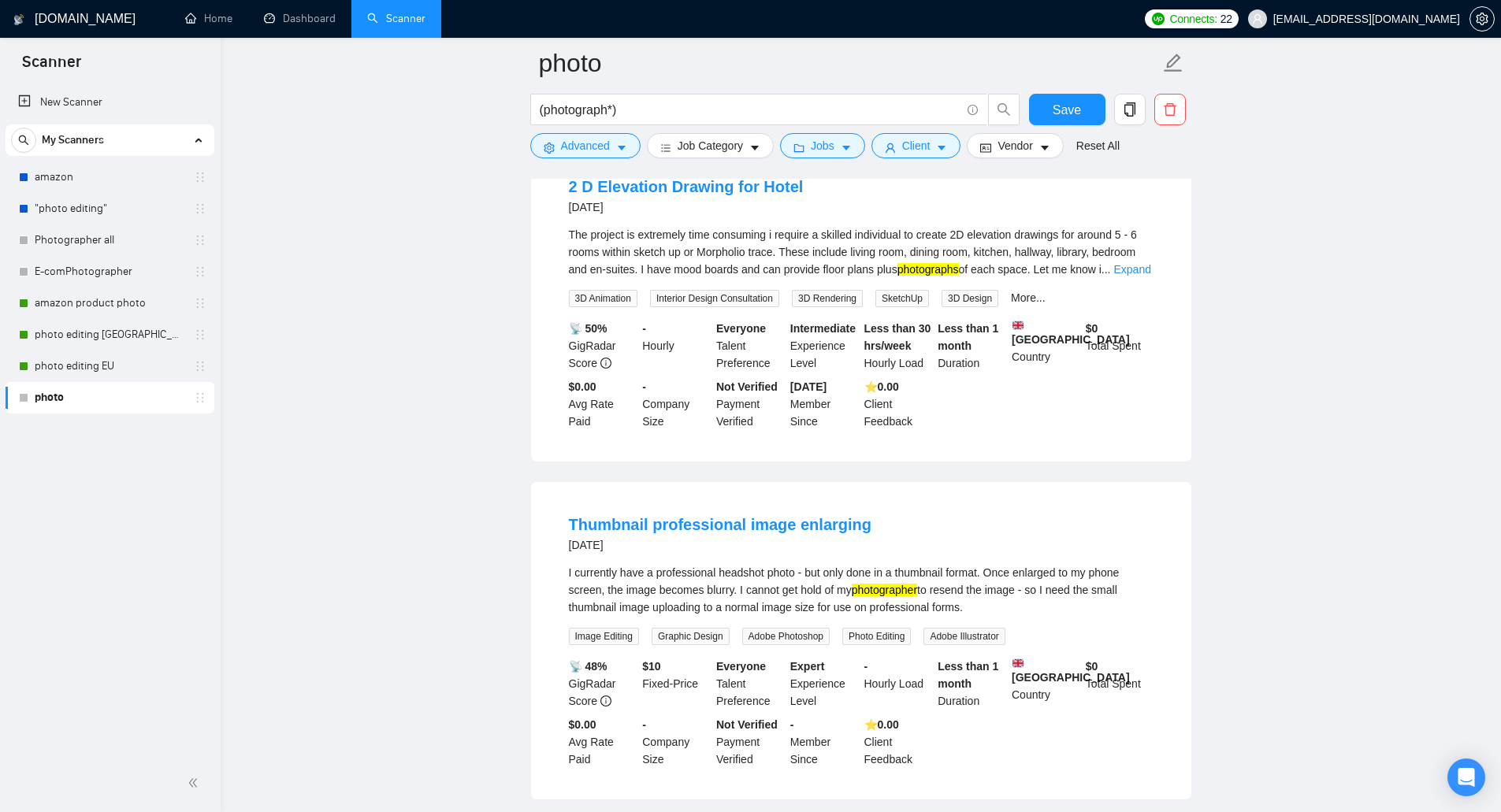
scroll to position [6542, 0]
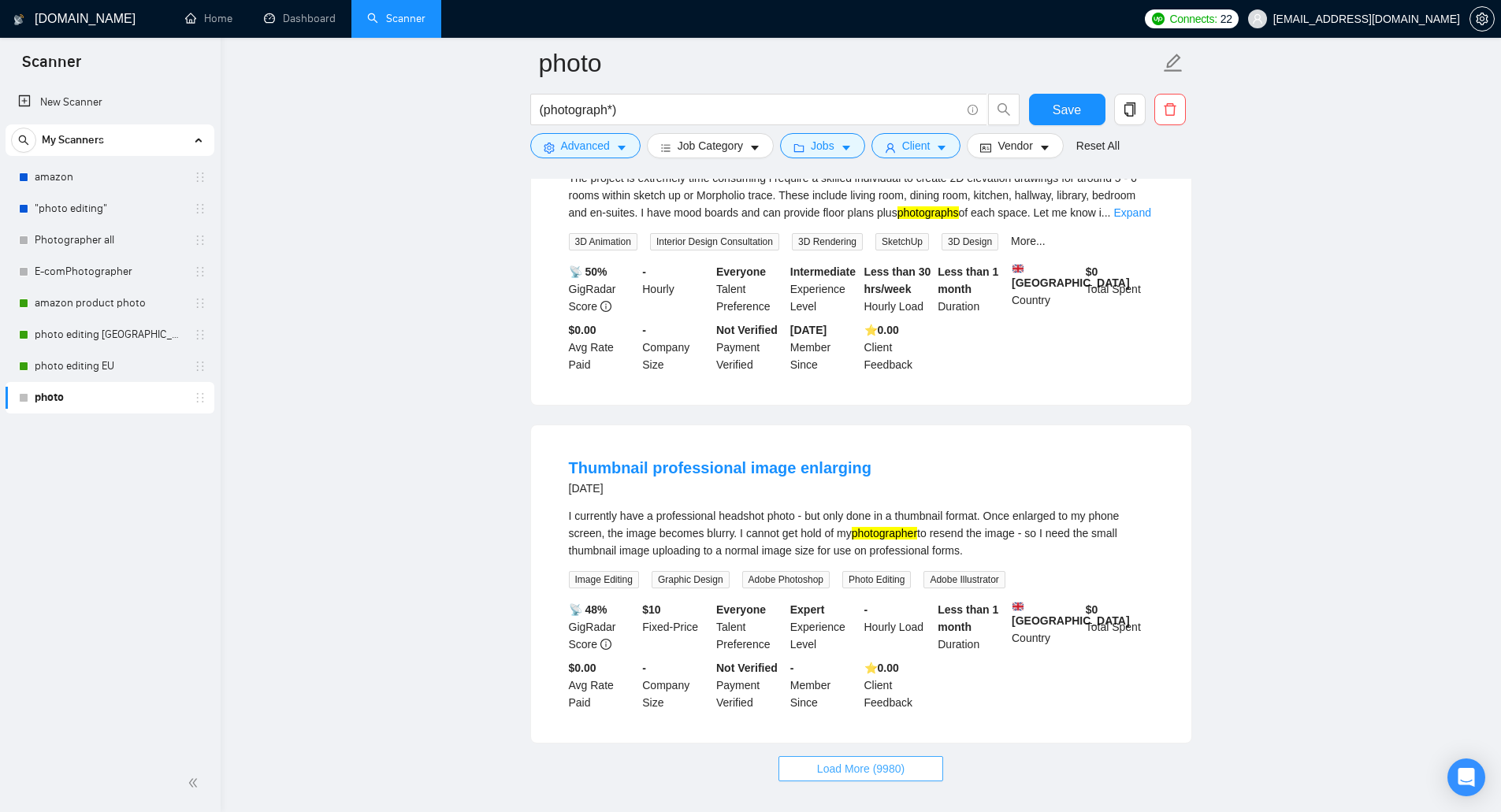
click at [906, 755] on button "Load More (9980)" at bounding box center [860, 768] width 164 height 25
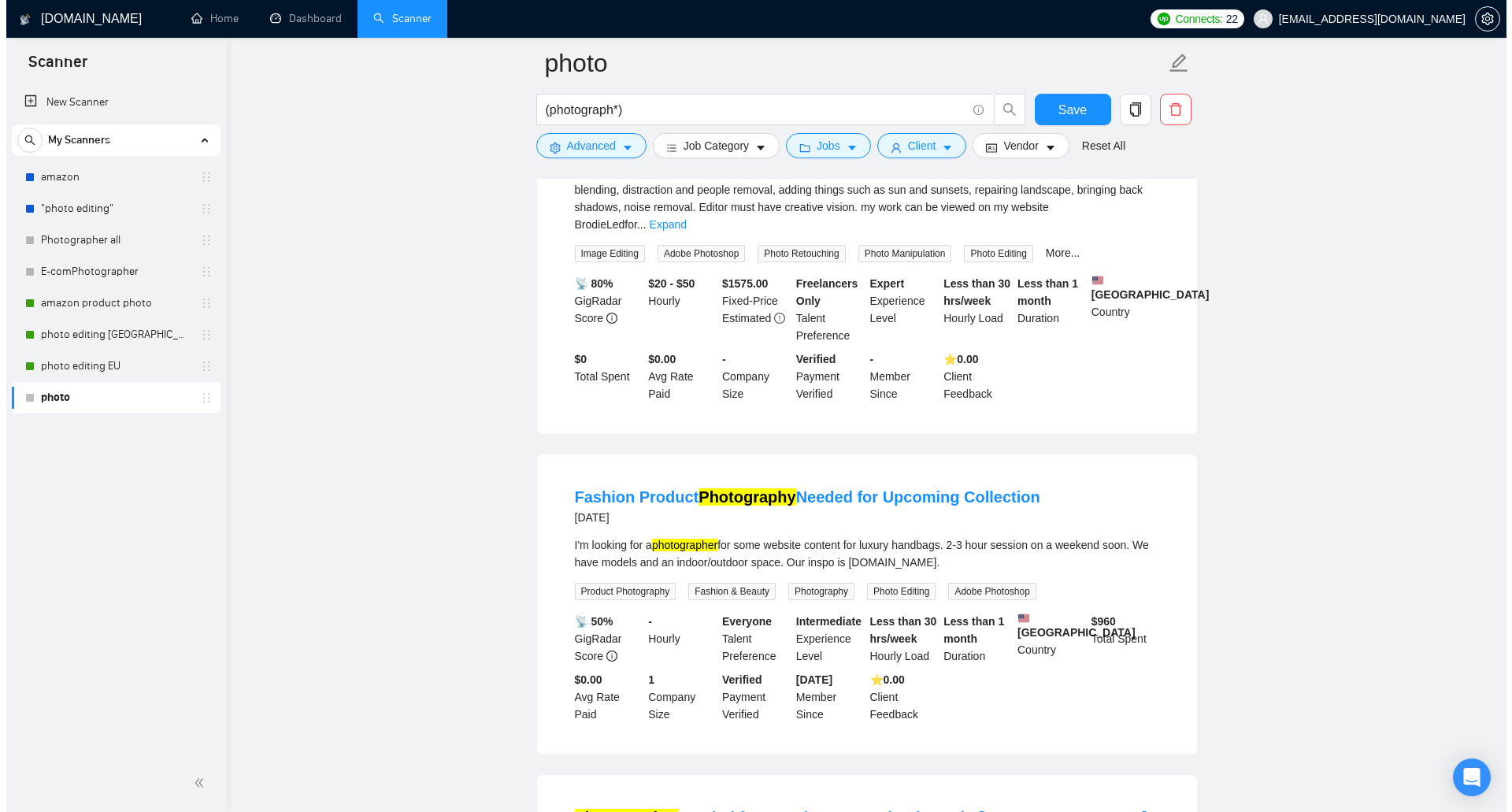
scroll to position [9967, 0]
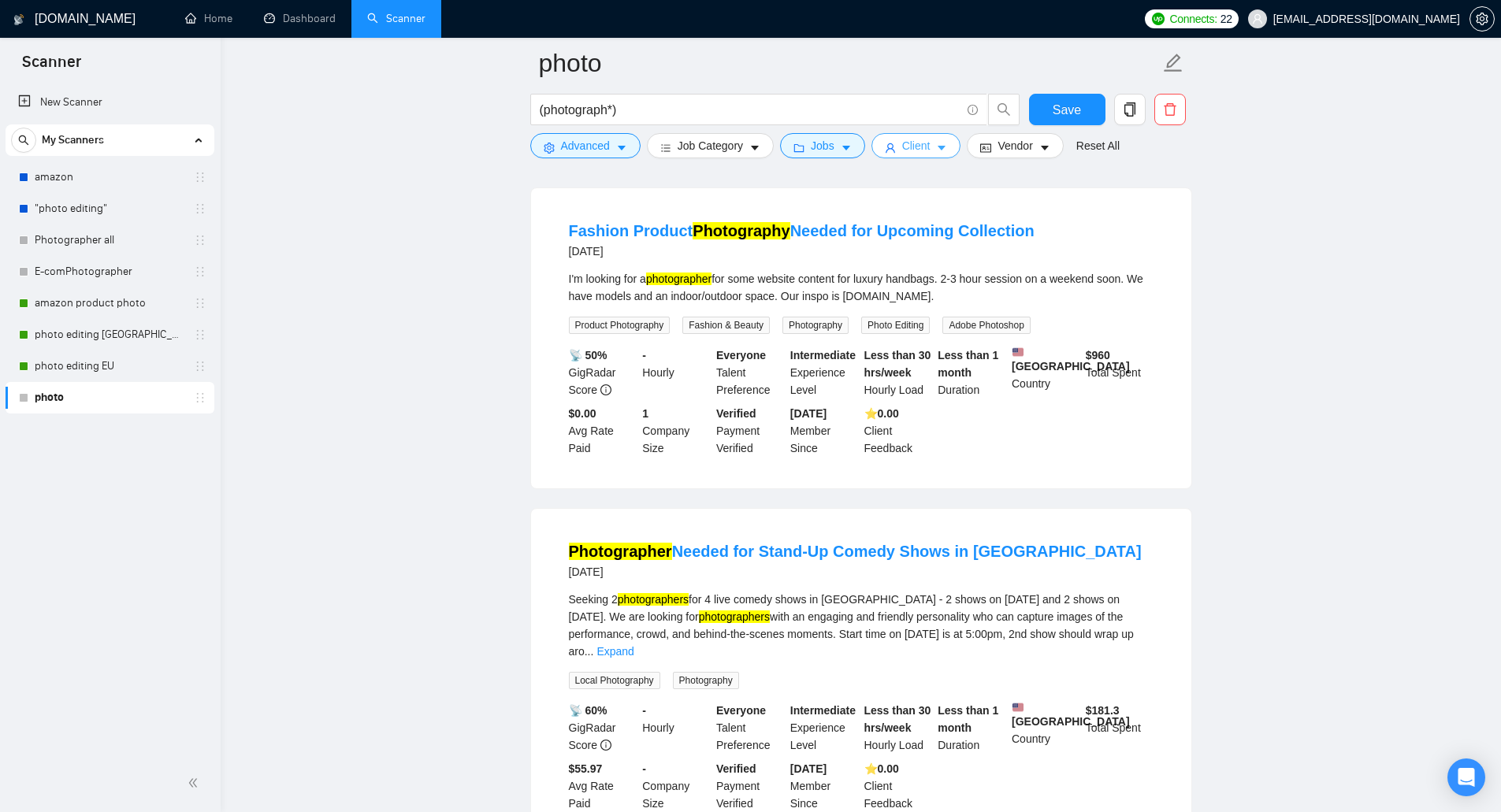
click at [896, 145] on button "Client" at bounding box center [917, 145] width 90 height 25
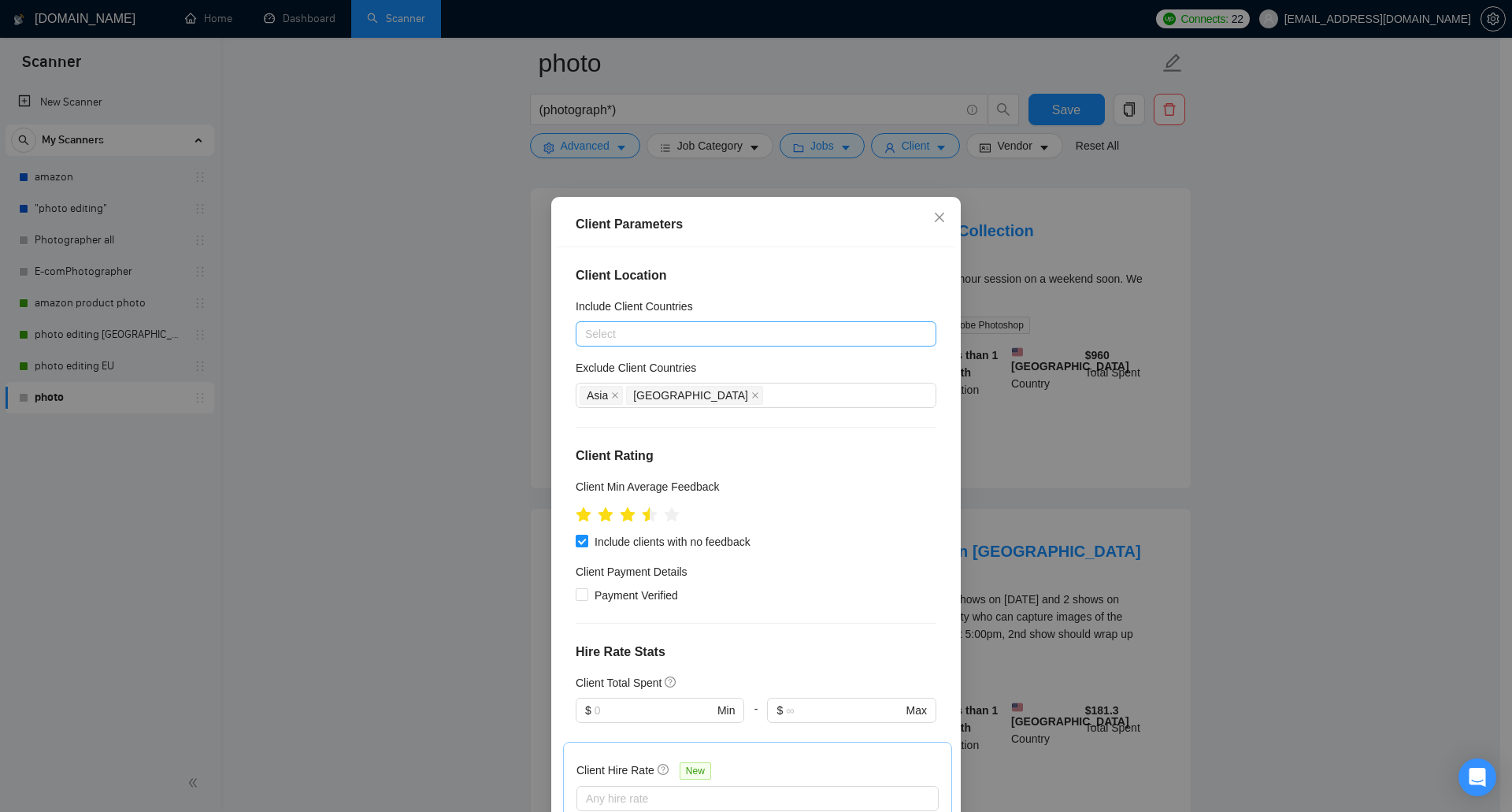
click at [661, 329] on div at bounding box center [748, 334] width 337 height 19
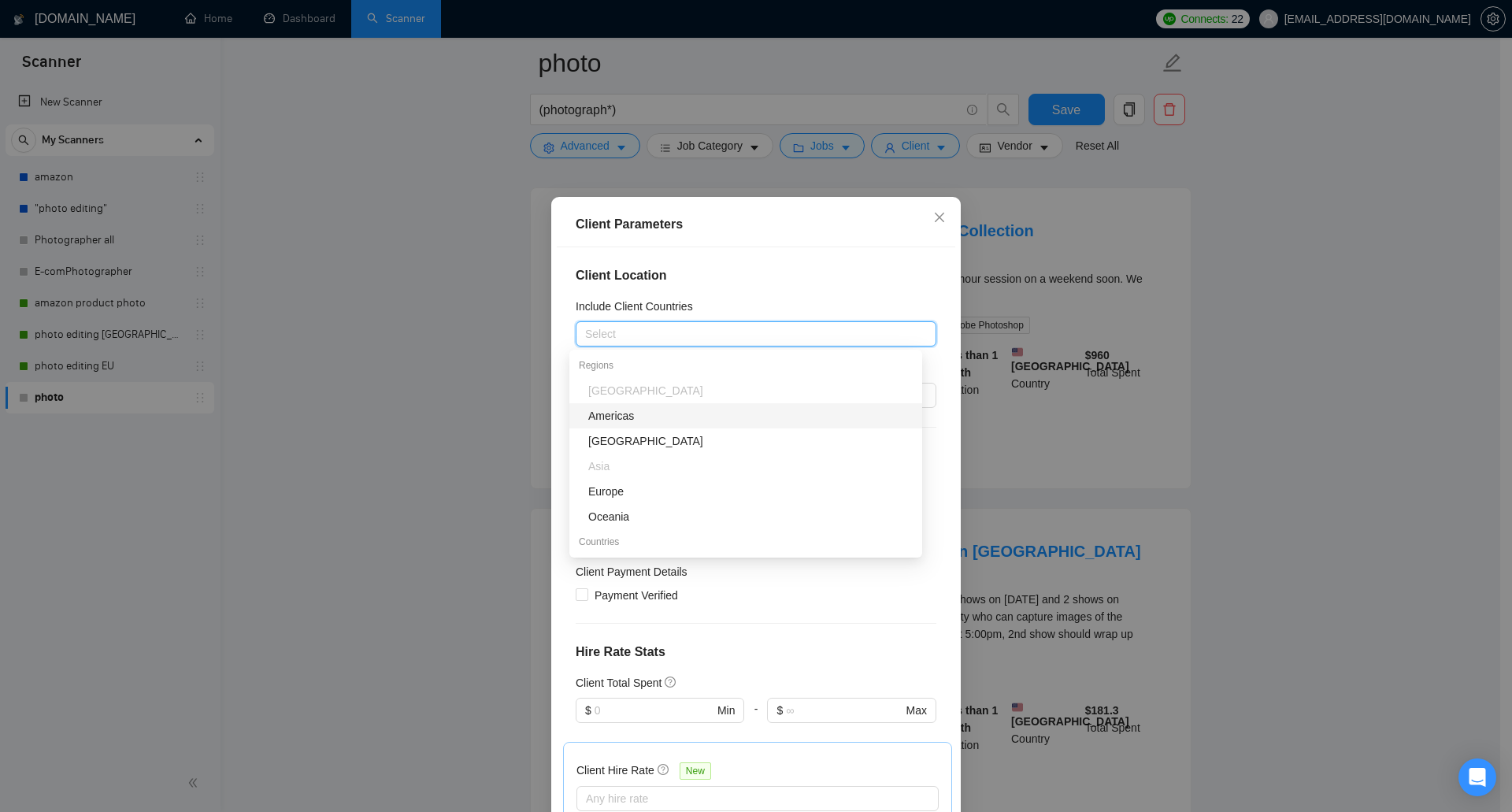
click at [644, 419] on div "Americas" at bounding box center [751, 415] width 325 height 17
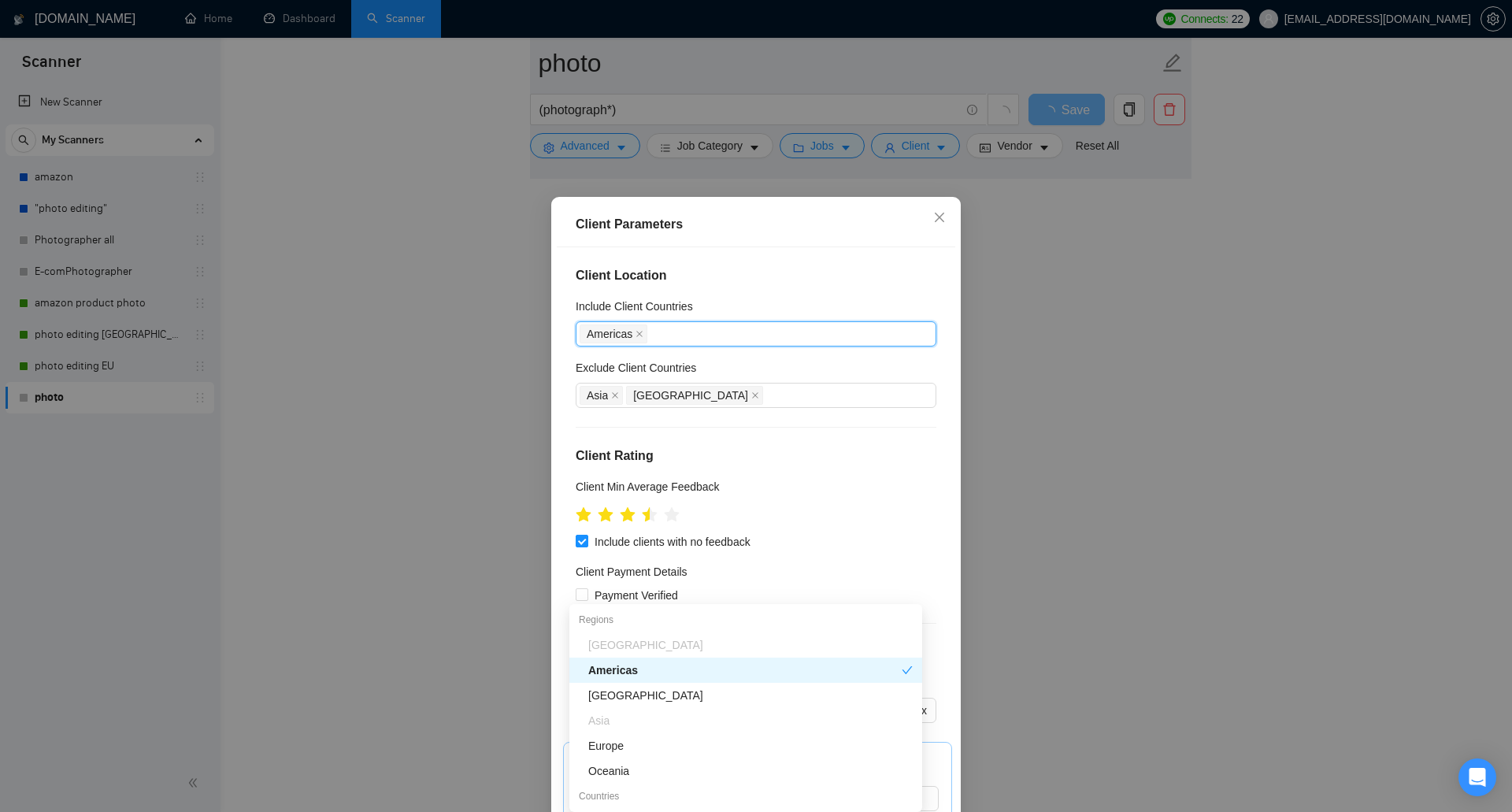
click at [931, 518] on div "Client Location Include Client Countries Americas Exclude Client Countries Asia…" at bounding box center [756, 532] width 398 height 569
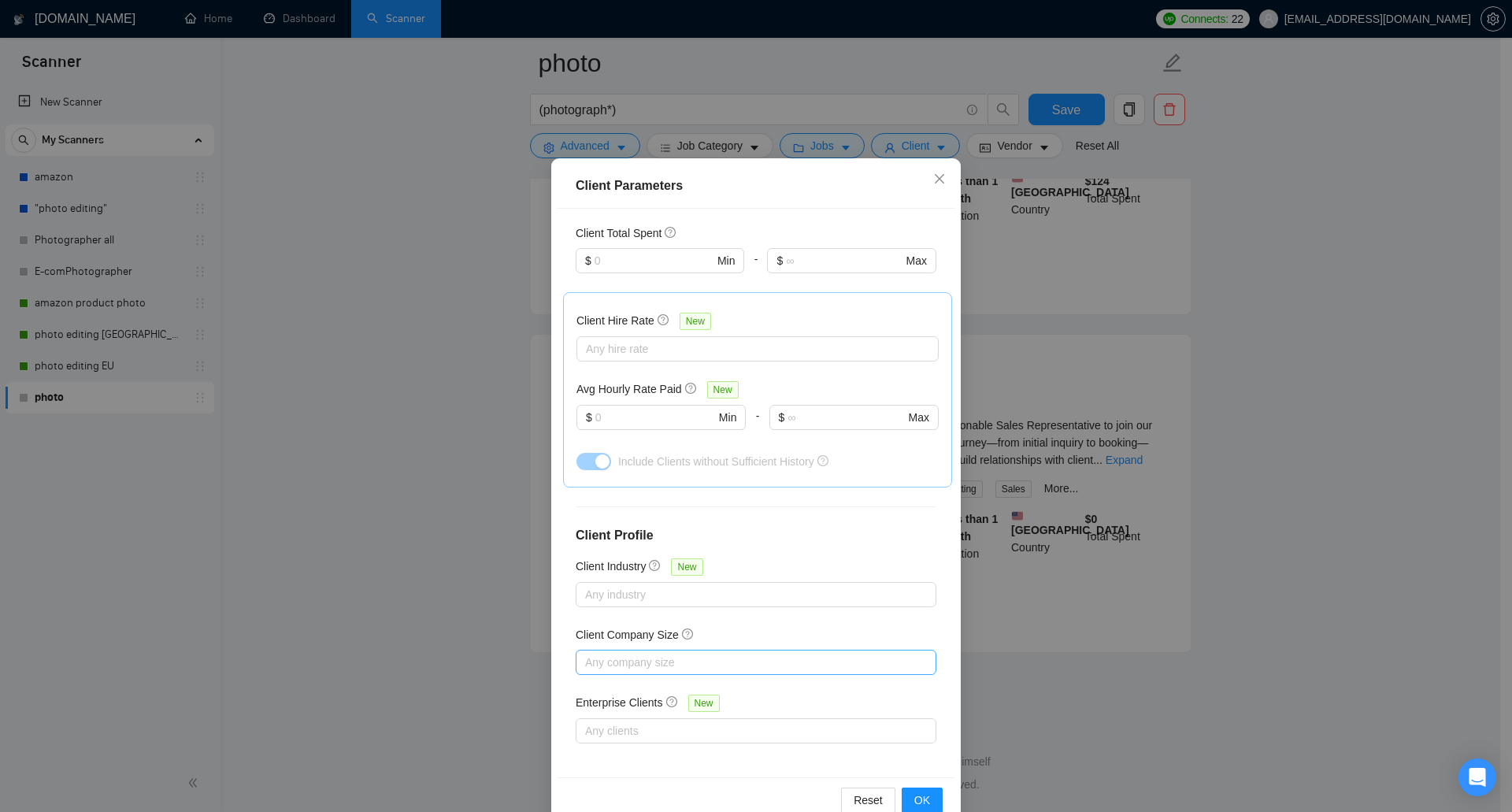
scroll to position [74, 0]
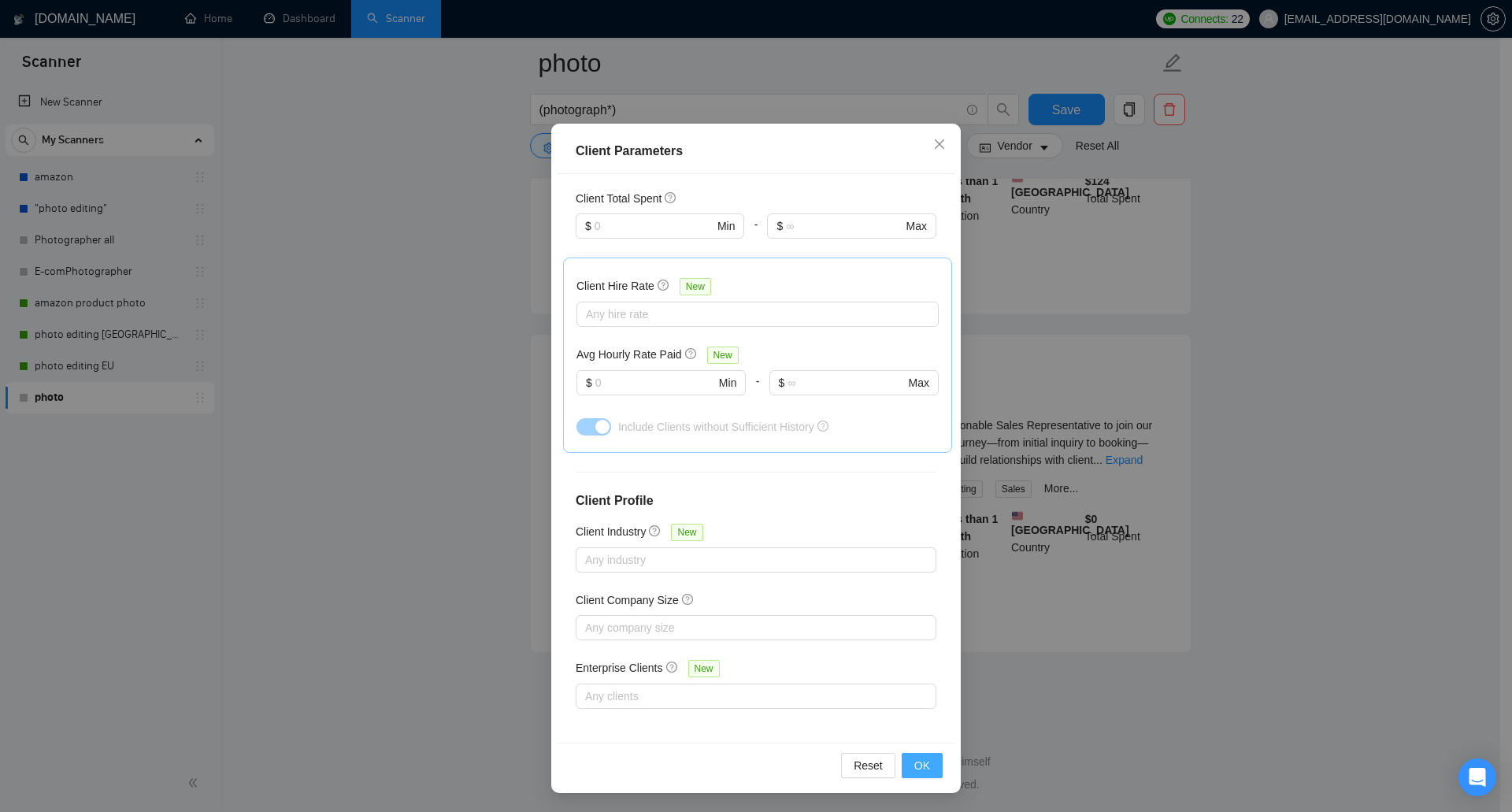
click at [921, 767] on span "OK" at bounding box center [922, 764] width 16 height 17
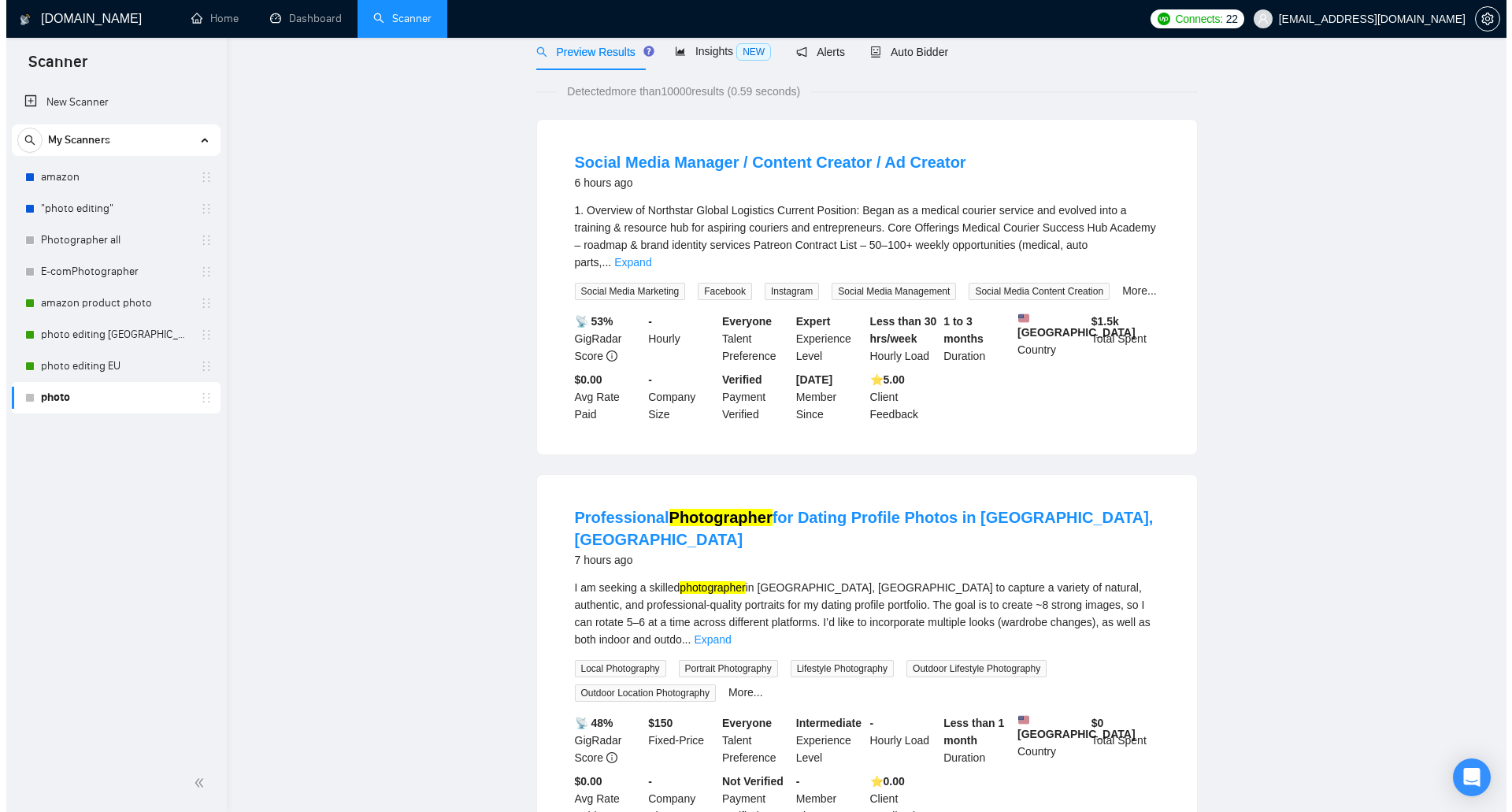
scroll to position [0, 0]
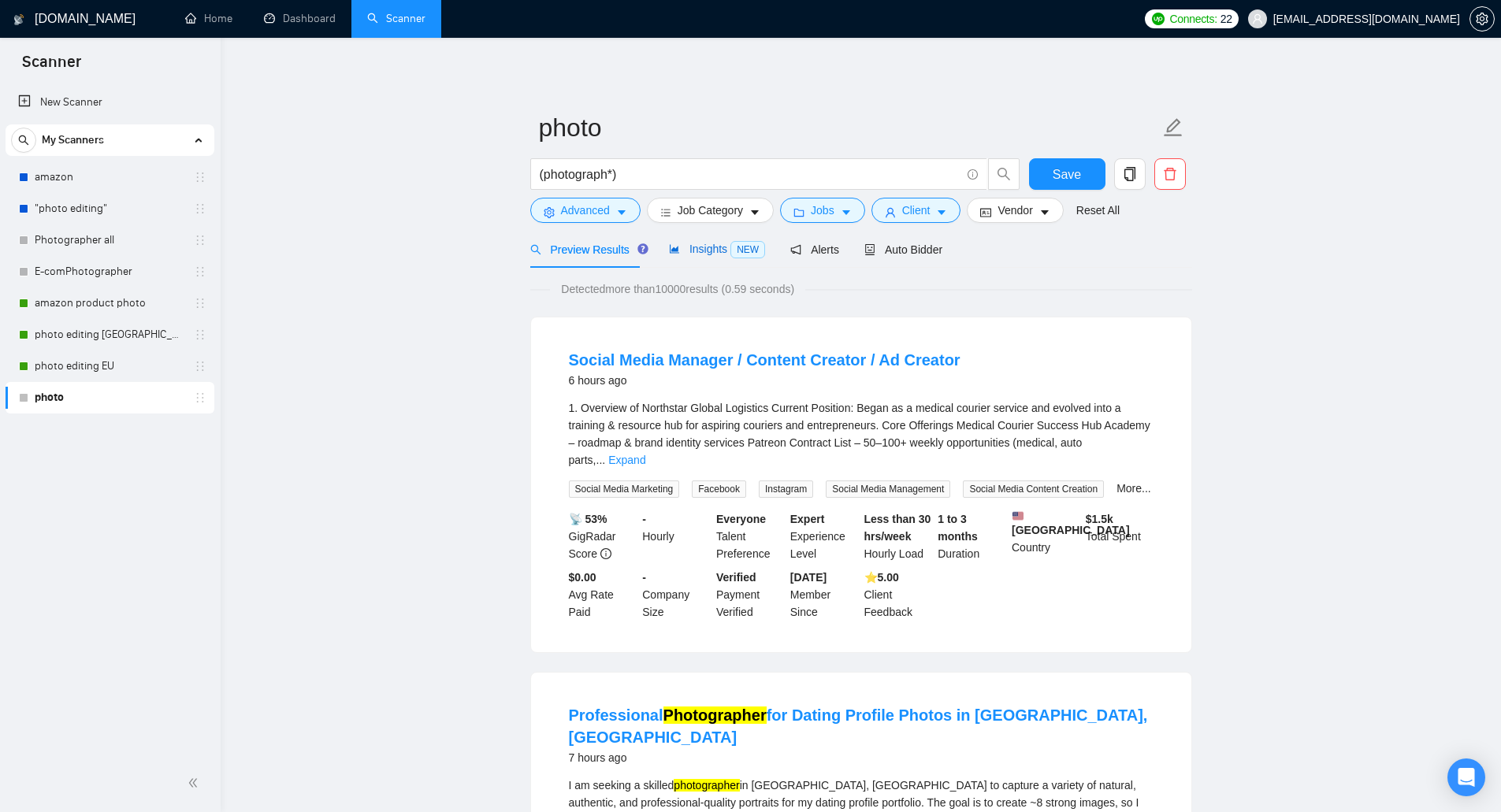
click at [685, 255] on span "Insights NEW" at bounding box center [716, 249] width 96 height 13
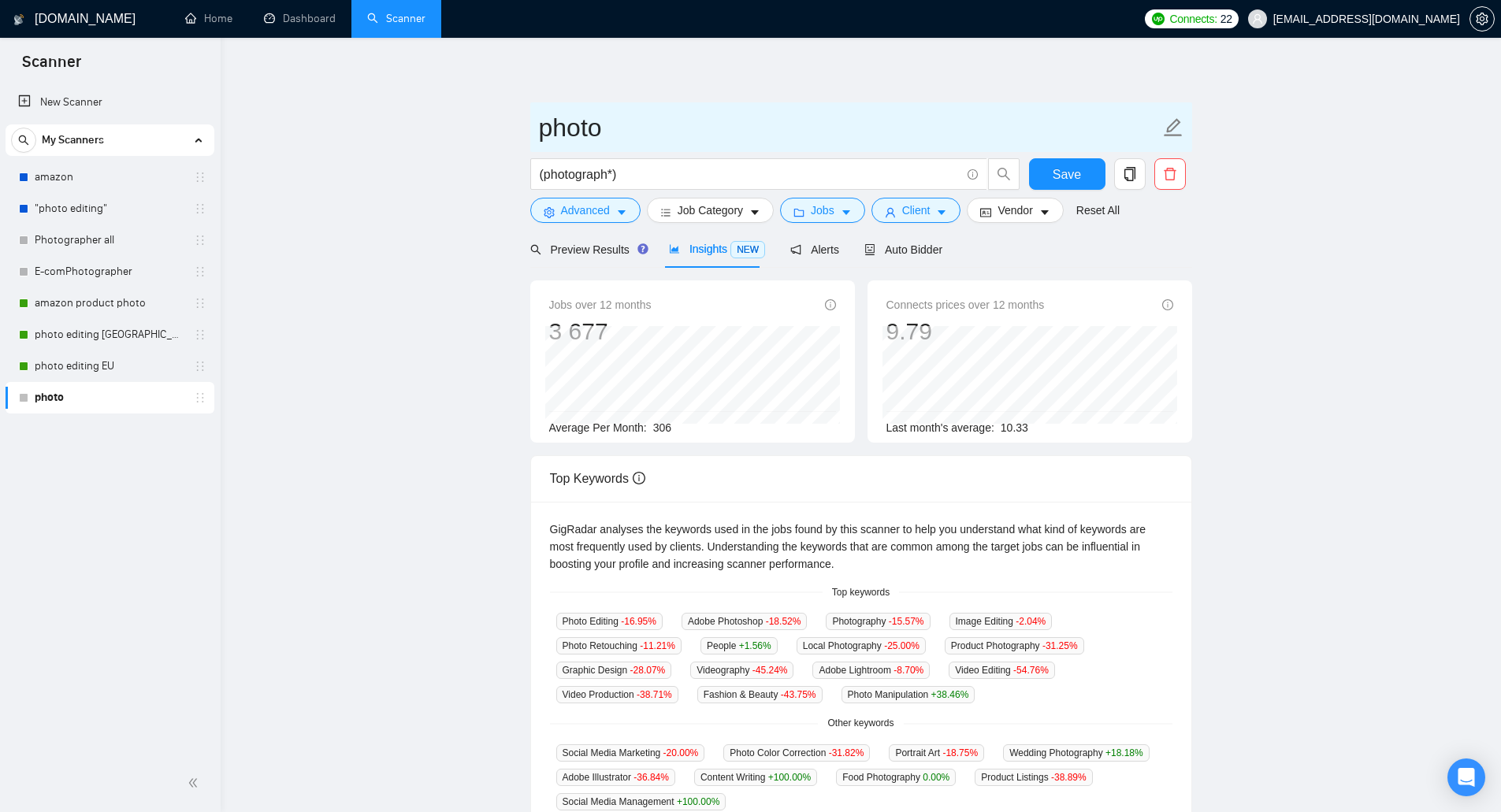
click at [584, 127] on input "photo" at bounding box center [849, 127] width 621 height 39
click at [624, 119] on input "photo" at bounding box center [849, 127] width 621 height 39
type input "photo [GEOGRAPHIC_DATA]"
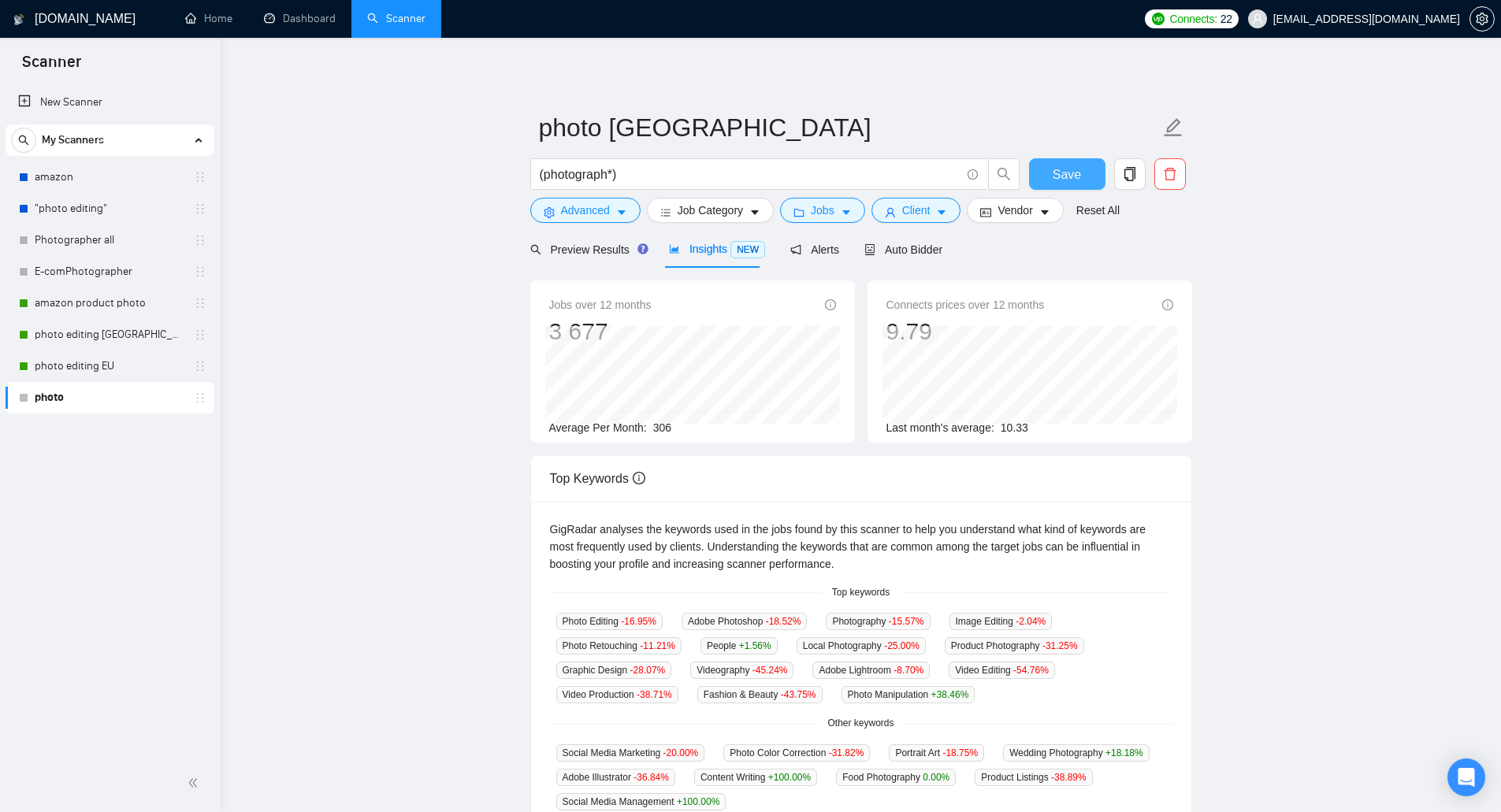
click at [1065, 180] on span "Save" at bounding box center [1066, 174] width 29 height 20
click at [1124, 172] on icon "copy" at bounding box center [1128, 174] width 11 height 14
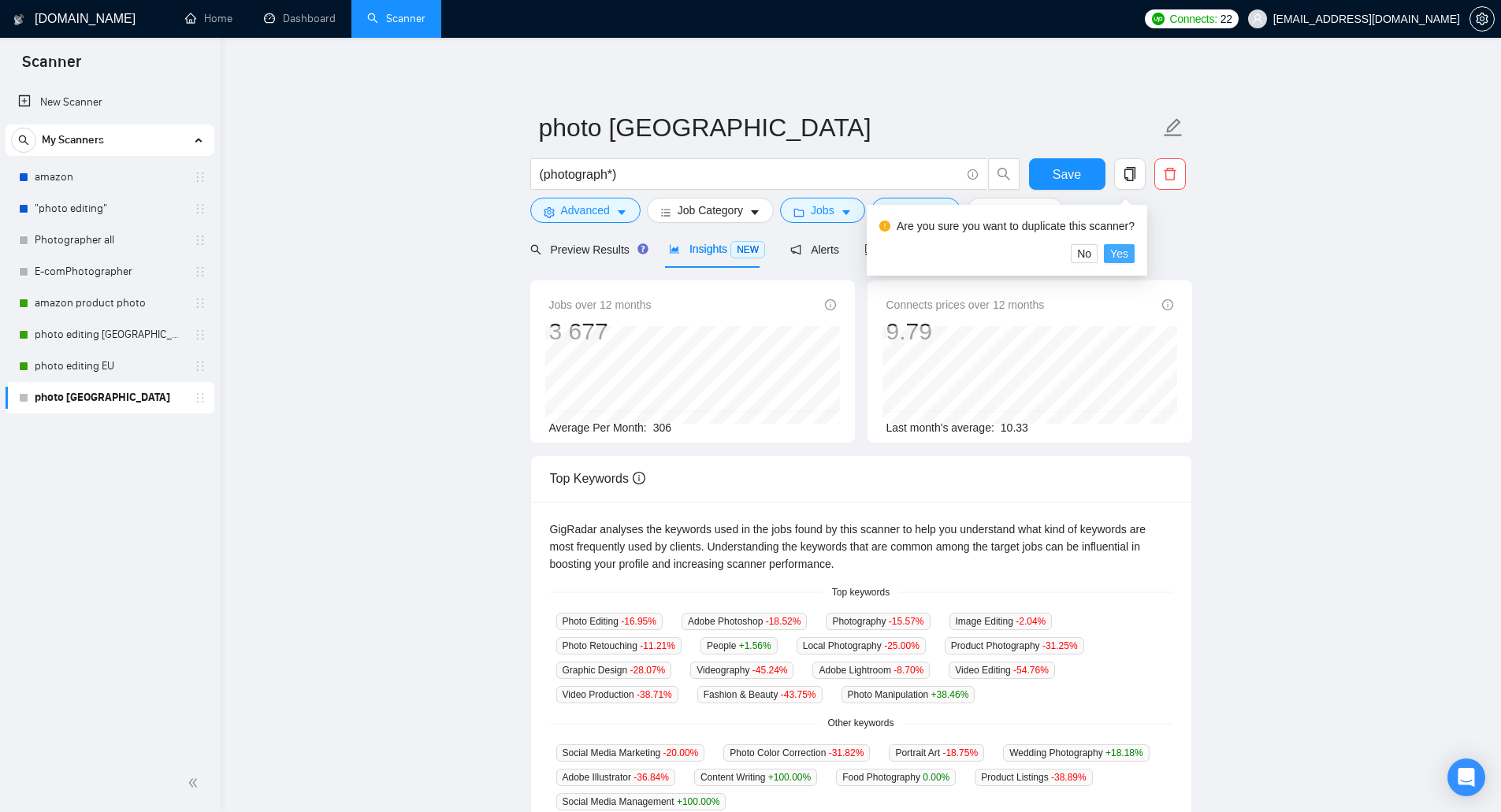
click at [1123, 252] on span "Yes" at bounding box center [1119, 253] width 18 height 17
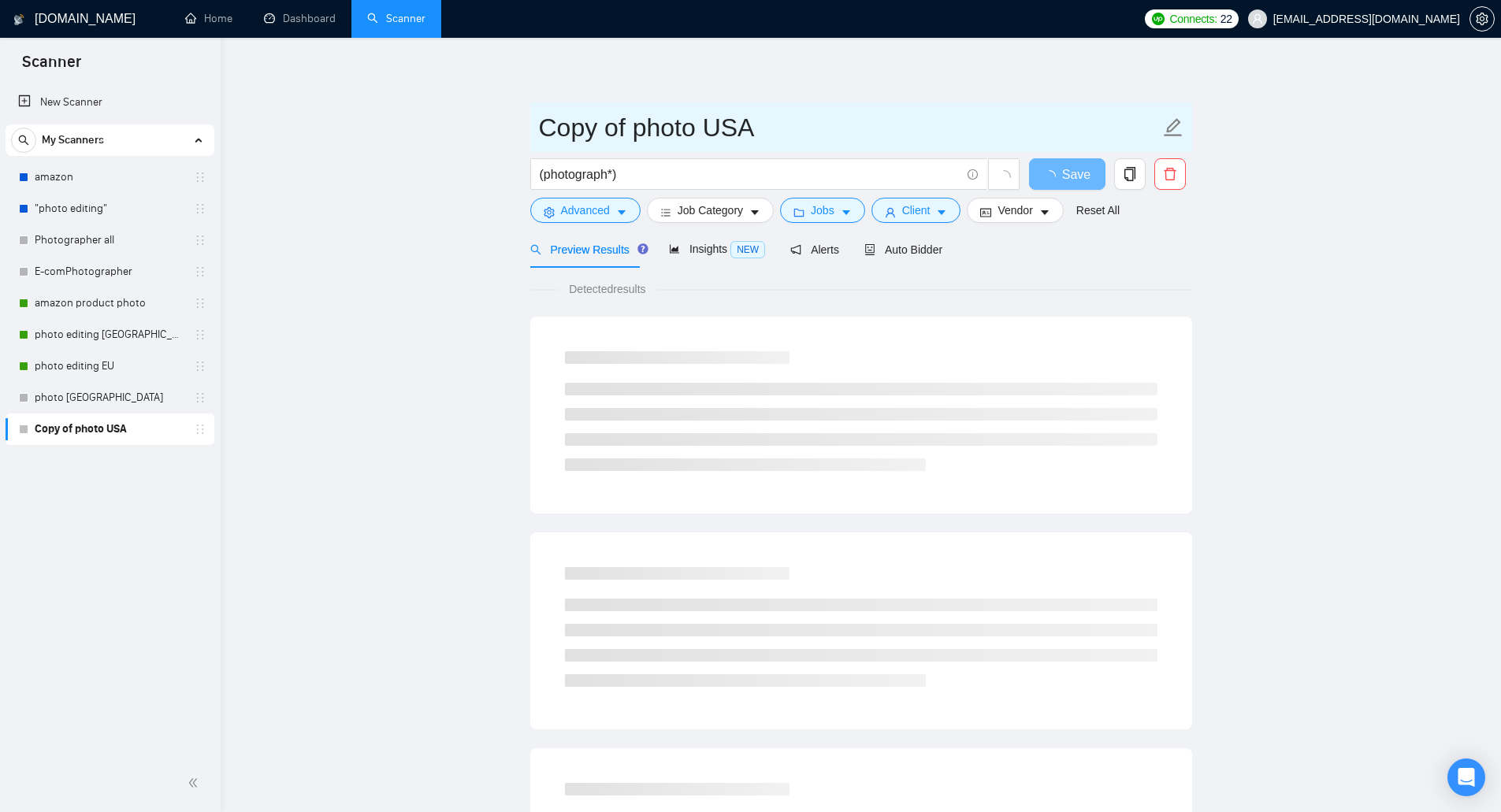
drag, startPoint x: 635, startPoint y: 127, endPoint x: 464, endPoint y: 105, distance: 172.4
click at [464, 105] on main "Copy of photo USA (photograph*) Save Advanced Job Category Jobs Client Vendor R…" at bounding box center [861, 720] width 1230 height 1314
click at [637, 124] on input "photo [GEOGRAPHIC_DATA]" at bounding box center [849, 127] width 621 height 39
drag, startPoint x: 661, startPoint y: 129, endPoint x: 637, endPoint y: 130, distance: 24.0
click at [637, 130] on input "photo [GEOGRAPHIC_DATA]" at bounding box center [849, 127] width 621 height 39
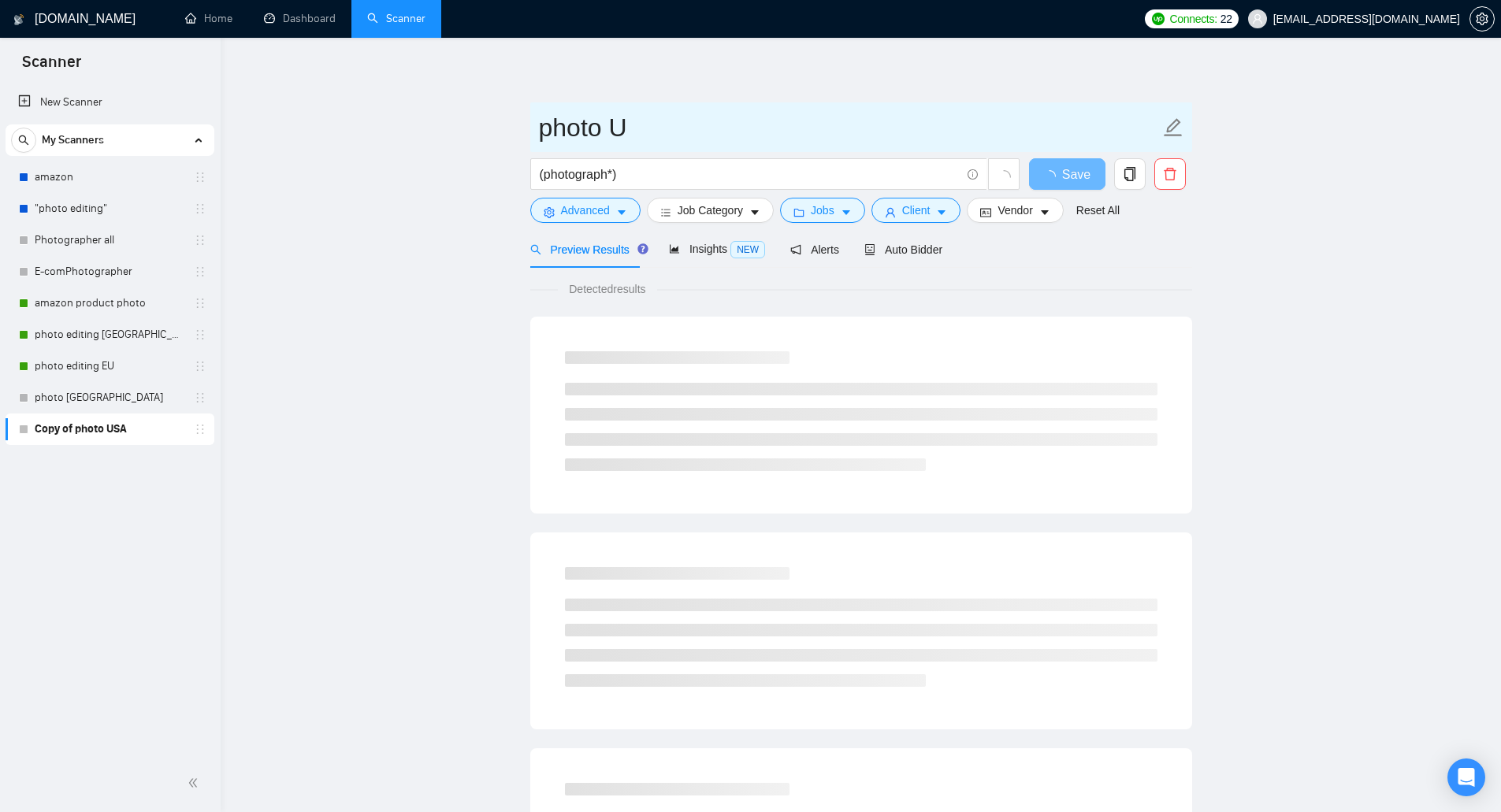
click at [614, 125] on input "photo U" at bounding box center [849, 127] width 621 height 39
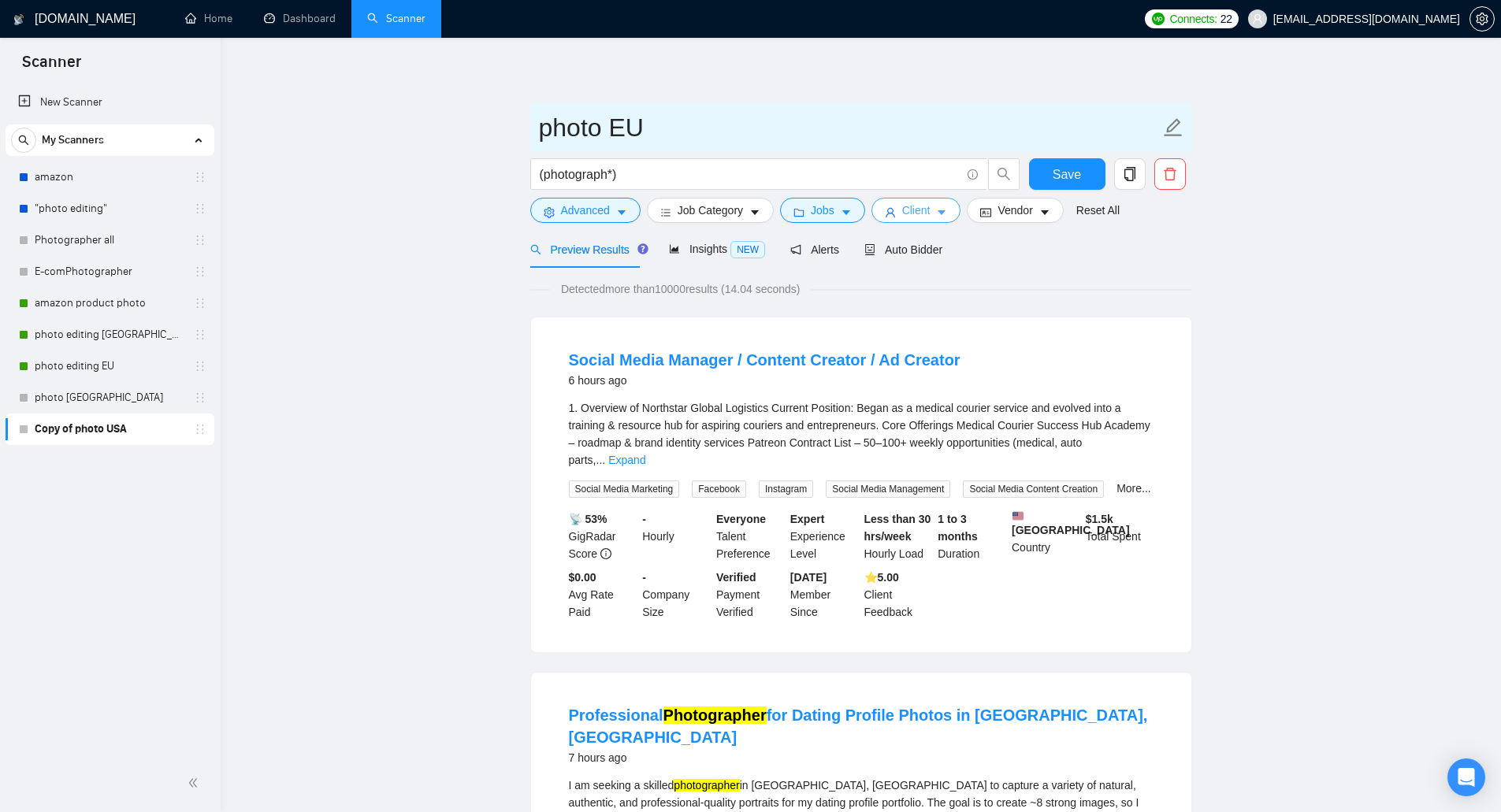
type input "photo EU"
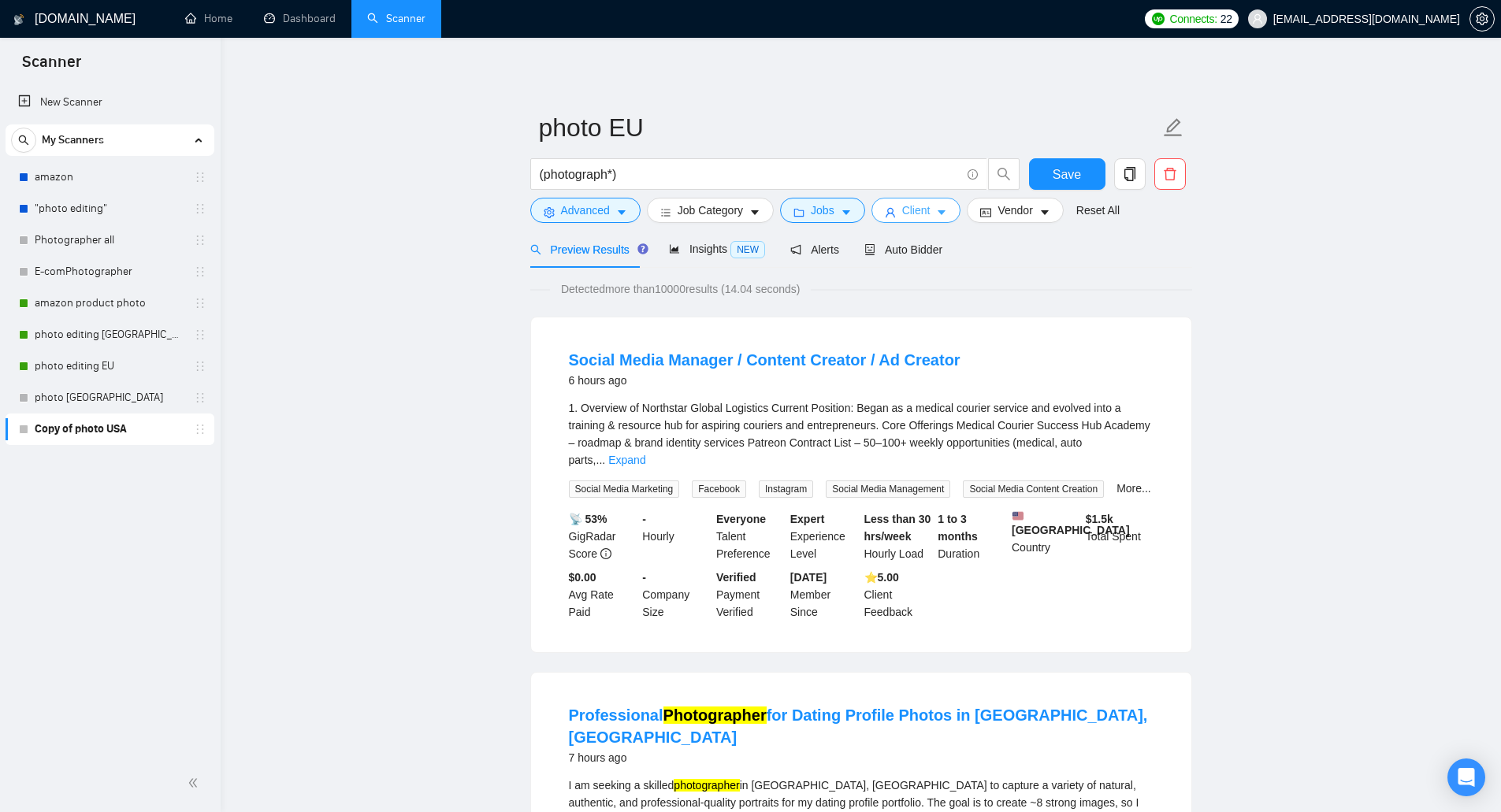
click at [928, 215] on button "Client" at bounding box center [917, 210] width 90 height 25
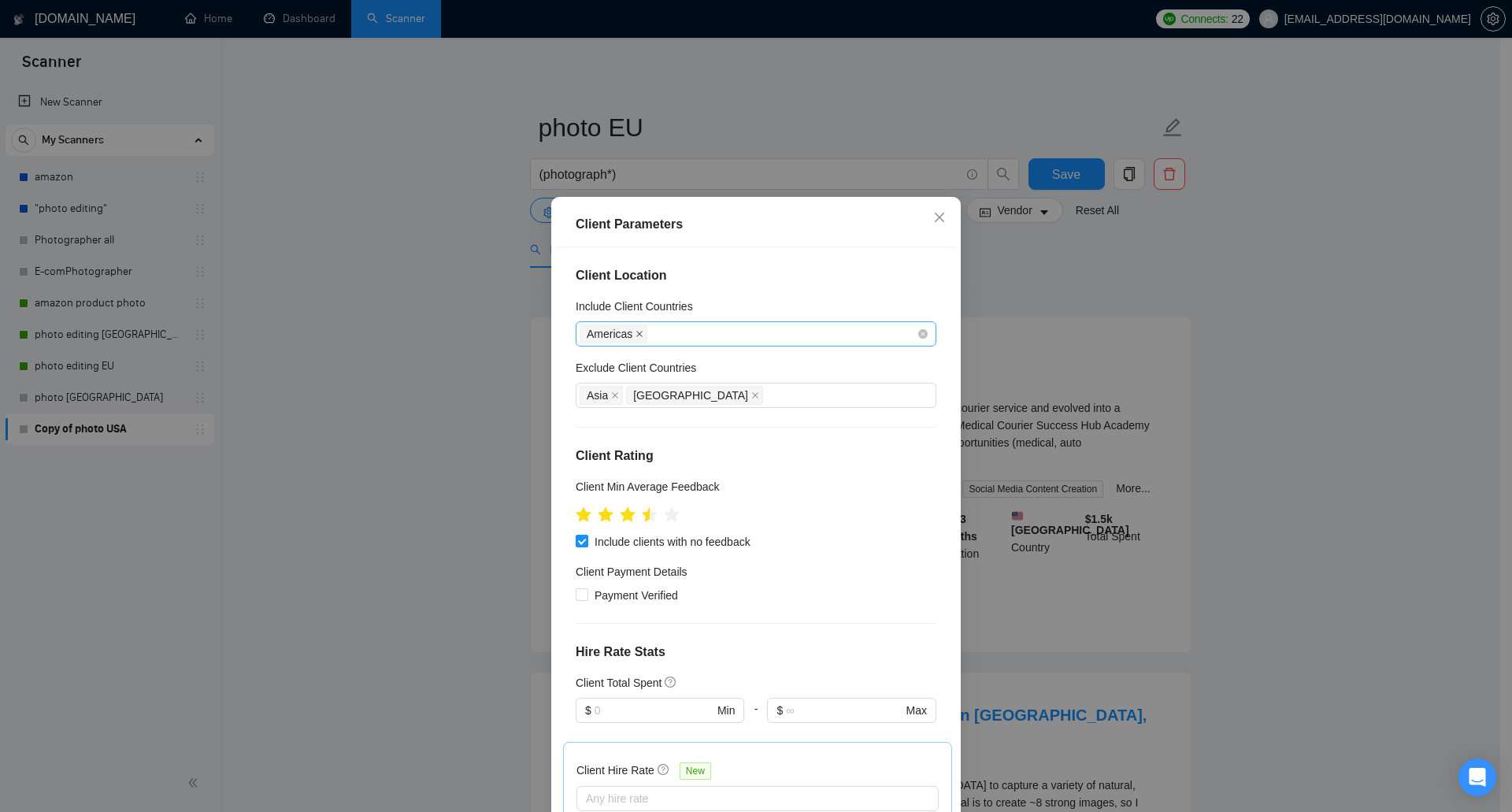
click at [637, 336] on icon "close" at bounding box center [640, 334] width 6 height 6
click at [634, 336] on div at bounding box center [748, 334] width 337 height 19
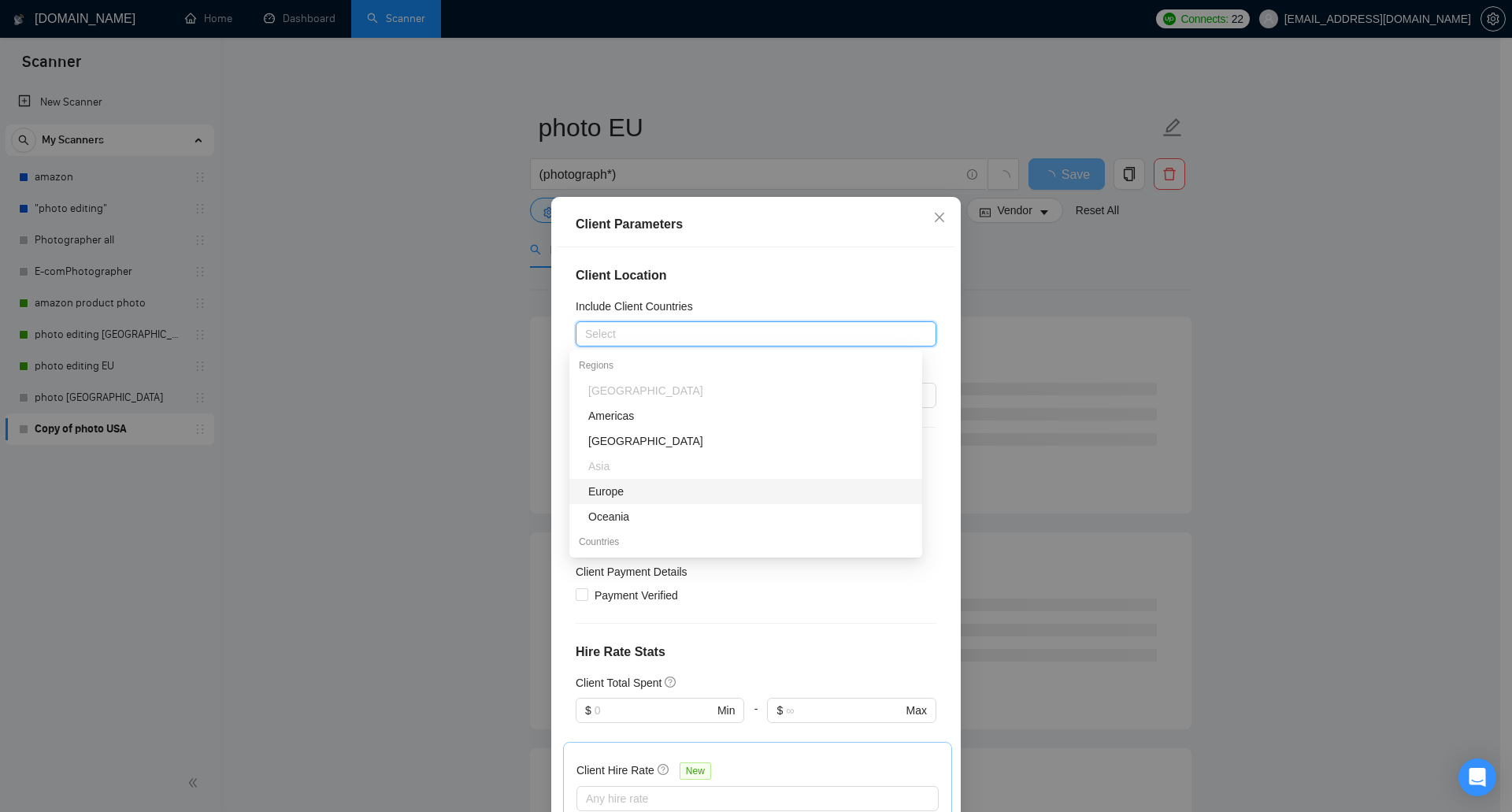
click at [642, 496] on div "Europe" at bounding box center [751, 491] width 325 height 17
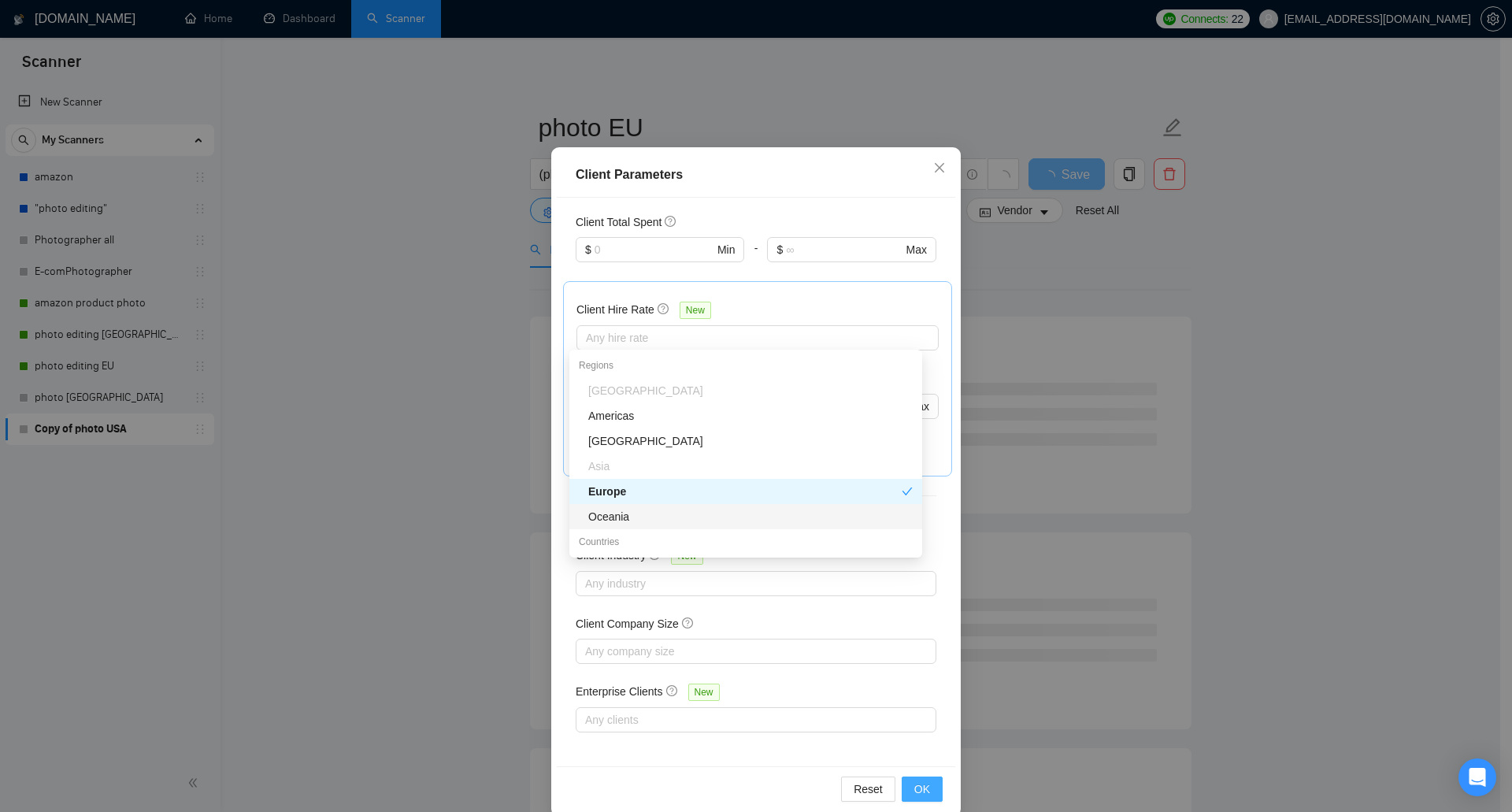
scroll to position [74, 0]
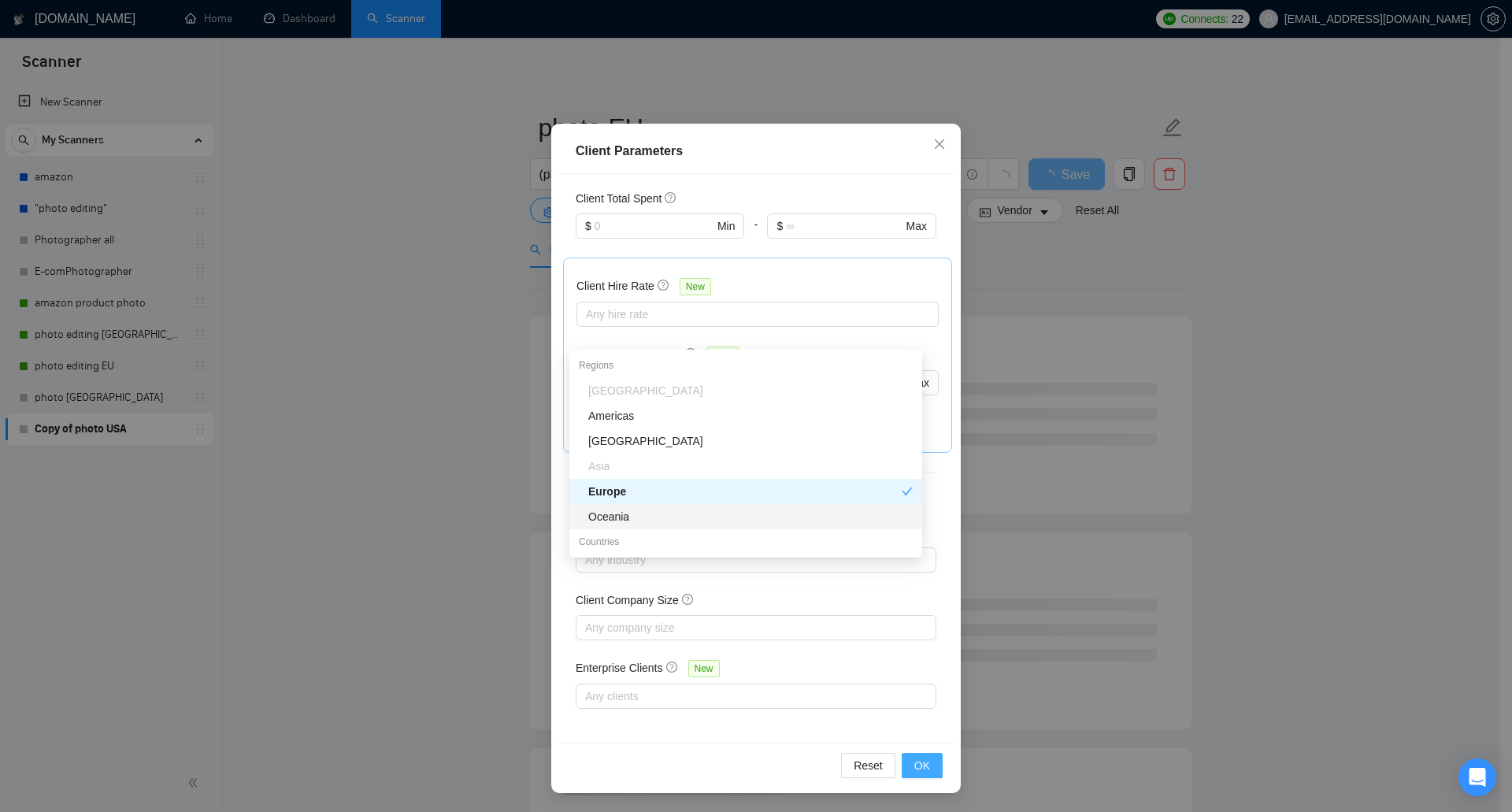
click at [914, 756] on span "OK" at bounding box center [922, 764] width 16 height 17
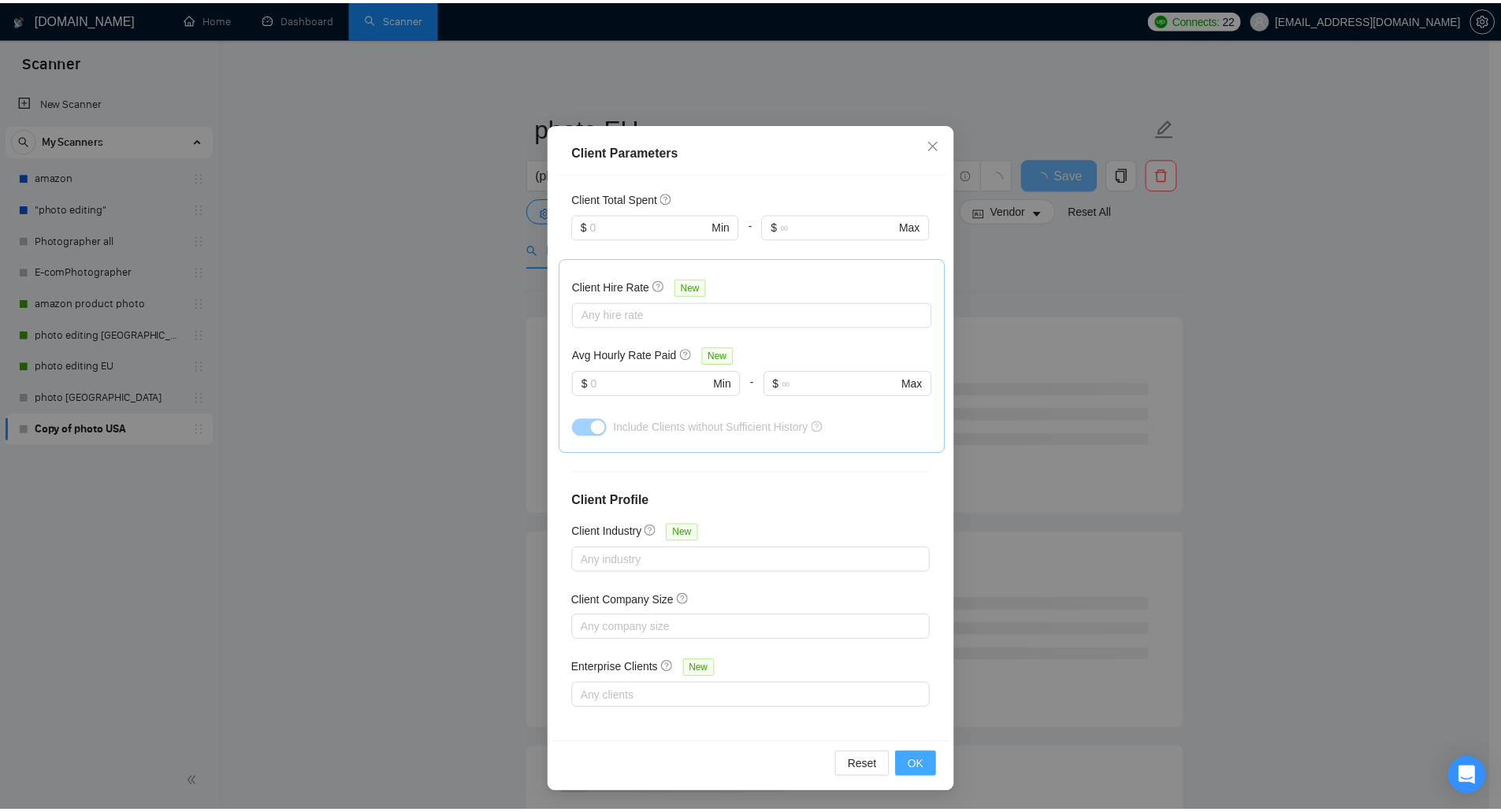
scroll to position [0, 0]
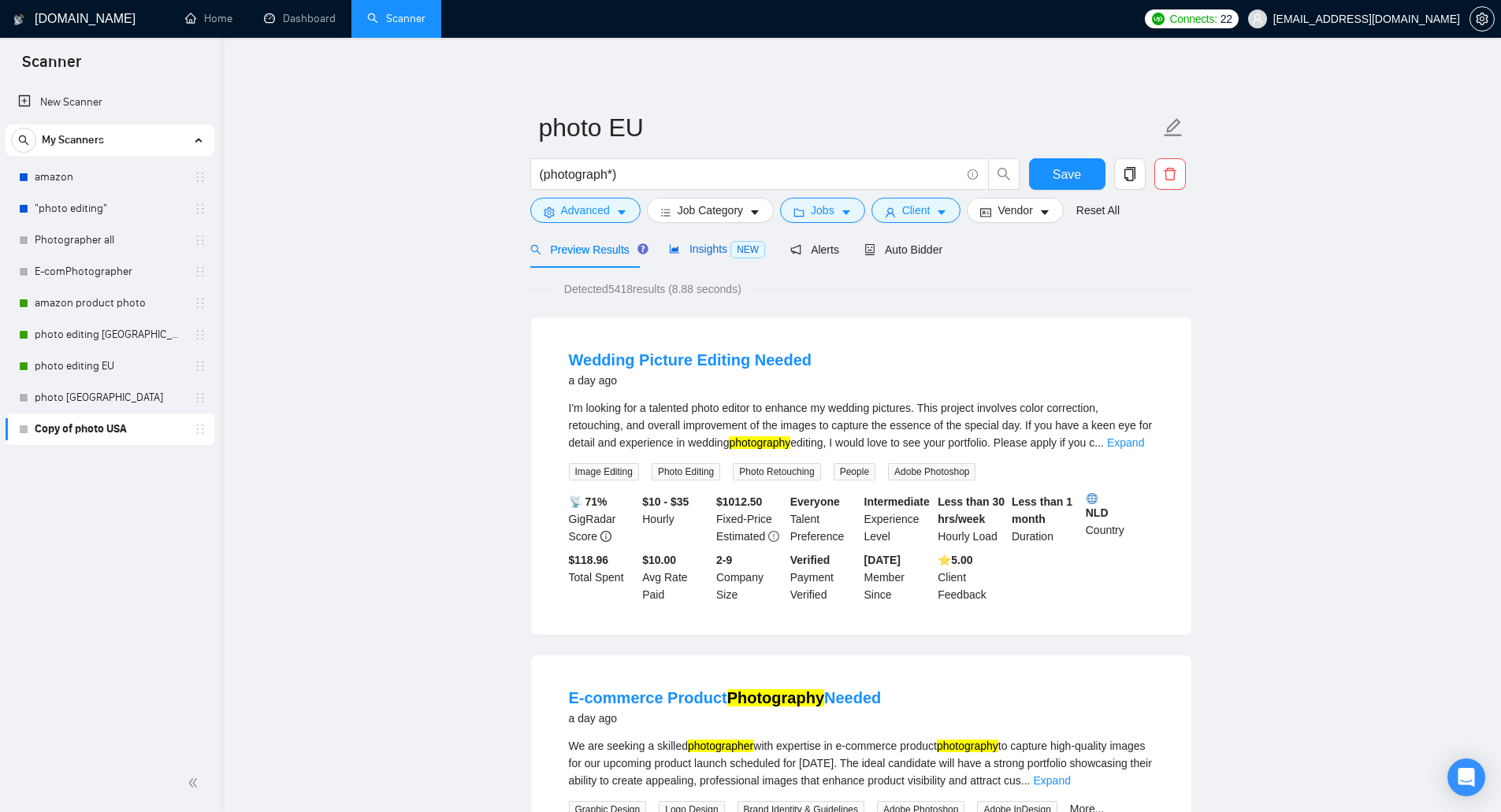
click at [702, 250] on span "Insights NEW" at bounding box center [716, 249] width 96 height 13
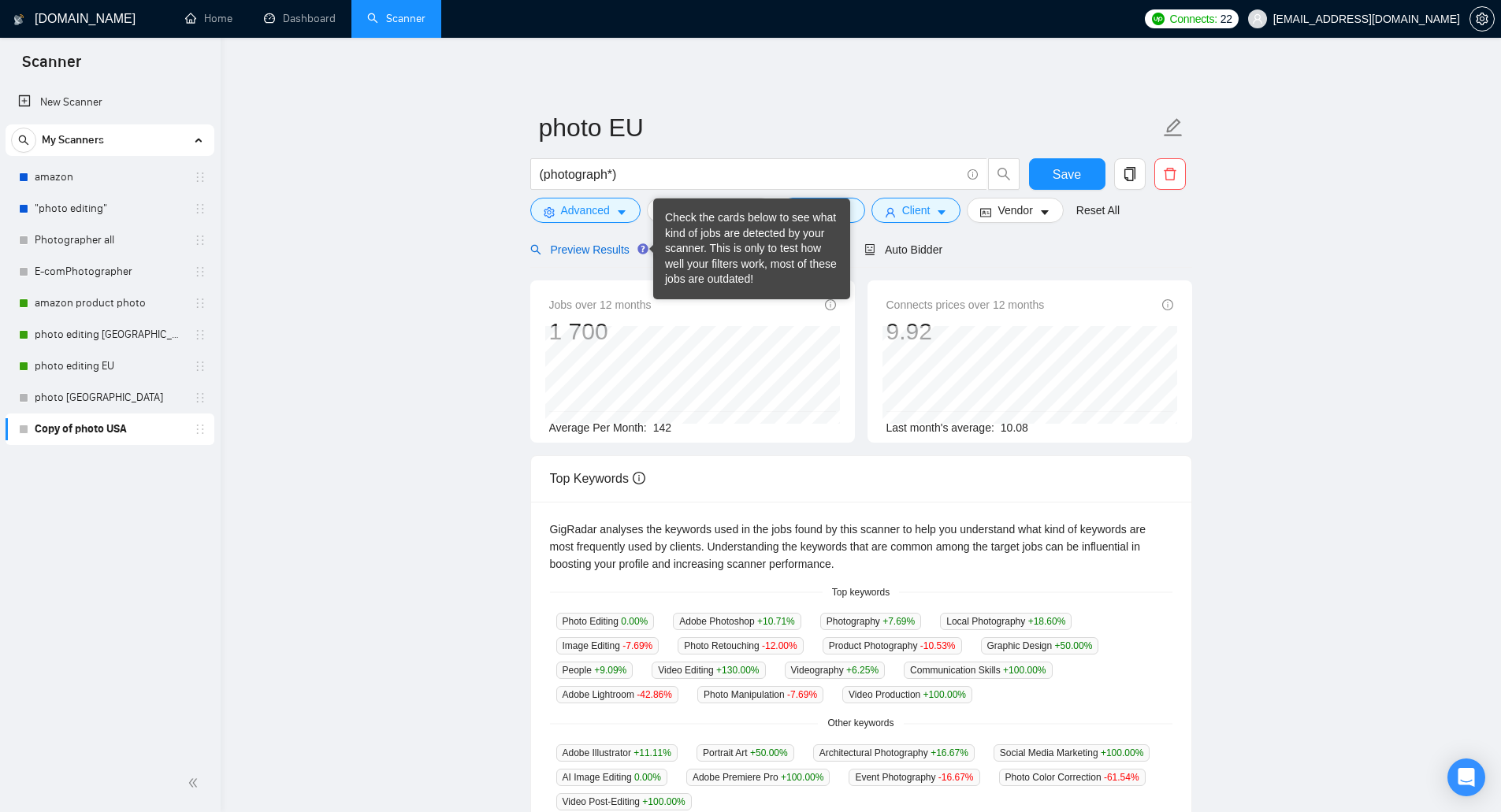
click at [596, 249] on span "Preview Results" at bounding box center [587, 249] width 113 height 13
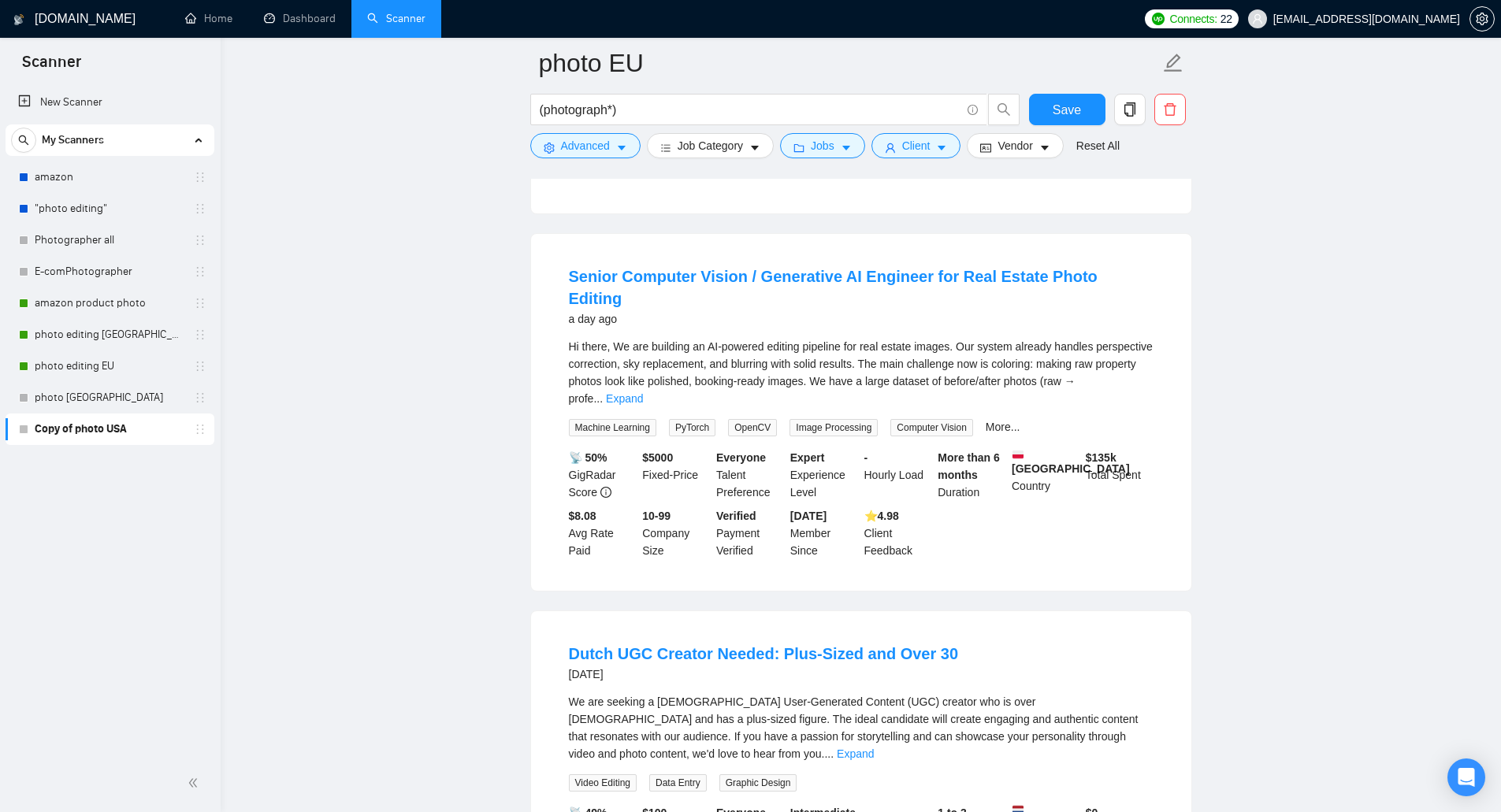
scroll to position [1103, 0]
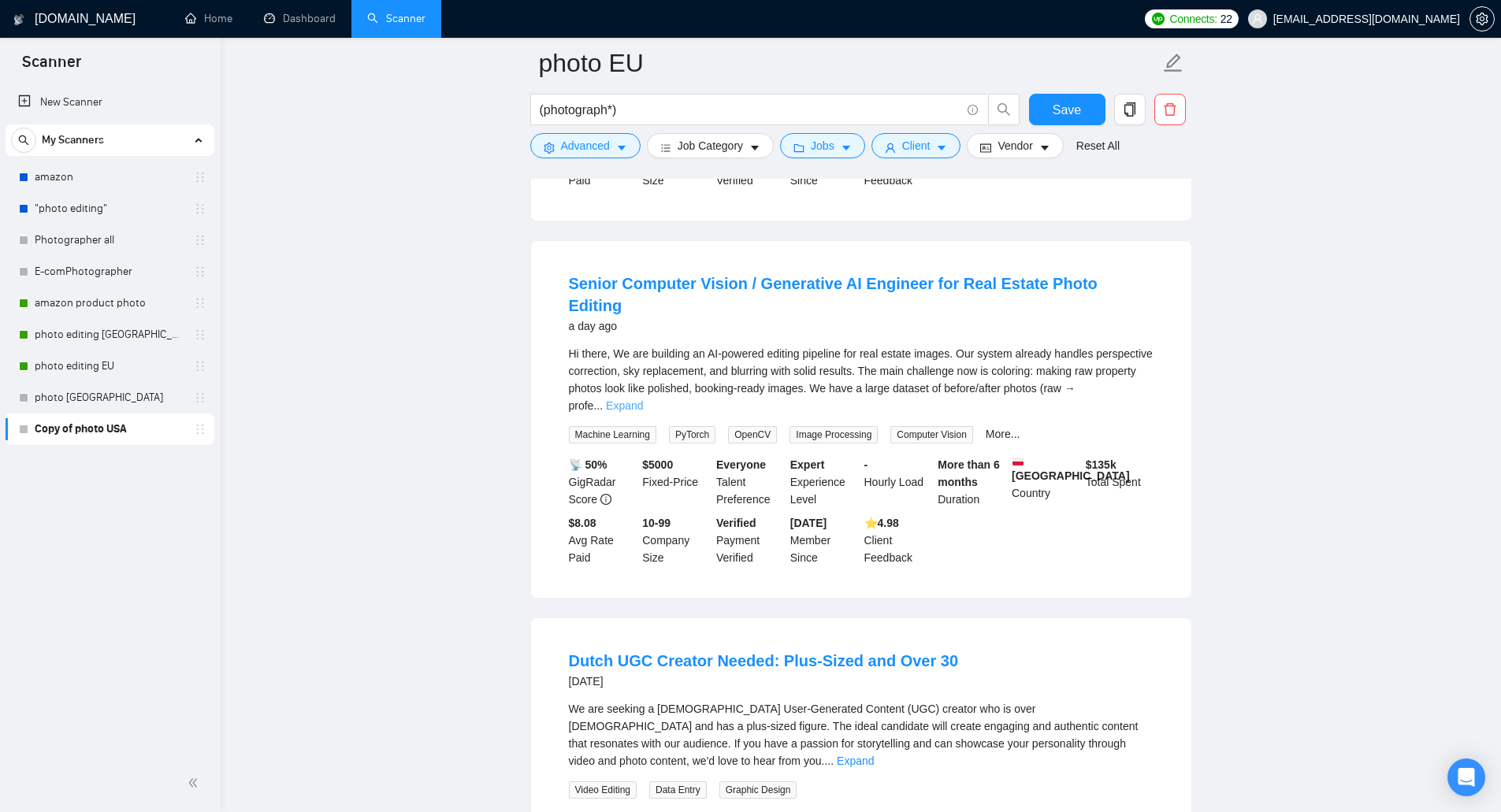
click at [643, 399] on link "Expand" at bounding box center [624, 406] width 37 height 13
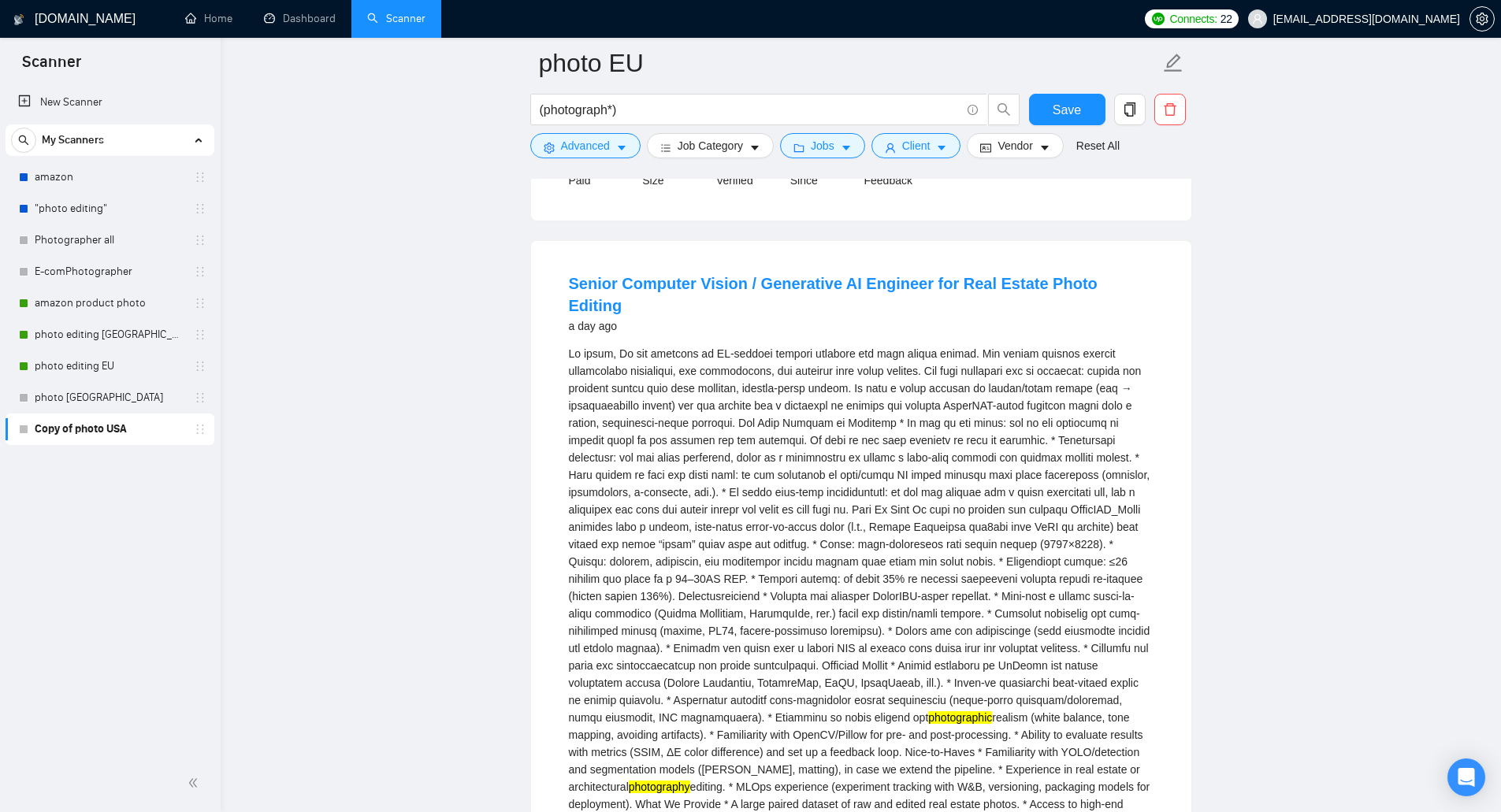
drag, startPoint x: 1030, startPoint y: 415, endPoint x: 760, endPoint y: 450, distance: 272.3
click at [760, 450] on div "photographic realism (white balance, tone mapping, avoiding artifacts). * Famil…" at bounding box center [861, 622] width 584 height 554
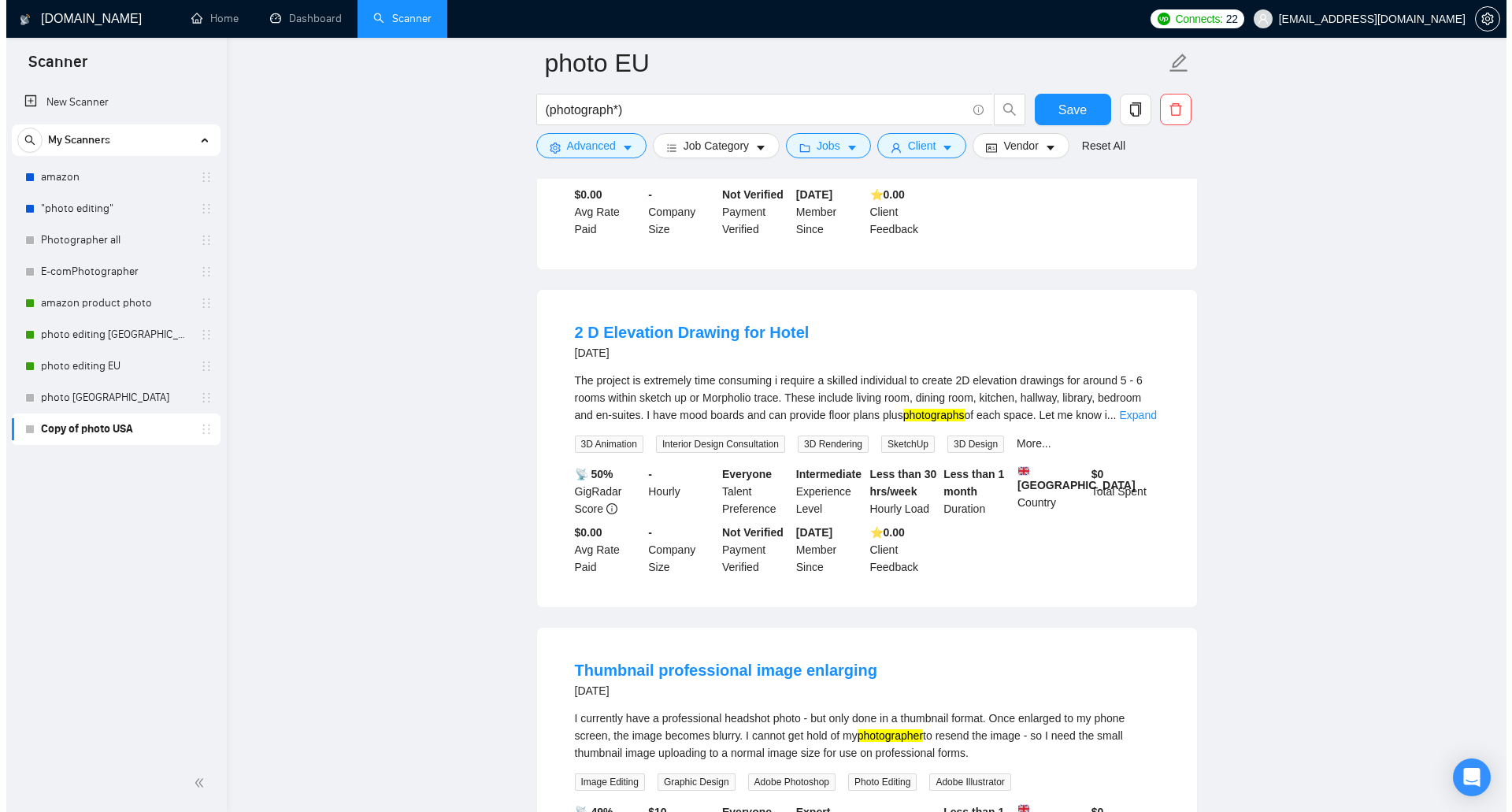
scroll to position [2677, 0]
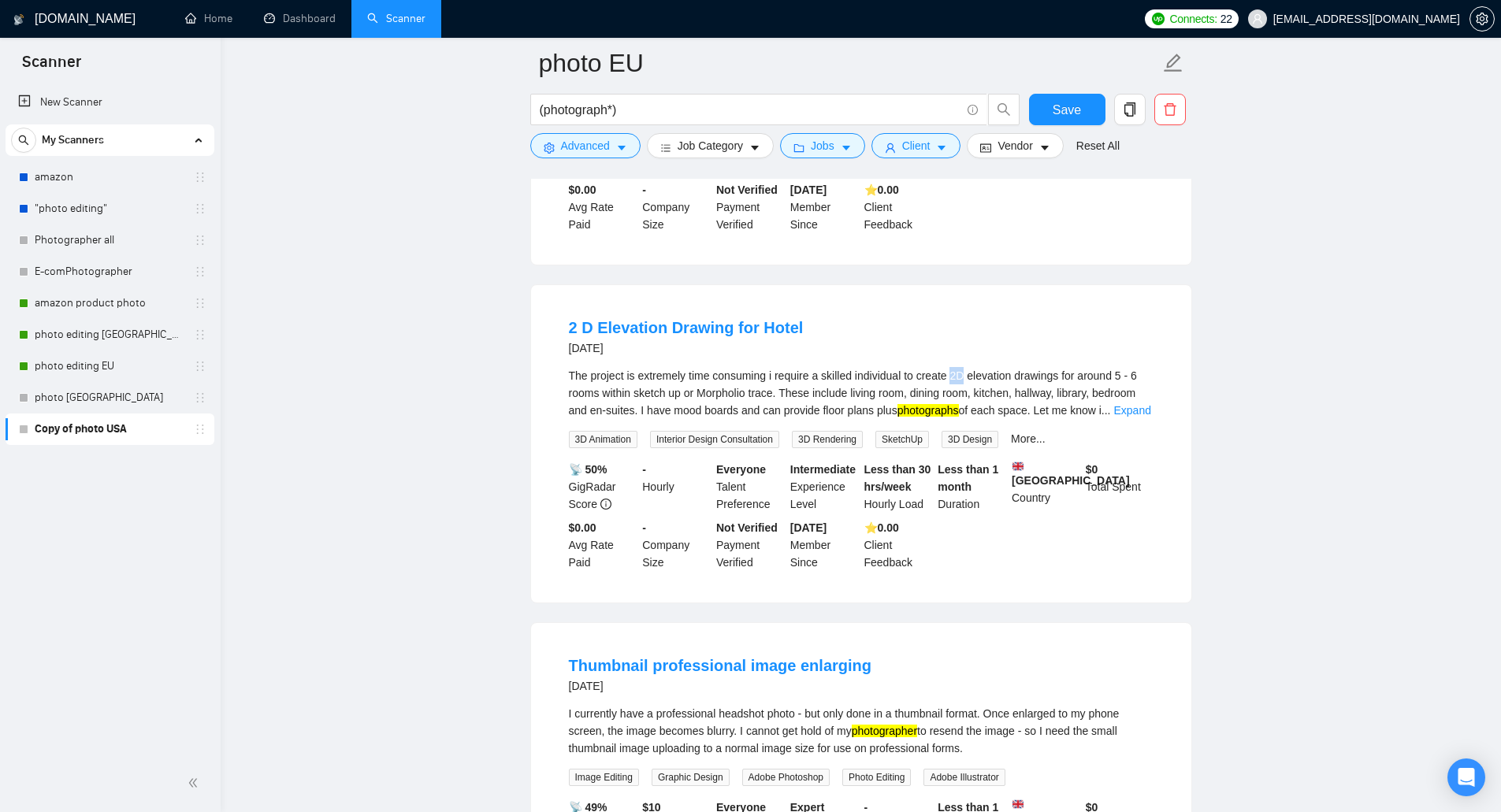
drag, startPoint x: 950, startPoint y: 288, endPoint x: 961, endPoint y: 291, distance: 11.4
click at [961, 367] on div "The project is extremely time consuming i require a skilled individual to creat…" at bounding box center [861, 393] width 584 height 52
drag, startPoint x: 927, startPoint y: 354, endPoint x: 874, endPoint y: 354, distance: 53.0
click at [874, 430] on div "SketchUp" at bounding box center [905, 439] width 66 height 18
click at [594, 155] on button "Advanced" at bounding box center [585, 145] width 110 height 25
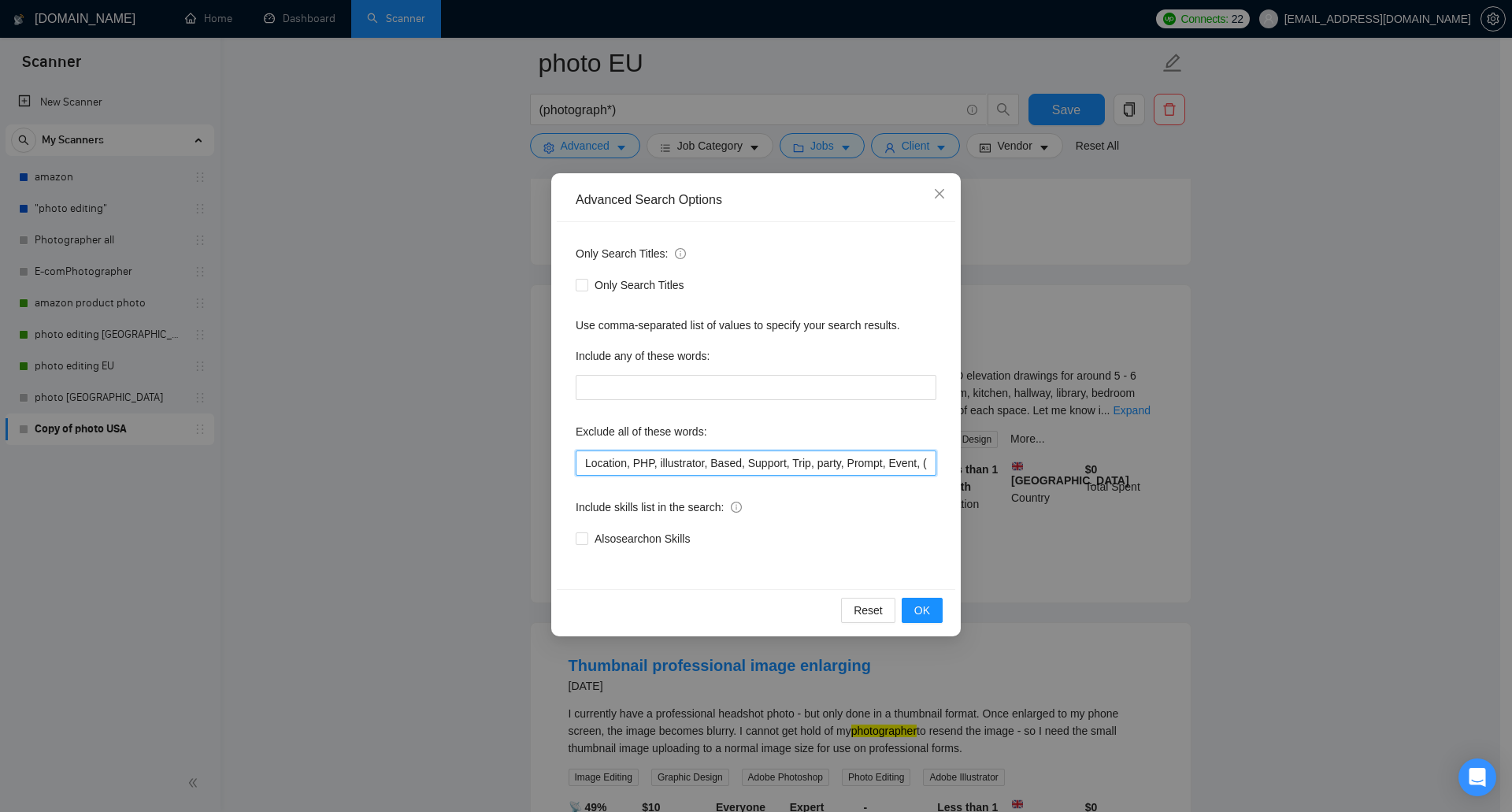
click at [585, 459] on input "Location, PHP, illustrator, Based, Support, Trip, party, Prompt, Event, (design…" at bounding box center [756, 463] width 361 height 25
paste input "SketchUp"
click at [910, 616] on button "OK" at bounding box center [922, 610] width 41 height 25
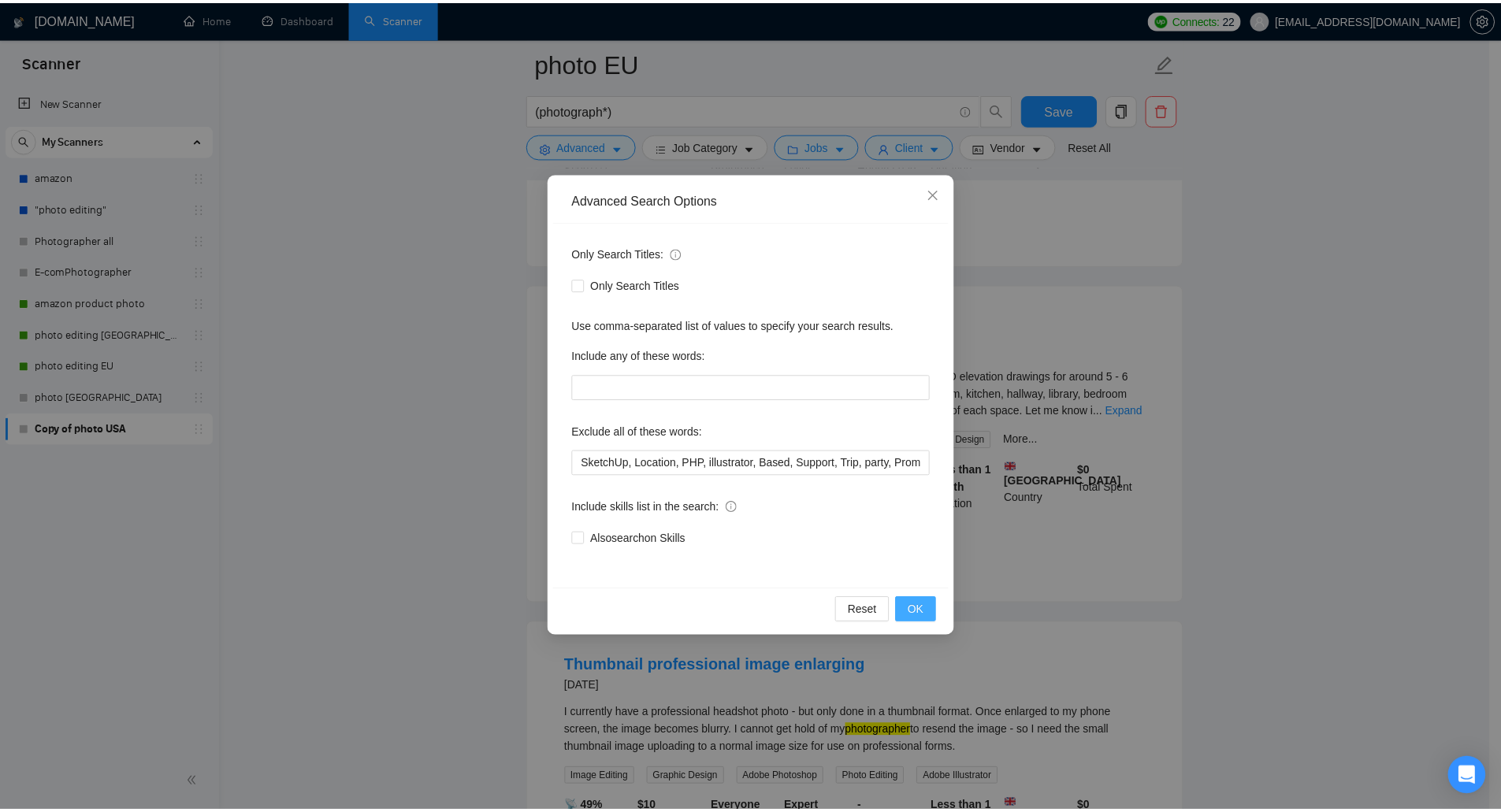
scroll to position [1814, 0]
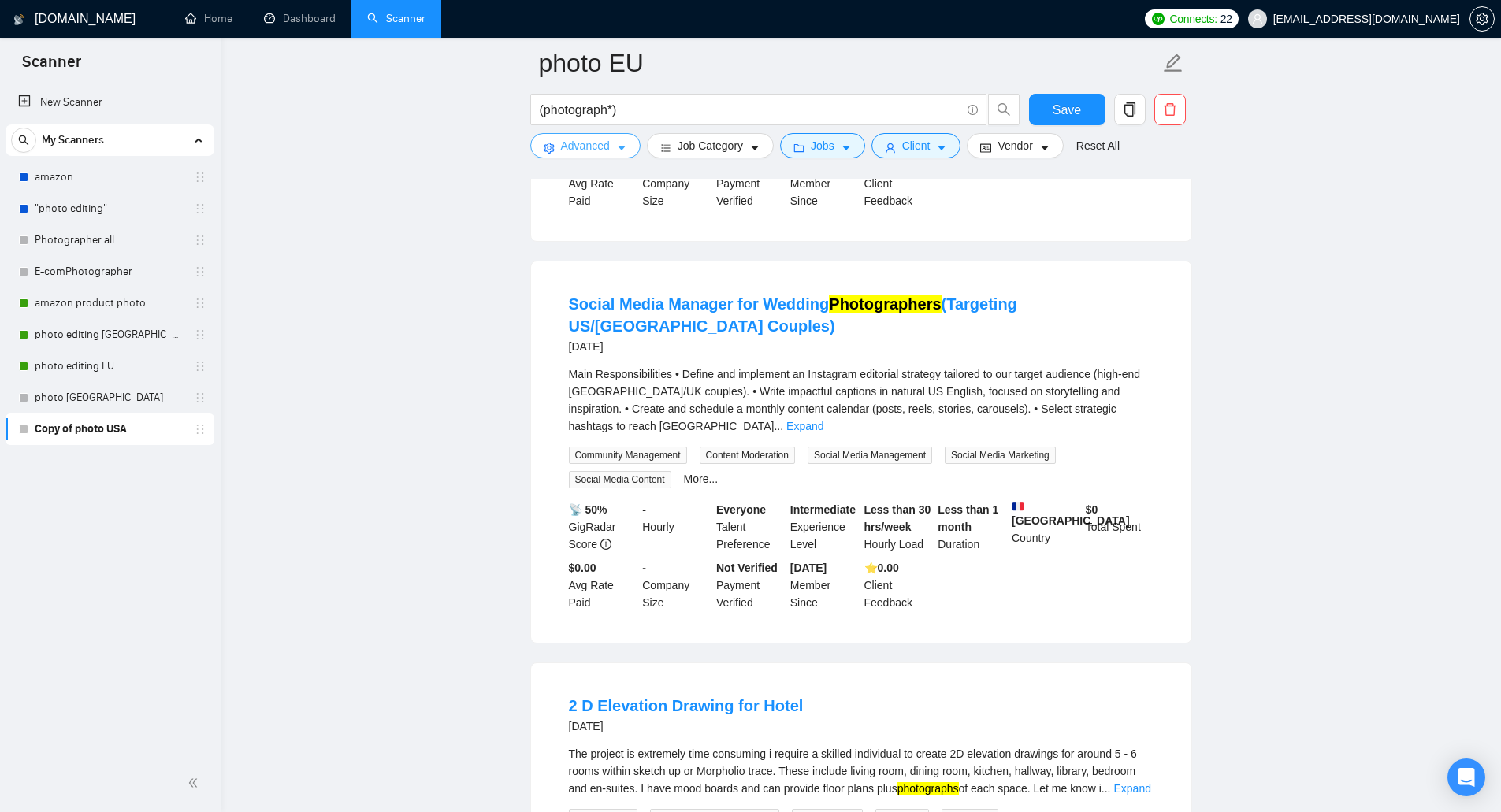
click at [601, 155] on button "Advanced" at bounding box center [585, 145] width 110 height 25
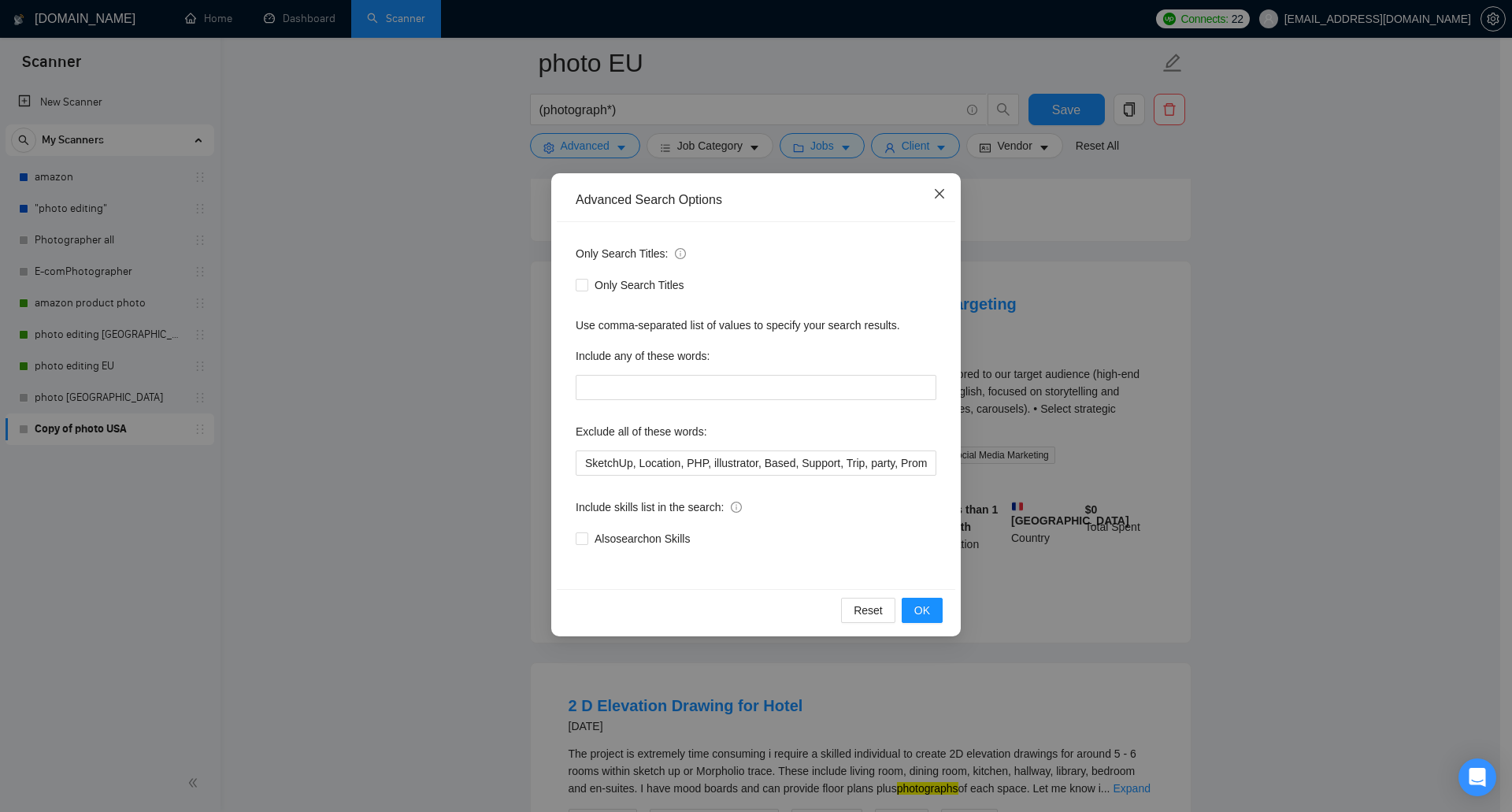
click at [942, 203] on span "Close" at bounding box center [939, 194] width 42 height 42
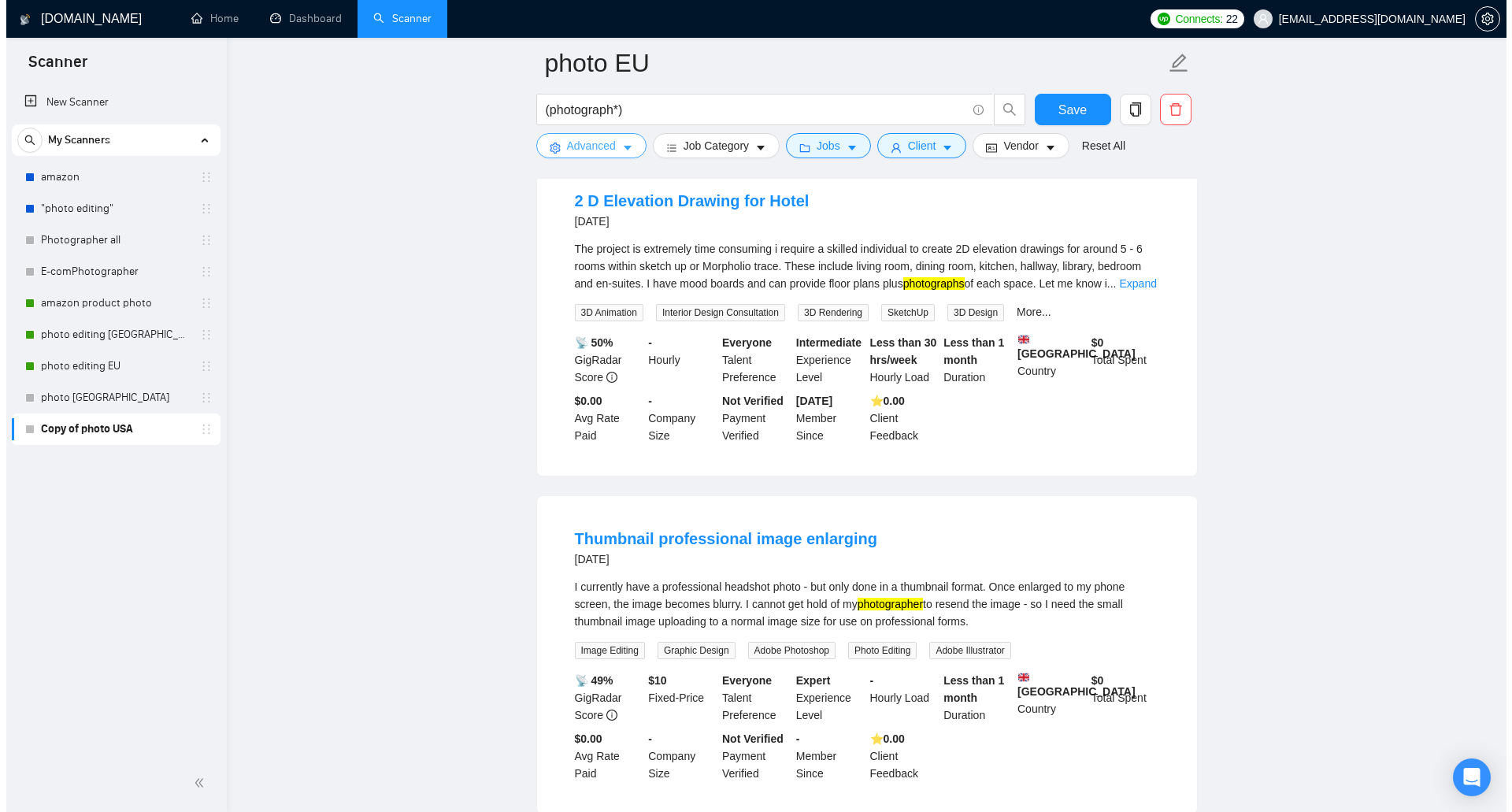
scroll to position [2365, 0]
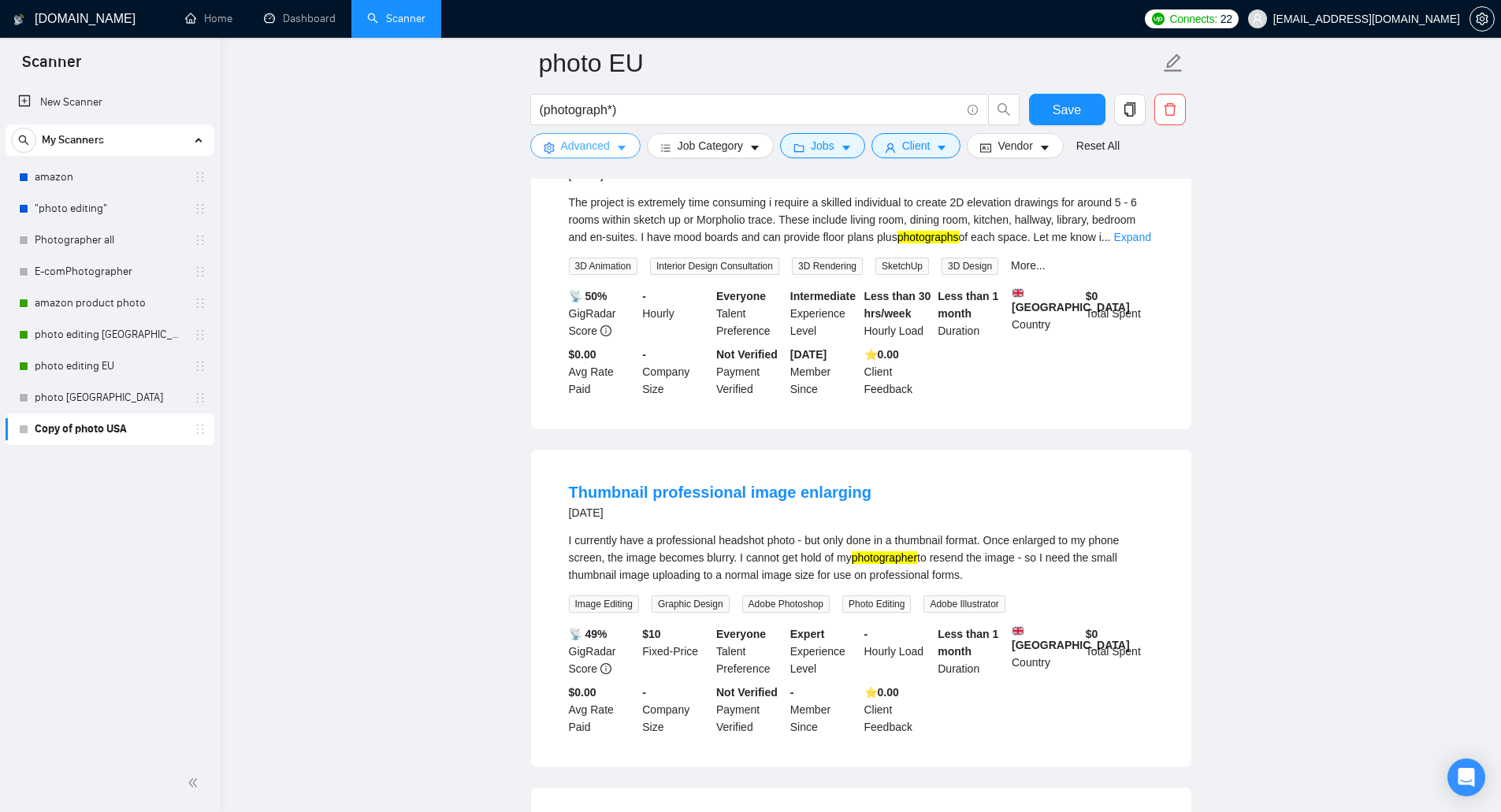
click at [600, 146] on span "Advanced" at bounding box center [585, 145] width 48 height 17
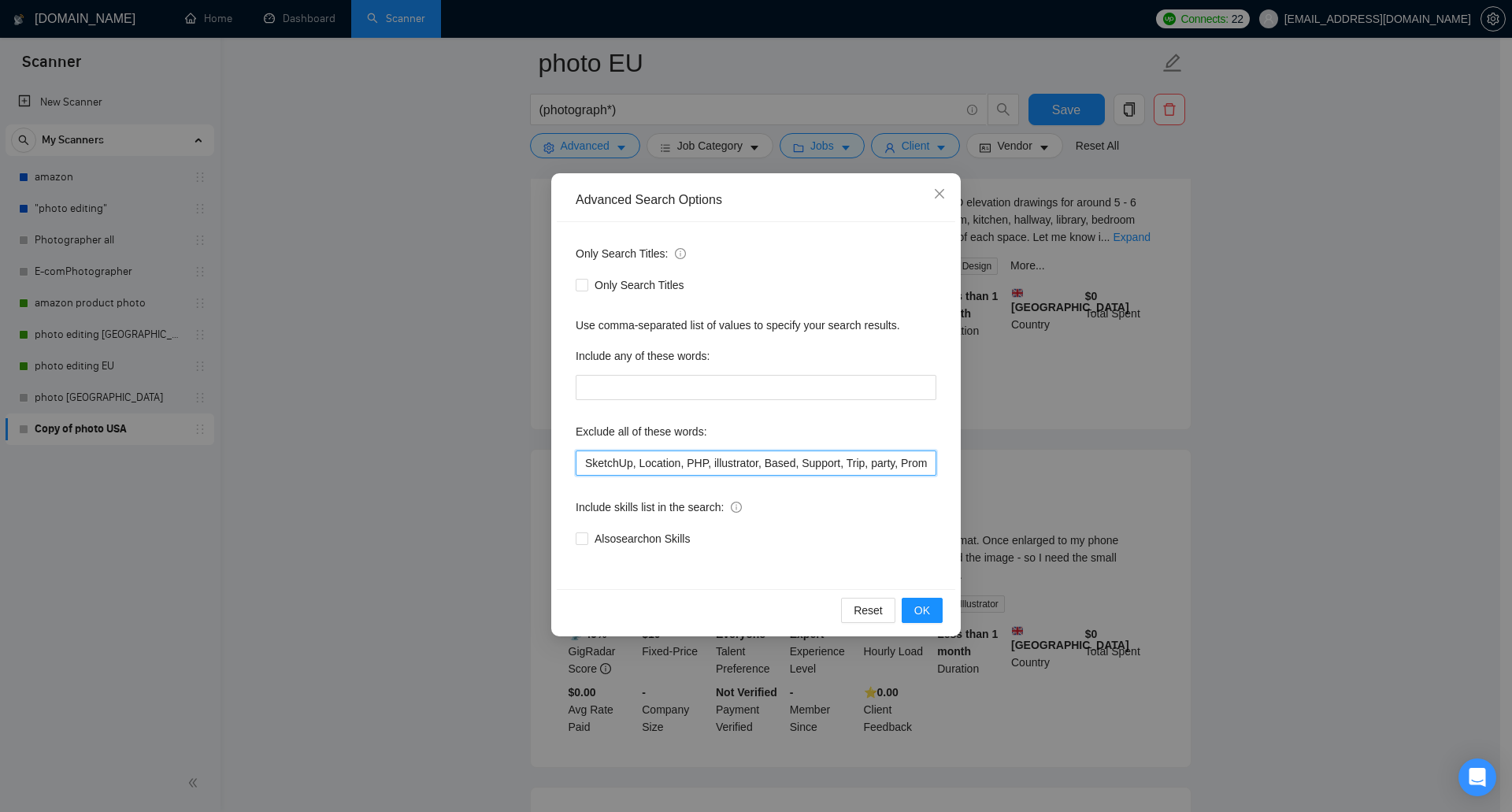
click at [587, 462] on input "SketchUp, Location, PHP, illustrator, Based, Support, Trip, party, Prompt, Even…" at bounding box center [756, 463] width 361 height 25
type input "2D, SketchUp, Location, PHP, illustrator, Based, Support, Trip, party, Prompt, …"
click at [930, 616] on button "OK" at bounding box center [922, 610] width 41 height 25
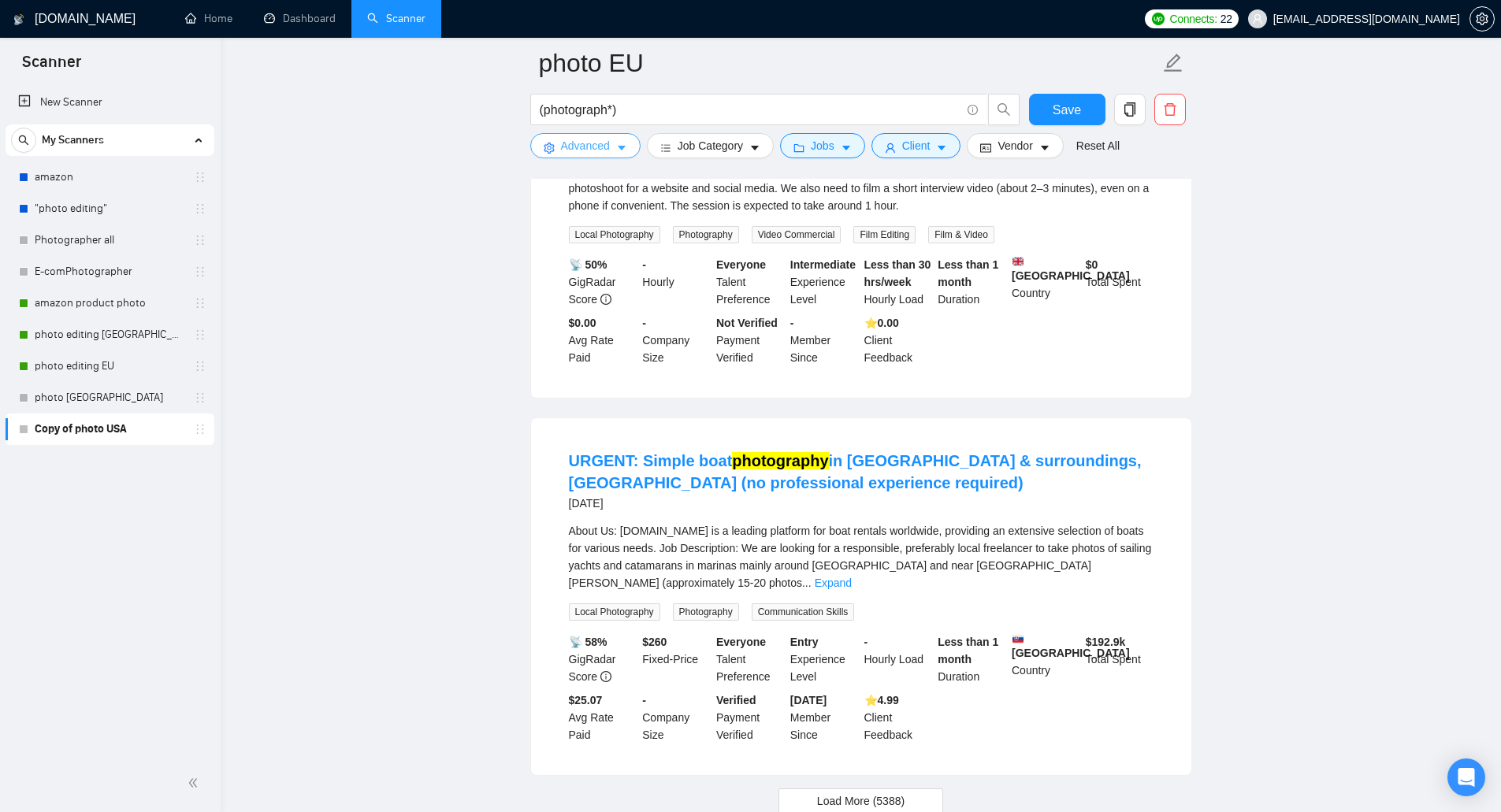
scroll to position [3095, 0]
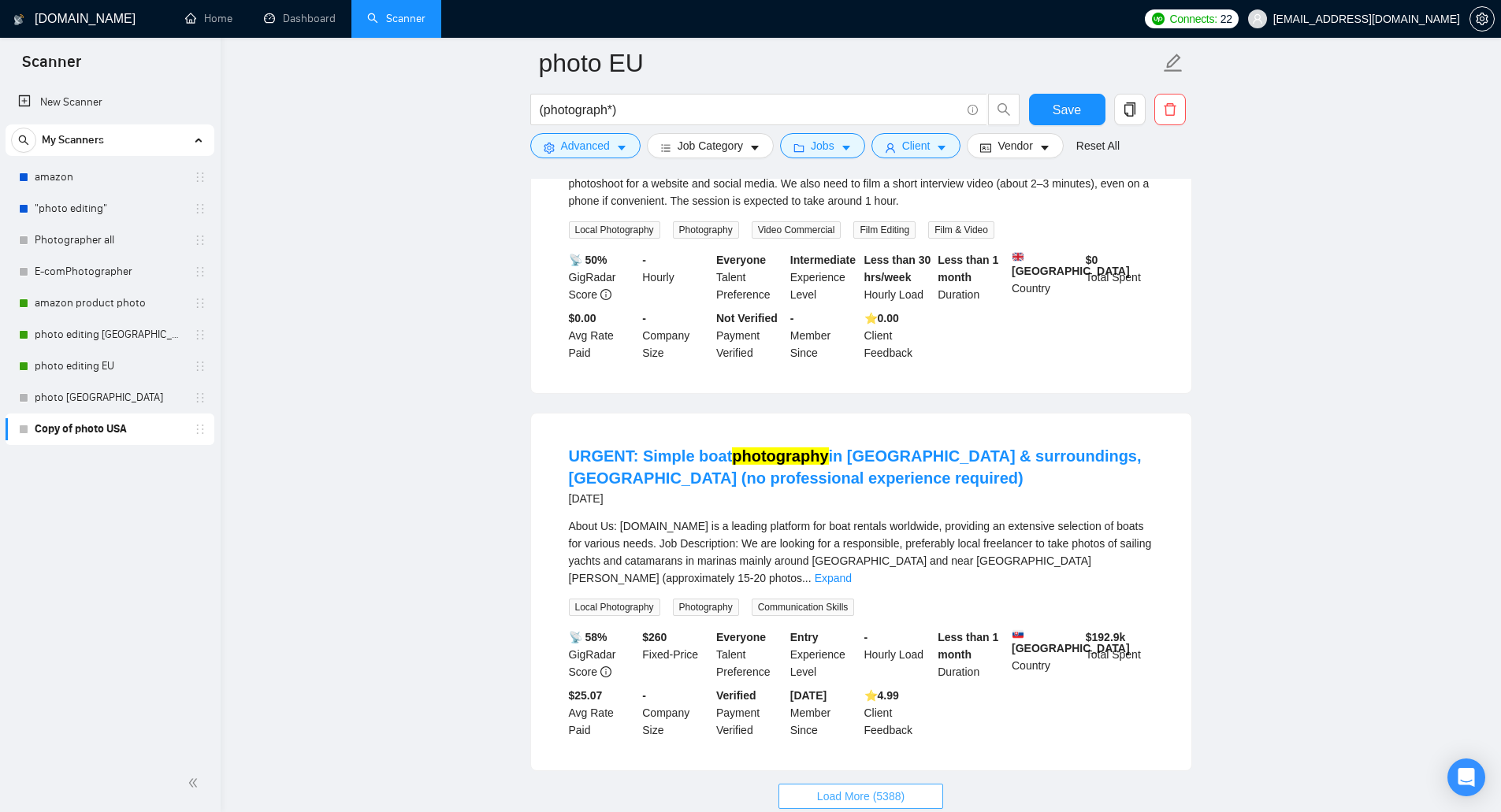
click at [871, 788] on span "Load More (5388)" at bounding box center [860, 796] width 87 height 17
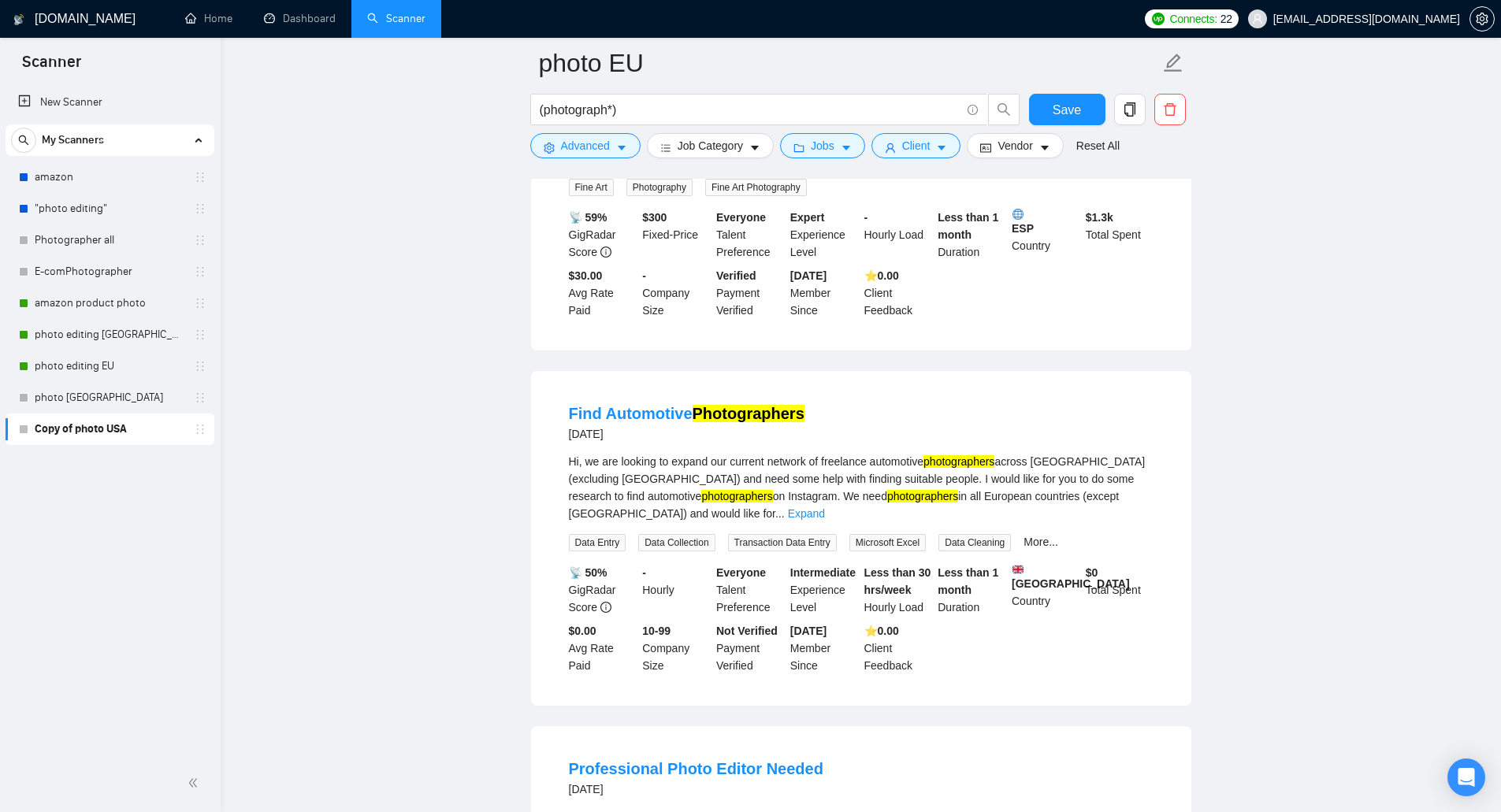
scroll to position [4905, 0]
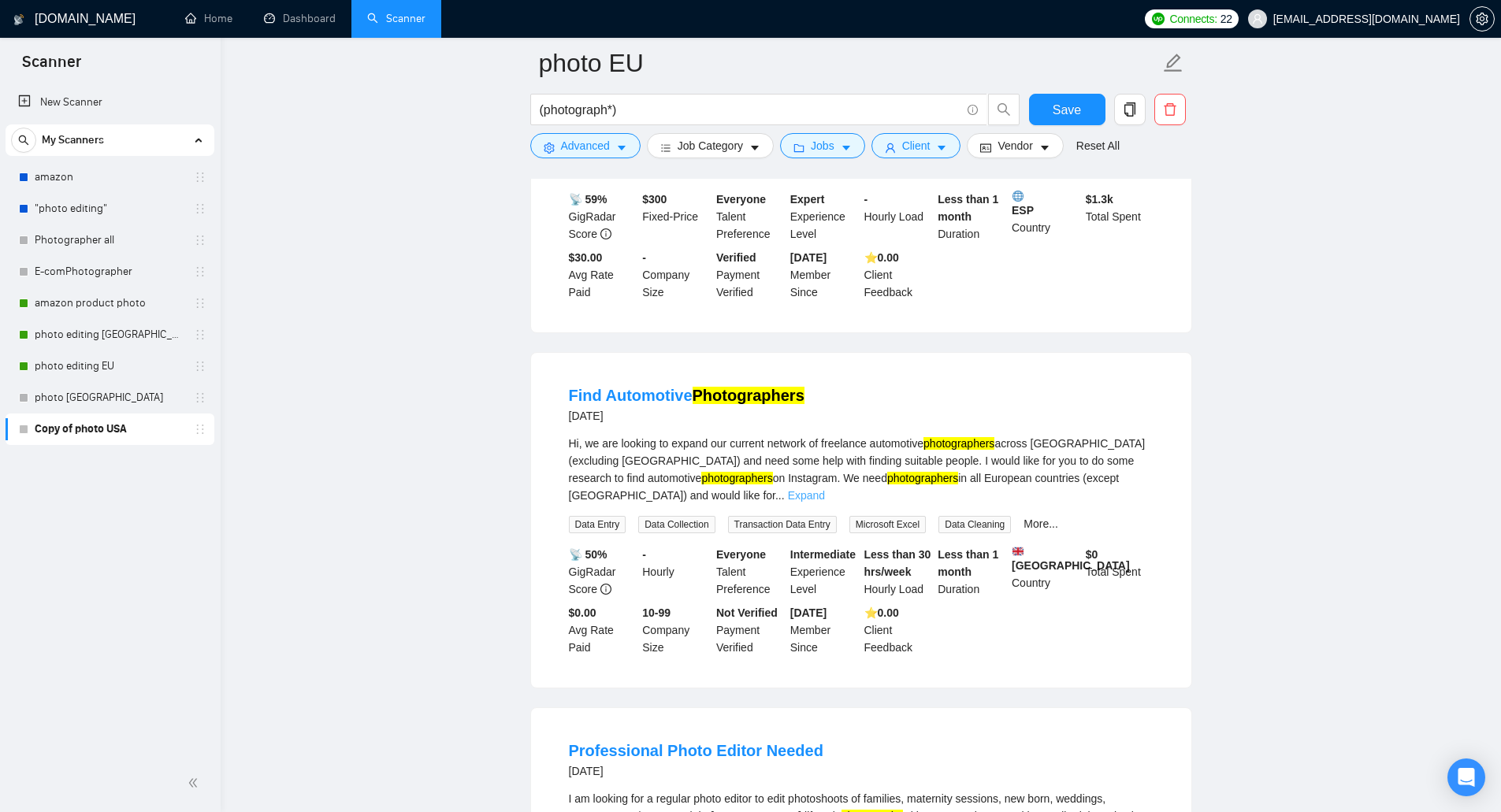
click at [825, 489] on link "Expand" at bounding box center [806, 495] width 37 height 13
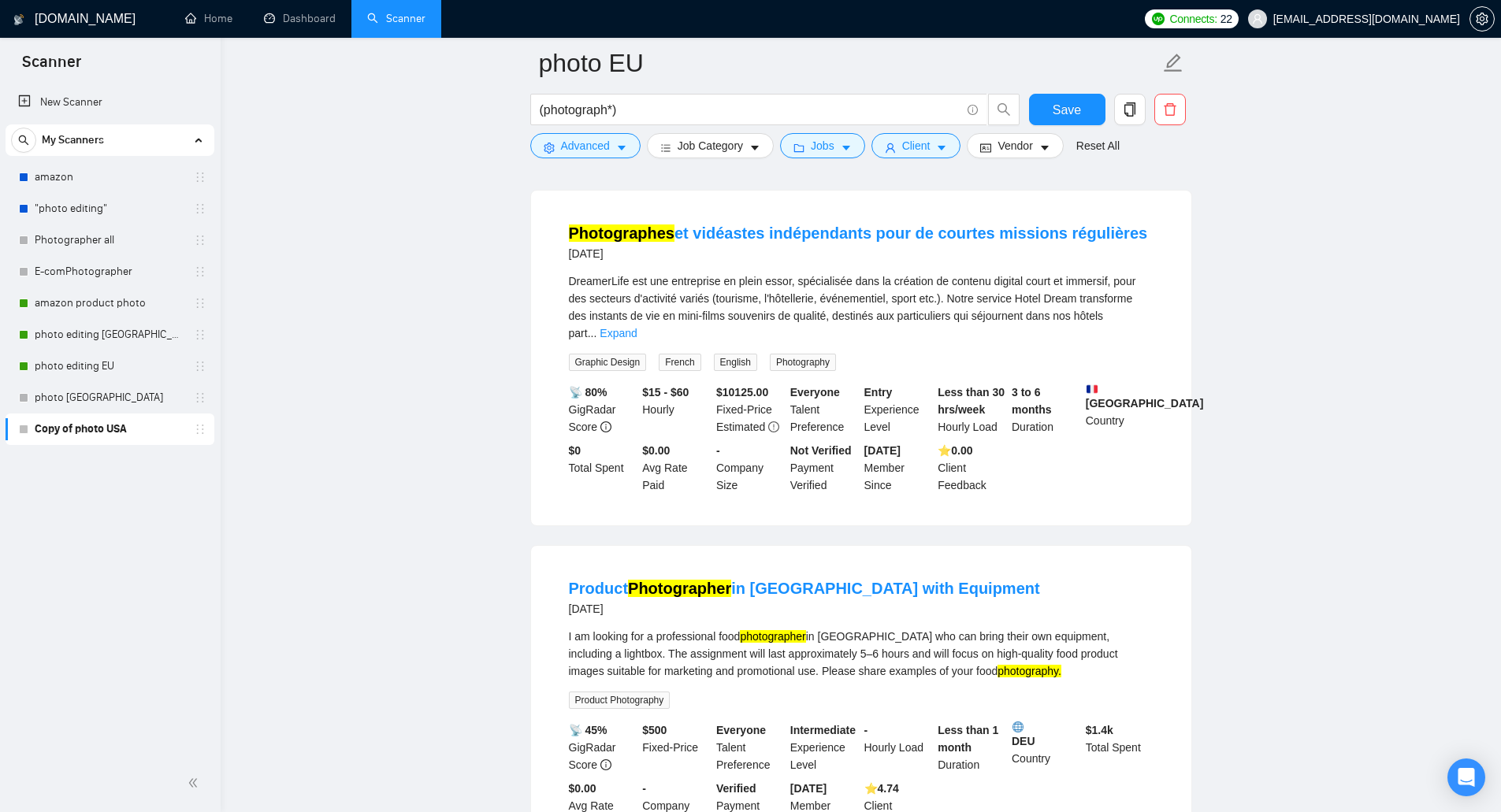
scroll to position [6515, 0]
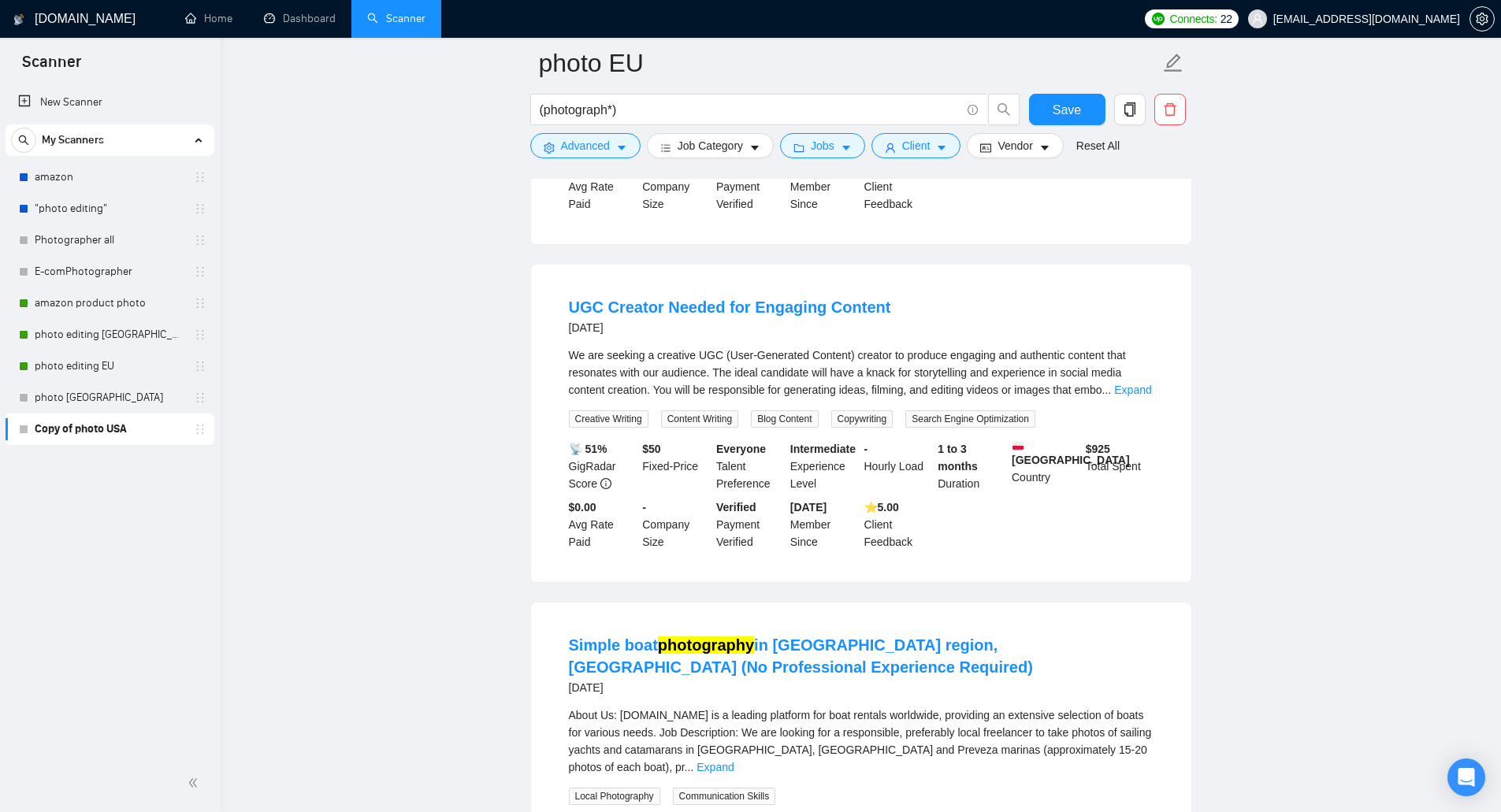
scroll to position [8562, 0]
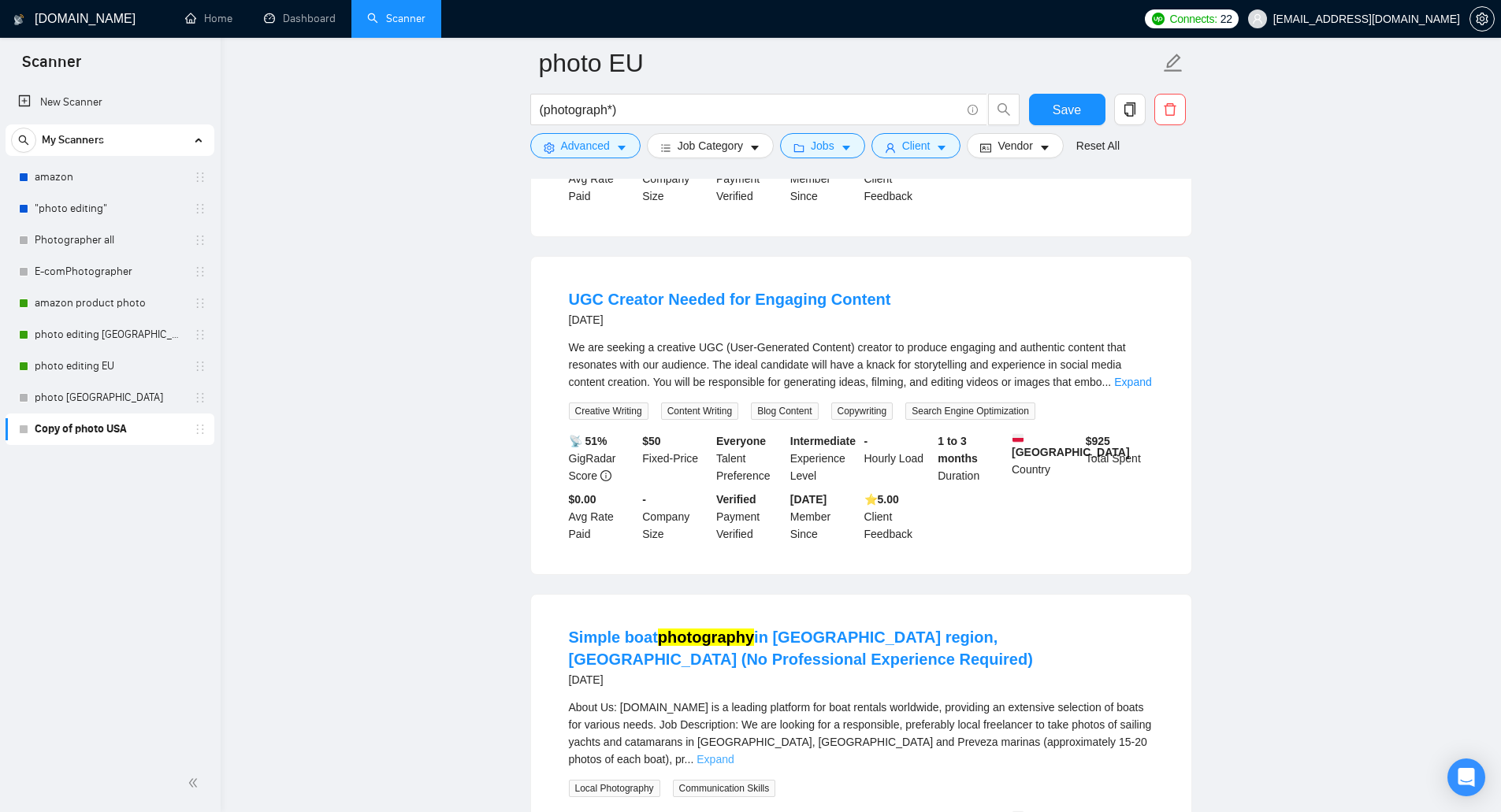
click at [733, 753] on link "Expand" at bounding box center [715, 759] width 37 height 13
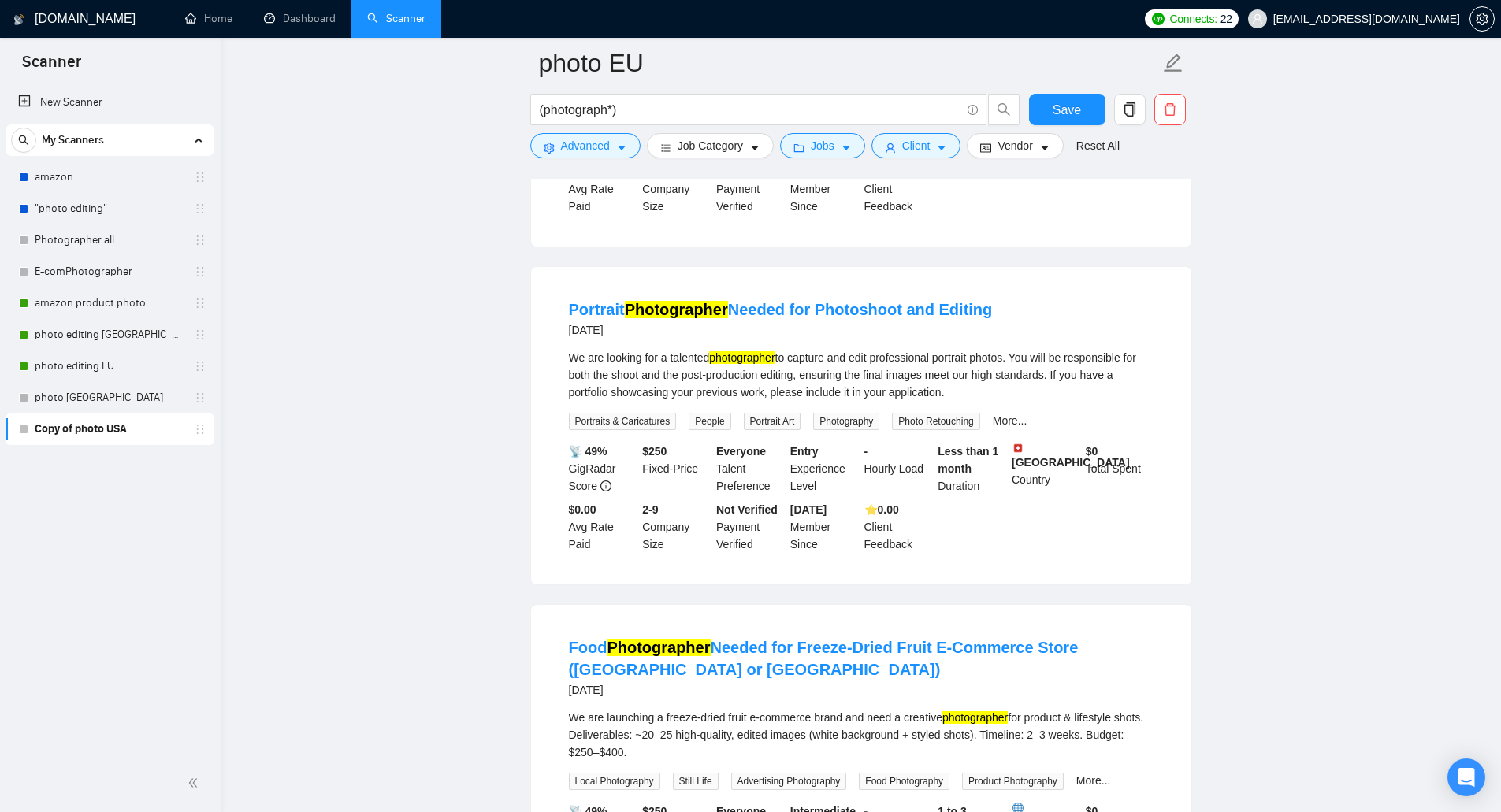
scroll to position [10106, 0]
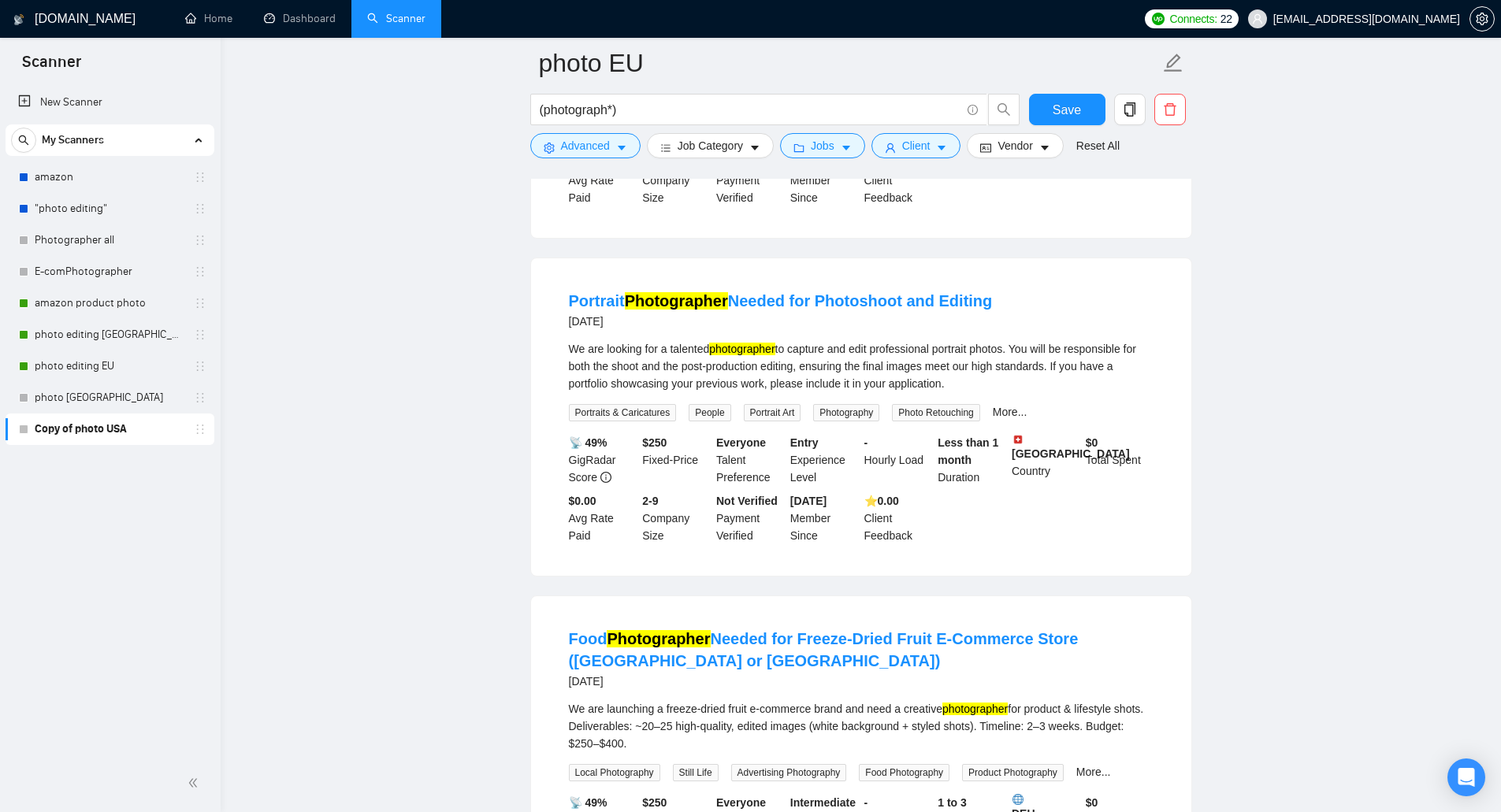
drag, startPoint x: 903, startPoint y: 687, endPoint x: 872, endPoint y: 677, distance: 32.6
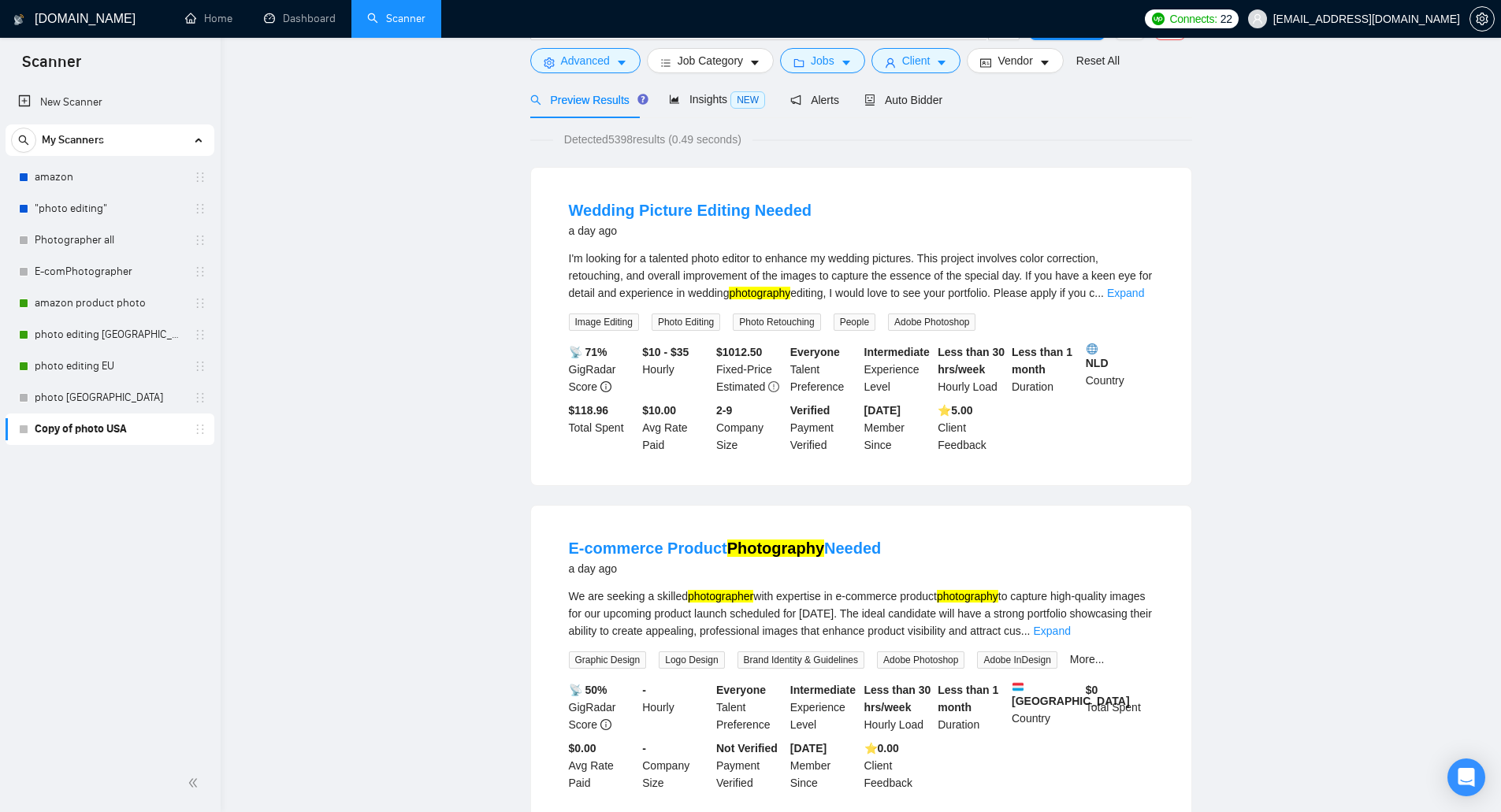
scroll to position [0, 0]
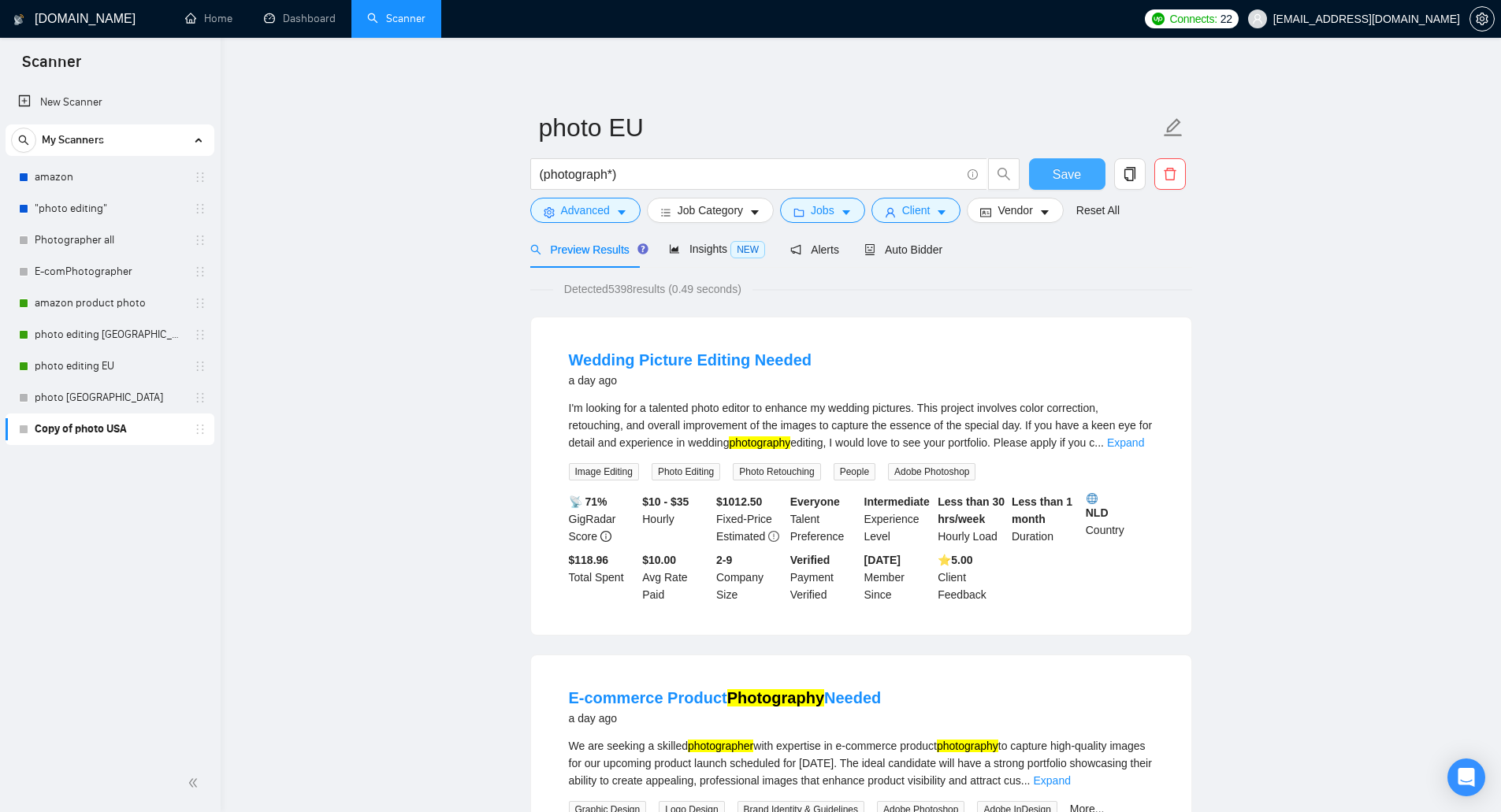
click at [1057, 168] on span "Save" at bounding box center [1066, 174] width 29 height 20
click at [735, 250] on span "NEW" at bounding box center [747, 249] width 35 height 17
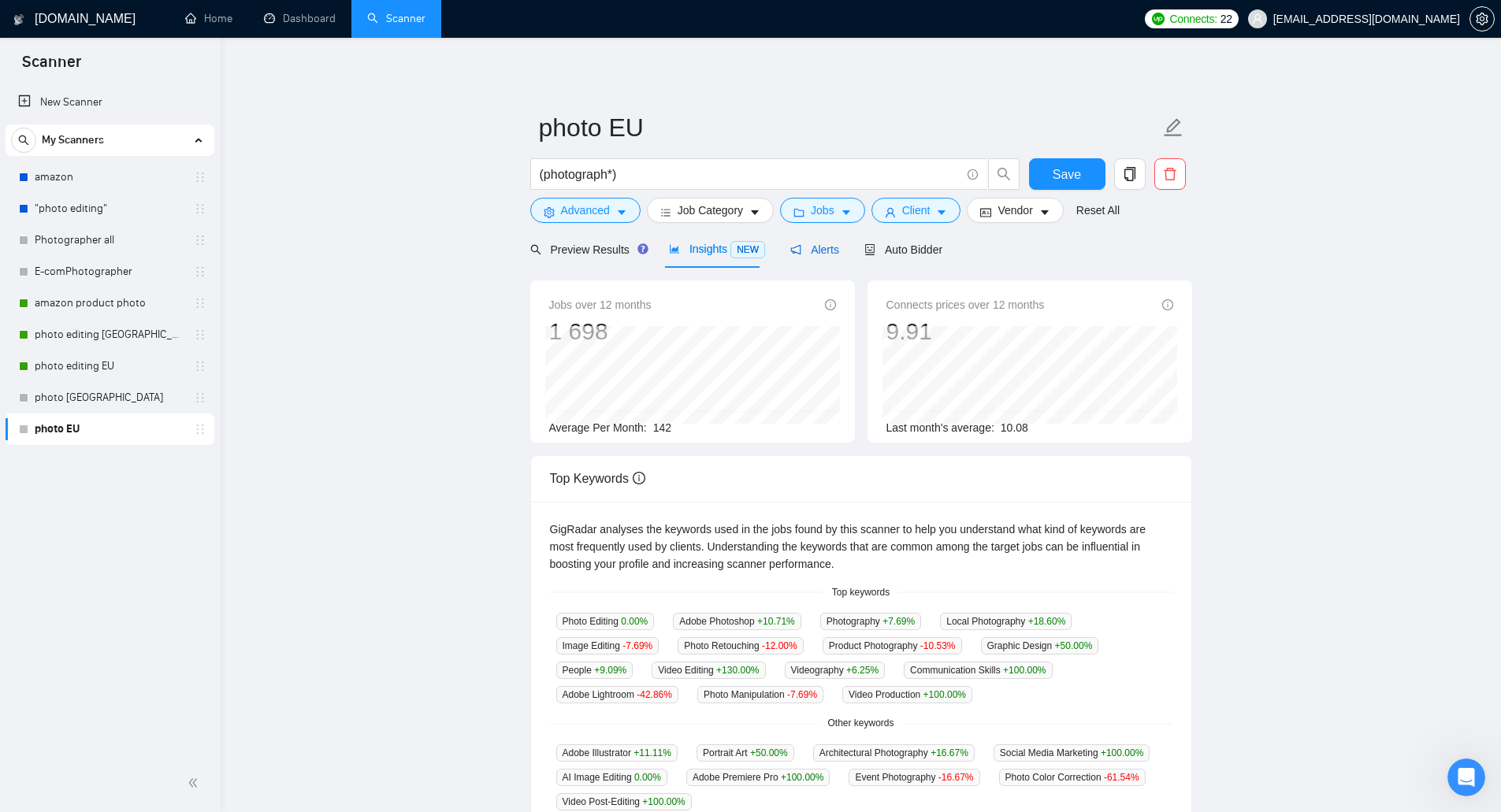
click at [801, 256] on span "Alerts" at bounding box center [814, 249] width 48 height 13
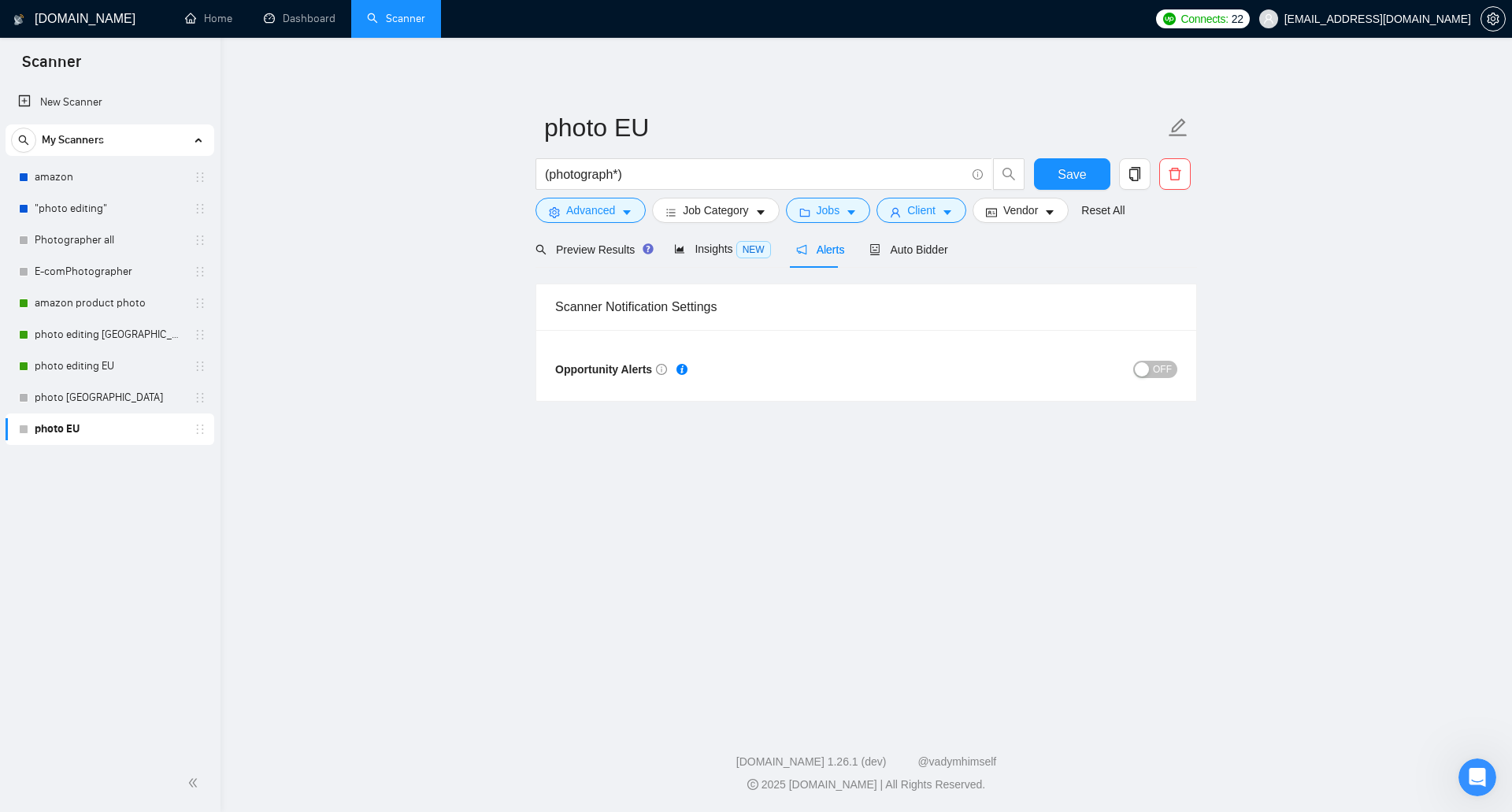
click at [1154, 375] on button "OFF" at bounding box center [1155, 369] width 44 height 17
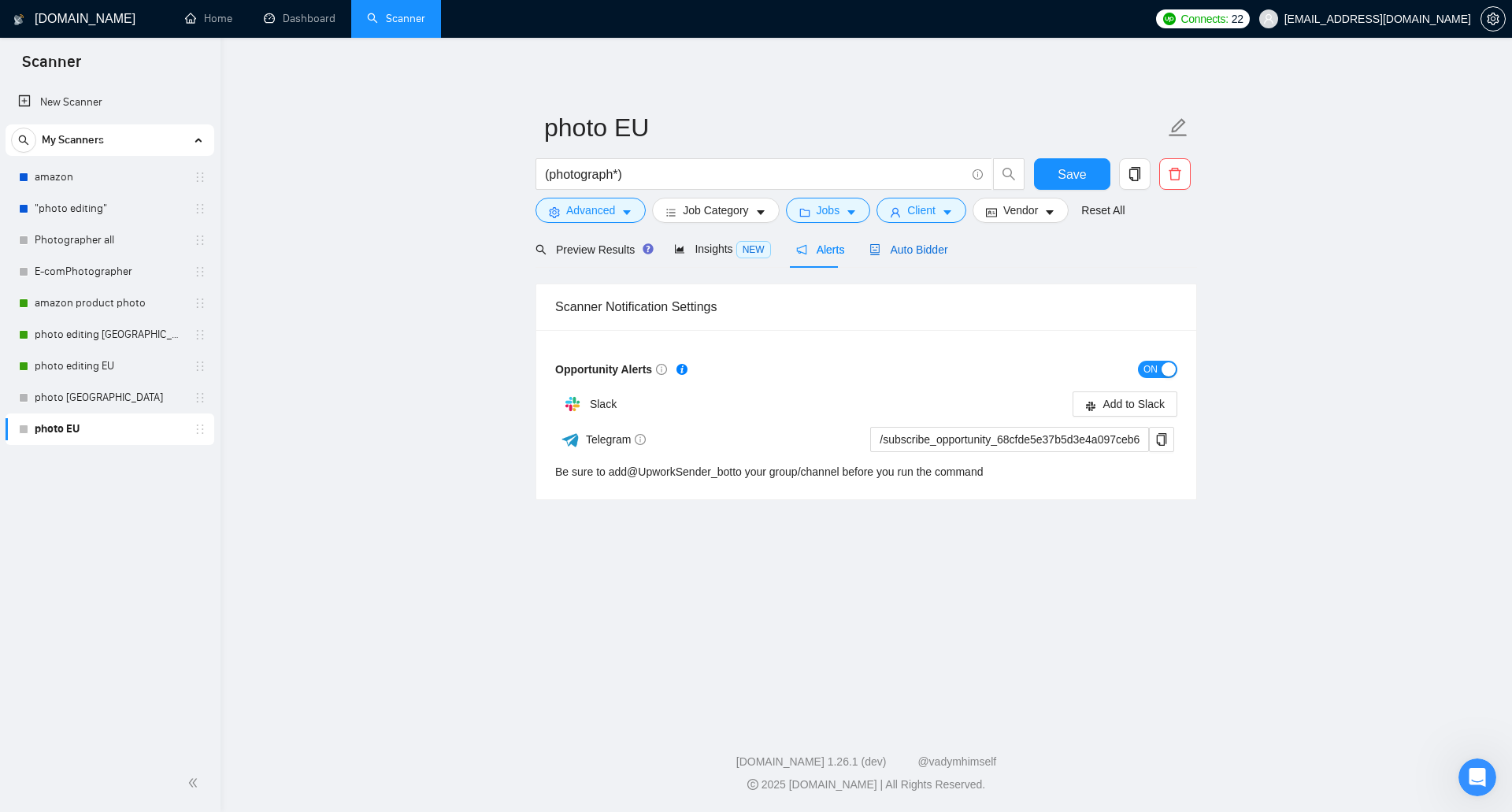
click at [883, 245] on span "Auto Bidder" at bounding box center [908, 249] width 78 height 13
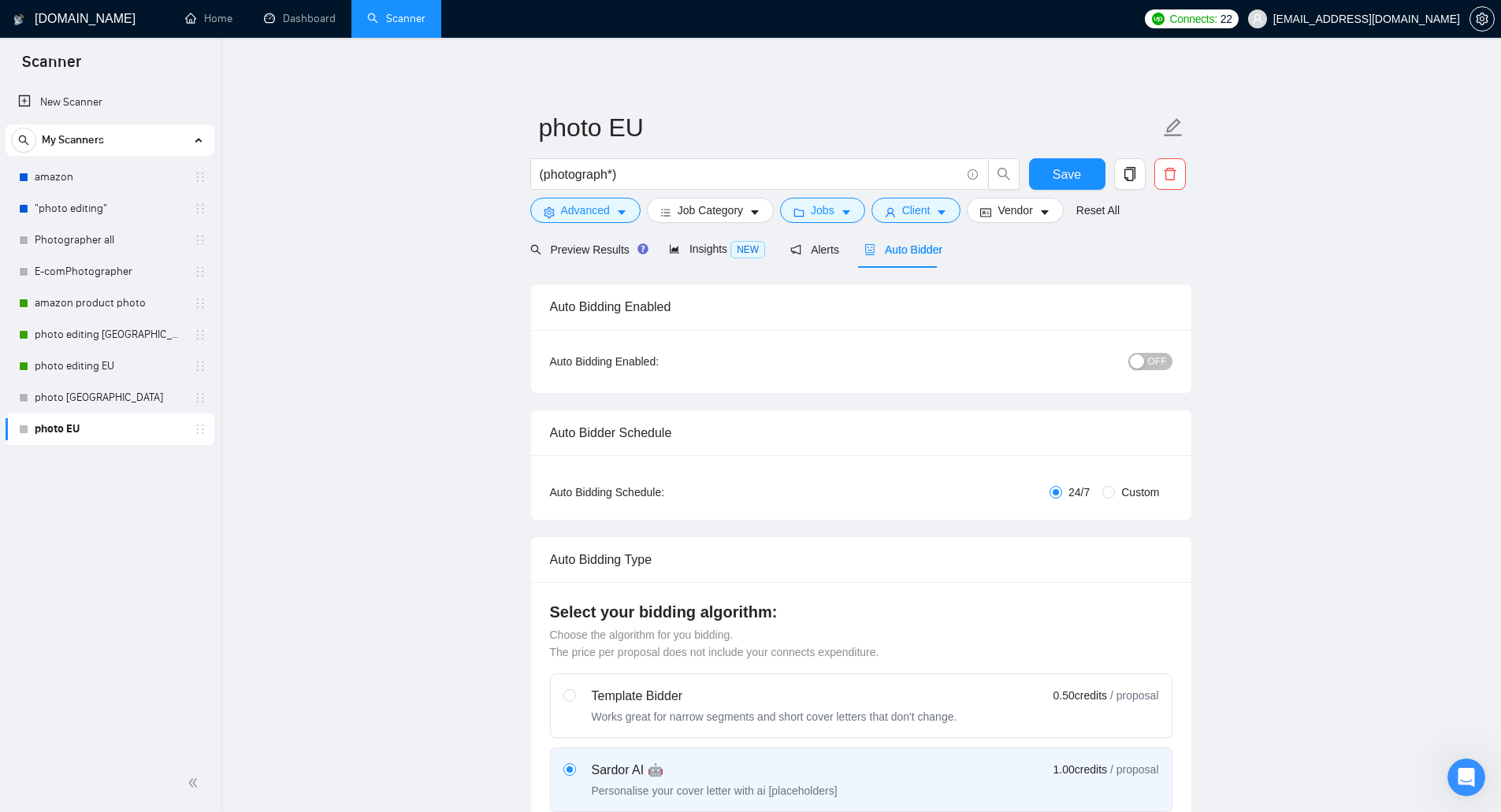
click at [1139, 363] on div "button" at bounding box center [1137, 362] width 14 height 14
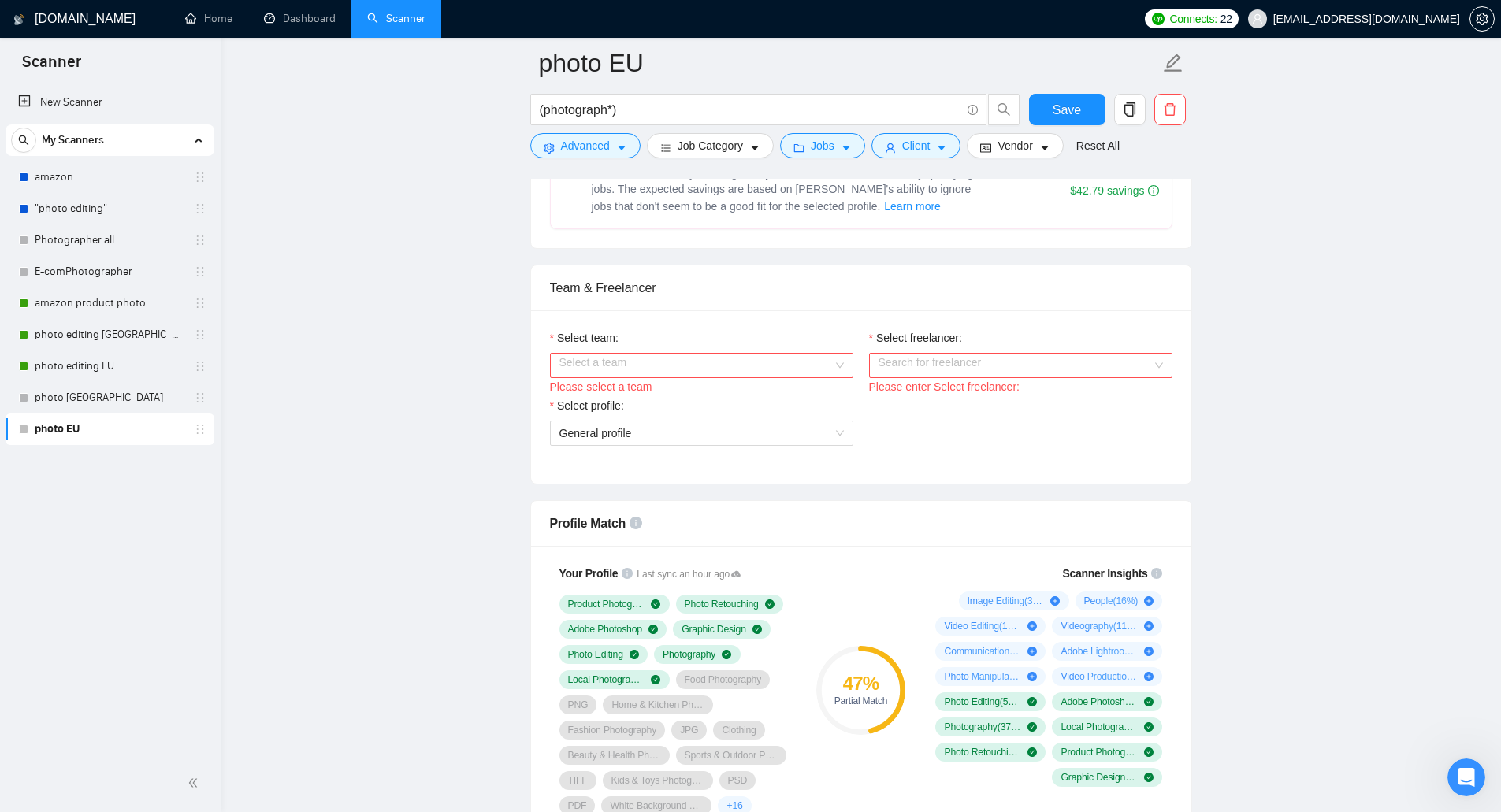
scroll to position [709, 0]
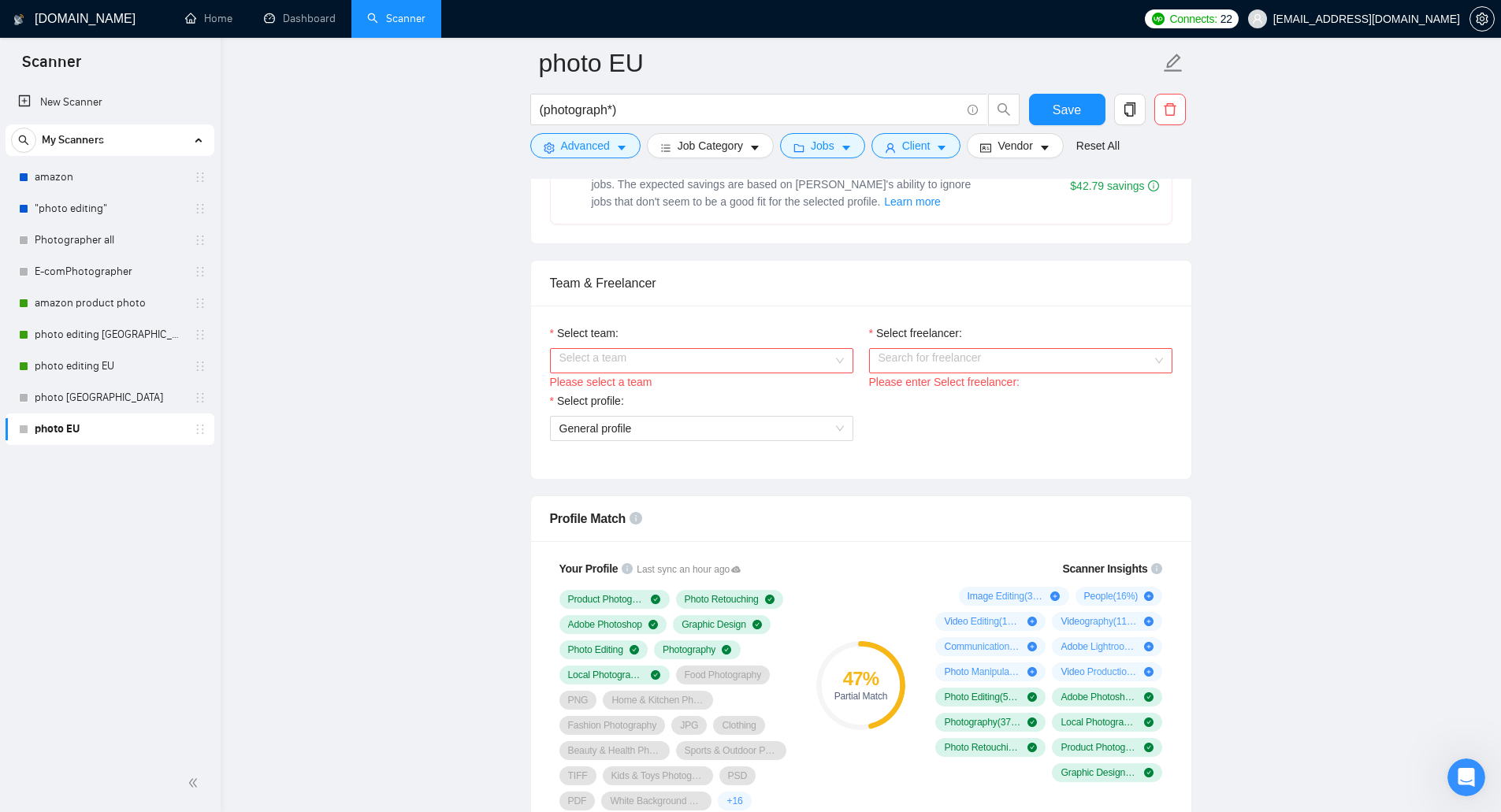
click at [757, 352] on input "Select team:" at bounding box center [696, 361] width 274 height 23
click at [739, 390] on div "Vii Productuon" at bounding box center [700, 390] width 285 height 17
click at [918, 367] on input "Select freelancer:" at bounding box center [1014, 361] width 274 height 23
click at [919, 392] on span "[PERSON_NAME]" at bounding box center [923, 390] width 91 height 13
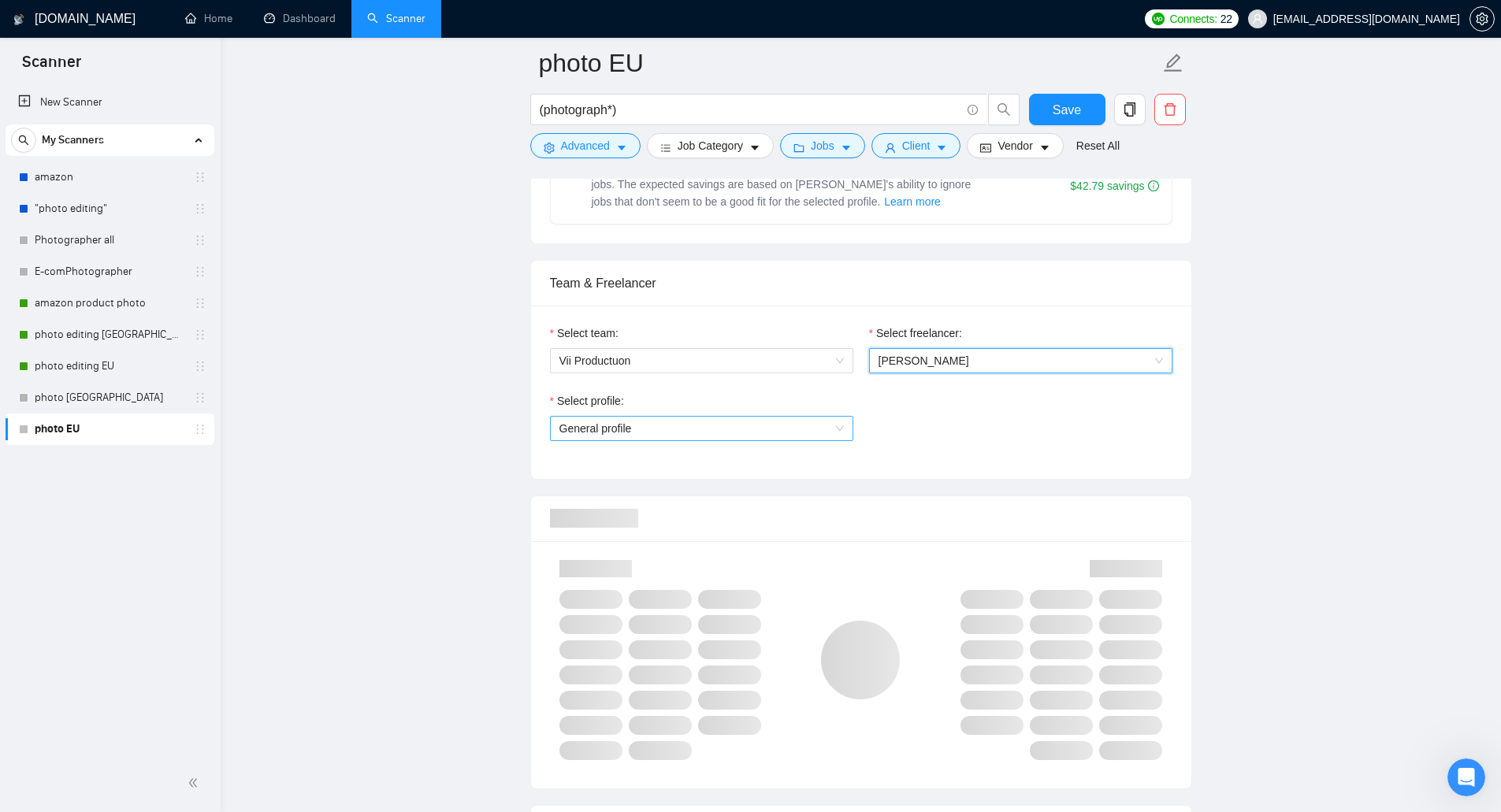
click at [777, 425] on span "General profile" at bounding box center [701, 428] width 285 height 23
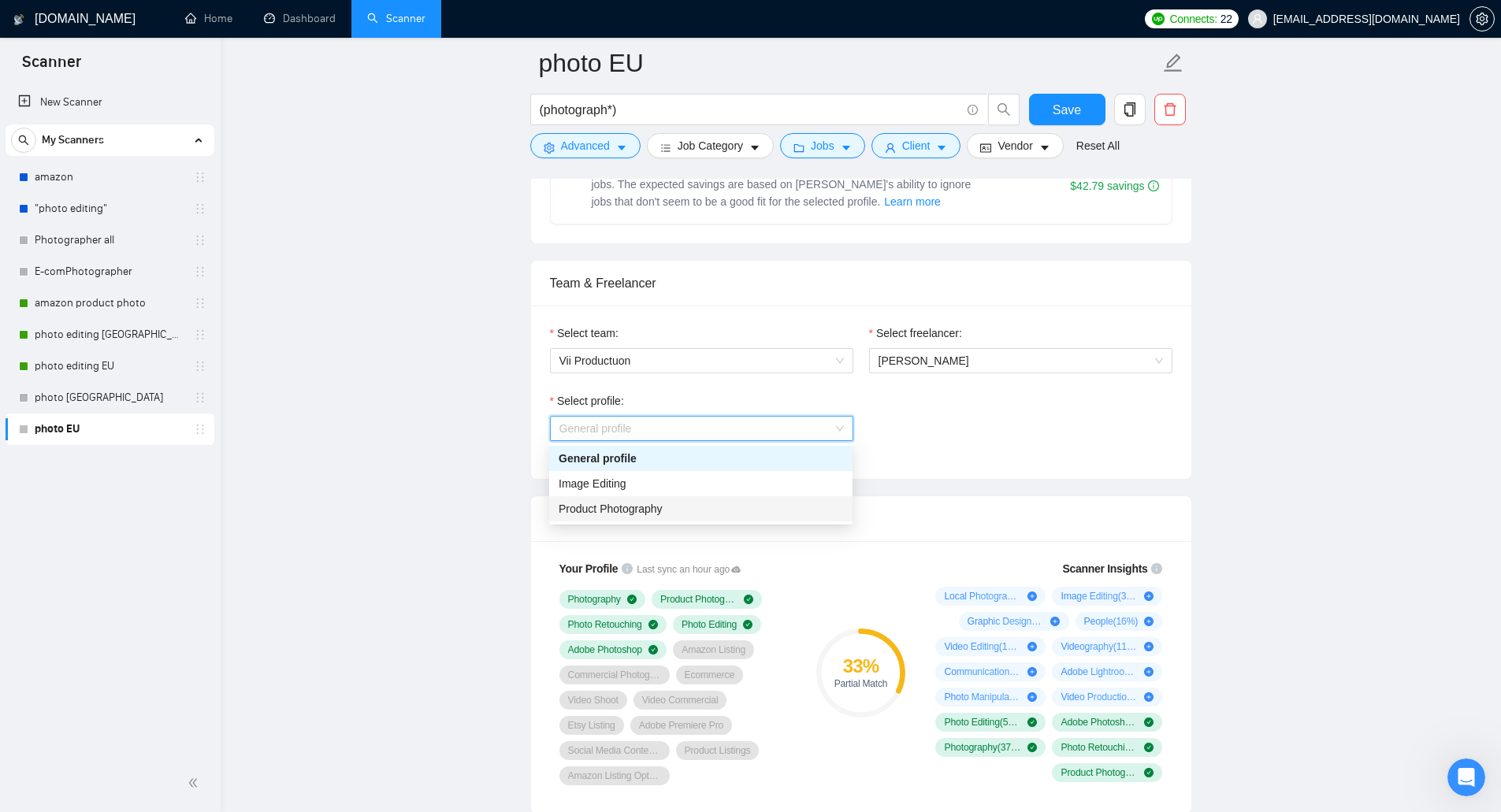
click at [740, 509] on div "Product Photography" at bounding box center [700, 508] width 285 height 17
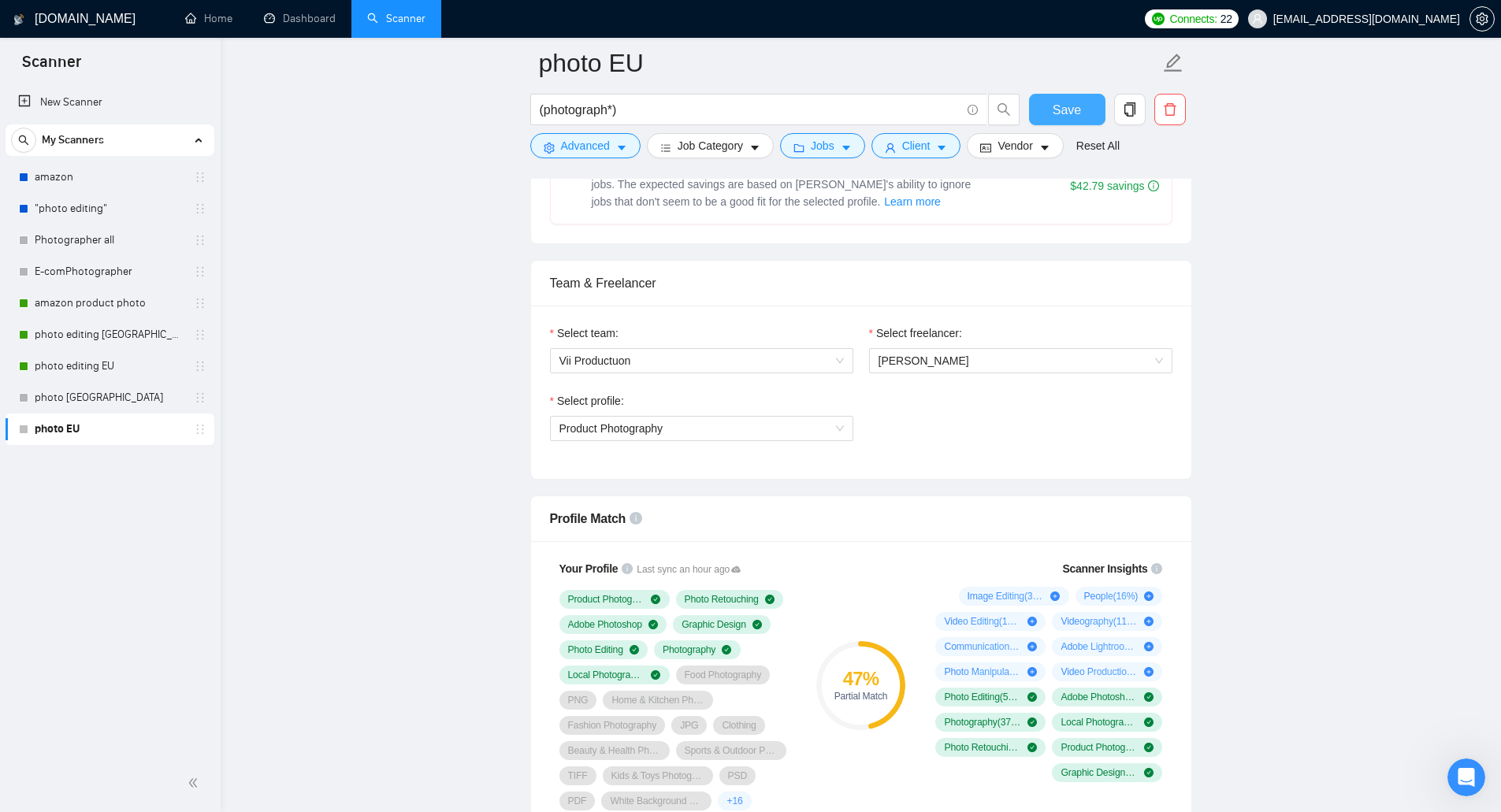
click at [1082, 112] on button "Save" at bounding box center [1066, 109] width 76 height 31
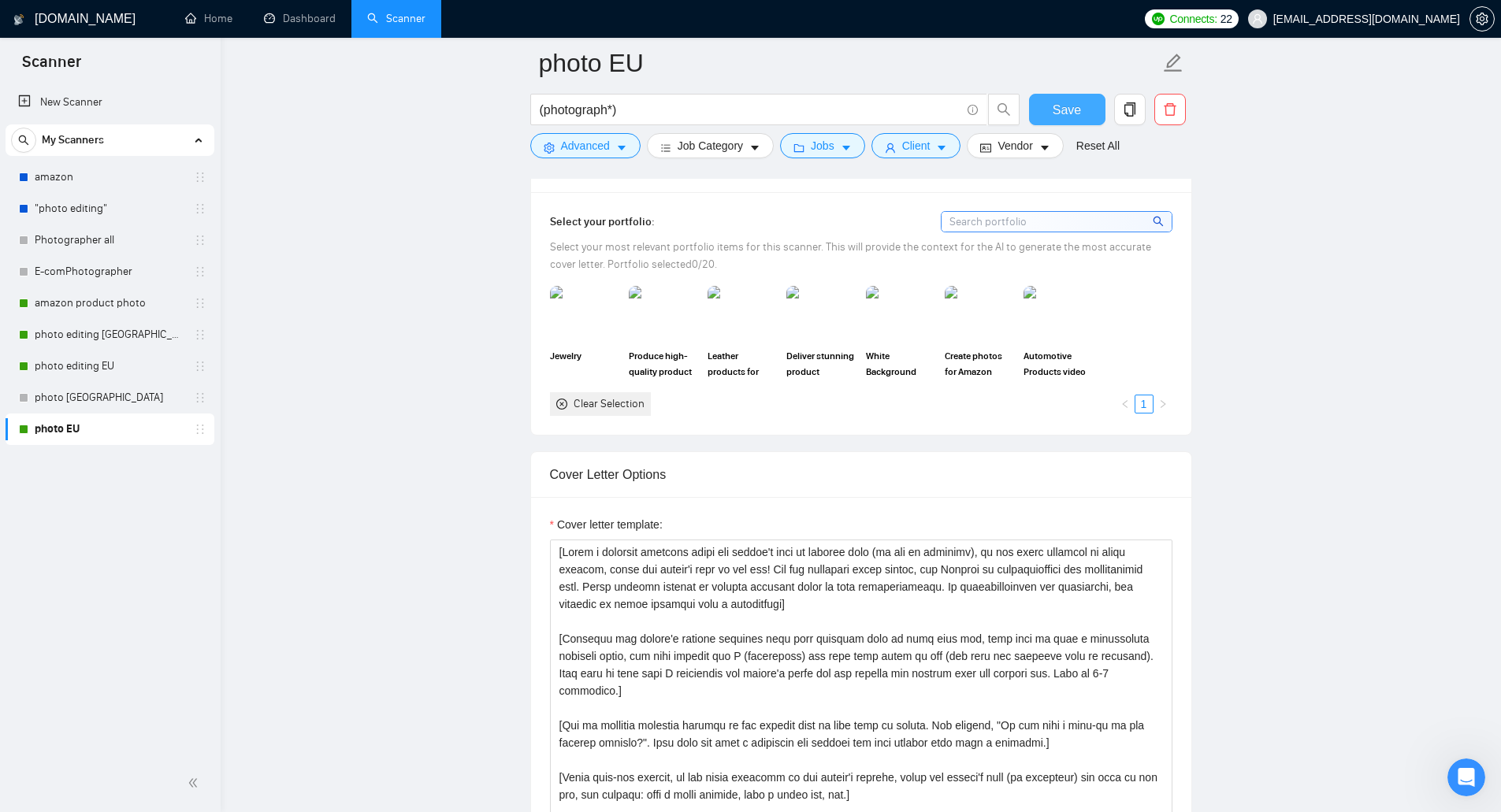
scroll to position [1260, 0]
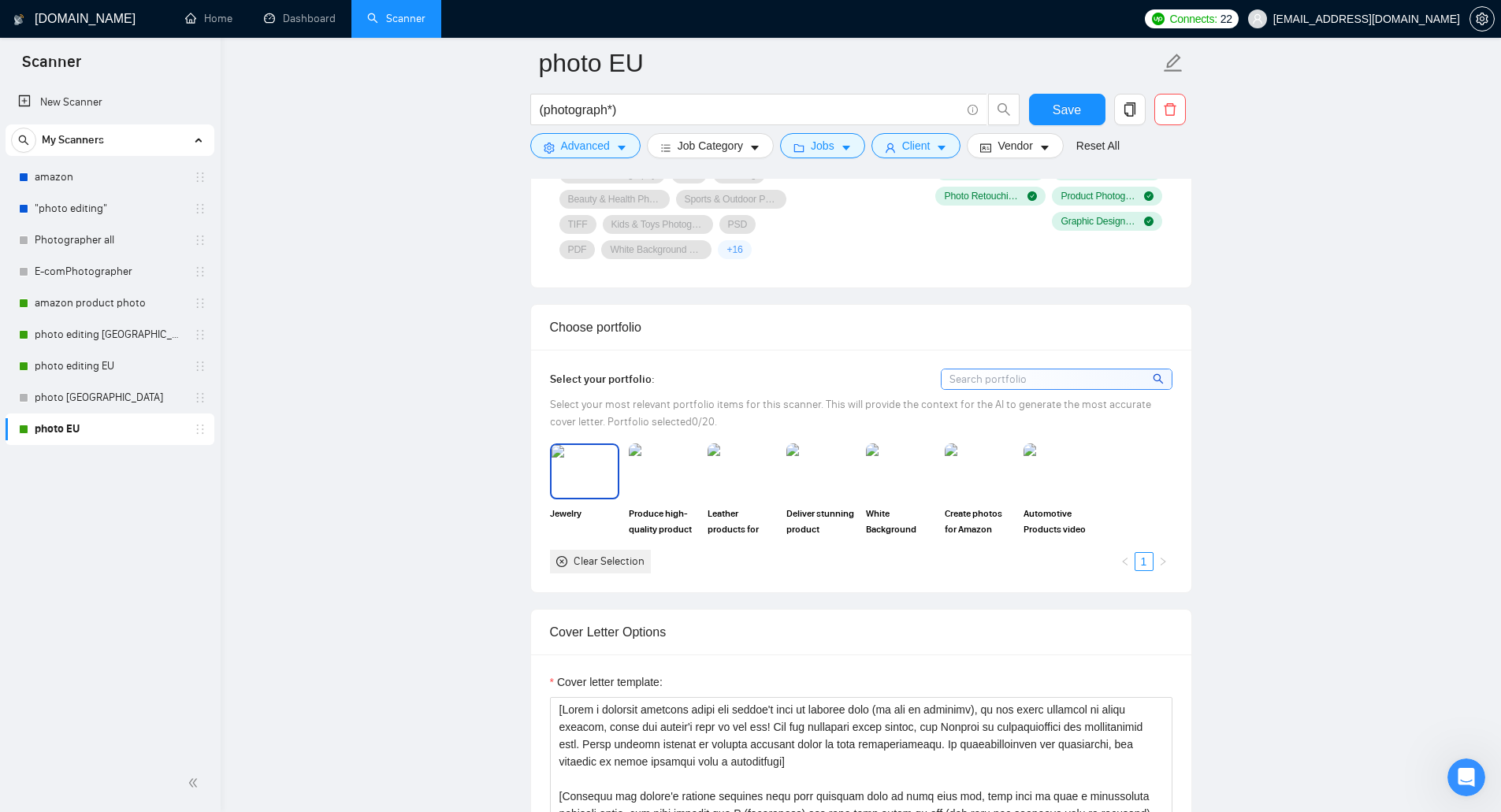
click at [561, 490] on img at bounding box center [584, 471] width 66 height 52
click at [666, 481] on img at bounding box center [663, 471] width 66 height 52
click at [747, 476] on img at bounding box center [742, 471] width 66 height 52
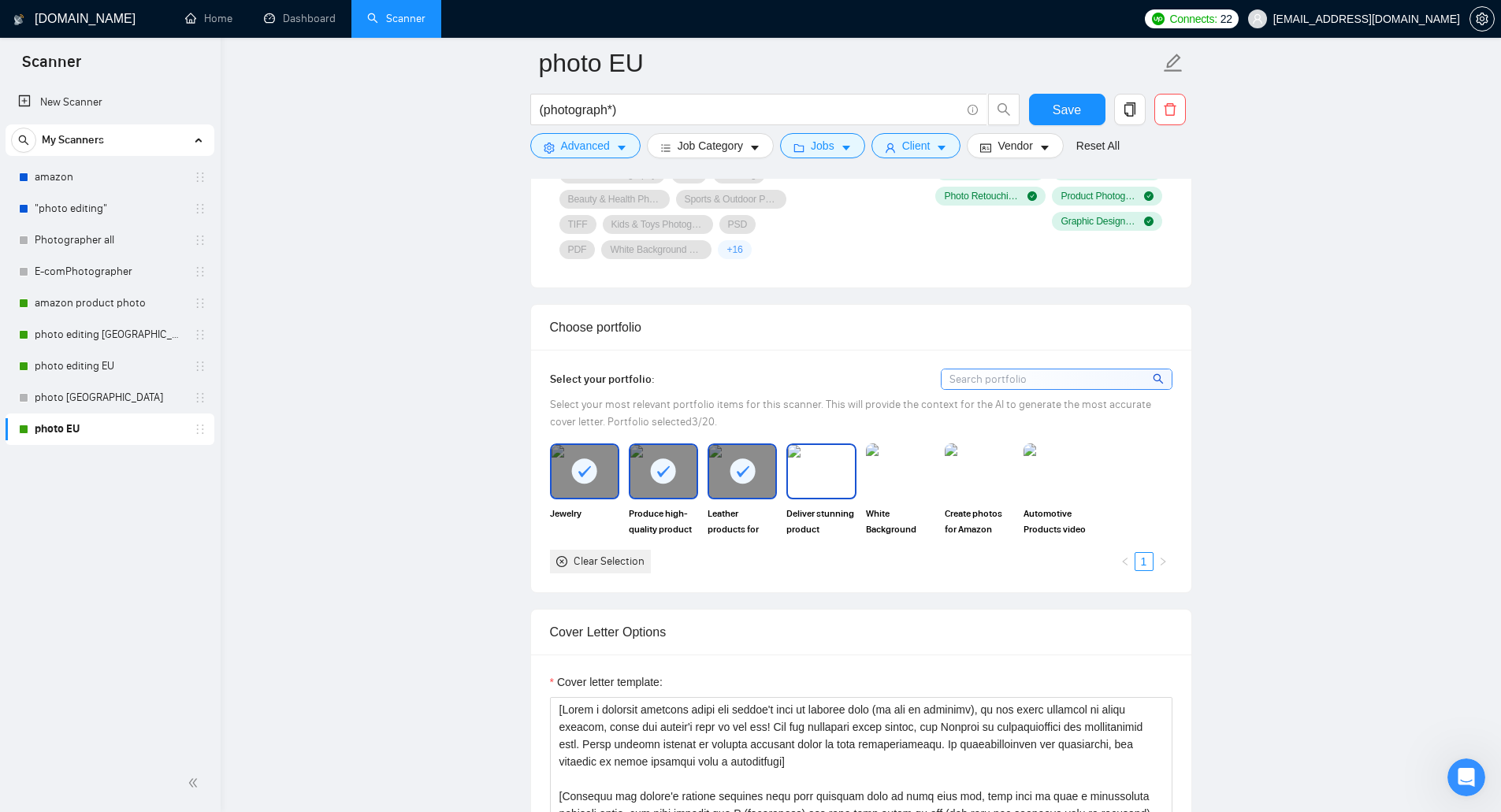
drag, startPoint x: 827, startPoint y: 467, endPoint x: 865, endPoint y: 468, distance: 38.0
click at [827, 467] on img at bounding box center [821, 471] width 66 height 52
click at [917, 472] on img at bounding box center [900, 471] width 66 height 52
click at [986, 476] on img at bounding box center [979, 471] width 66 height 52
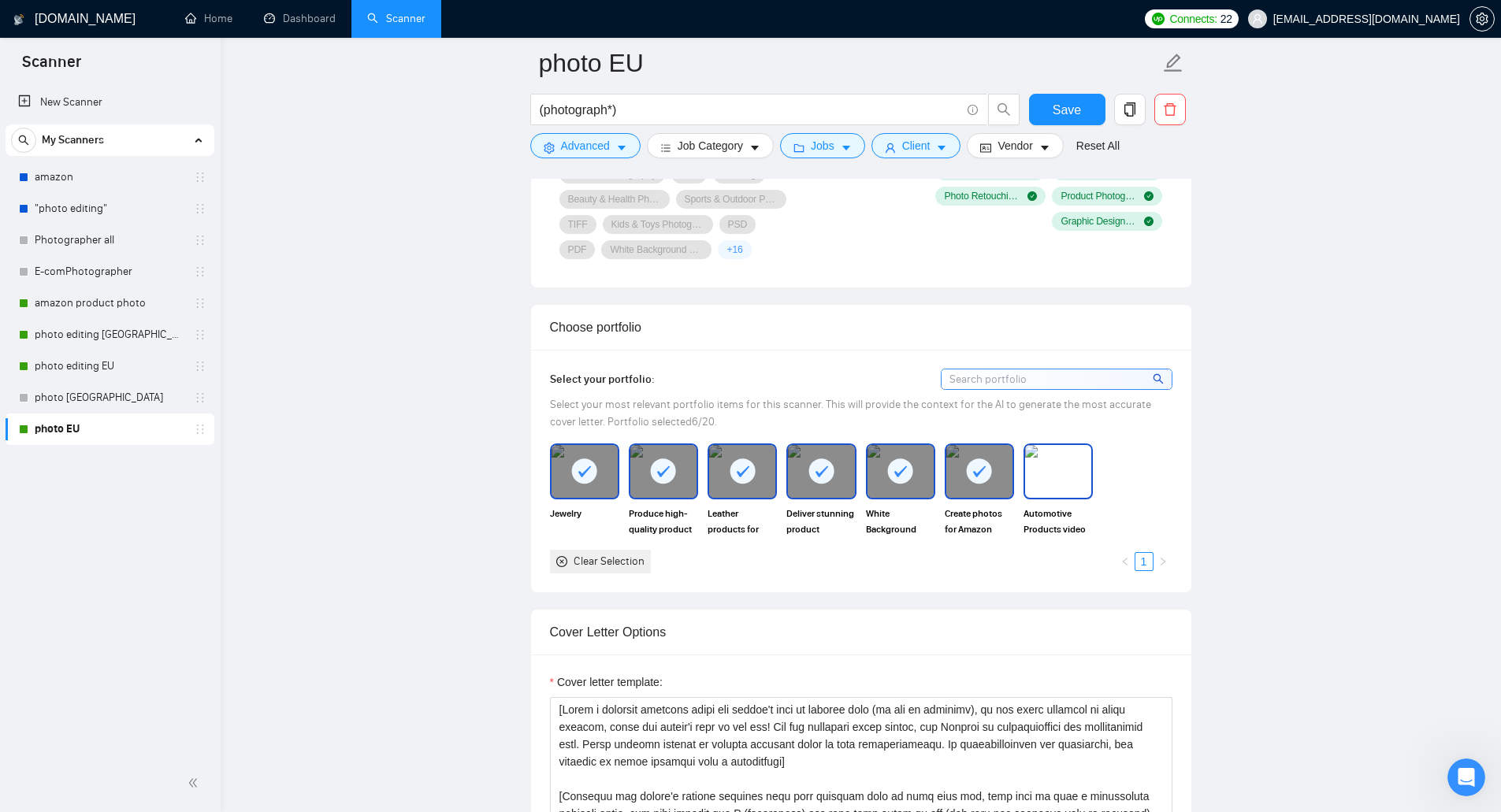
click at [1051, 476] on img at bounding box center [1058, 471] width 66 height 52
click at [1088, 97] on button "Save" at bounding box center [1066, 109] width 76 height 31
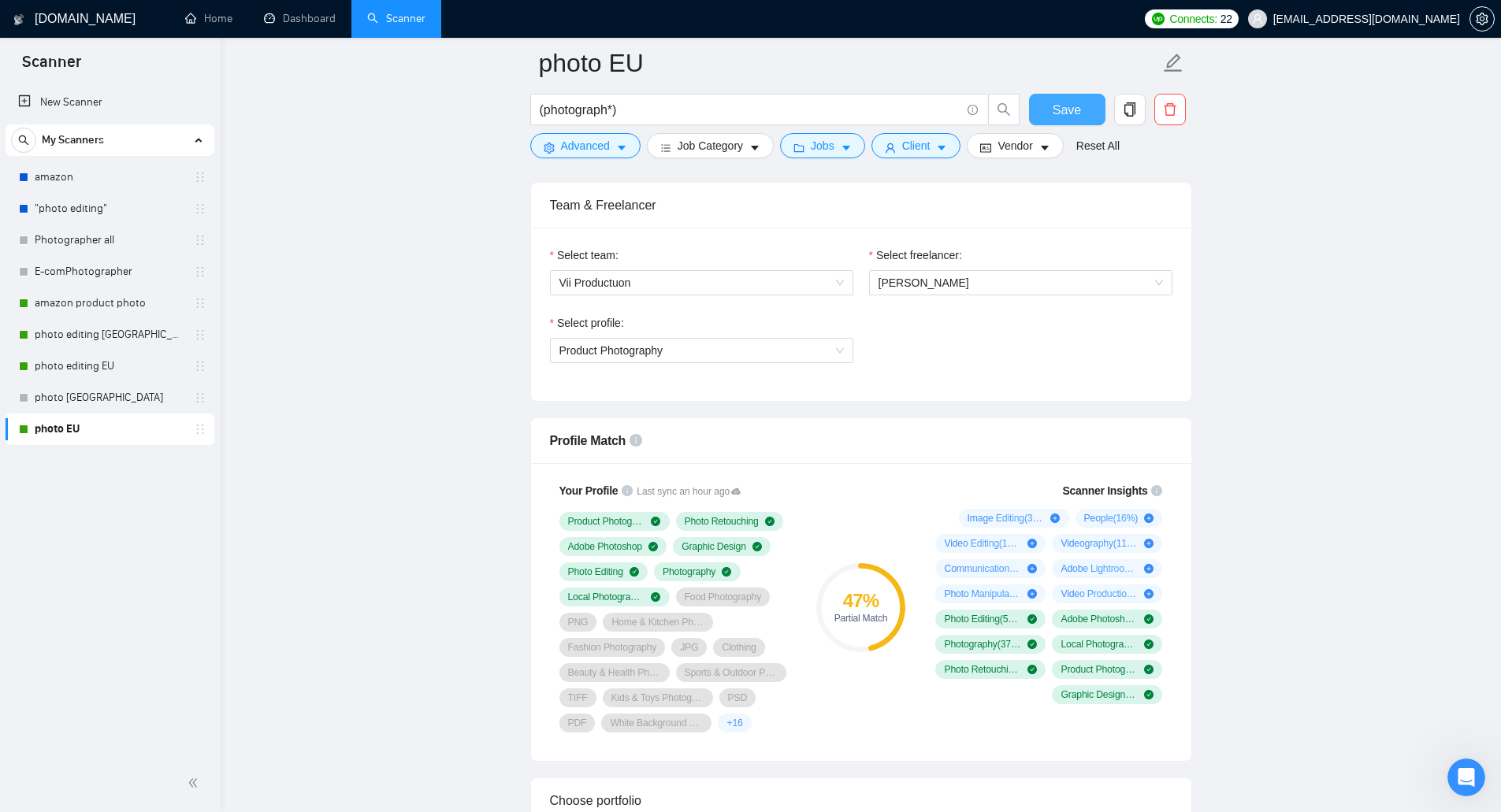
scroll to position [788, 0]
click at [77, 408] on link "photo [GEOGRAPHIC_DATA]" at bounding box center [110, 397] width 150 height 31
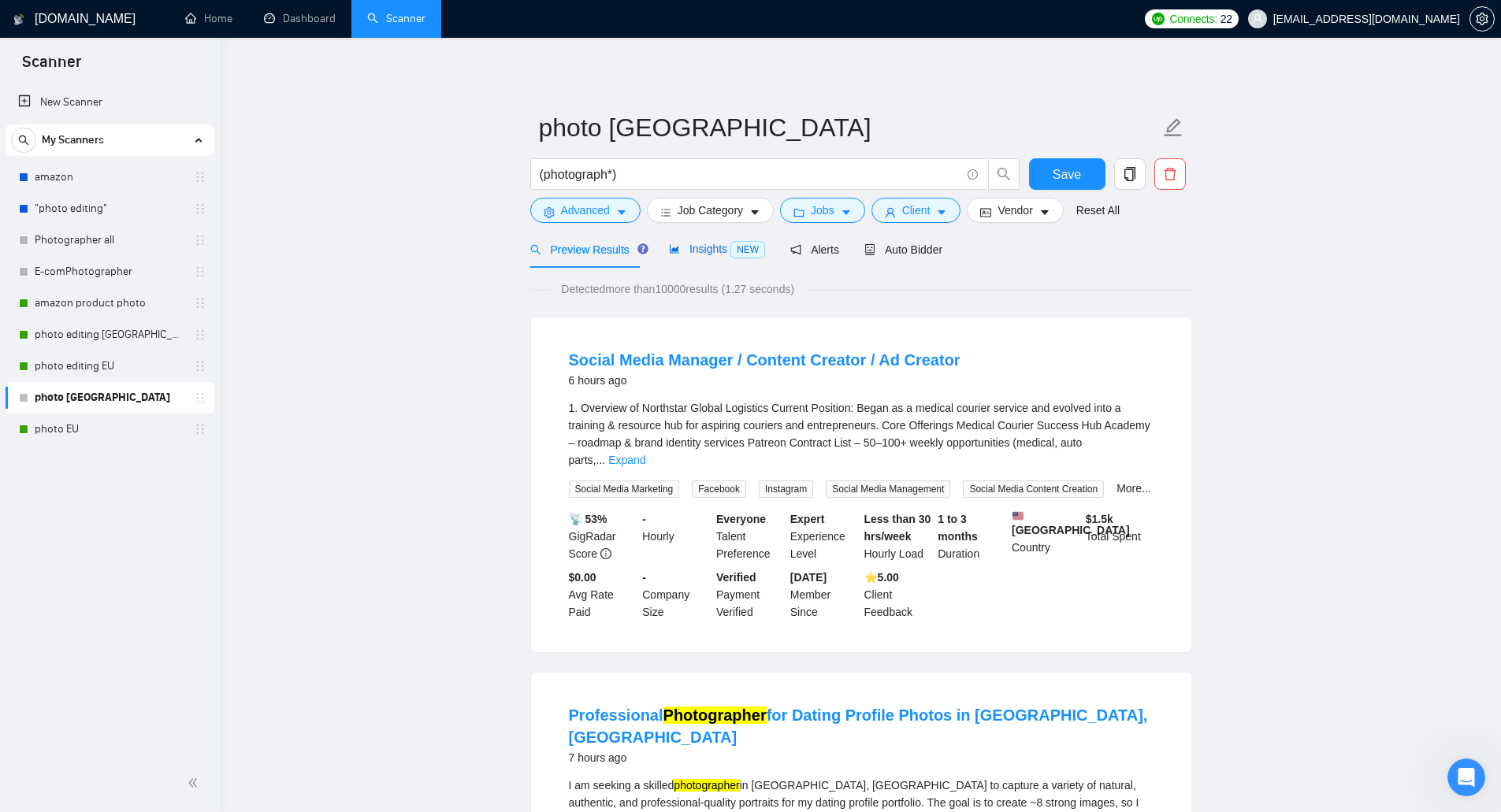
click at [732, 248] on span "NEW" at bounding box center [747, 249] width 35 height 17
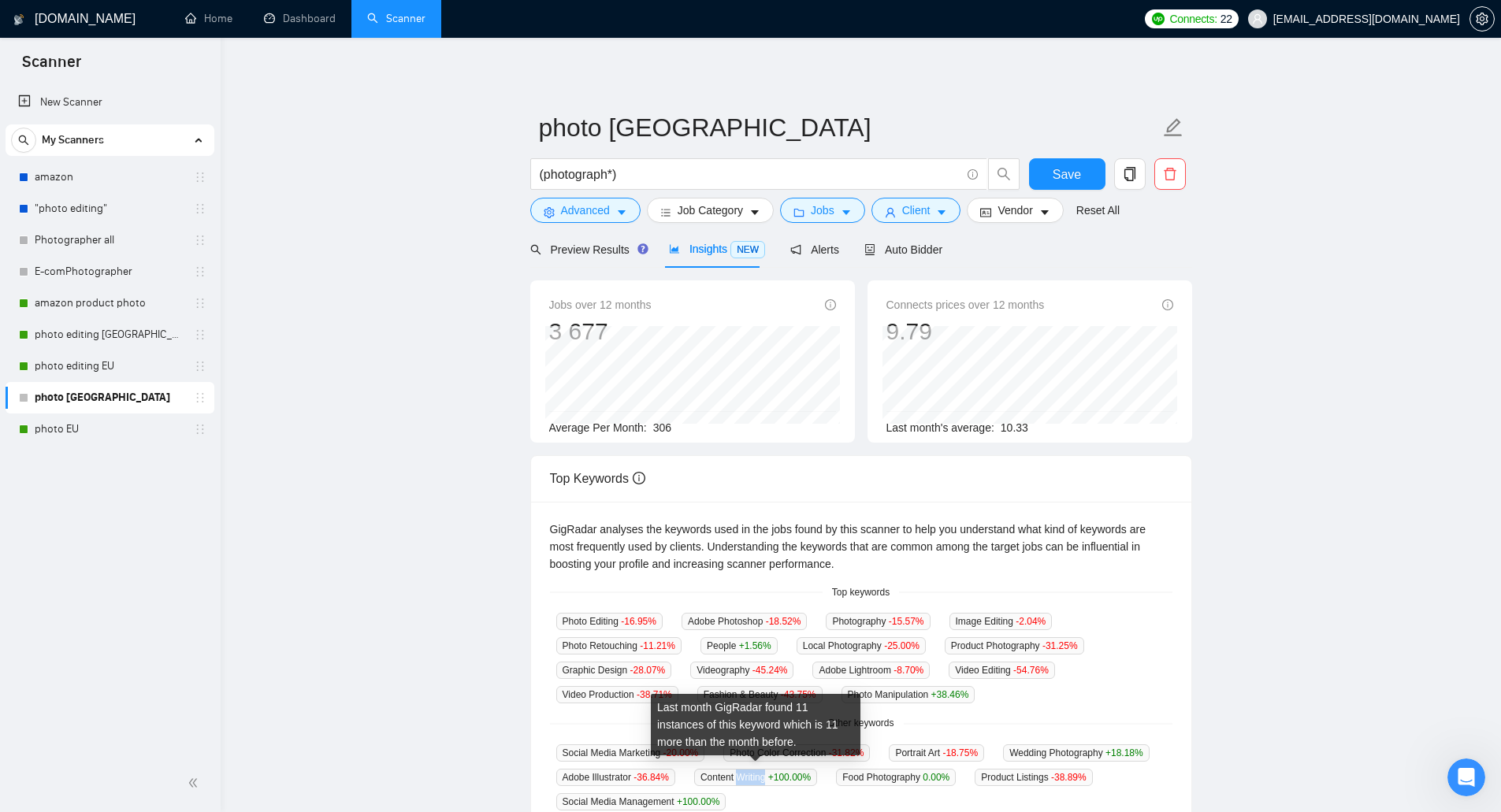
drag, startPoint x: 740, startPoint y: 772, endPoint x: 767, endPoint y: 777, distance: 27.5
click at [767, 777] on span "Content Writing +100.00 %" at bounding box center [755, 776] width 123 height 17
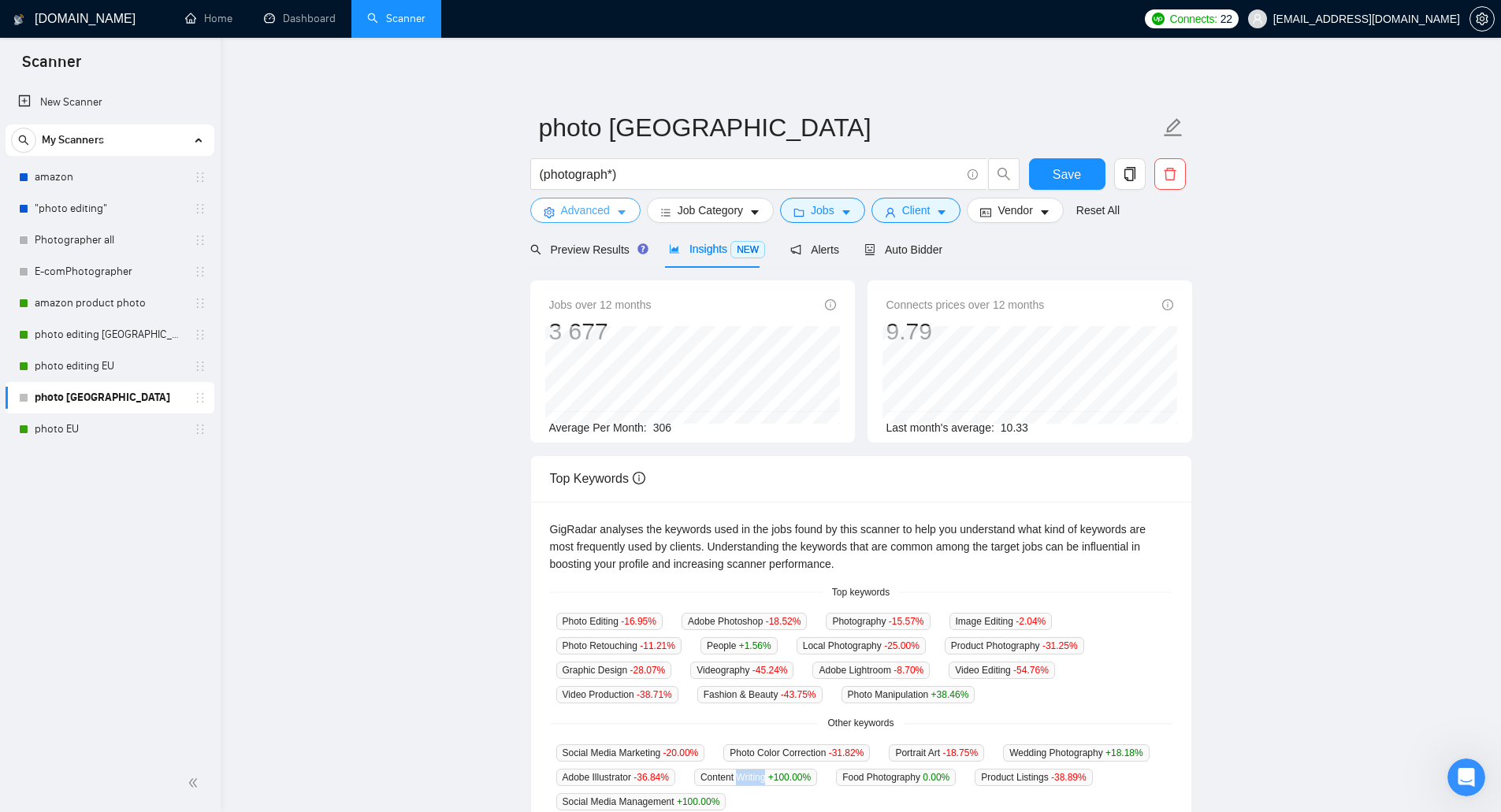
click at [594, 216] on span "Advanced" at bounding box center [585, 210] width 48 height 17
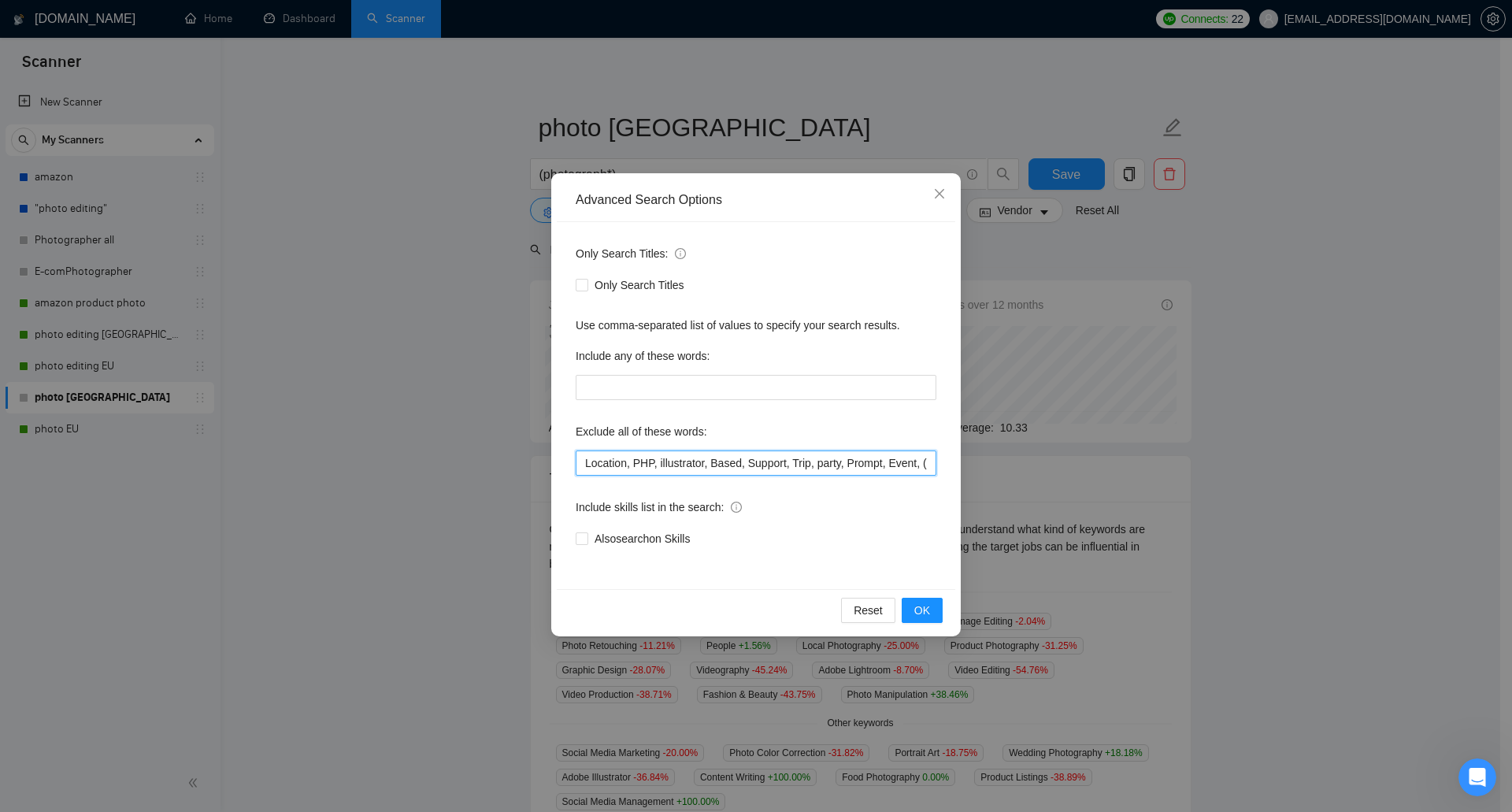
click at [585, 461] on input "Location, PHP, illustrator, Based, Support, Trip, party, Prompt, Event, (design…" at bounding box center [756, 463] width 361 height 25
paste input "Writing"
type input "(Writ*), Location, PHP, illustrator, Based, Support, Trip, party, Prompt, Event…"
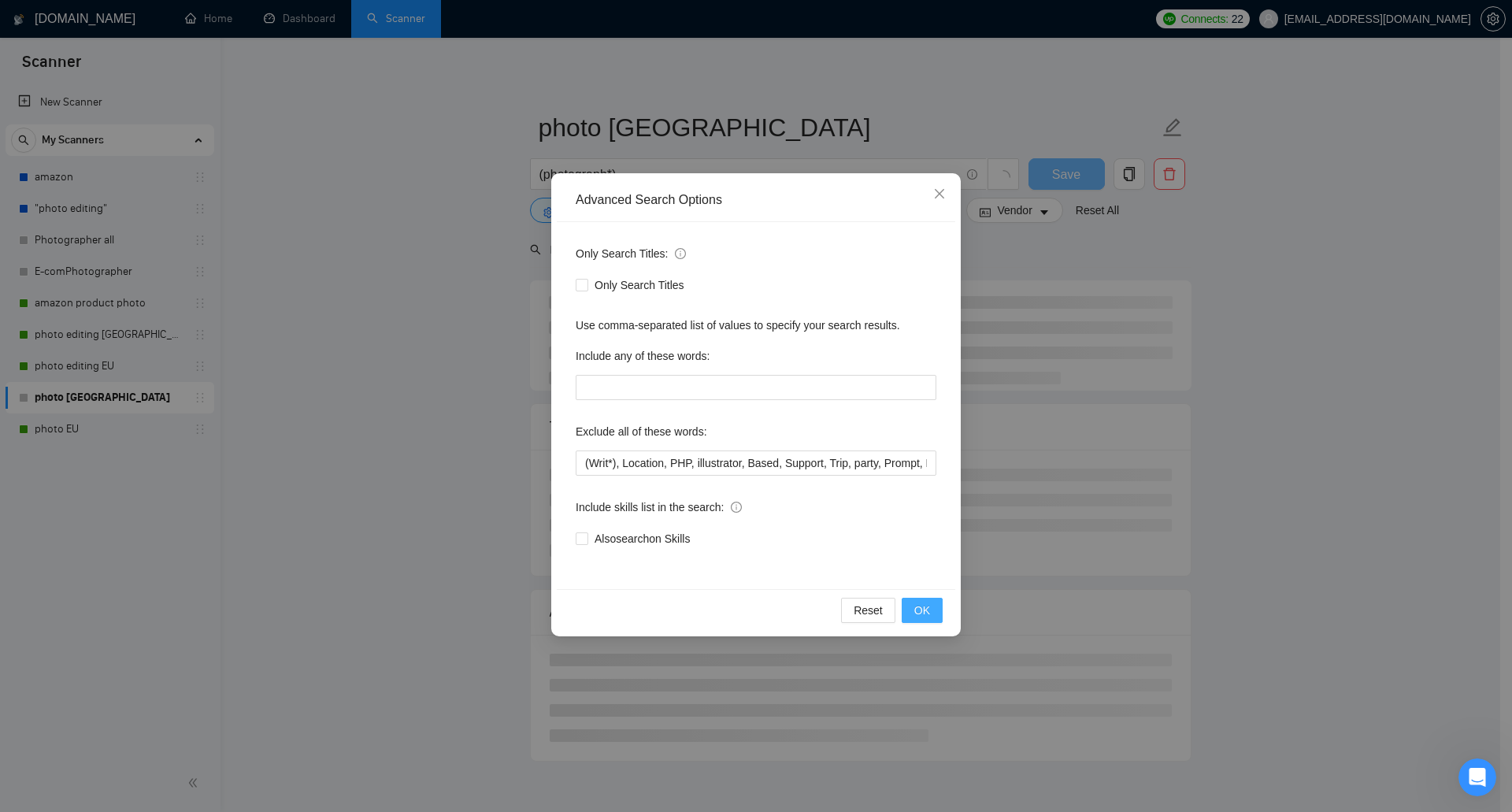
click at [930, 601] on button "OK" at bounding box center [922, 610] width 41 height 25
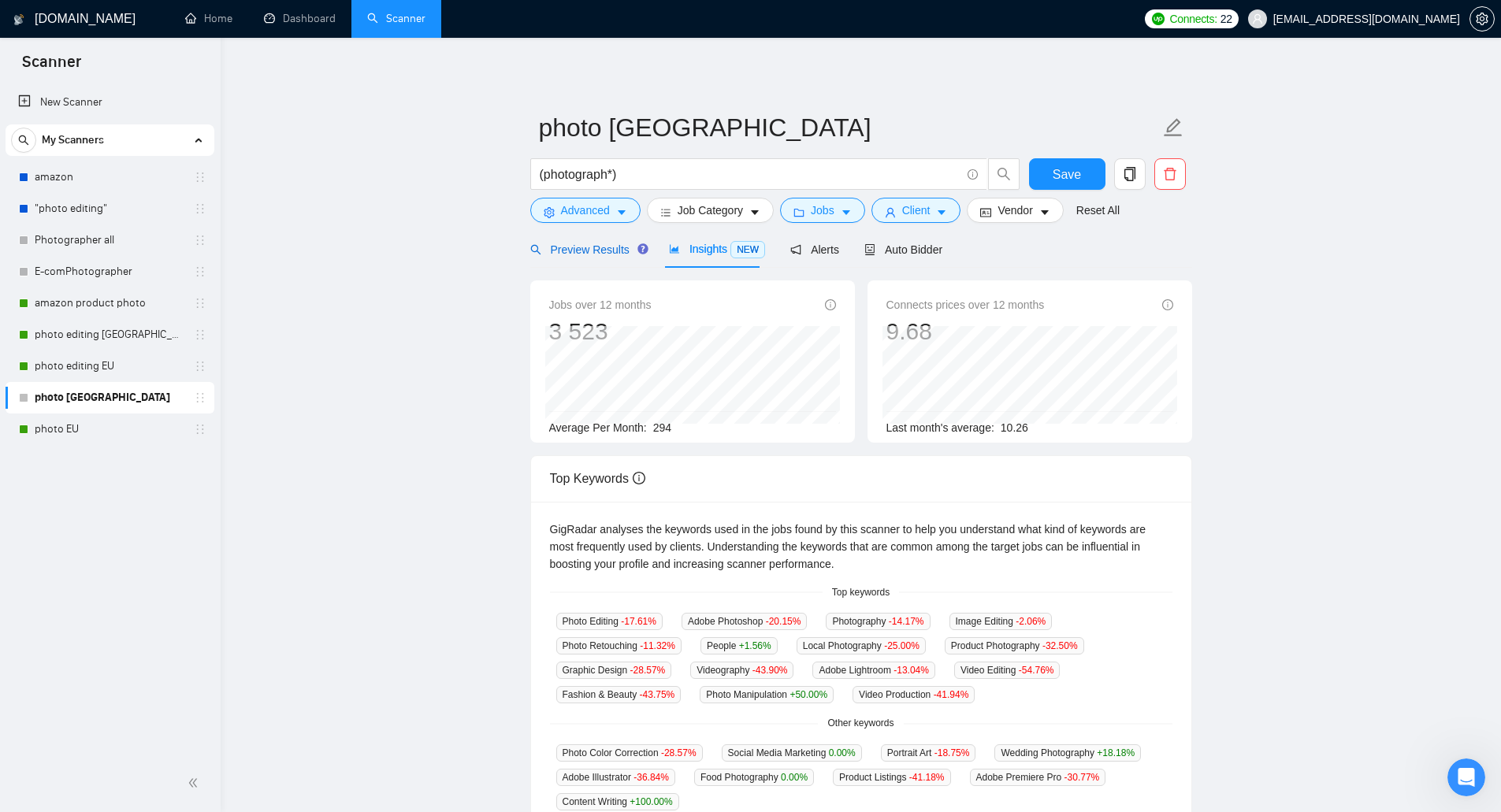
click at [601, 254] on span "Preview Results" at bounding box center [587, 249] width 113 height 13
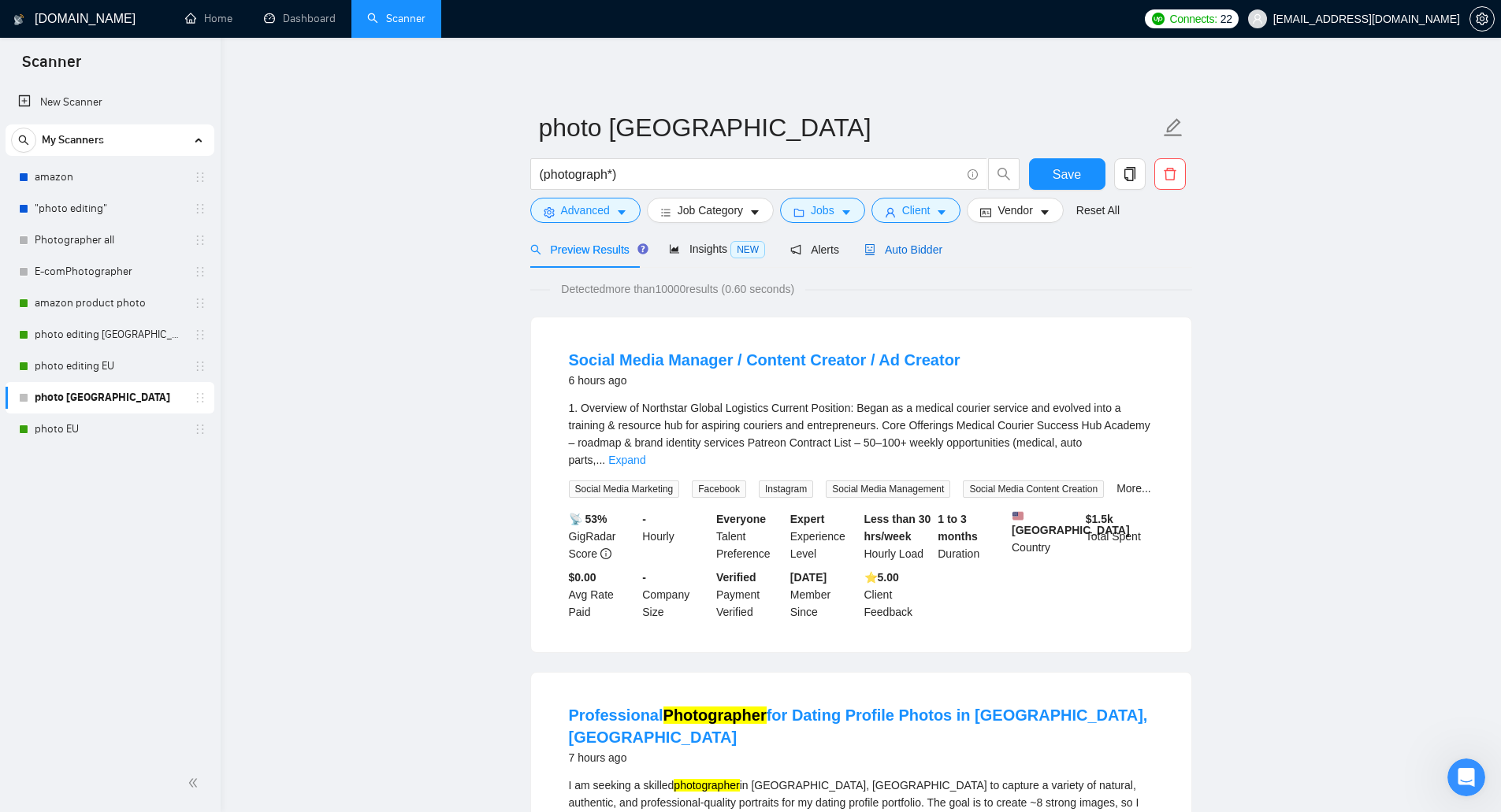
click at [929, 251] on span "Auto Bidder" at bounding box center [903, 249] width 78 height 13
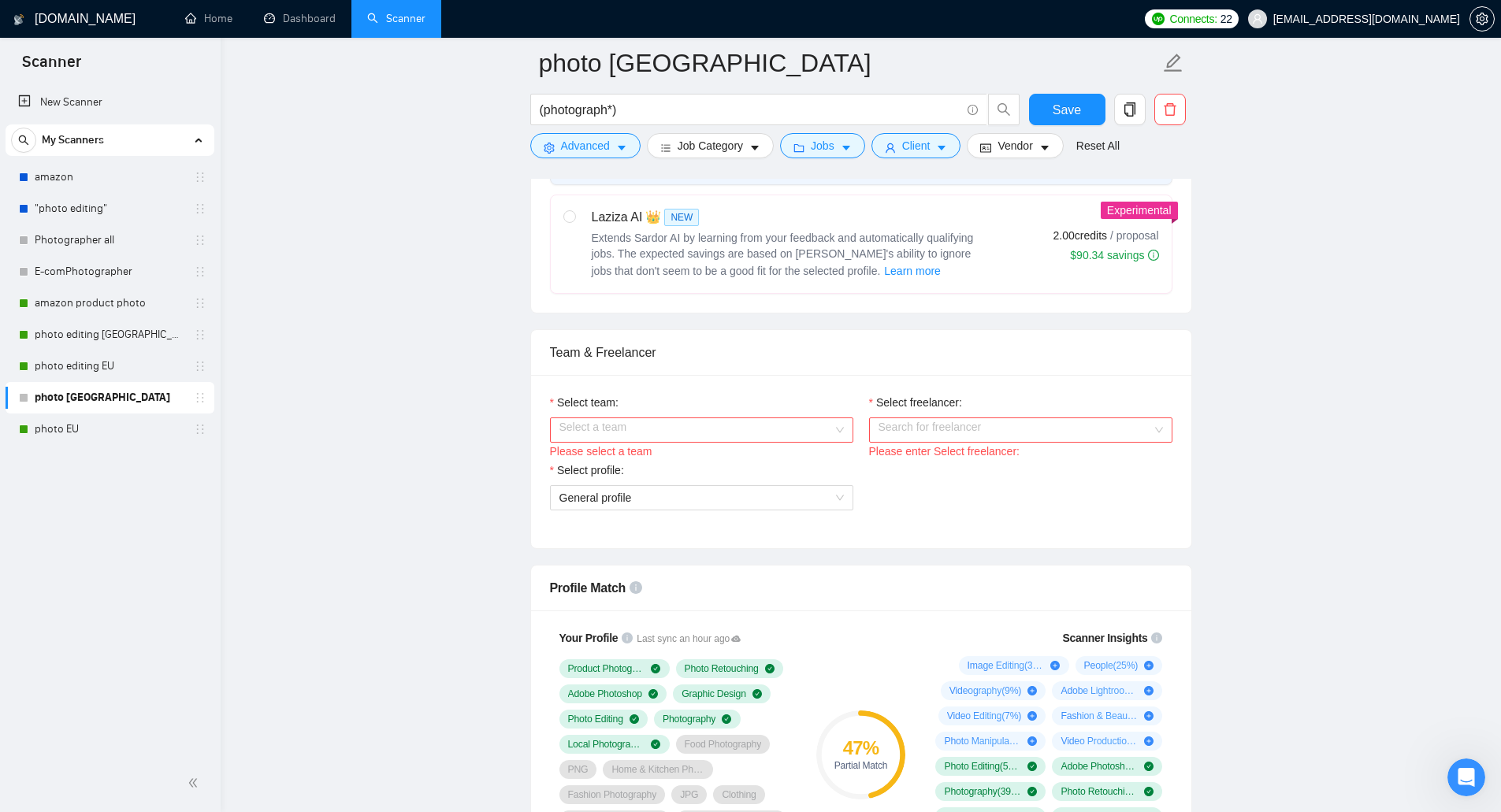
scroll to position [866, 0]
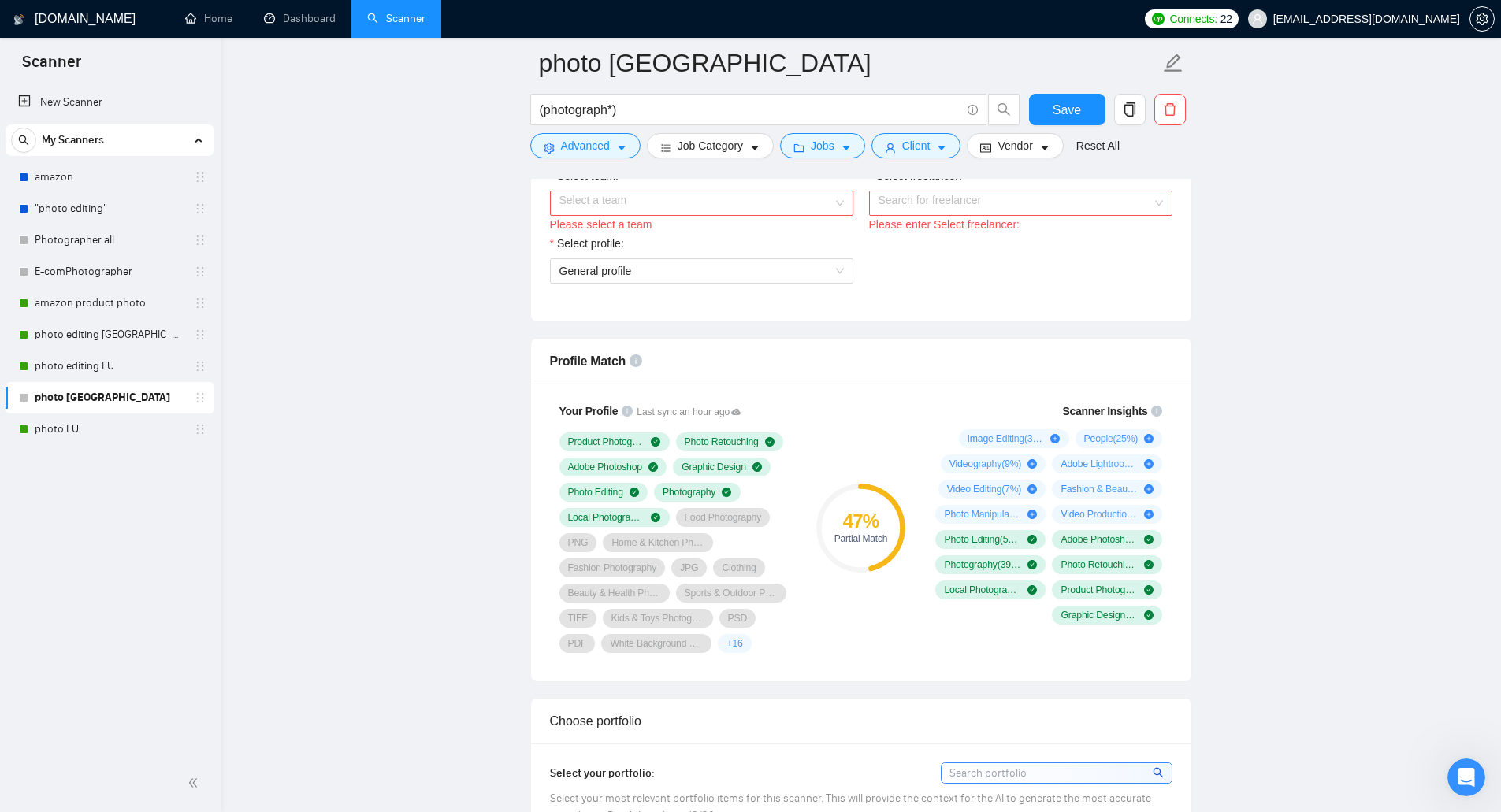
click at [688, 201] on input "Select team:" at bounding box center [696, 203] width 274 height 23
click at [686, 231] on div "Vii Productuon" at bounding box center [700, 232] width 285 height 17
click at [934, 209] on input "Select freelancer:" at bounding box center [1014, 203] width 274 height 23
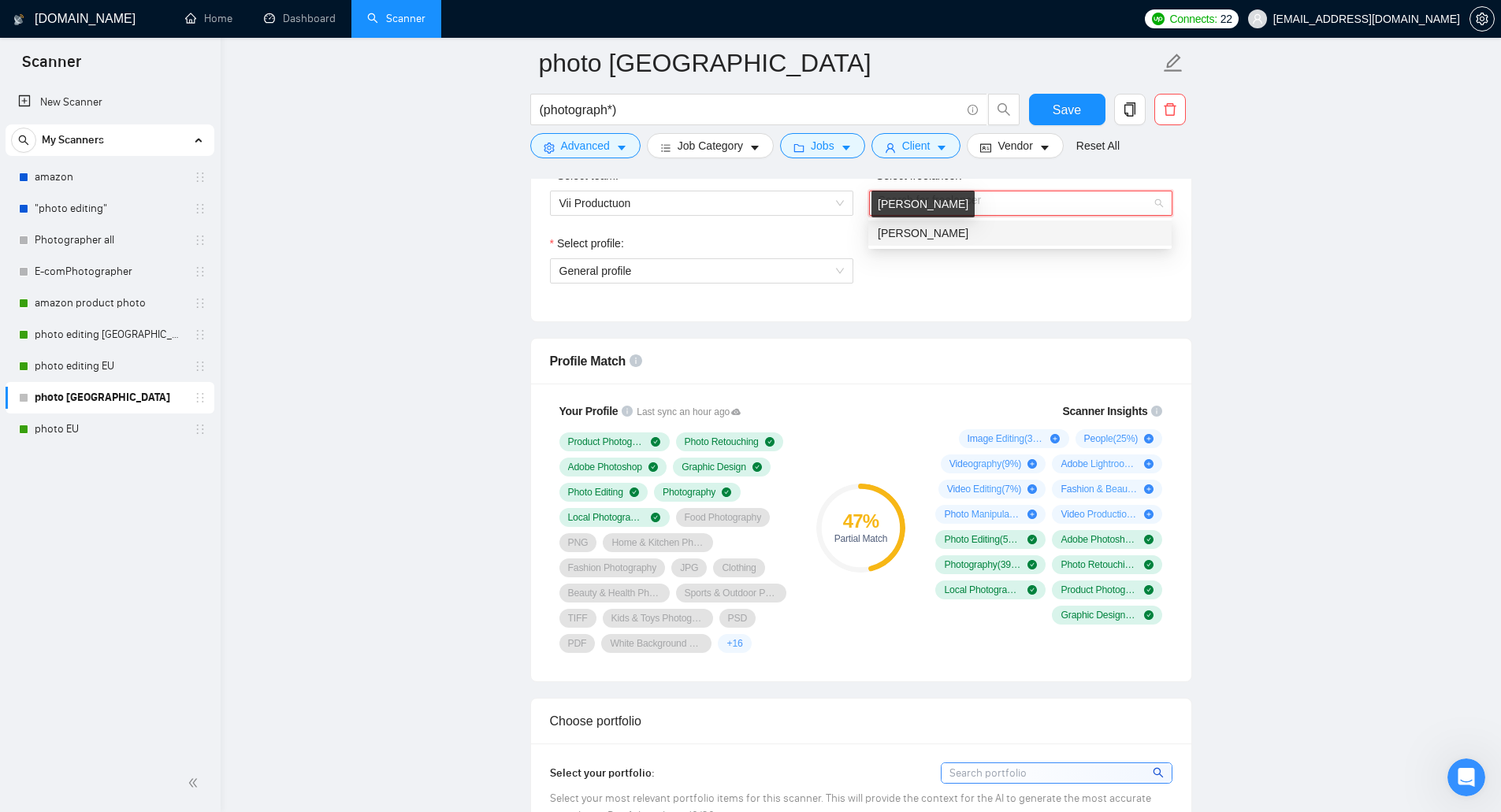
click at [941, 233] on span "[PERSON_NAME]" at bounding box center [923, 233] width 91 height 13
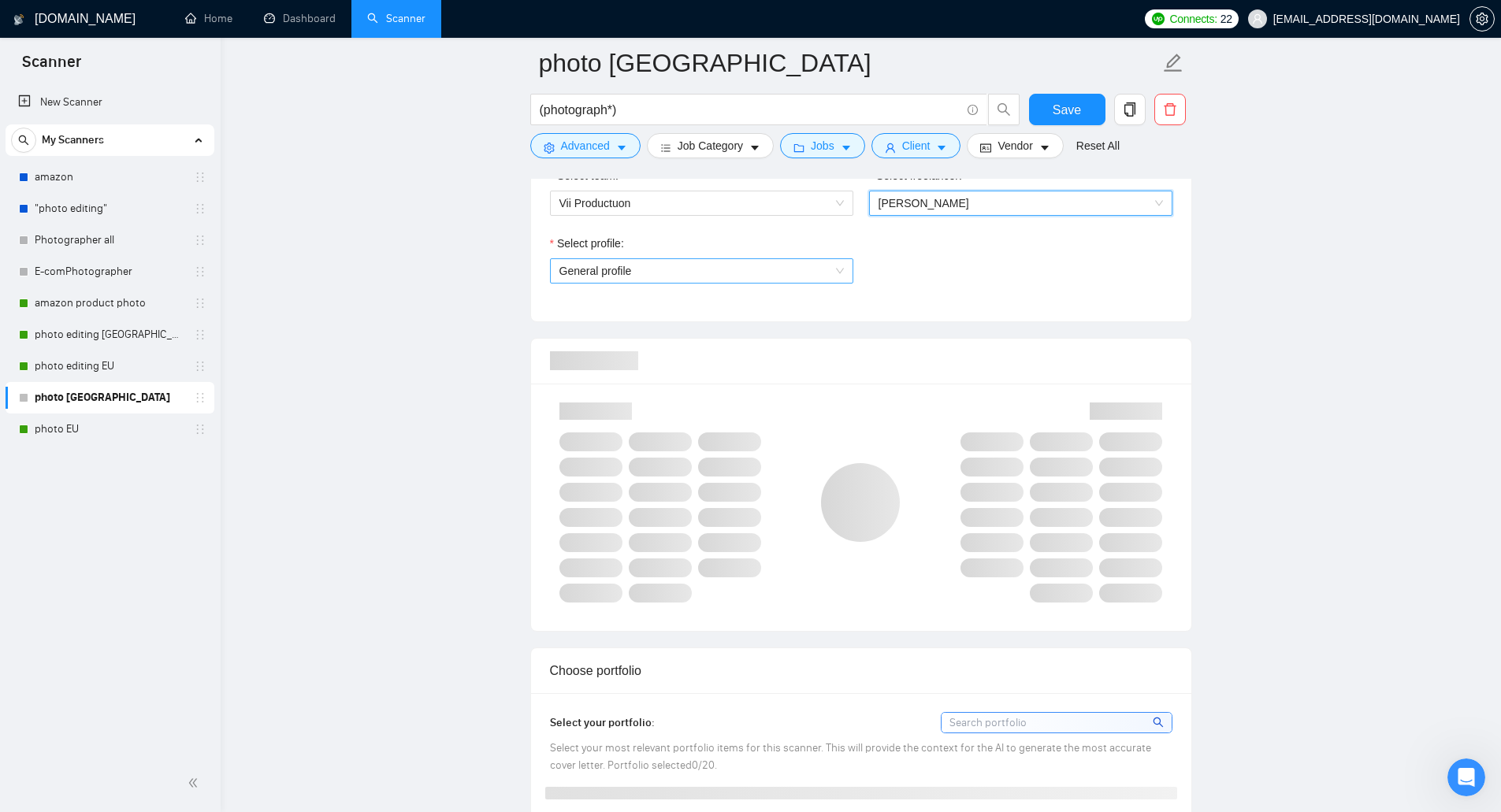
click at [762, 277] on span "General profile" at bounding box center [701, 271] width 285 height 23
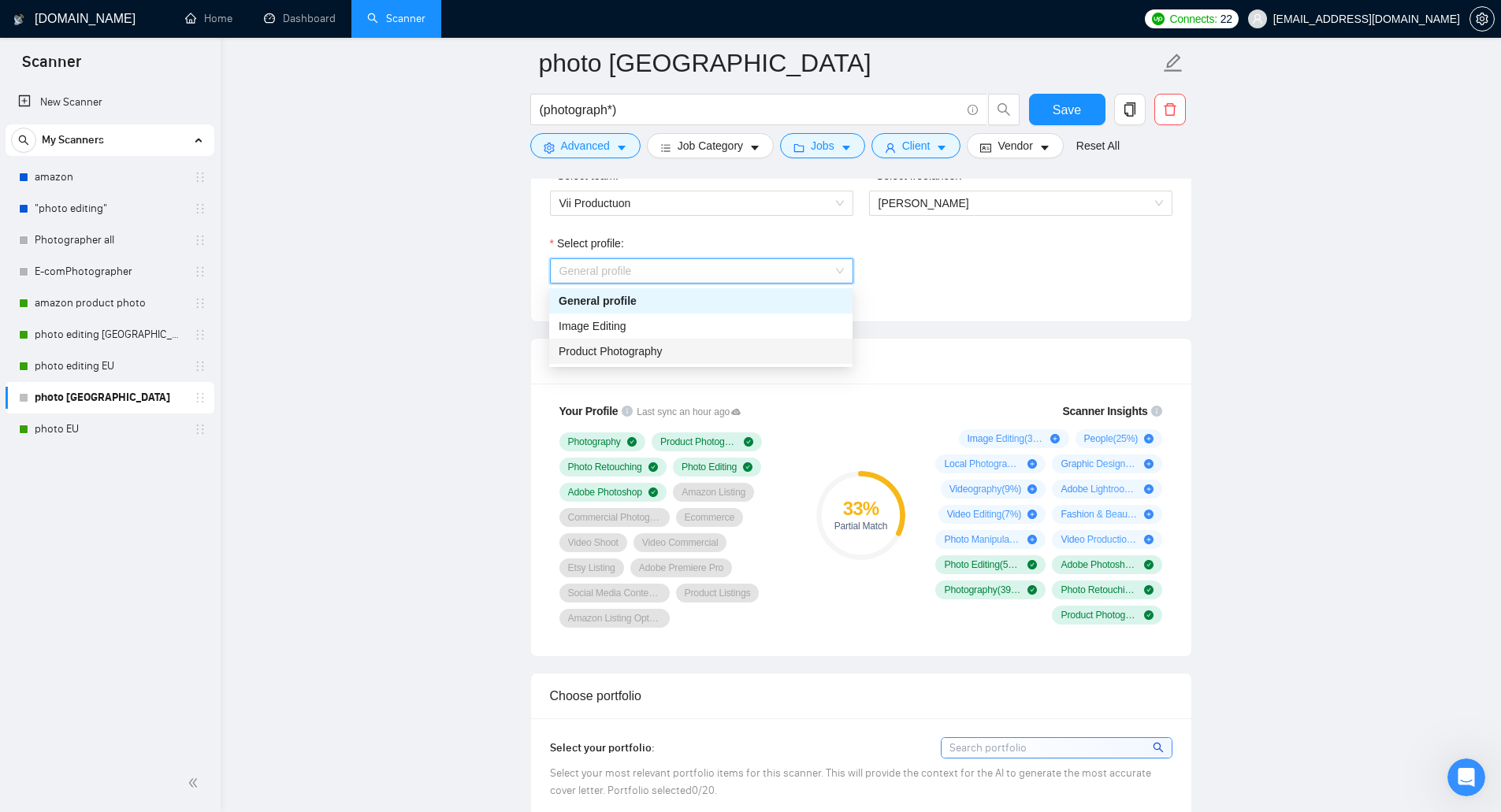
click at [730, 348] on div "Product Photography" at bounding box center [700, 351] width 285 height 17
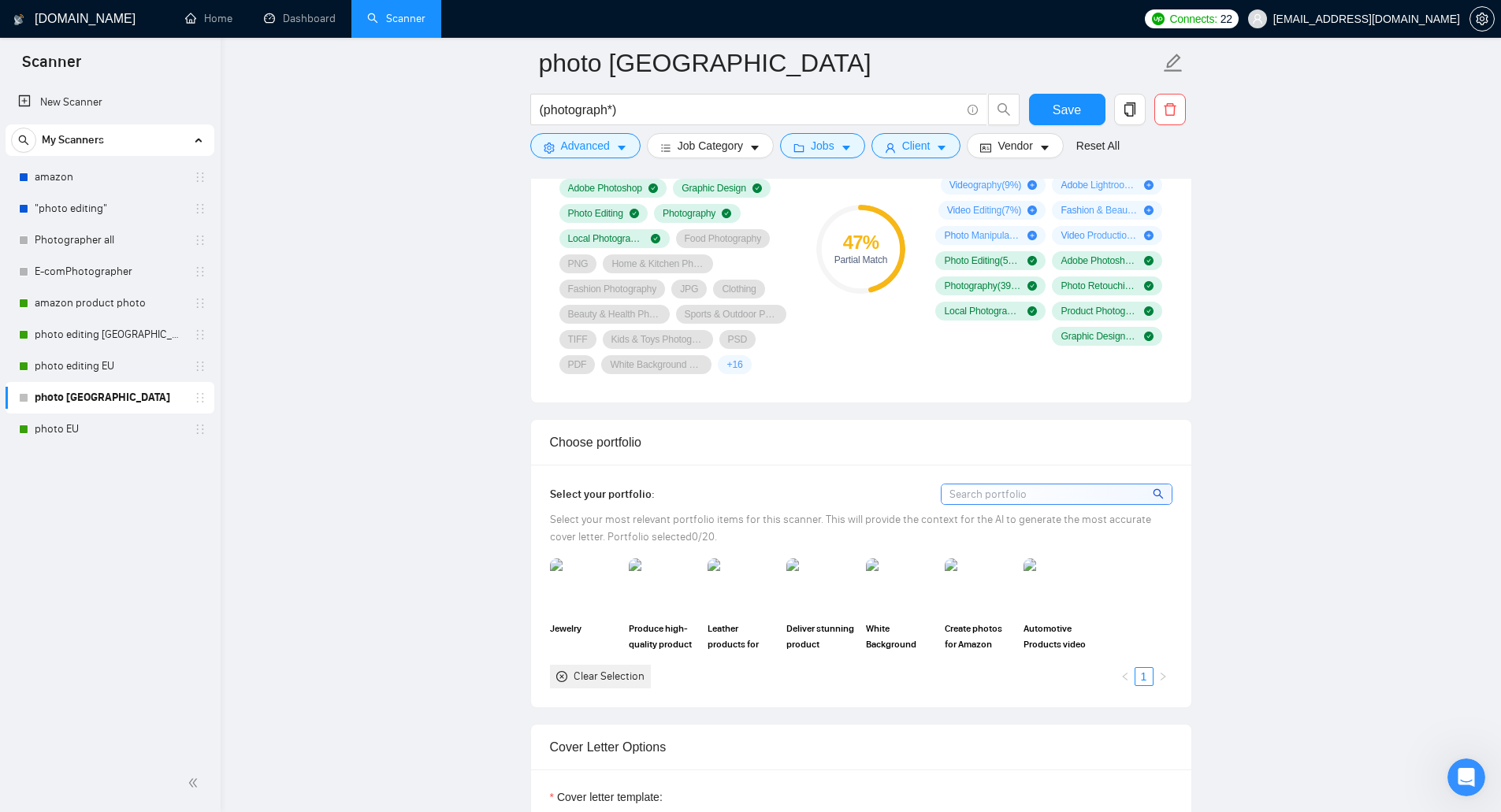
scroll to position [1260, 0]
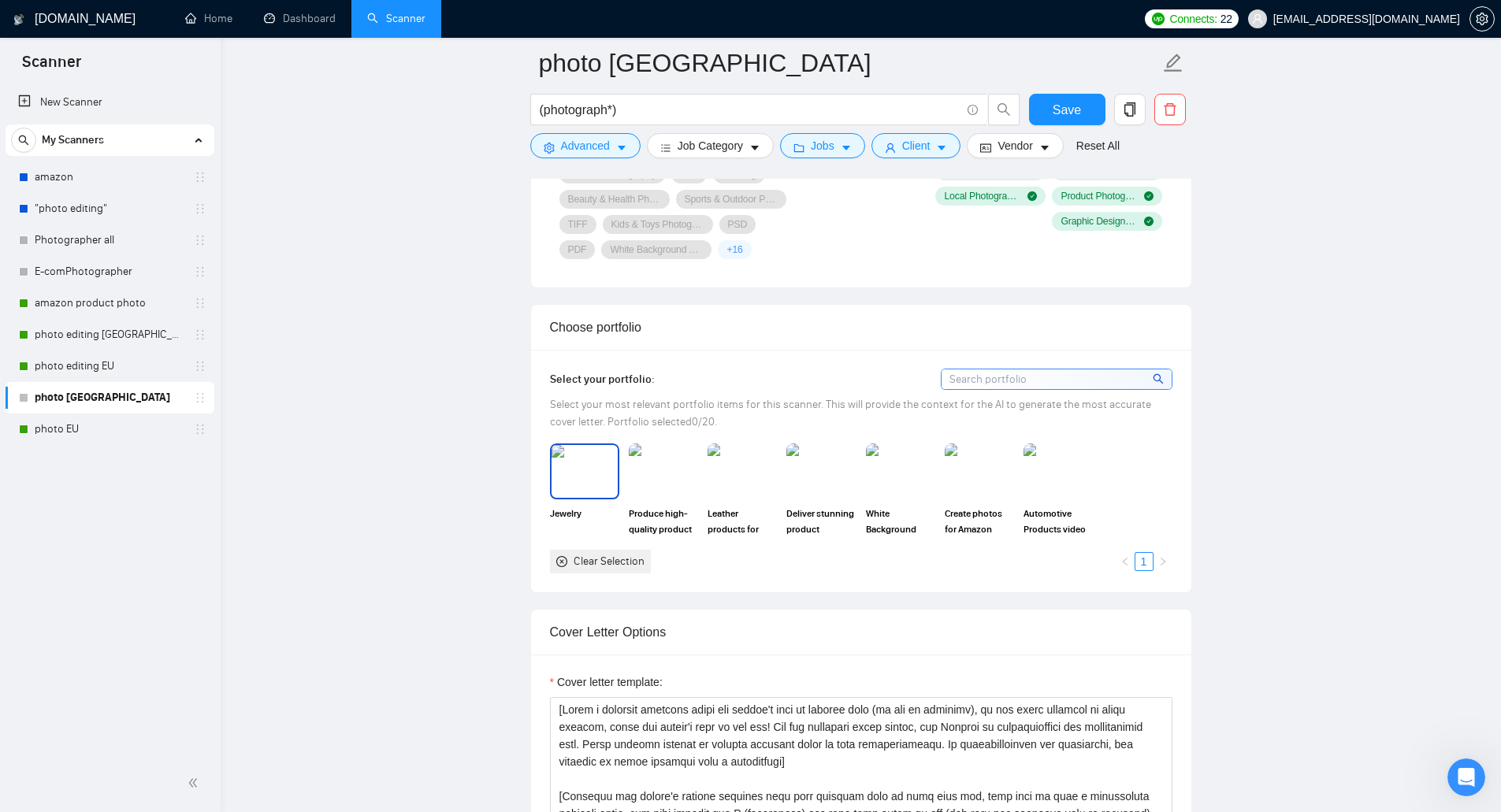
click at [565, 474] on img at bounding box center [584, 471] width 66 height 52
click at [649, 478] on img at bounding box center [663, 470] width 69 height 55
click at [750, 469] on img at bounding box center [742, 470] width 69 height 55
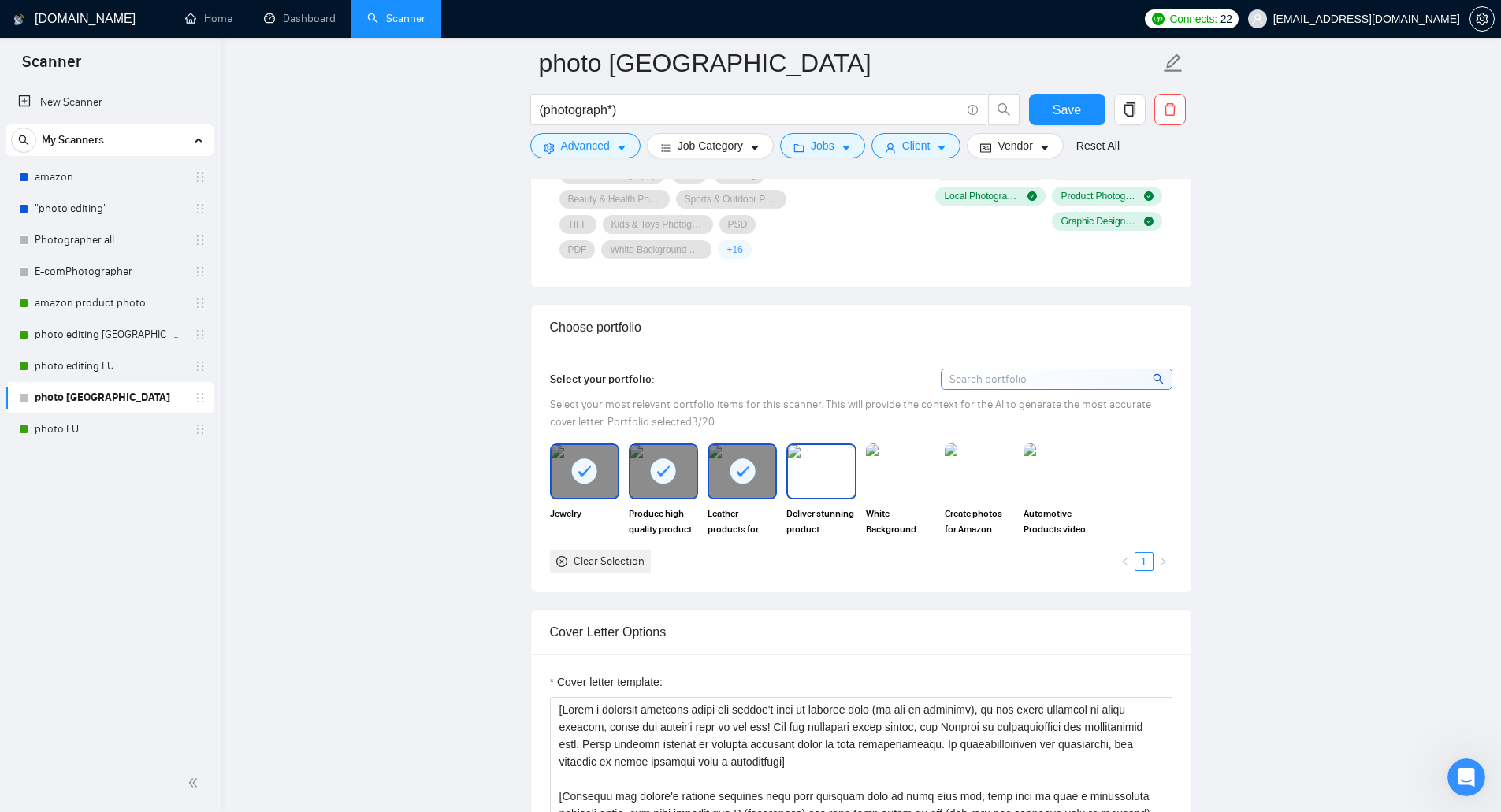
click at [814, 461] on img at bounding box center [821, 471] width 66 height 52
click at [911, 476] on img at bounding box center [900, 471] width 66 height 52
click at [991, 469] on img at bounding box center [979, 471] width 66 height 52
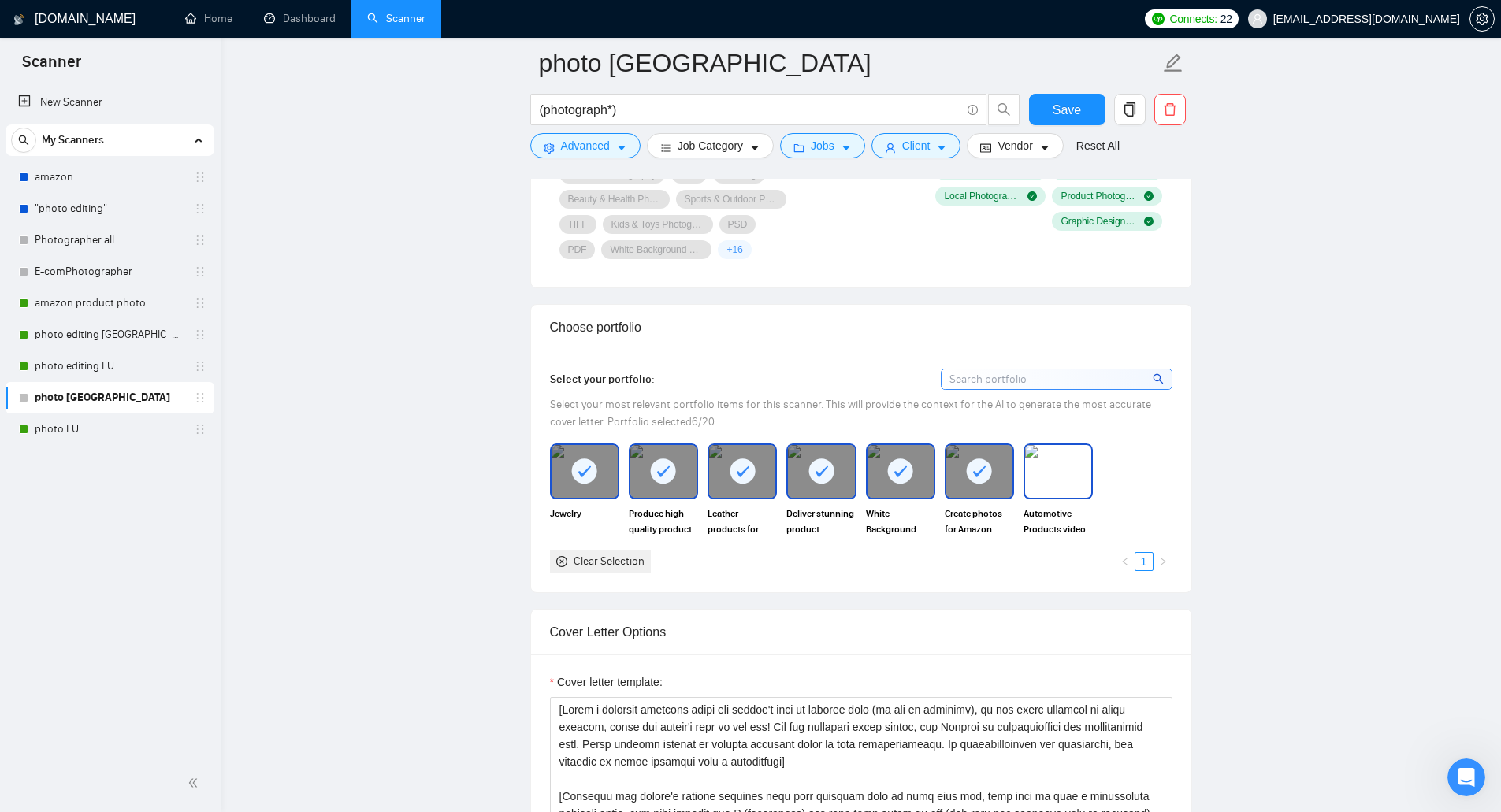
click at [1058, 467] on img at bounding box center [1058, 471] width 66 height 52
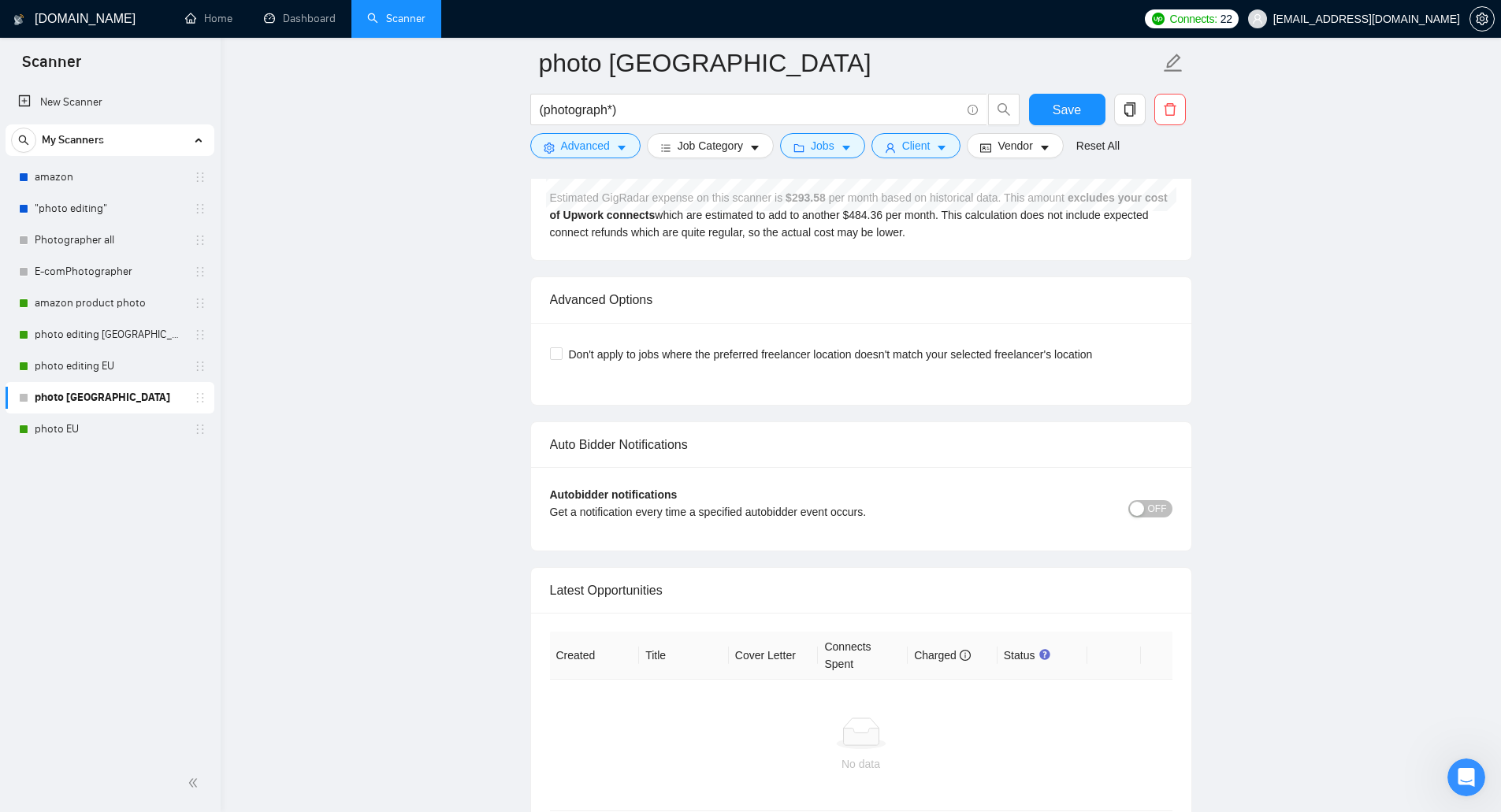
scroll to position [3543, 0]
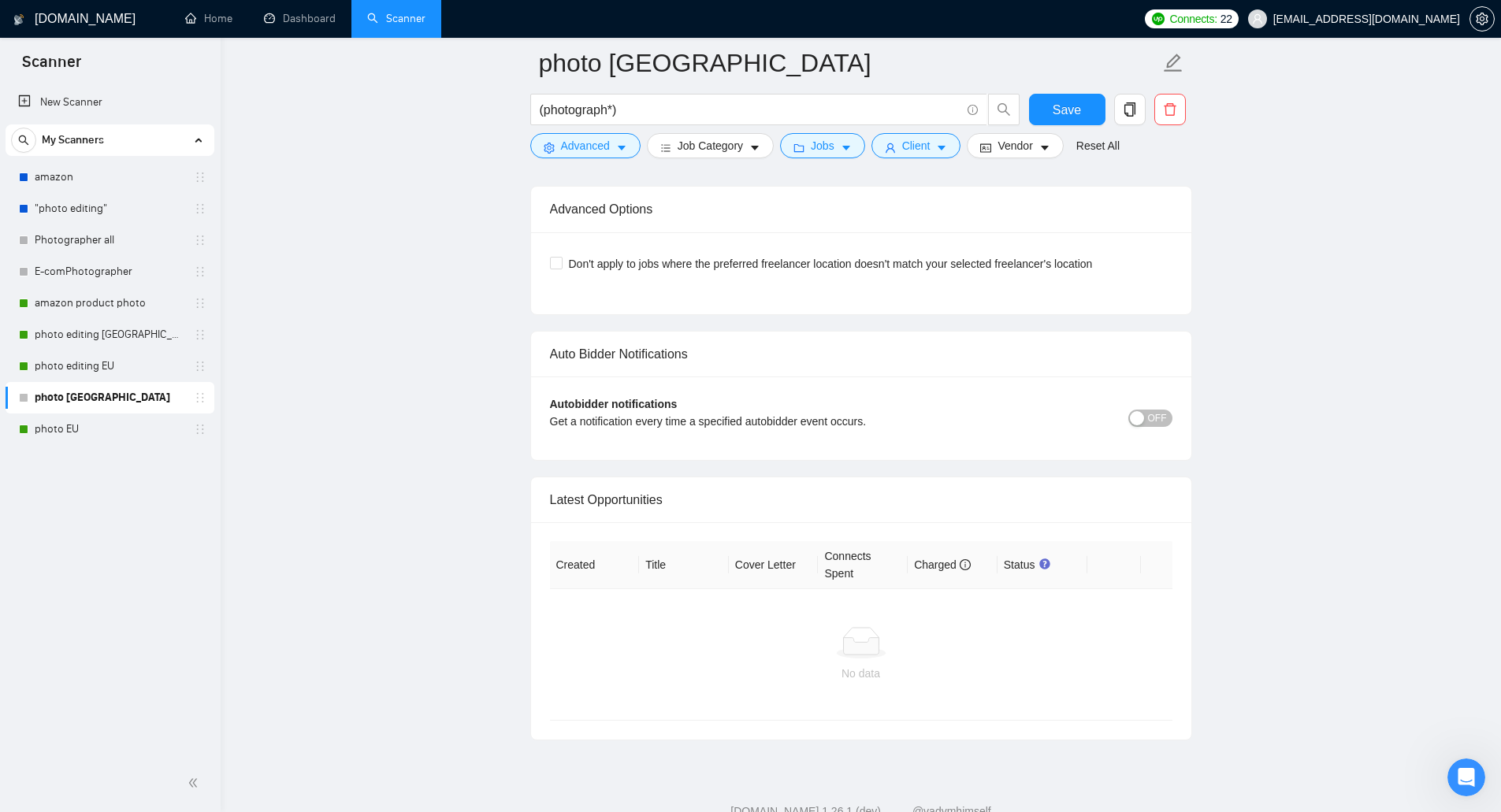
click at [1149, 420] on span "OFF" at bounding box center [1157, 417] width 19 height 17
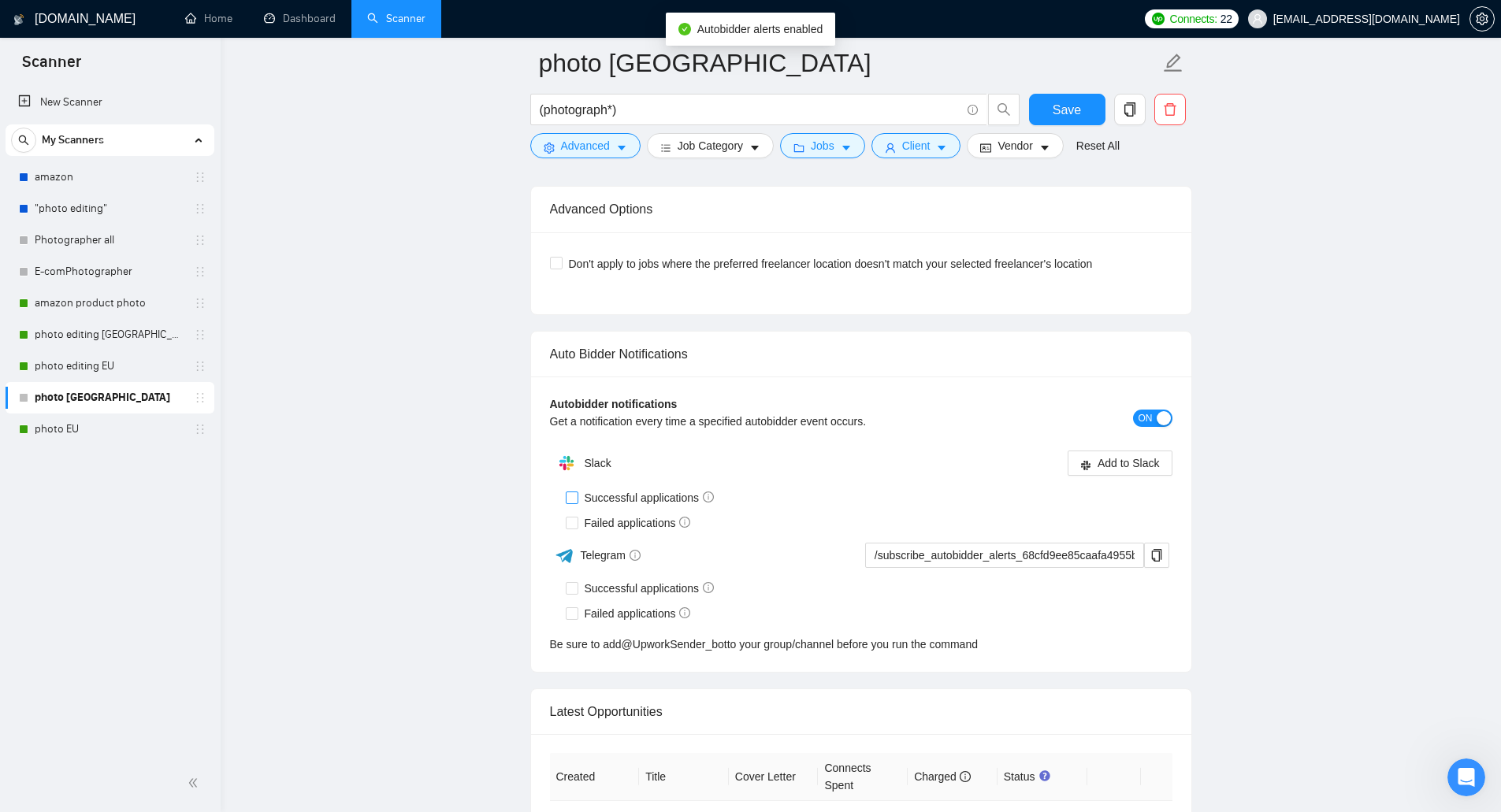
click at [645, 499] on span "Successful applications" at bounding box center [649, 497] width 143 height 17
click at [576, 499] on input "Successful applications" at bounding box center [571, 497] width 11 height 11
click at [575, 493] on input "Successful applications" at bounding box center [571, 497] width 11 height 11
checkbox input "false"
click at [566, 594] on div "Autobidder notifications Get a notification every time a specified autobidder e…" at bounding box center [860, 523] width 660 height 295
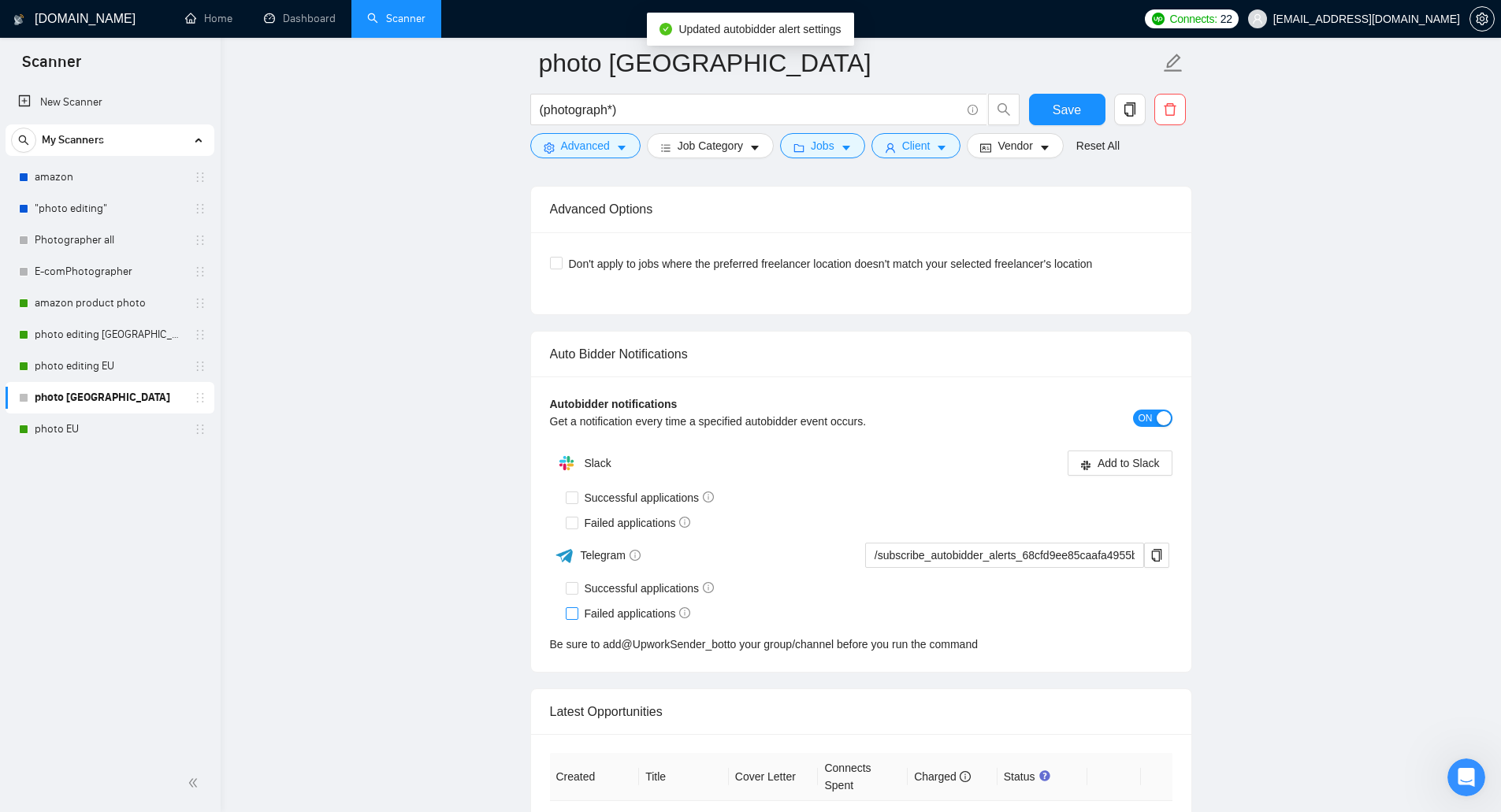
click at [566, 614] on input "Failed applications" at bounding box center [571, 613] width 11 height 11
checkbox input "true"
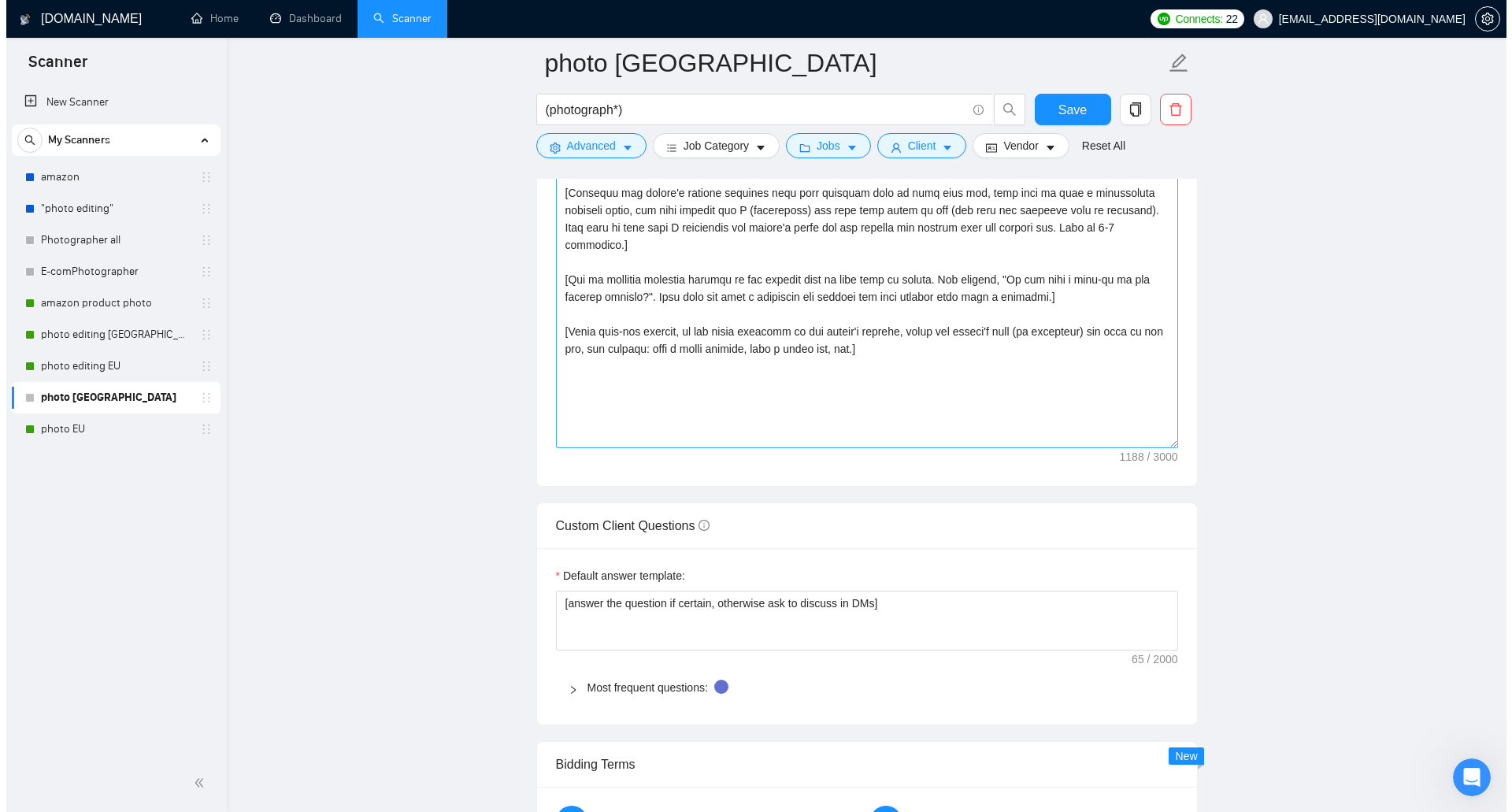
scroll to position [1836, 0]
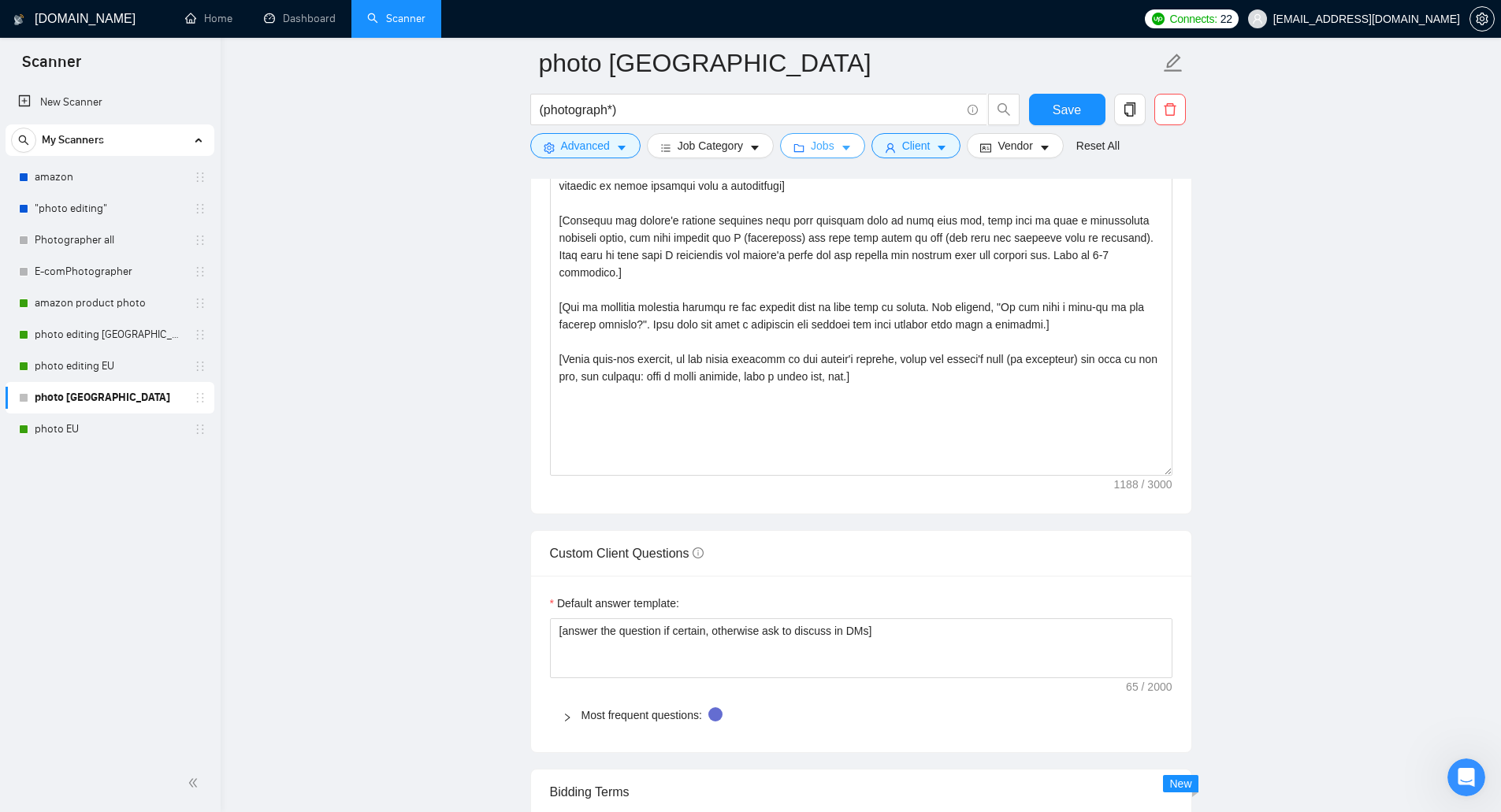
click at [840, 152] on icon "caret-down" at bounding box center [846, 148] width 11 height 11
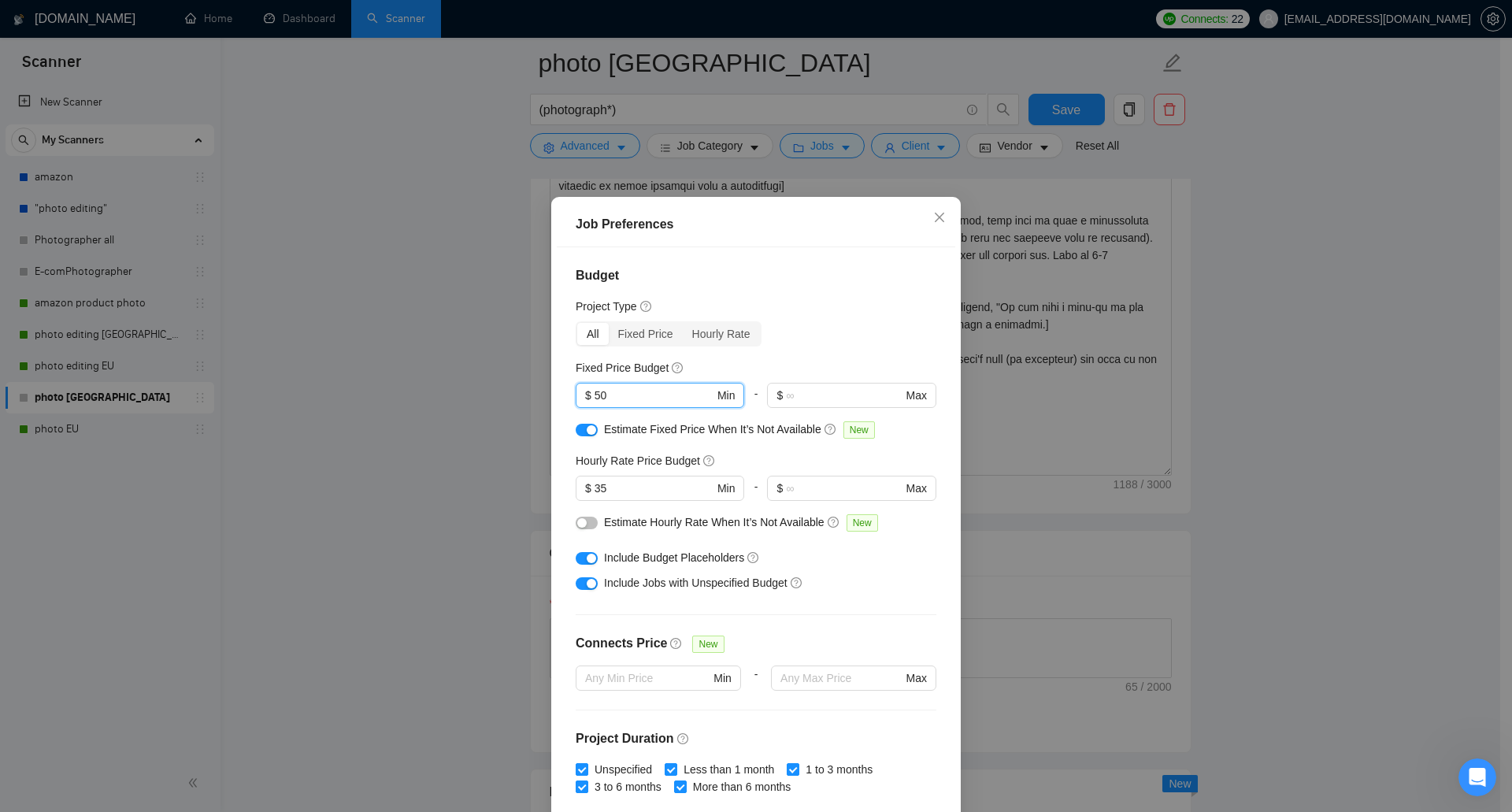
drag, startPoint x: 616, startPoint y: 396, endPoint x: 564, endPoint y: 393, distance: 52.1
click at [564, 393] on div "Budget Project Type All Fixed Price Hourly Rate Fixed Price Budget 50 $ 50 Min …" at bounding box center [756, 532] width 398 height 569
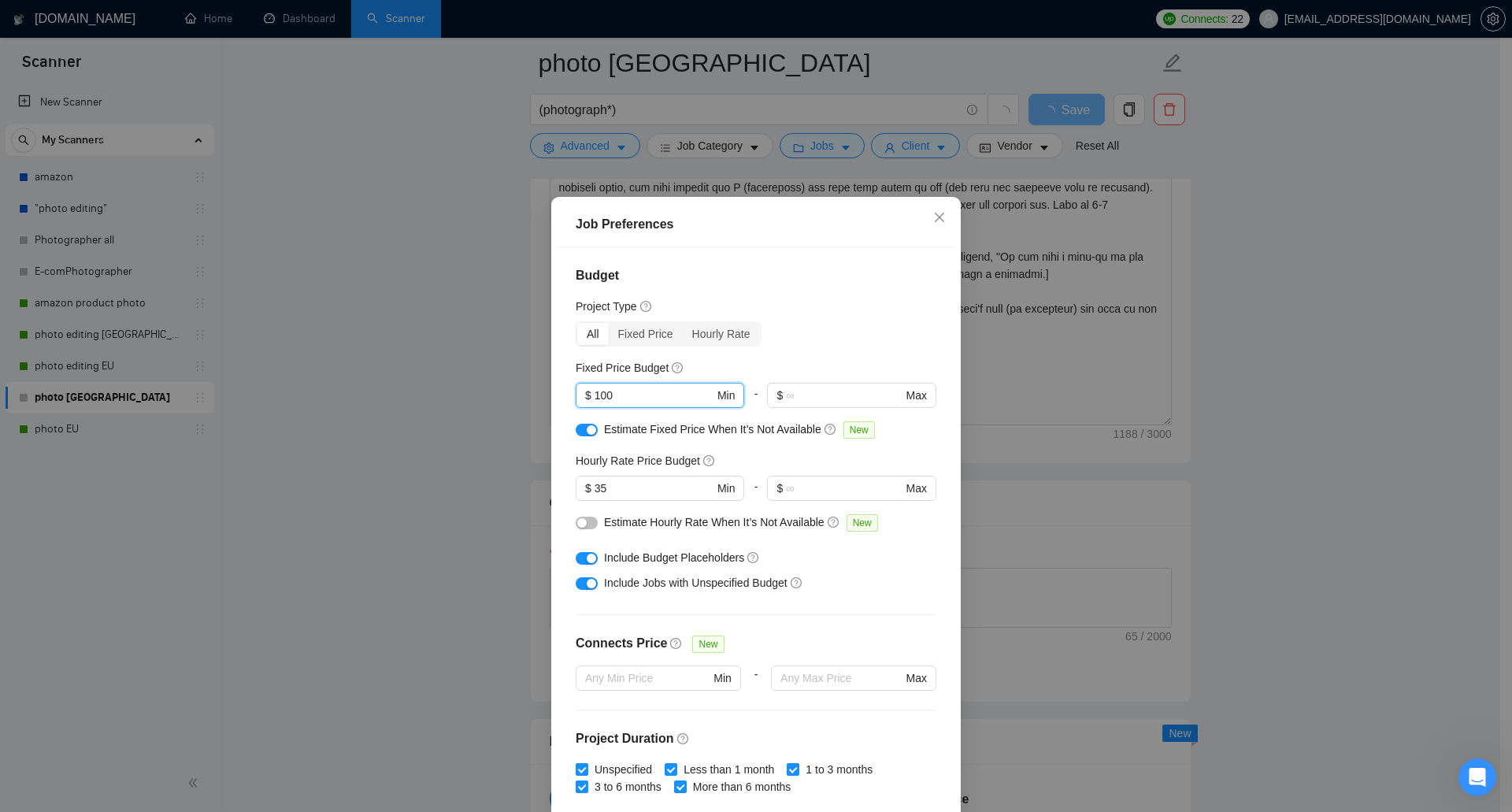
type input "100"
click at [579, 526] on div "button" at bounding box center [581, 522] width 10 height 10
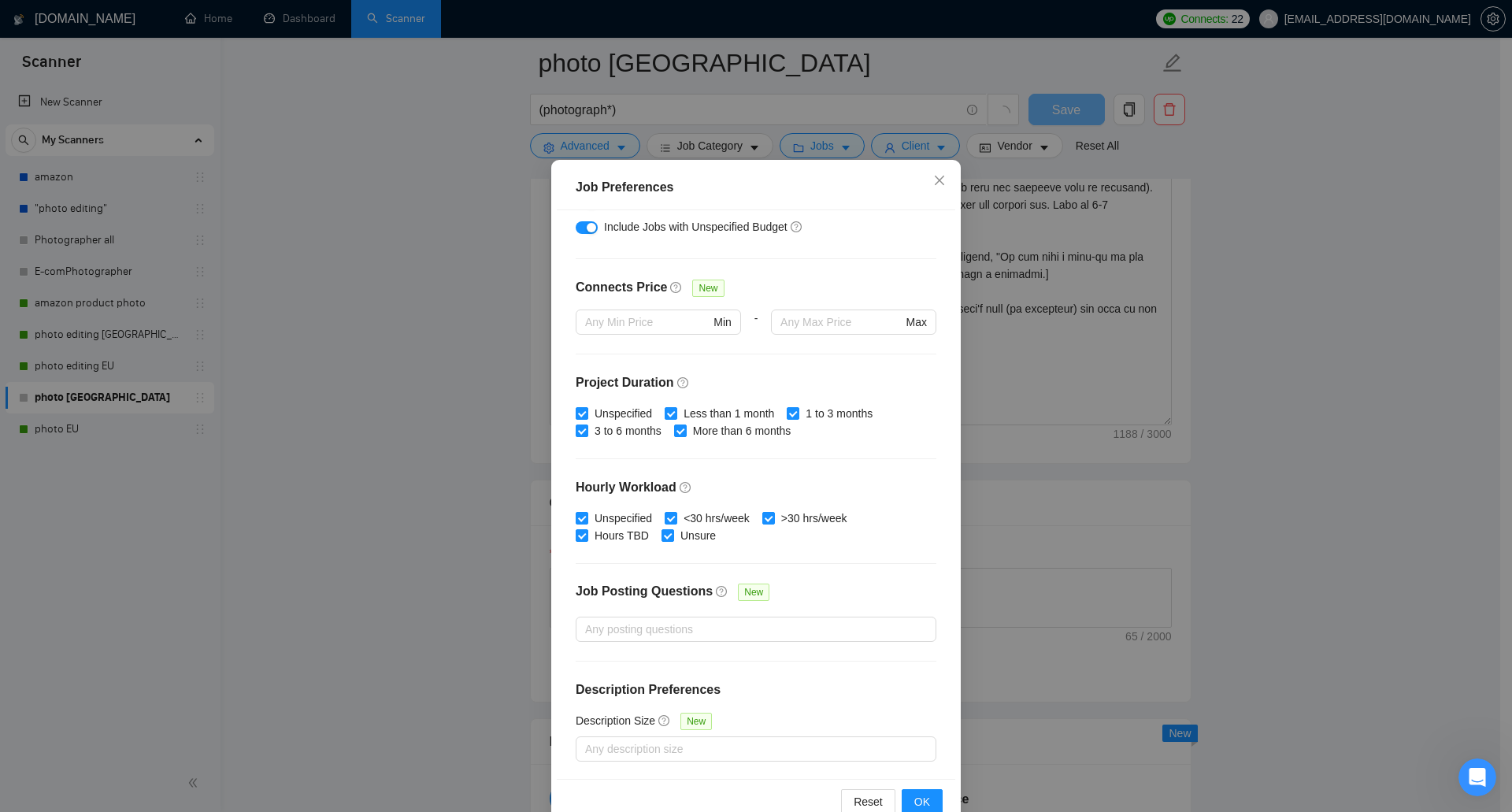
scroll to position [74, 0]
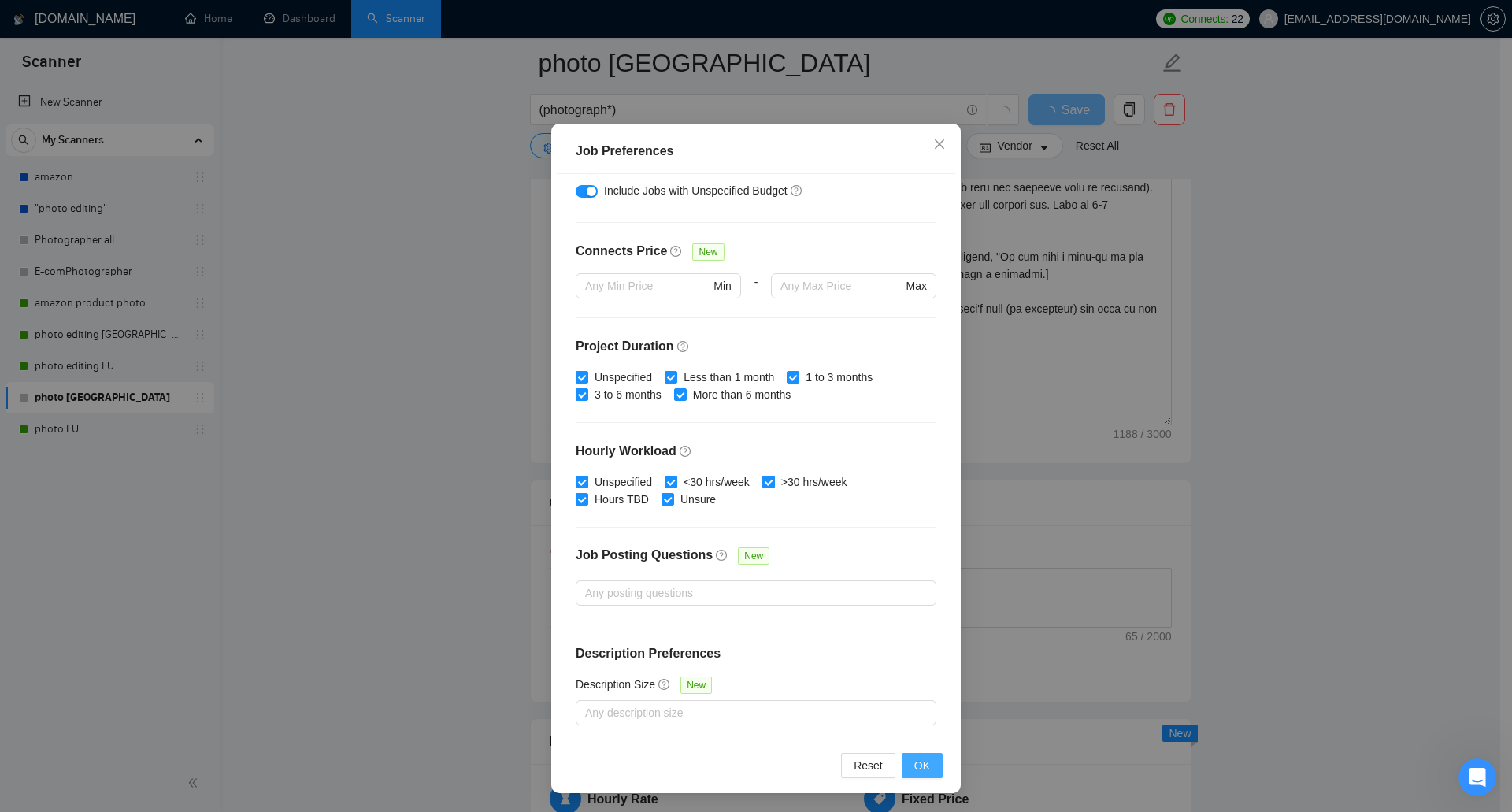
click at [908, 764] on button "OK" at bounding box center [922, 765] width 41 height 25
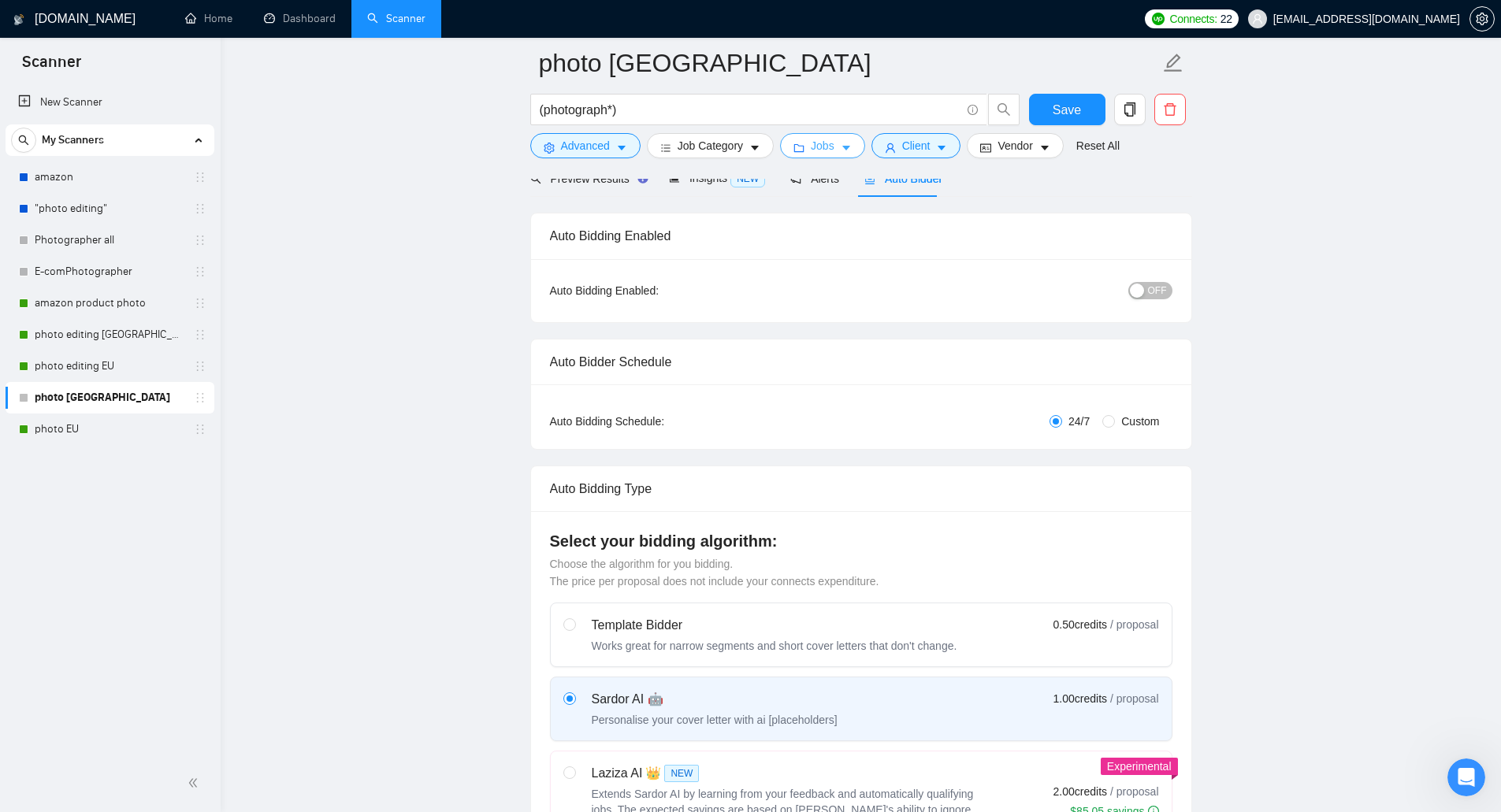
scroll to position [0, 0]
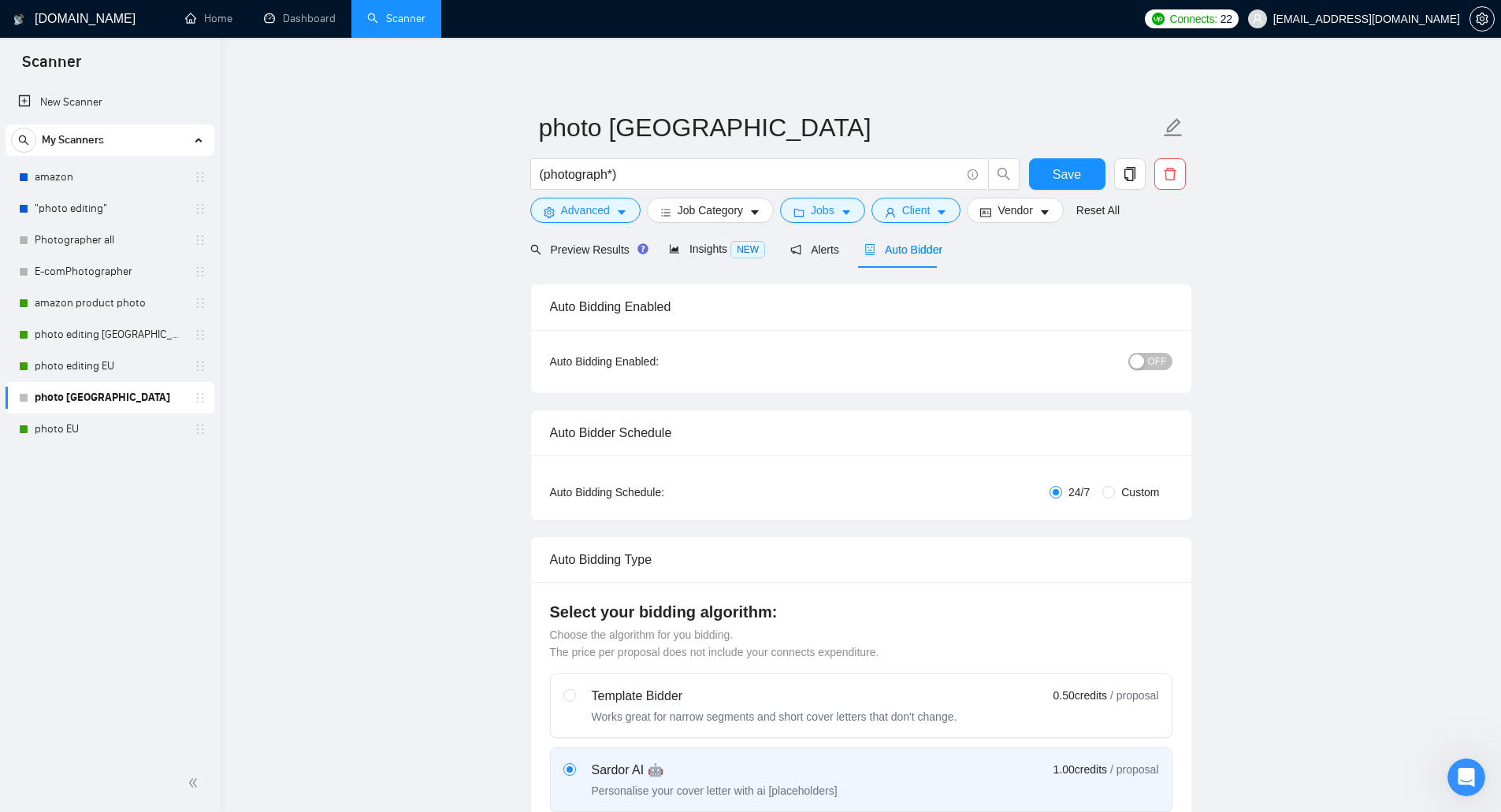
click at [1147, 363] on button "OFF" at bounding box center [1150, 361] width 44 height 17
click at [697, 244] on span "Insights NEW" at bounding box center [716, 249] width 96 height 13
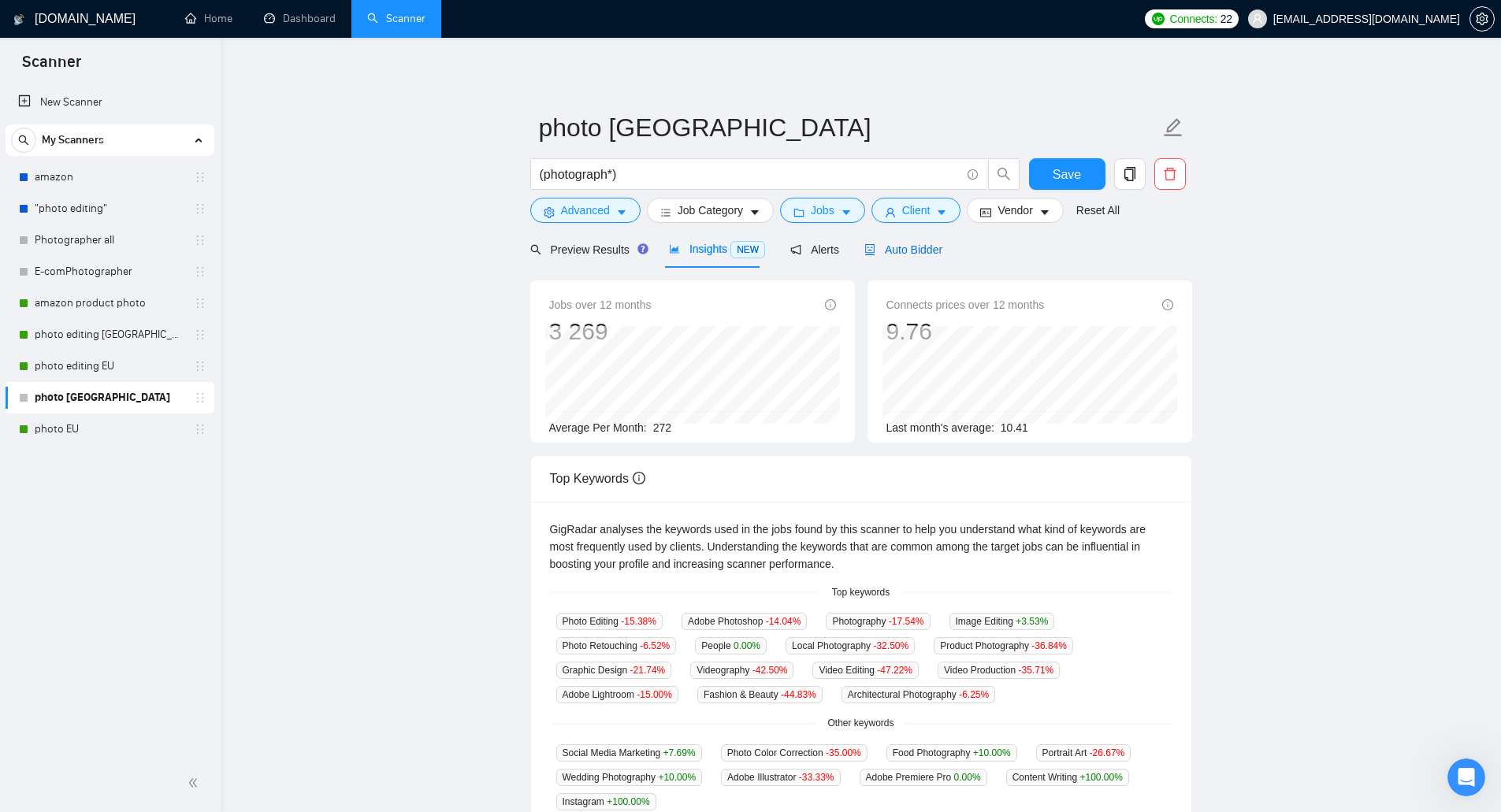
click at [902, 252] on span "Auto Bidder" at bounding box center [903, 249] width 78 height 13
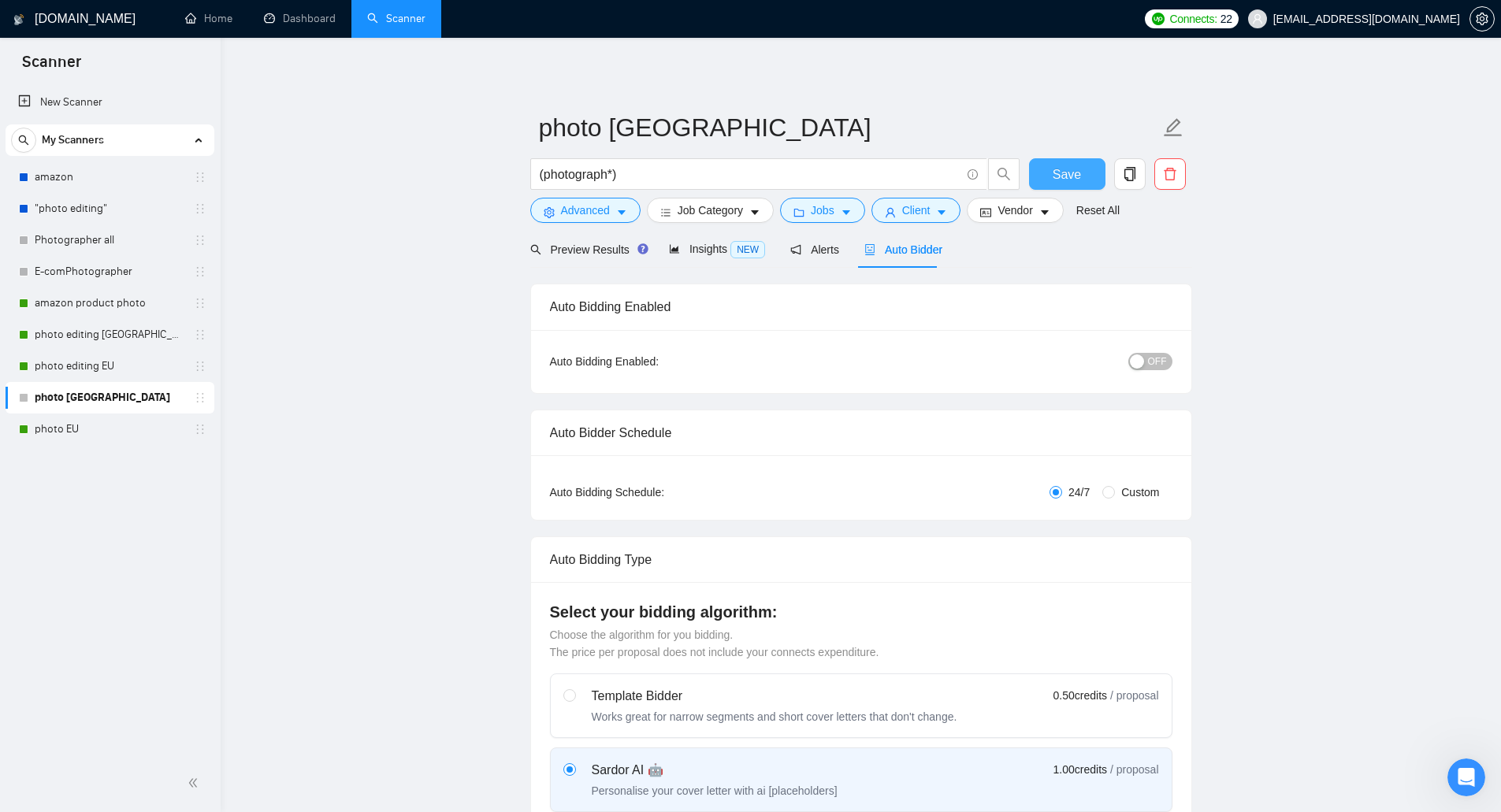
checkbox input "true"
click at [1058, 170] on span "Save" at bounding box center [1066, 174] width 29 height 20
checkbox input "true"
click at [1144, 357] on div "button" at bounding box center [1137, 362] width 14 height 14
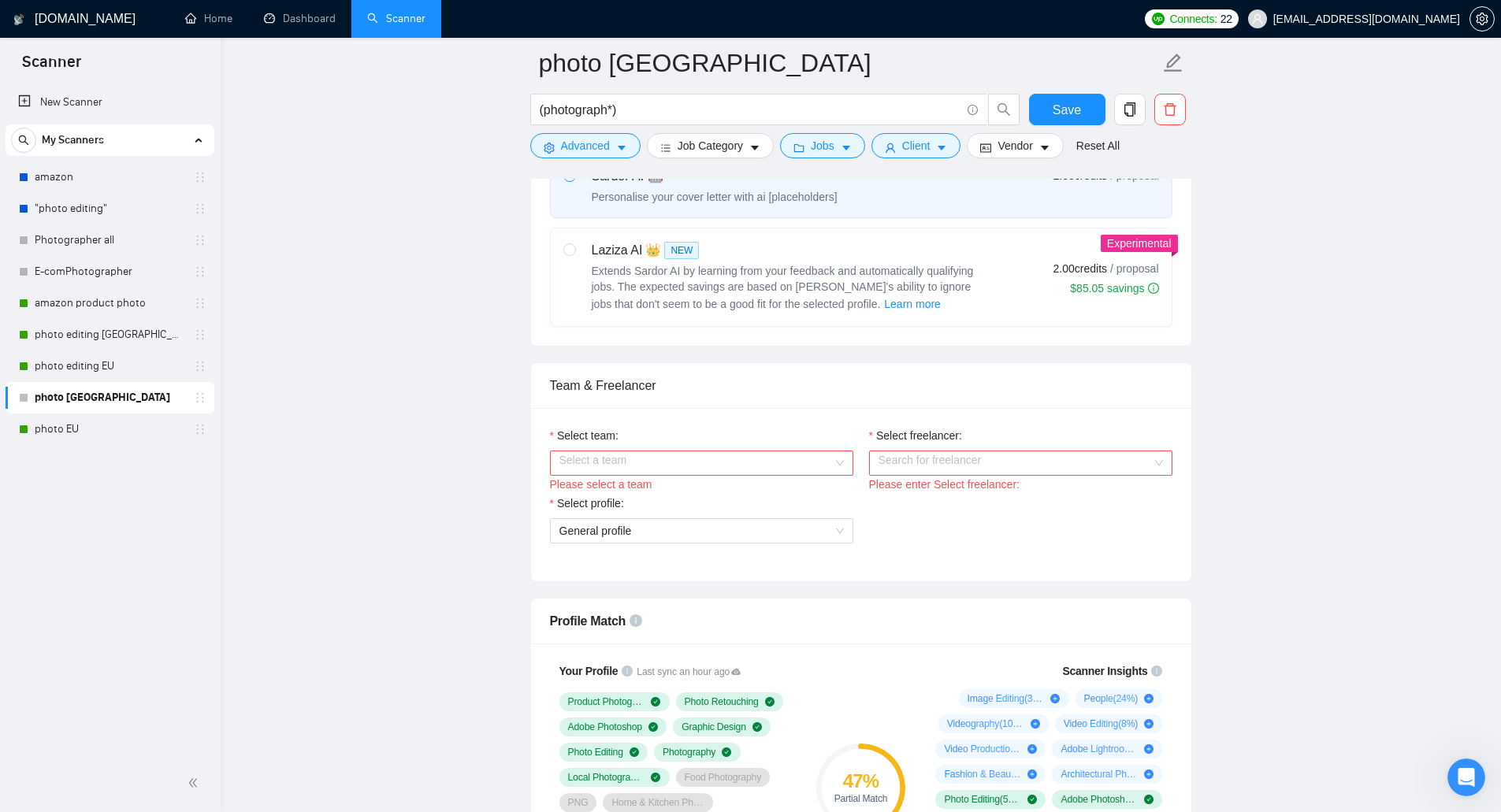
scroll to position [630, 0]
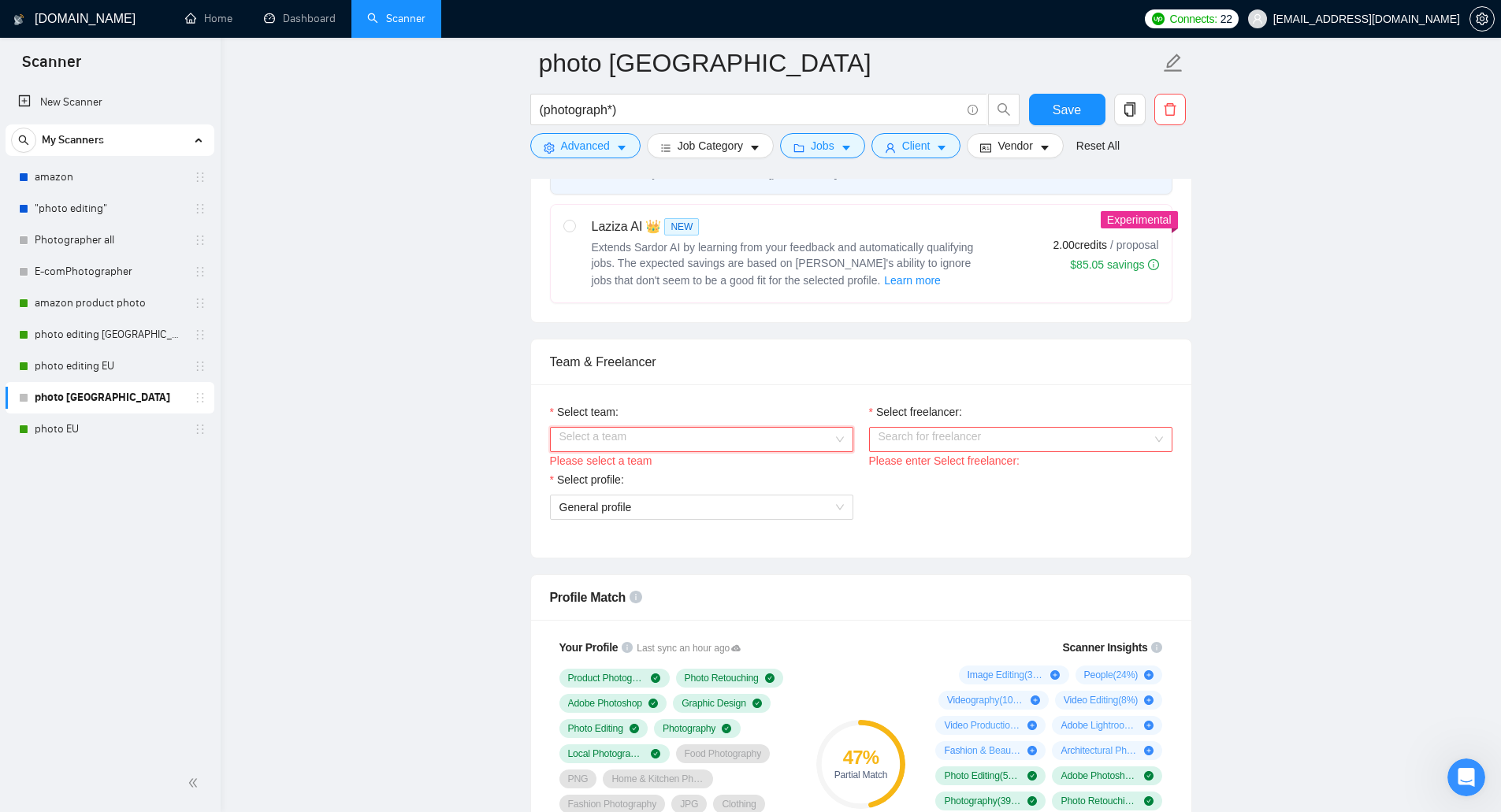
click at [803, 435] on input "Select team:" at bounding box center [696, 440] width 274 height 23
click at [932, 438] on input "Select freelancer:" at bounding box center [1014, 440] width 274 height 23
click at [789, 447] on input "Select team:" at bounding box center [696, 440] width 274 height 23
click at [771, 472] on div "Vii Productuon" at bounding box center [700, 468] width 285 height 17
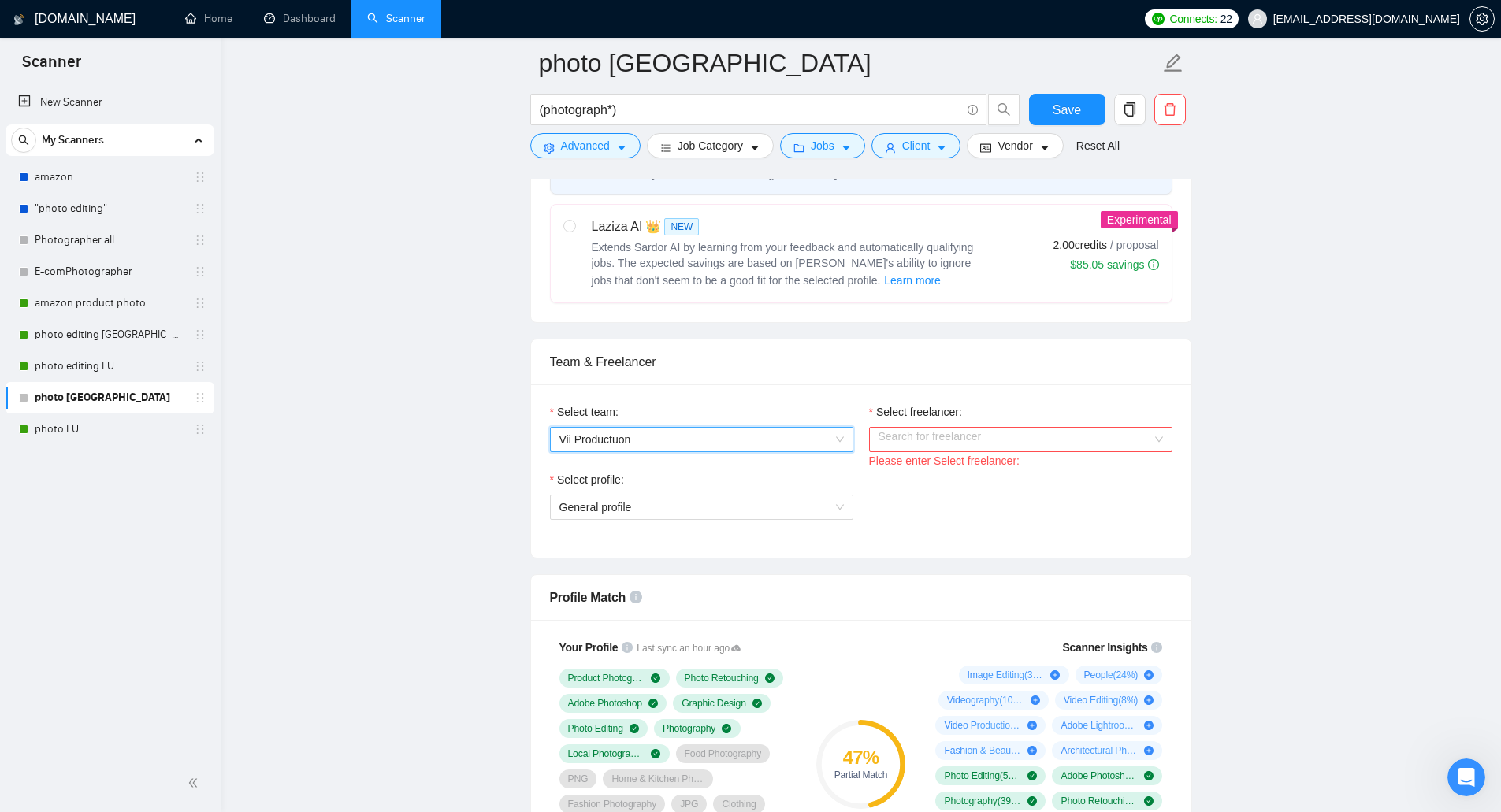
click at [922, 433] on input "Select freelancer:" at bounding box center [1014, 440] width 274 height 23
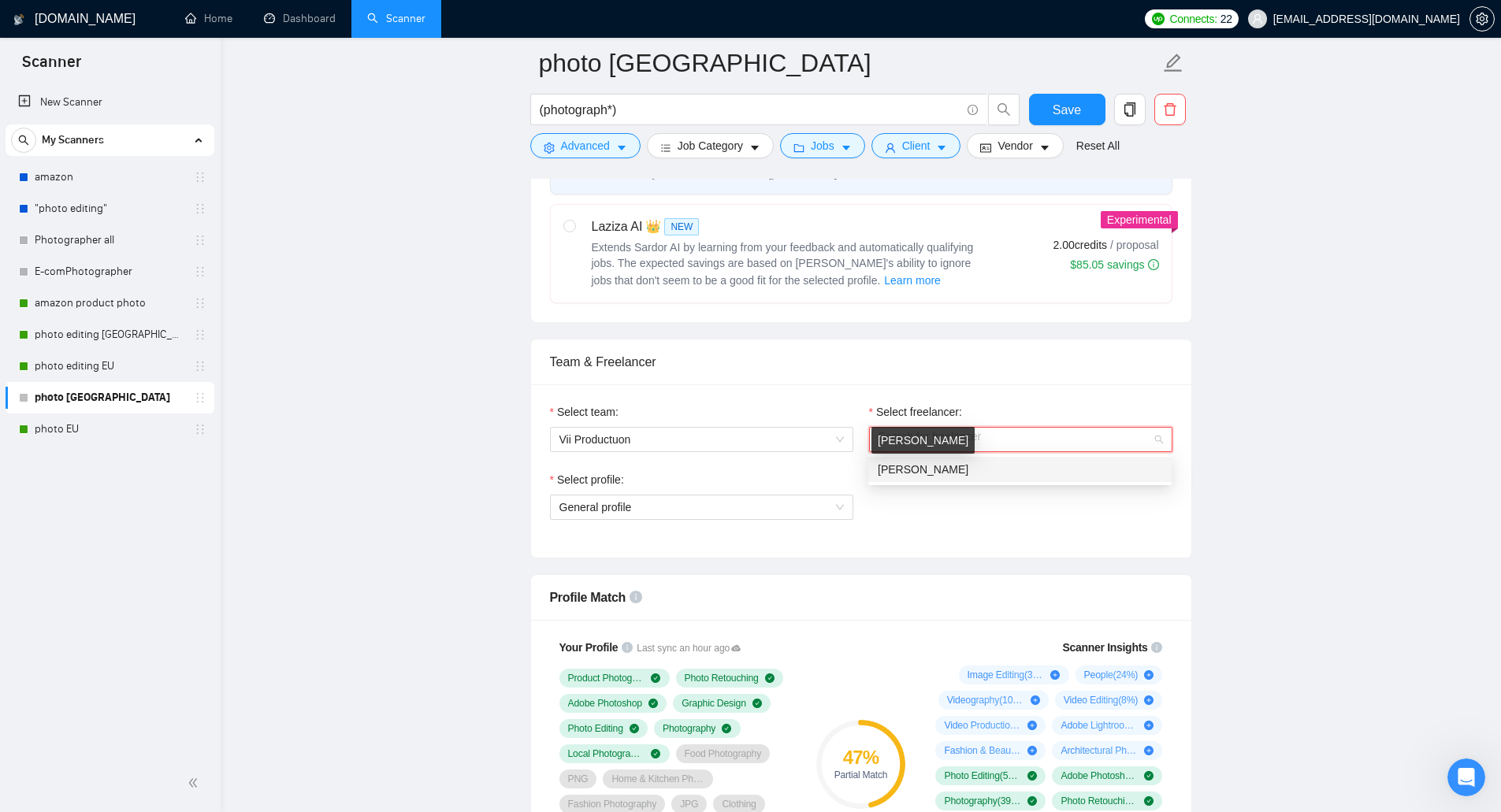
click at [930, 474] on span "[PERSON_NAME]" at bounding box center [923, 469] width 91 height 13
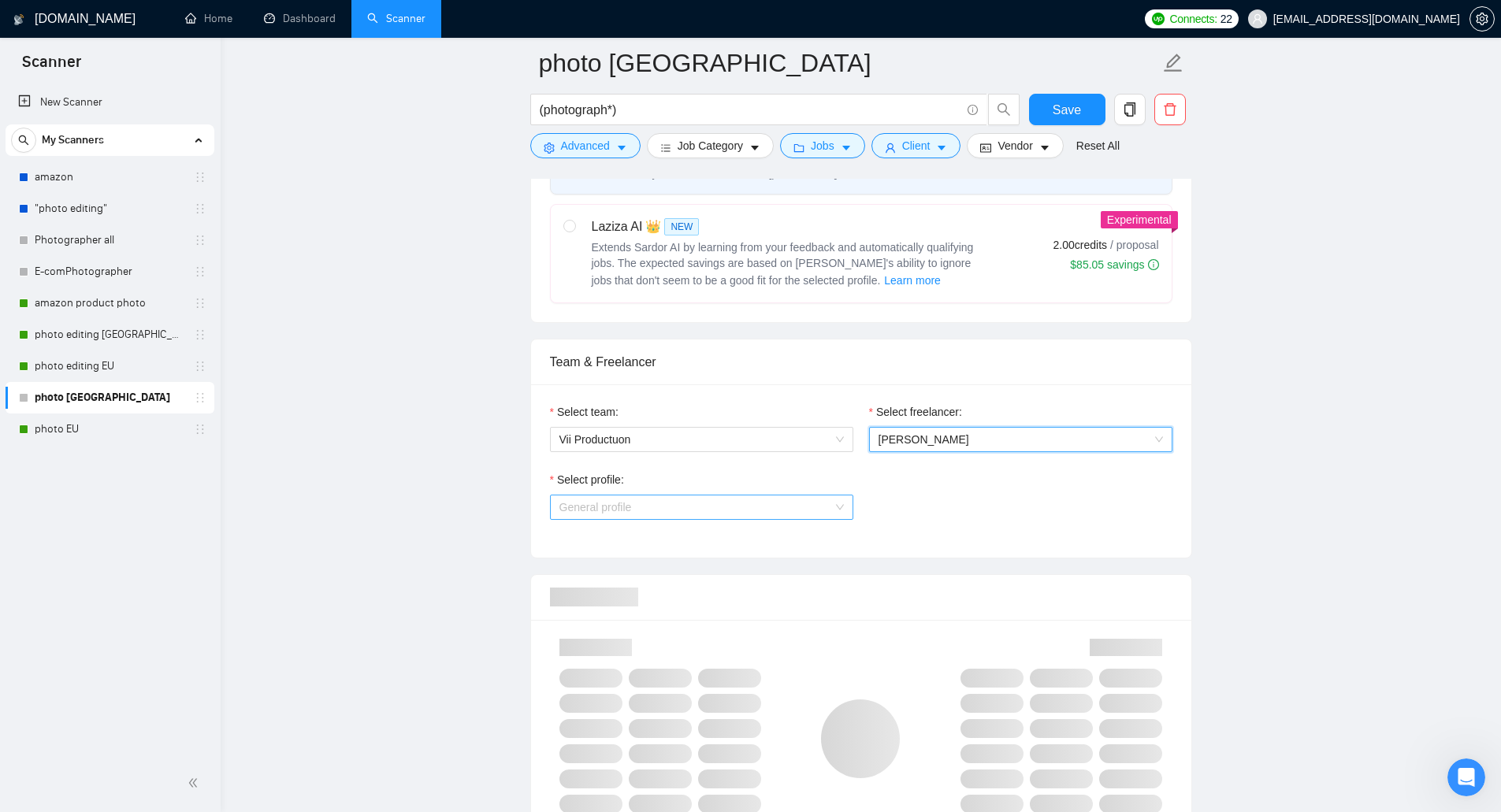
click at [777, 503] on span "General profile" at bounding box center [701, 507] width 285 height 23
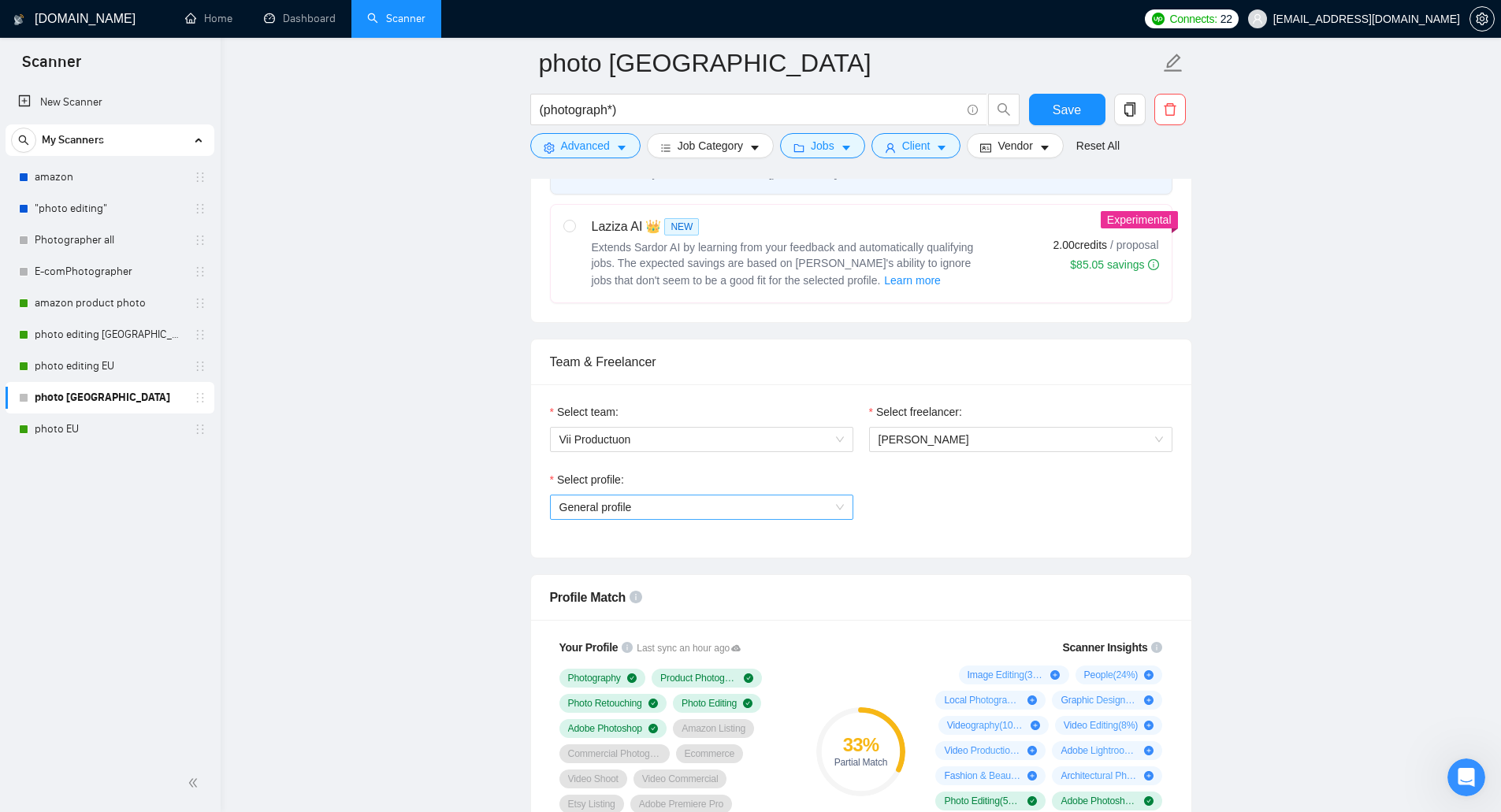
click at [786, 511] on span "General profile" at bounding box center [701, 507] width 285 height 23
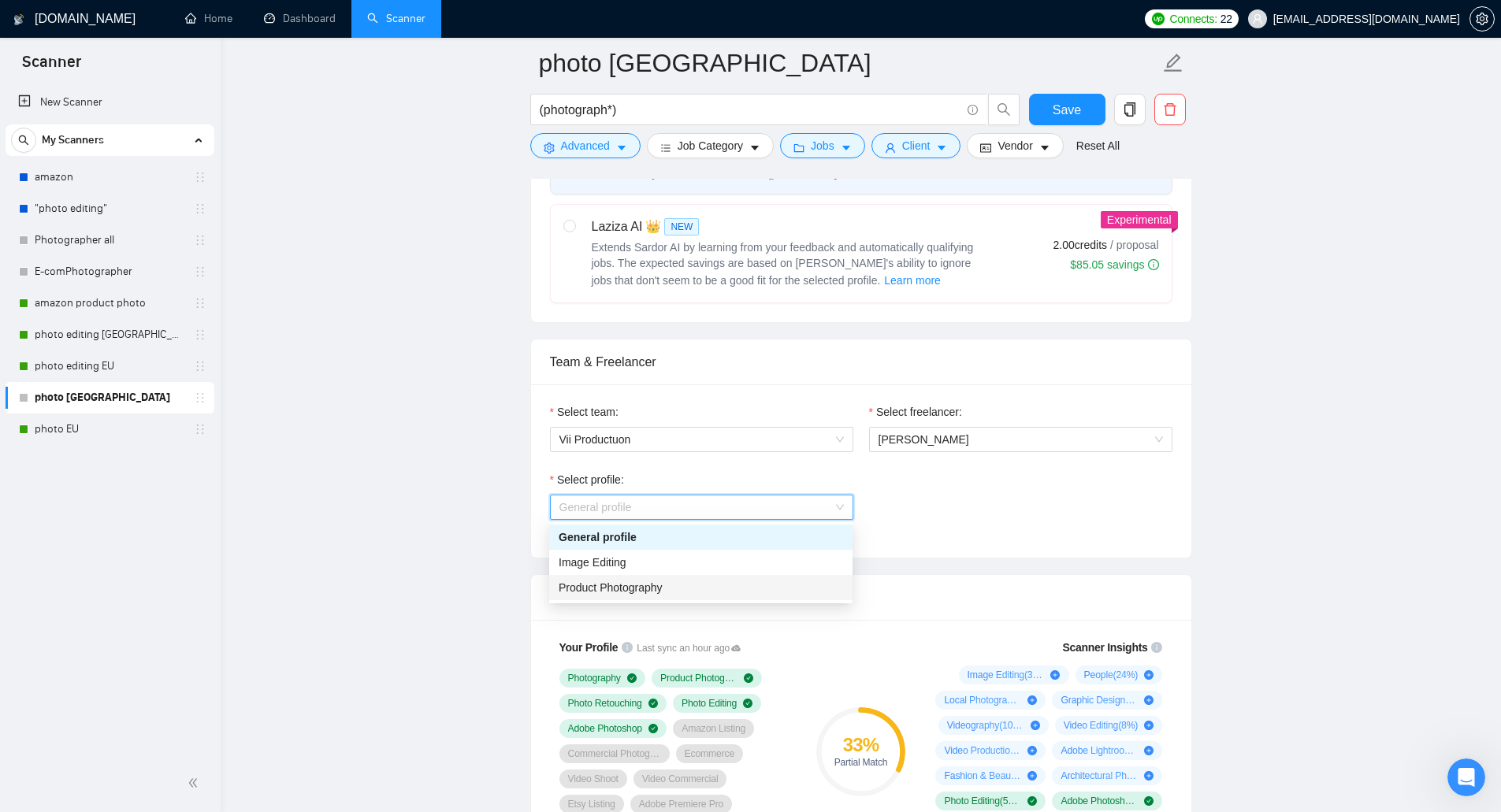
click at [757, 586] on div "Product Photography" at bounding box center [700, 587] width 285 height 17
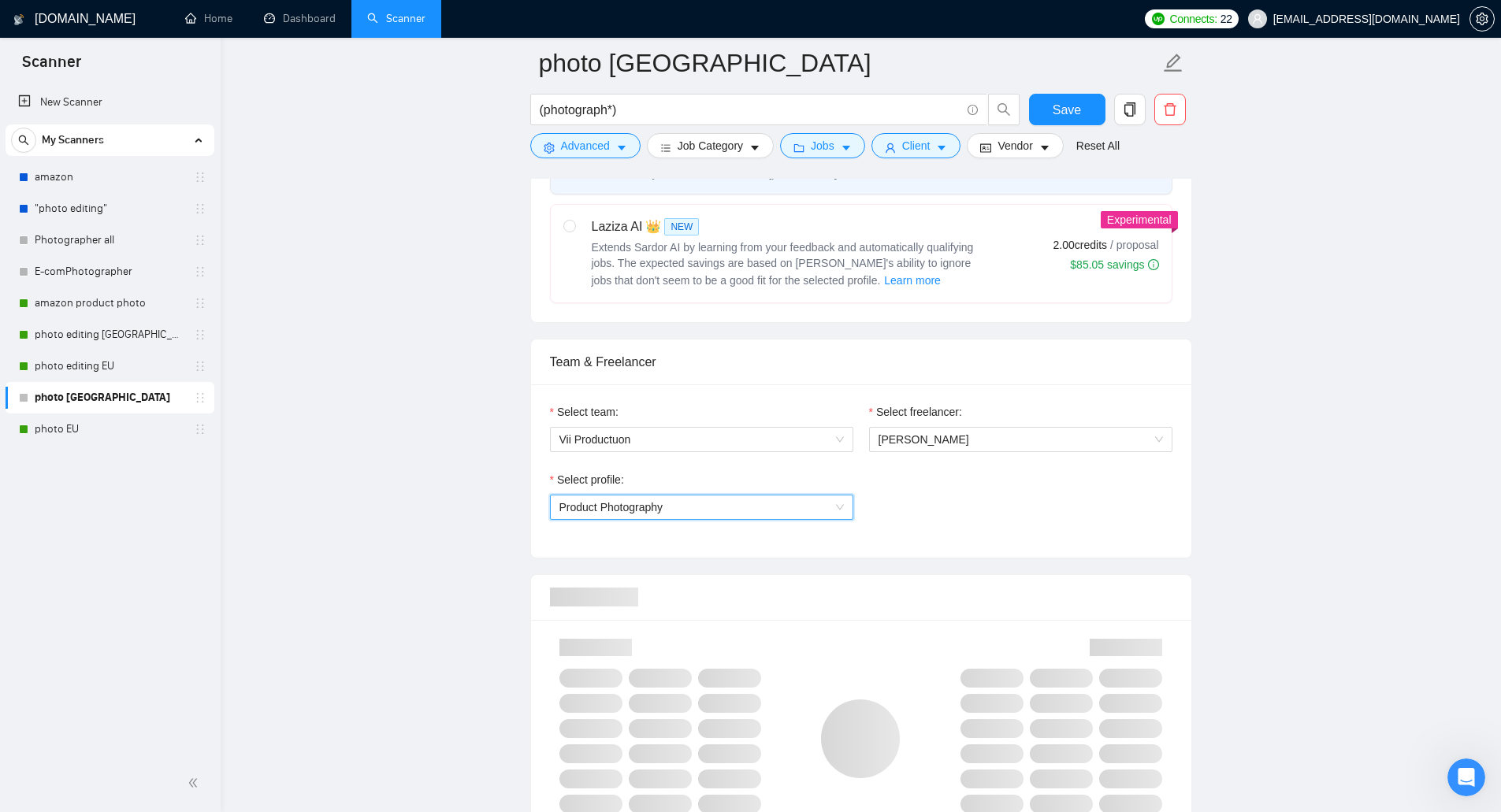
click at [957, 528] on div "Select profile: 1356688566152073216 Product Photography" at bounding box center [861, 504] width 638 height 67
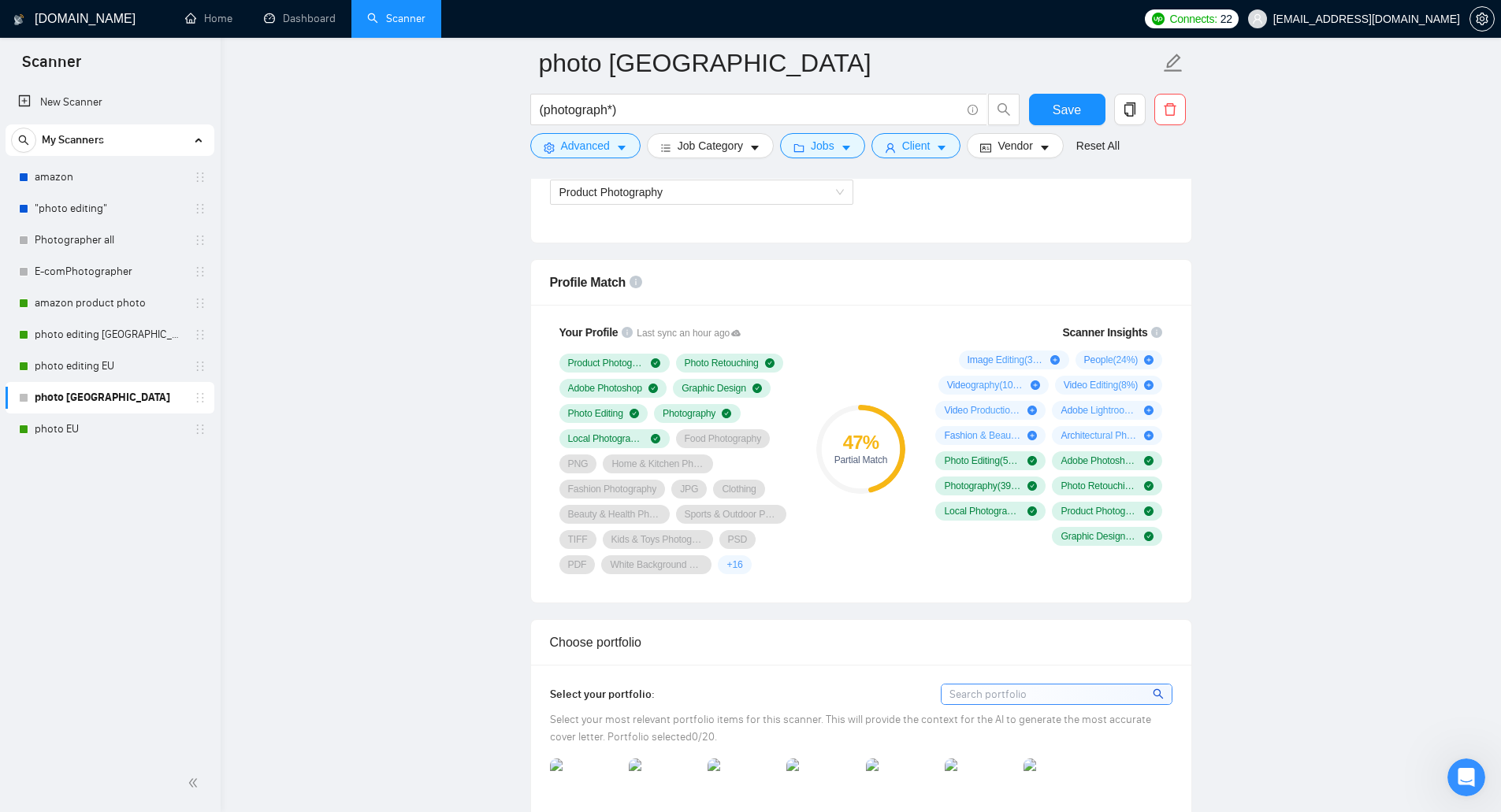
scroll to position [1260, 0]
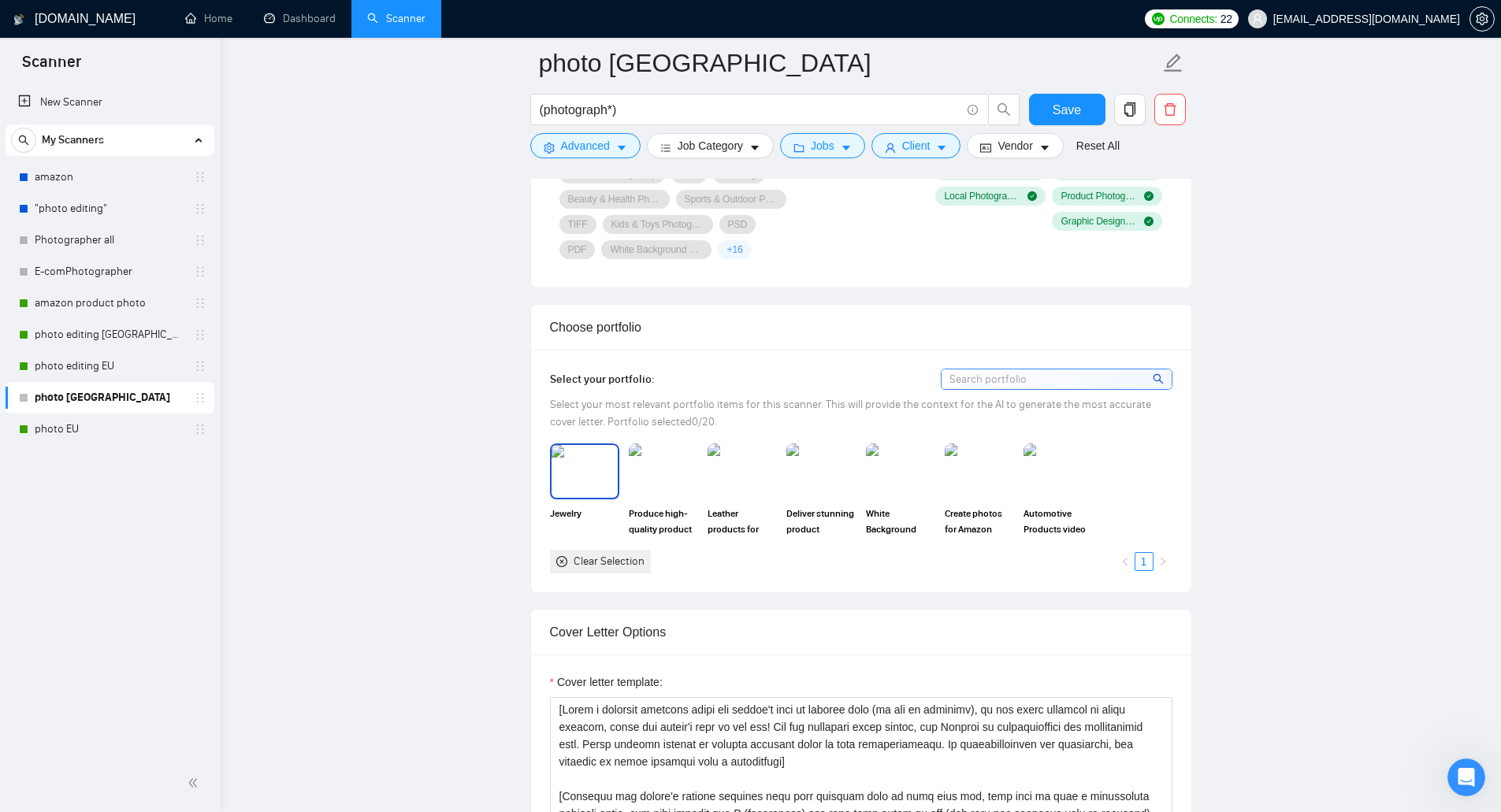
click at [586, 483] on img at bounding box center [584, 471] width 66 height 52
drag, startPoint x: 660, startPoint y: 485, endPoint x: 716, endPoint y: 486, distance: 56.0
click at [661, 486] on img at bounding box center [663, 471] width 66 height 52
click at [737, 487] on img at bounding box center [742, 471] width 66 height 52
click at [787, 481] on img at bounding box center [821, 470] width 69 height 55
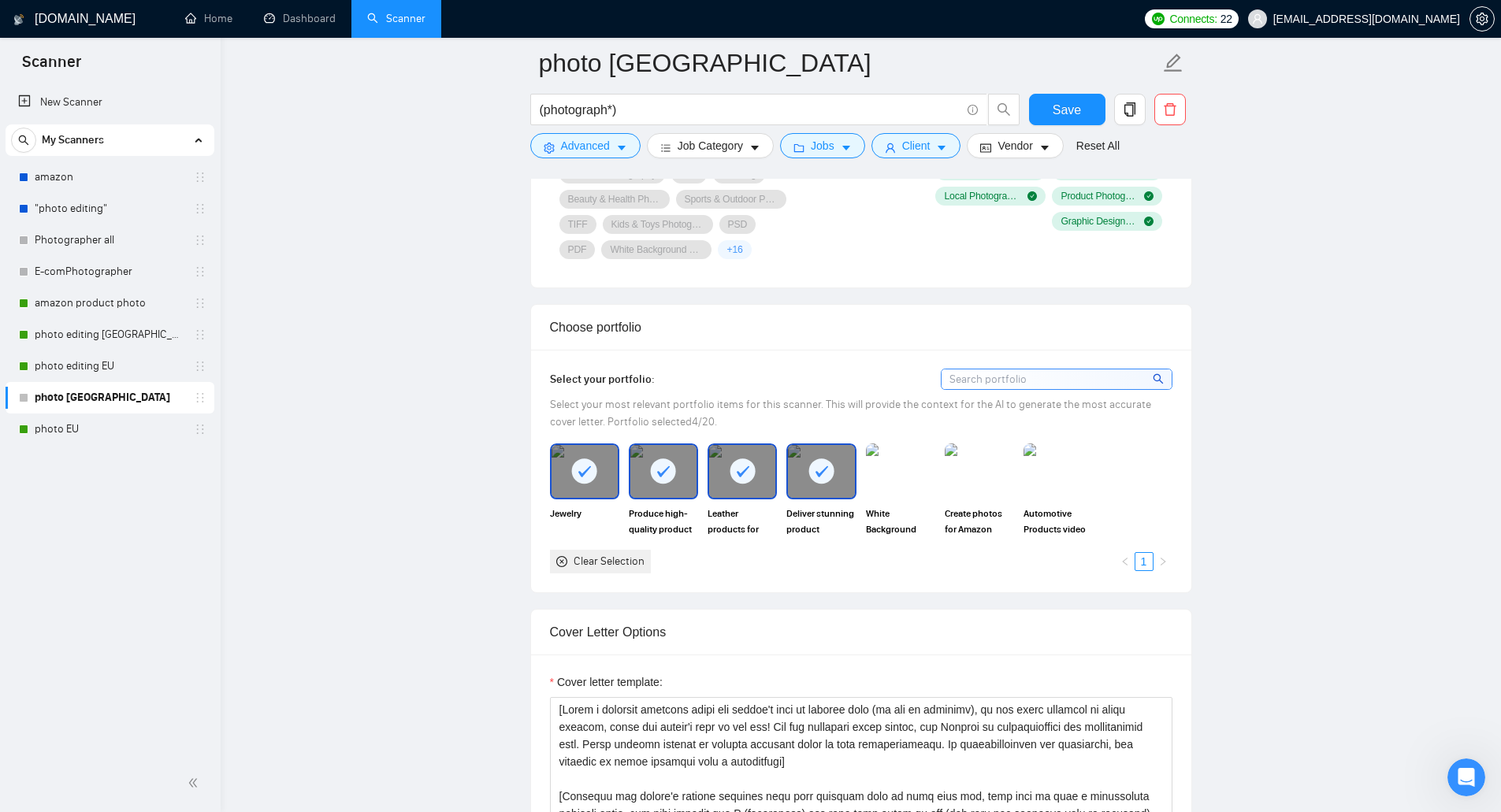
click at [843, 477] on div at bounding box center [821, 471] width 66 height 52
click at [900, 477] on img at bounding box center [900, 471] width 66 height 52
click at [1040, 480] on img at bounding box center [1058, 471] width 66 height 52
click at [835, 481] on img at bounding box center [821, 471] width 66 height 52
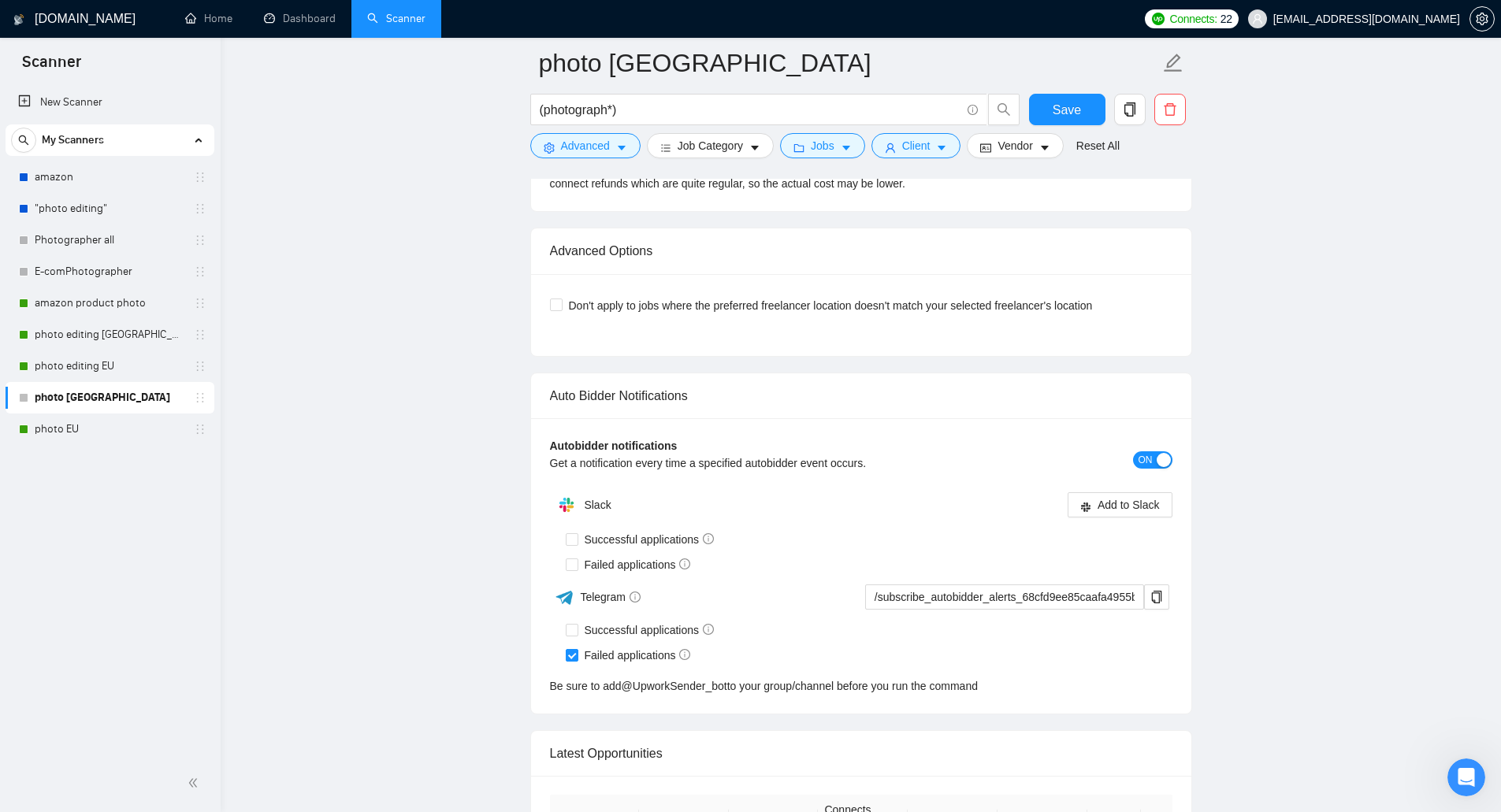
scroll to position [3331, 0]
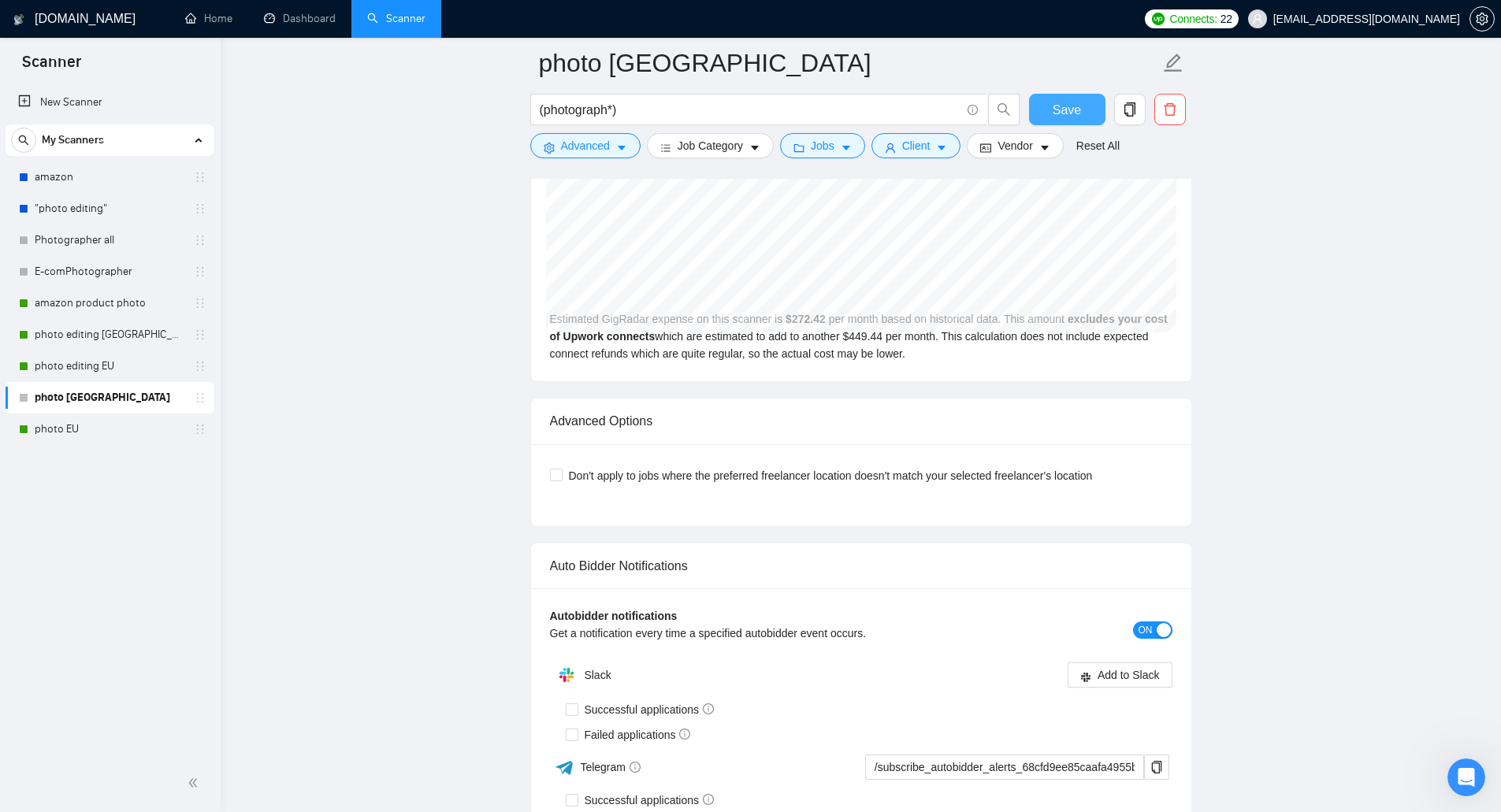
click at [1052, 114] on button "Save" at bounding box center [1066, 109] width 76 height 31
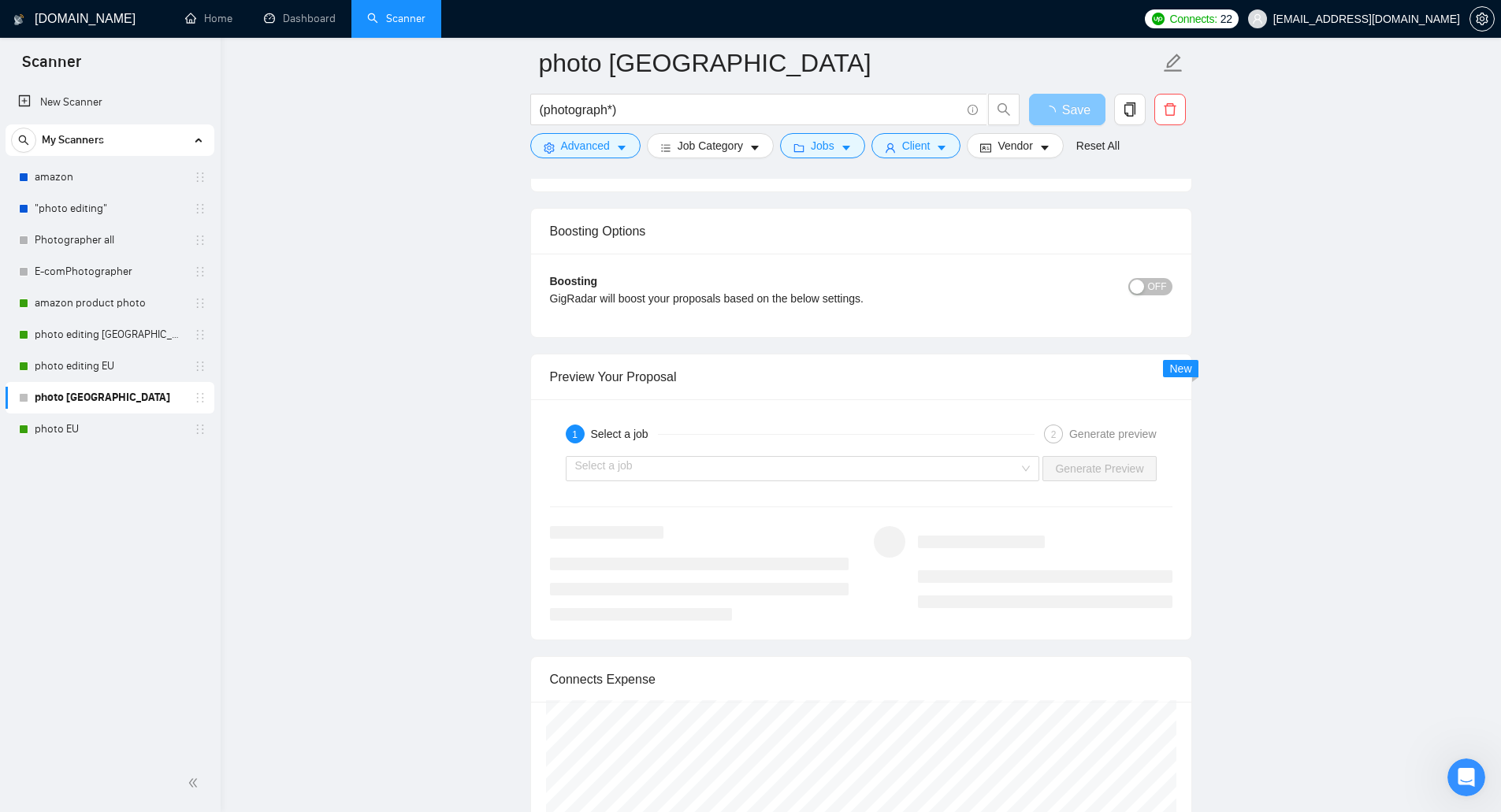
scroll to position [2229, 0]
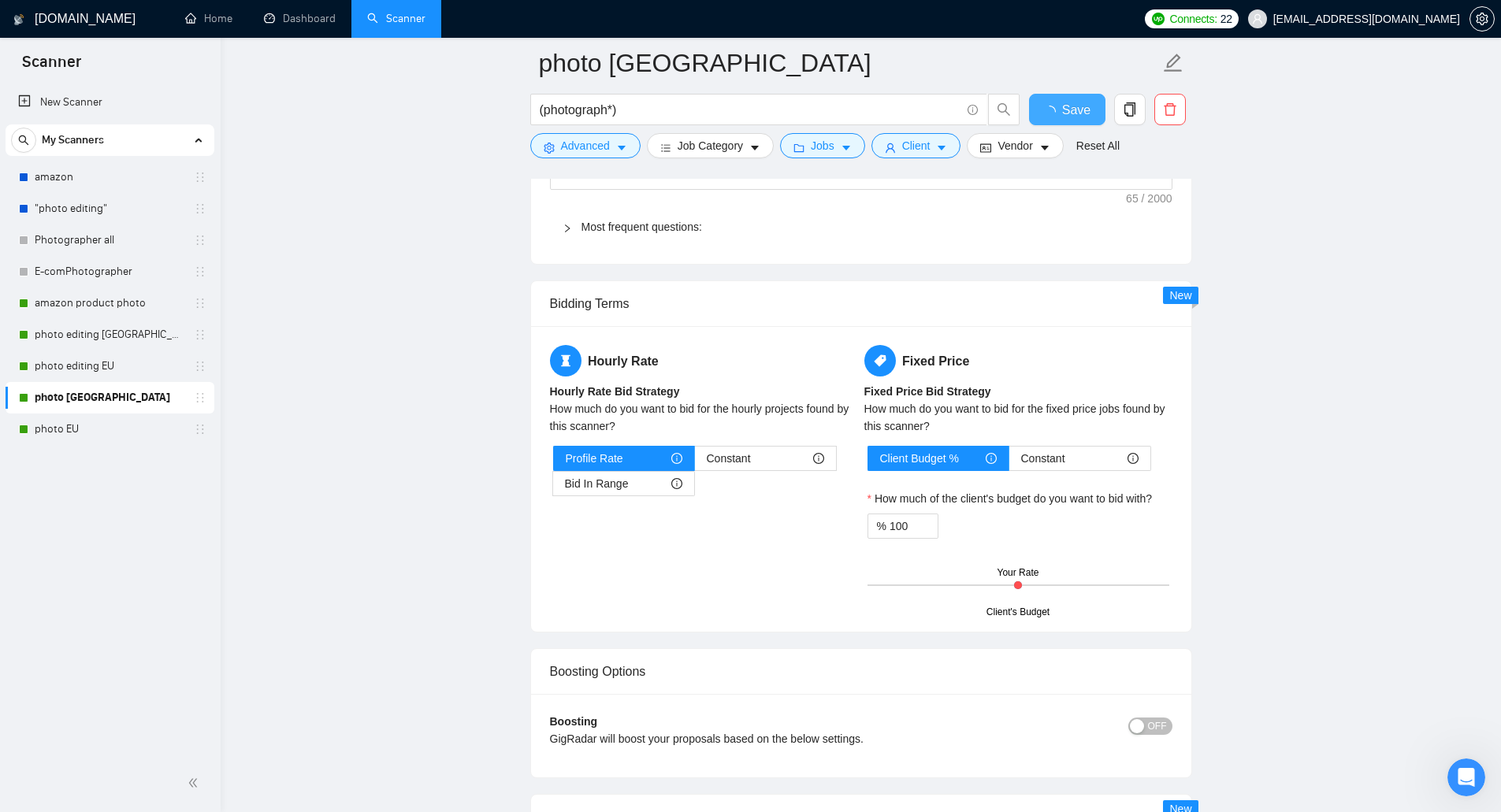
checkbox input "true"
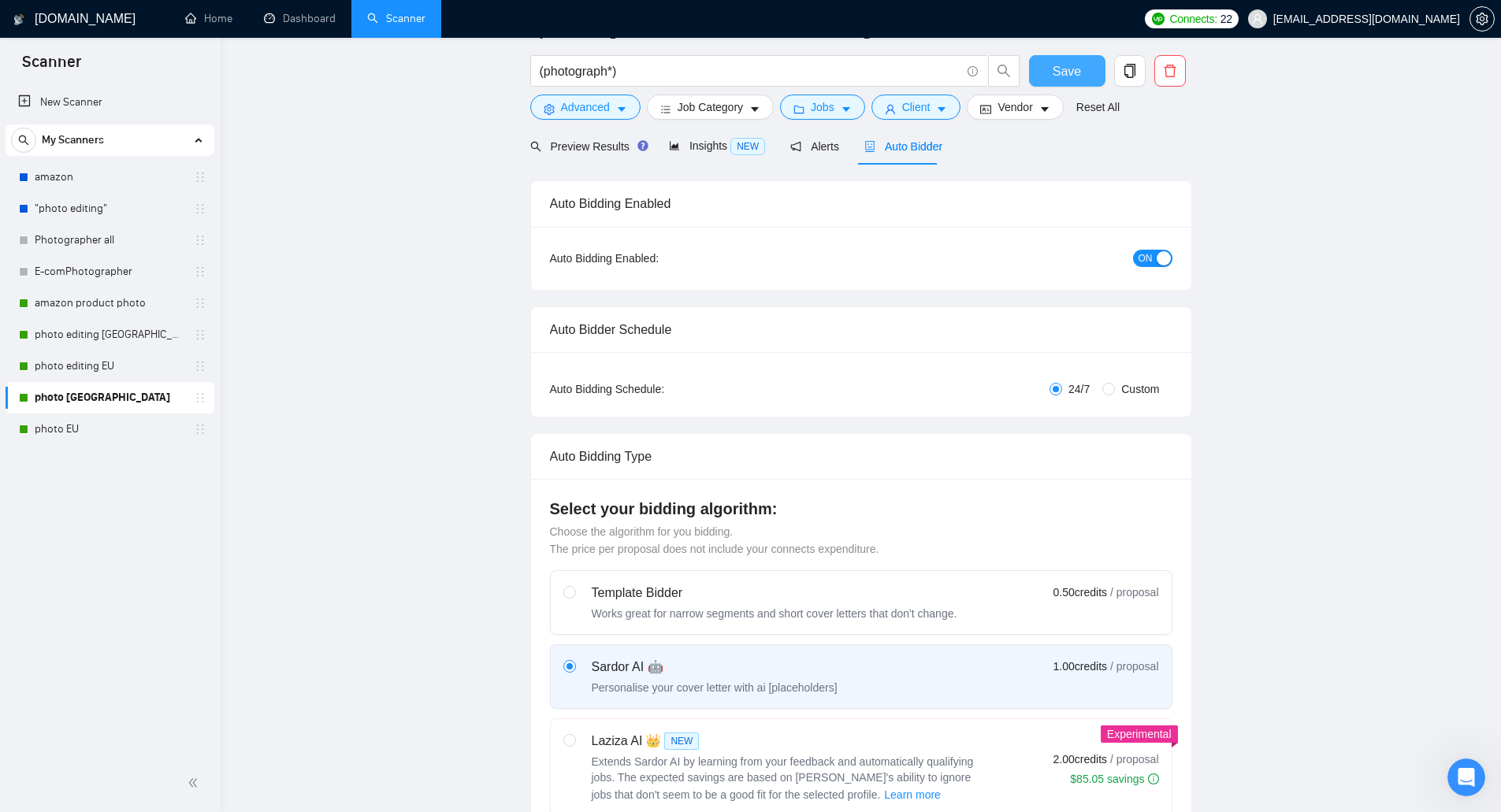
scroll to position [0, 0]
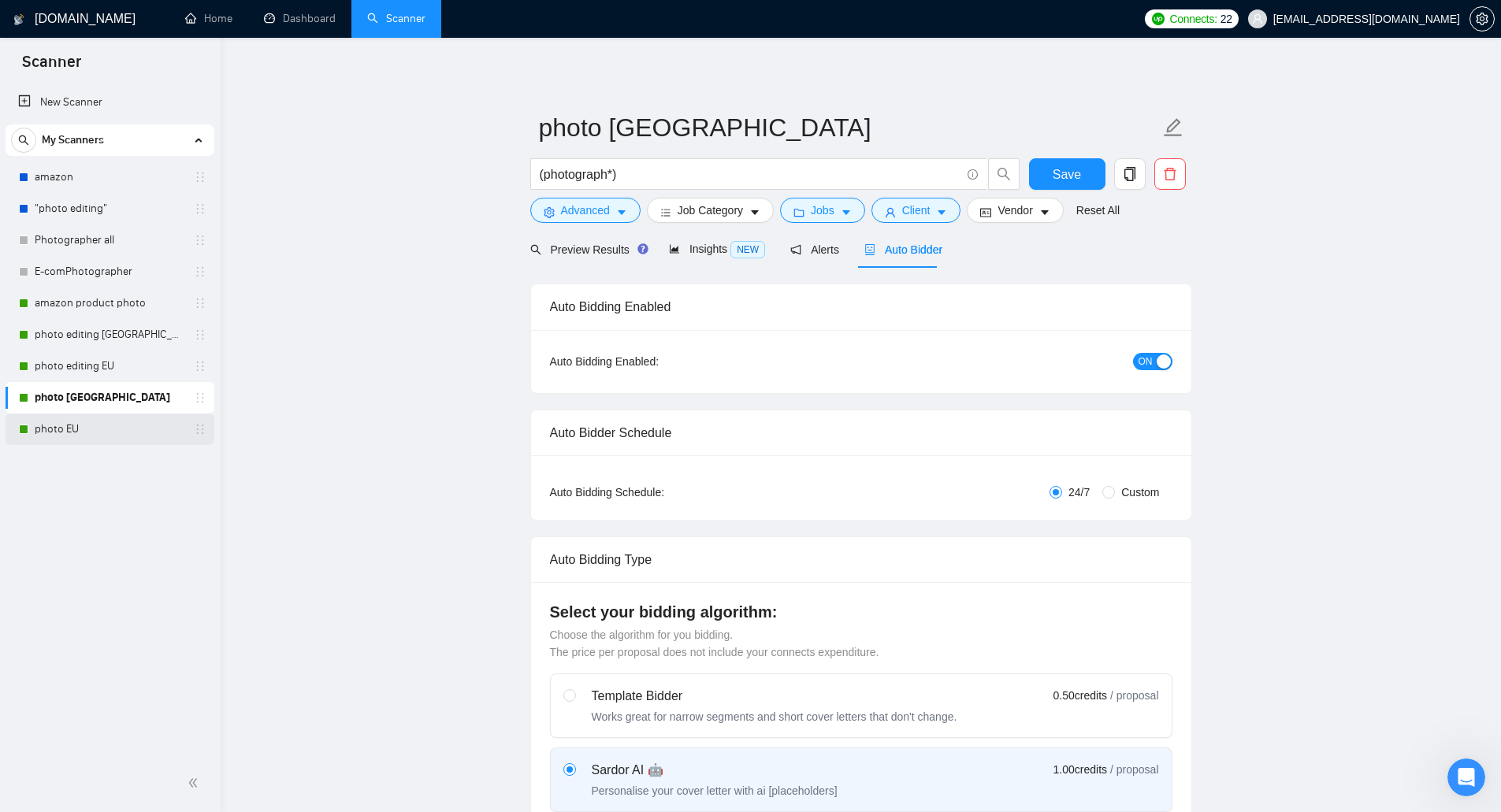
click at [136, 434] on link "photo EU" at bounding box center [110, 429] width 150 height 31
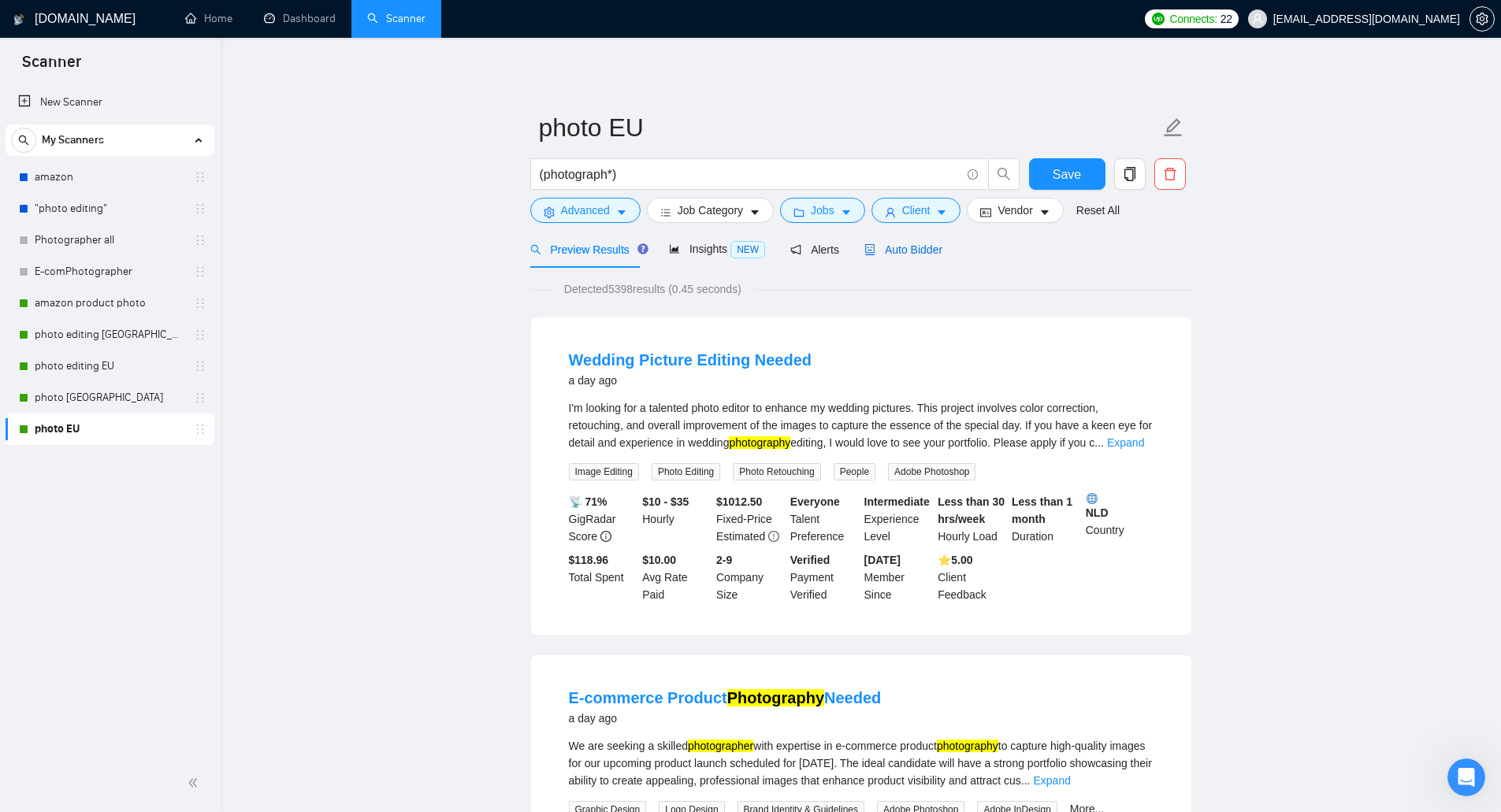
click at [901, 254] on span "Auto Bidder" at bounding box center [903, 249] width 78 height 13
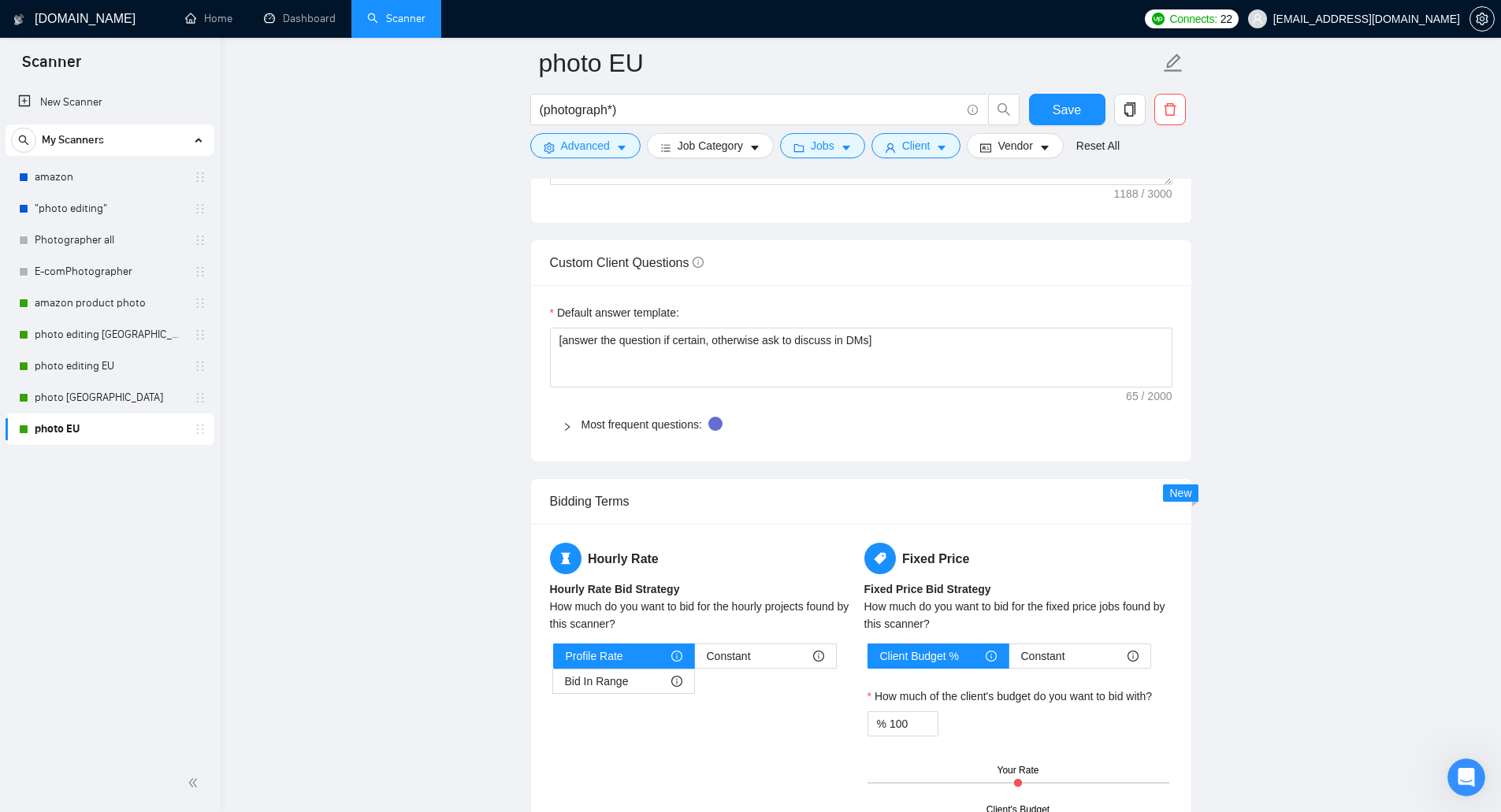
scroll to position [2362, 0]
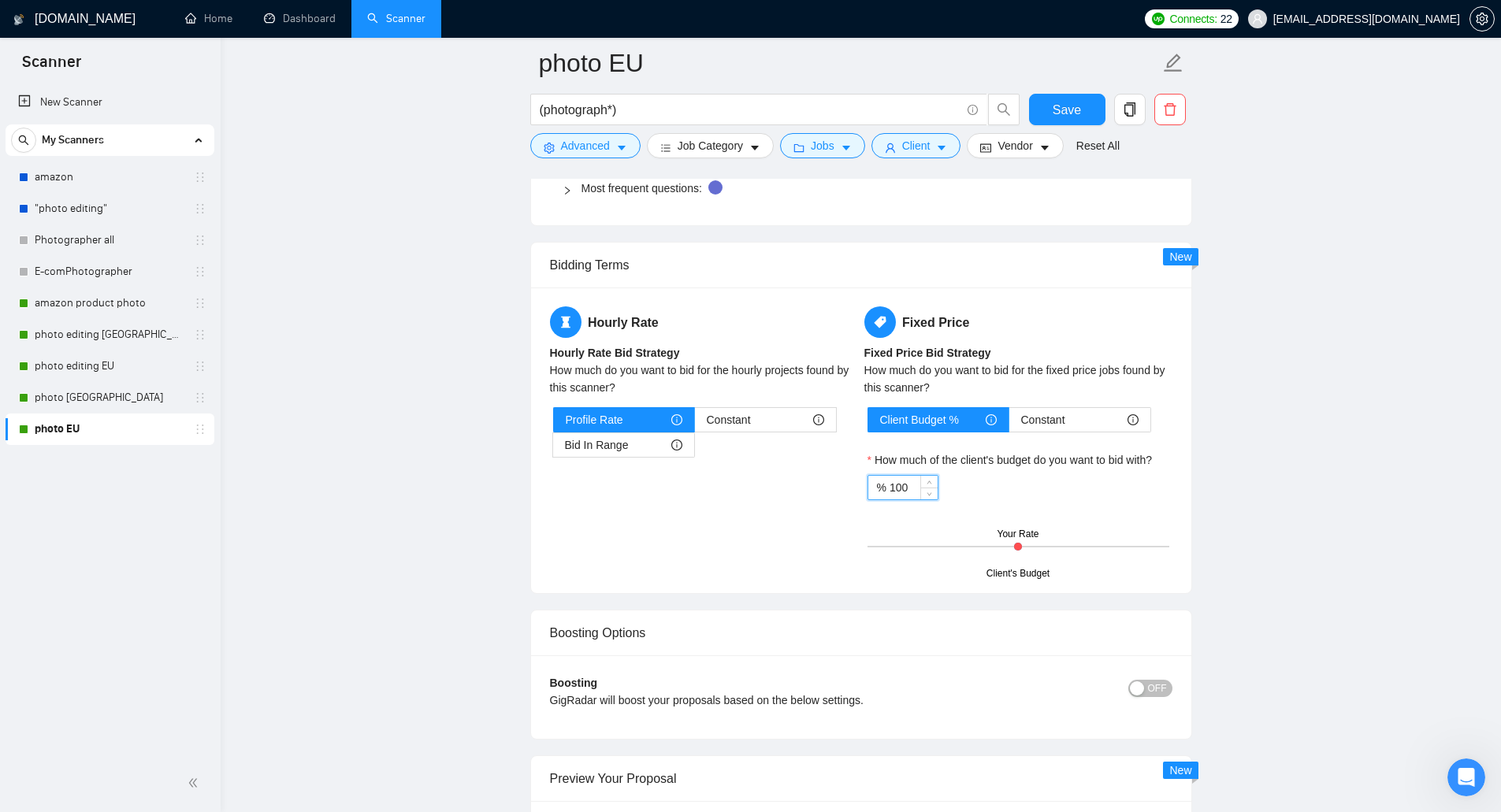
drag, startPoint x: 915, startPoint y: 489, endPoint x: 888, endPoint y: 494, distance: 27.5
click at [890, 494] on input "100" at bounding box center [914, 487] width 48 height 23
drag, startPoint x: 904, startPoint y: 491, endPoint x: 885, endPoint y: 496, distance: 19.6
click at [885, 496] on div "% 80" at bounding box center [902, 487] width 71 height 25
type input "90"
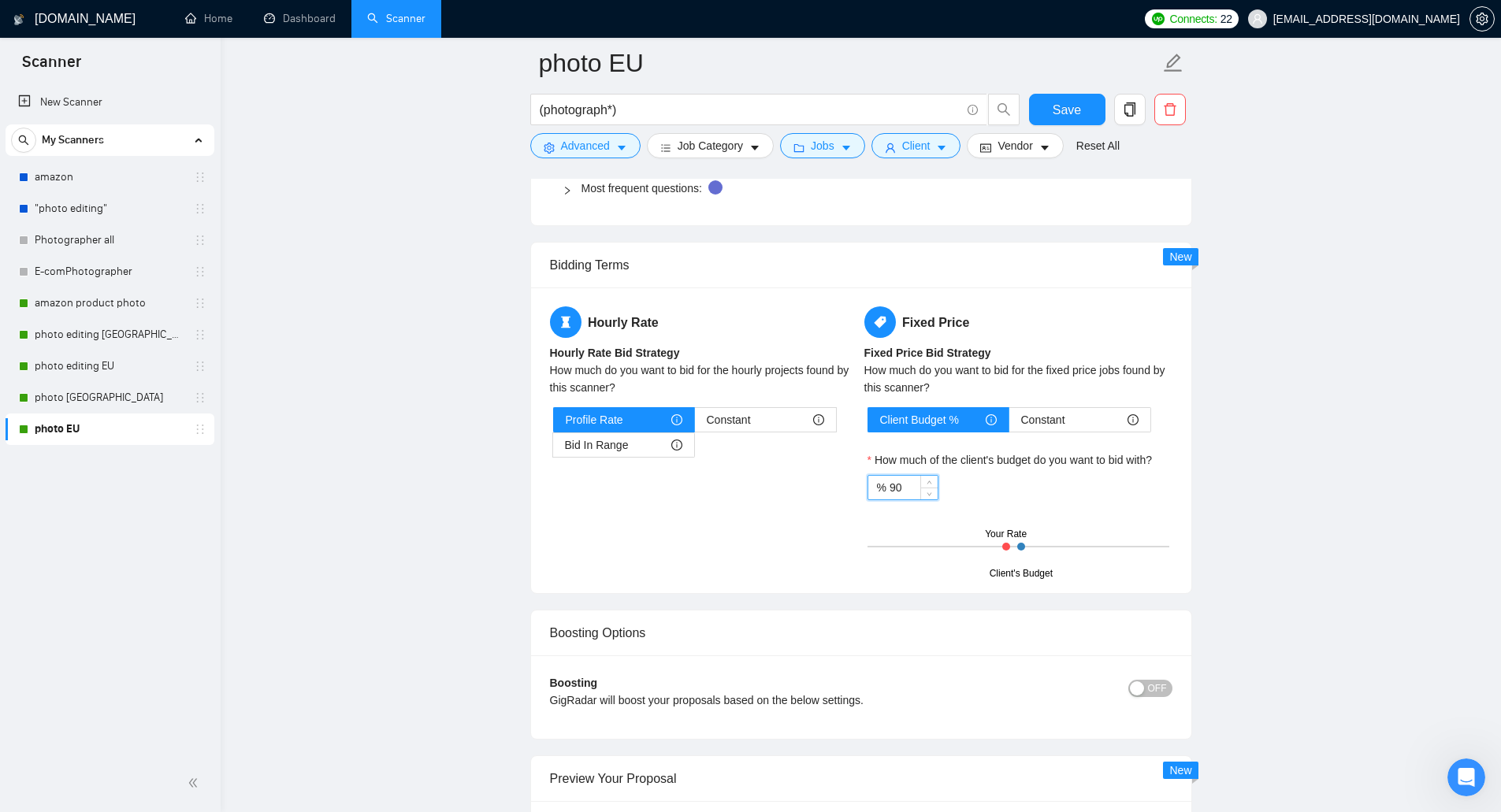
click at [768, 533] on div "Hourly Rate Hourly Rate Bid Strategy How much do you want to bid for the hourly…" at bounding box center [861, 440] width 628 height 267
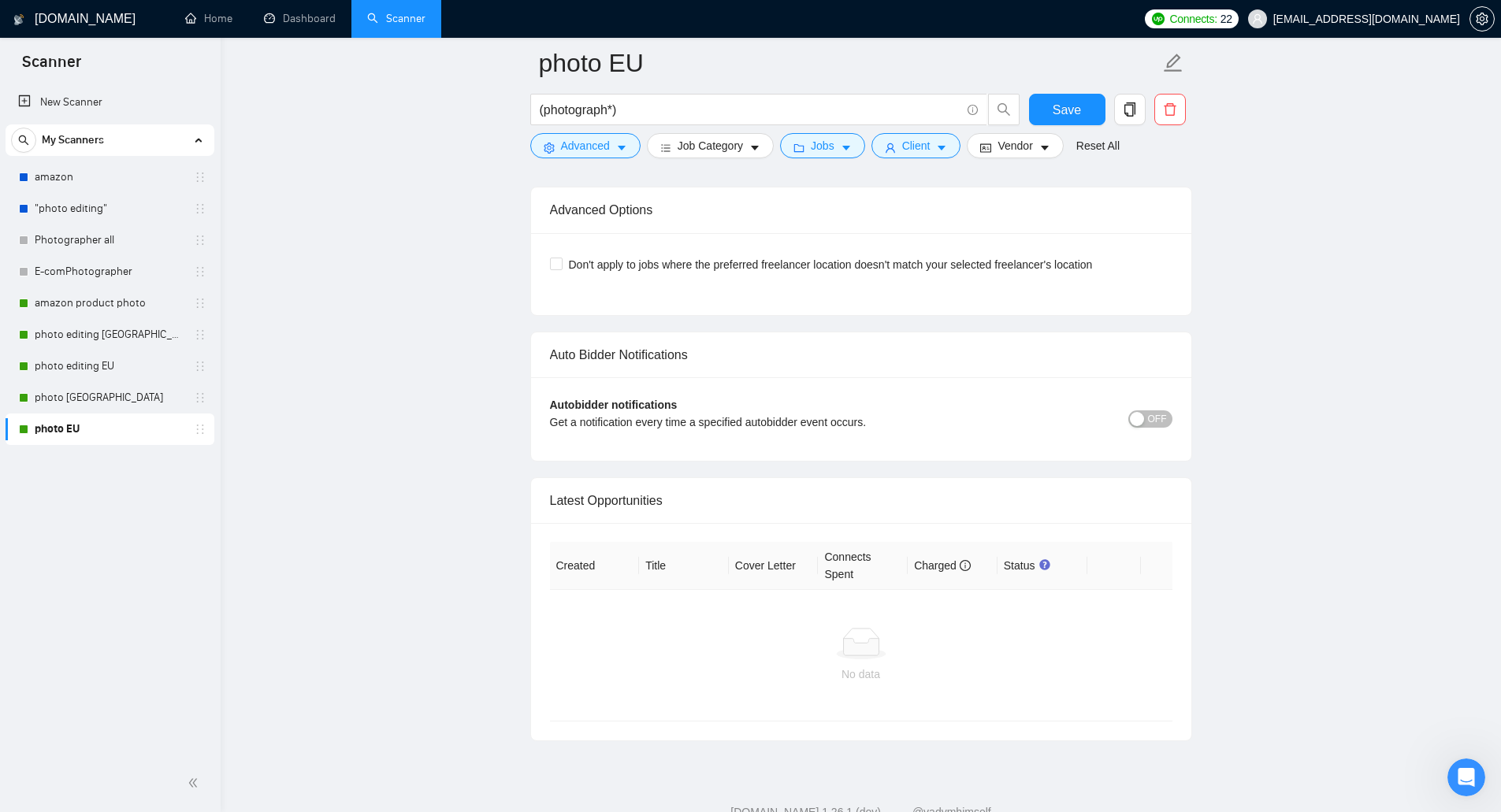
scroll to position [3543, 0]
click at [850, 272] on div "Don't apply to jobs where the preferred freelancer location doesn't match your …" at bounding box center [861, 264] width 622 height 25
click at [833, 261] on span "Don't apply to jobs where the preferred freelancer location doesn't match your …" at bounding box center [831, 263] width 537 height 17
click at [561, 261] on input "Don't apply to jobs where the preferred freelancer location doesn't match your …" at bounding box center [556, 262] width 11 height 11
checkbox input "true"
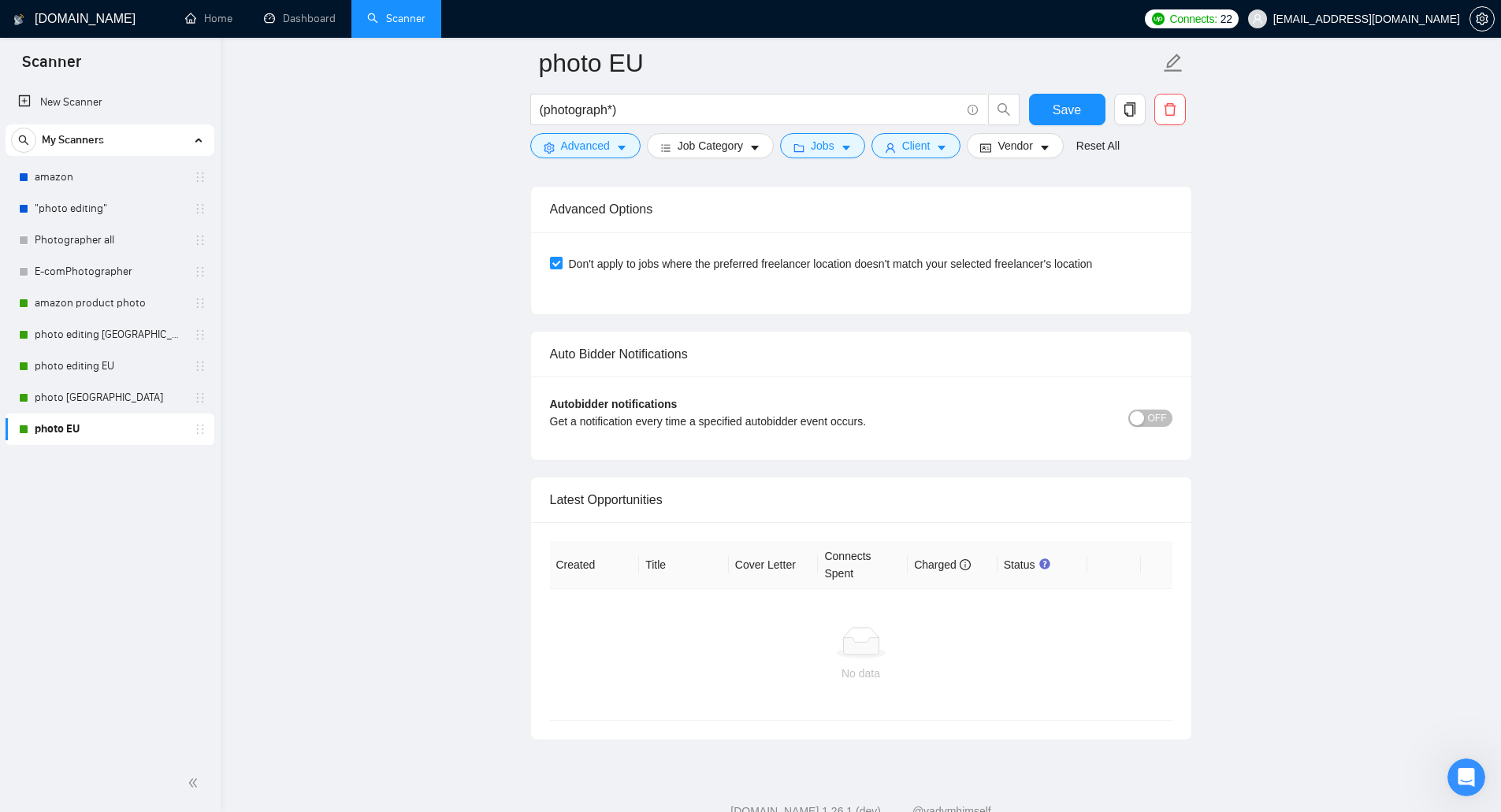
click at [1144, 417] on div "button" at bounding box center [1137, 418] width 14 height 14
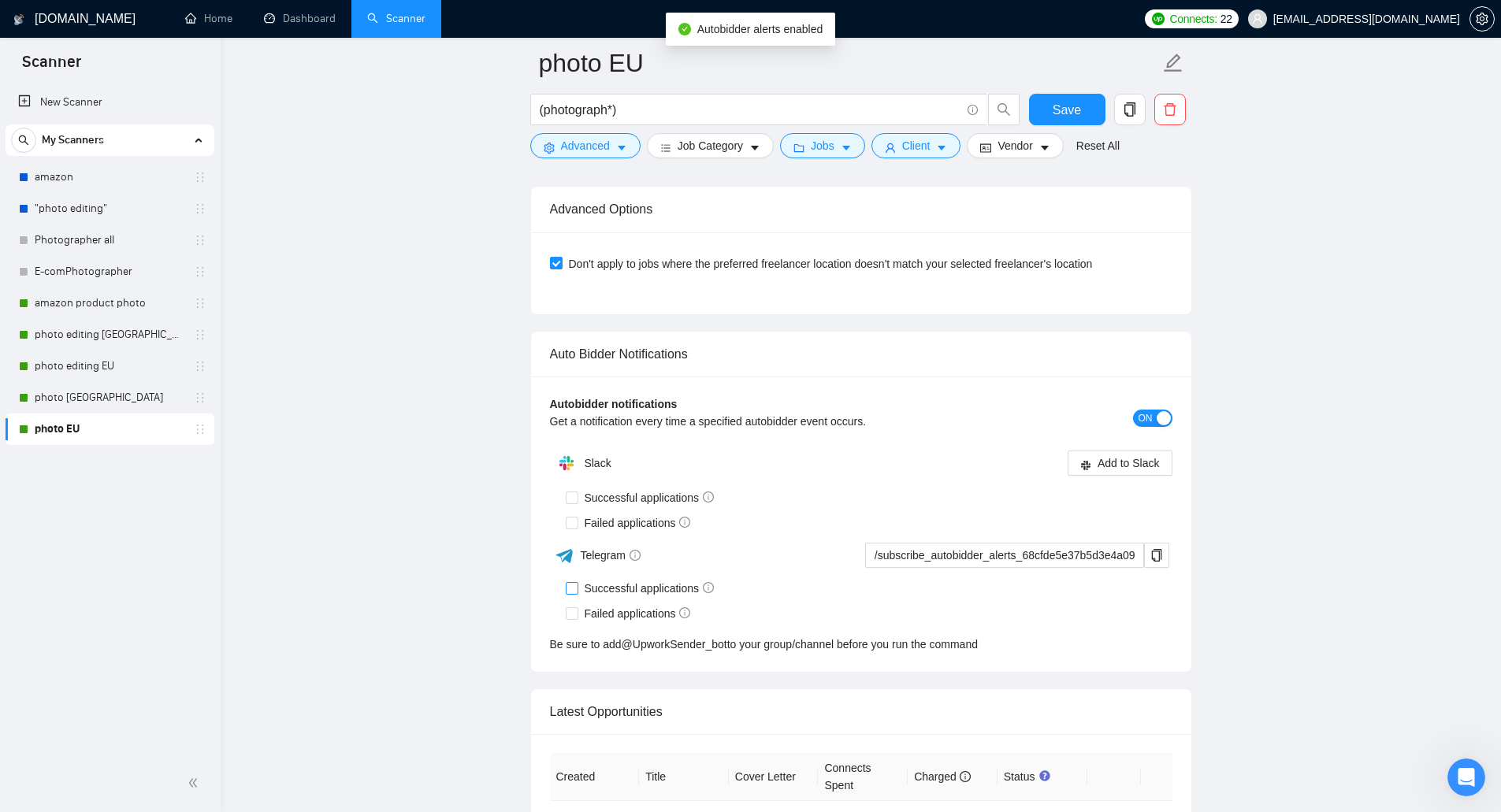
click at [568, 583] on input "Successful applications" at bounding box center [571, 588] width 11 height 11
checkbox input "true"
click at [568, 616] on input "Failed applications" at bounding box center [571, 613] width 11 height 11
checkbox input "true"
click at [570, 582] on input "Successful applications" at bounding box center [571, 588] width 11 height 11
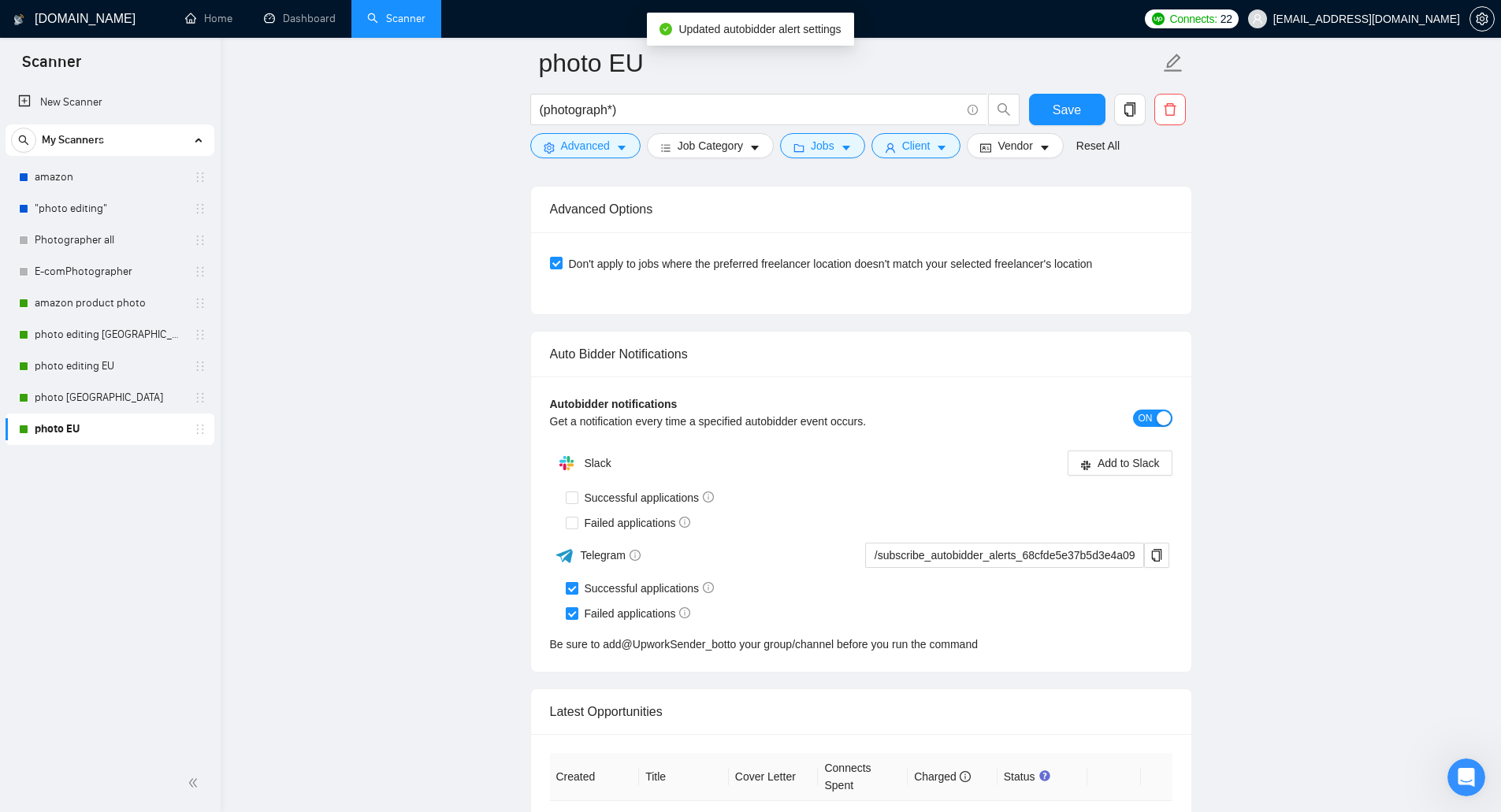
checkbox input "false"
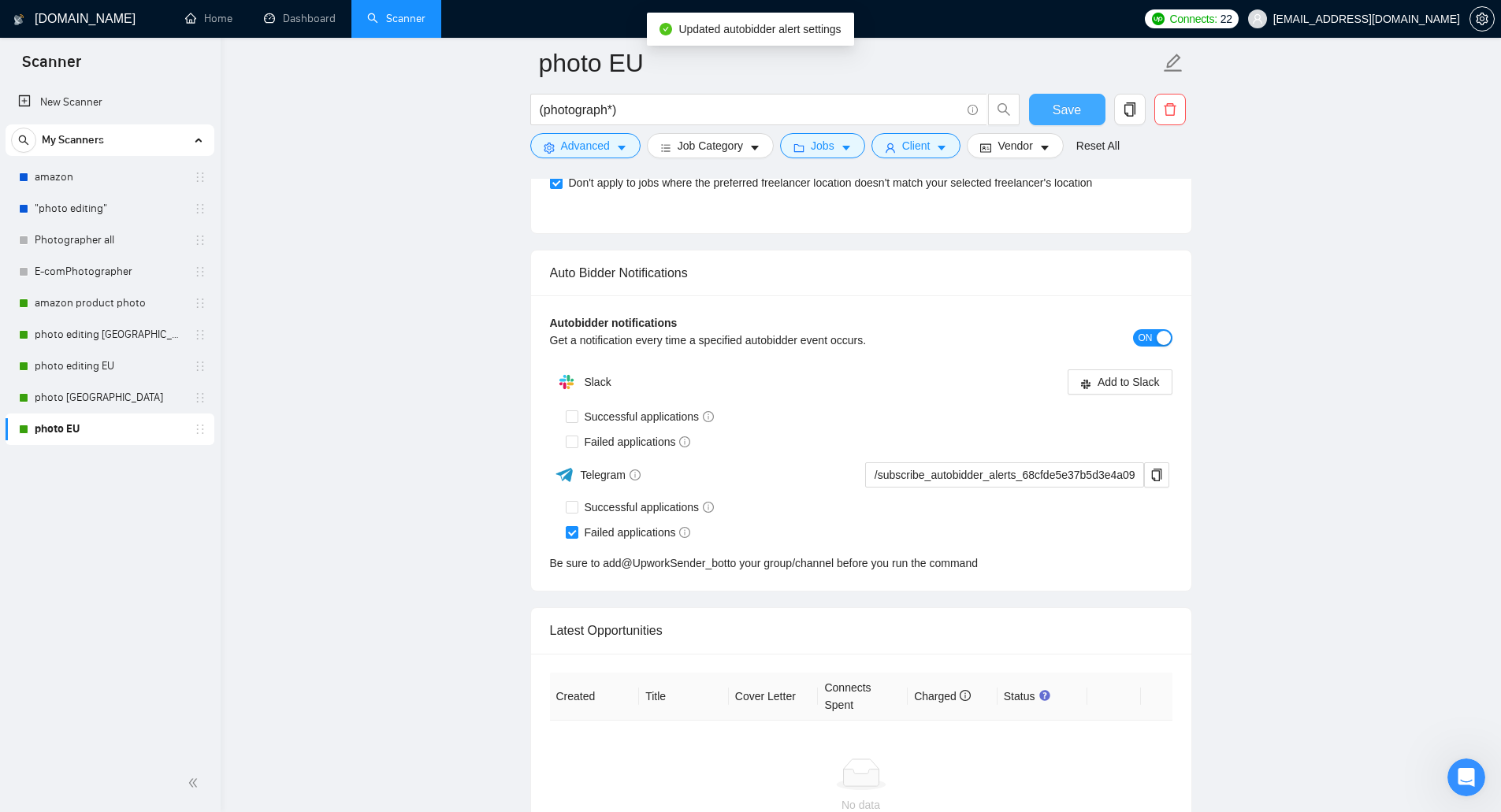
click at [1065, 118] on span "Save" at bounding box center [1066, 109] width 29 height 20
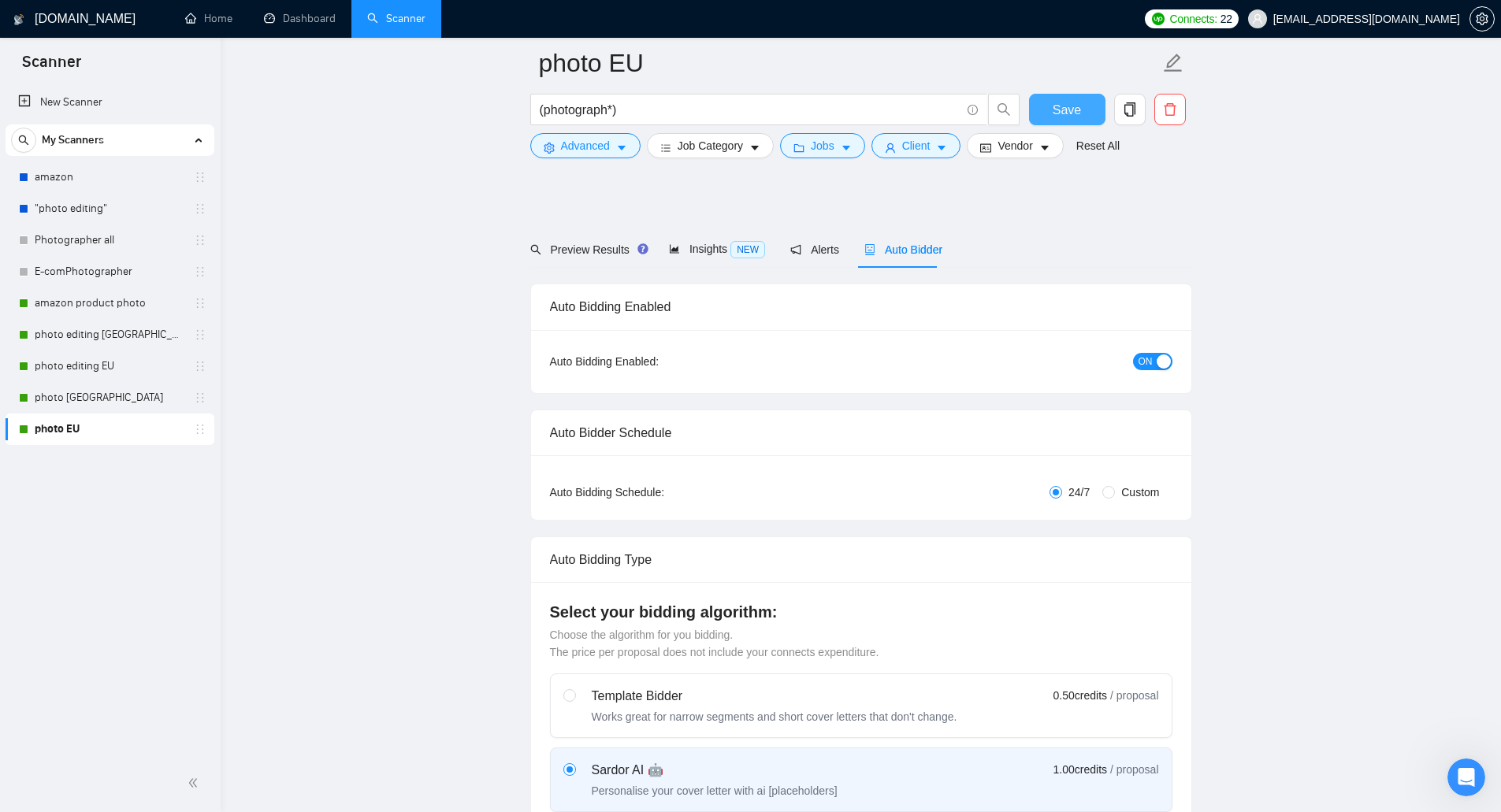
scroll to position [394, 0]
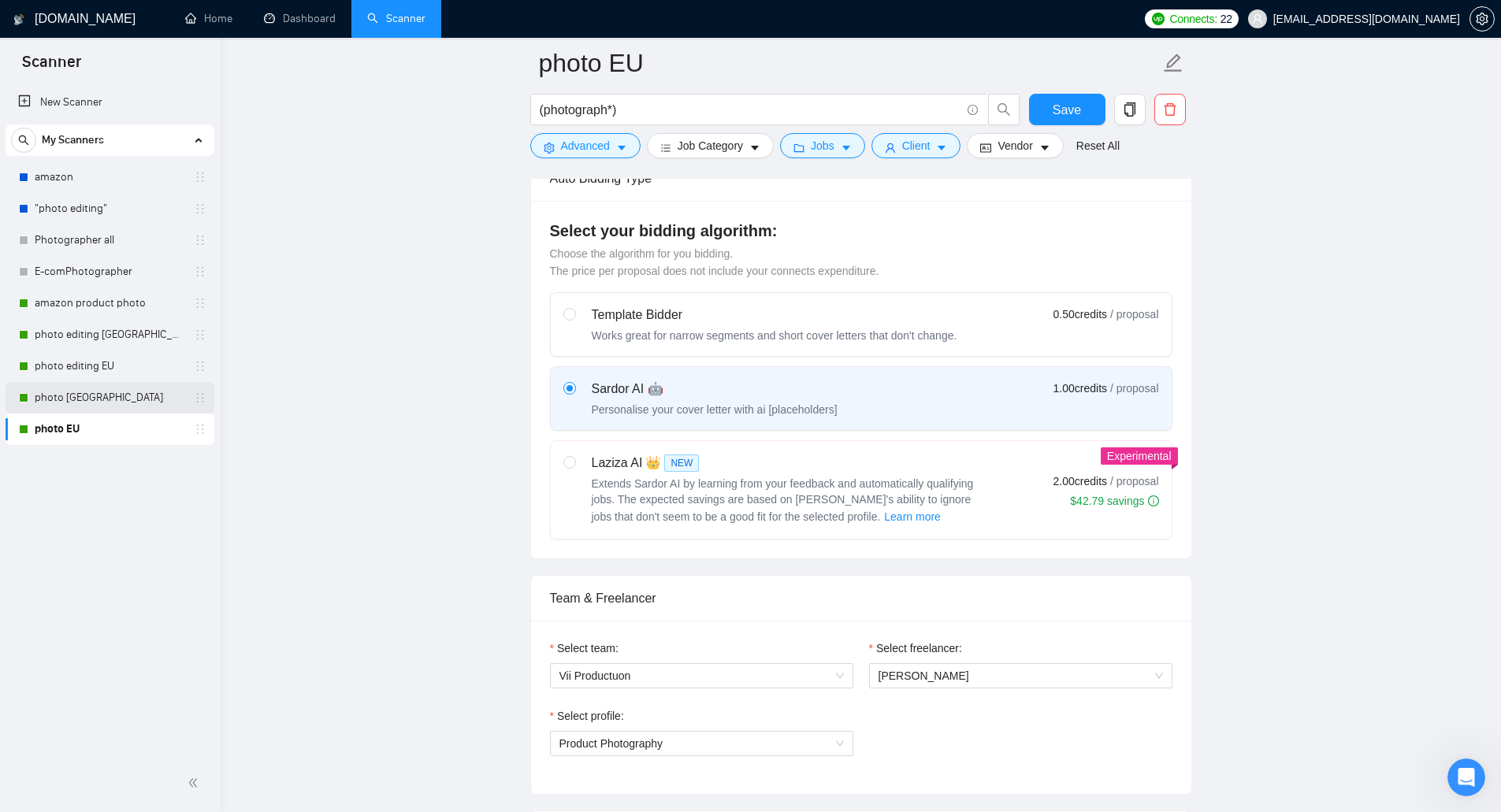
click at [116, 403] on link "photo [GEOGRAPHIC_DATA]" at bounding box center [110, 397] width 150 height 31
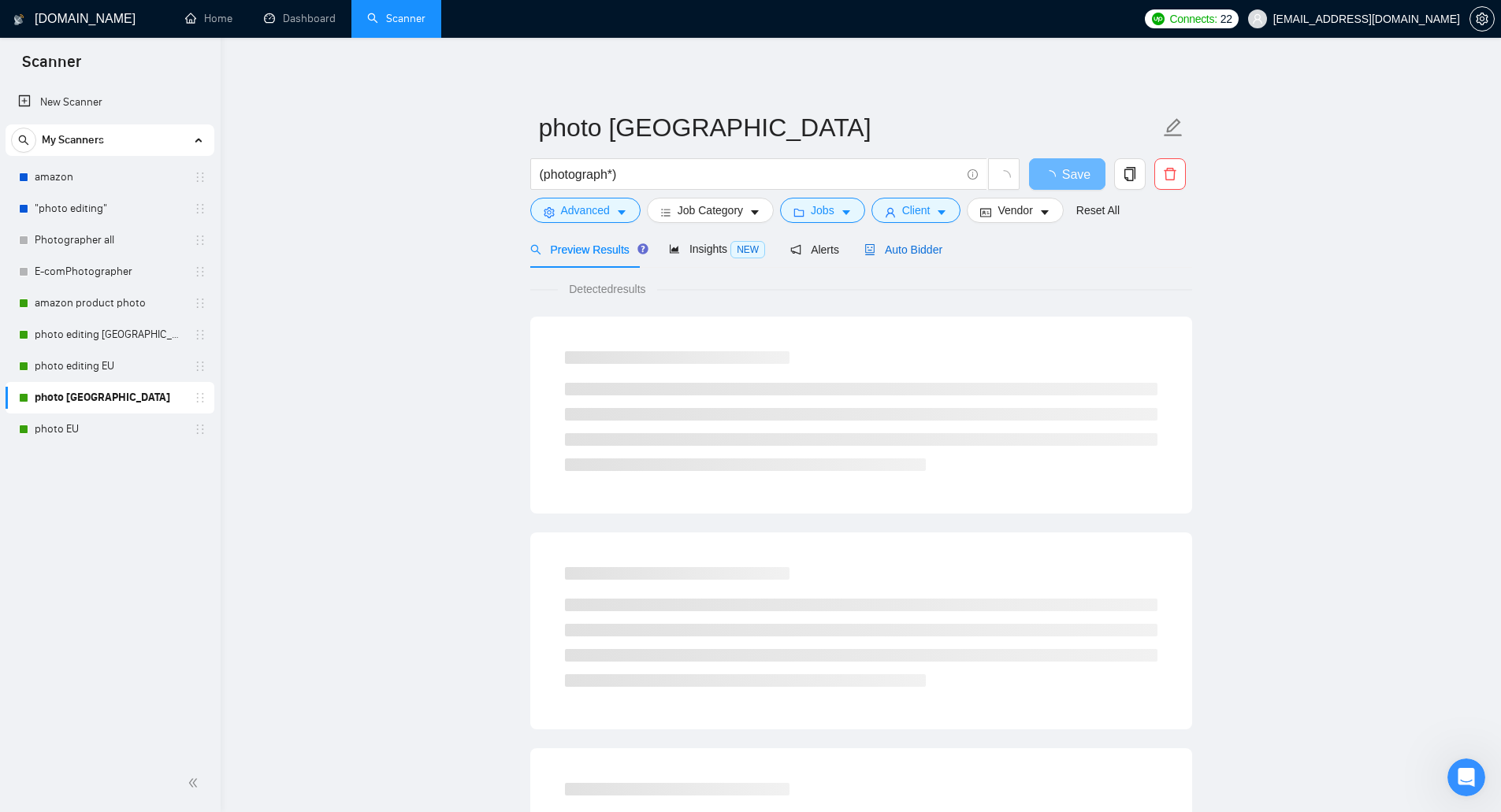
click at [911, 253] on span "Auto Bidder" at bounding box center [903, 249] width 78 height 13
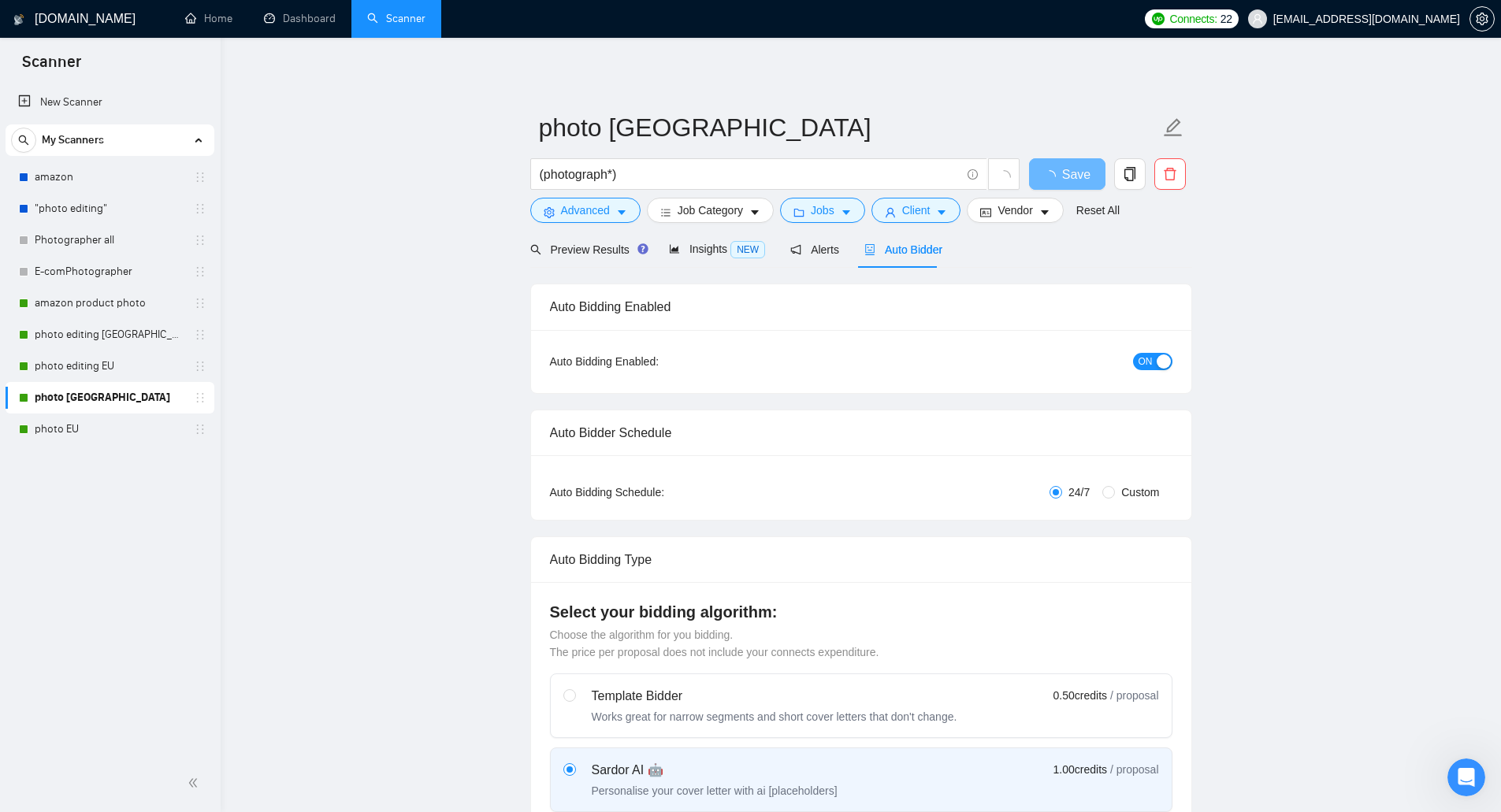
checkbox input "true"
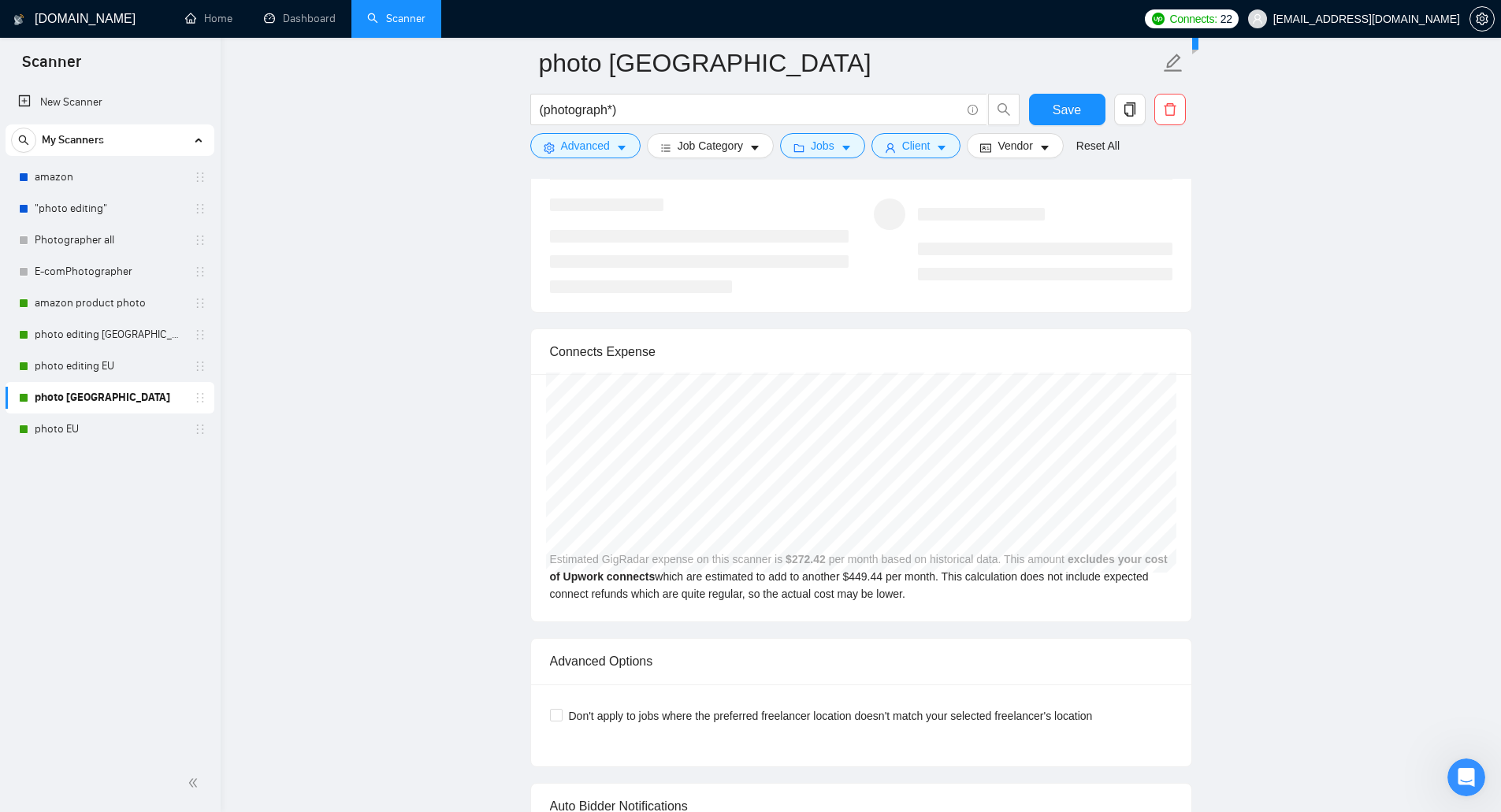
scroll to position [3307, 0]
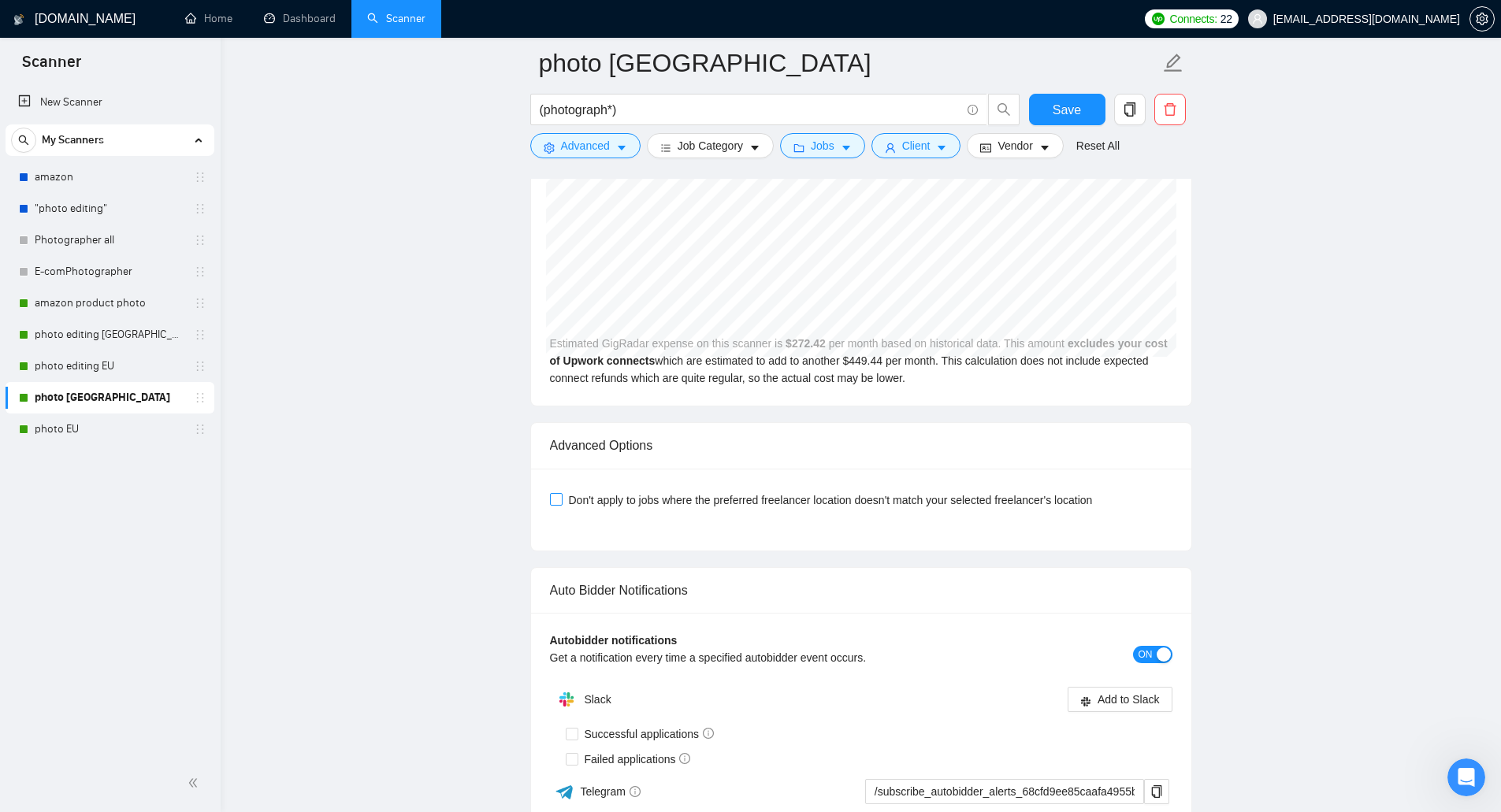
click at [718, 502] on span "Don't apply to jobs where the preferred freelancer location doesn't match your …" at bounding box center [831, 500] width 537 height 17
click at [561, 502] on input "Don't apply to jobs where the preferred freelancer location doesn't match your …" at bounding box center [556, 498] width 11 height 11
checkbox input "true"
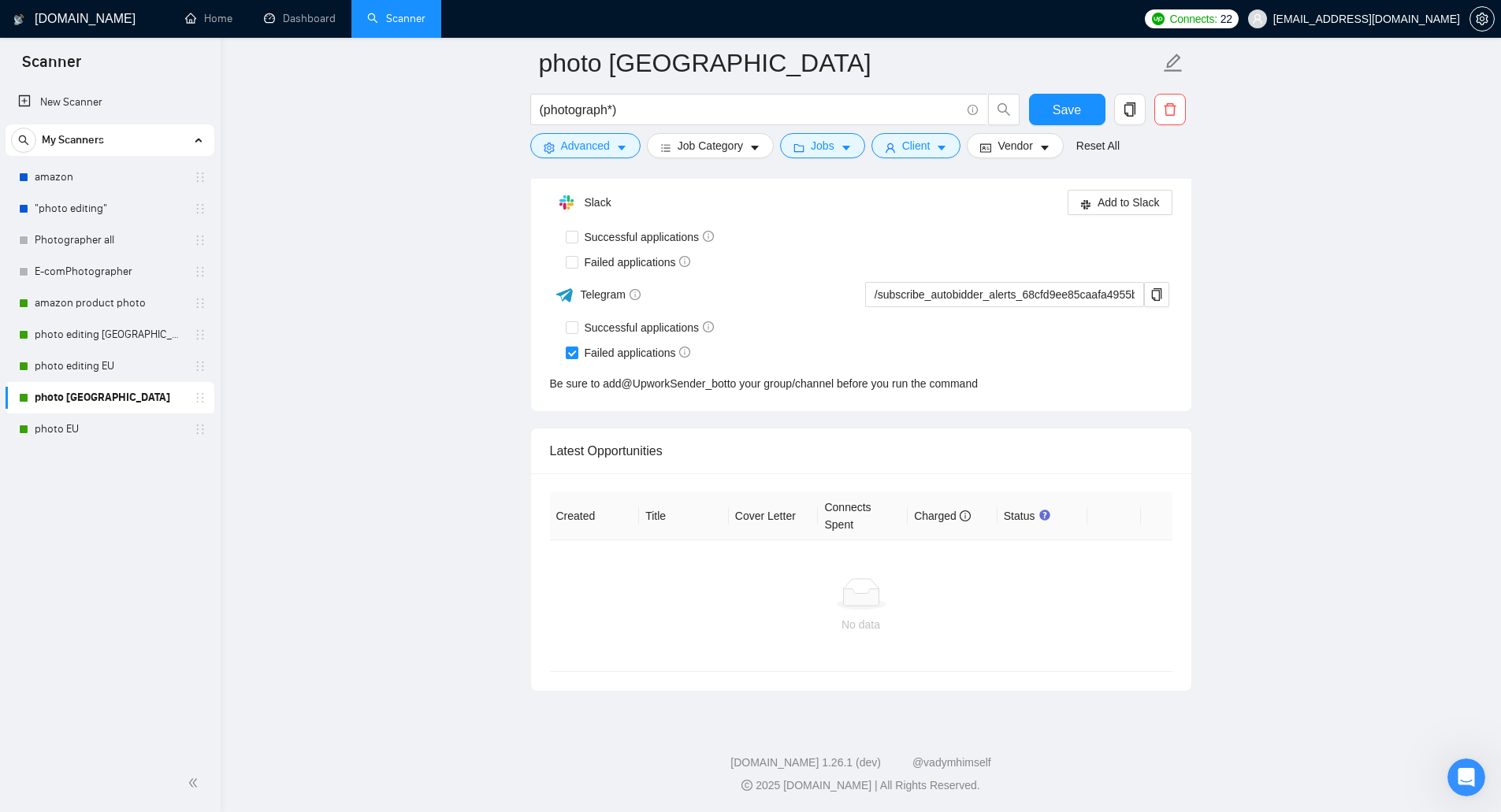
scroll to position [3646, 0]
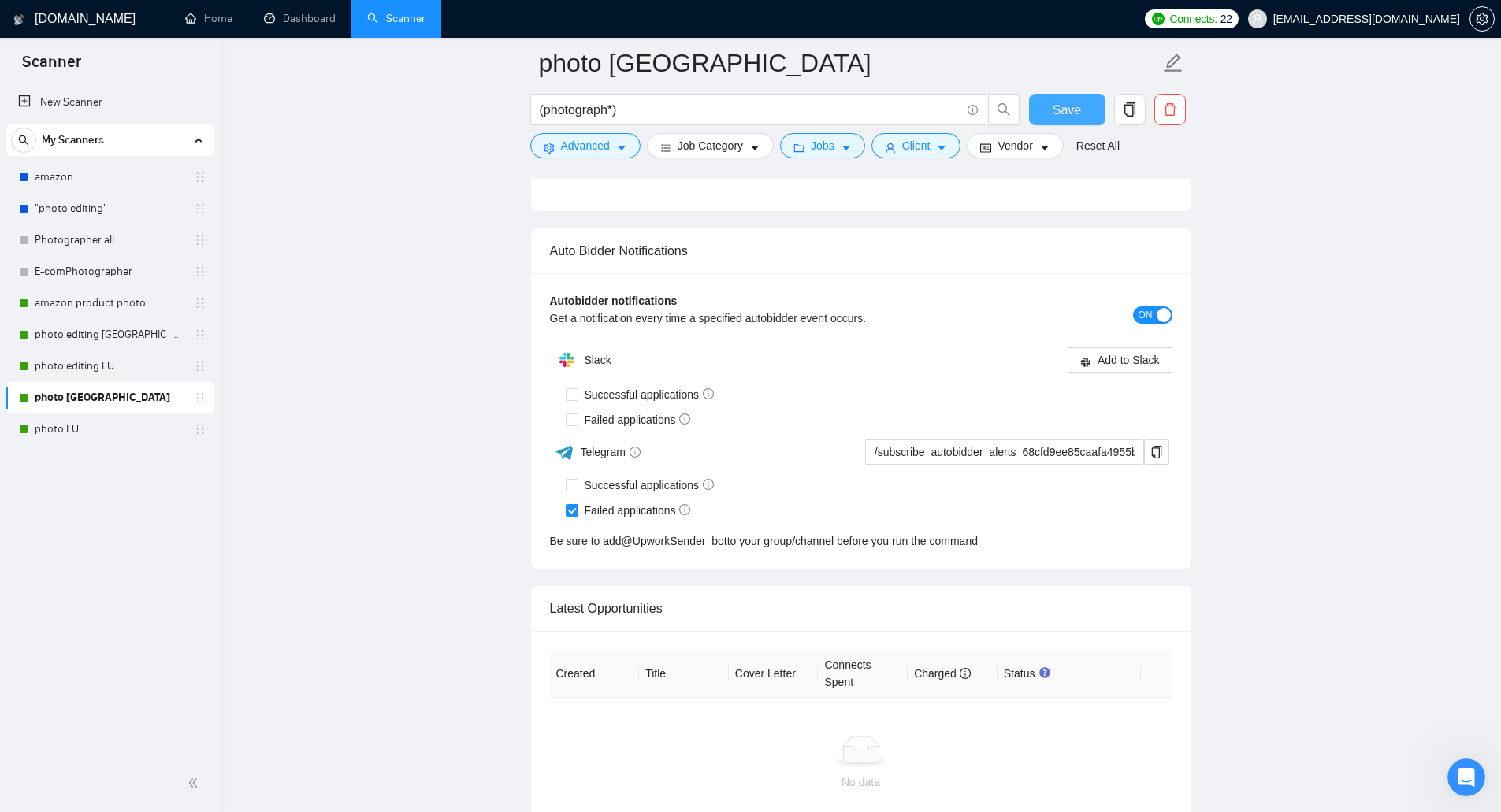
click at [1071, 110] on span "Save" at bounding box center [1066, 109] width 29 height 20
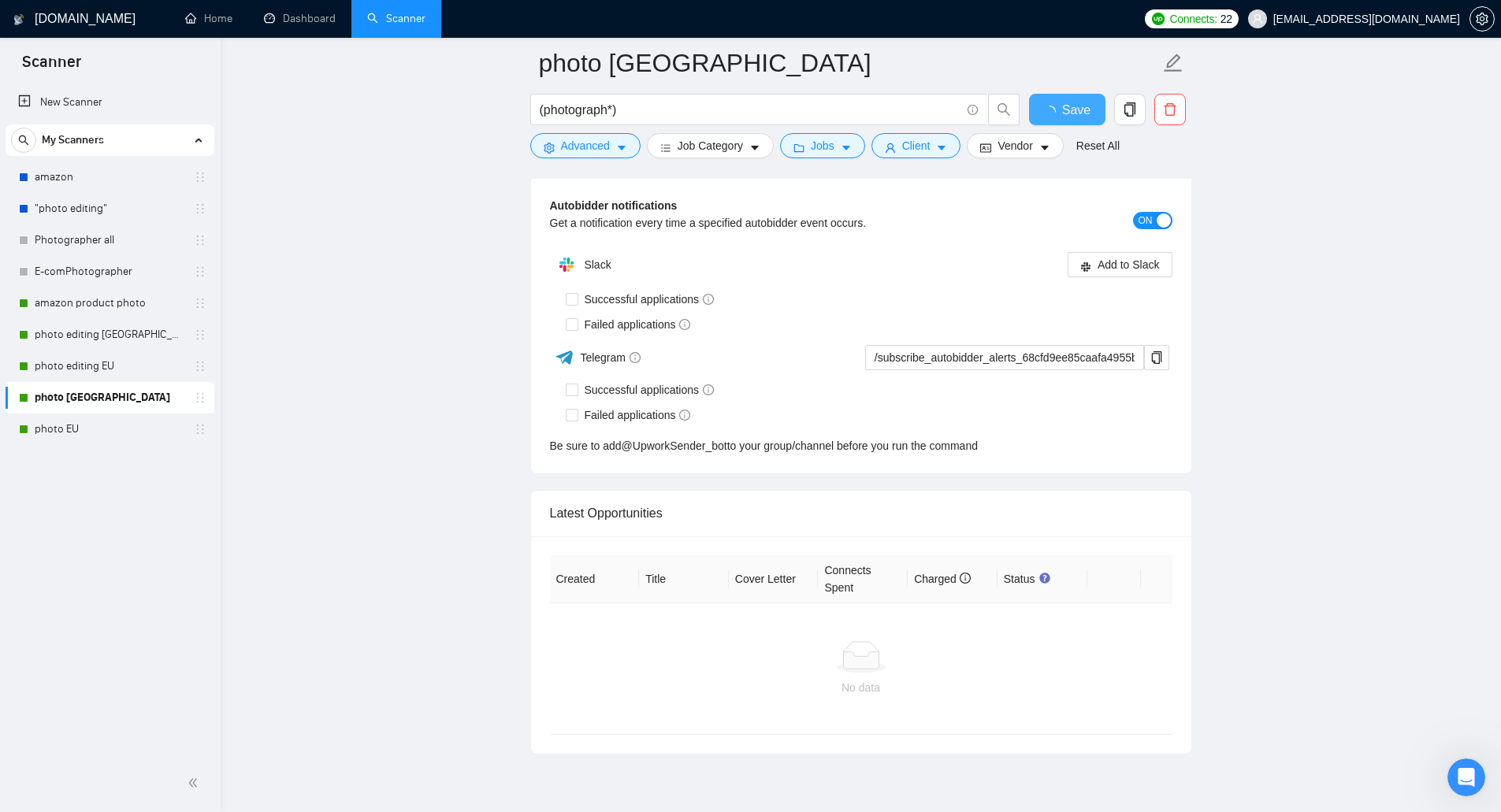
checkbox input "true"
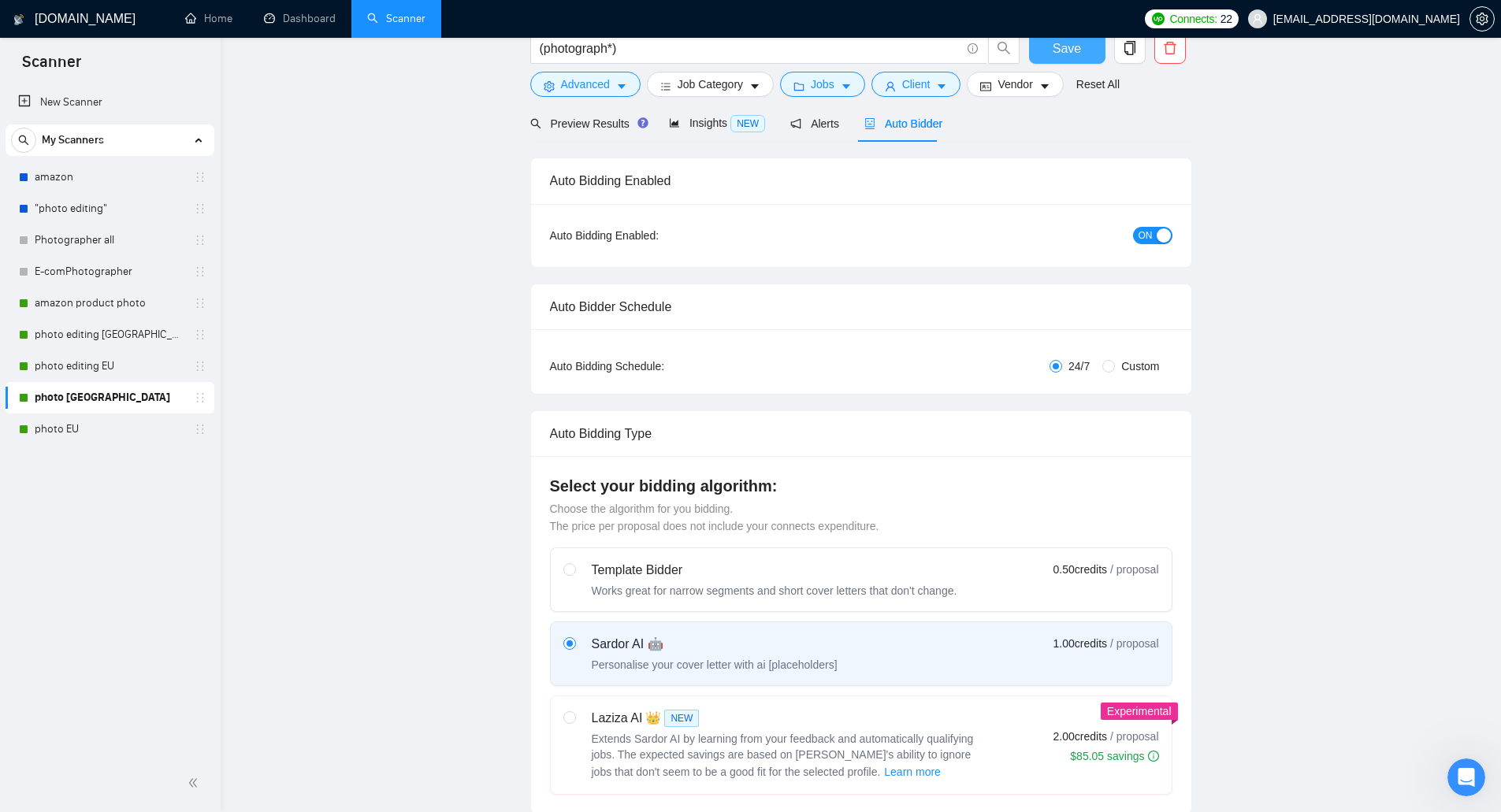
scroll to position [0, 0]
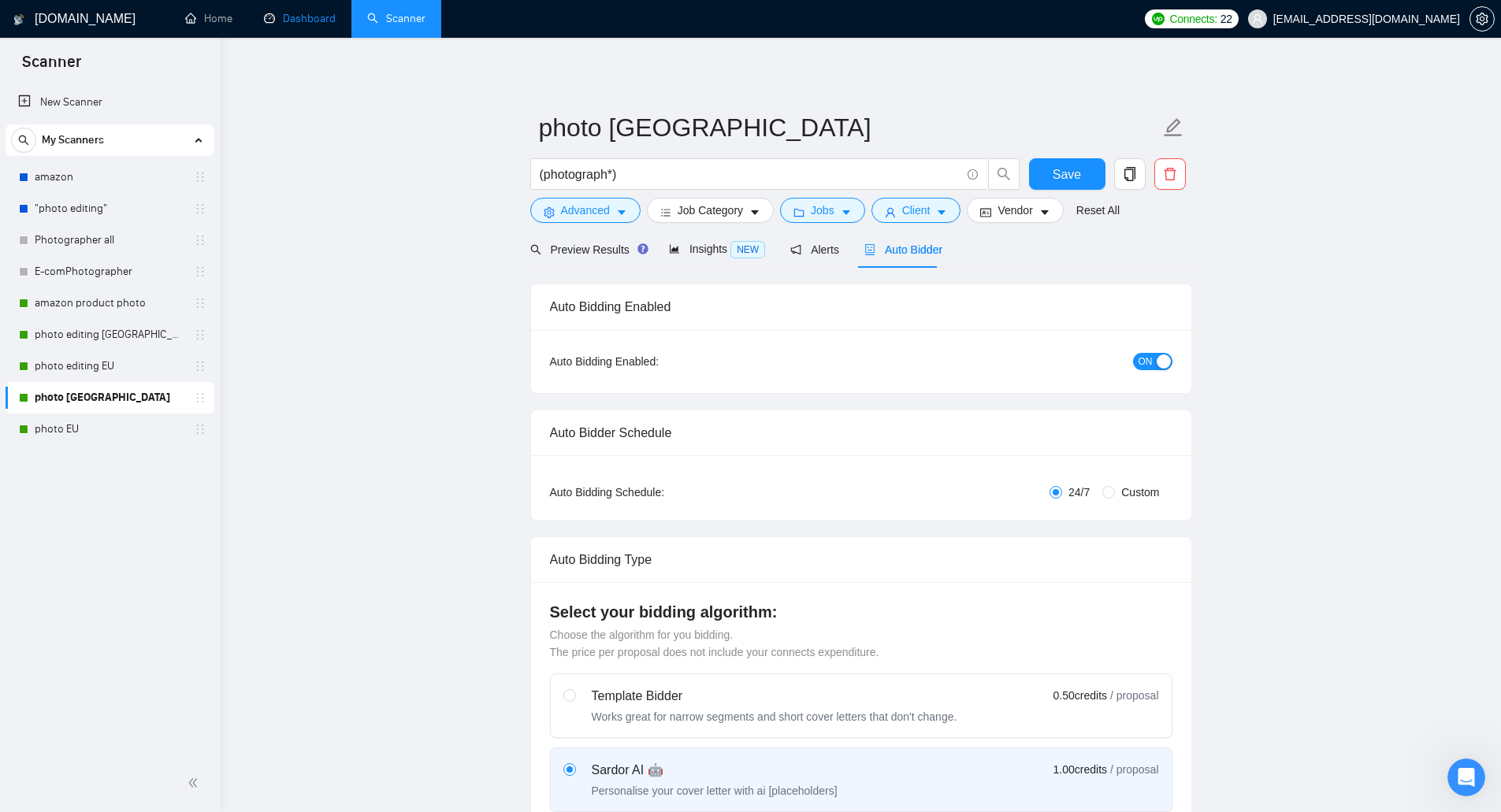
click at [298, 23] on link "Dashboard" at bounding box center [300, 18] width 72 height 13
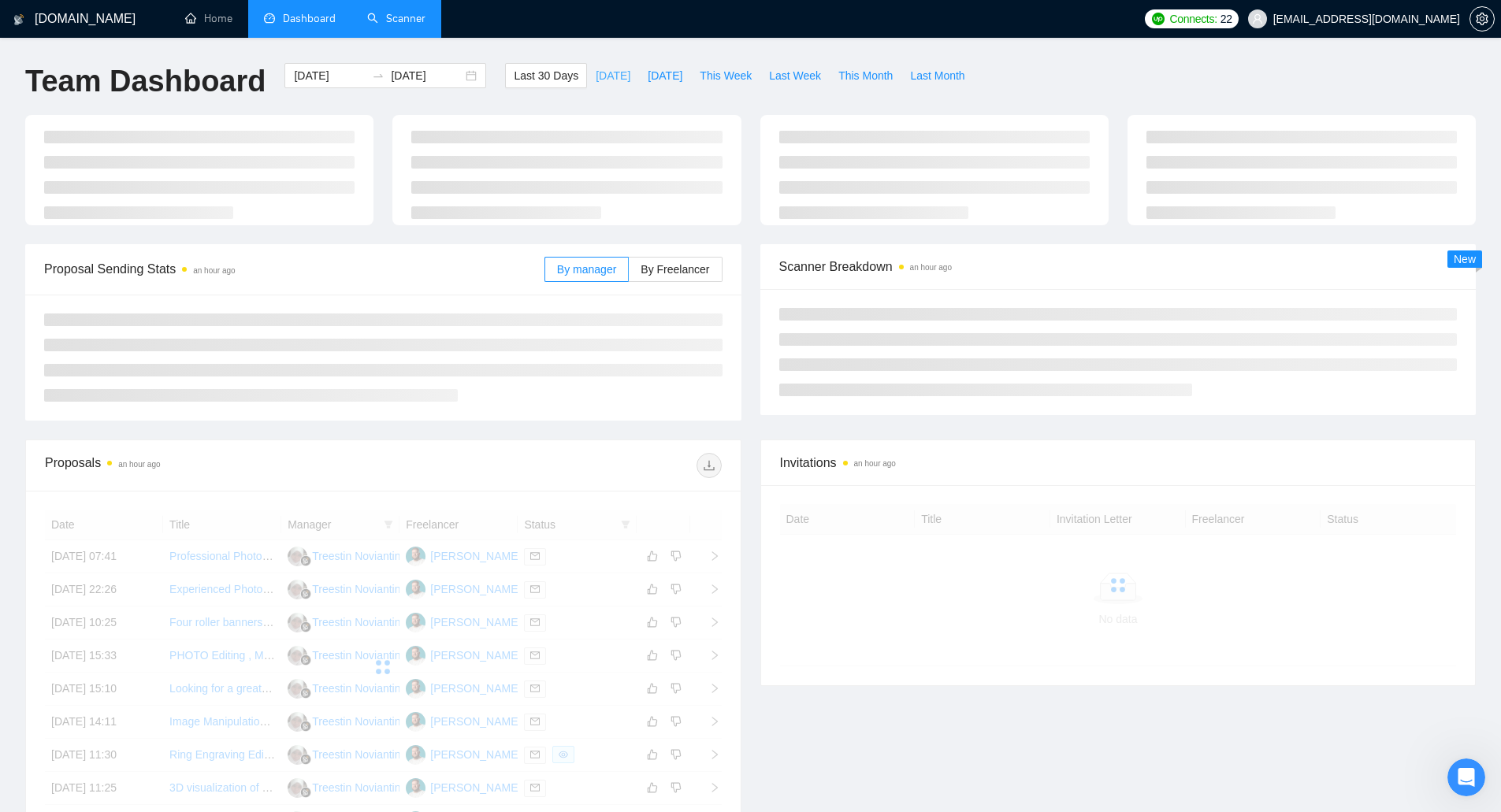
click at [595, 79] on span "[DATE]" at bounding box center [612, 75] width 35 height 17
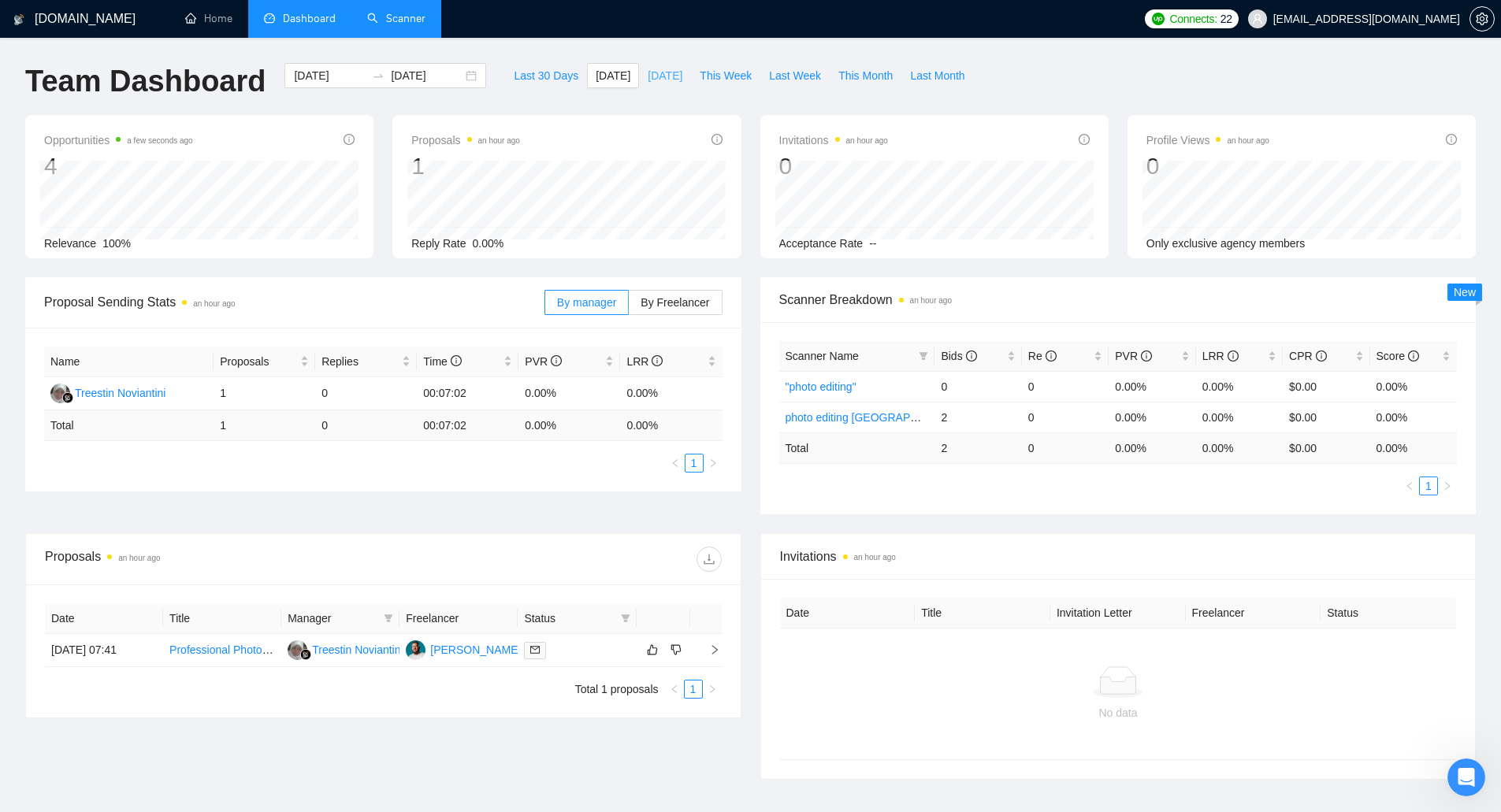
click at [662, 86] on button "[DATE]" at bounding box center [665, 75] width 52 height 25
type input "2025-09-20"
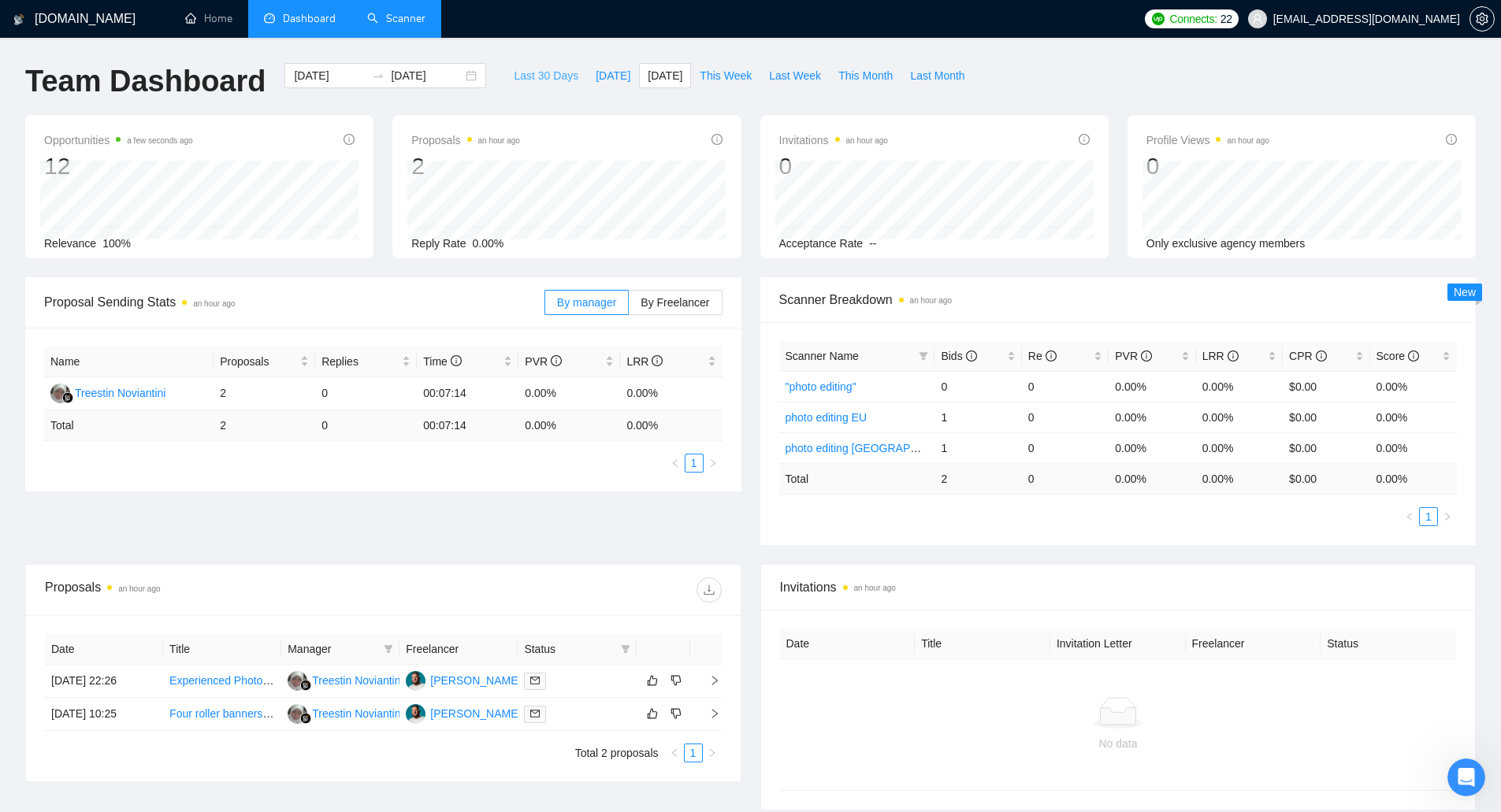
click at [536, 74] on span "Last 30 Days" at bounding box center [546, 75] width 65 height 17
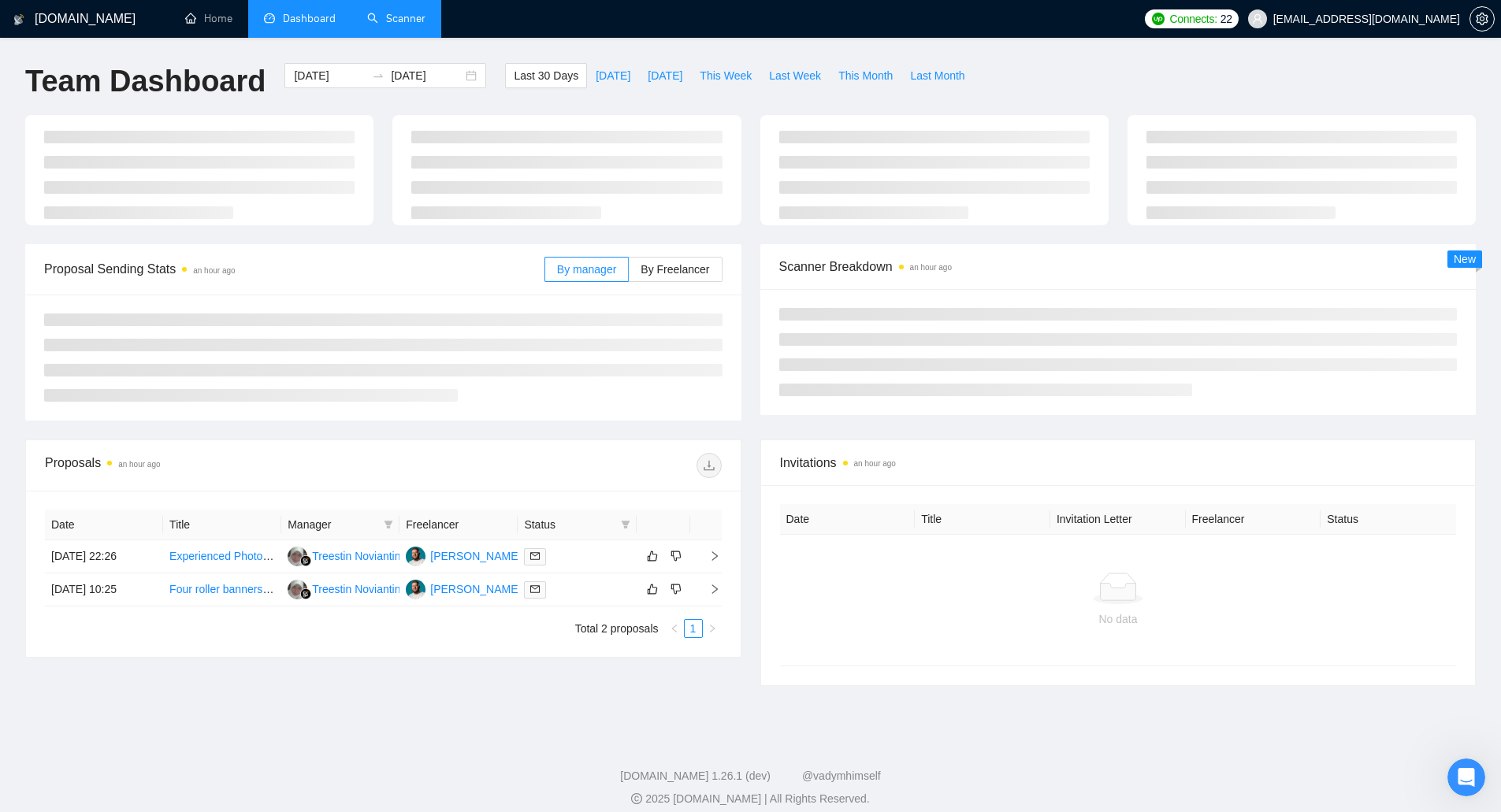
type input "[DATE]"
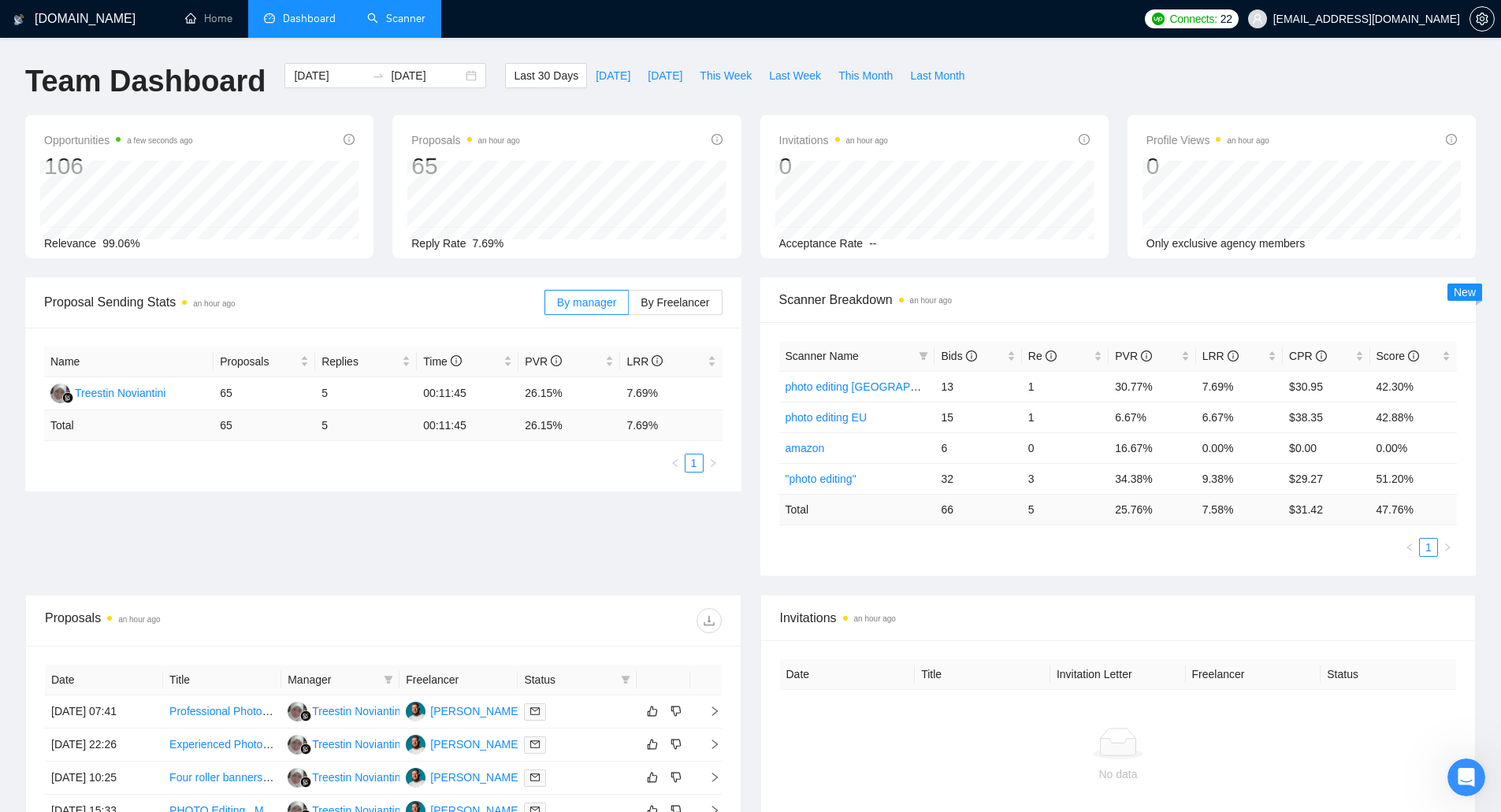
click at [403, 25] on link "Scanner" at bounding box center [396, 18] width 58 height 13
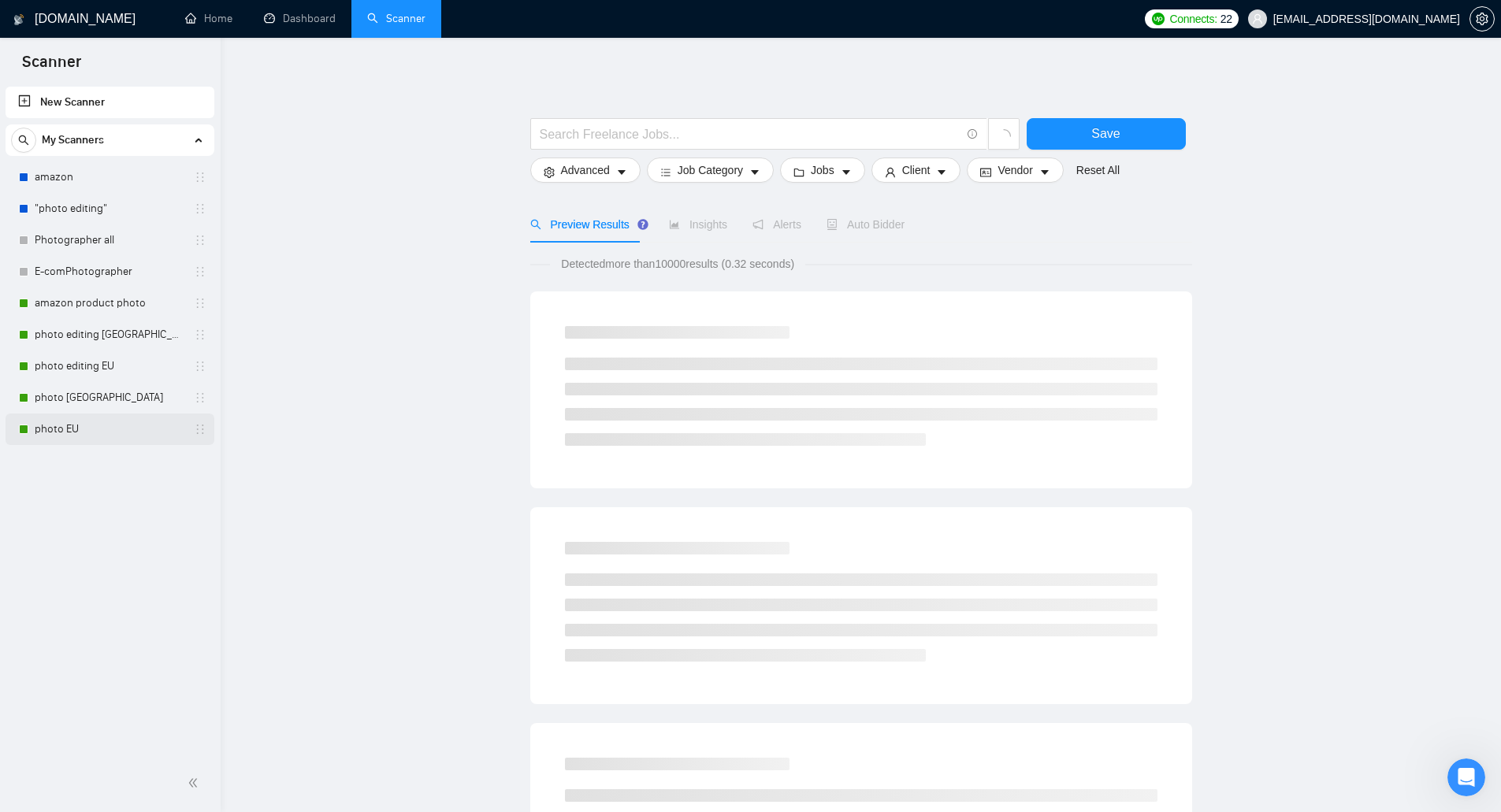
click at [118, 416] on link "photo EU" at bounding box center [110, 429] width 150 height 31
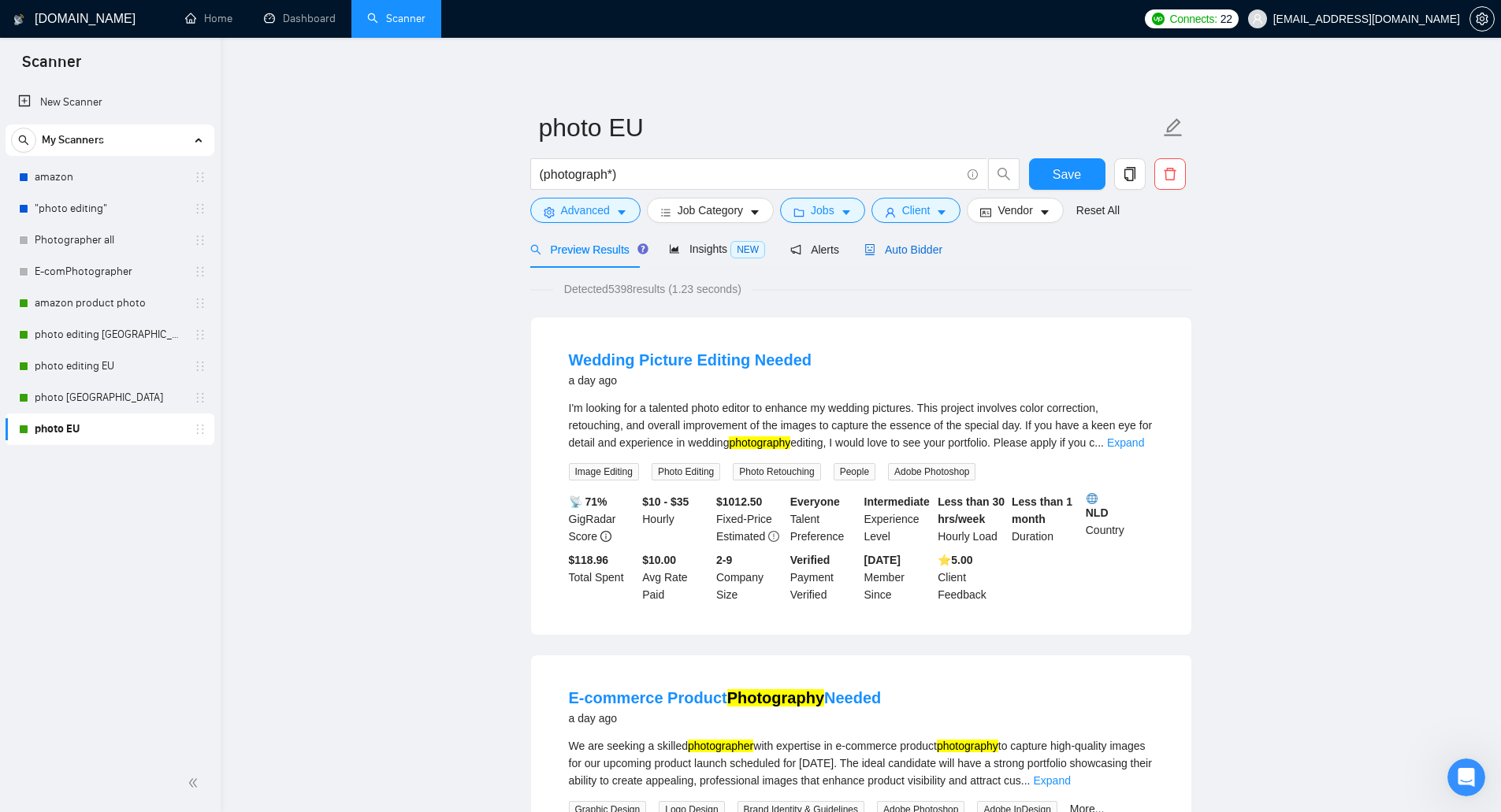
click at [901, 250] on span "Auto Bidder" at bounding box center [903, 249] width 78 height 13
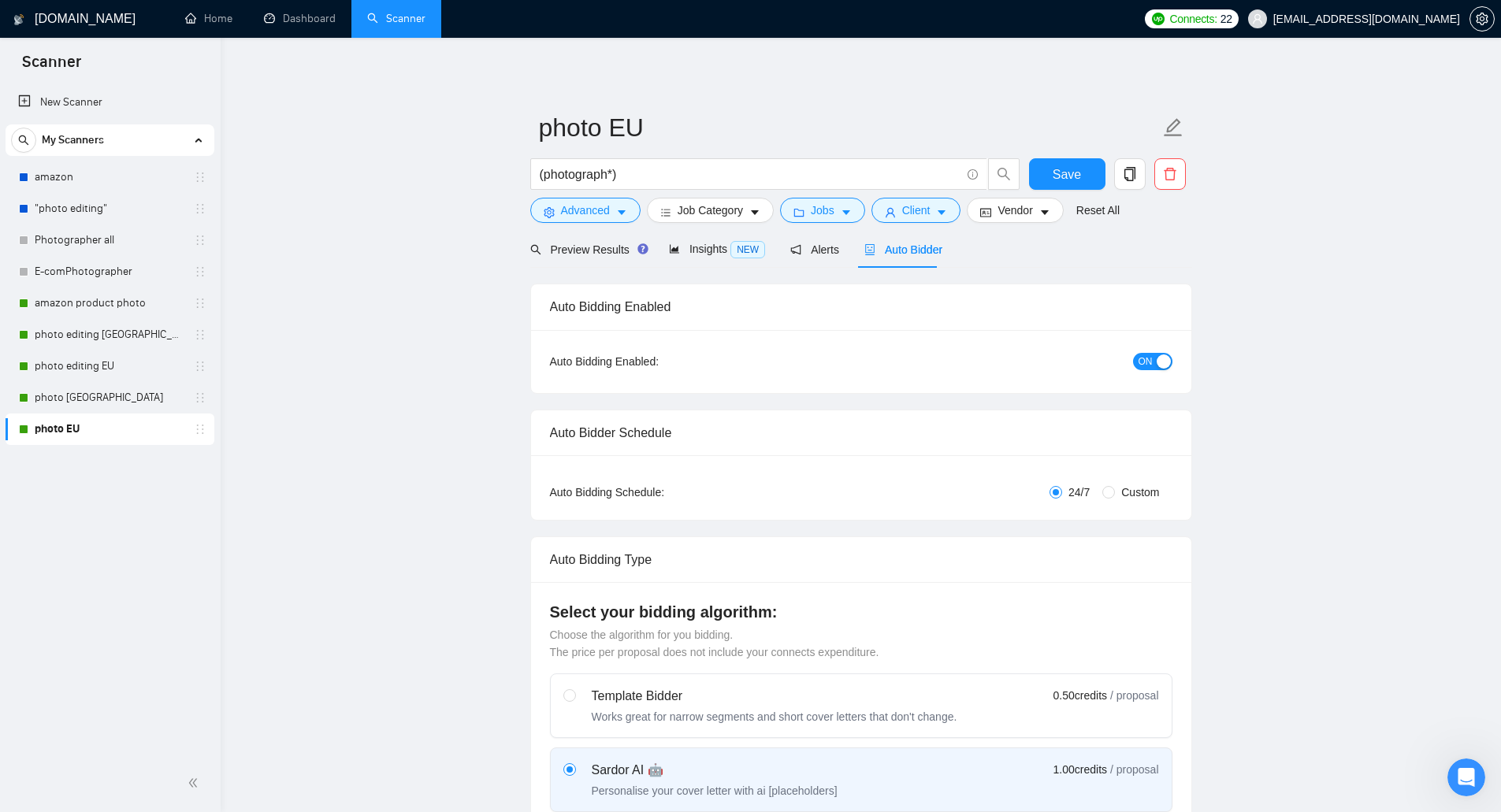
checkbox input "true"
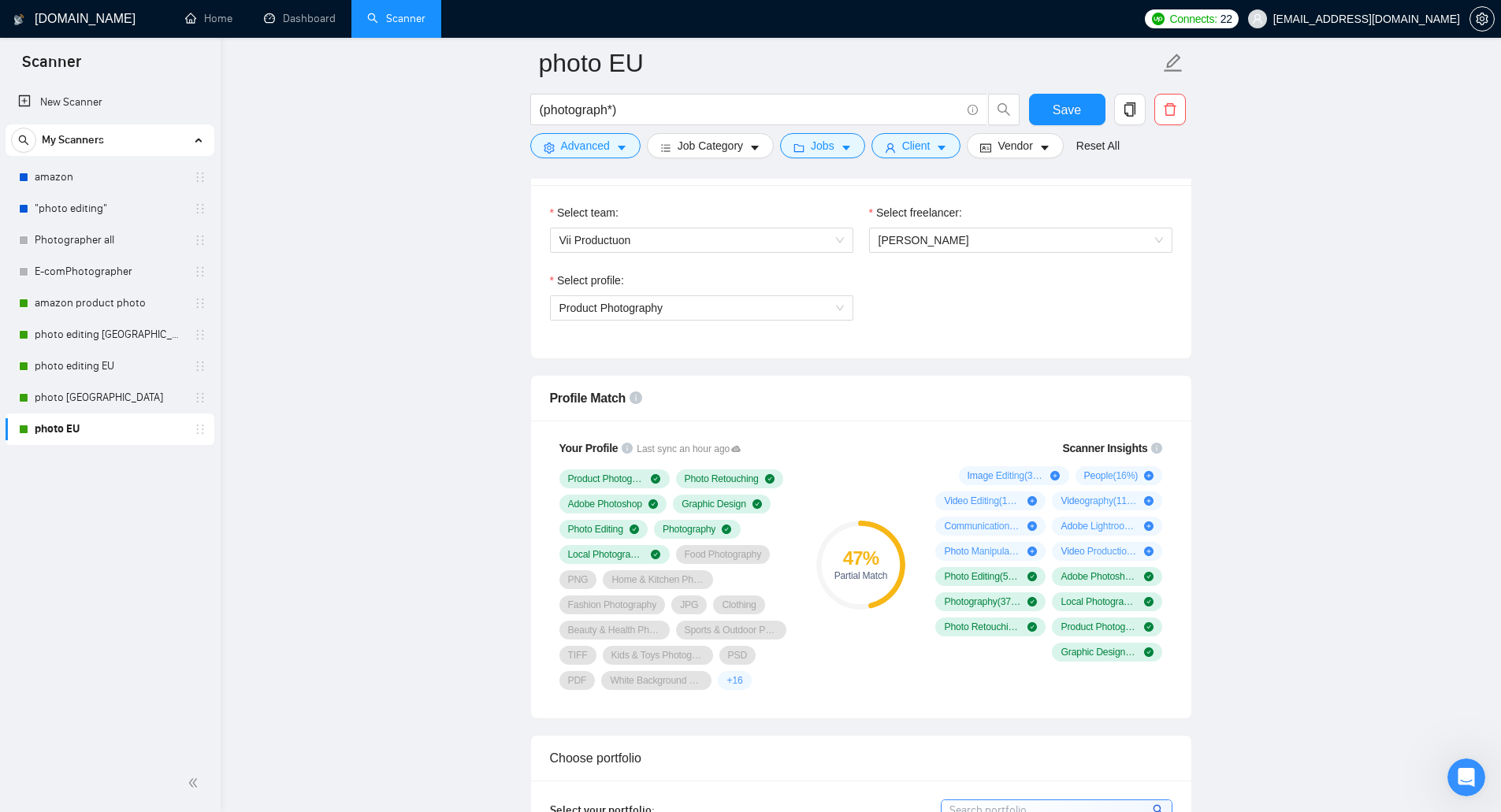
scroll to position [866, 0]
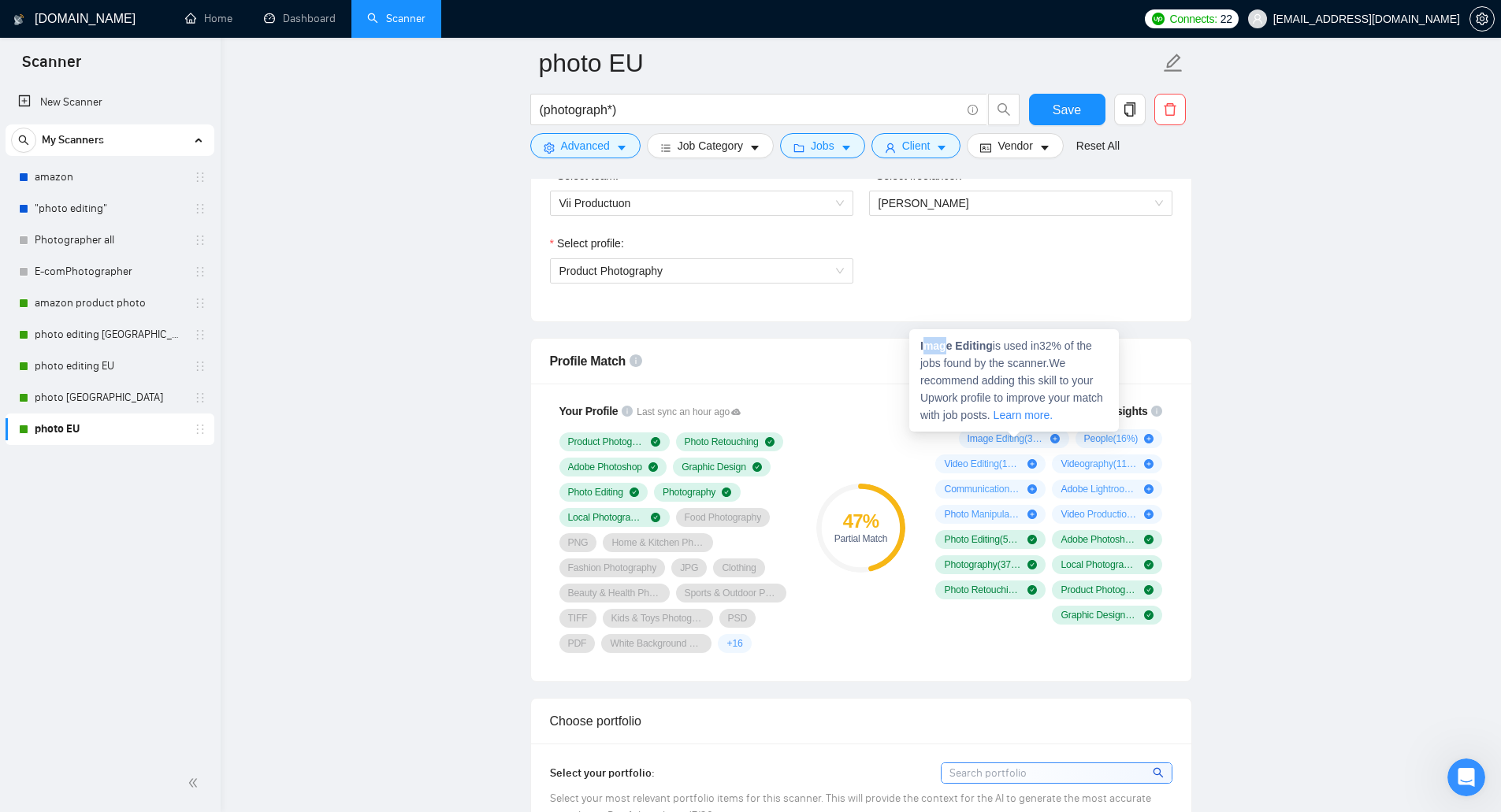
drag, startPoint x: 923, startPoint y: 347, endPoint x: 944, endPoint y: 347, distance: 21.0
click at [944, 347] on strong "Image Editing" at bounding box center [956, 345] width 73 height 13
drag, startPoint x: 918, startPoint y: 344, endPoint x: 990, endPoint y: 348, distance: 72.1
click at [990, 348] on div "Image Editing is used in 32 % of the jobs found by the scanner. We recommend ad…" at bounding box center [1014, 380] width 209 height 102
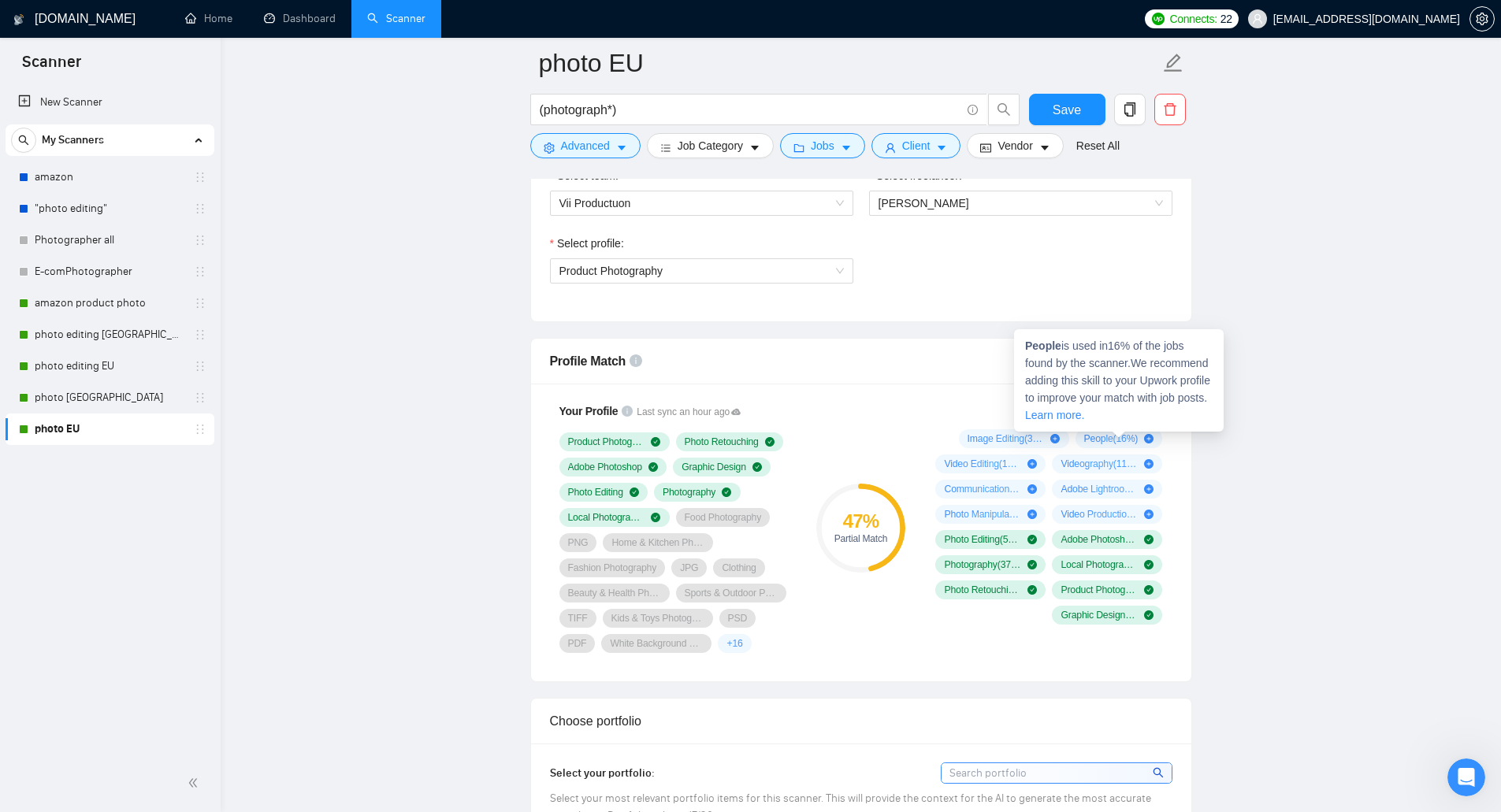
drag, startPoint x: 1083, startPoint y: 443, endPoint x: 1112, endPoint y: 445, distance: 29.1
click at [1112, 445] on div "People ( 16 %)" at bounding box center [1119, 438] width 87 height 19
drag, startPoint x: 1026, startPoint y: 345, endPoint x: 1058, endPoint y: 350, distance: 32.4
click at [1058, 350] on strong "People" at bounding box center [1043, 345] width 36 height 13
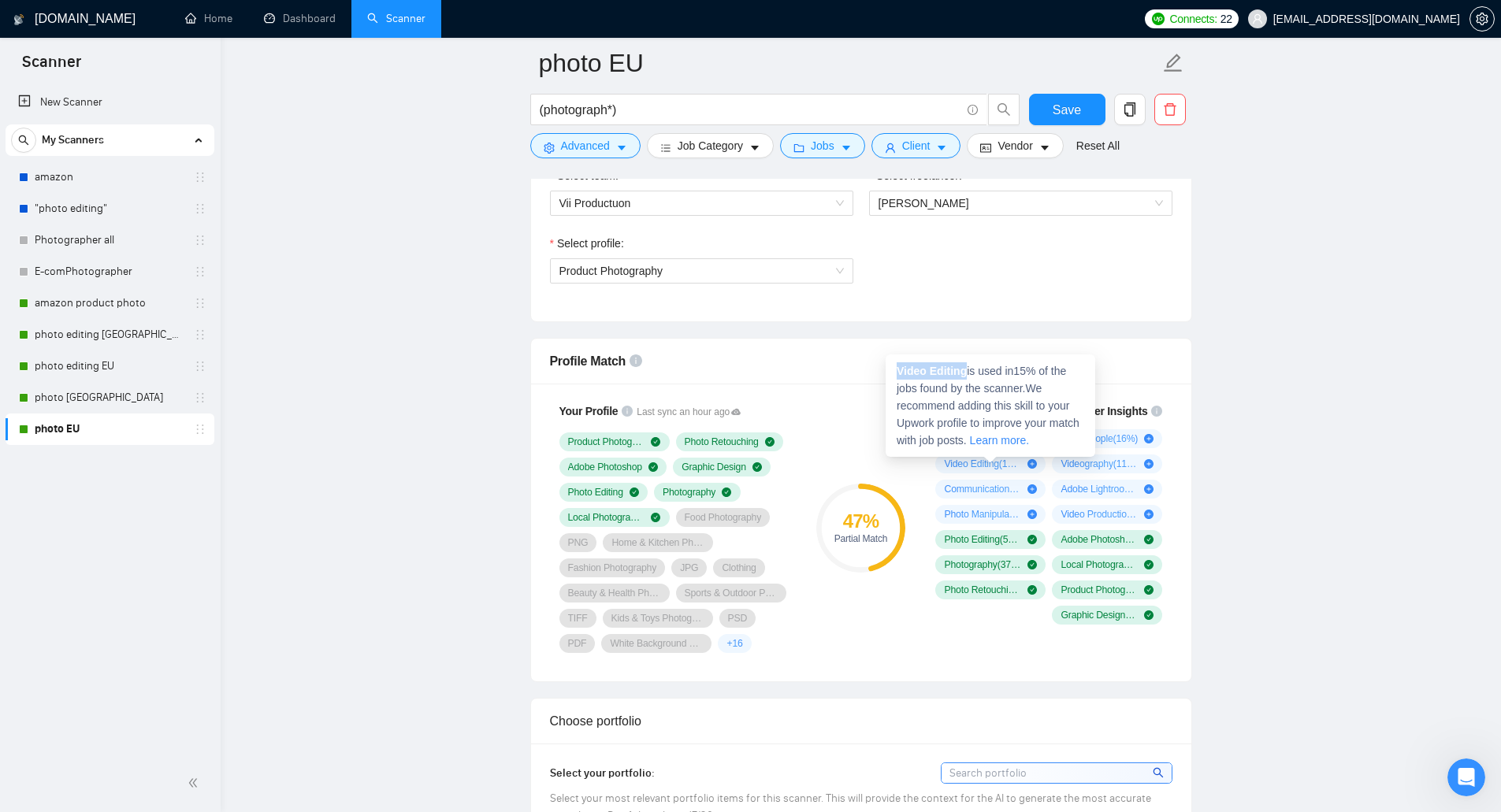
drag, startPoint x: 894, startPoint y: 371, endPoint x: 966, endPoint y: 374, distance: 72.1
click at [966, 374] on div "Video Editing is used in 15 % of the jobs found by the scanner. We recommend ad…" at bounding box center [989, 406] width 209 height 102
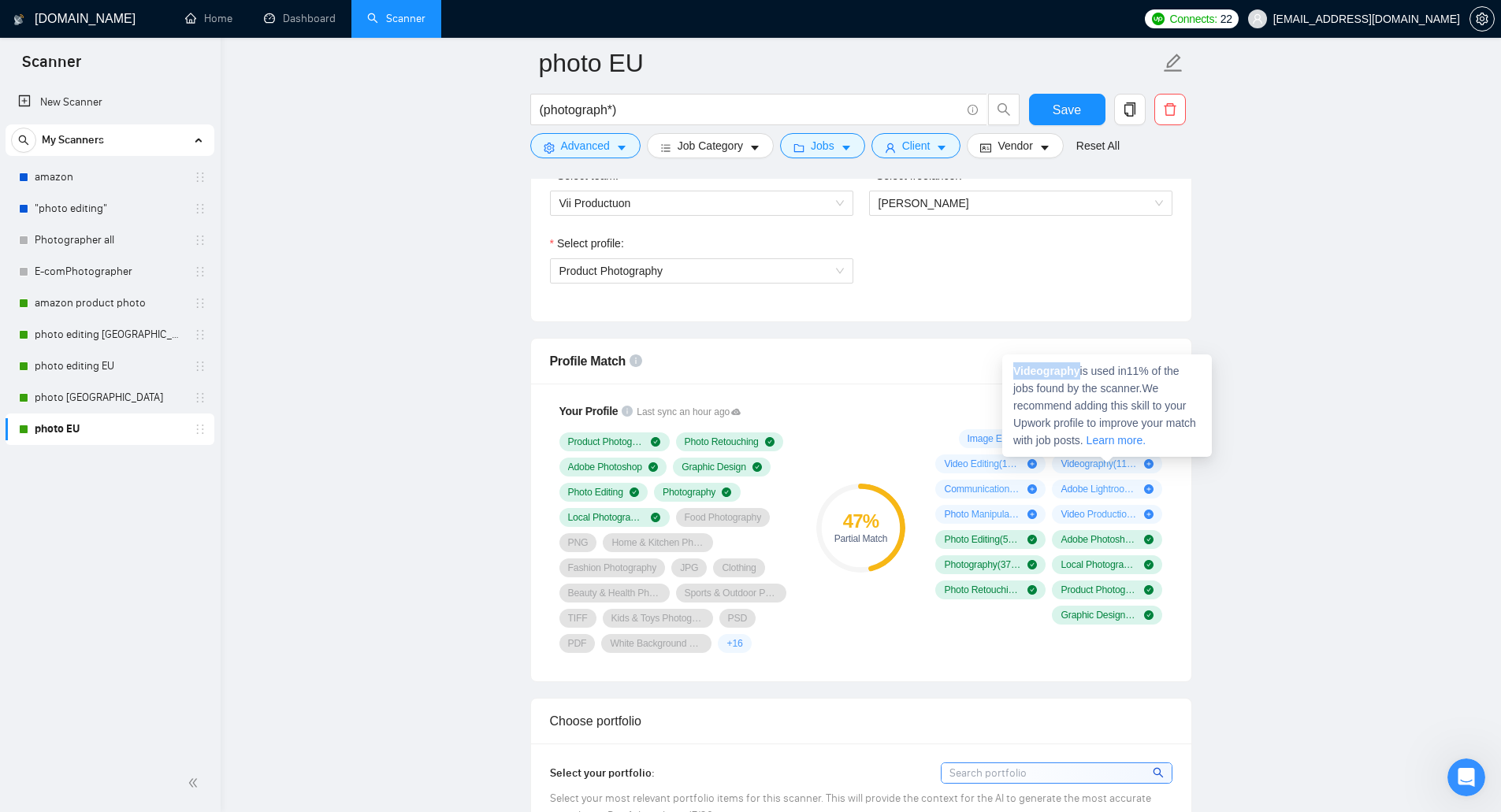
drag, startPoint x: 1011, startPoint y: 376, endPoint x: 1078, endPoint y: 376, distance: 67.0
click at [1078, 376] on div "Videography is used in 11 % of the jobs found by the scanner. We recommend addi…" at bounding box center [1106, 406] width 209 height 102
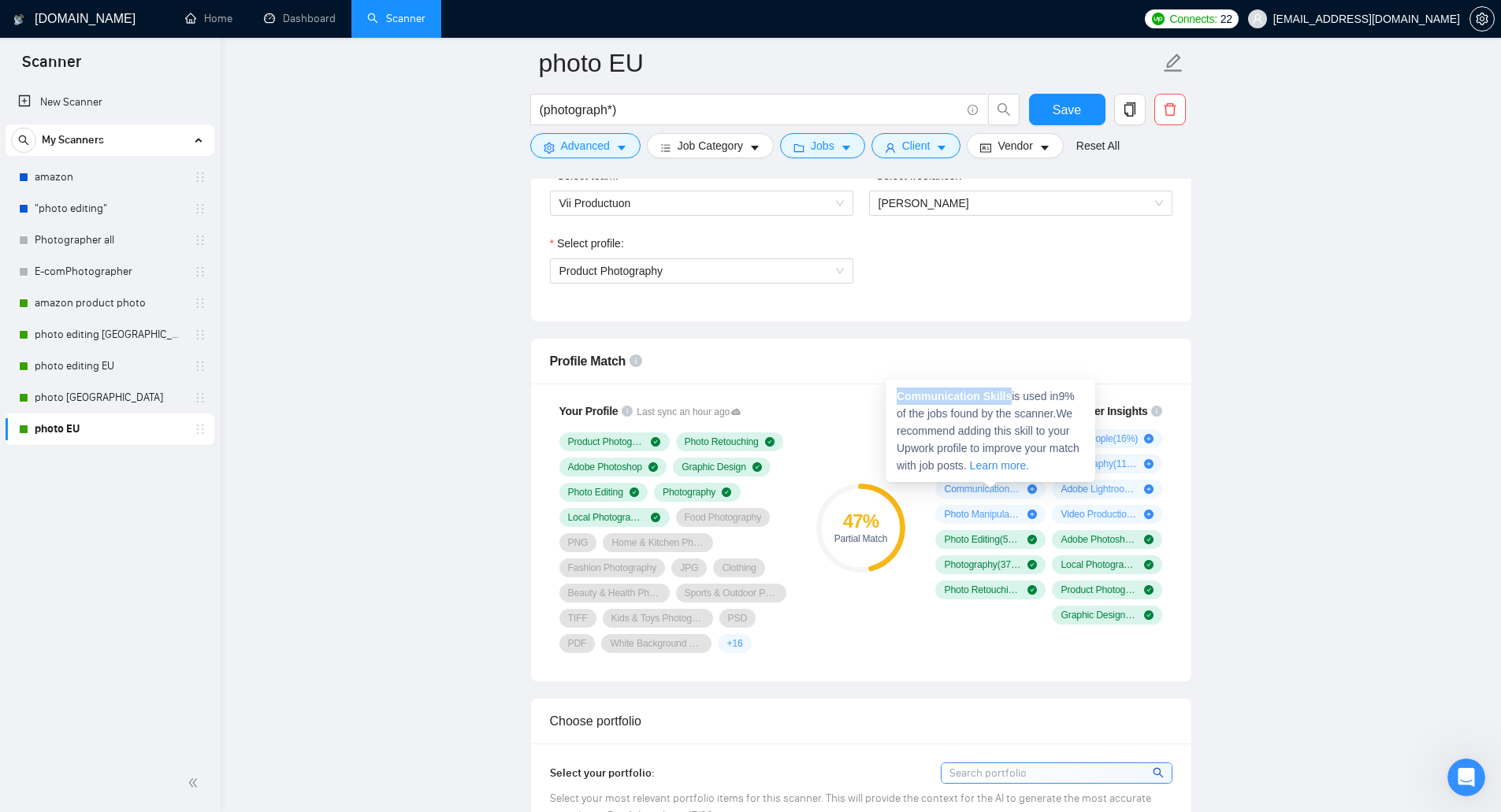
drag, startPoint x: 897, startPoint y: 397, endPoint x: 1009, endPoint y: 403, distance: 112.2
click at [1009, 403] on div "Communication Skills is used in 9 % of the jobs found by the scanner. We recomm…" at bounding box center [989, 431] width 209 height 102
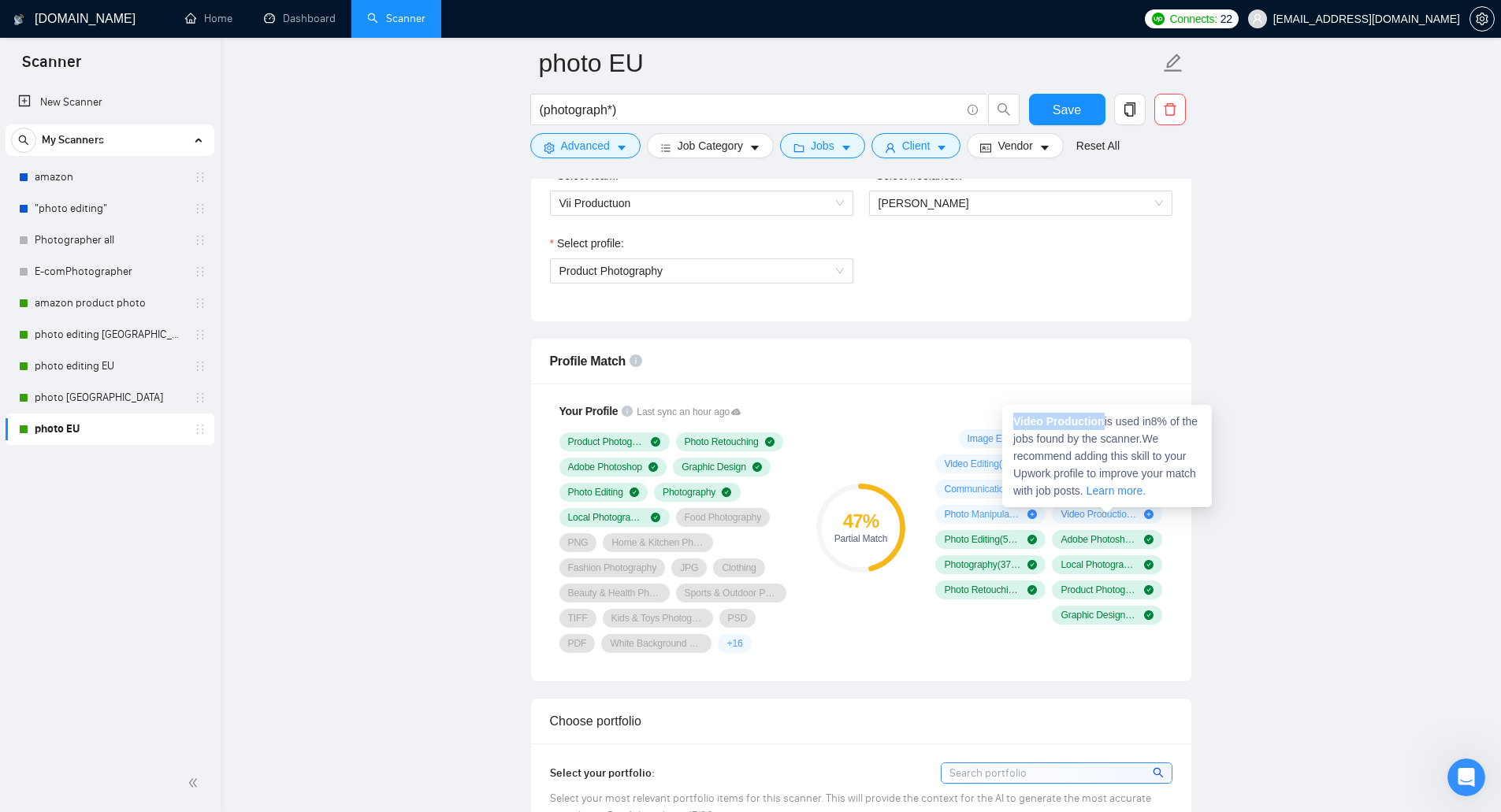
drag, startPoint x: 1020, startPoint y: 423, endPoint x: 1102, endPoint y: 424, distance: 82.0
click at [1102, 424] on strong "Video Production" at bounding box center [1059, 421] width 92 height 13
drag, startPoint x: 1014, startPoint y: 395, endPoint x: 1105, endPoint y: 399, distance: 91.1
click at [1105, 399] on span "Adobe Lightroom is used in 8 % of the jobs found by the scanner. We recommend a…" at bounding box center [1106, 430] width 185 height 82
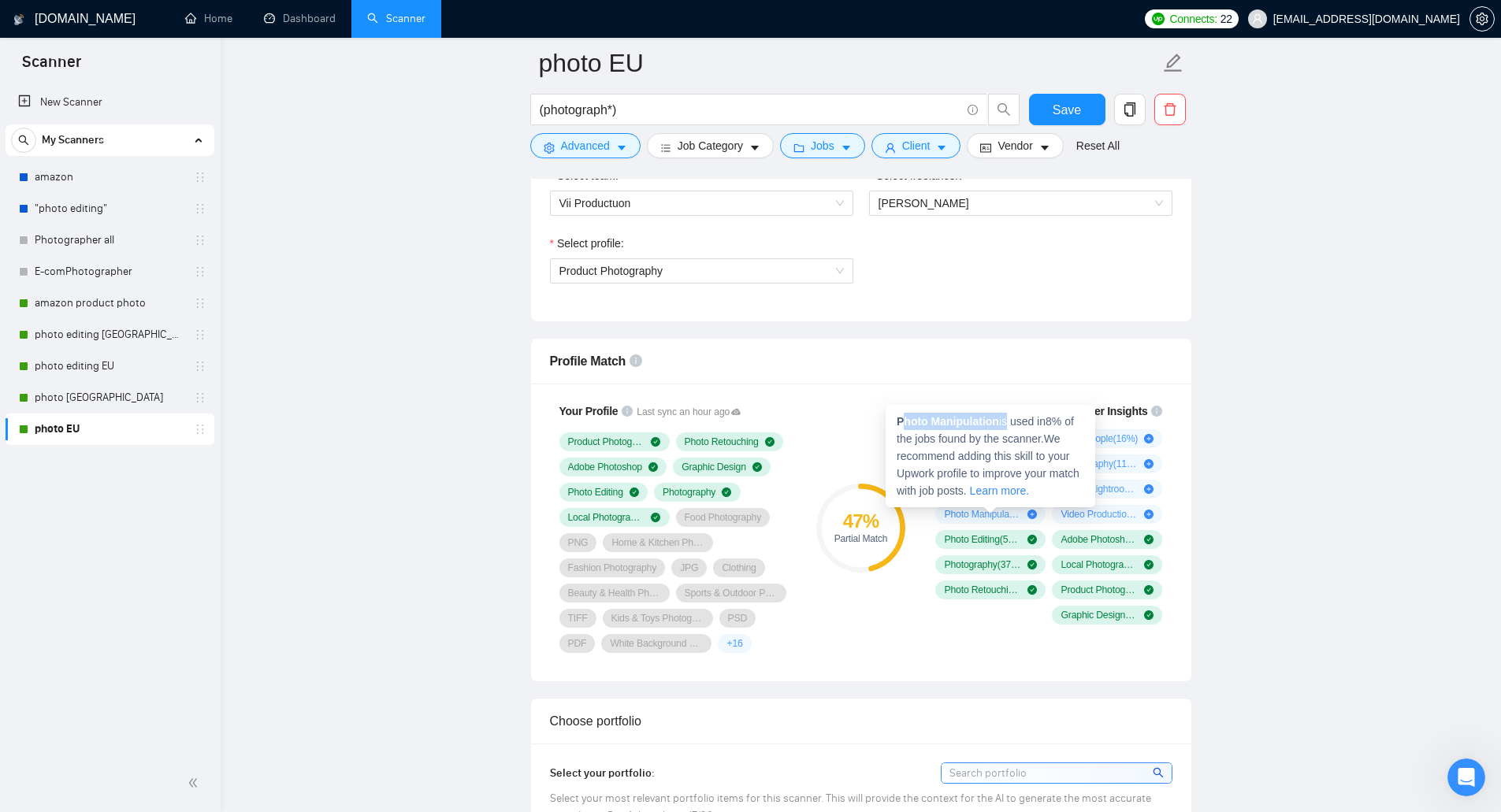
drag, startPoint x: 900, startPoint y: 423, endPoint x: 1005, endPoint y: 425, distance: 105.0
click at [1005, 425] on span "Photo Manipulation is used in 8 % of the jobs found by the scanner. We recommen…" at bounding box center [988, 455] width 183 height 82
click at [941, 413] on div "Photo Manipulation is used in 8 % of the jobs found by the scanner. We recommen…" at bounding box center [989, 456] width 209 height 102
drag, startPoint x: 898, startPoint y: 418, endPoint x: 999, endPoint y: 429, distance: 101.6
click at [999, 429] on div "Photo Manipulation is used in 8 % of the jobs found by the scanner. We recommen…" at bounding box center [989, 456] width 209 height 102
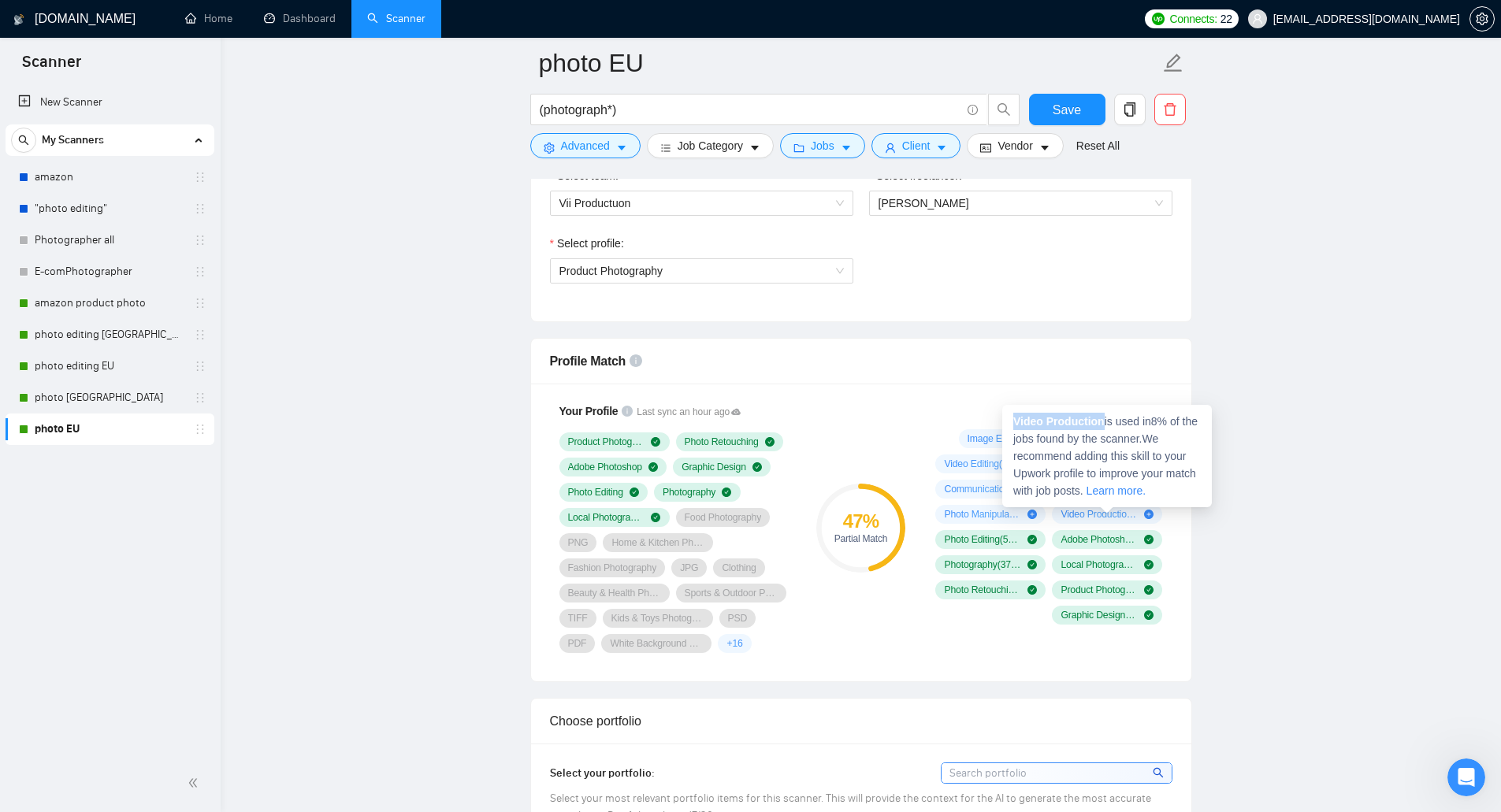
drag, startPoint x: 1014, startPoint y: 423, endPoint x: 1103, endPoint y: 421, distance: 89.0
click at [1103, 421] on strong "Video Production" at bounding box center [1059, 421] width 92 height 13
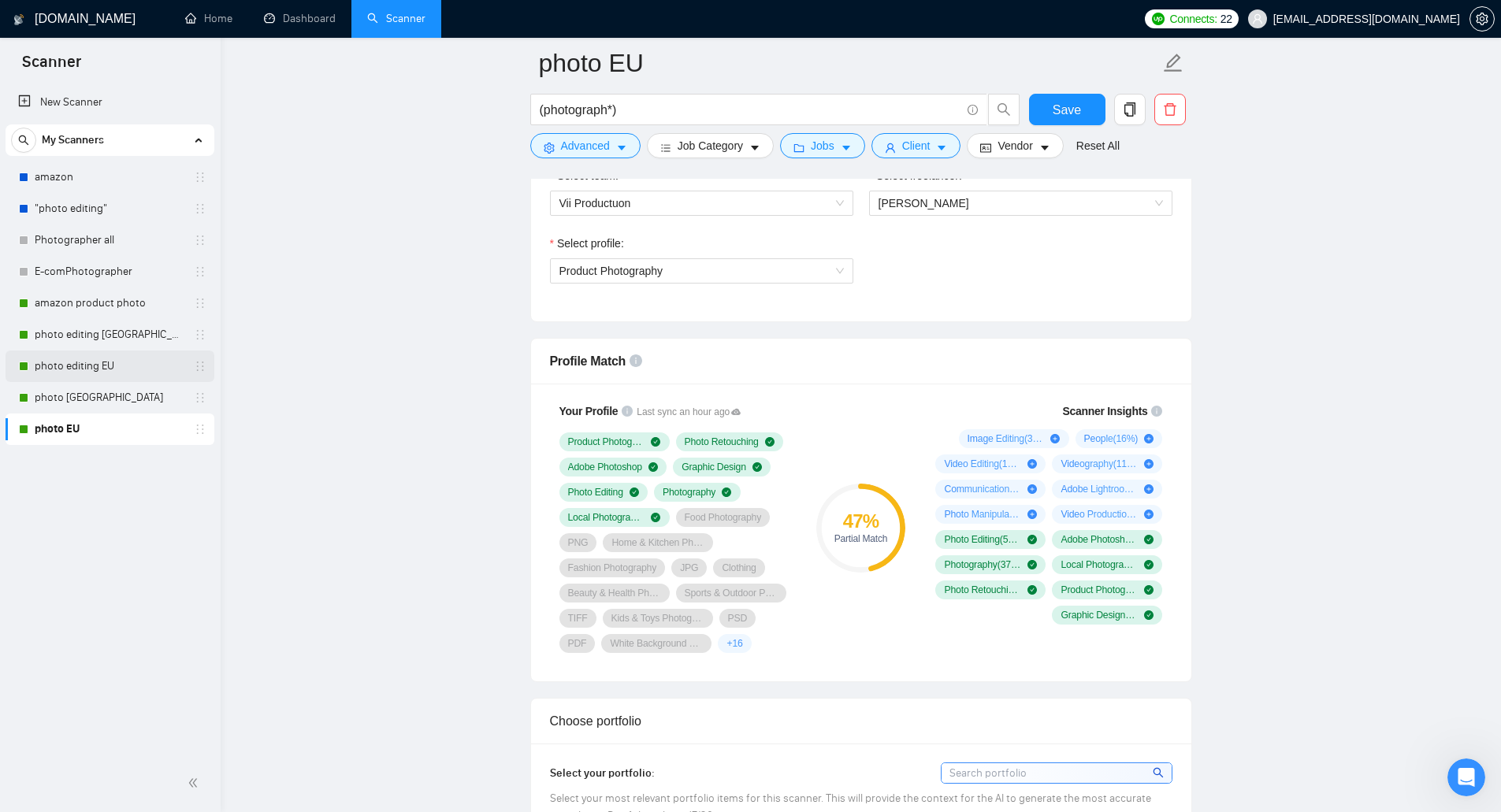
click at [125, 363] on link "photo editing EU" at bounding box center [110, 366] width 150 height 31
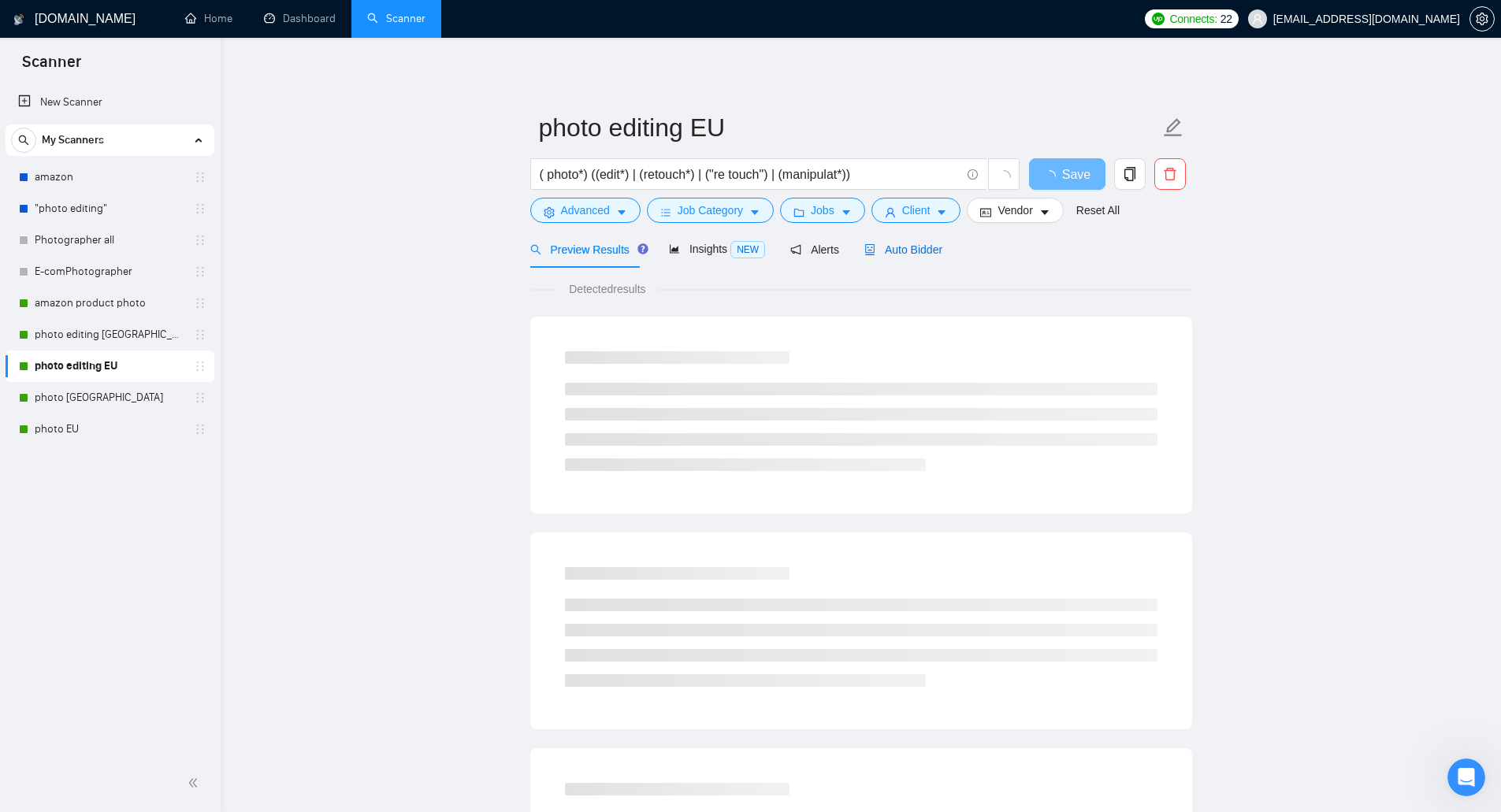
click at [916, 243] on span "Auto Bidder" at bounding box center [903, 249] width 78 height 13
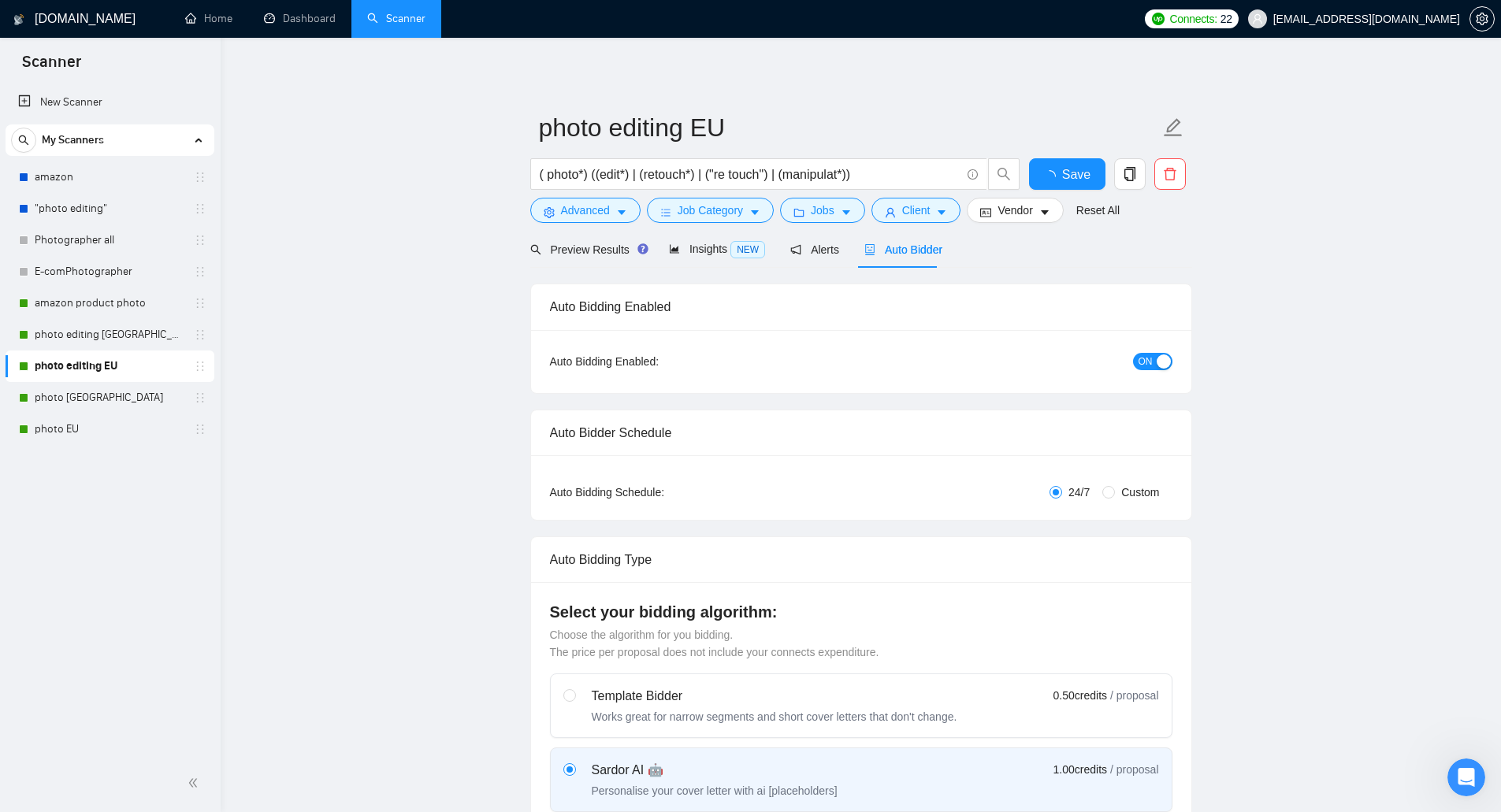
click at [916, 243] on span "Auto Bidder" at bounding box center [903, 249] width 78 height 13
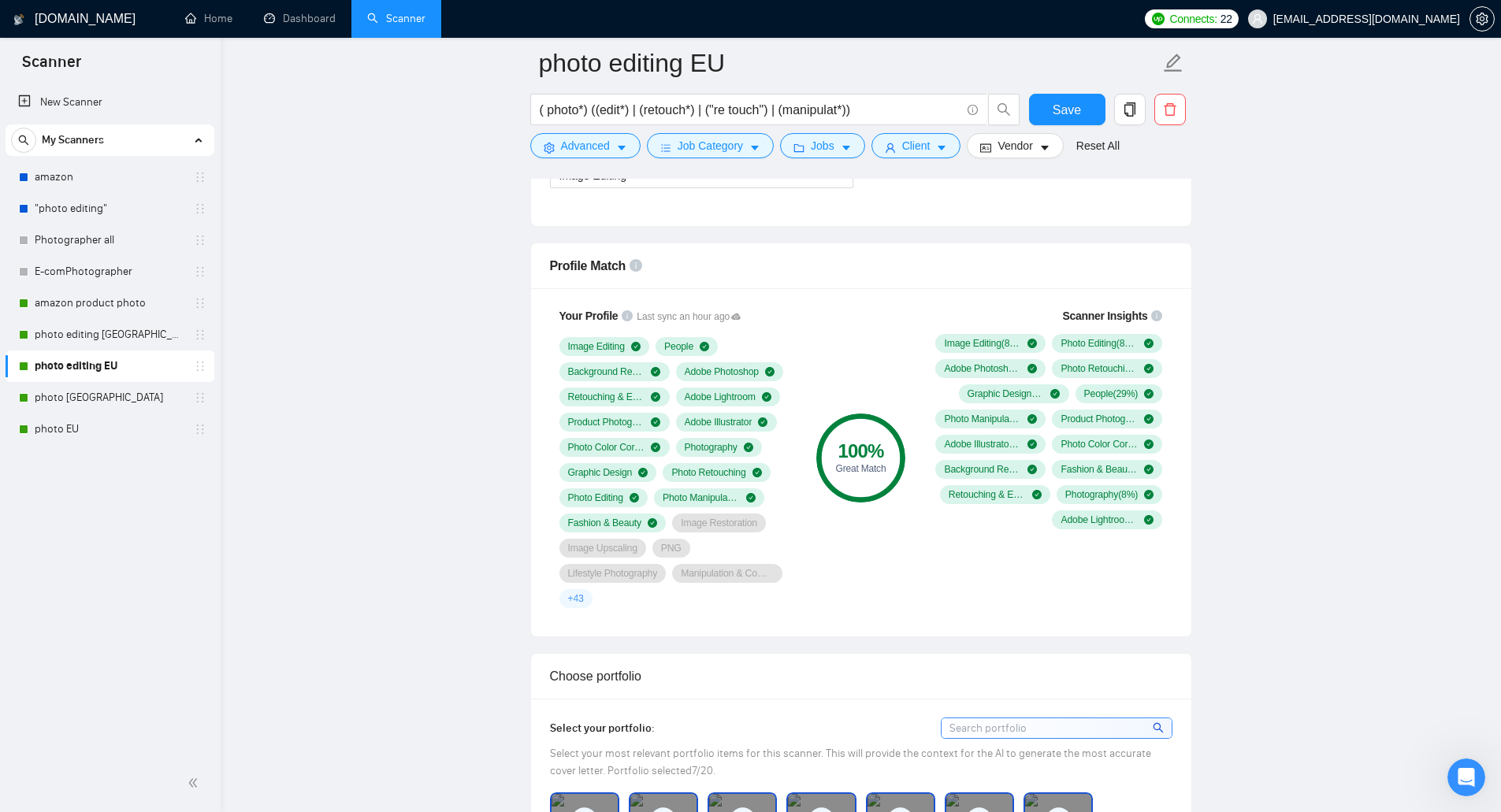
scroll to position [945, 0]
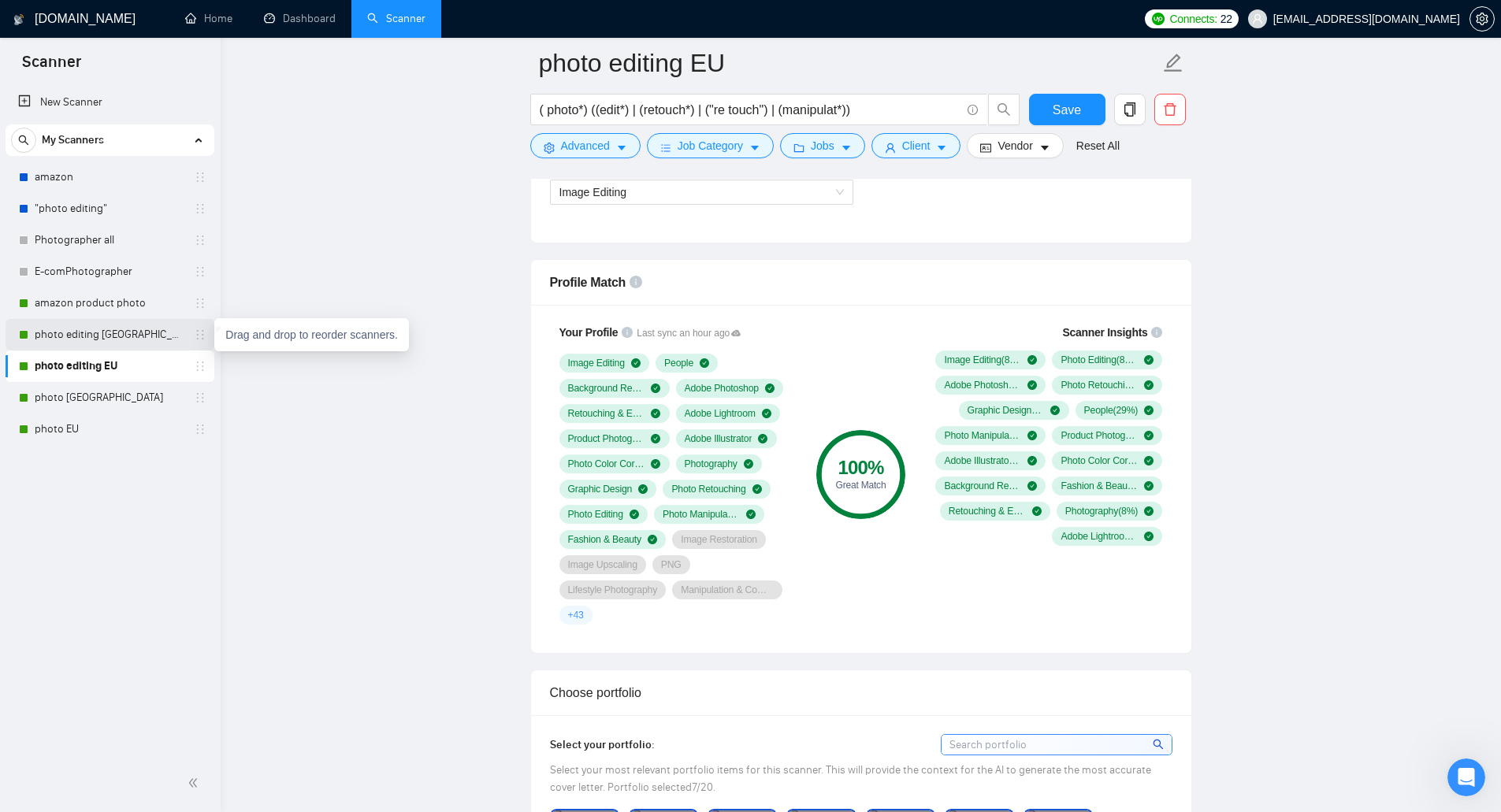
click at [145, 347] on link "photo editing [GEOGRAPHIC_DATA]" at bounding box center [110, 334] width 150 height 31
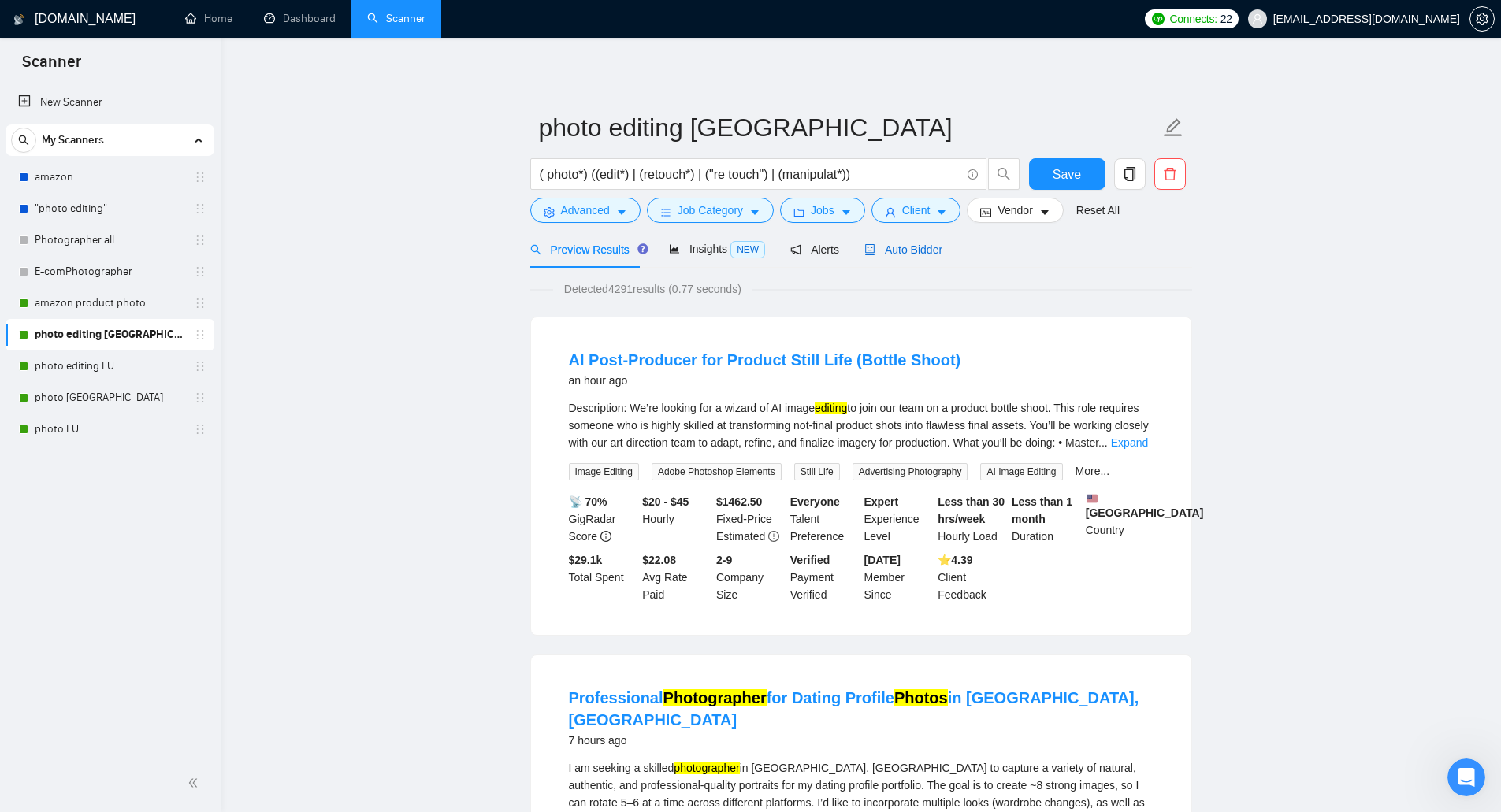
click at [902, 254] on span "Auto Bidder" at bounding box center [903, 249] width 78 height 13
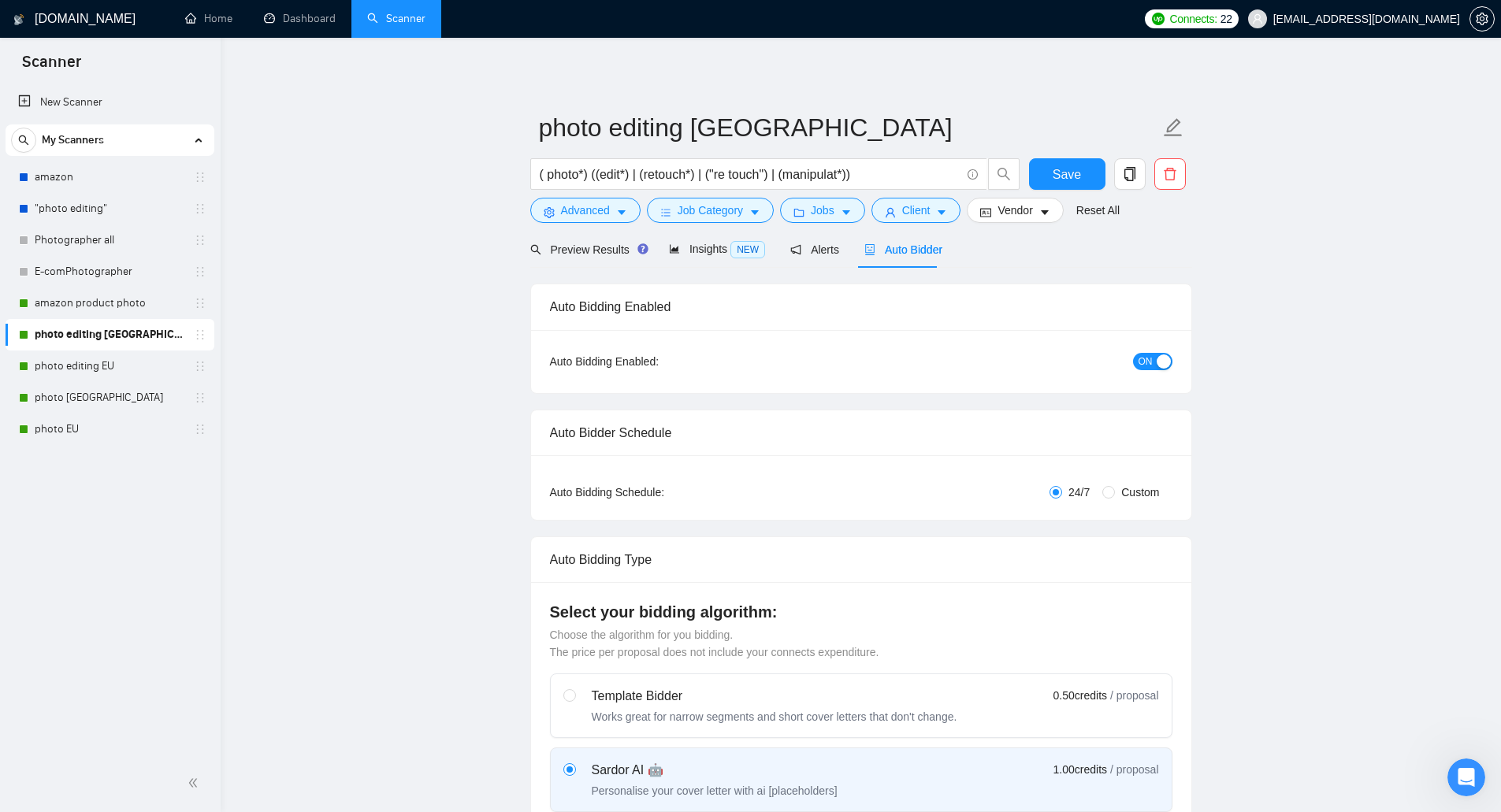
checkbox input "true"
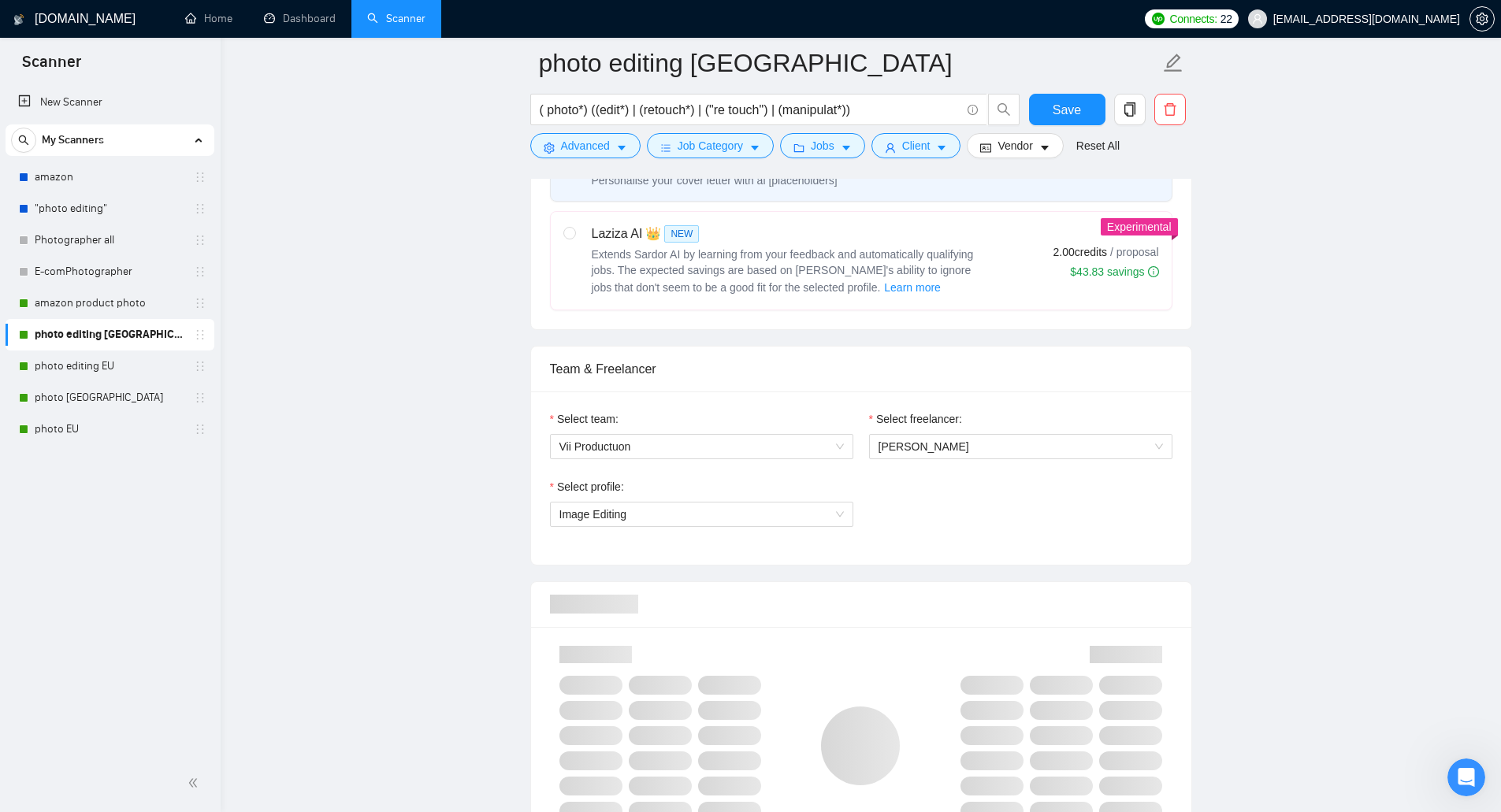
scroll to position [1024, 0]
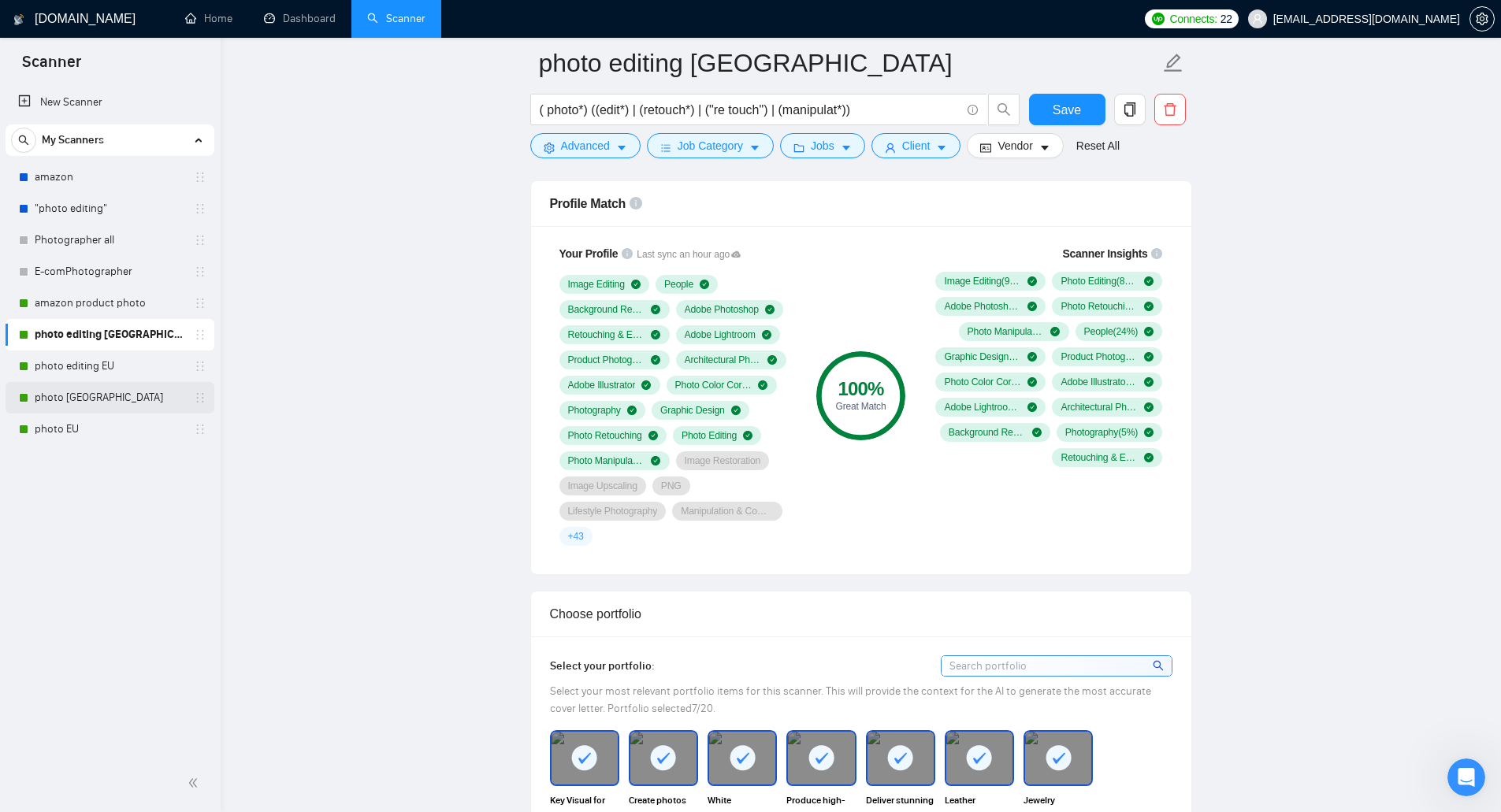
click at [73, 396] on link "photo [GEOGRAPHIC_DATA]" at bounding box center [110, 397] width 150 height 31
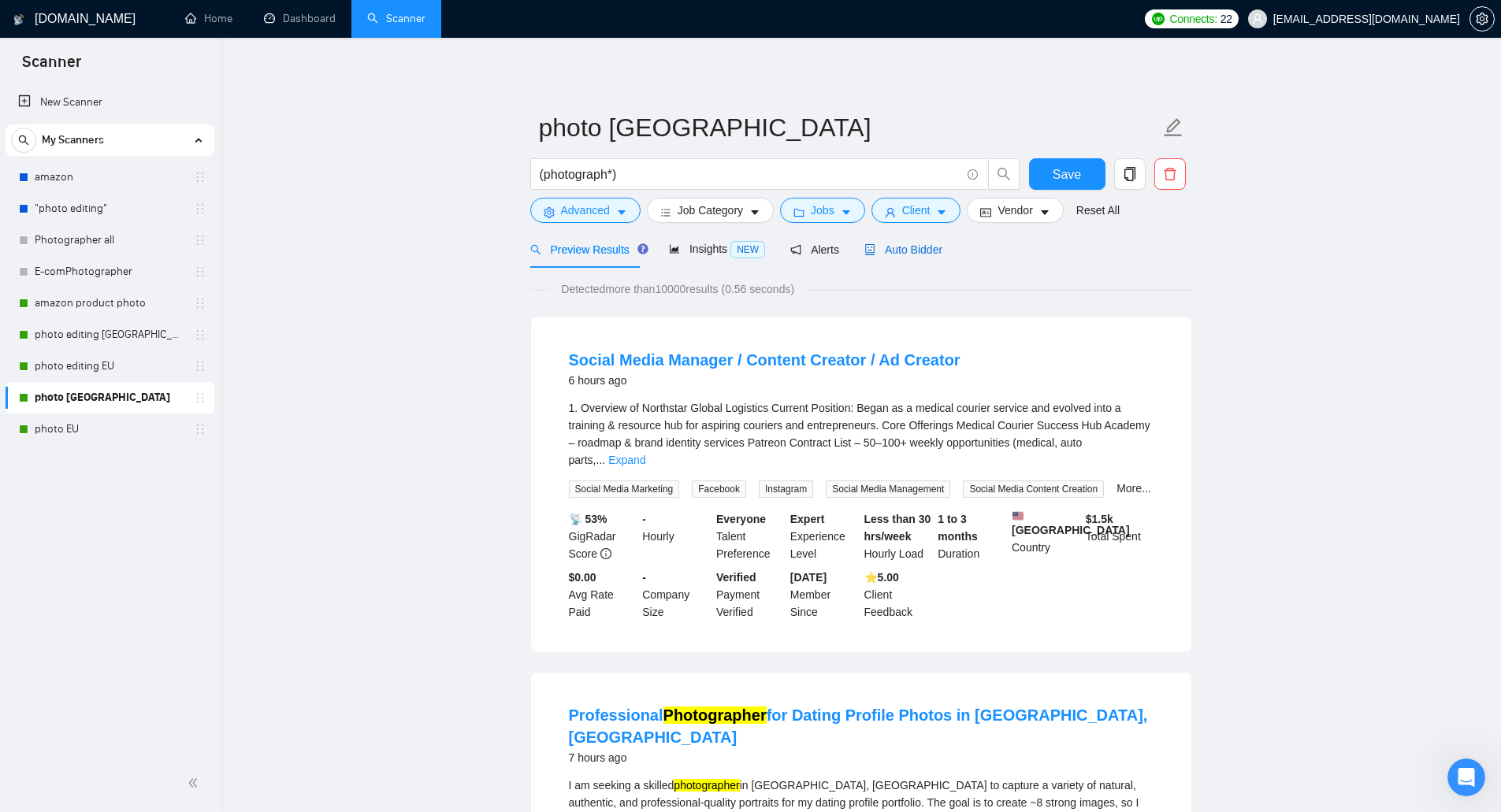
click at [909, 244] on span "Auto Bidder" at bounding box center [903, 249] width 78 height 13
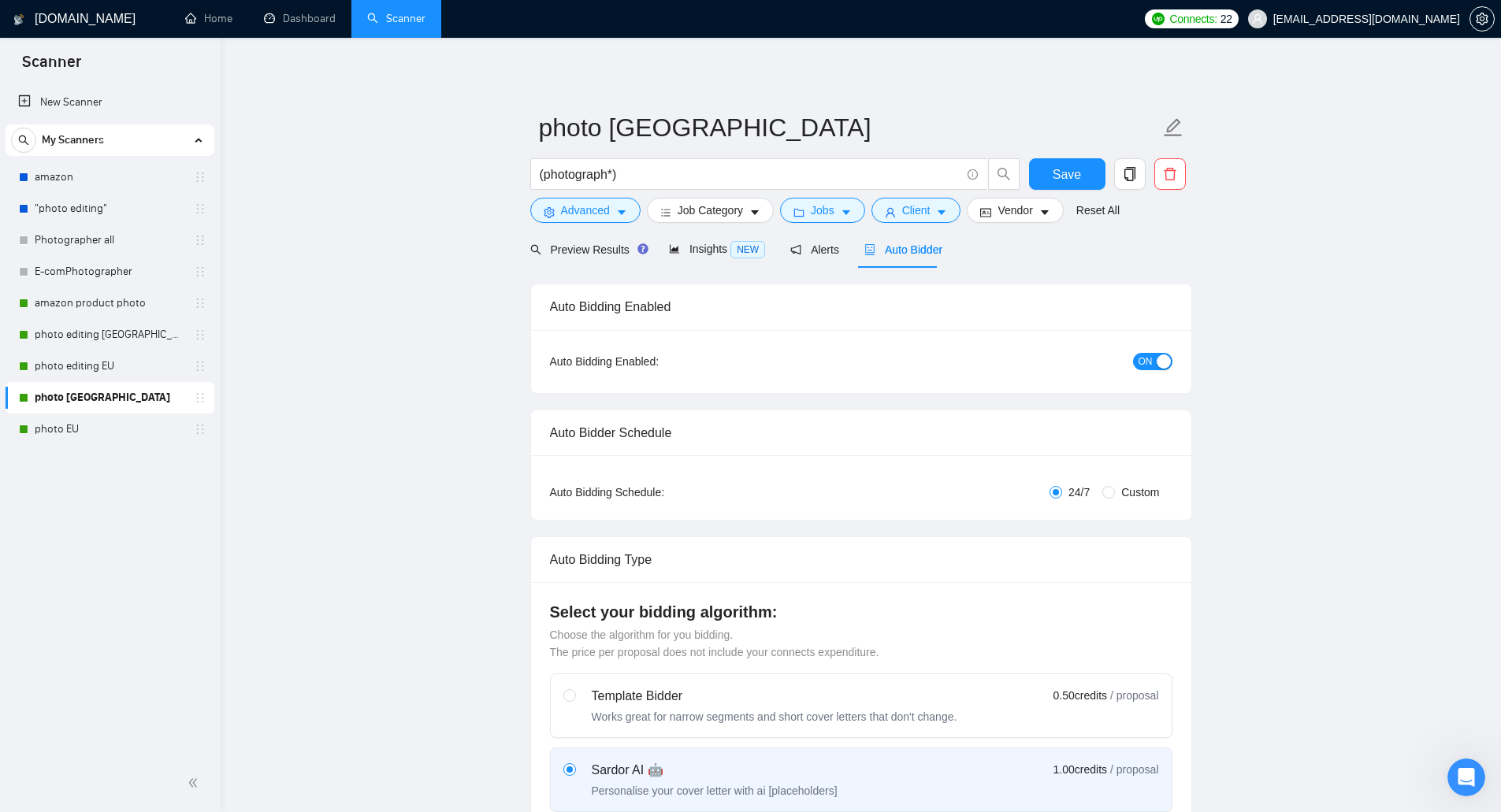
checkbox input "true"
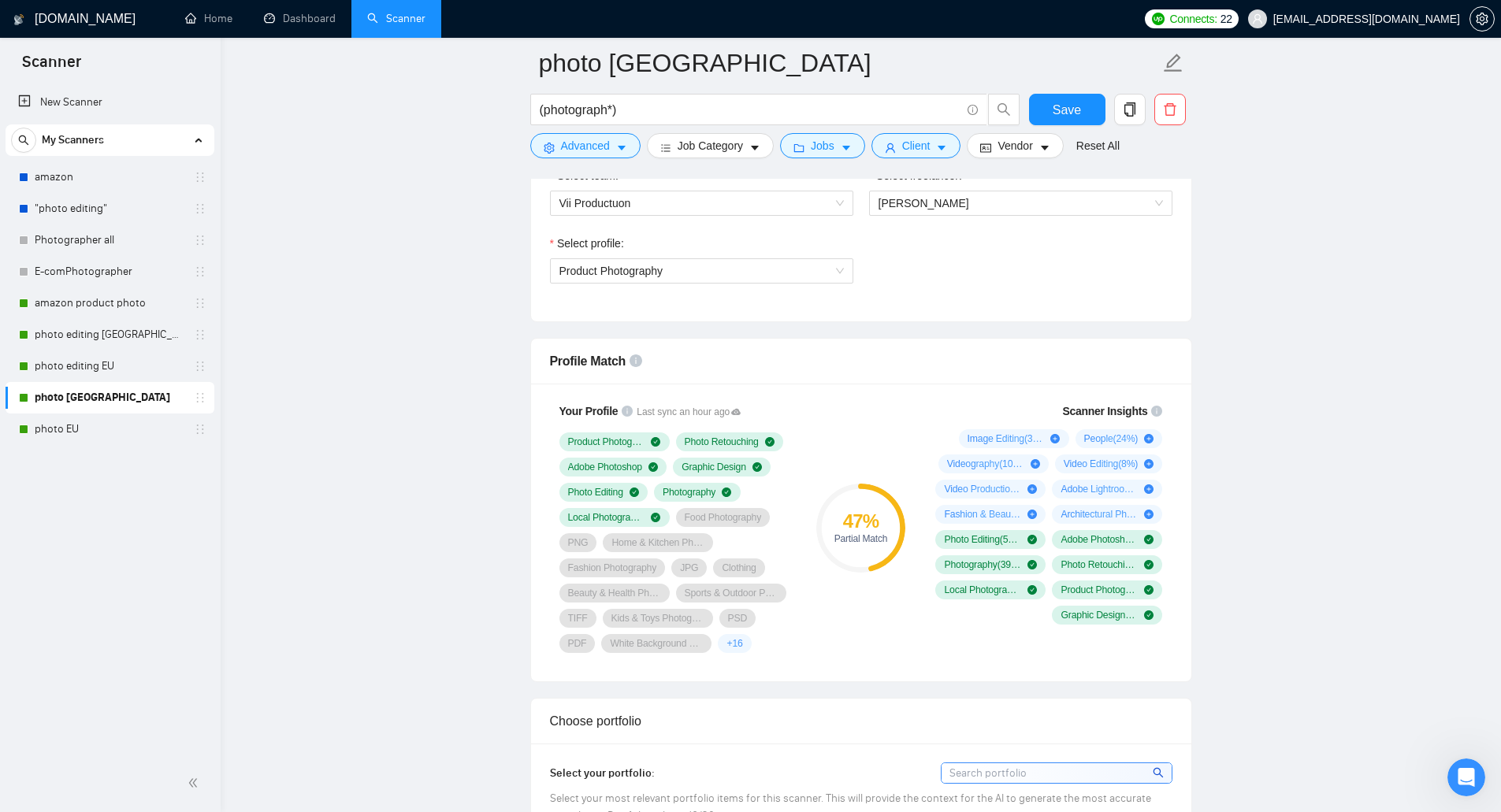
scroll to position [945, 0]
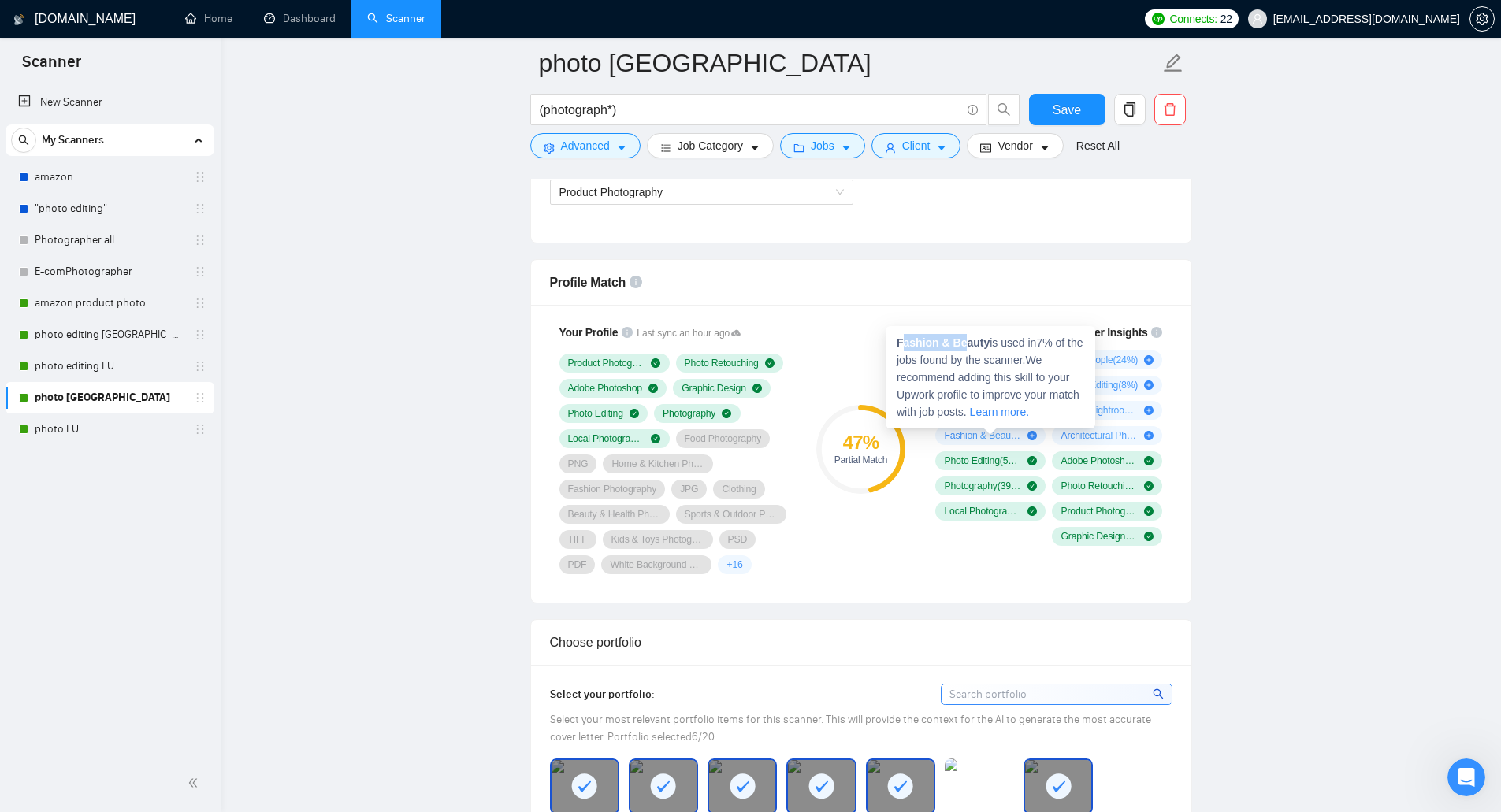
drag, startPoint x: 900, startPoint y: 338, endPoint x: 966, endPoint y: 340, distance: 66.0
click at [966, 340] on strong "Fashion & Beauty" at bounding box center [944, 343] width 93 height 13
drag, startPoint x: 898, startPoint y: 340, endPoint x: 987, endPoint y: 348, distance: 89.4
click at [987, 348] on strong "Fashion & Beauty" at bounding box center [944, 343] width 93 height 13
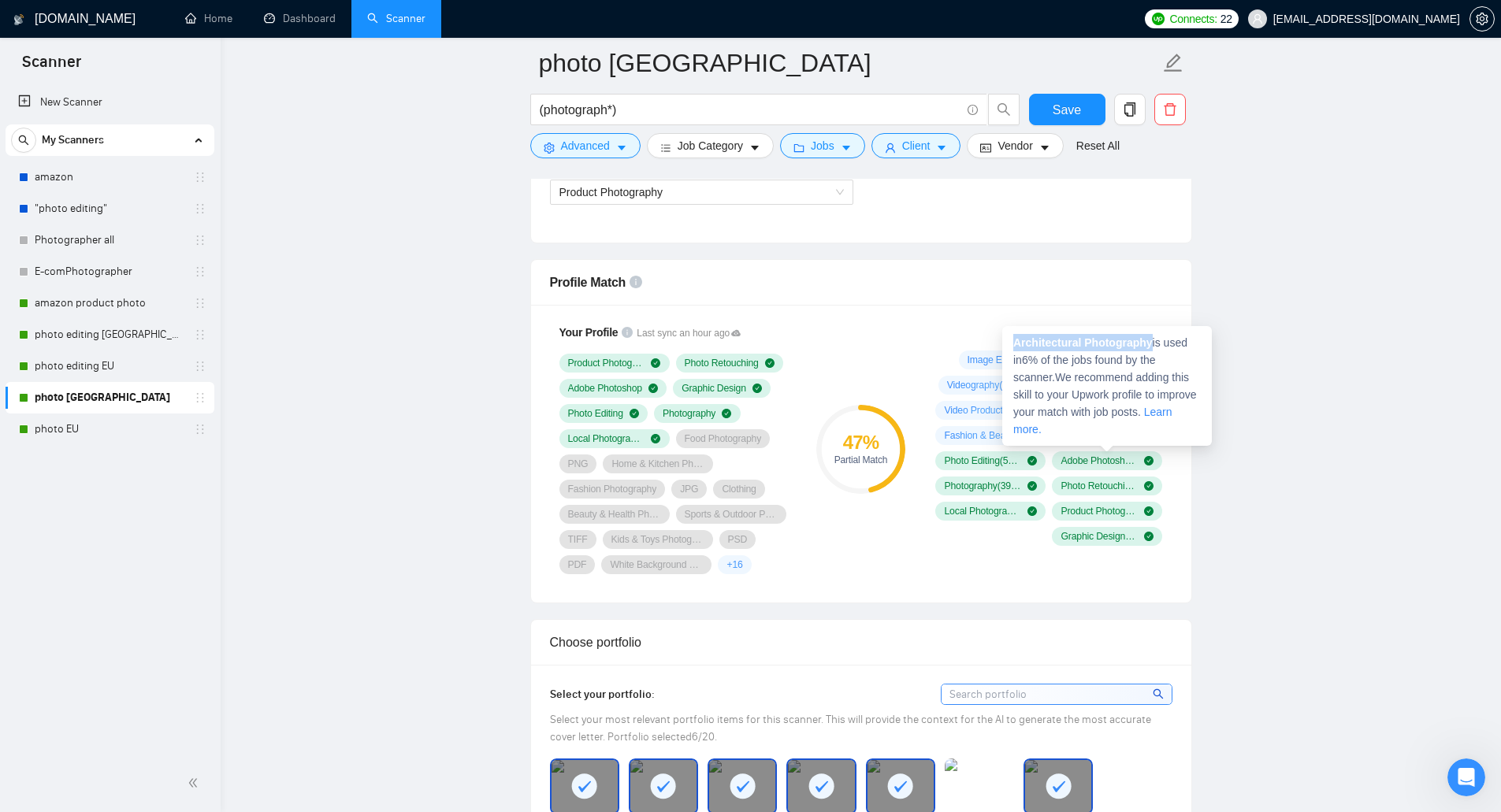
drag, startPoint x: 1012, startPoint y: 344, endPoint x: 1150, endPoint y: 342, distance: 138.0
click at [1150, 342] on div "Architectural Photography is used in 6 % of the jobs found by the scanner. We r…" at bounding box center [1106, 385] width 209 height 119
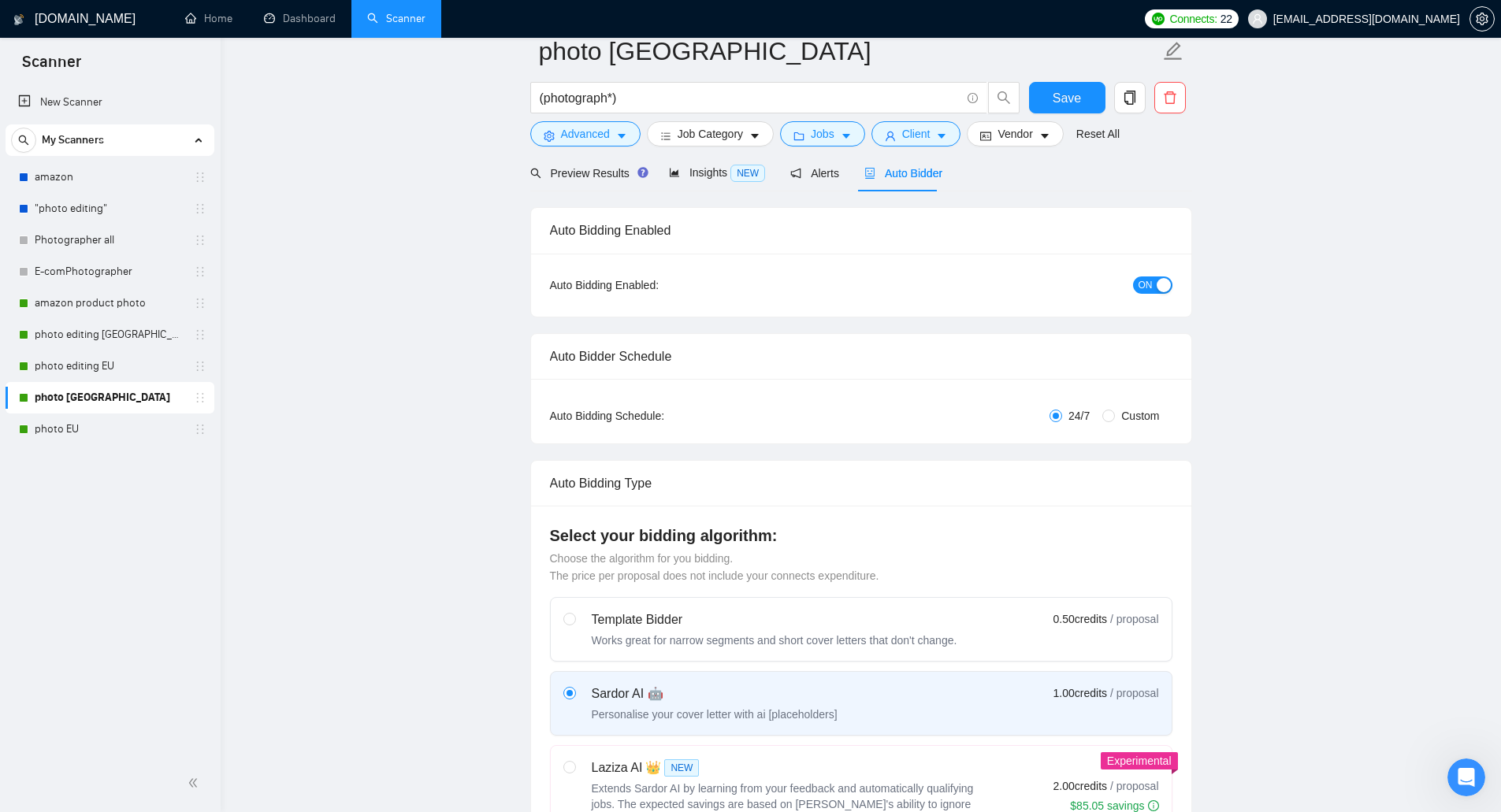
scroll to position [0, 0]
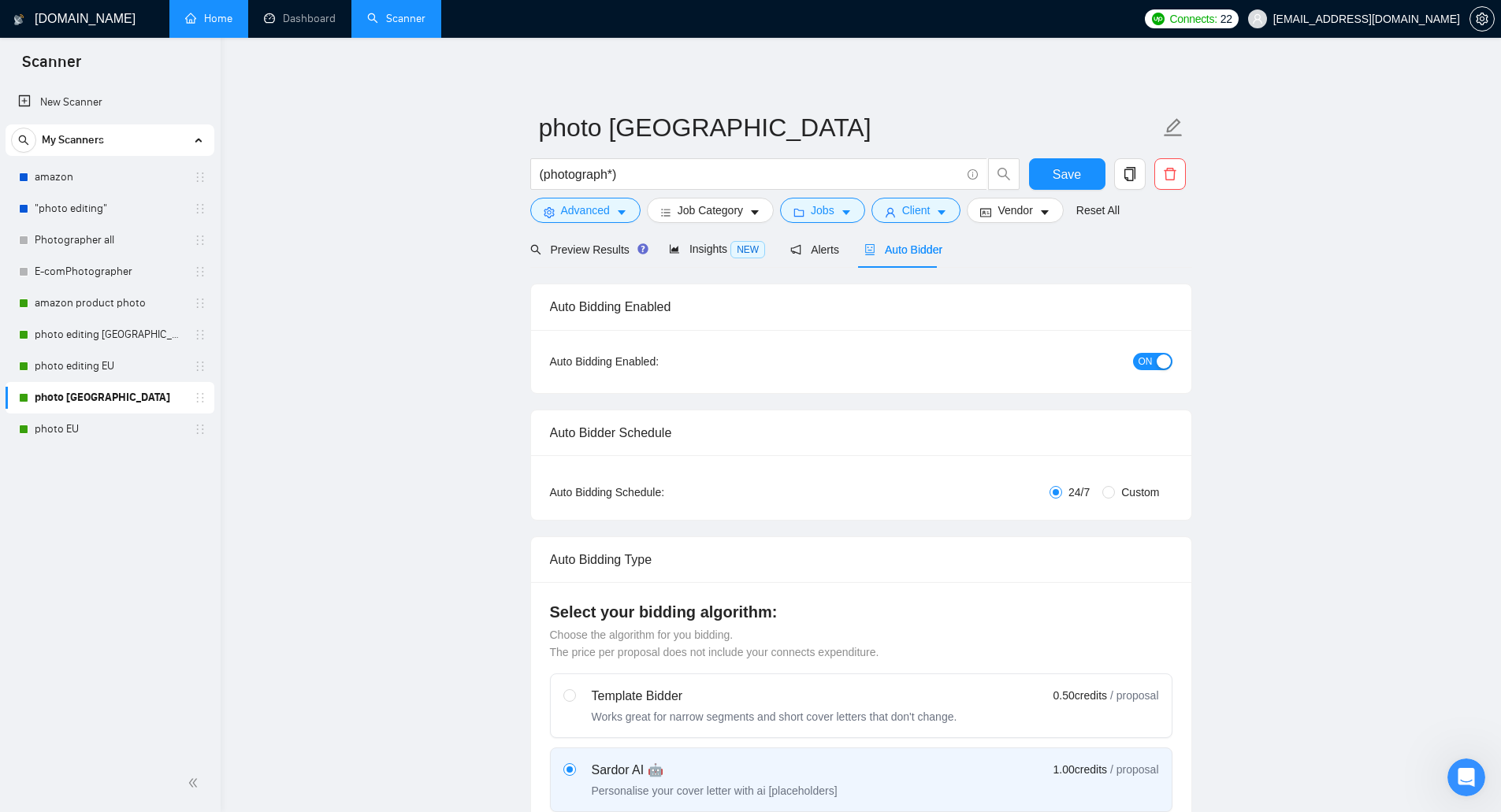
click at [207, 16] on link "Home" at bounding box center [208, 18] width 48 height 13
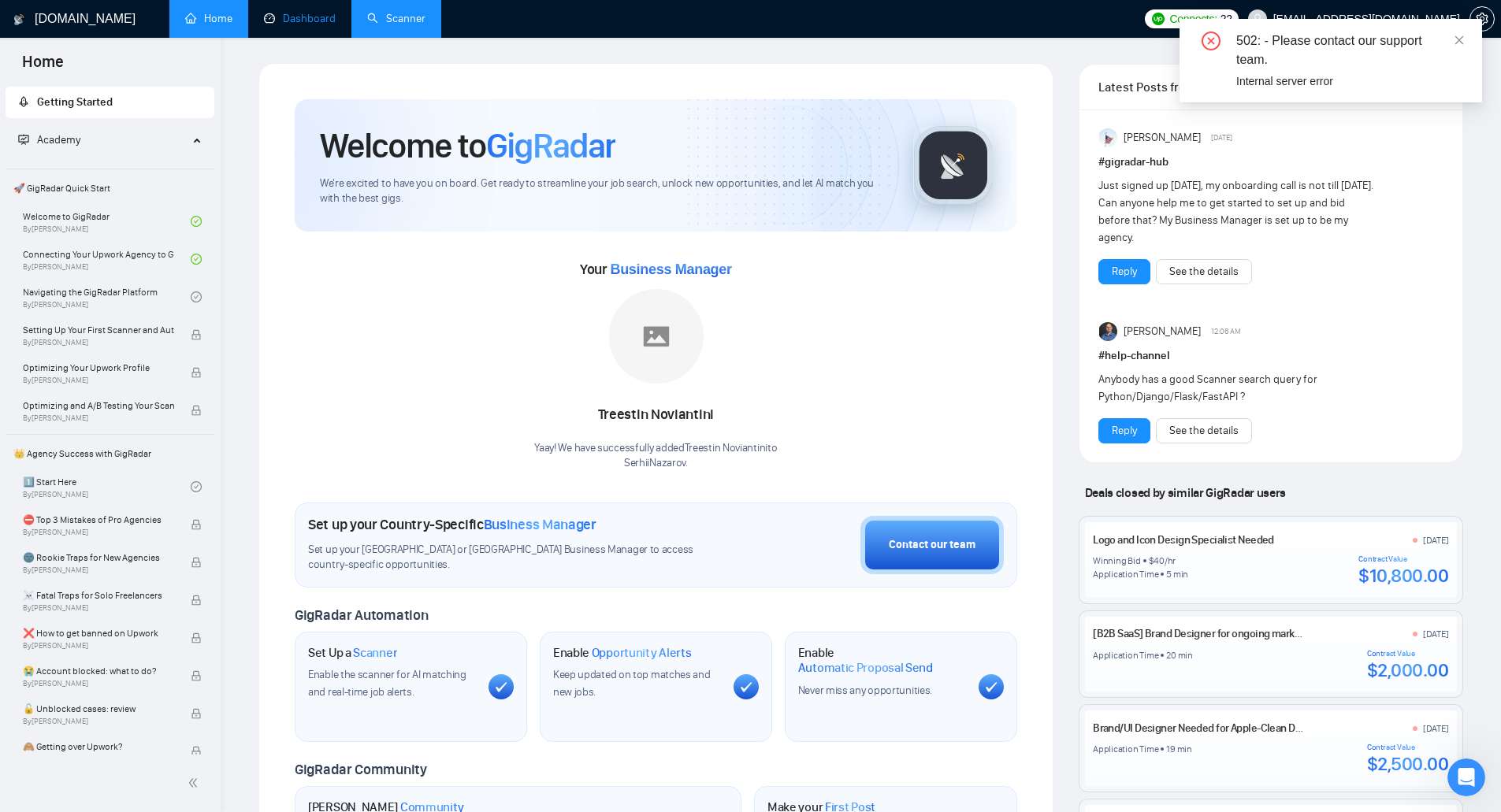
click at [290, 22] on link "Dashboard" at bounding box center [300, 18] width 72 height 13
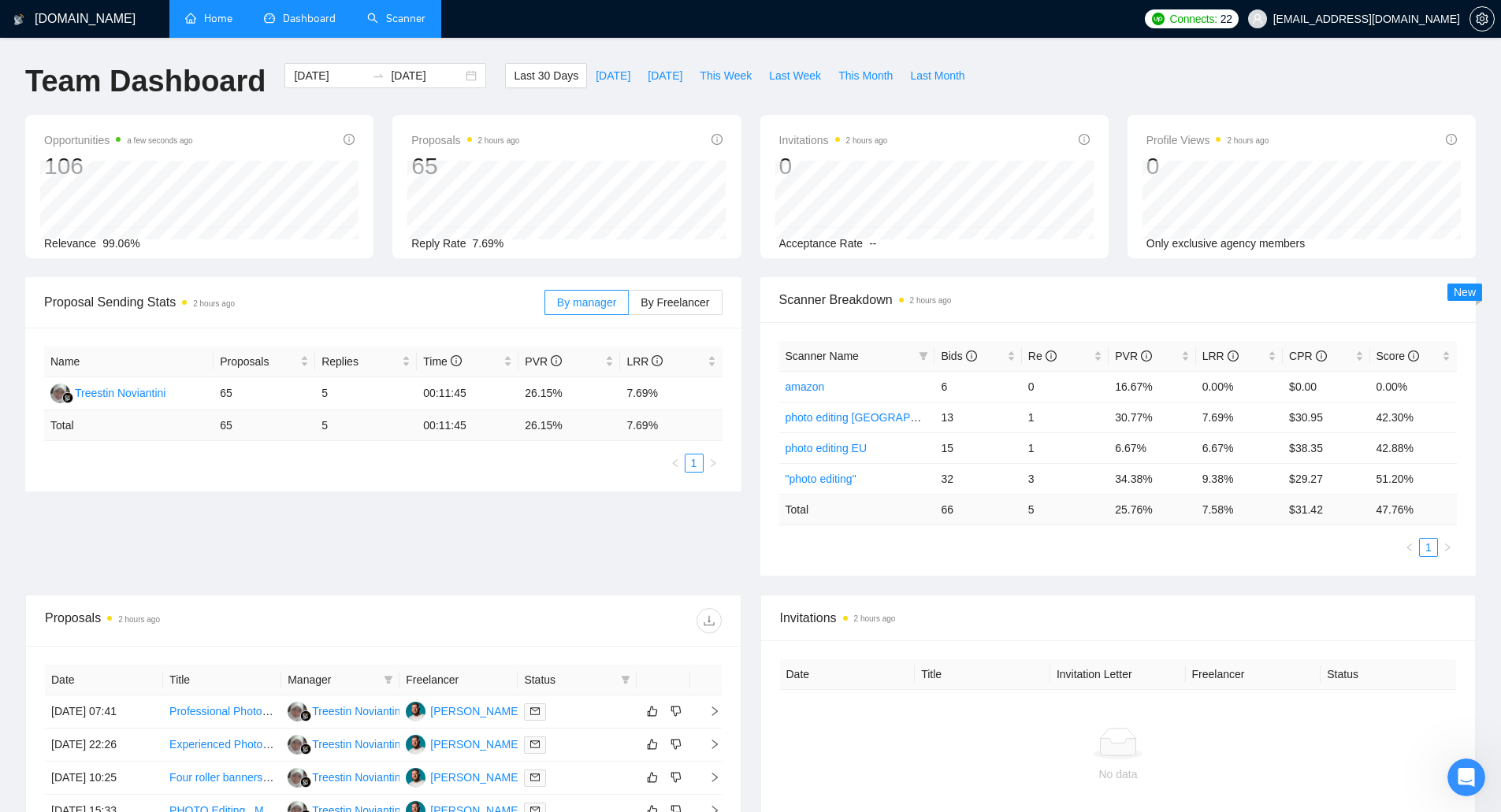
click at [336, 262] on div "Opportunities a few seconds ago 106 2025-09-20 Relevant 12 Relevance 99.06% Pro…" at bounding box center [750, 196] width 1470 height 162
click at [421, 25] on link "Scanner" at bounding box center [396, 18] width 58 height 13
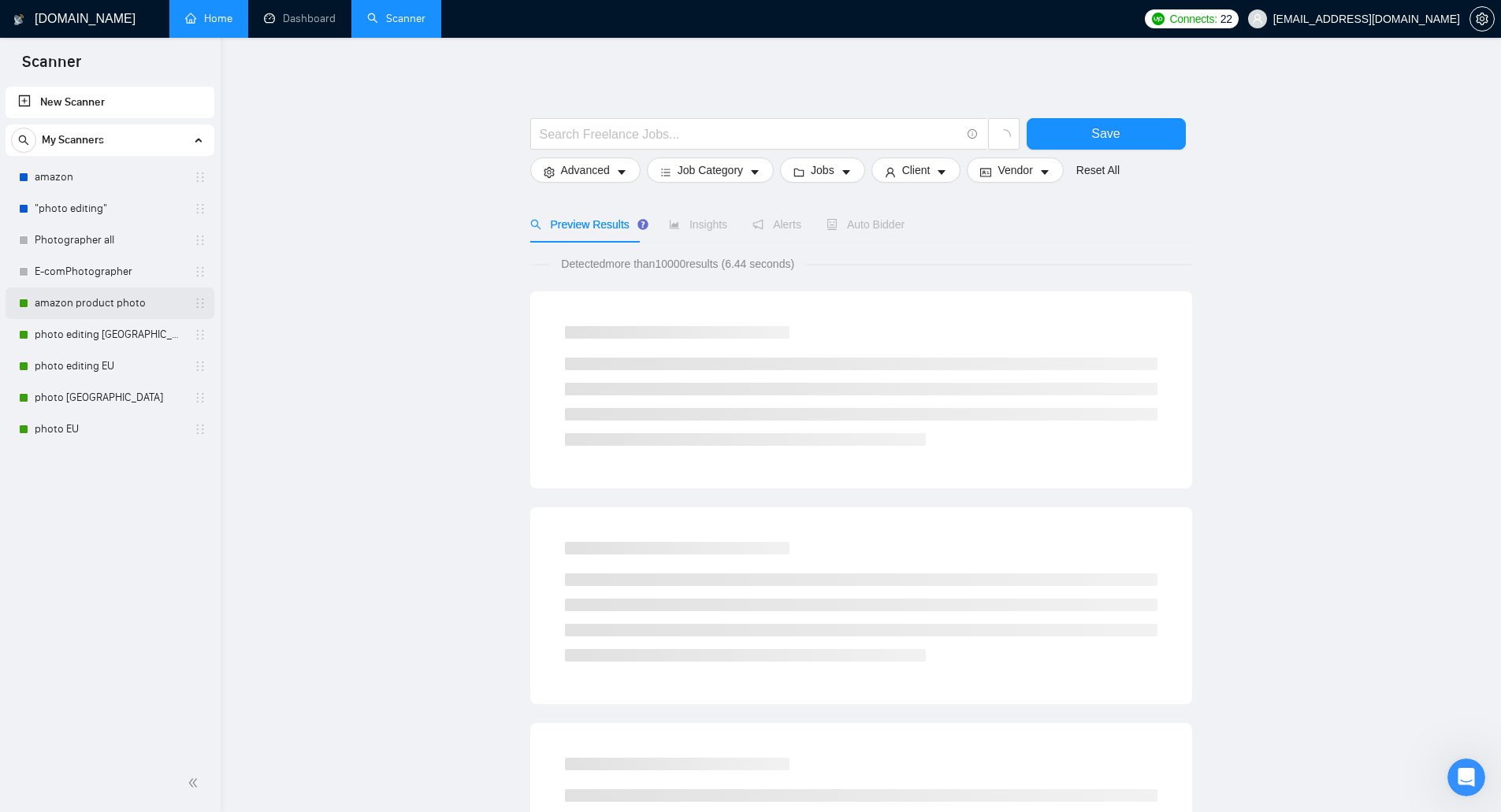
click at [112, 314] on link "amazon product photo" at bounding box center [110, 302] width 150 height 31
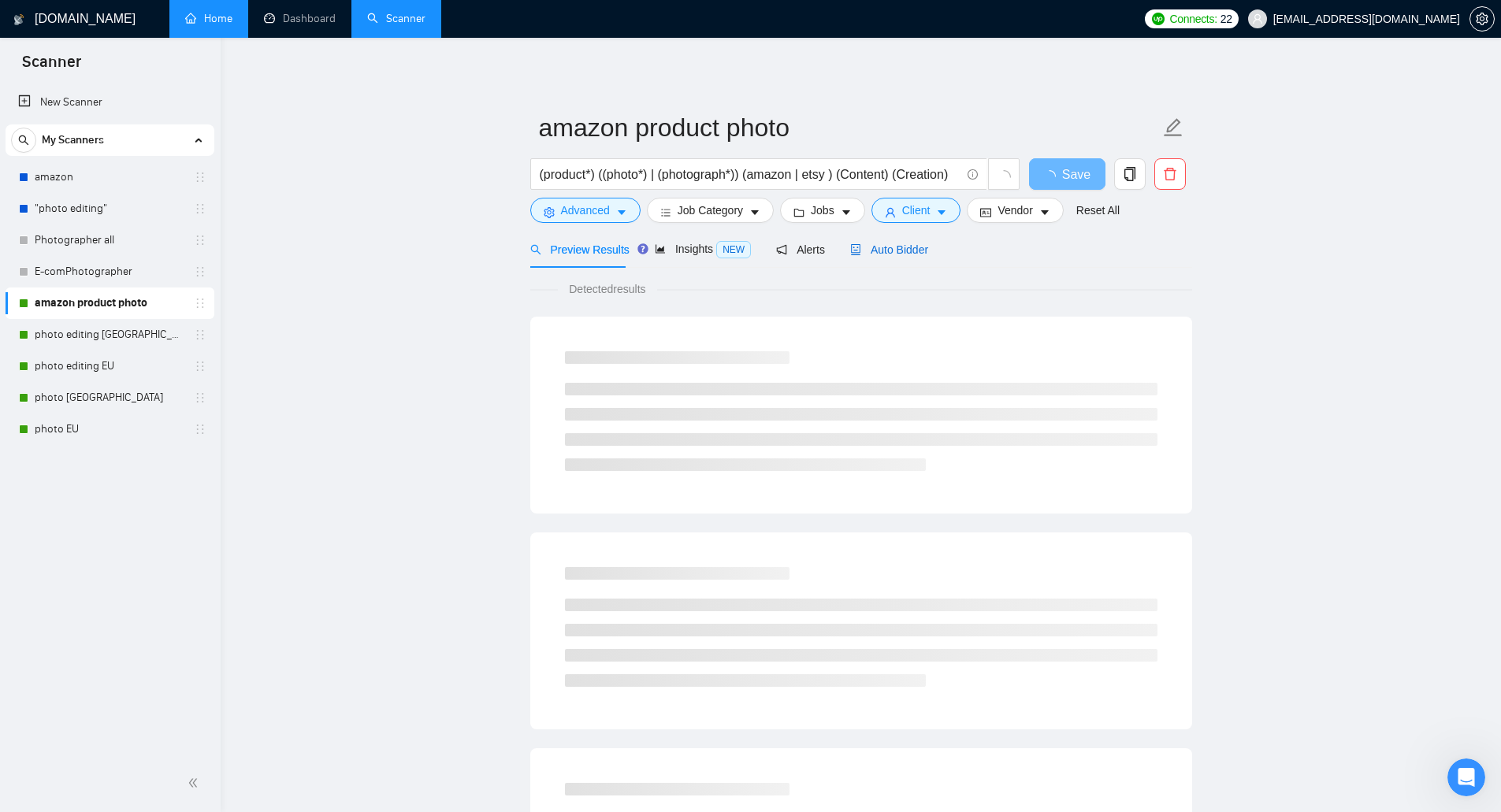
click at [889, 244] on span "Auto Bidder" at bounding box center [889, 249] width 78 height 13
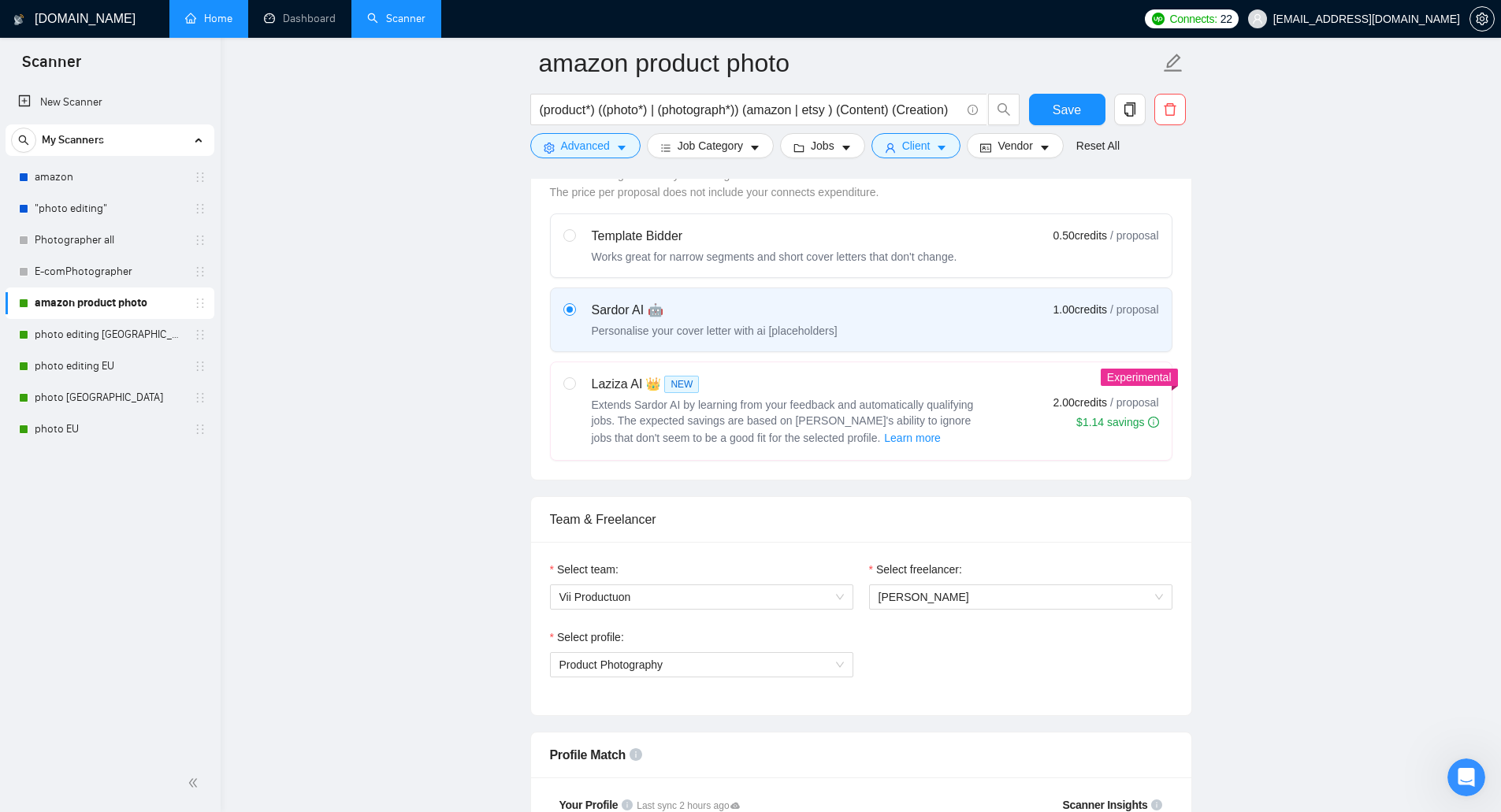
scroll to position [866, 0]
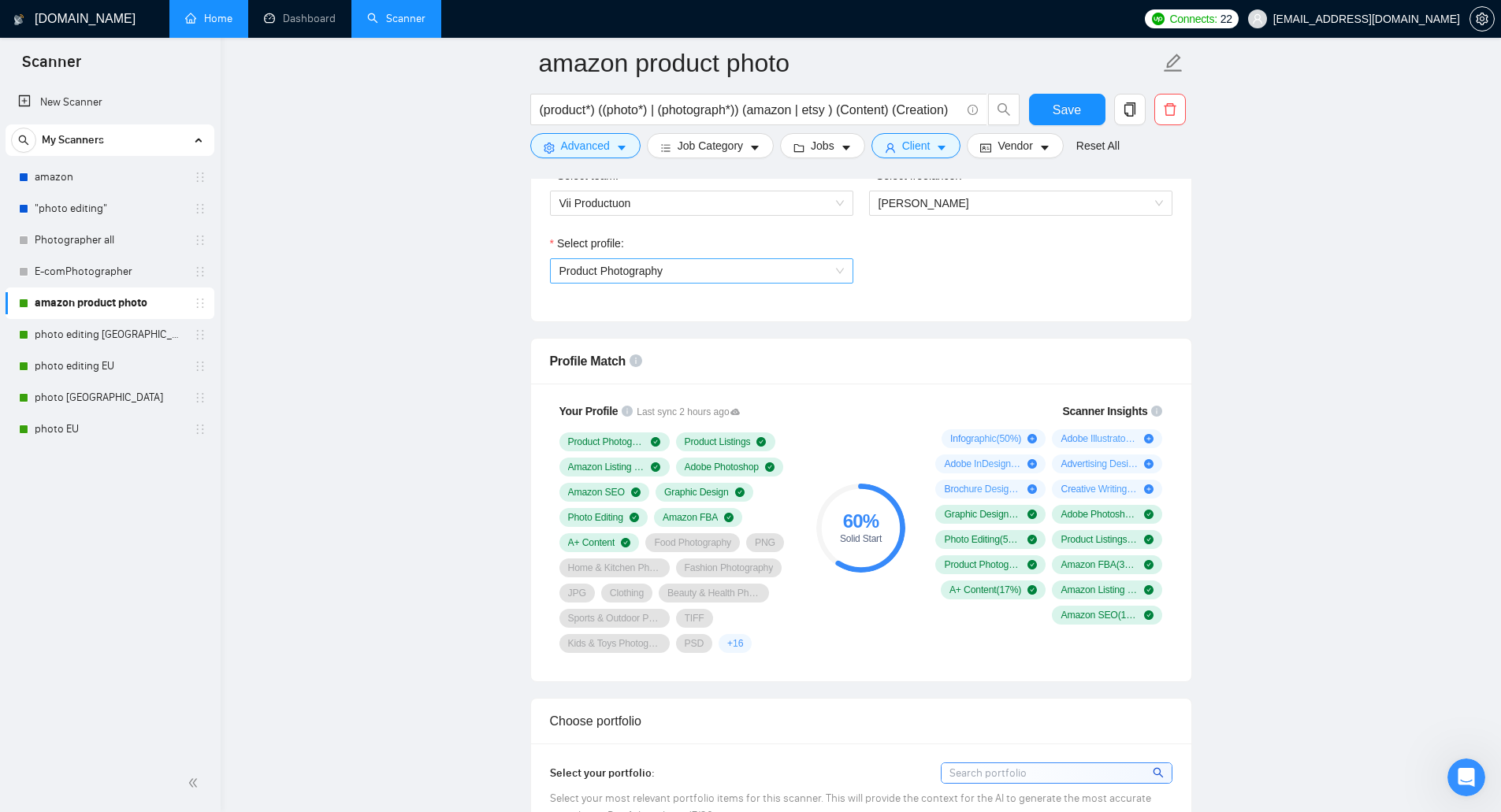
click at [794, 265] on span "Product Photography" at bounding box center [701, 271] width 285 height 23
click at [984, 273] on div "Select profile: Product Photography" at bounding box center [861, 268] width 638 height 67
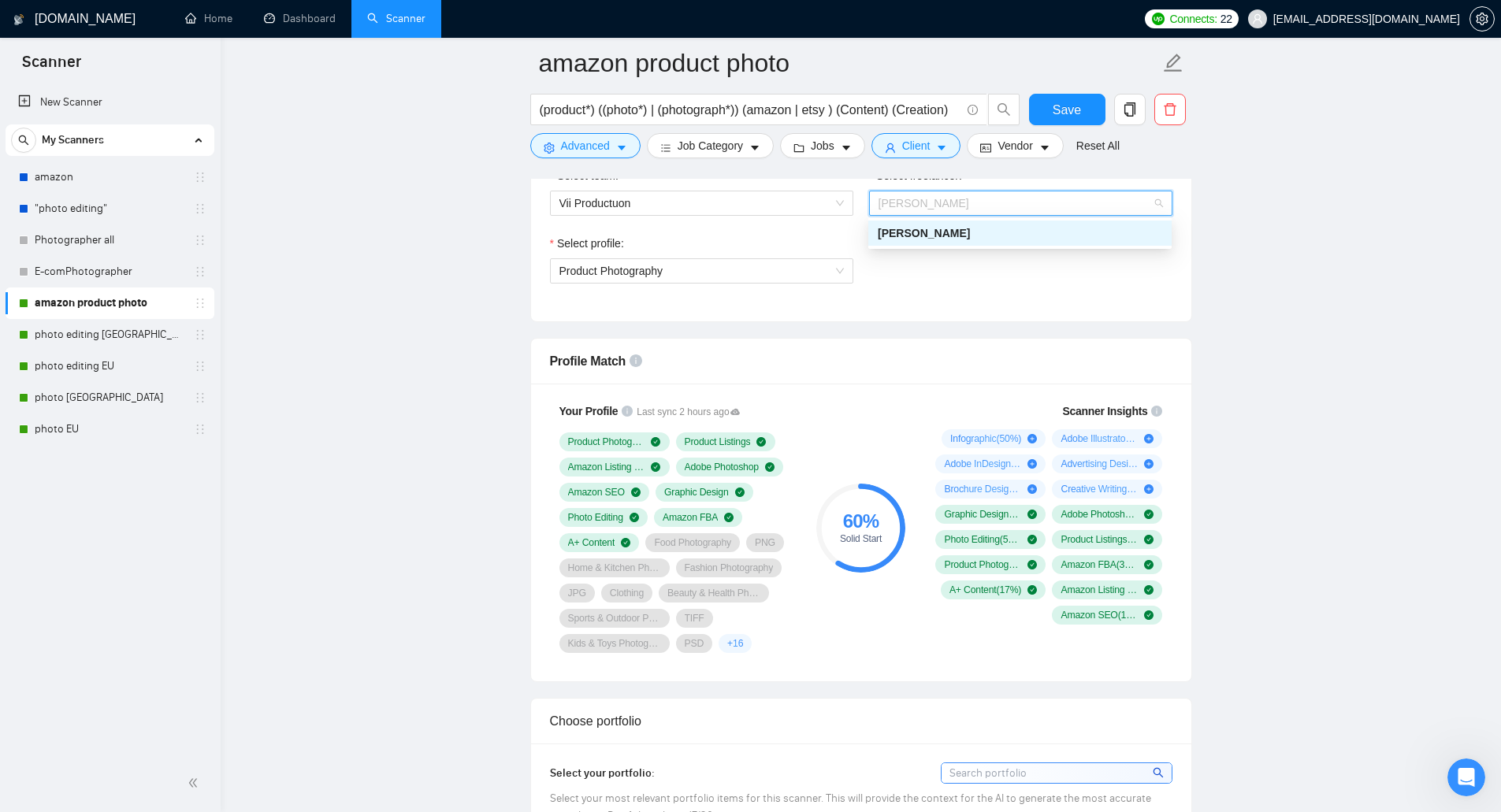
click at [978, 201] on span "[PERSON_NAME]" at bounding box center [1020, 203] width 285 height 23
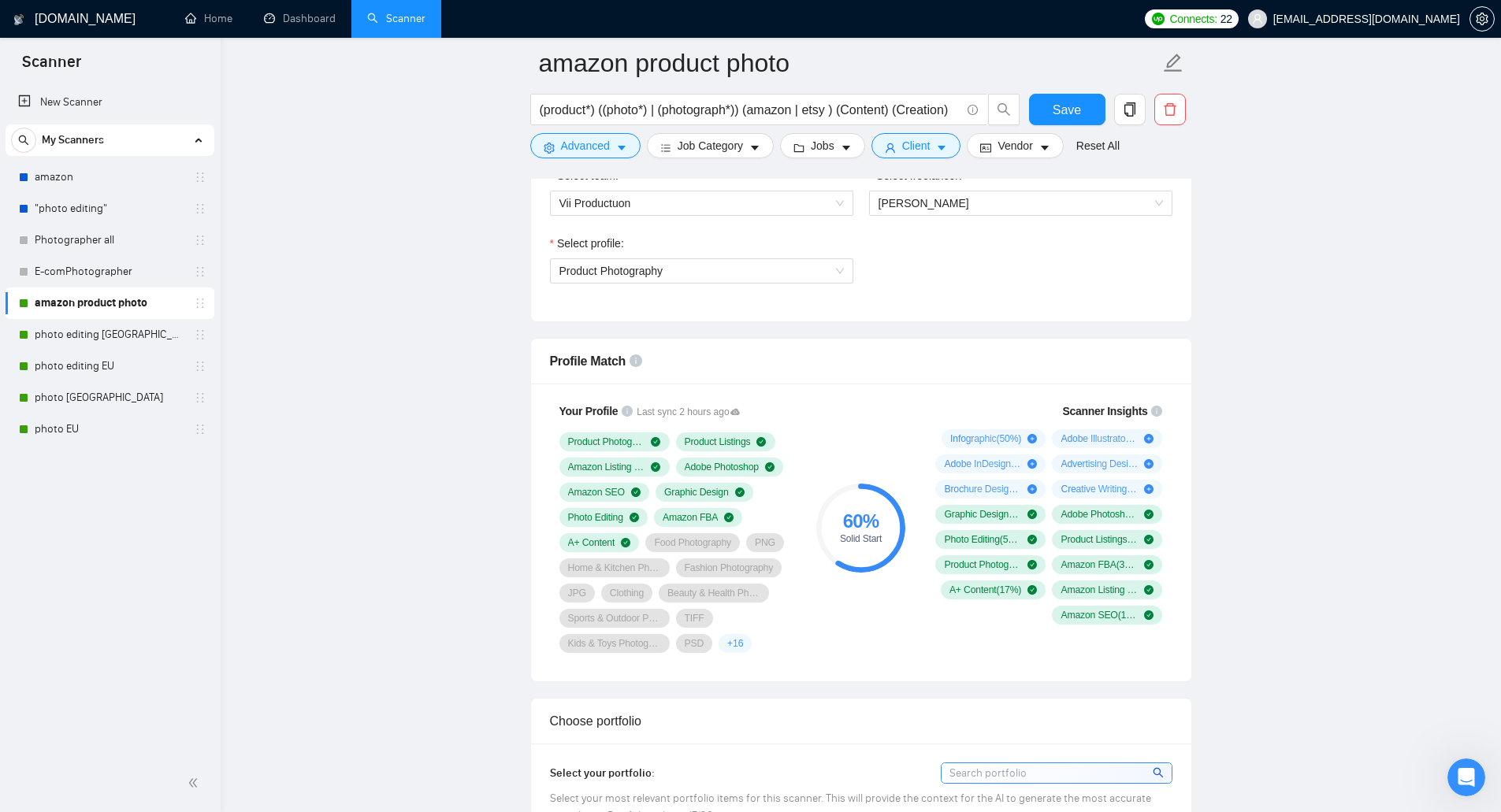
click at [907, 260] on div "Select profile: Product Photography" at bounding box center [861, 268] width 638 height 67
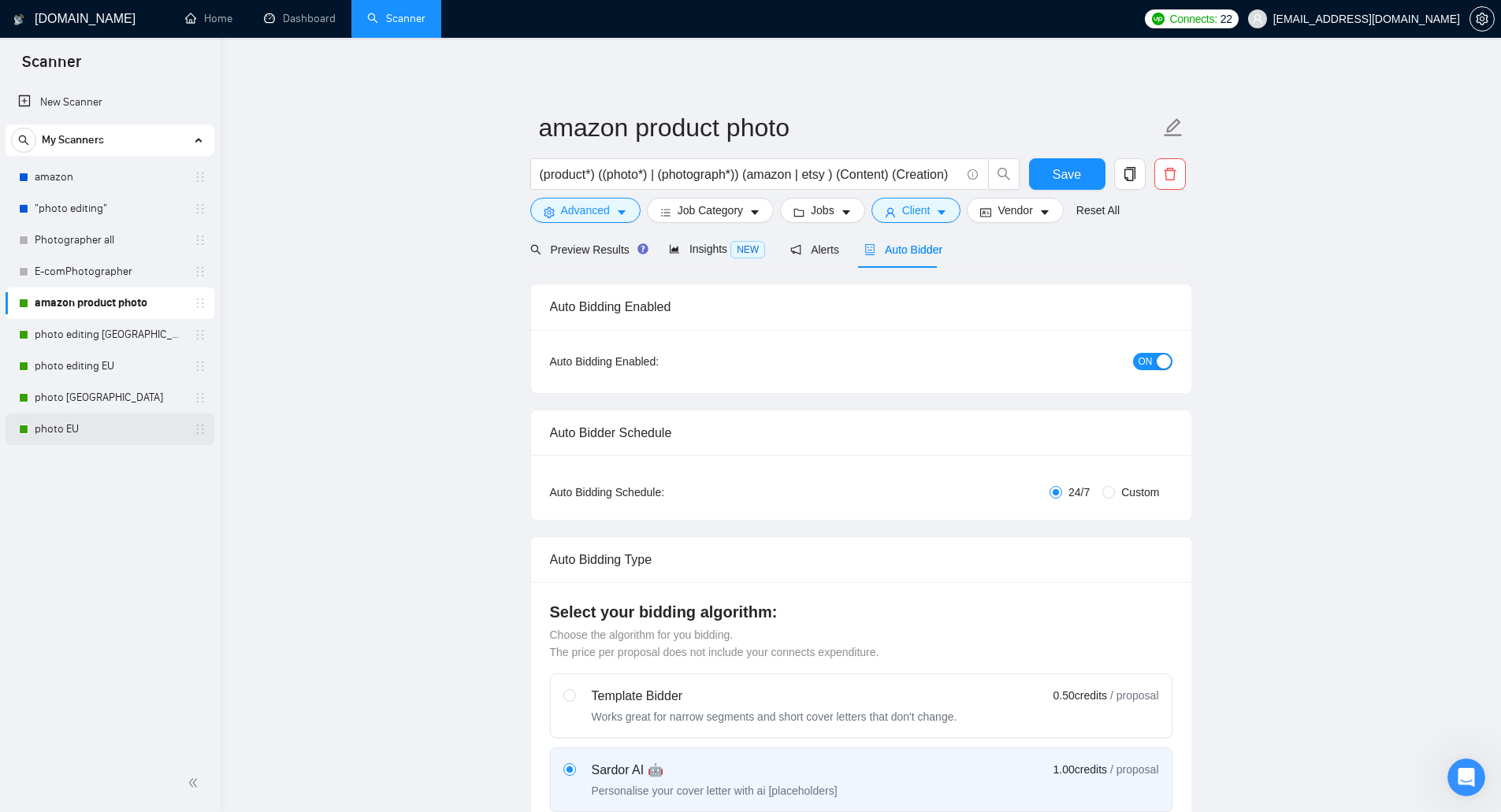
click at [97, 424] on link "photo EU" at bounding box center [110, 429] width 150 height 31
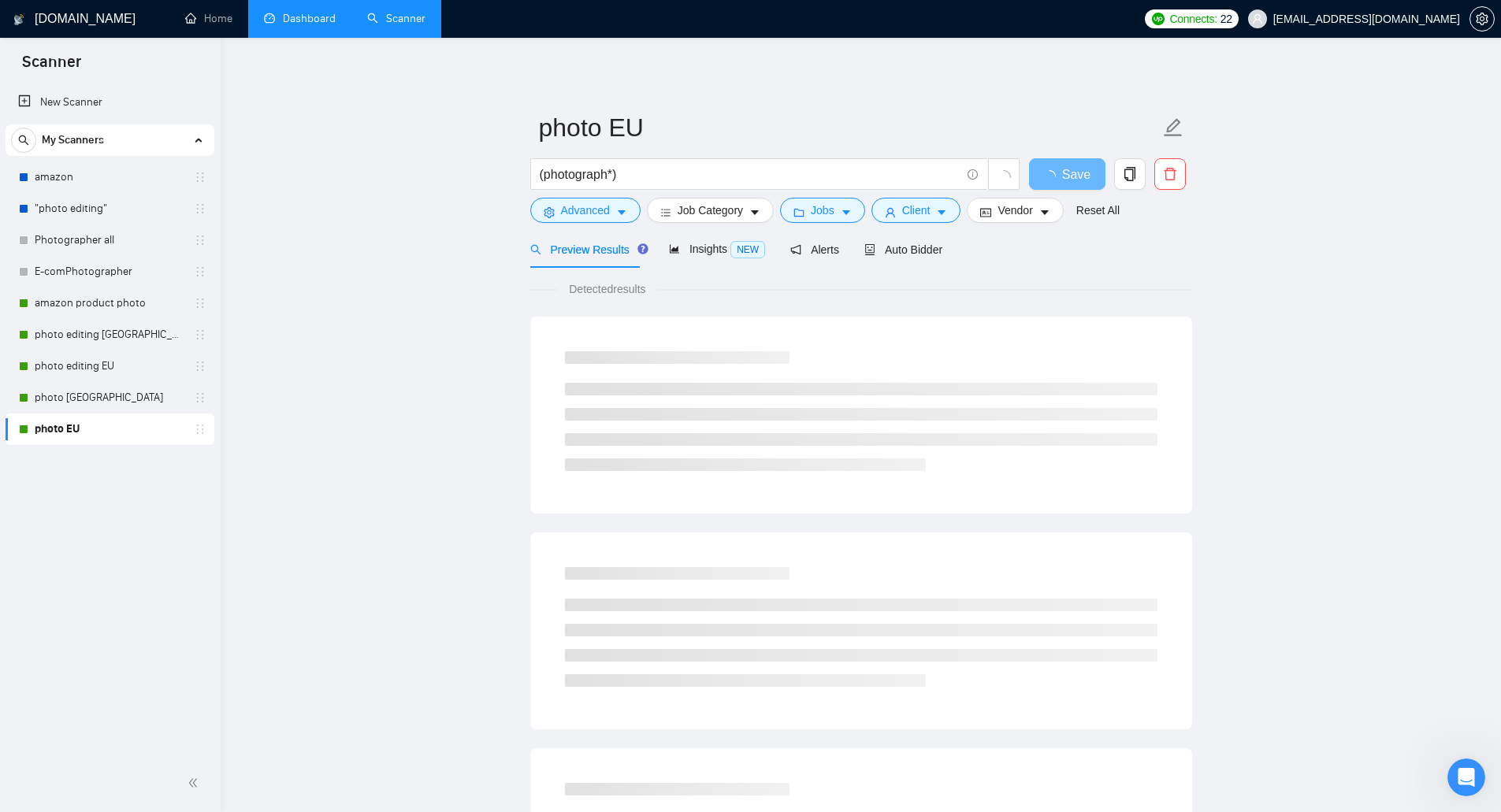
click at [285, 15] on link "Dashboard" at bounding box center [300, 18] width 72 height 13
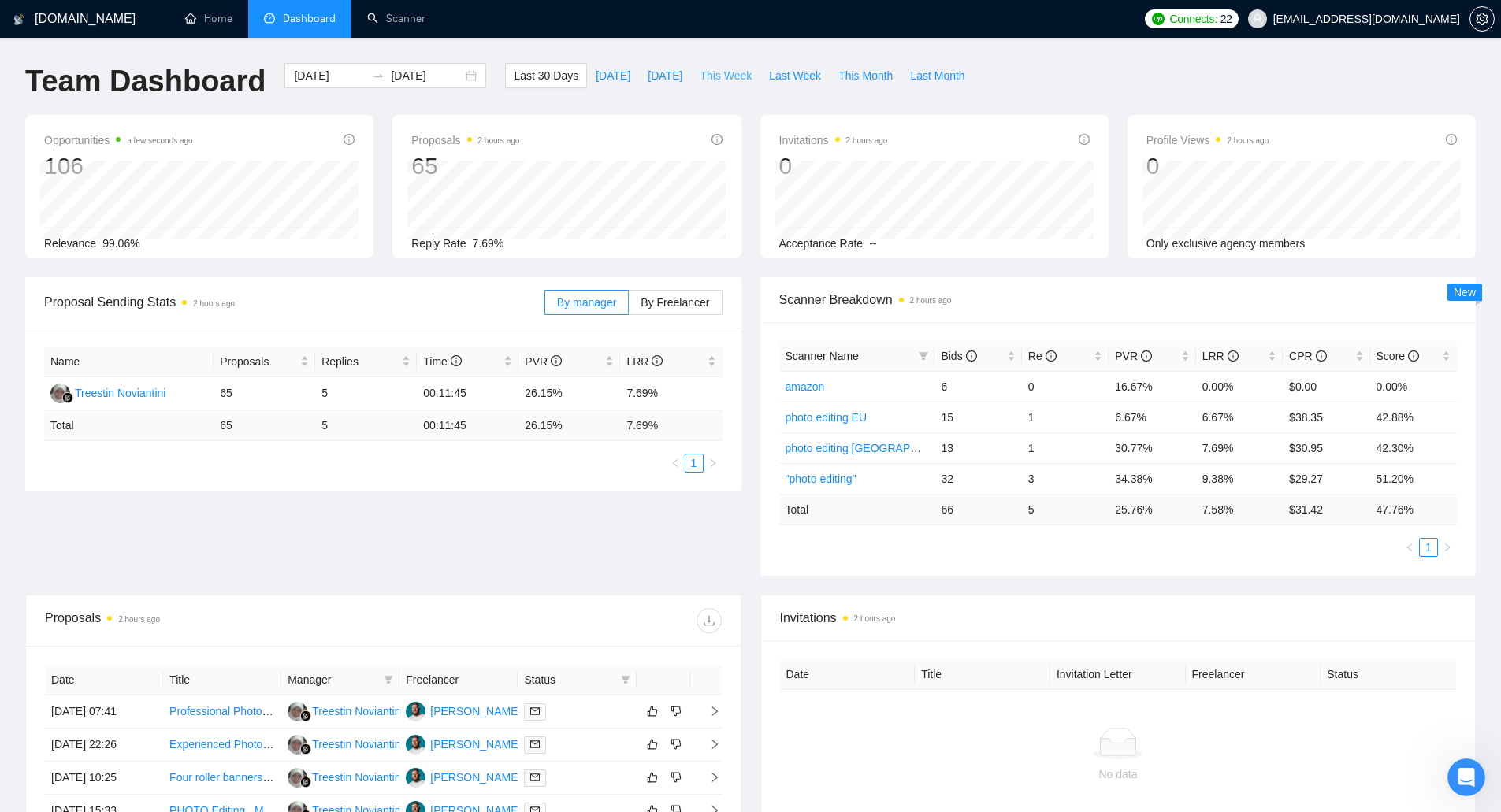
click at [733, 85] on button "This Week" at bounding box center [725, 75] width 69 height 25
type input "[DATE]"
click at [424, 14] on link "Scanner" at bounding box center [396, 18] width 58 height 13
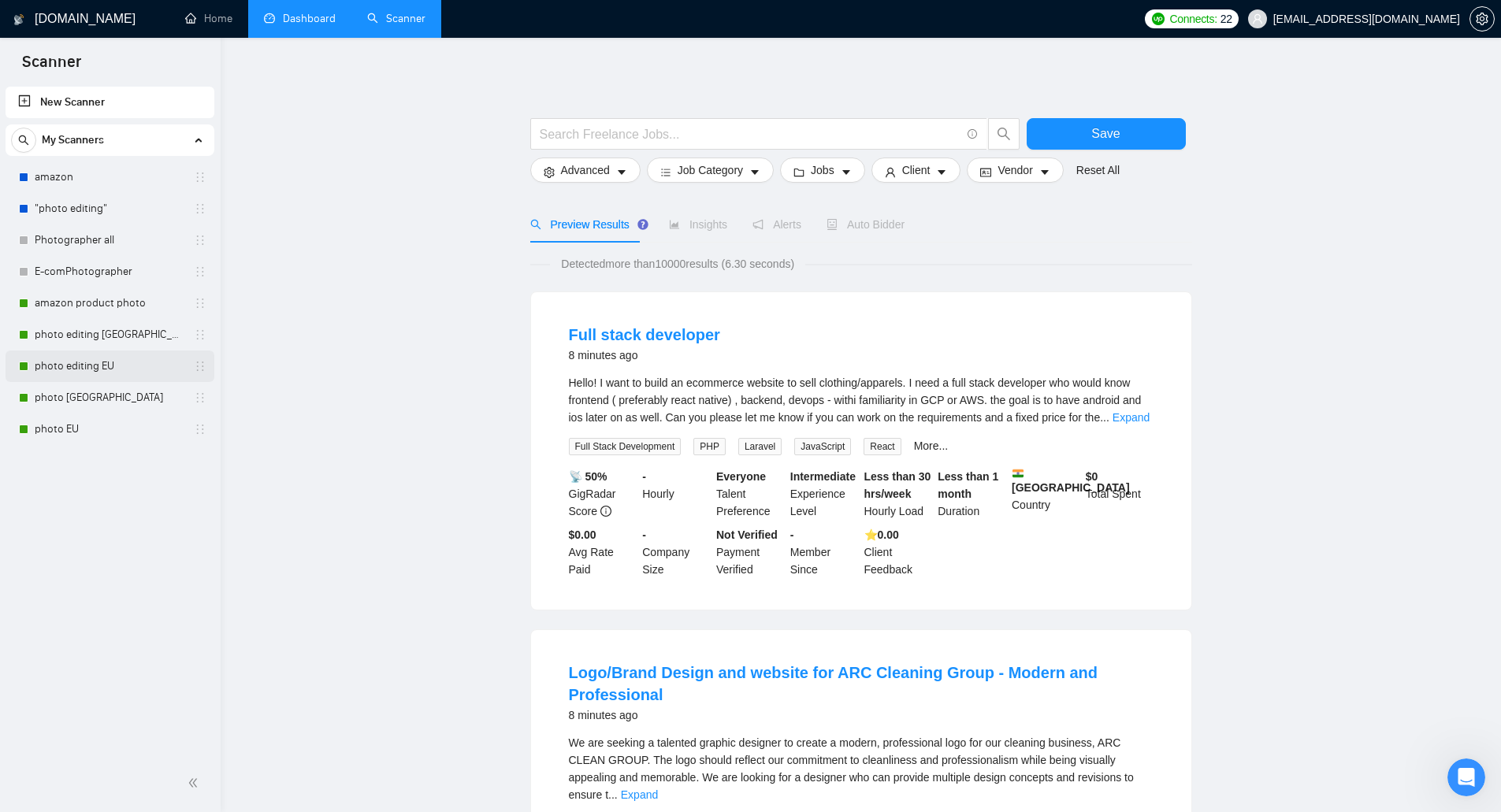
click at [116, 358] on link "photo editing EU" at bounding box center [110, 366] width 150 height 31
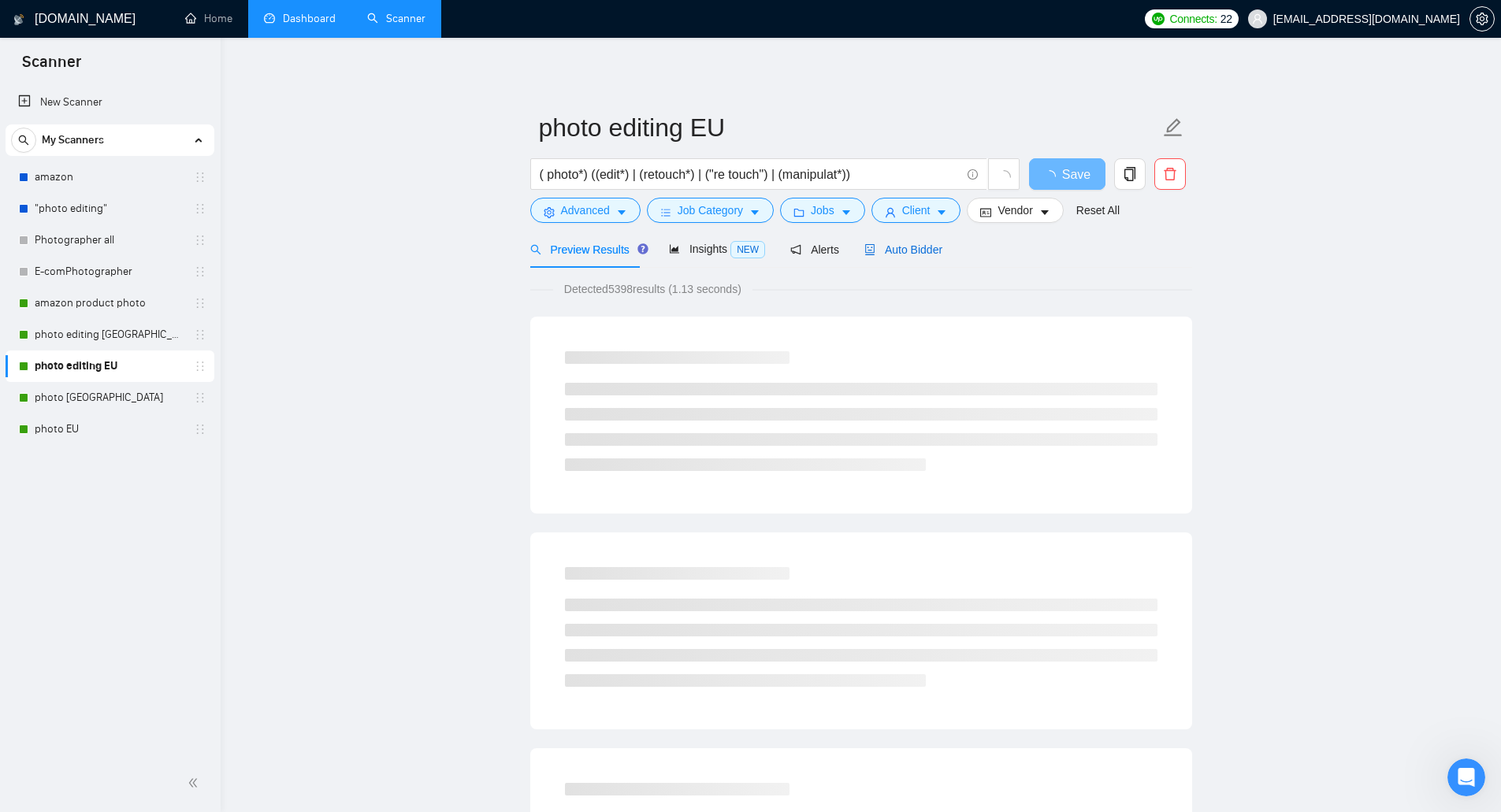
click at [896, 243] on span "Auto Bidder" at bounding box center [903, 249] width 78 height 13
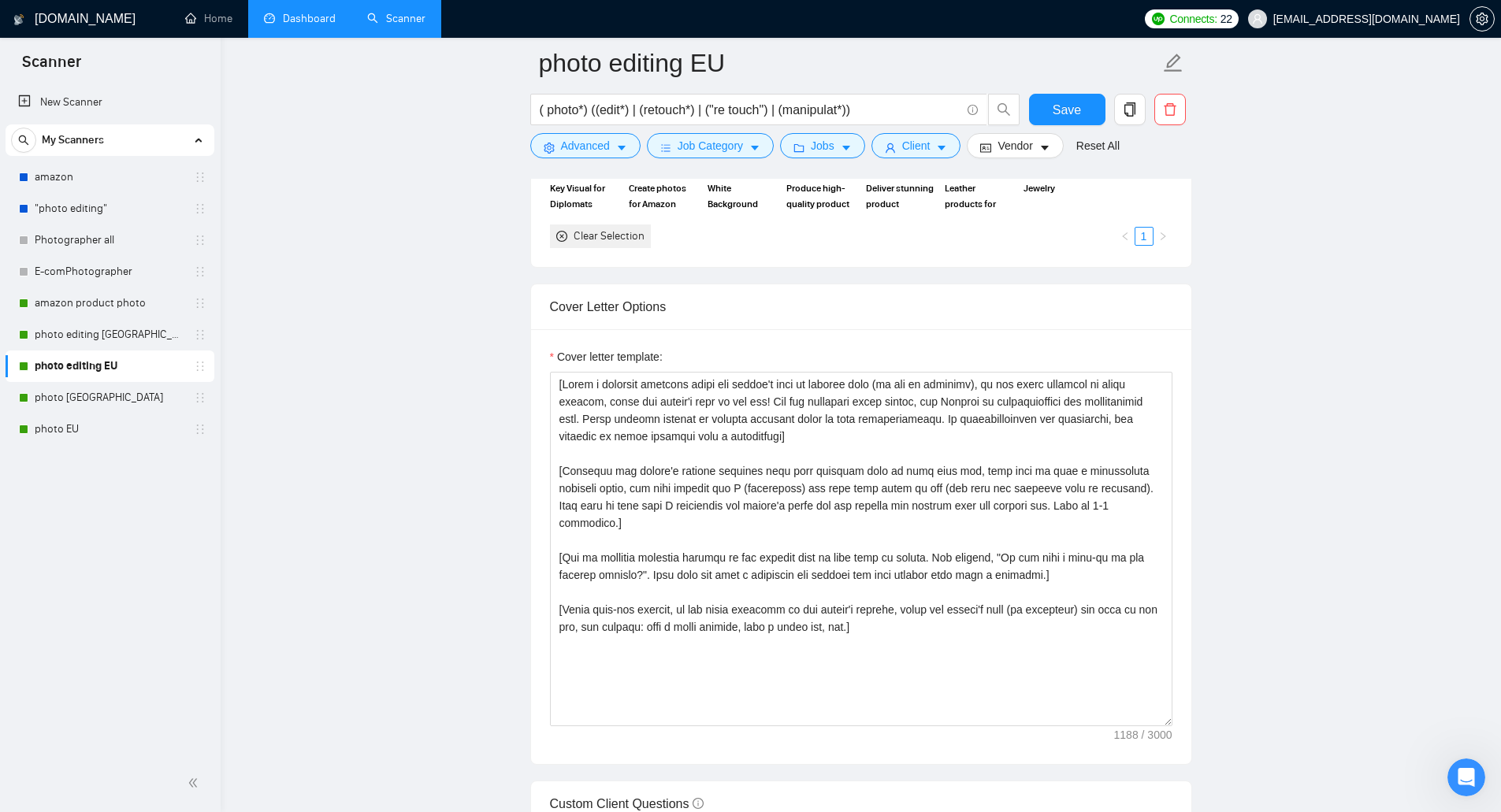
scroll to position [1654, 0]
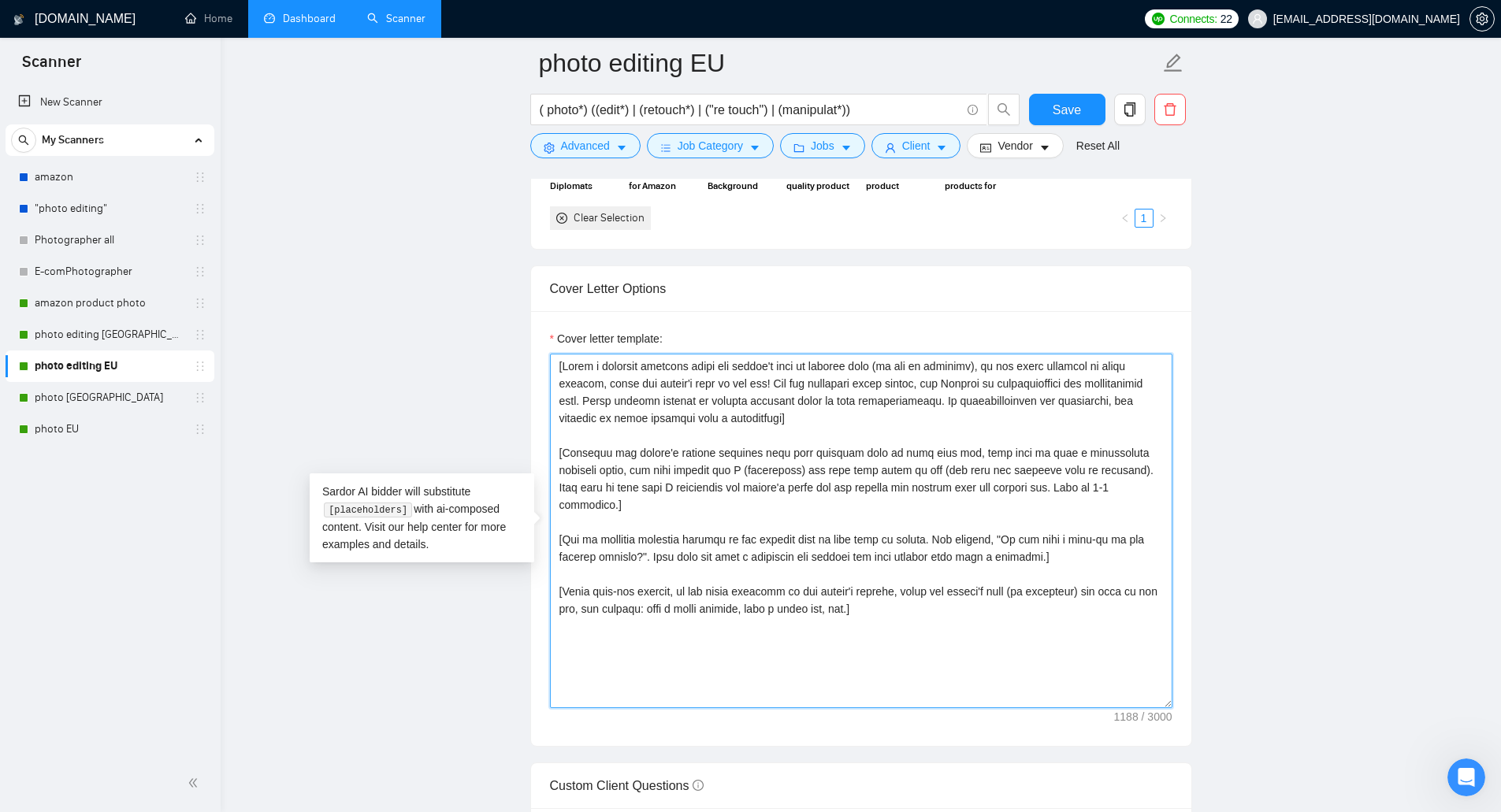
drag, startPoint x: 806, startPoint y: 417, endPoint x: 541, endPoint y: 368, distance: 269.5
click at [541, 368] on div "Cover letter template:" at bounding box center [860, 528] width 660 height 434
drag, startPoint x: 1093, startPoint y: 486, endPoint x: 556, endPoint y: 452, distance: 538.1
click at [556, 452] on textarea "Cover letter template:" at bounding box center [861, 530] width 622 height 354
